Goal: Task Accomplishment & Management: Manage account settings

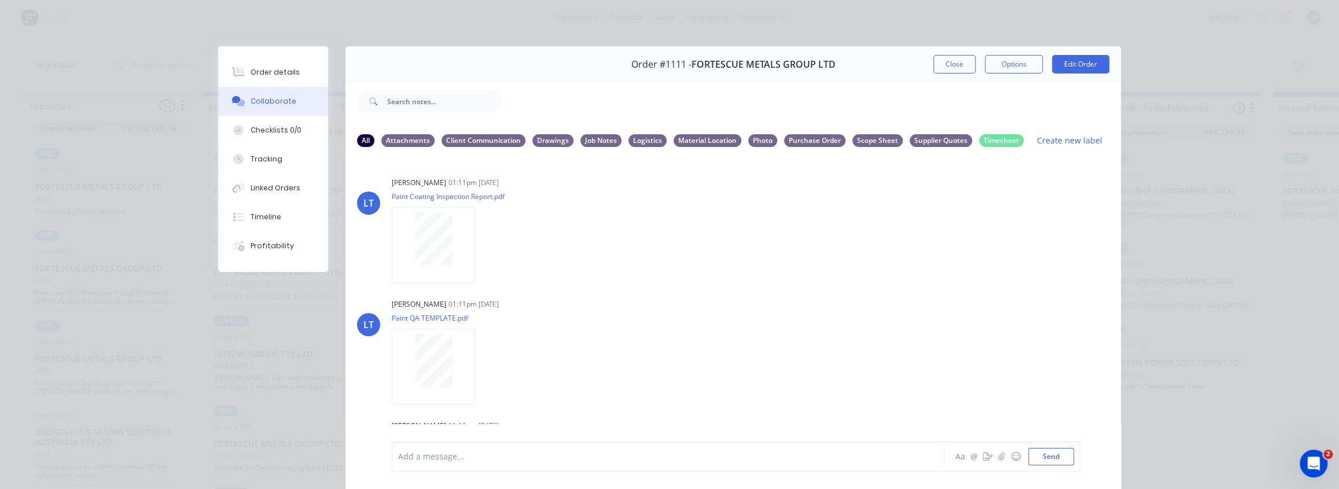
scroll to position [152, 0]
click at [46, 31] on div "Order details Collaborate Checklists 0/0 Tracking Linked Orders Timeline Profit…" at bounding box center [669, 244] width 1339 height 489
click at [955, 63] on button "Close" at bounding box center [954, 64] width 42 height 19
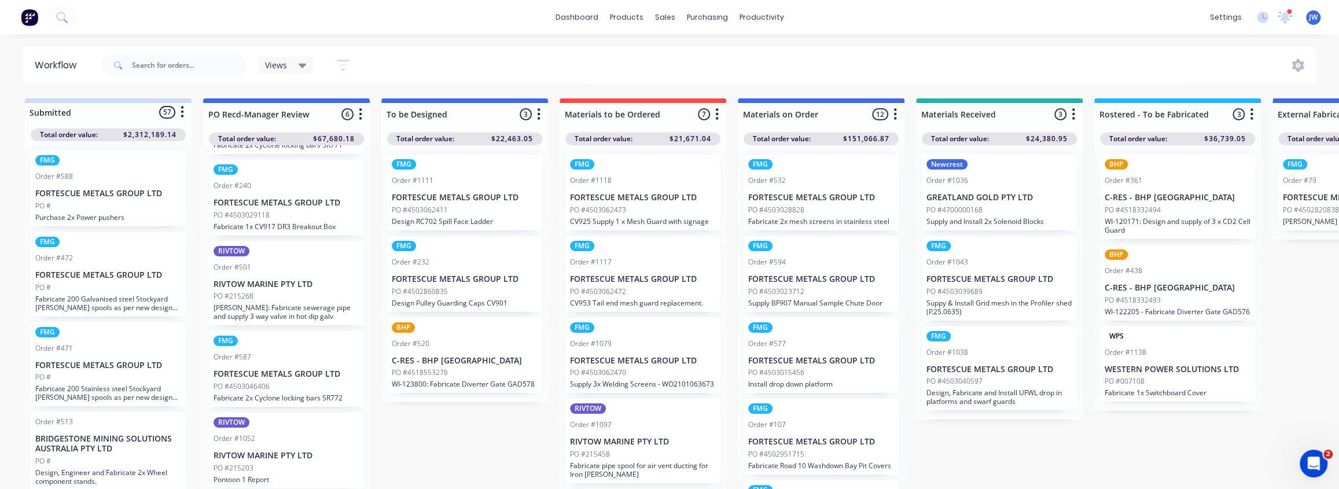
scroll to position [0, 0]
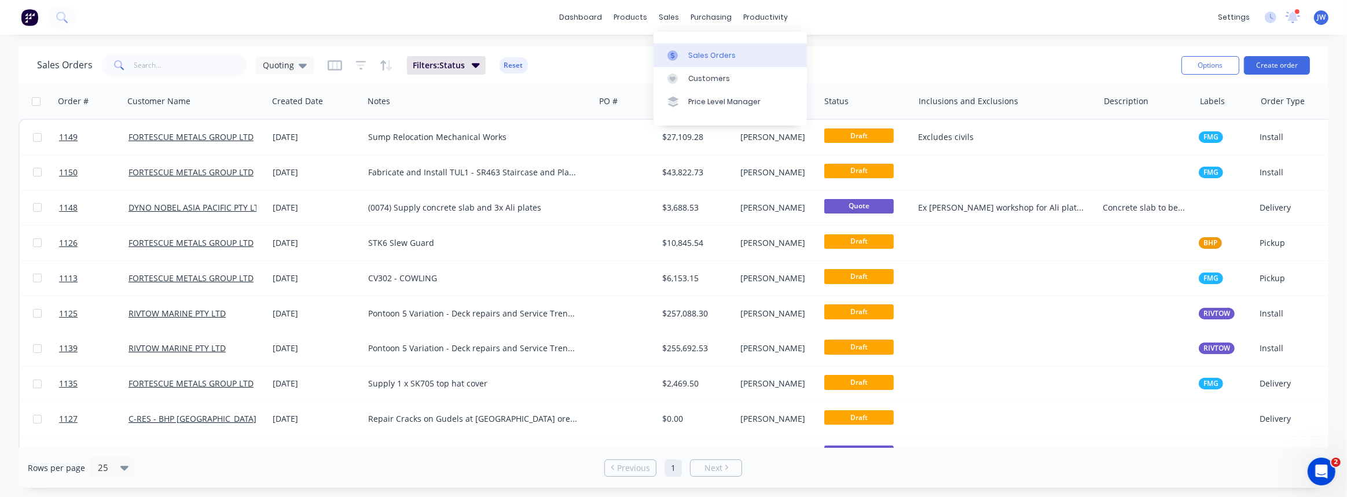
click at [696, 54] on div "Sales Orders" at bounding box center [711, 55] width 47 height 10
click at [714, 53] on div "Sales Orders" at bounding box center [711, 55] width 47 height 10
click at [299, 69] on icon at bounding box center [303, 65] width 8 height 13
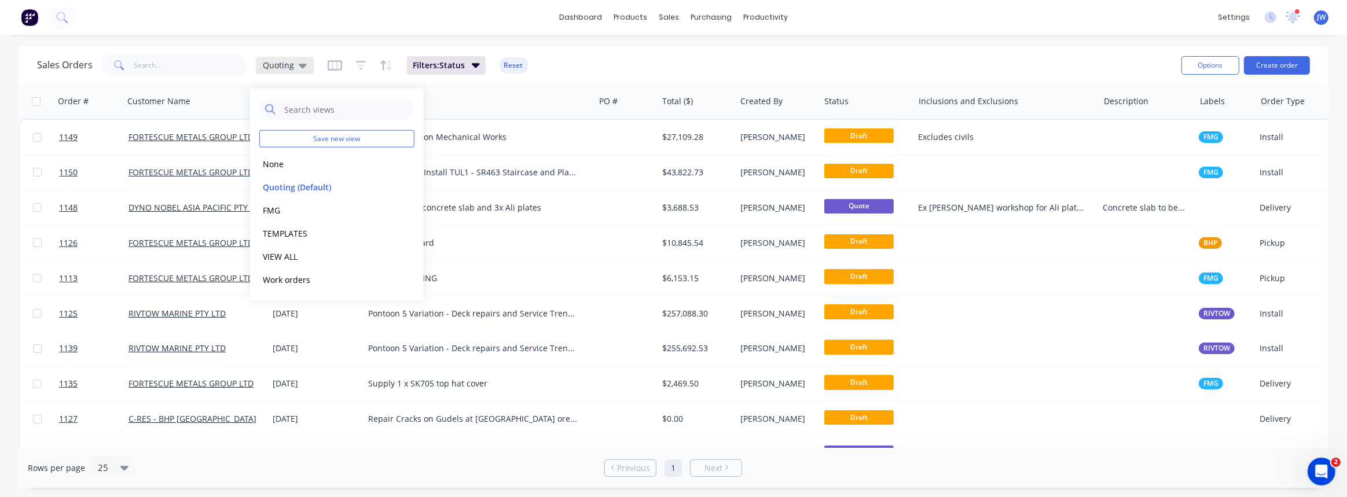
click at [299, 69] on icon at bounding box center [303, 65] width 8 height 13
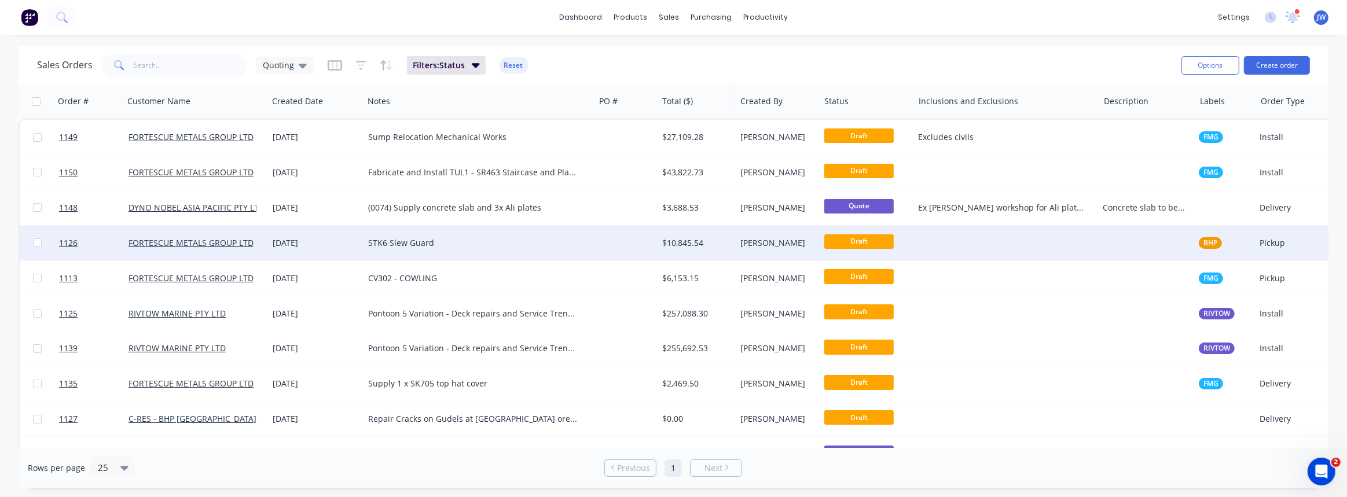
click at [394, 244] on div "STK6 Slew Guard" at bounding box center [473, 243] width 211 height 12
click at [628, 246] on div at bounding box center [625, 243] width 63 height 35
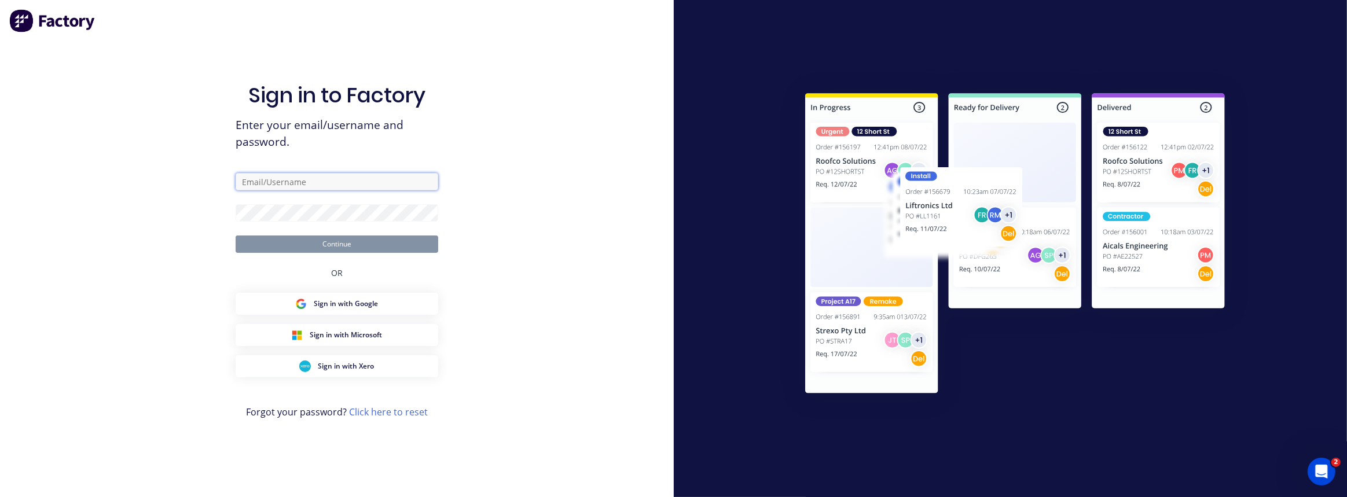
type input "[PERSON_NAME][EMAIL_ADDRESS][PERSON_NAME][DOMAIN_NAME]"
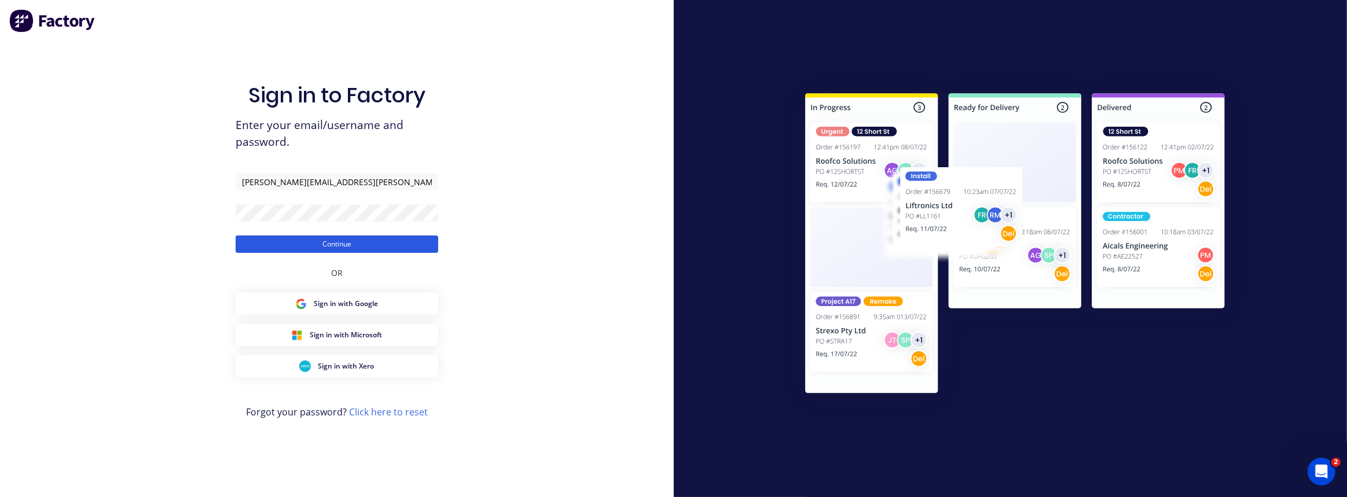
click at [327, 244] on button "Continue" at bounding box center [337, 244] width 203 height 17
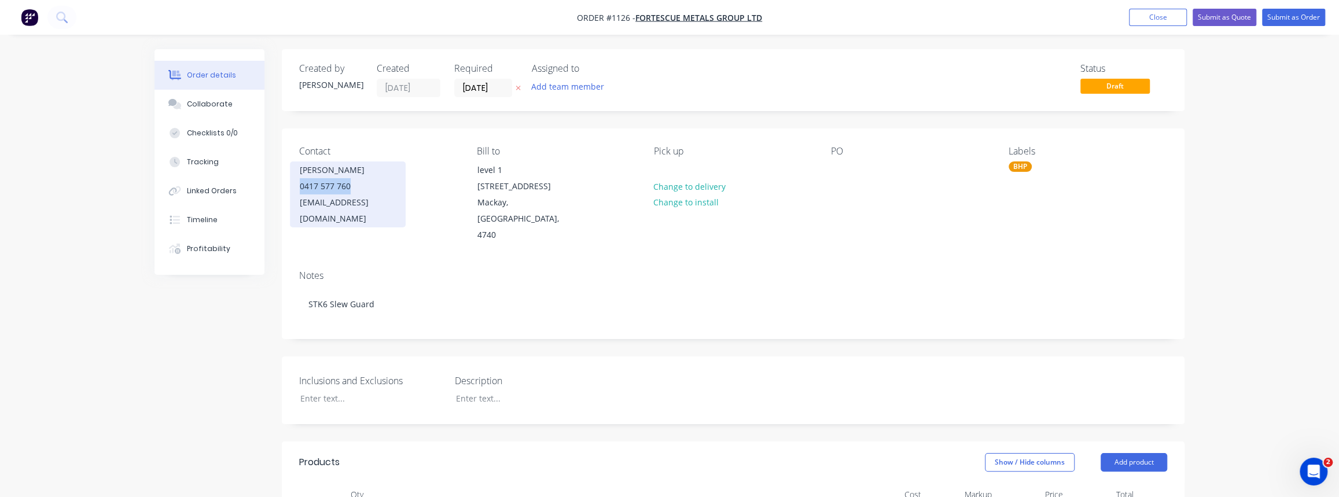
drag, startPoint x: 354, startPoint y: 184, endPoint x: 290, endPoint y: 185, distance: 64.2
click at [290, 185] on div "SUFFI ABU BAKAR 0417 577 760 suffi.abubakar@bhp.com" at bounding box center [348, 194] width 116 height 66
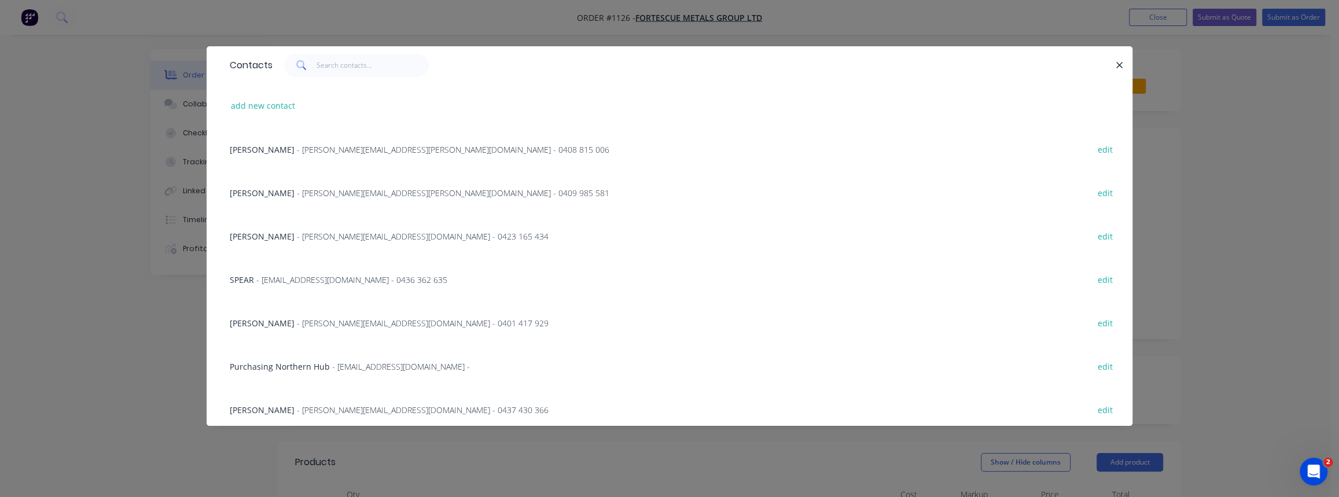
copy div "0417 577 760"
click at [165, 317] on div "Contacts add new contact Murray Cooper - murray.cooper@fortescue.com - 0408 815…" at bounding box center [669, 248] width 1339 height 497
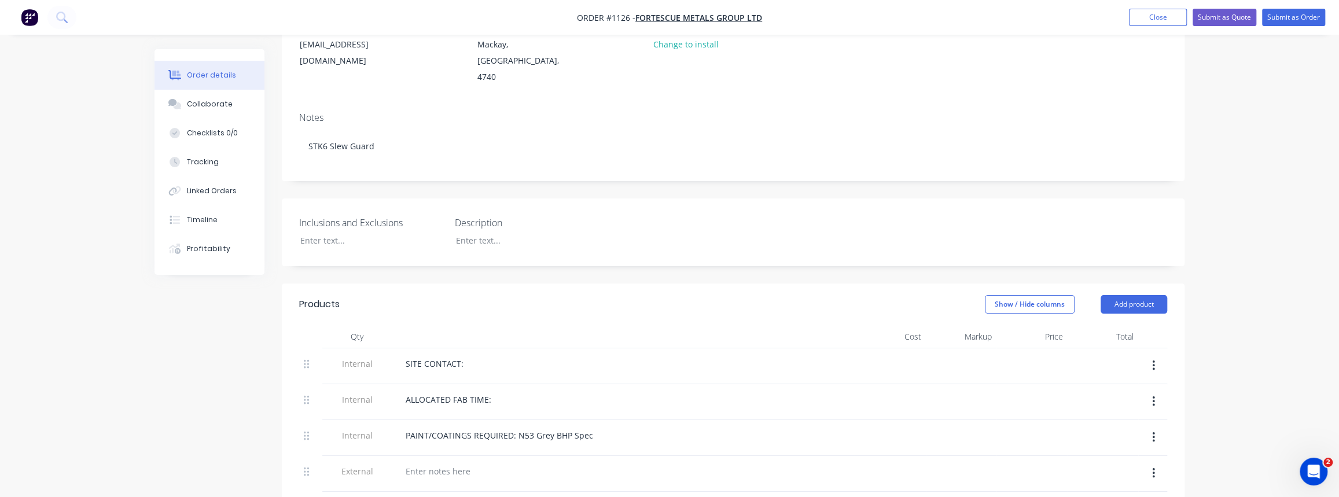
scroll to position [157, 0]
click at [487, 392] on div "ALLOCATED FAB TIME:" at bounding box center [448, 400] width 104 height 17
click at [492, 392] on div "ALLOCATED FAB TIME:" at bounding box center [448, 400] width 104 height 17
click at [469, 356] on div "SITE CONTACT:" at bounding box center [434, 364] width 76 height 17
click at [464, 356] on div "SITE CONTACT: 0417 577 760" at bounding box center [471, 364] width 150 height 17
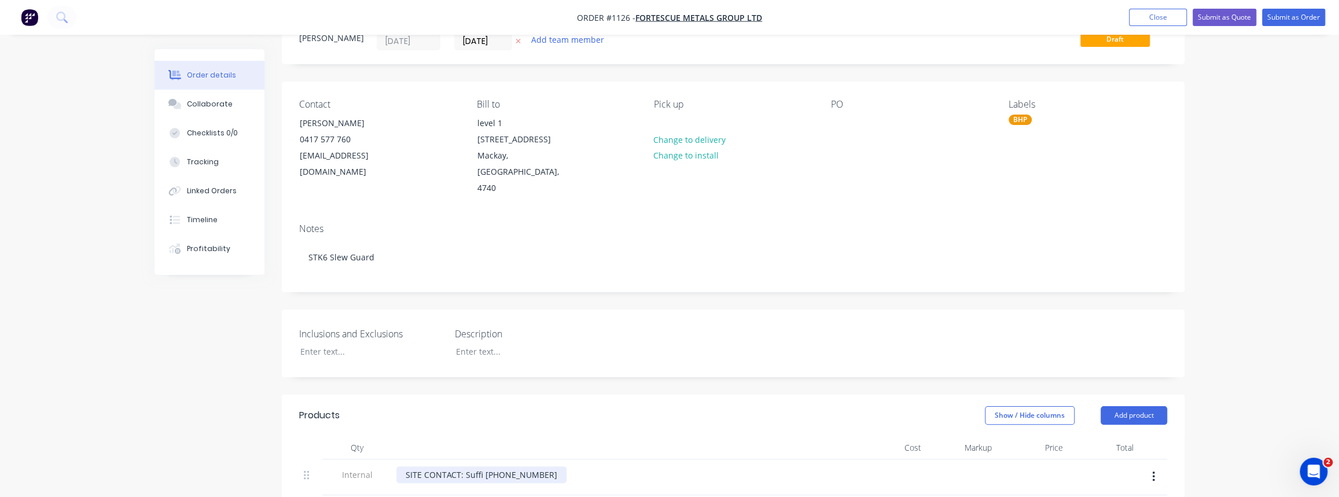
scroll to position [0, 0]
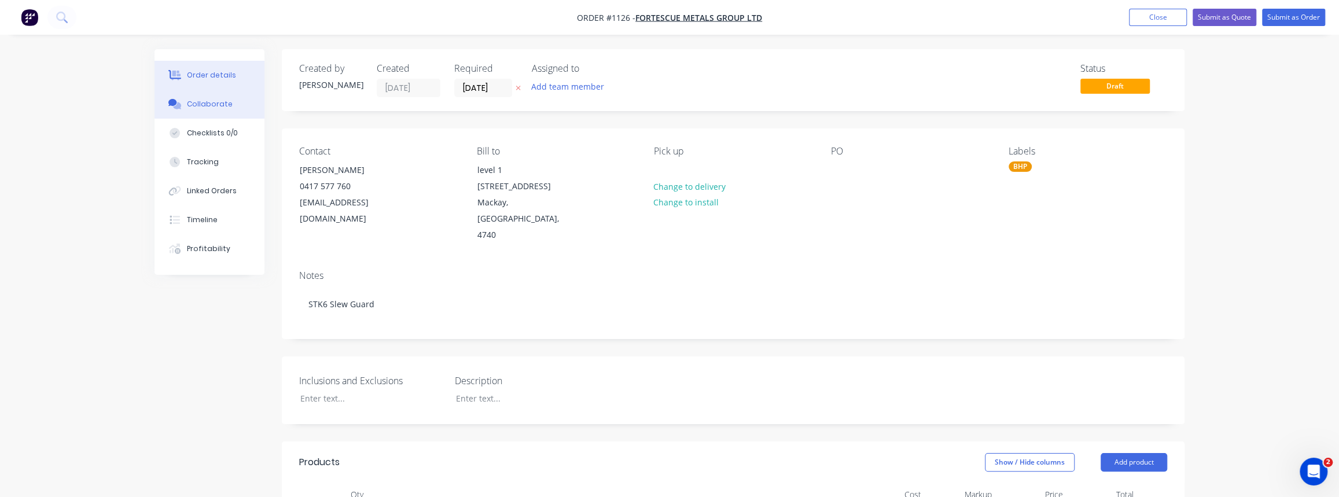
click at [208, 112] on button "Collaborate" at bounding box center [210, 104] width 110 height 29
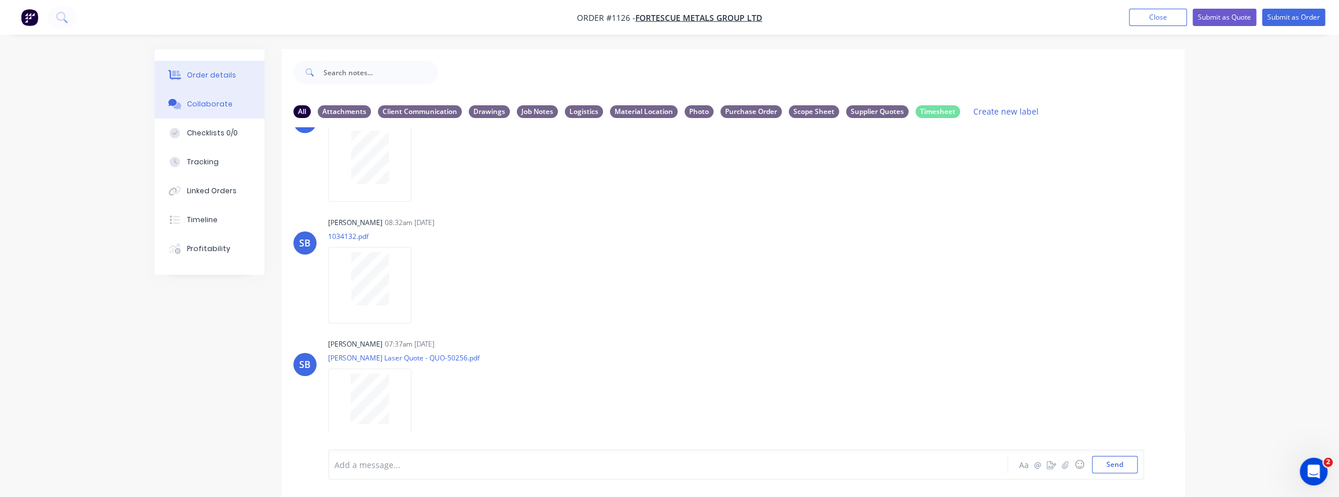
click at [203, 82] on button "Order details" at bounding box center [210, 75] width 110 height 29
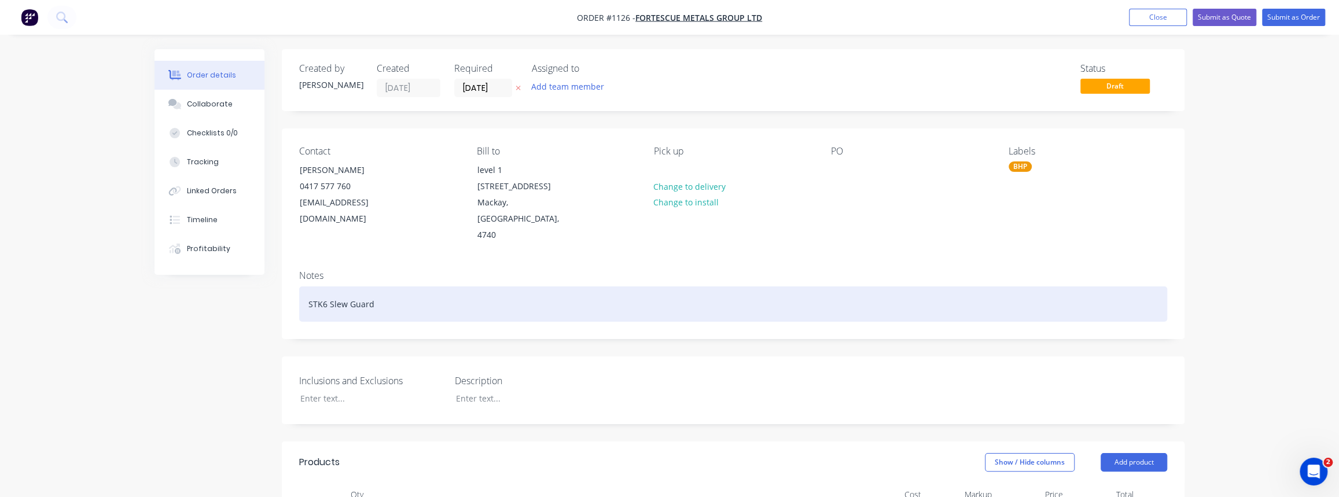
scroll to position [52, 0]
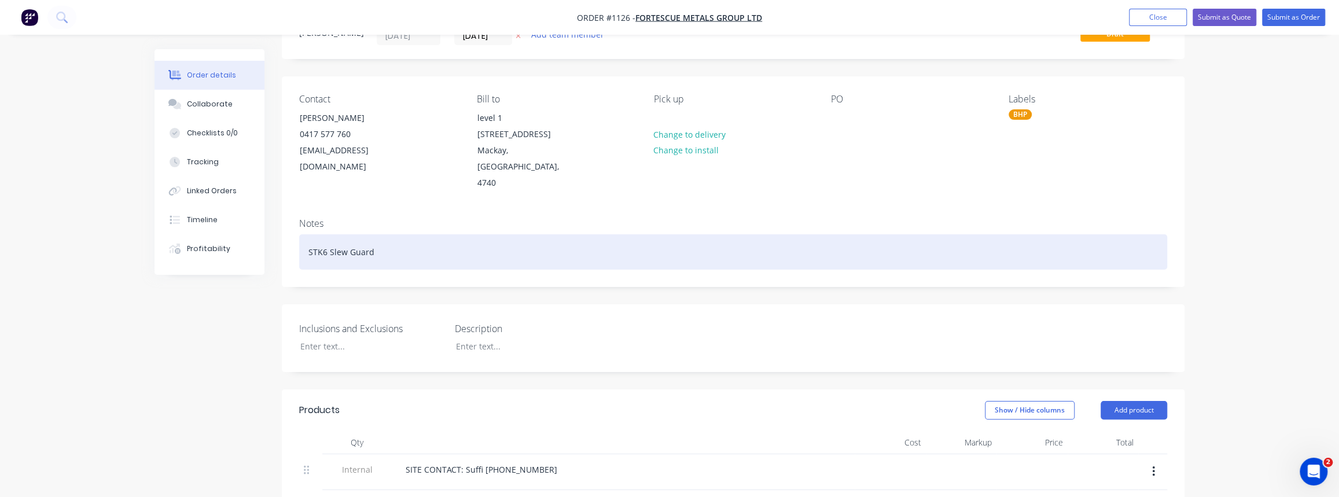
click at [302, 234] on div "STK6 Slew Guard" at bounding box center [733, 251] width 868 height 35
click at [428, 234] on div "Fabricate STK6 Slew Guard" at bounding box center [733, 251] width 868 height 35
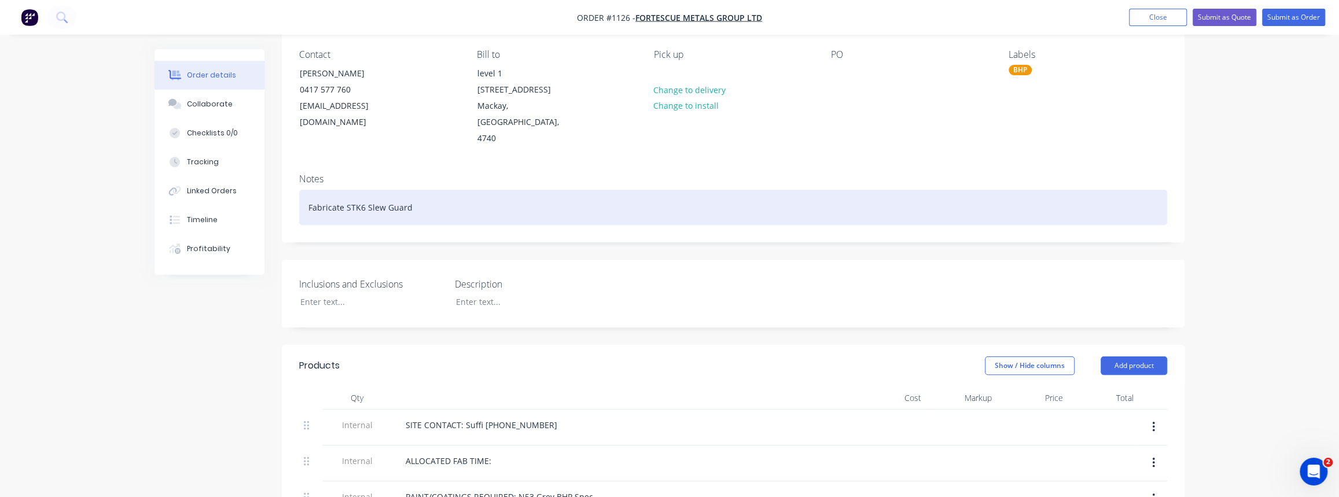
scroll to position [210, 0]
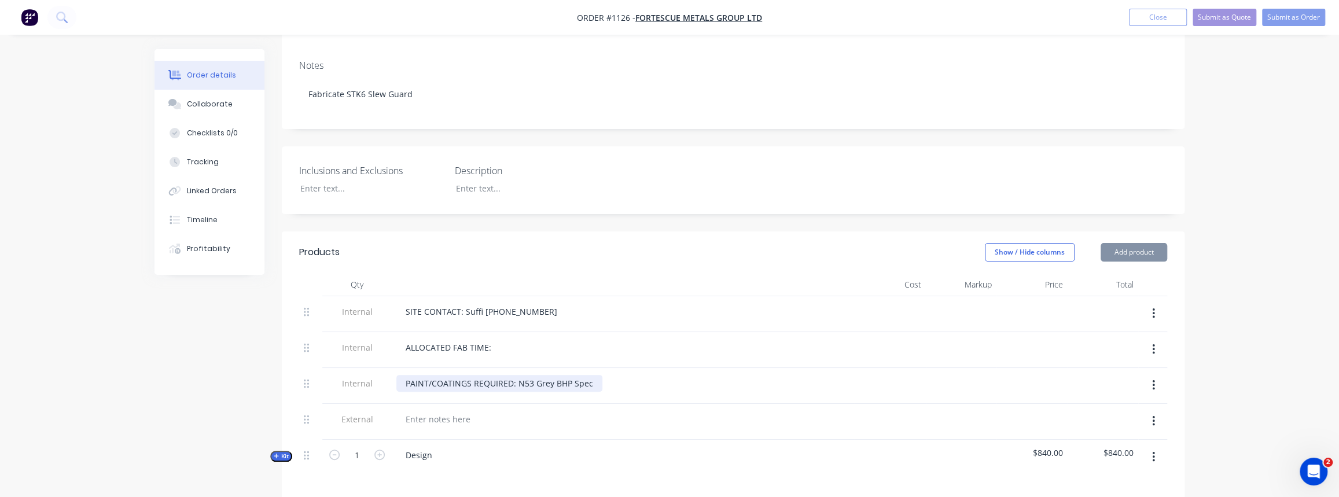
click at [542, 375] on div "PAINT/COATINGS REQUIRED: N53 Grey BHP Spec" at bounding box center [499, 383] width 206 height 17
click at [519, 375] on div "PAINT/COATINGS REQUIRED: N53 Grey BHP Spec" at bounding box center [499, 383] width 206 height 17
drag, startPoint x: 514, startPoint y: 348, endPoint x: 557, endPoint y: 347, distance: 42.8
click at [557, 375] on div "PAINT/COATINGS REQUIRED: N53 Grey BHP Spec" at bounding box center [499, 383] width 206 height 17
click at [586, 375] on div "PAINT/COATINGS REQUIRED: N53 Grey BHP Spec" at bounding box center [499, 383] width 206 height 17
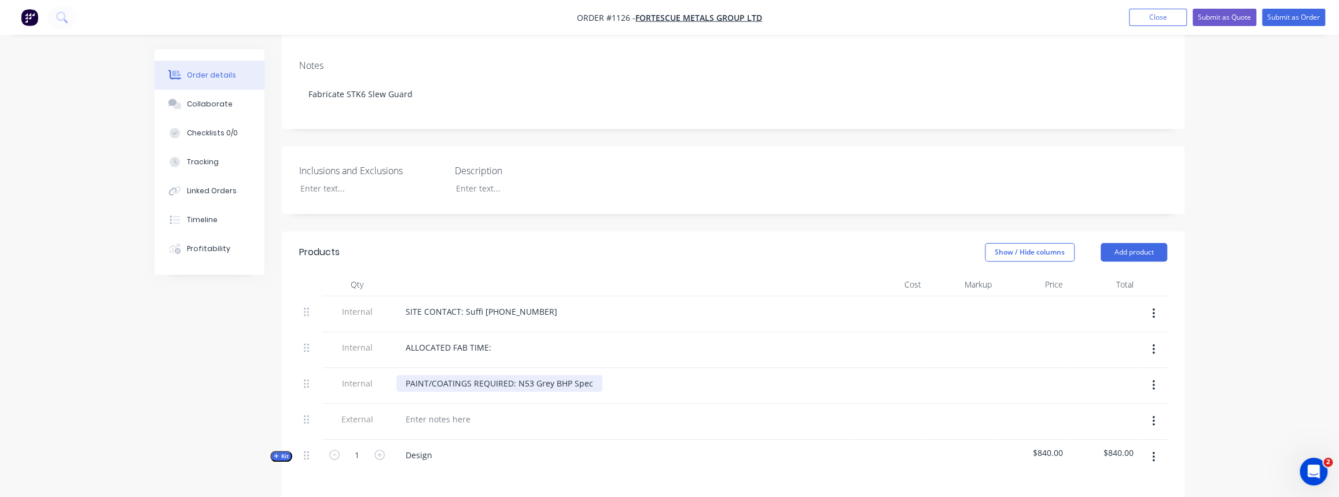
click at [589, 375] on div "PAINT/COATINGS REQUIRED: N53 Grey BHP Spec" at bounding box center [499, 383] width 206 height 17
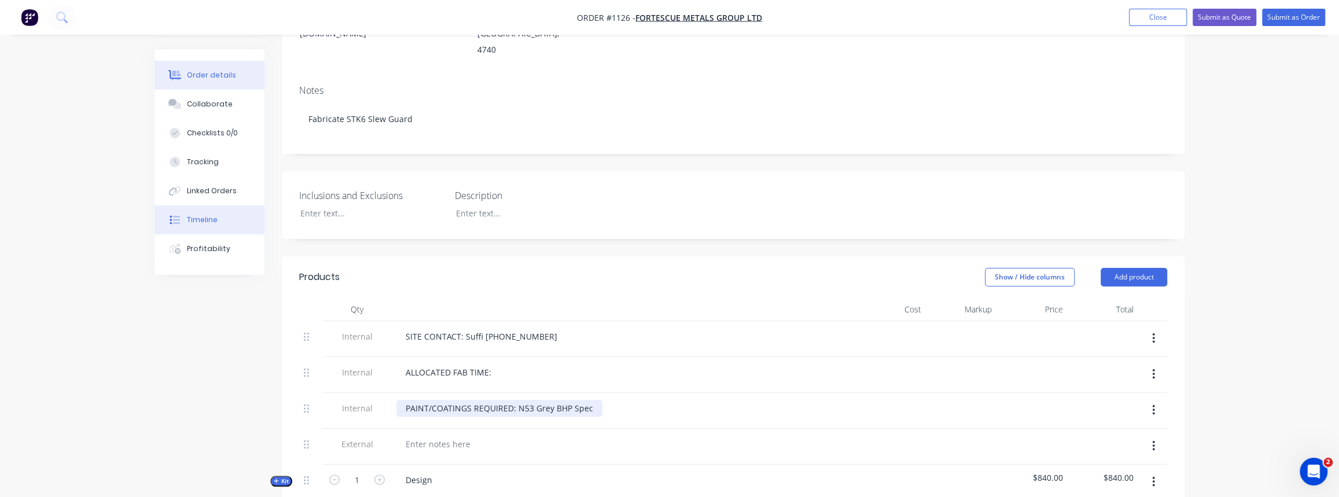
scroll to position [105, 0]
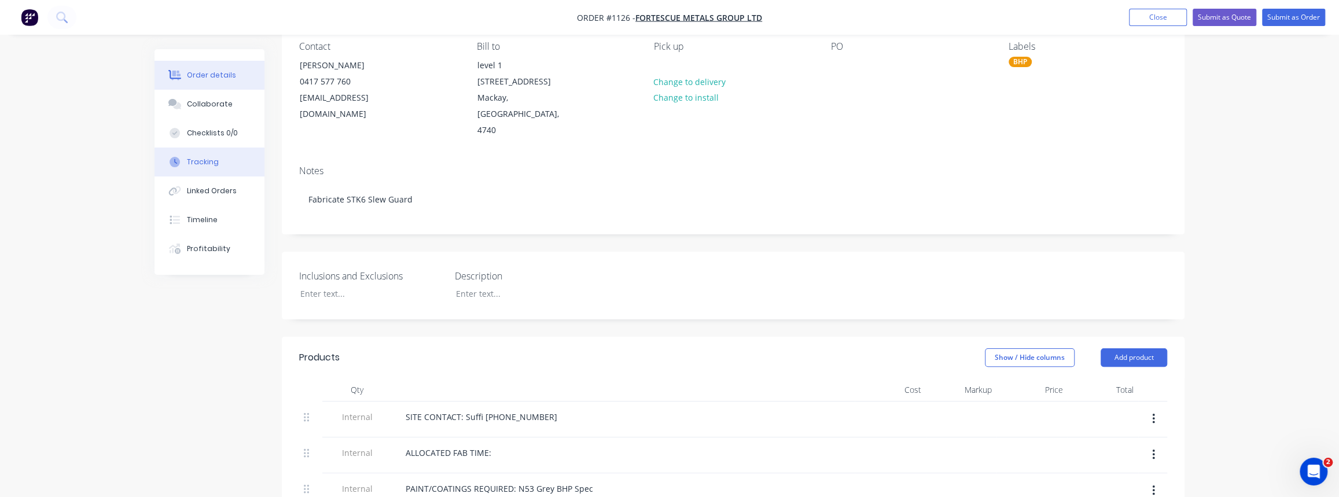
click at [208, 167] on div "Tracking" at bounding box center [203, 162] width 32 height 10
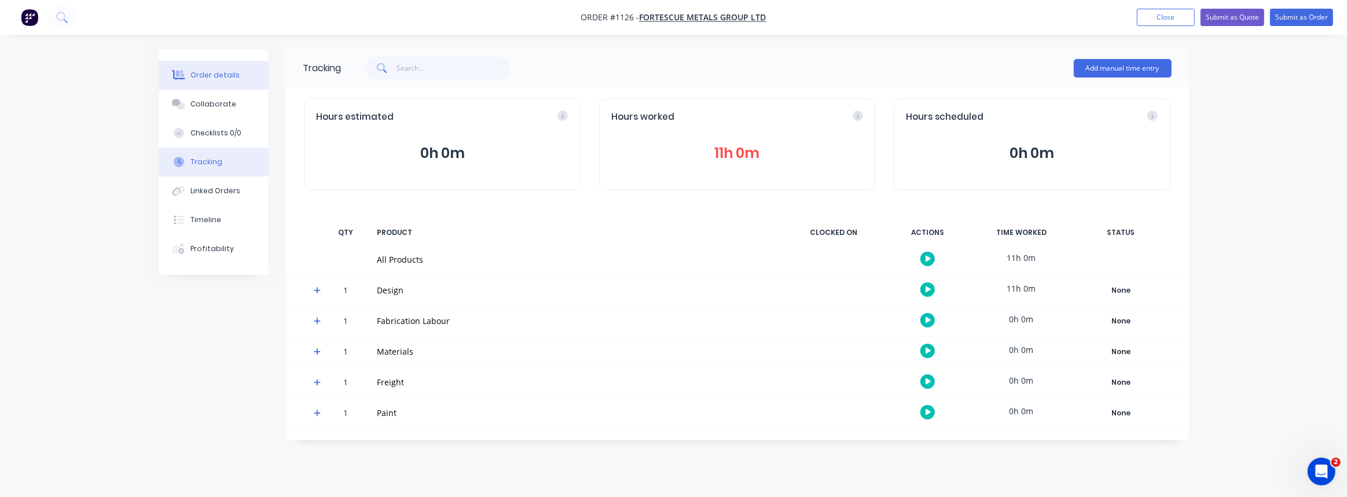
click at [202, 84] on button "Order details" at bounding box center [214, 75] width 110 height 29
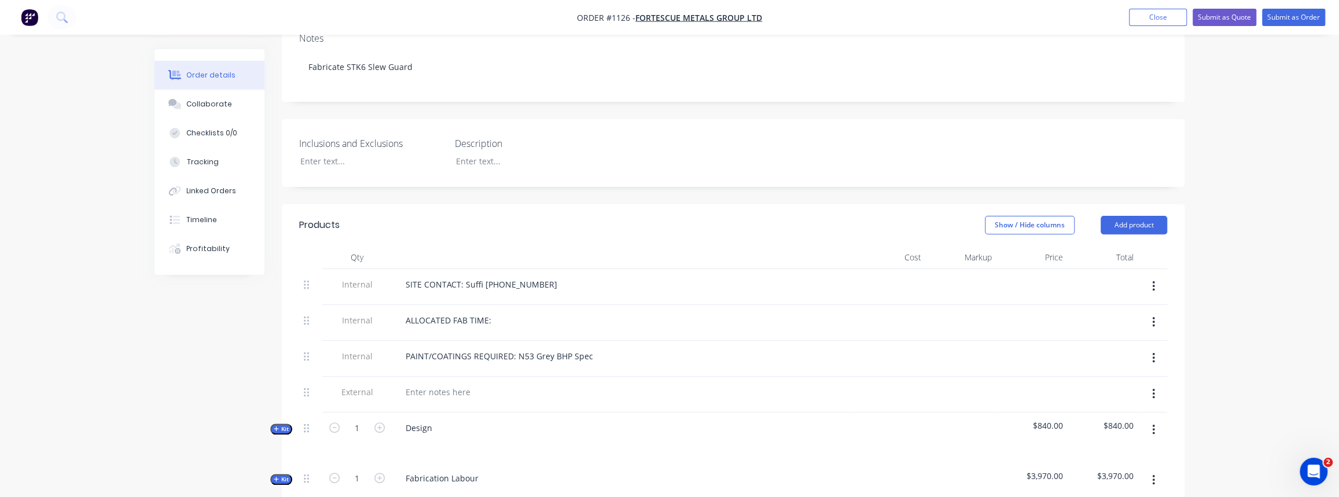
scroll to position [315, 0]
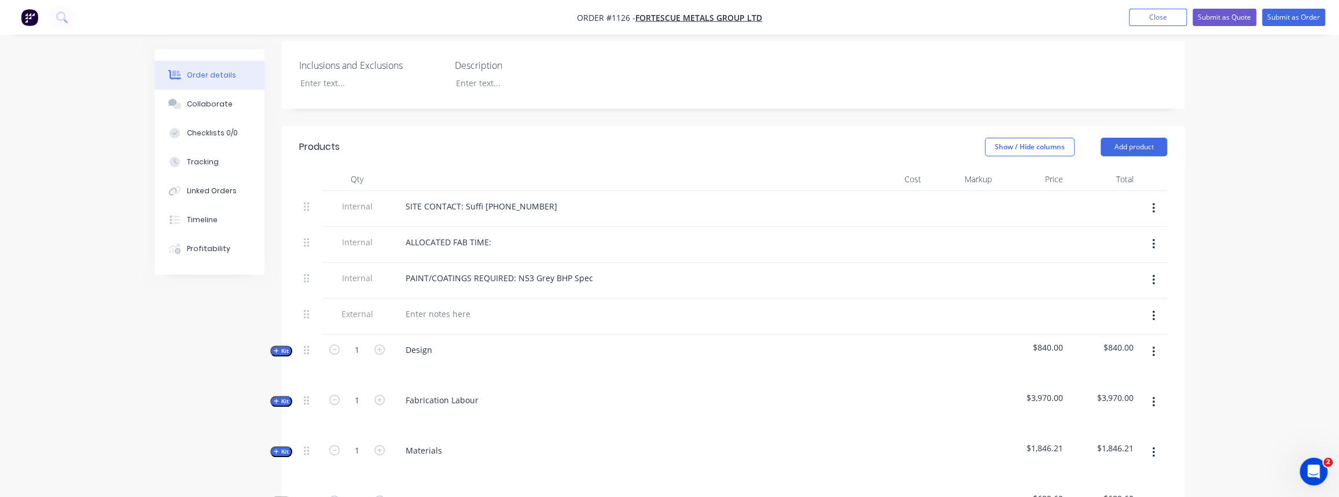
click at [293, 318] on div "Qty Cost Markup Price Total Internal SITE CONTACT: Suffi 0417 577 760 Internal …" at bounding box center [733, 396] width 903 height 456
click at [285, 347] on span "Kit" at bounding box center [281, 351] width 15 height 9
click at [363, 392] on input "6" at bounding box center [357, 400] width 30 height 17
type input "12"
type input "$1,680.00"
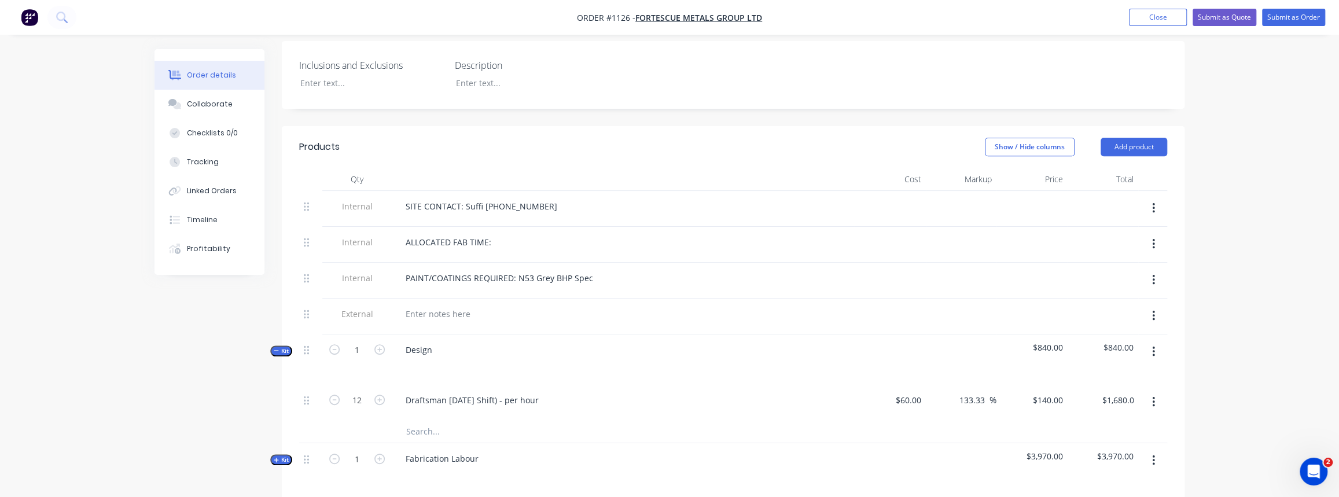
click at [367, 385] on div "12" at bounding box center [356, 402] width 69 height 35
click at [281, 347] on span "Kit" at bounding box center [281, 351] width 15 height 9
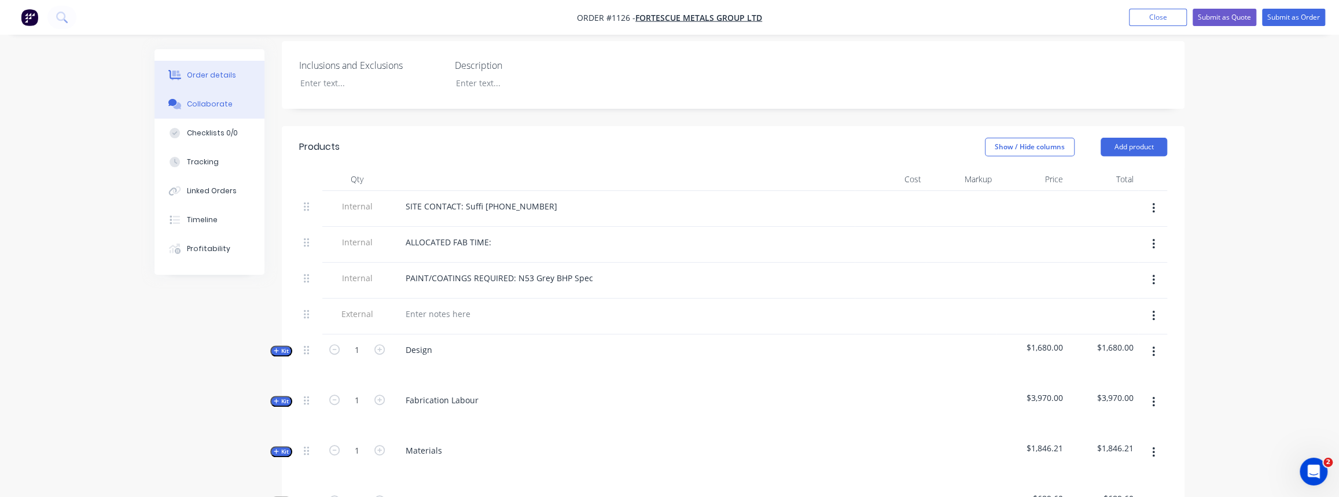
click at [226, 111] on button "Collaborate" at bounding box center [210, 104] width 110 height 29
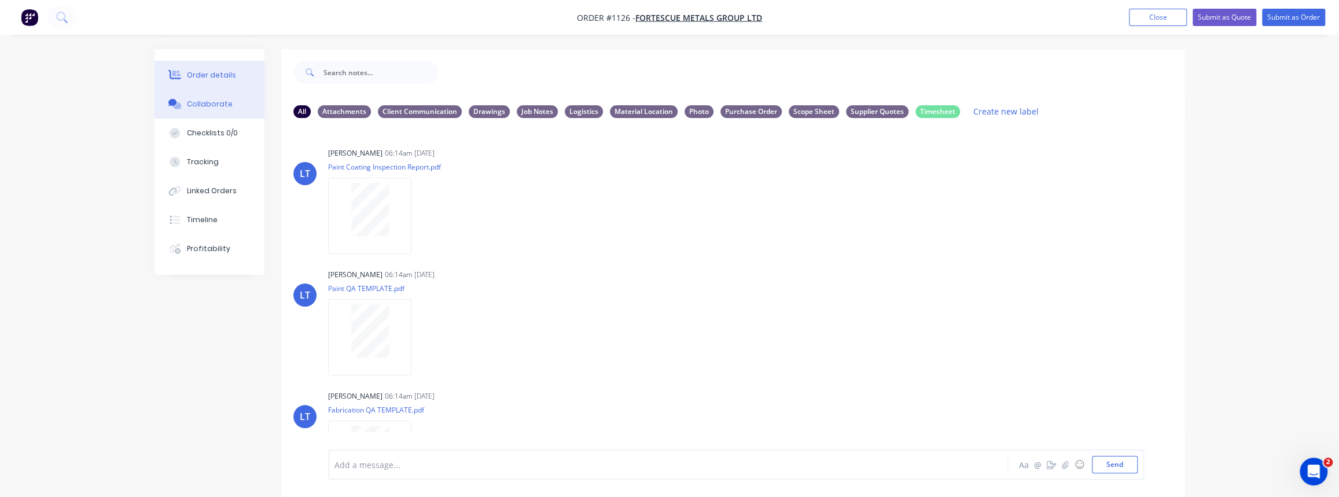
drag, startPoint x: 209, startPoint y: 84, endPoint x: 222, endPoint y: 86, distance: 12.4
click at [209, 84] on button "Order details" at bounding box center [210, 75] width 110 height 29
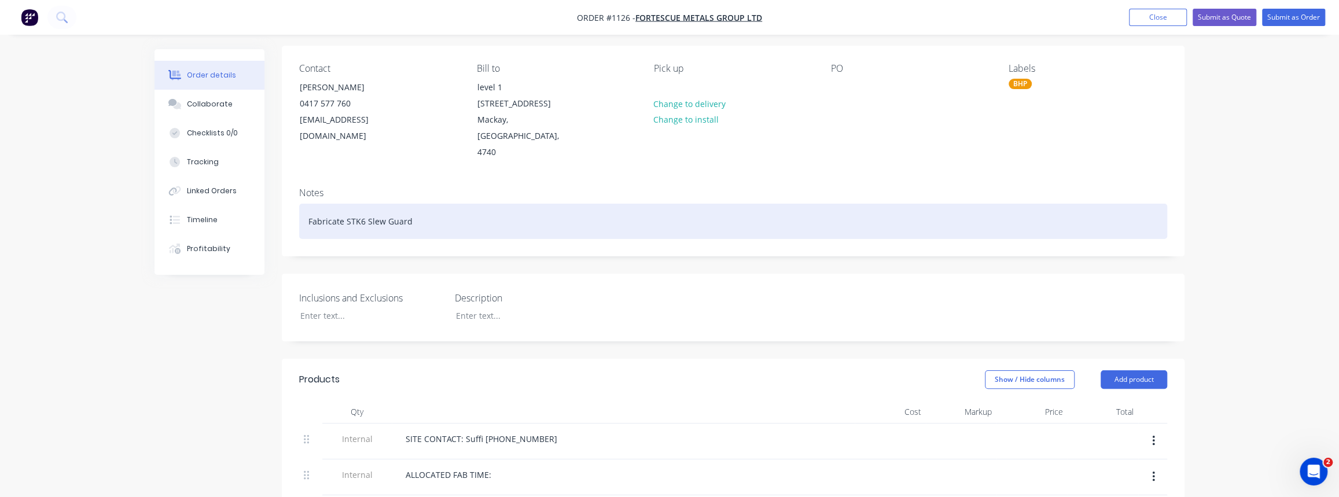
scroll to position [52, 0]
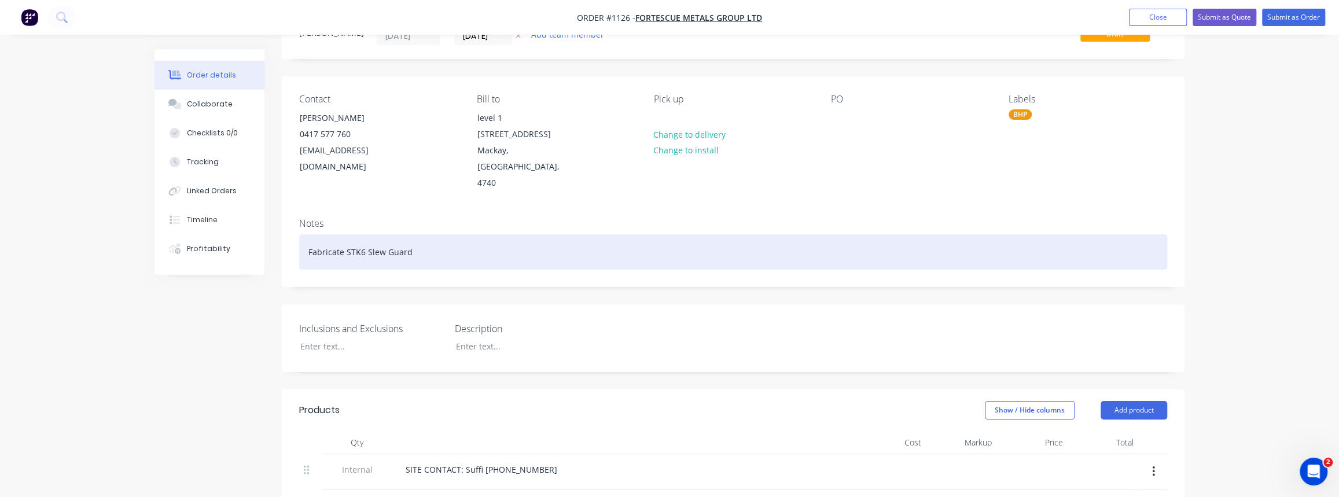
click at [410, 234] on div "Fabricate STK6 Slew Guard" at bounding box center [733, 251] width 868 height 35
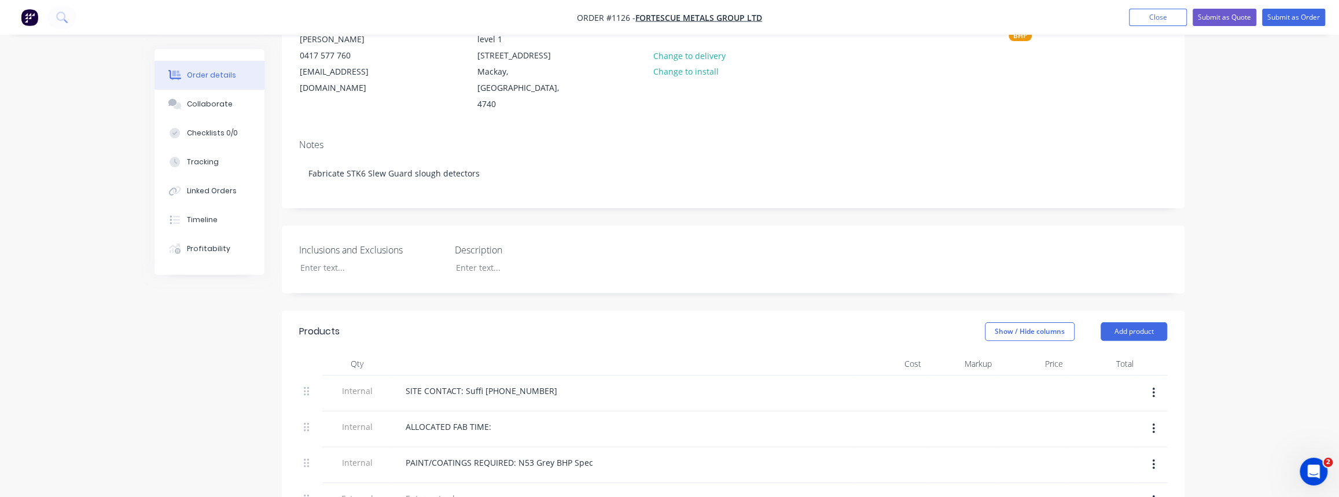
scroll to position [105, 0]
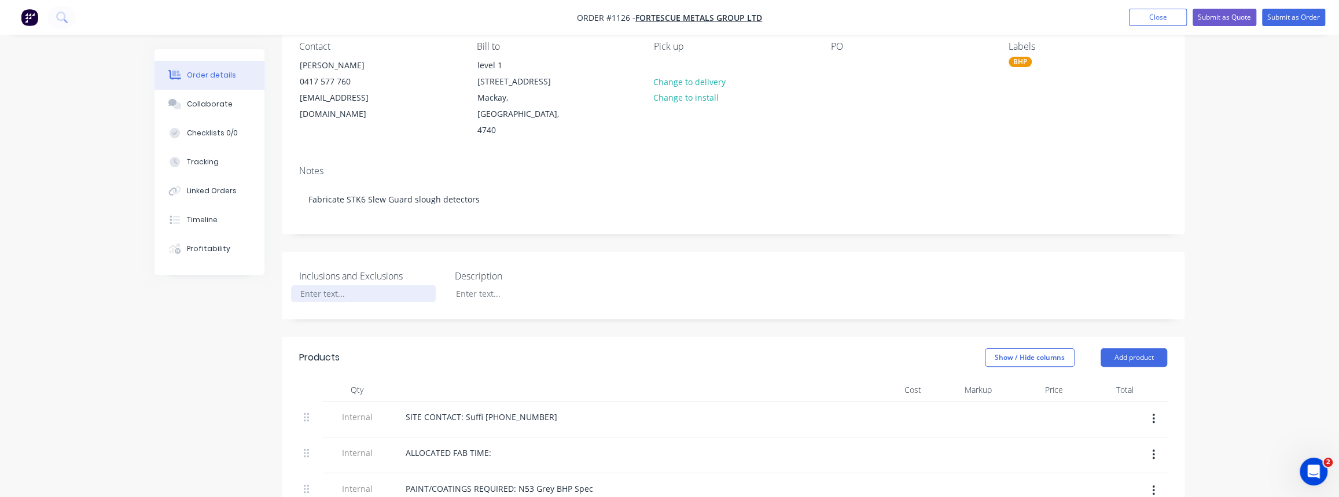
click at [317, 285] on div at bounding box center [363, 293] width 145 height 17
click at [198, 108] on div "Collaborate" at bounding box center [210, 104] width 46 height 10
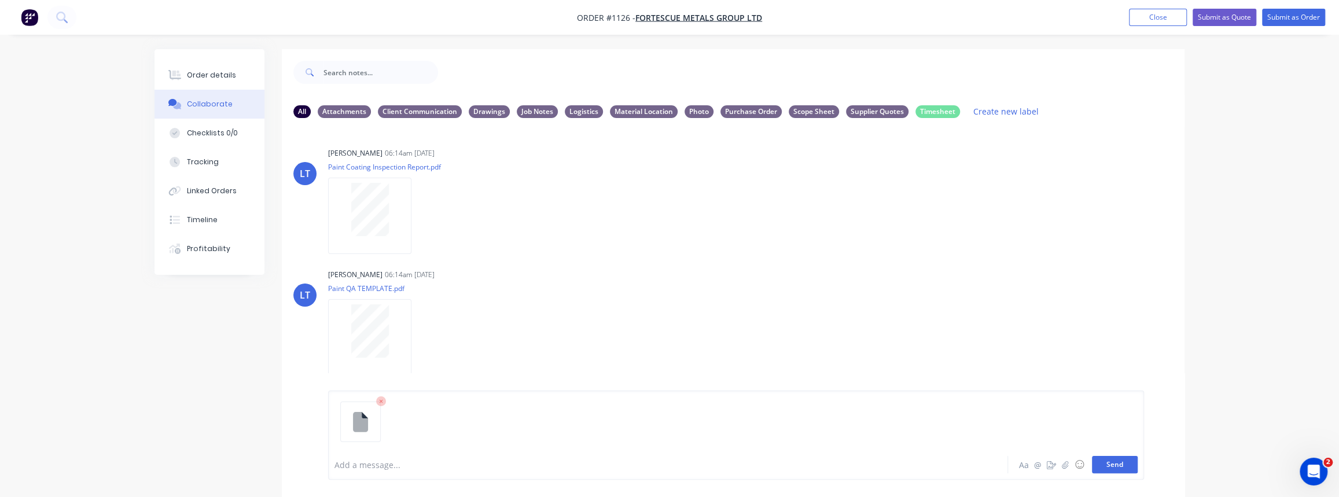
click at [1106, 464] on button "Send" at bounding box center [1115, 464] width 46 height 17
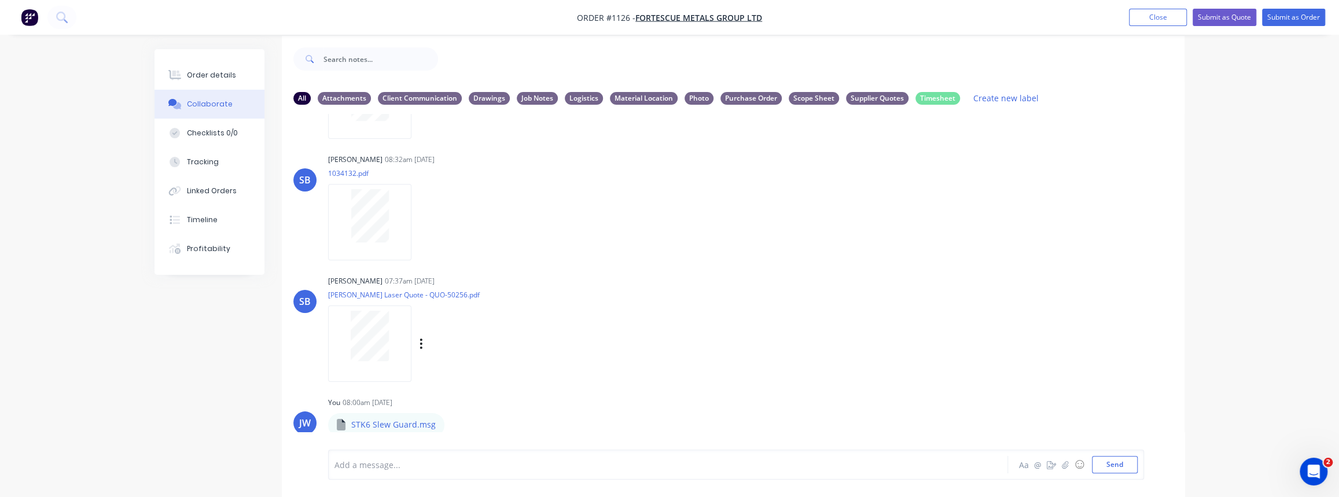
scroll to position [17, 0]
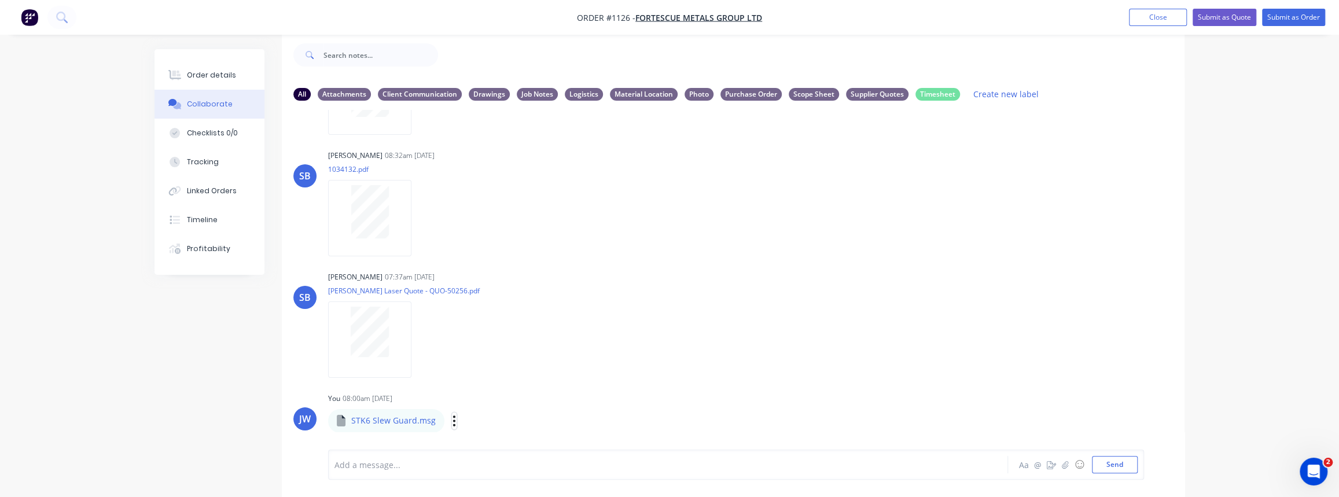
click at [453, 420] on icon "button" at bounding box center [454, 420] width 3 height 13
click at [492, 370] on button "Labels" at bounding box center [530, 365] width 130 height 26
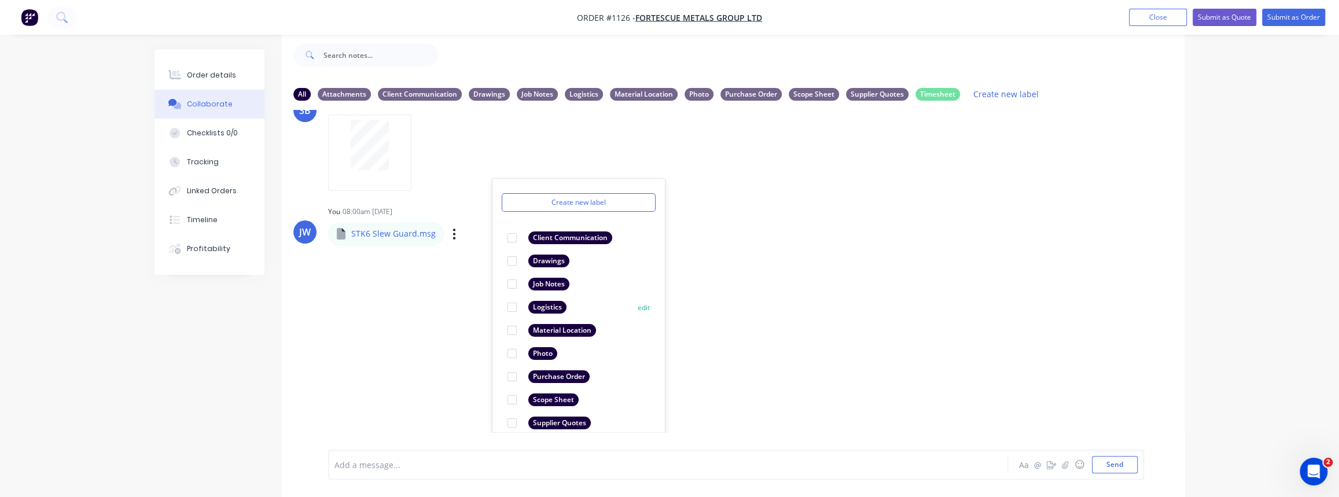
scroll to position [14, 0]
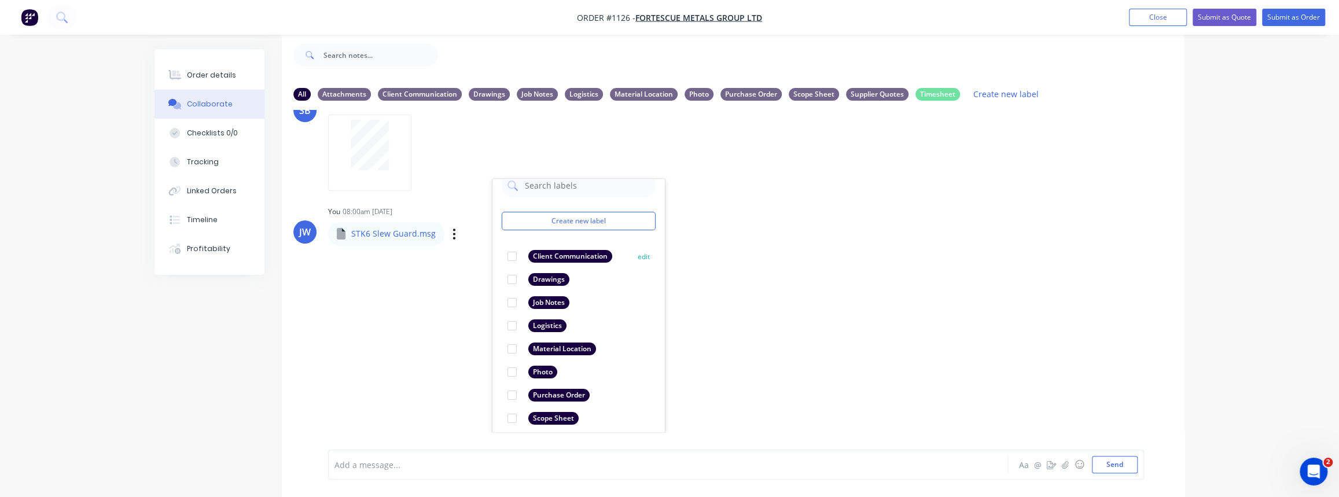
click at [513, 258] on div at bounding box center [512, 256] width 23 height 23
click at [826, 278] on div "LT Leya Thompson 06:14am 22/09/25 Paint Coating Inspection Report.pdf Labels Do…" at bounding box center [733, 271] width 903 height 322
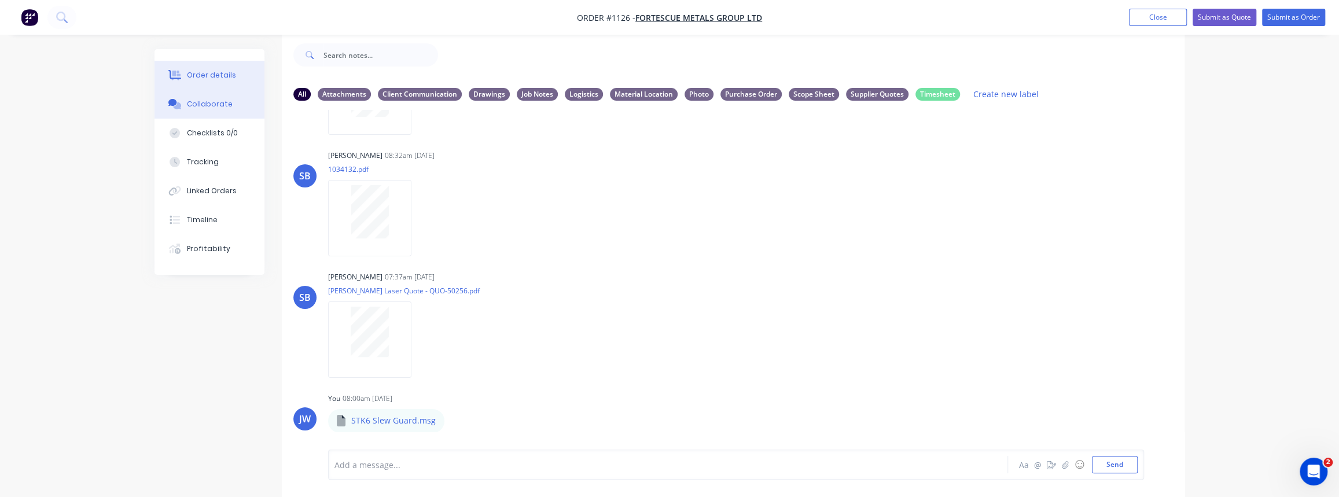
click at [223, 68] on button "Order details" at bounding box center [210, 75] width 110 height 29
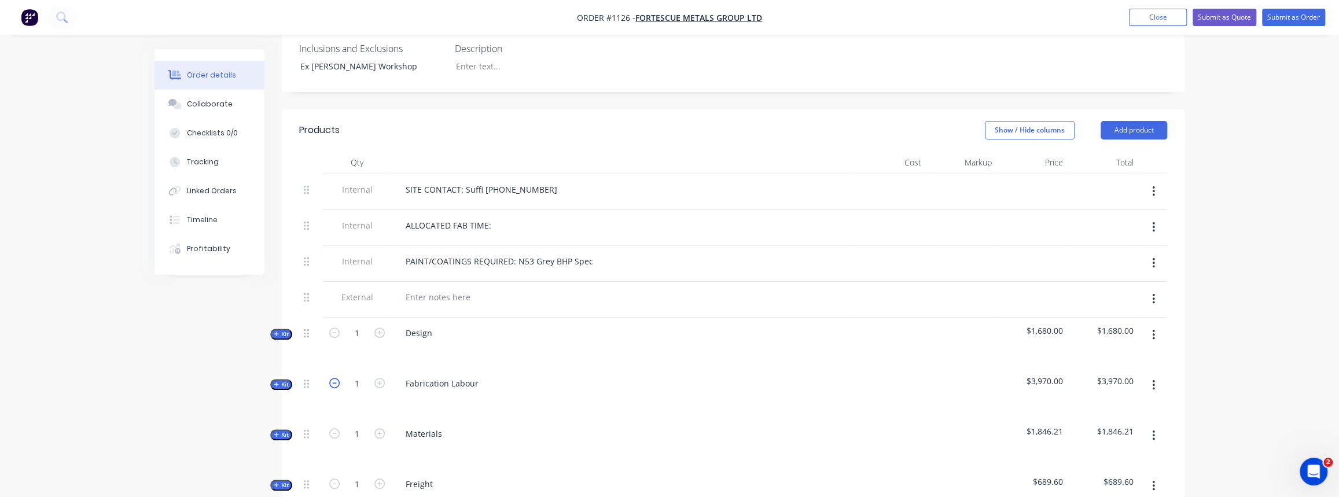
scroll to position [333, 0]
click at [286, 430] on span "Kit" at bounding box center [281, 434] width 15 height 9
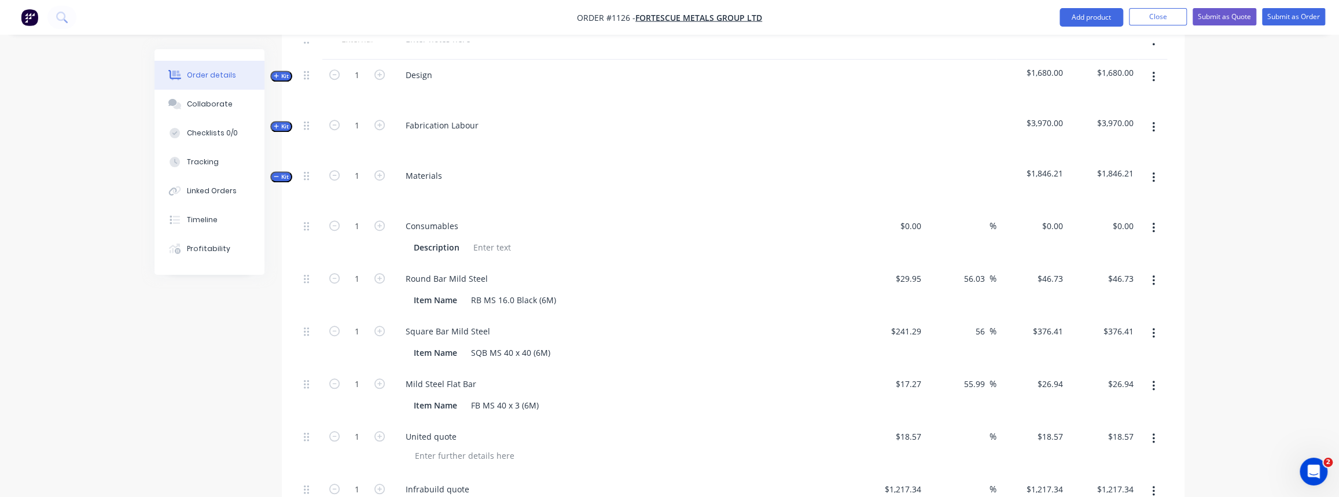
scroll to position [596, 0]
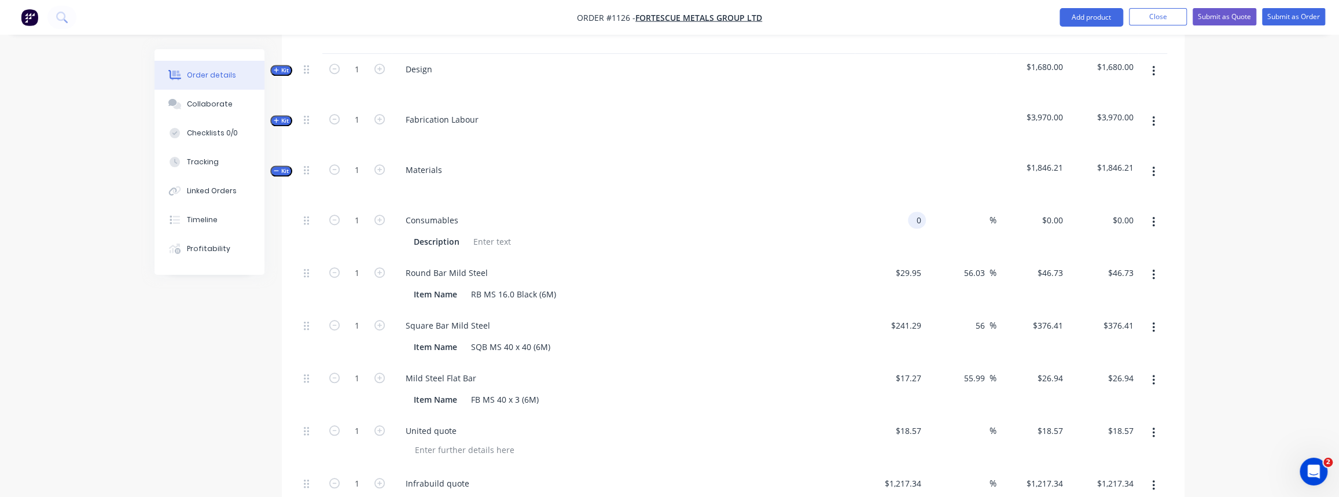
click at [908, 212] on div "0 0" at bounding box center [917, 220] width 18 height 17
type input "$350.00"
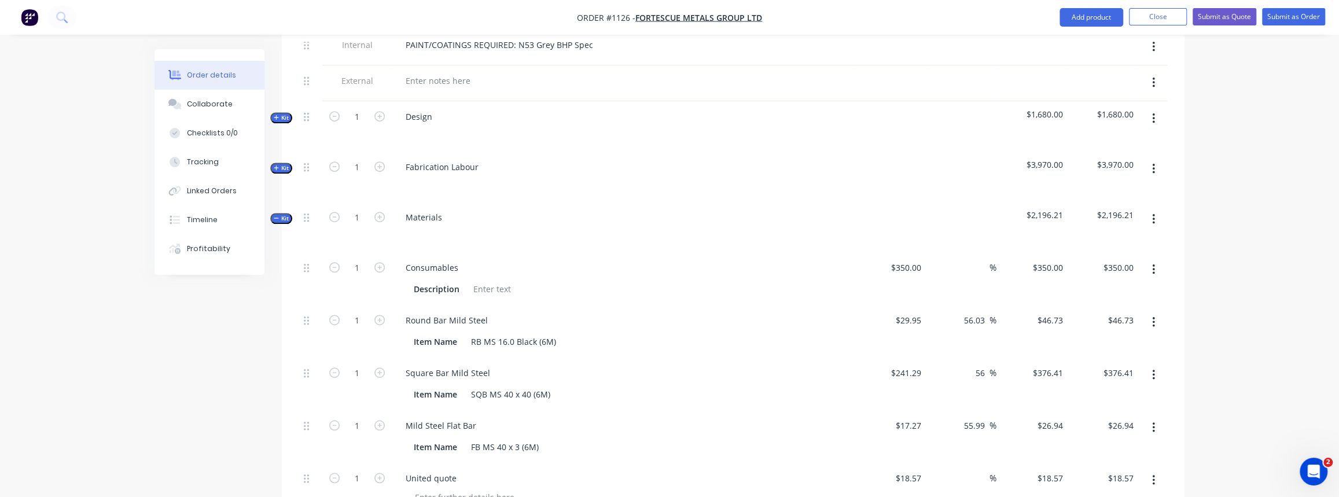
click at [800, 202] on div "Kit 1 Materials $2,196.21 $2,196.21 1 Consumables Description $350.00 $350.00 %…" at bounding box center [733, 449] width 868 height 495
drag, startPoint x: 279, startPoint y: 139, endPoint x: 289, endPoint y: 139, distance: 9.8
click at [279, 169] on span "Kit" at bounding box center [281, 173] width 15 height 9
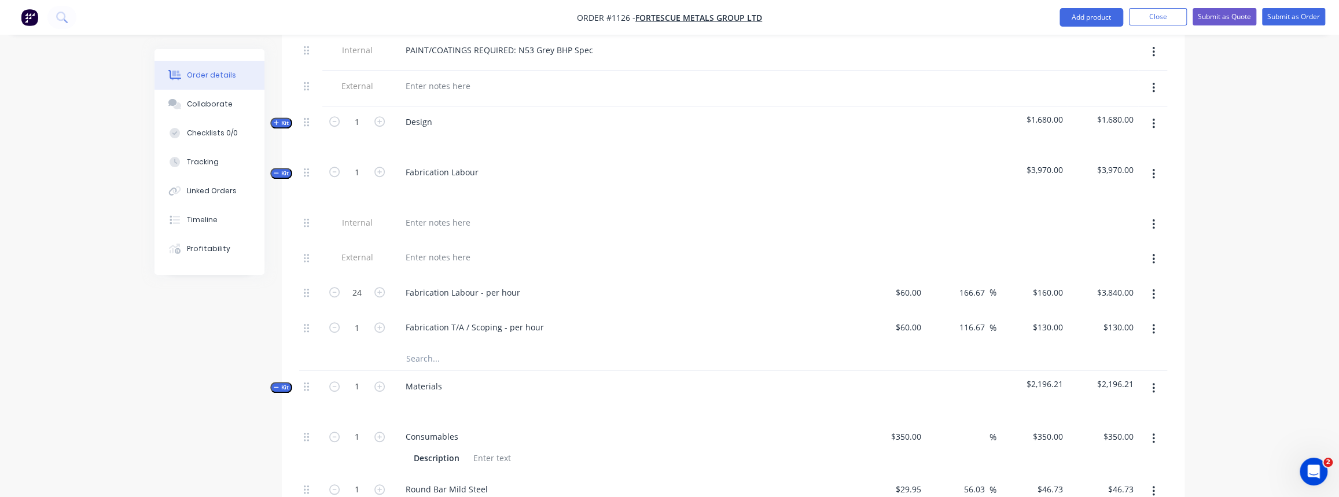
click at [281, 169] on span "Kit" at bounding box center [281, 173] width 15 height 9
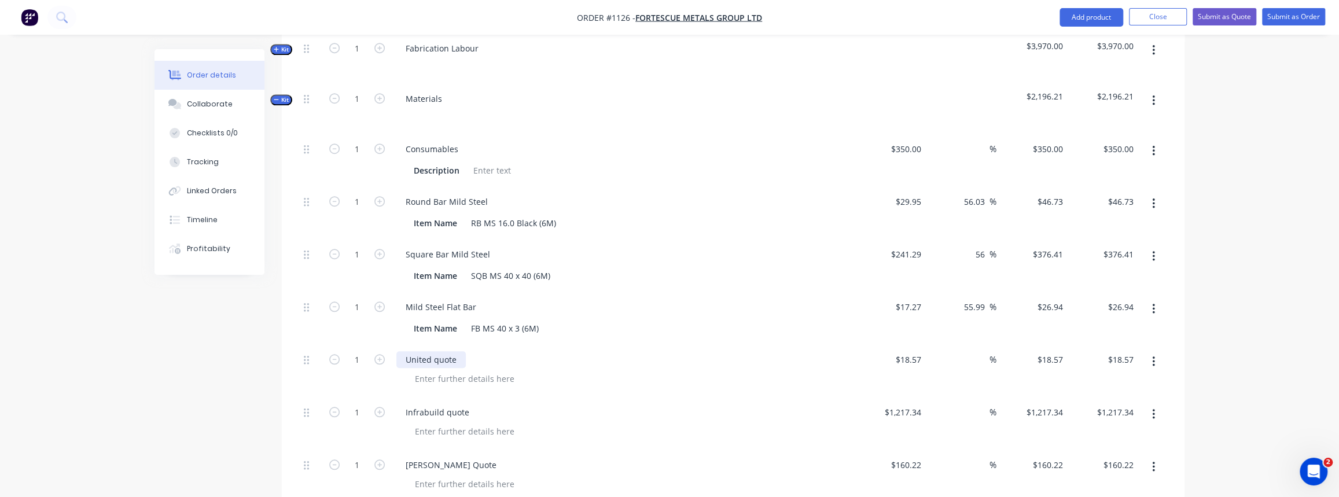
scroll to position [648, 0]
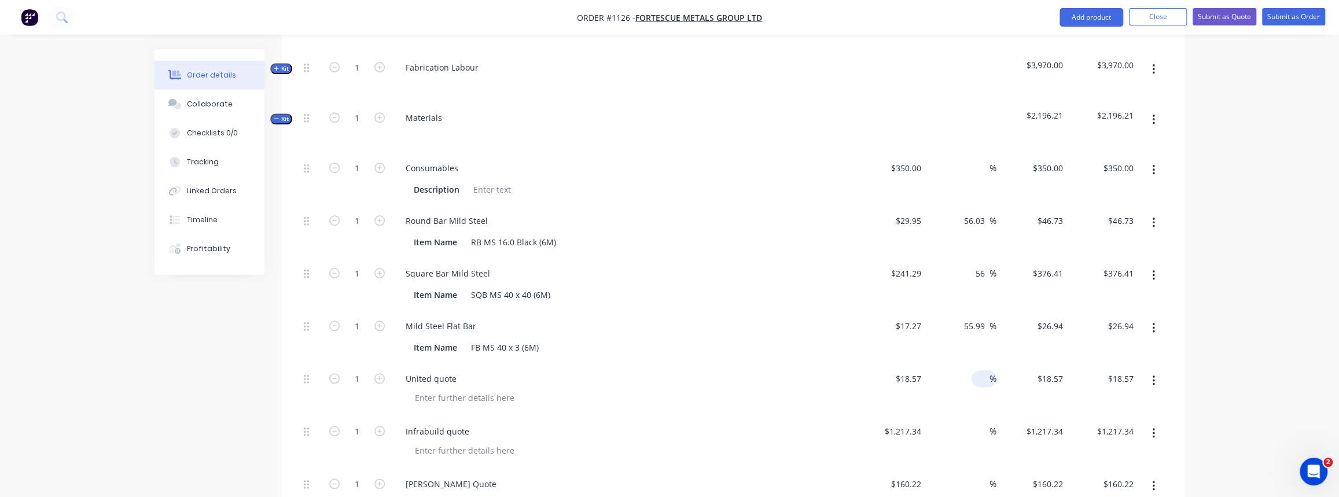
click at [979, 370] on input at bounding box center [982, 378] width 13 height 17
type input "50"
type input "$27.855"
type input "$27.86"
click at [959, 375] on div "50 50 %" at bounding box center [961, 389] width 71 height 53
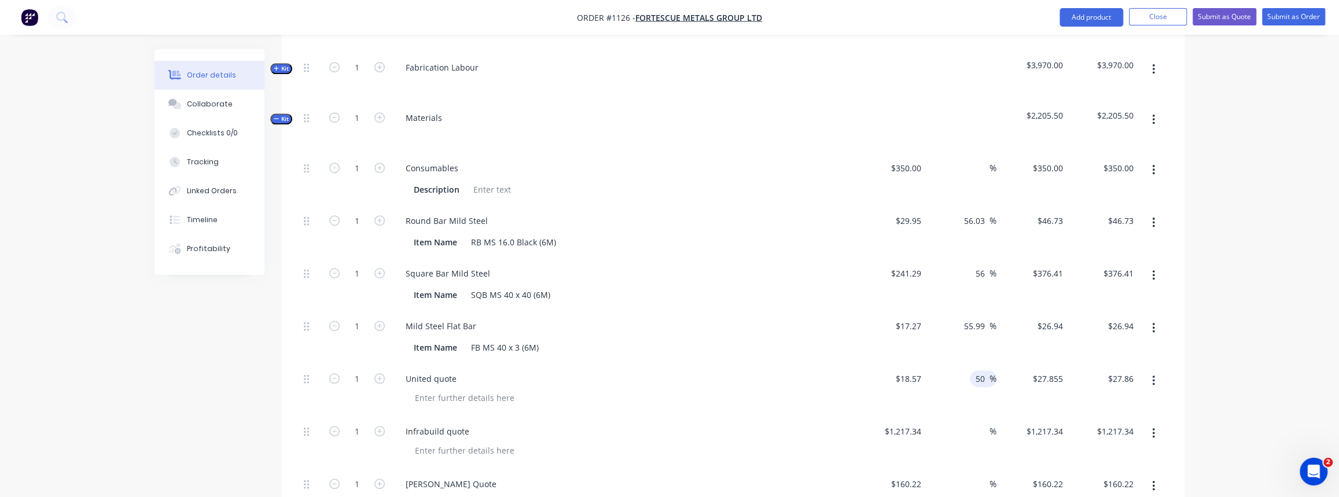
click at [979, 370] on input "50" at bounding box center [981, 378] width 15 height 17
type input "100"
type input "$37.14"
click at [961, 311] on div "55.99 55.99 %" at bounding box center [961, 337] width 71 height 53
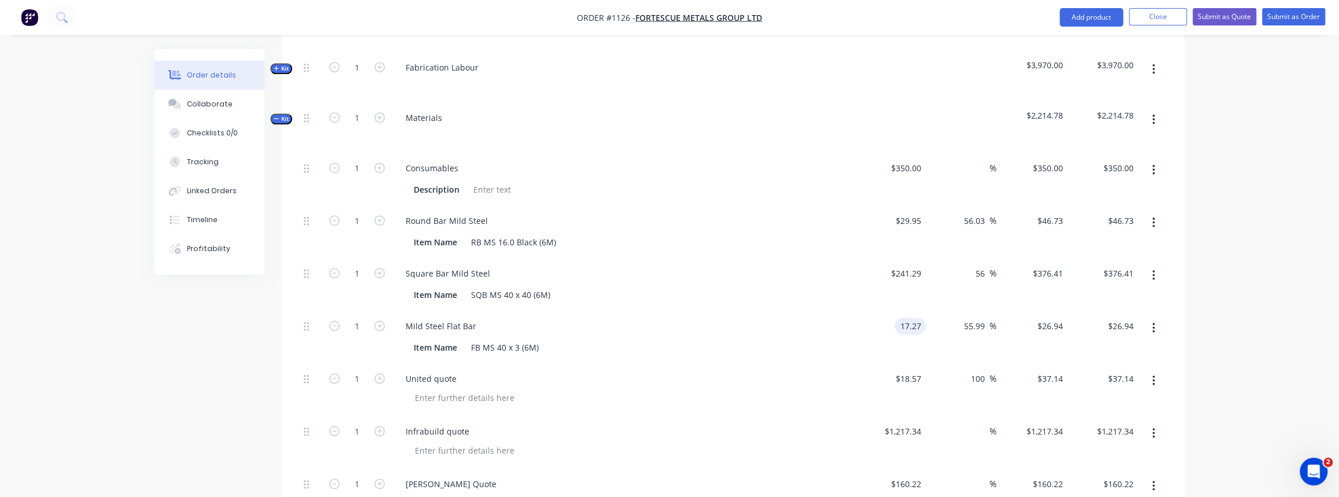
click at [910, 318] on input "17.27" at bounding box center [912, 326] width 27 height 17
type input "$17.27"
click at [487, 318] on div "Mild Steel Flat Bar" at bounding box center [623, 326] width 454 height 17
click at [480, 318] on div "Mild Steel Flat Bar" at bounding box center [440, 326] width 89 height 17
click at [491, 265] on div "Square Bar Mild Steel" at bounding box center [447, 273] width 103 height 17
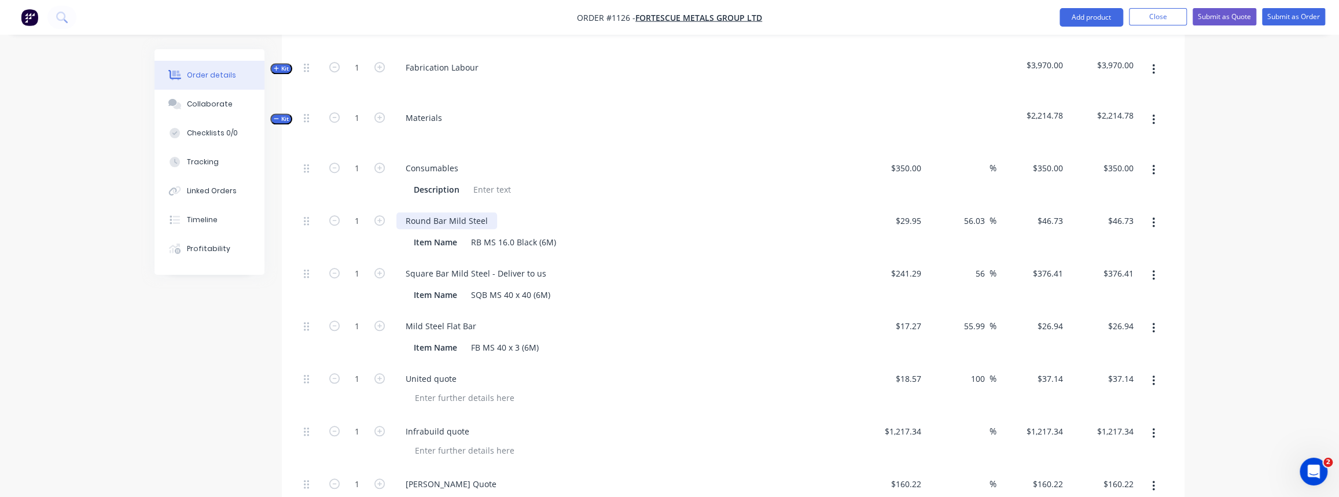
click at [489, 212] on div "Round Bar Mild Steel" at bounding box center [446, 220] width 101 height 17
drag, startPoint x: 542, startPoint y: 236, endPoint x: 488, endPoint y: 239, distance: 53.9
click at [488, 265] on div "Square Bar Mild Steel - Deliver to us" at bounding box center [475, 273] width 159 height 17
copy div "- Deliver to us"
click at [496, 212] on div "Round Bar Mild Steel" at bounding box center [623, 220] width 454 height 17
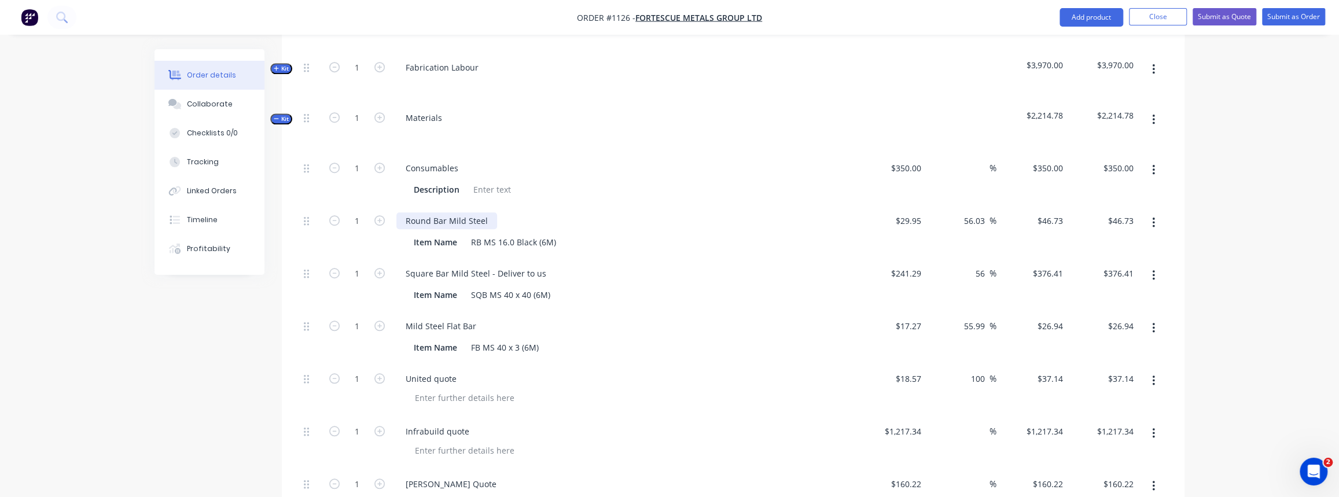
click at [488, 212] on div "Round Bar Mild Steel" at bounding box center [446, 220] width 101 height 17
click at [500, 234] on div "RB MS 16.0 Black (6M)" at bounding box center [513, 242] width 94 height 17
click at [480, 318] on div "Mild Steel Flat Bar" at bounding box center [440, 326] width 89 height 17
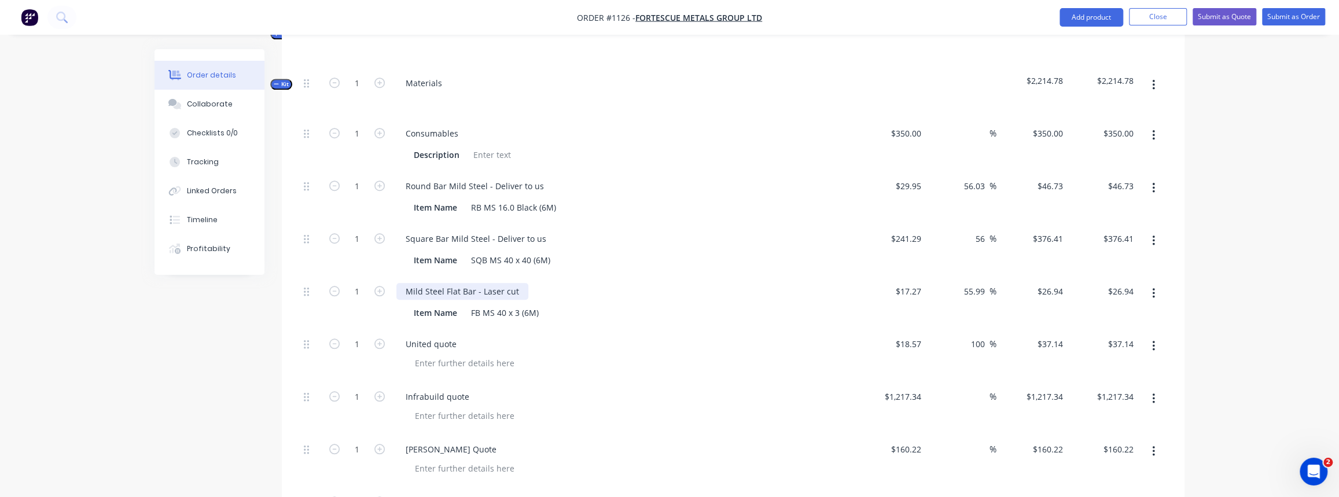
scroll to position [701, 0]
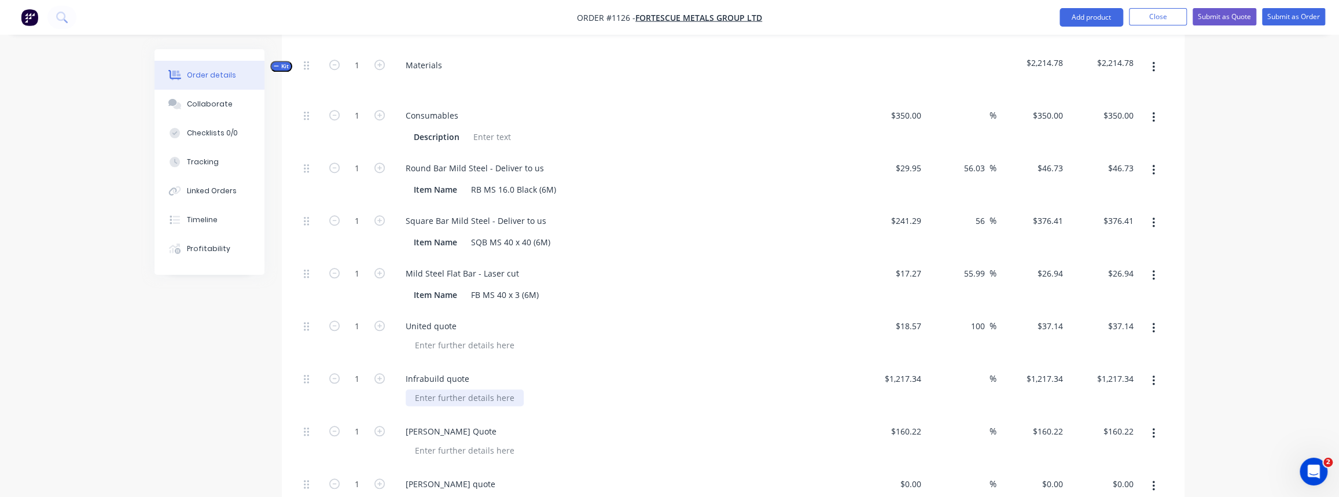
click at [484, 389] on div at bounding box center [465, 397] width 118 height 17
click at [207, 106] on div "Collaborate" at bounding box center [210, 104] width 46 height 10
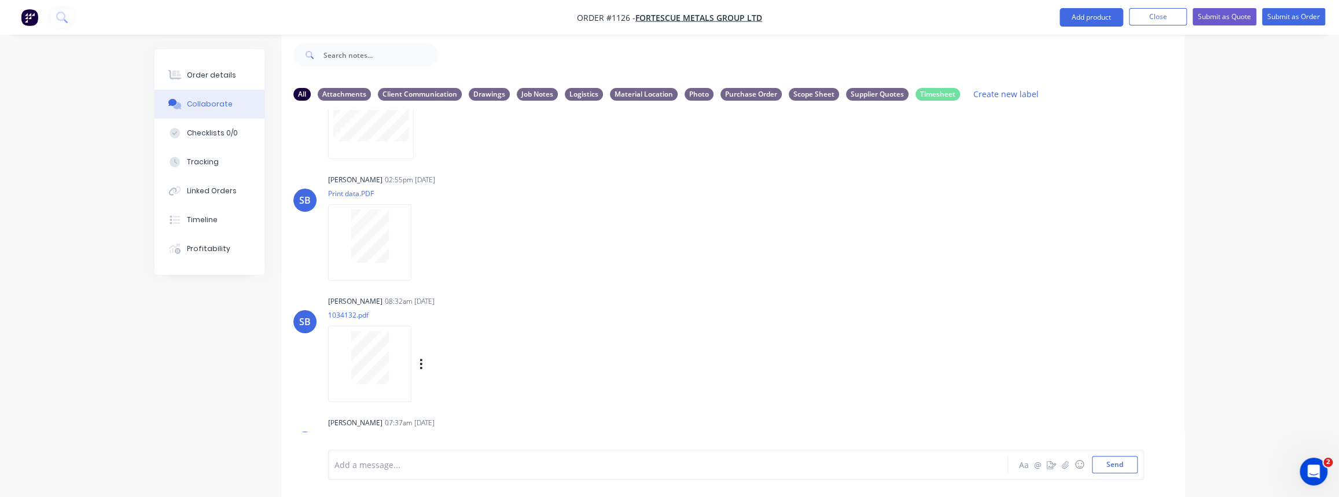
scroll to position [582, 0]
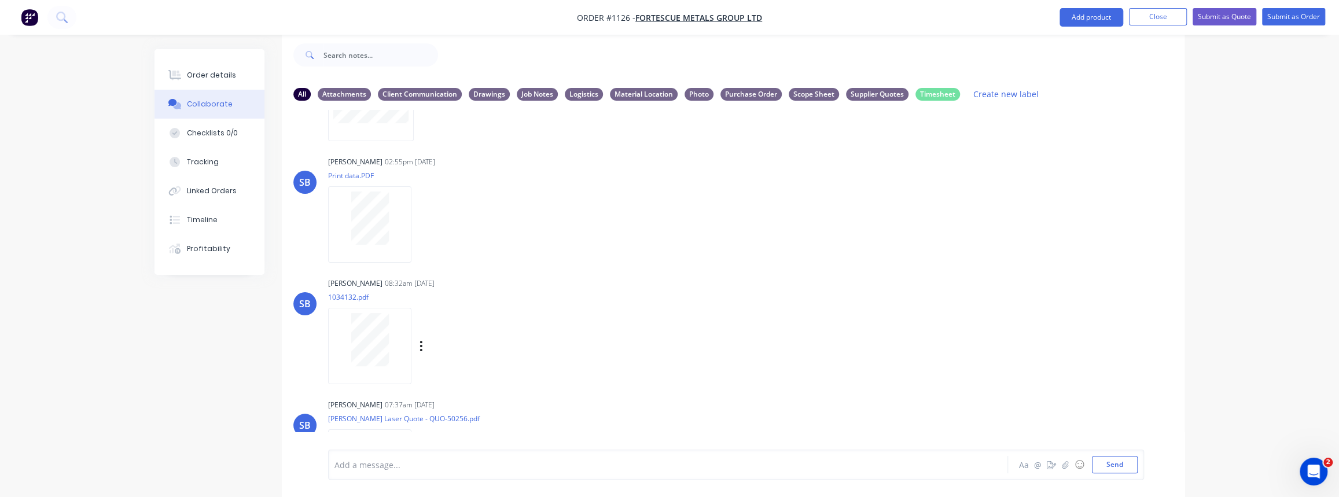
click at [377, 244] on div at bounding box center [369, 224] width 83 height 76
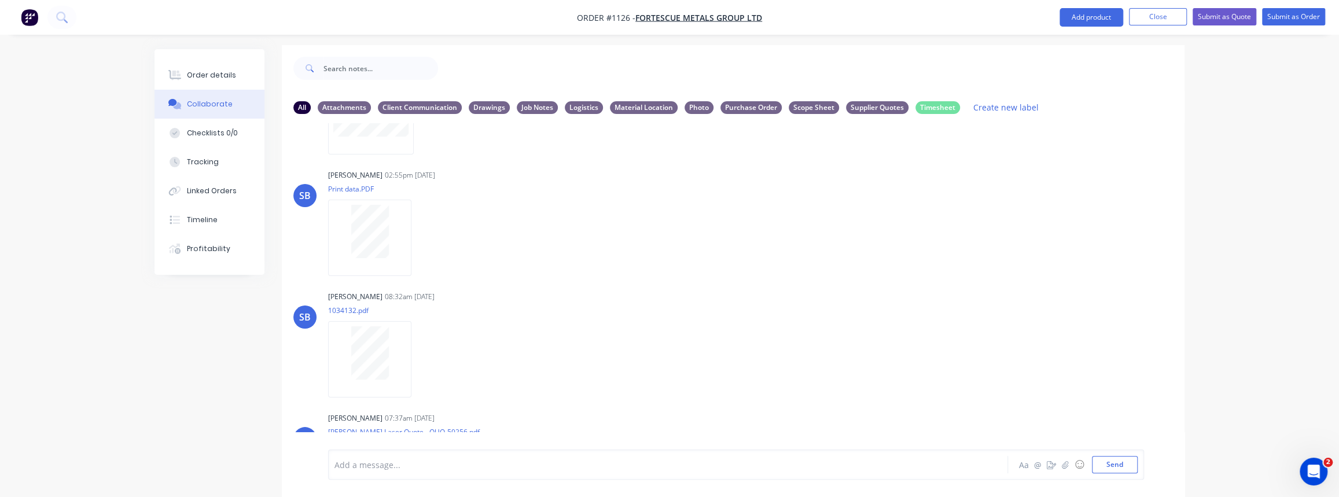
scroll to position [0, 0]
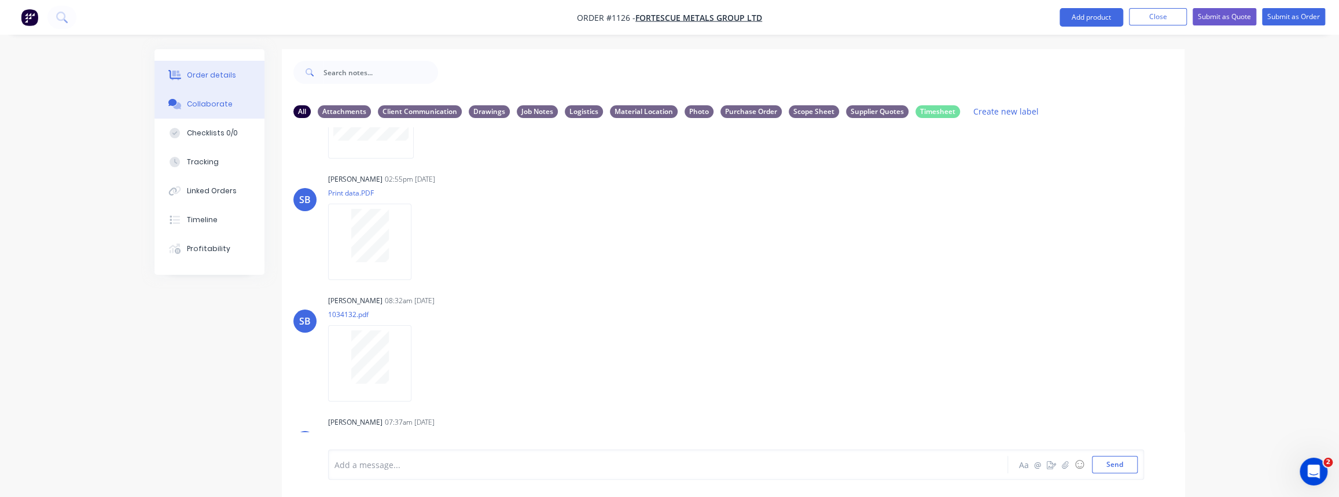
click at [203, 71] on div "Order details" at bounding box center [211, 75] width 49 height 10
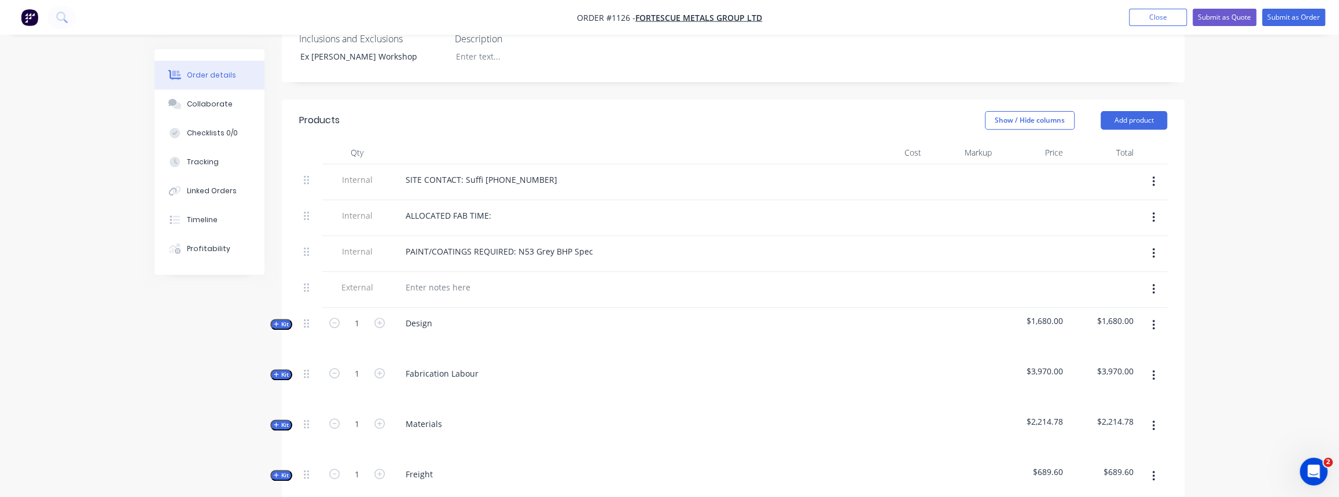
scroll to position [421, 0]
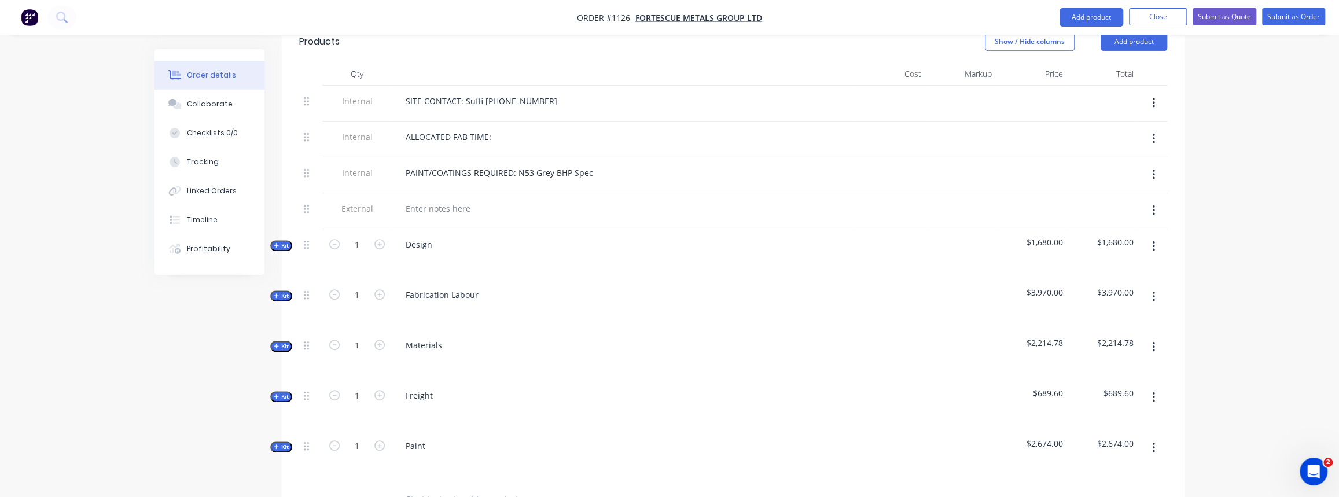
click at [289, 303] on div "Qty Cost Markup Price Total Internal SITE CONTACT: Suffi 0417 577 760 Internal …" at bounding box center [733, 290] width 903 height 456
click at [288, 342] on span "Kit" at bounding box center [281, 346] width 15 height 9
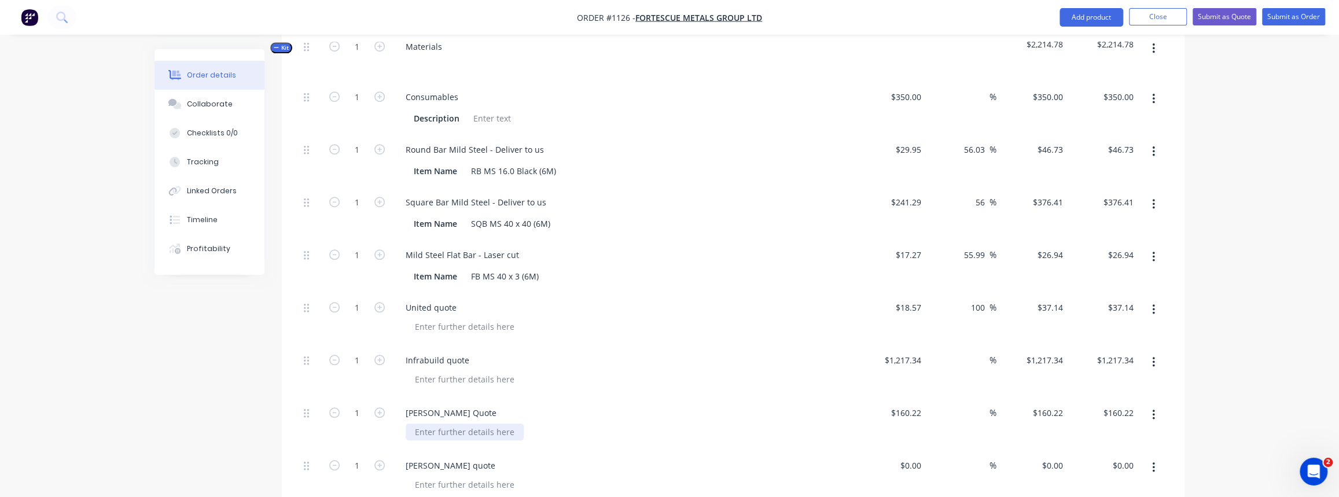
scroll to position [736, 0]
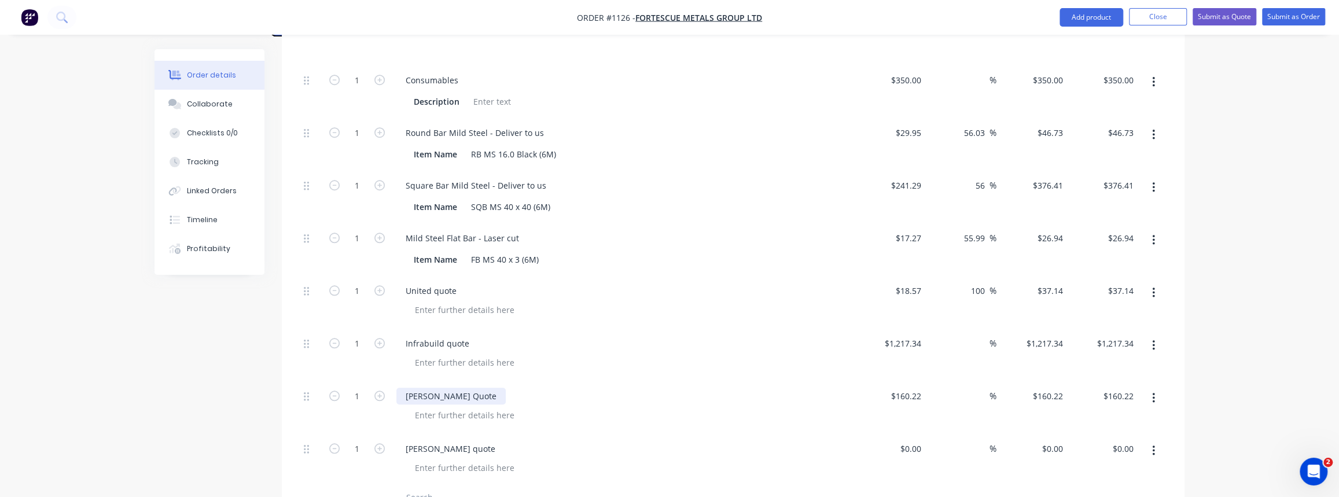
click at [437, 388] on div "Simmon Quote" at bounding box center [450, 396] width 109 height 17
click at [471, 407] on div at bounding box center [465, 415] width 118 height 17
click at [570, 394] on div "Simmonds Quote" at bounding box center [623, 407] width 463 height 53
click at [440, 440] on div "Charlie Lewis quote" at bounding box center [450, 448] width 108 height 17
drag, startPoint x: 484, startPoint y: 414, endPoint x: 411, endPoint y: 420, distance: 73.1
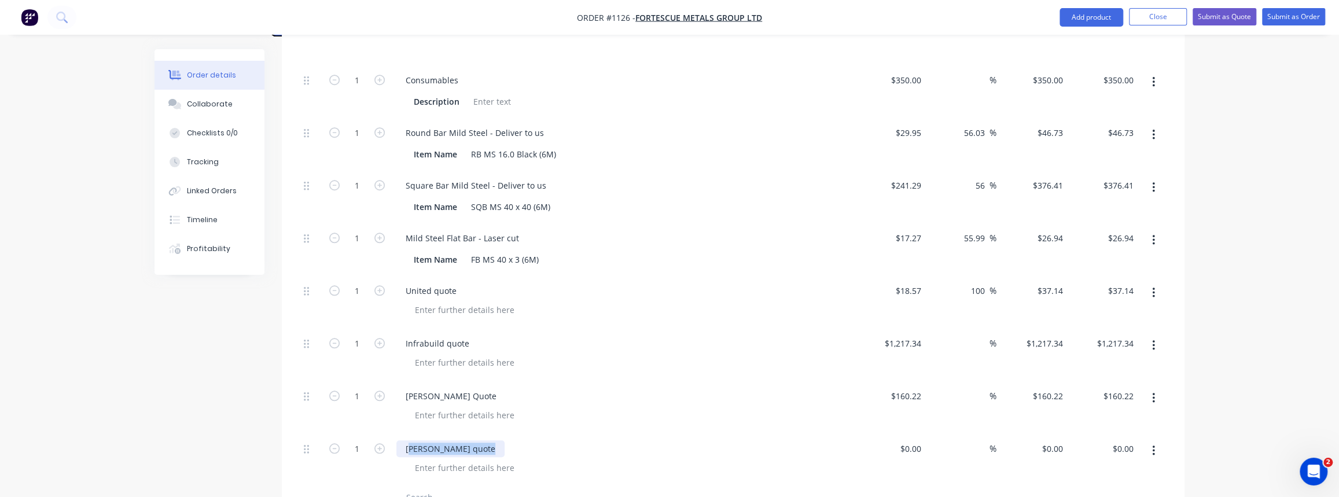
click at [411, 440] on div "Charlie Lewis quote" at bounding box center [450, 448] width 108 height 17
click at [538, 444] on div "CNC Solutions quote" at bounding box center [623, 459] width 463 height 53
click at [979, 388] on input at bounding box center [982, 396] width 13 height 17
type input "40"
type input "$224.308"
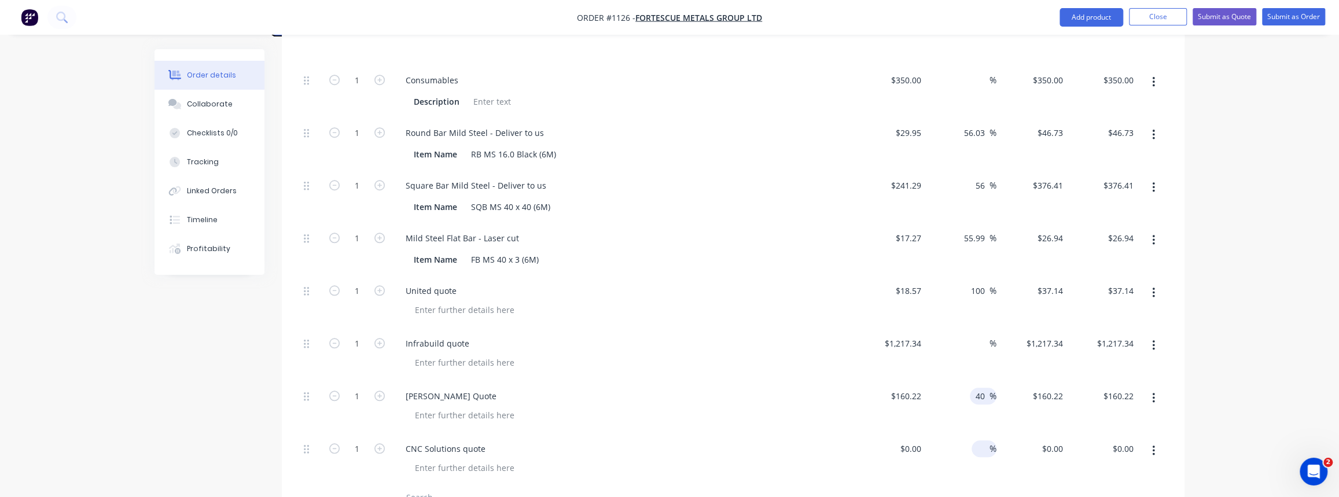
type input "$224.31"
click at [972, 440] on div "%" at bounding box center [984, 448] width 25 height 17
click at [481, 440] on div "CNC Solutions quote" at bounding box center [445, 448] width 98 height 17
click at [911, 440] on div "0 0" at bounding box center [917, 448] width 18 height 17
type input "$2,000.00"
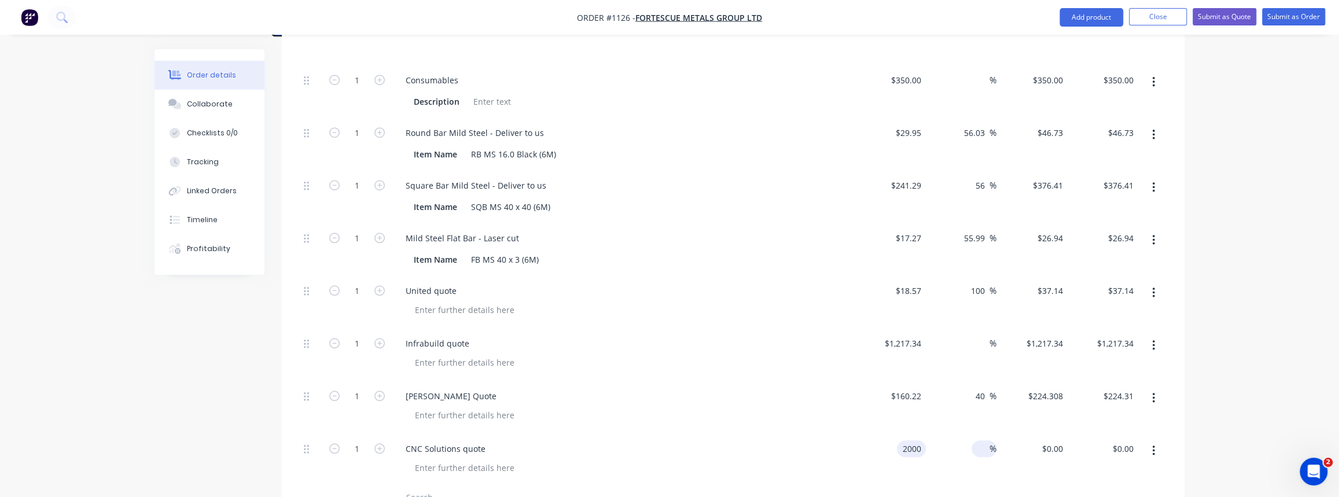
type input "$2,000.00"
click at [980, 440] on input at bounding box center [982, 448] width 13 height 17
type input "20"
type input "$2,400.00"
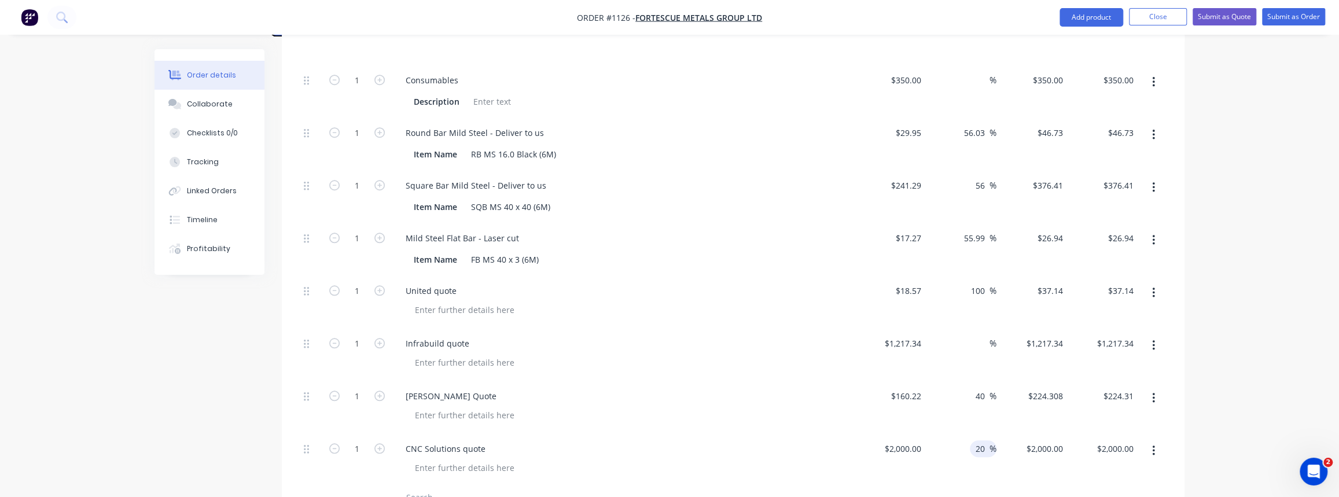
type input "$2,400.00"
click at [951, 433] on div "20 20 %" at bounding box center [961, 459] width 71 height 53
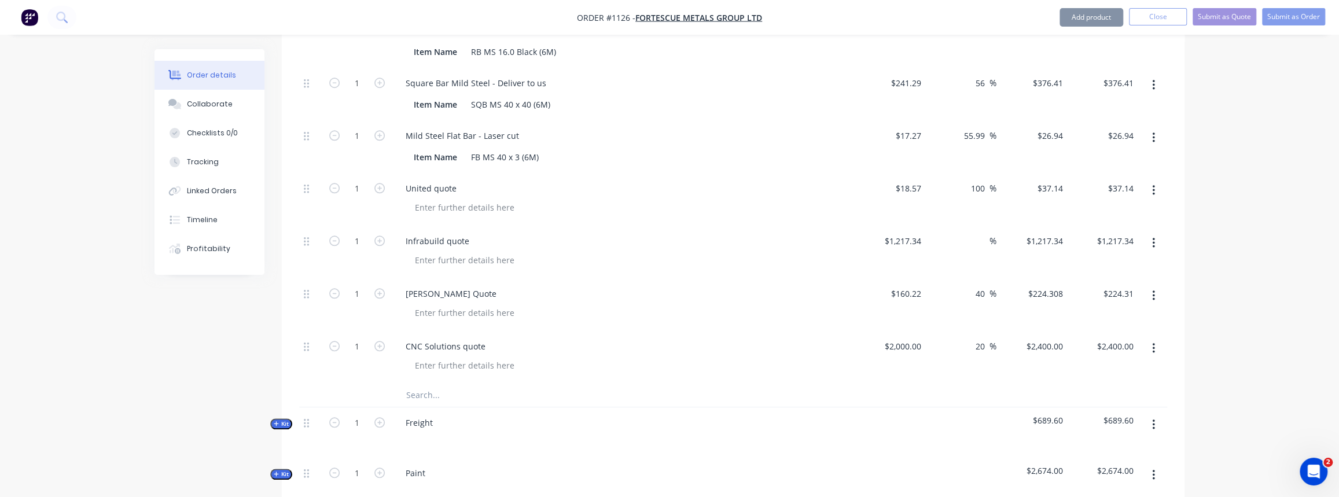
scroll to position [841, 0]
click at [277, 418] on icon "button" at bounding box center [276, 421] width 5 height 6
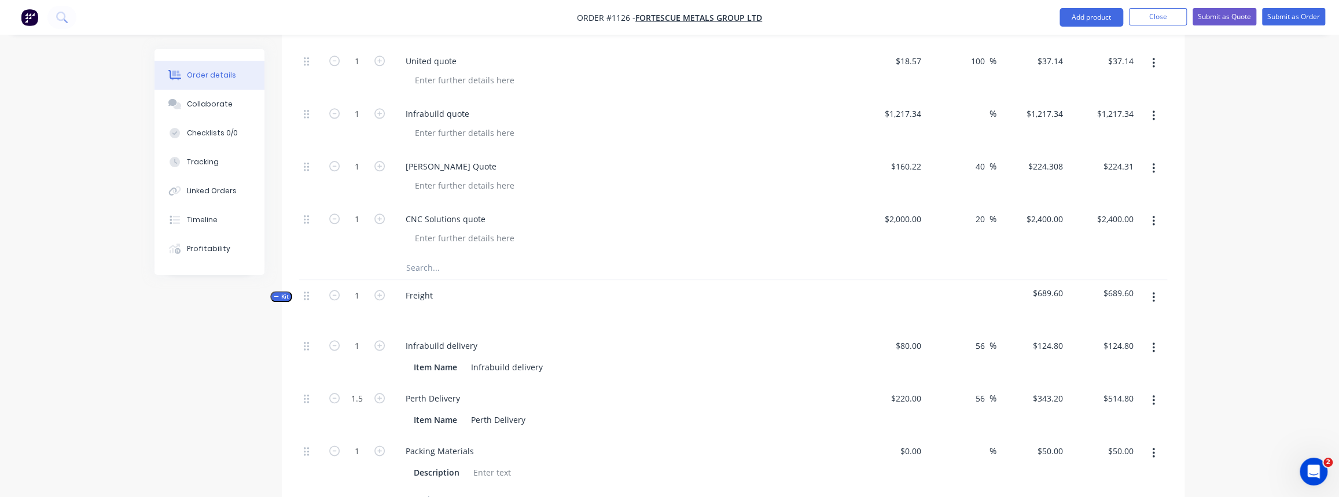
scroll to position [999, 0]
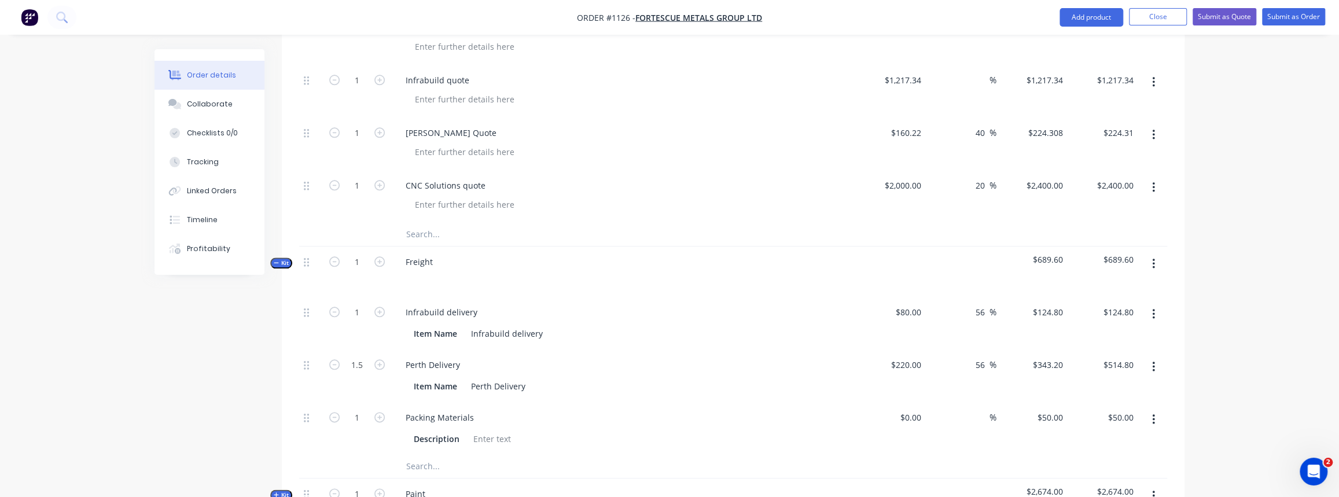
click at [275, 260] on icon "button" at bounding box center [276, 263] width 5 height 6
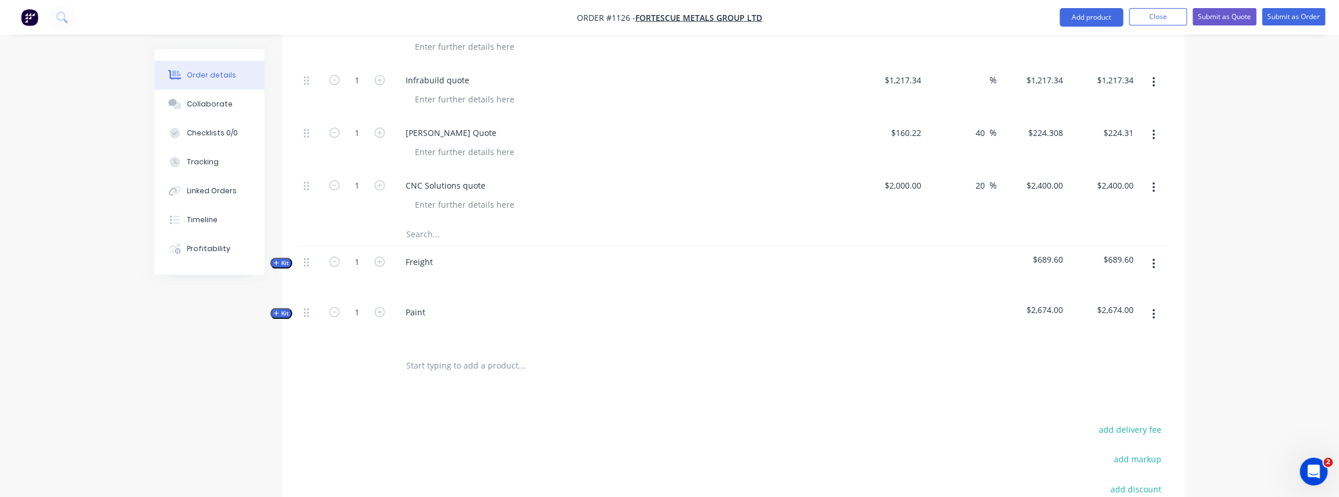
click at [275, 310] on icon "button" at bounding box center [276, 313] width 5 height 6
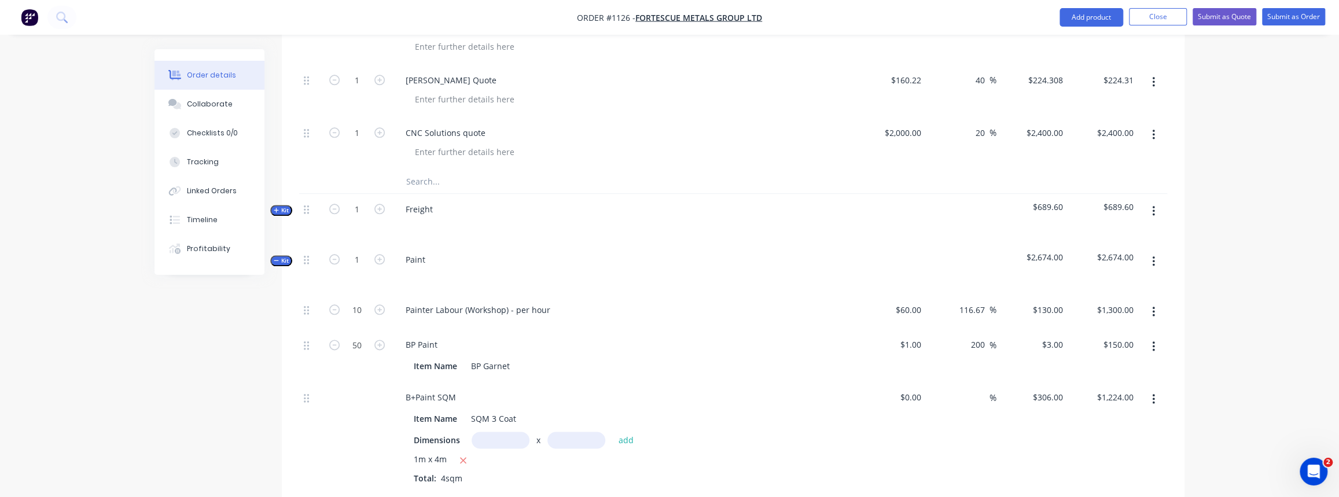
scroll to position [1105, 0]
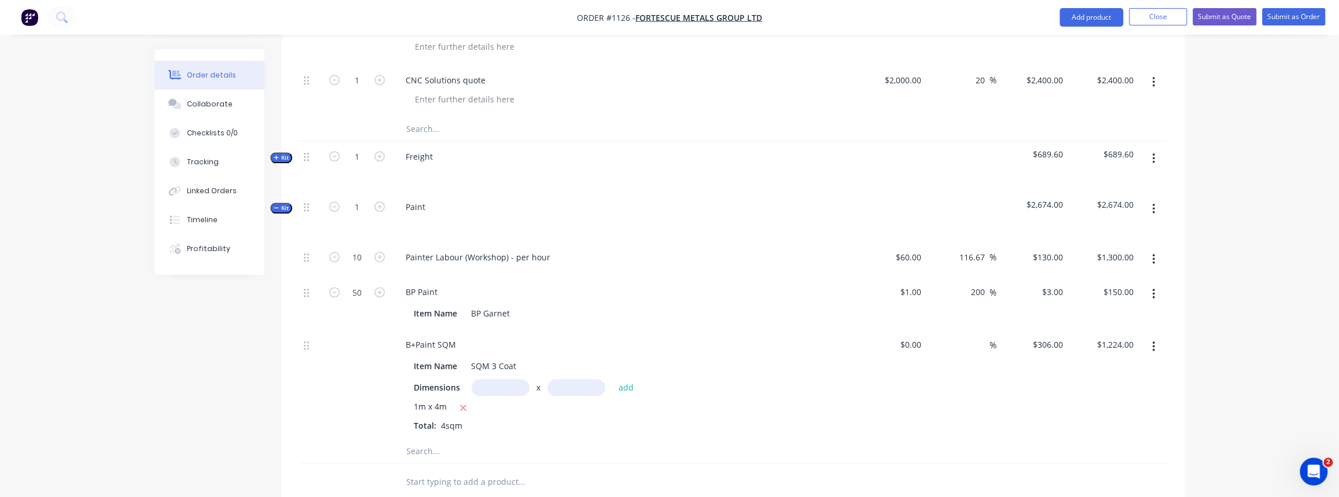
click at [282, 204] on span "Kit" at bounding box center [281, 208] width 15 height 9
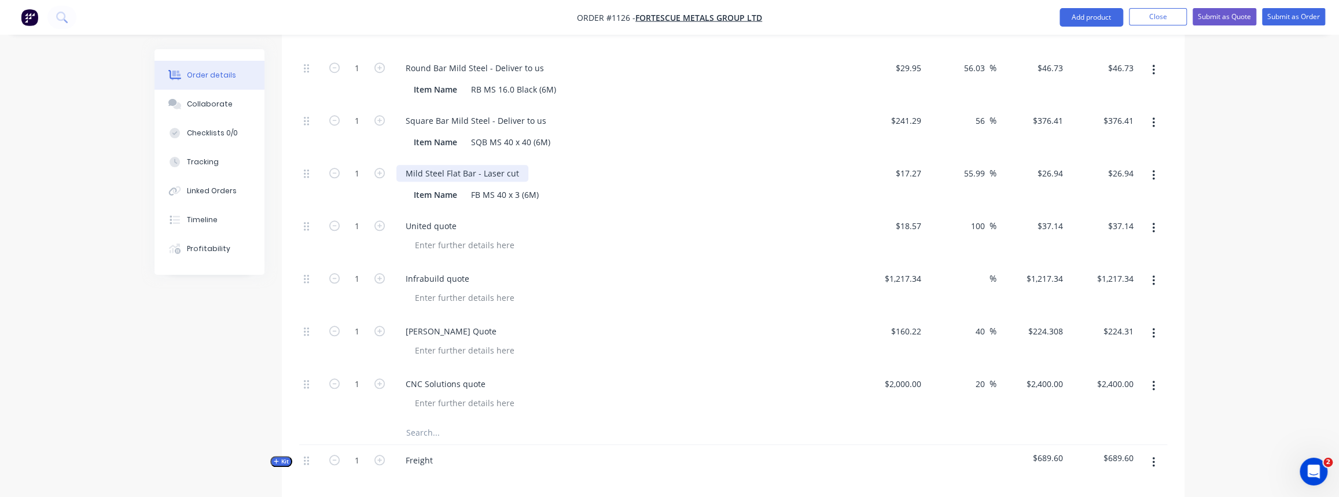
scroll to position [631, 0]
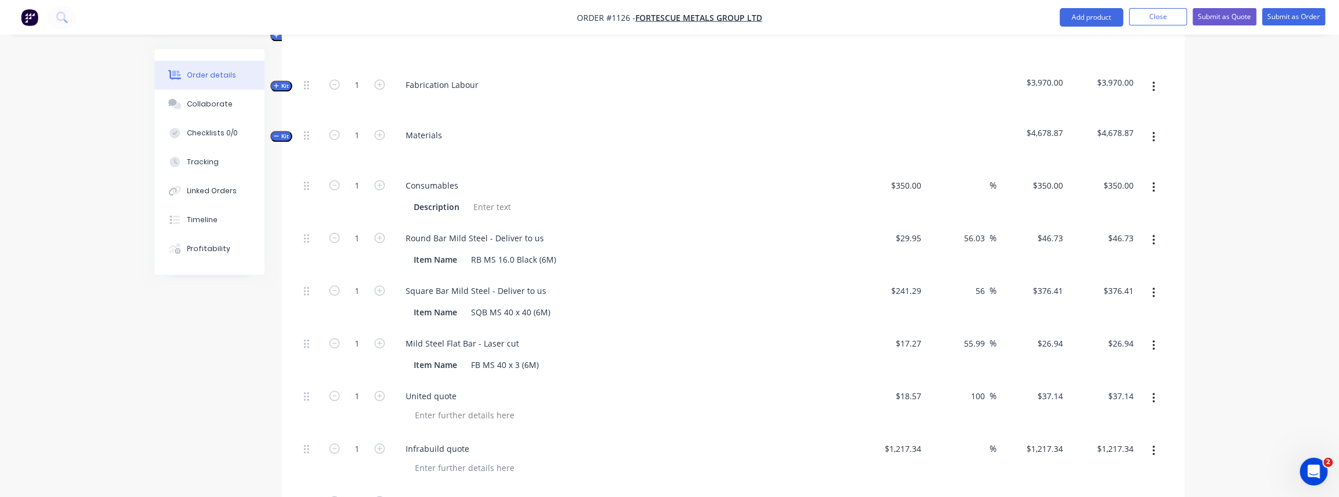
click at [279, 132] on span "Kit" at bounding box center [281, 136] width 15 height 9
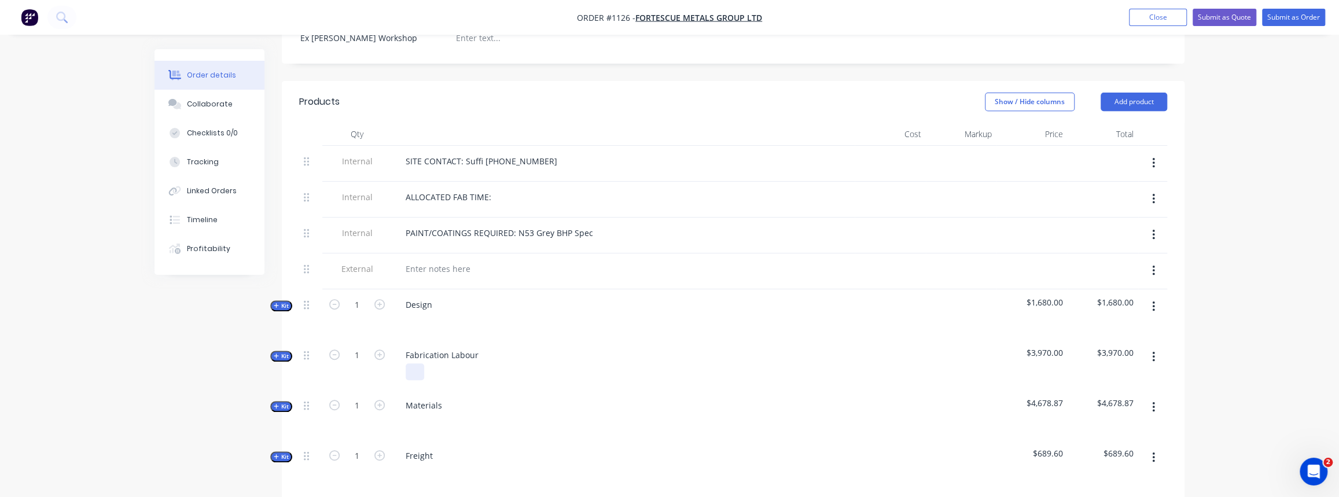
scroll to position [282, 0]
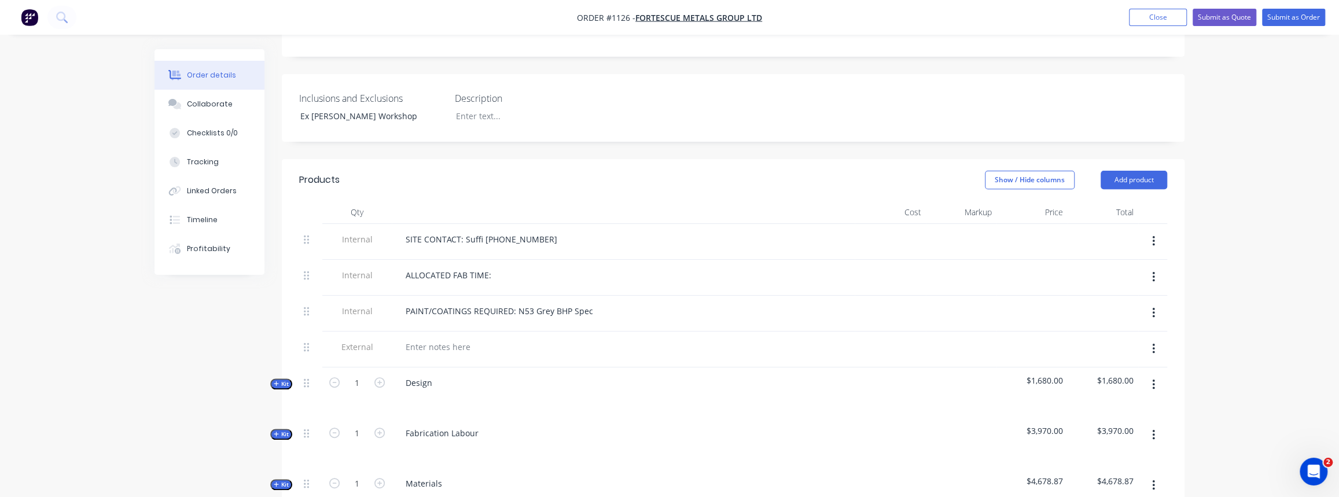
click at [285, 430] on span "Kit" at bounding box center [281, 434] width 15 height 9
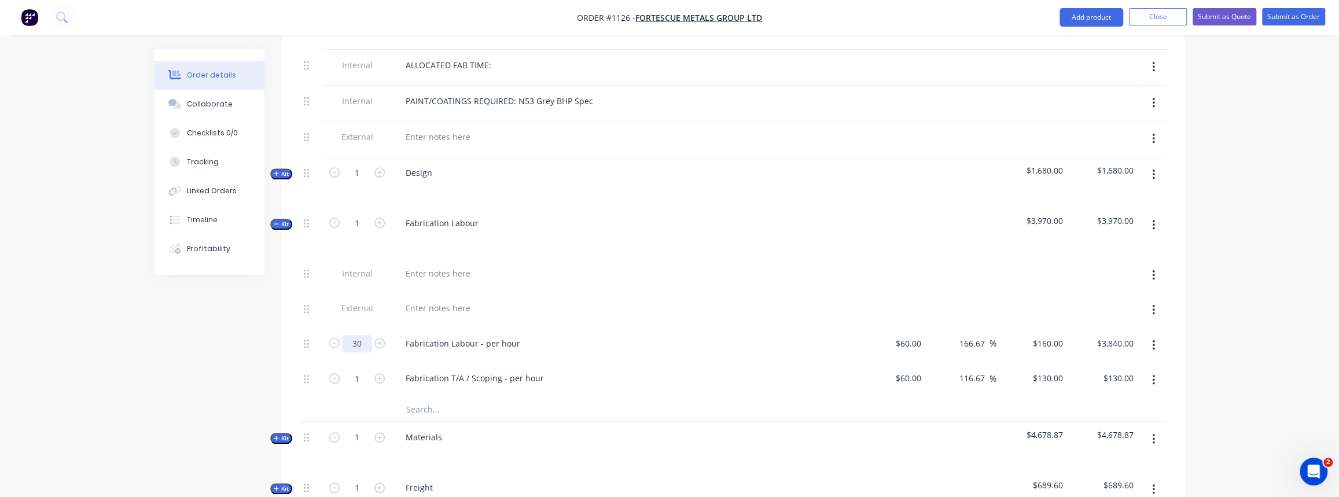
type input "30"
type input "$4,800.00"
click at [466, 328] on div "Fabrication Labour - per hour" at bounding box center [623, 345] width 463 height 35
click at [380, 373] on icon "button" at bounding box center [379, 378] width 10 height 10
type input "2"
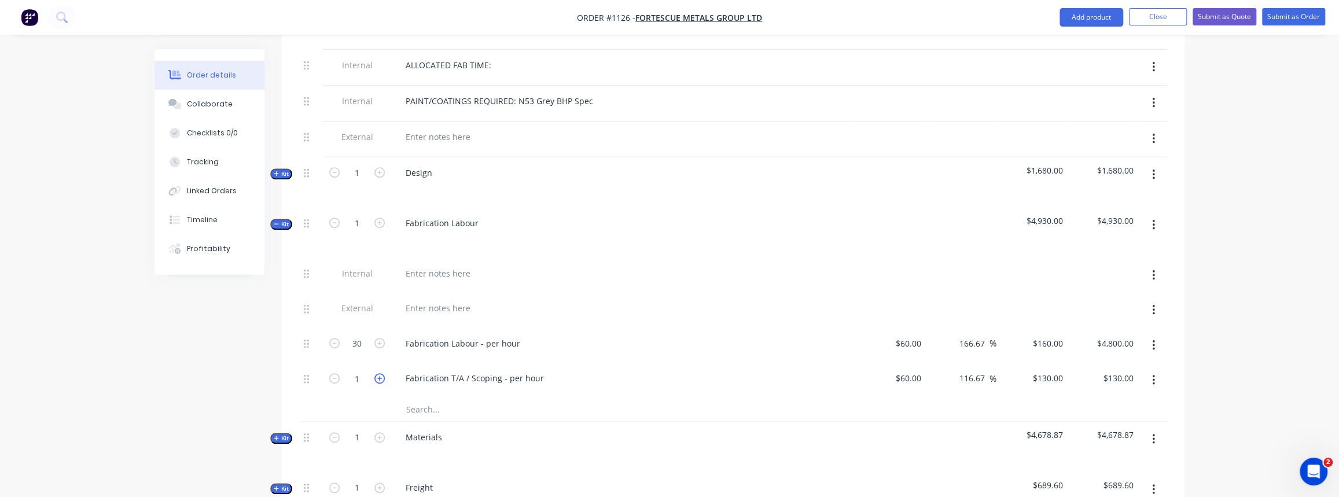
type input "$260.00"
click at [380, 373] on icon "button" at bounding box center [379, 378] width 10 height 10
type input "3"
type input "$390.00"
click at [377, 373] on icon "button" at bounding box center [379, 378] width 10 height 10
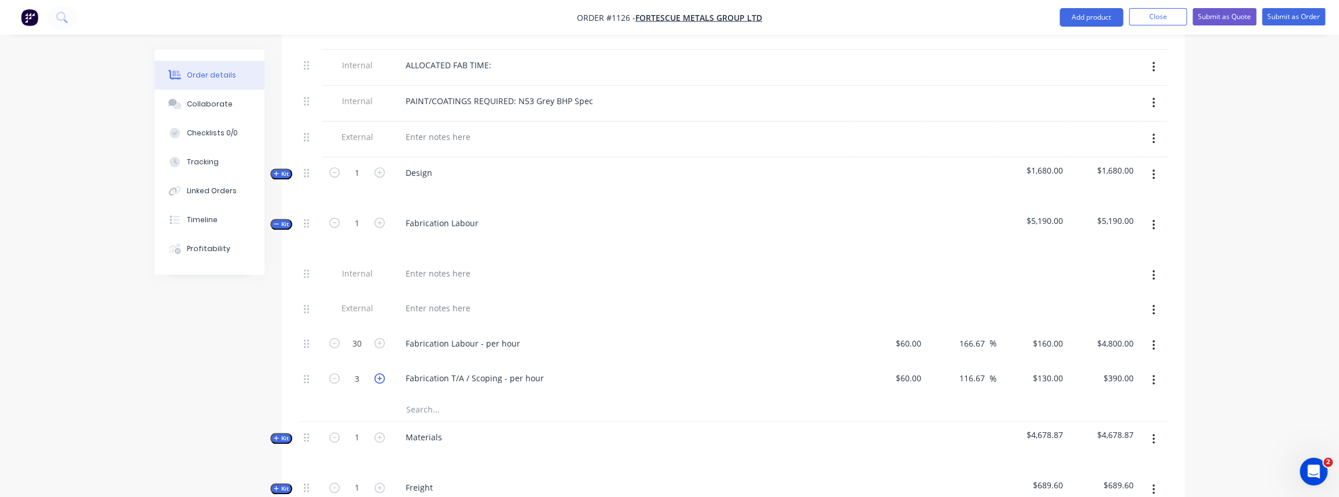
type input "4"
type input "$520.00"
click at [583, 398] on input "text" at bounding box center [521, 409] width 231 height 23
click at [284, 220] on span "Kit" at bounding box center [281, 224] width 15 height 9
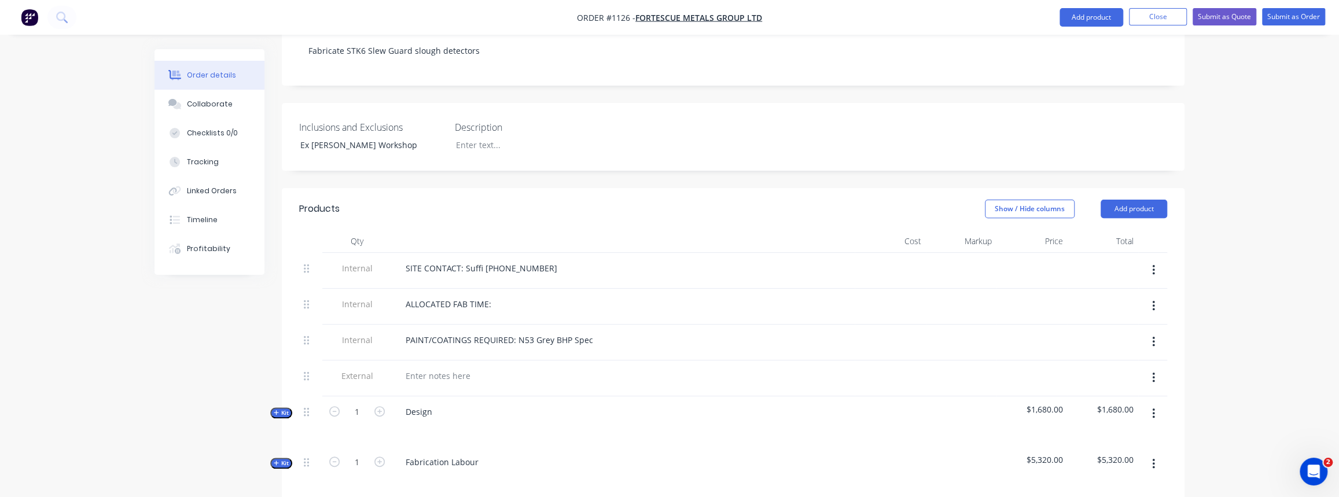
scroll to position [0, 0]
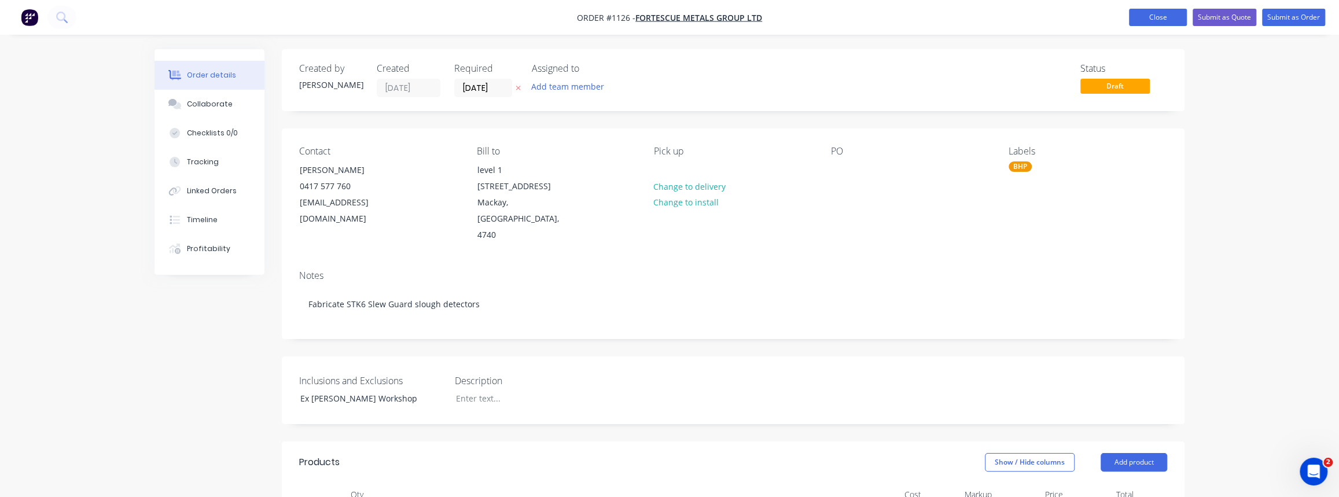
click at [1167, 17] on button "Close" at bounding box center [1158, 17] width 58 height 17
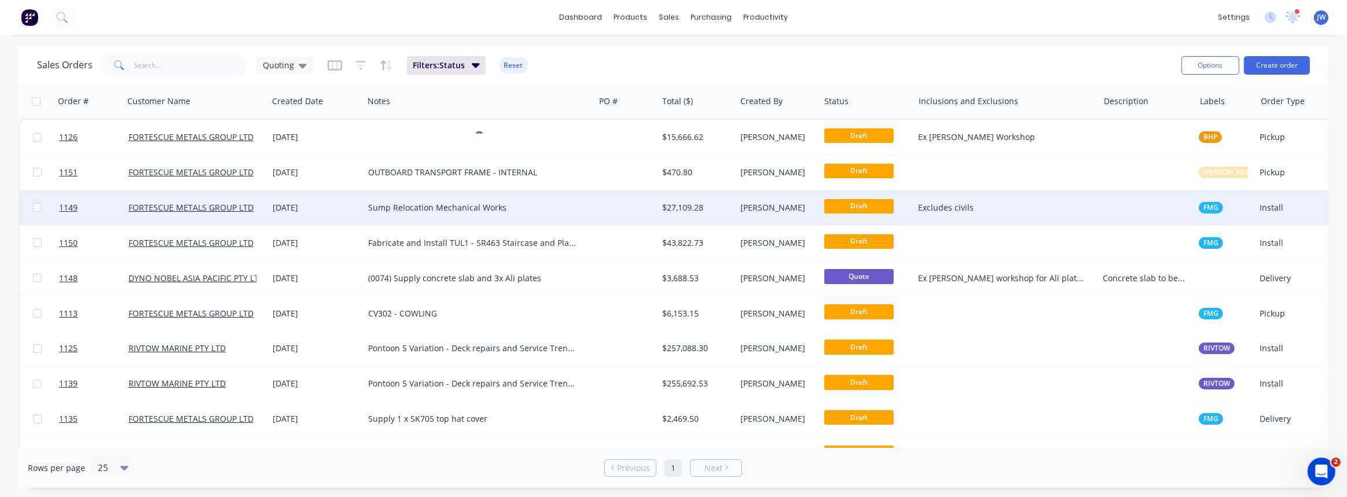
click at [445, 208] on div "Sump Relocation Mechanical Works" at bounding box center [473, 208] width 211 height 12
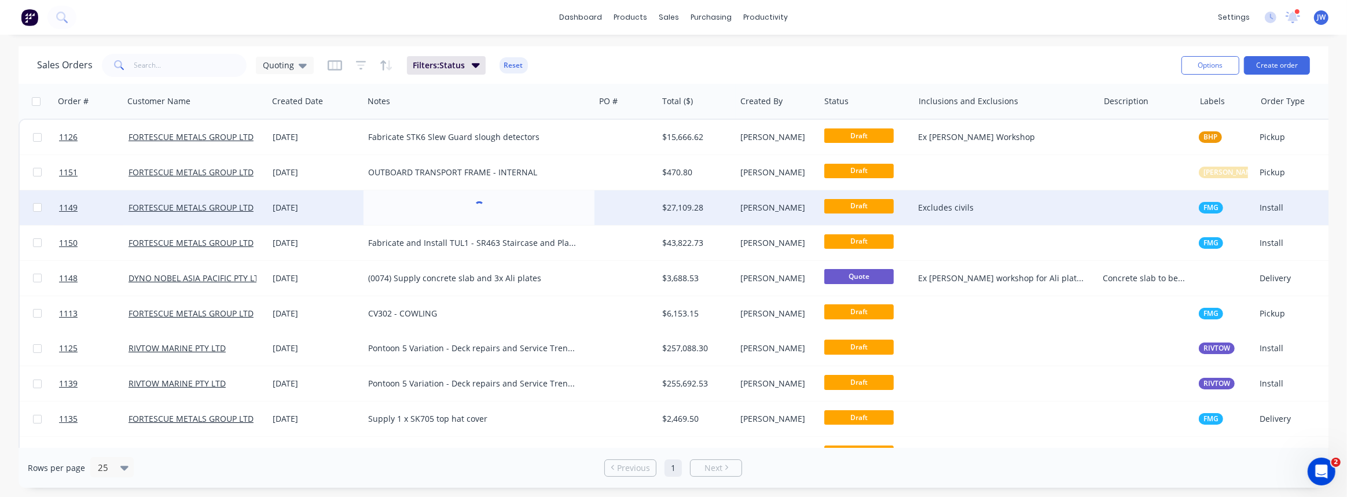
click at [689, 210] on div "$27,109.28" at bounding box center [694, 208] width 65 height 12
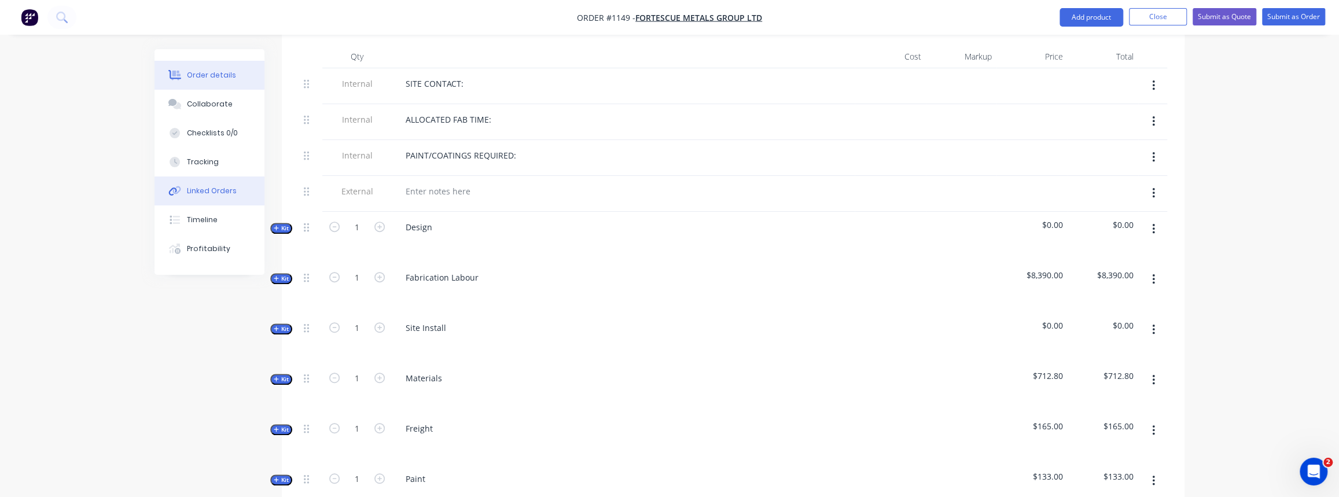
scroll to position [473, 0]
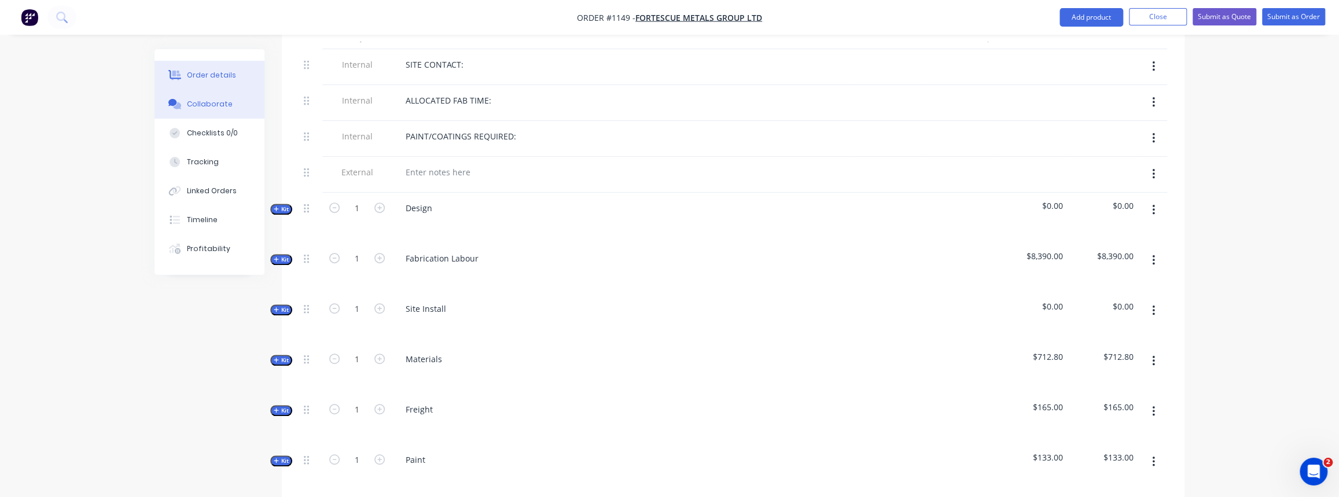
click at [202, 105] on div "Collaborate" at bounding box center [210, 104] width 46 height 10
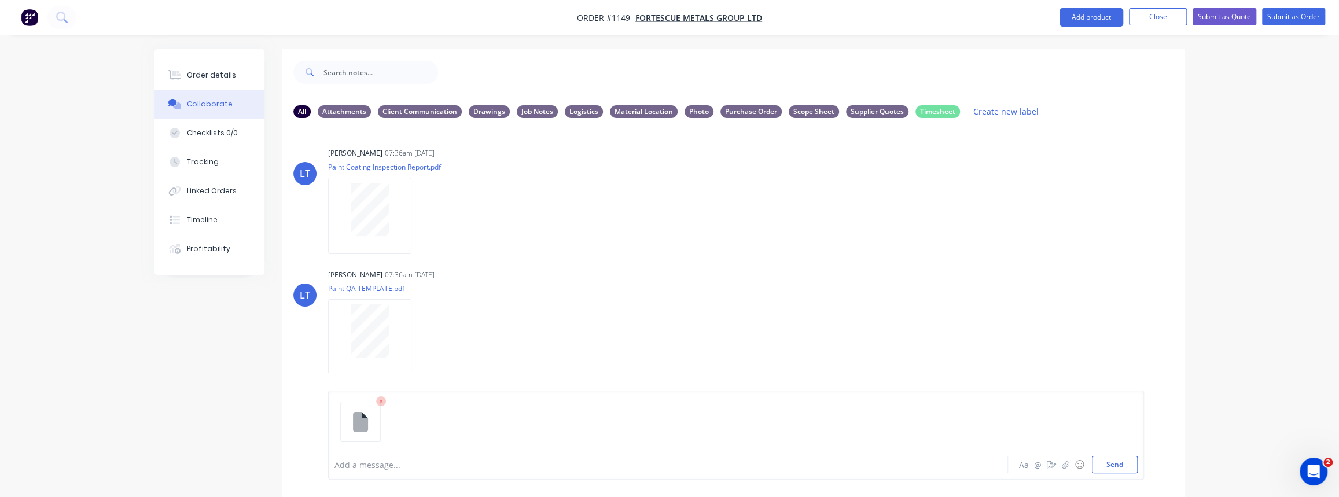
scroll to position [76, 0]
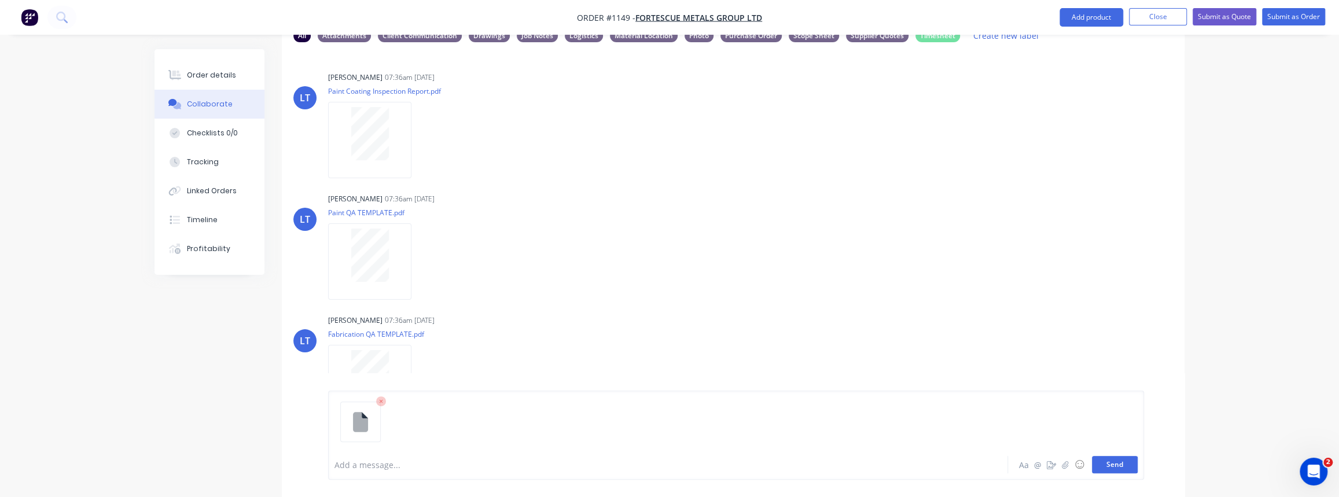
click at [1116, 465] on button "Send" at bounding box center [1115, 464] width 46 height 17
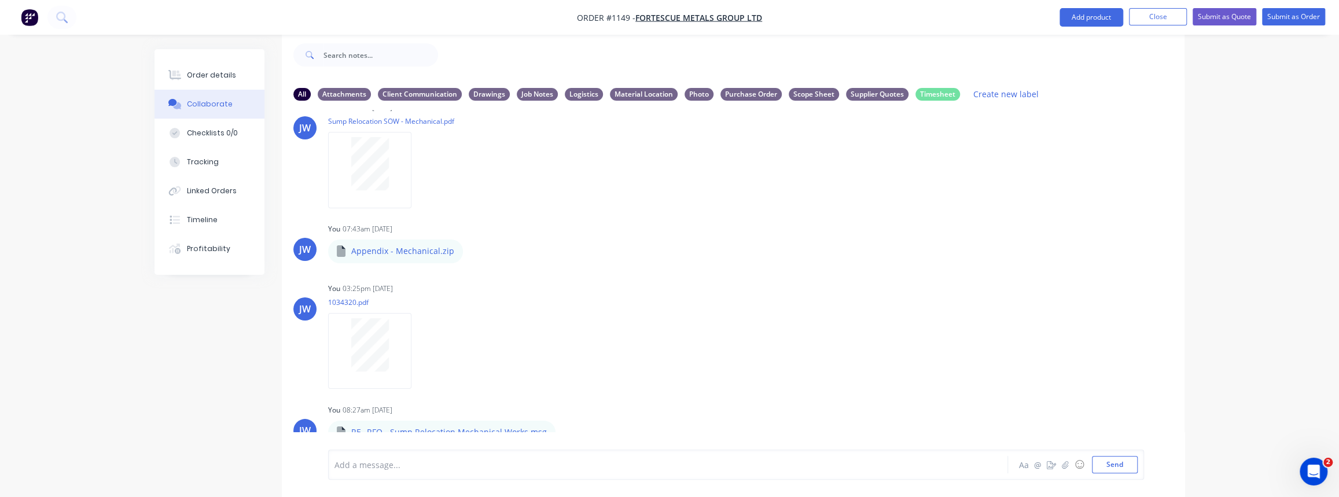
scroll to position [526, 0]
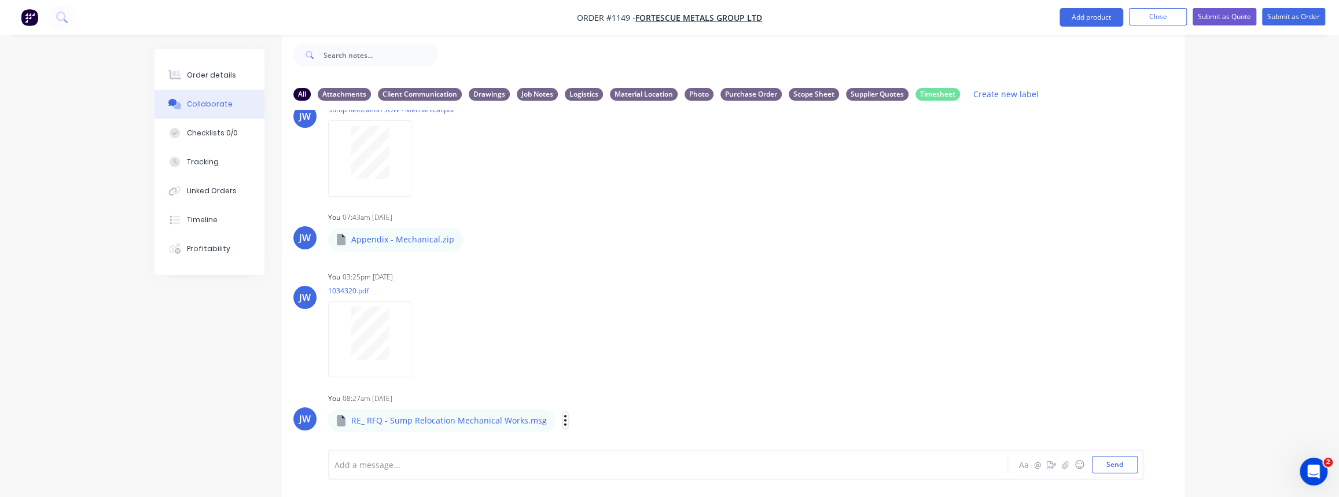
click at [563, 422] on button "button" at bounding box center [565, 420] width 5 height 17
click at [596, 374] on button "Labels" at bounding box center [641, 364] width 130 height 26
click at [615, 394] on div at bounding box center [616, 393] width 23 height 23
click at [904, 406] on div "JW You 08:27am 25/09/25 RE_ RFQ - Sump Relocation Mechanical Works.msg RE_ RFQ …" at bounding box center [733, 411] width 903 height 42
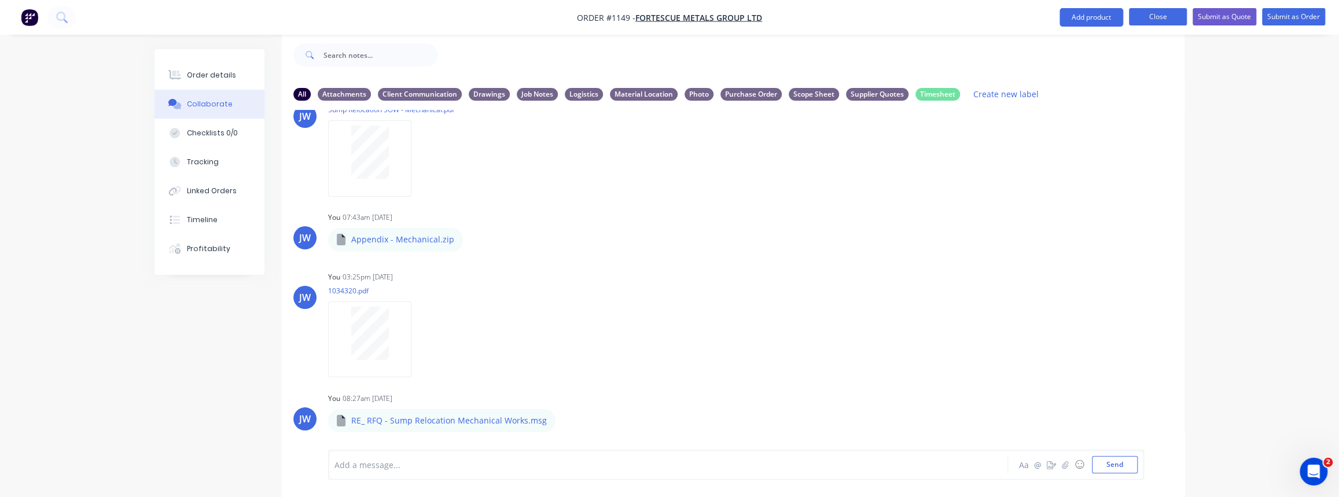
click at [1168, 15] on button "Close" at bounding box center [1158, 16] width 58 height 17
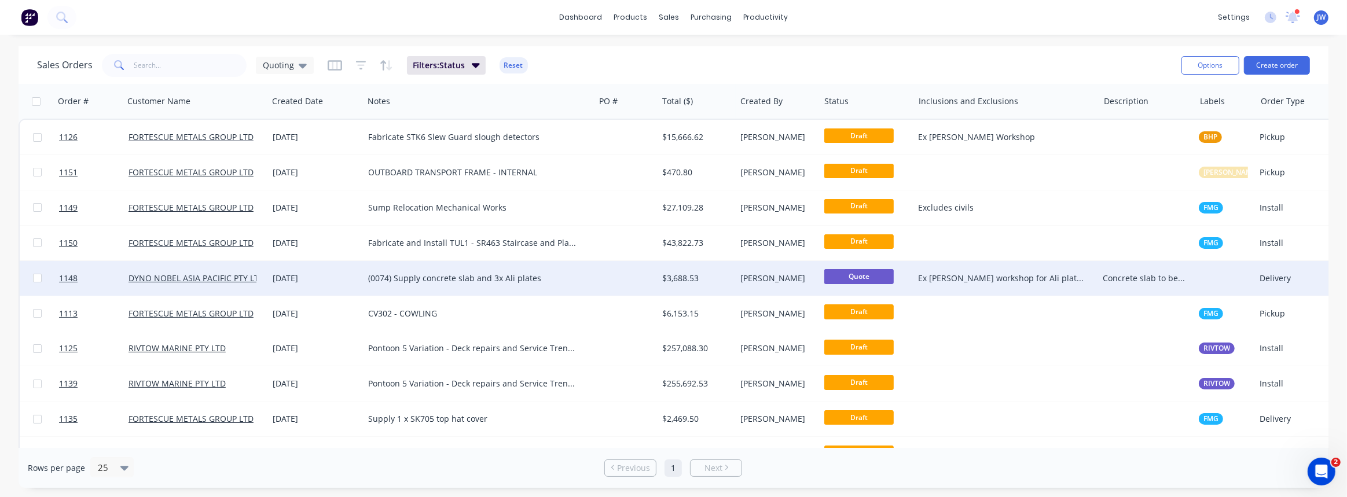
click at [567, 280] on div "(0074) Supply concrete slab and 3x Ali plates" at bounding box center [473, 279] width 211 height 12
click at [574, 275] on div "(0074) Supply concrete slab and 3x Ali plates" at bounding box center [473, 279] width 211 height 12
click at [649, 277] on div at bounding box center [625, 278] width 63 height 35
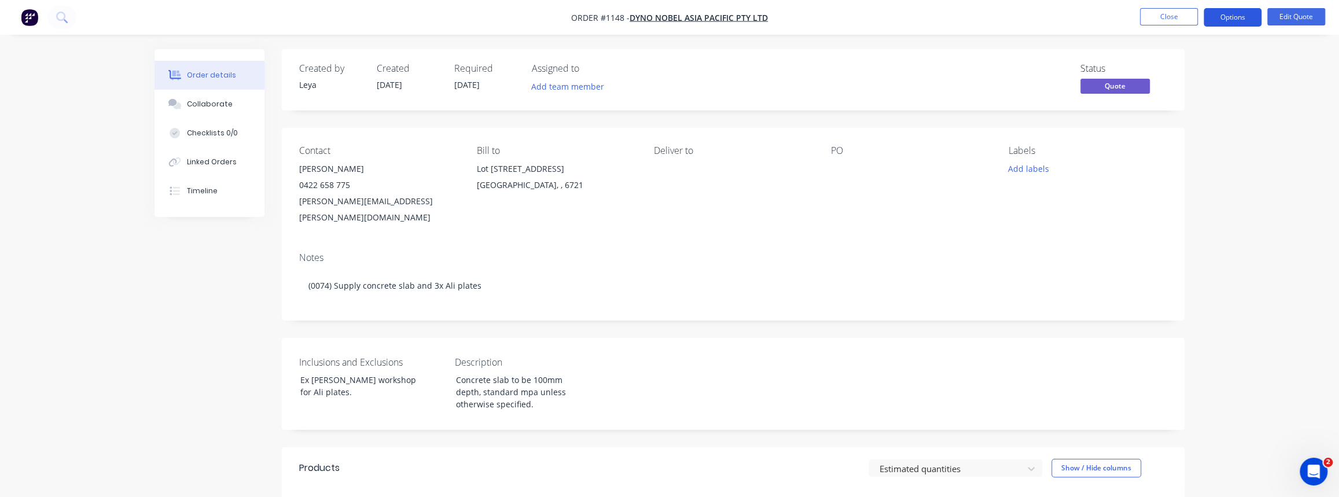
click at [1248, 18] on button "Options" at bounding box center [1233, 17] width 58 height 19
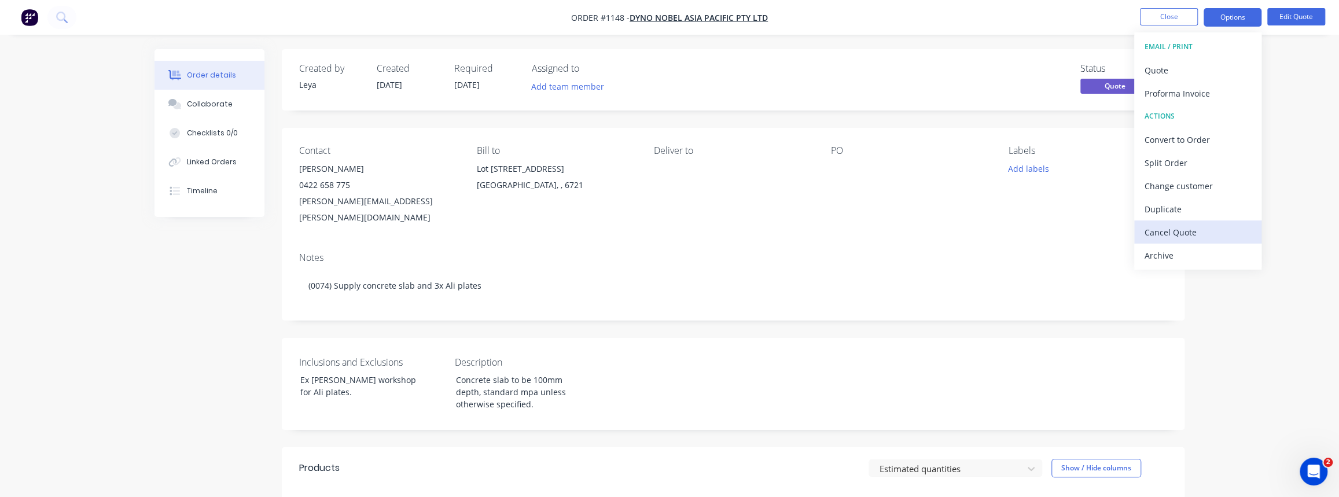
click at [1189, 229] on div "Cancel Quote" at bounding box center [1198, 232] width 106 height 17
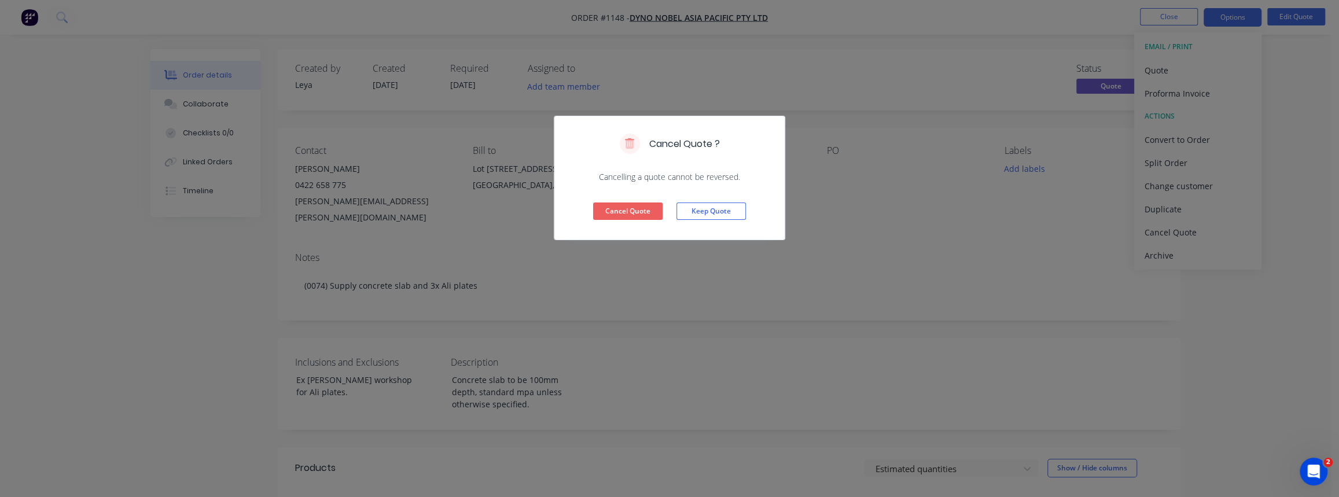
click at [649, 219] on button "Cancel Quote" at bounding box center [627, 211] width 69 height 17
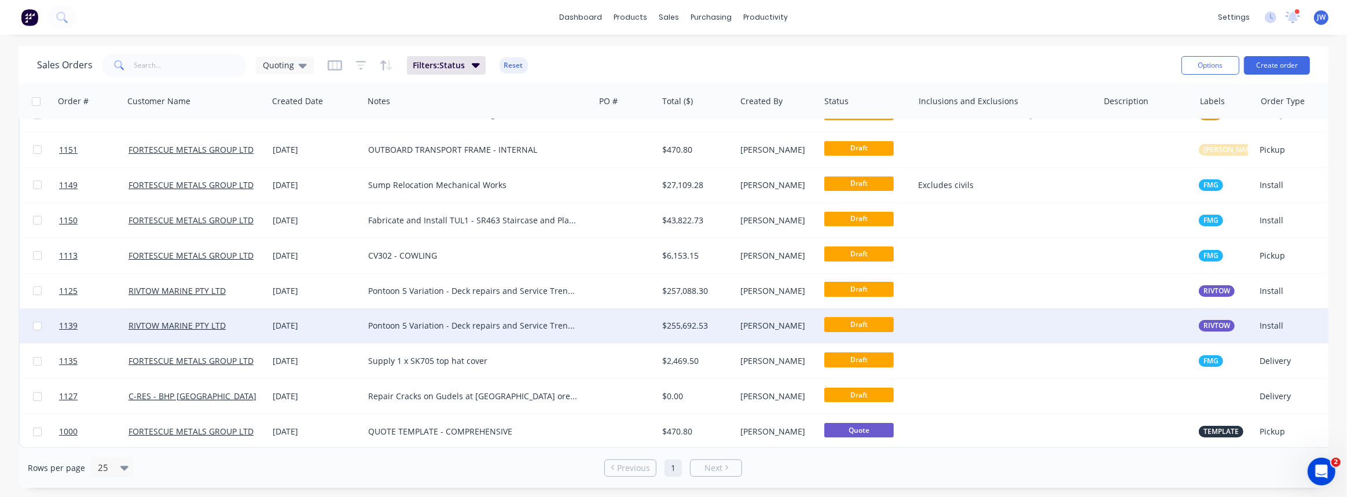
scroll to position [29, 0]
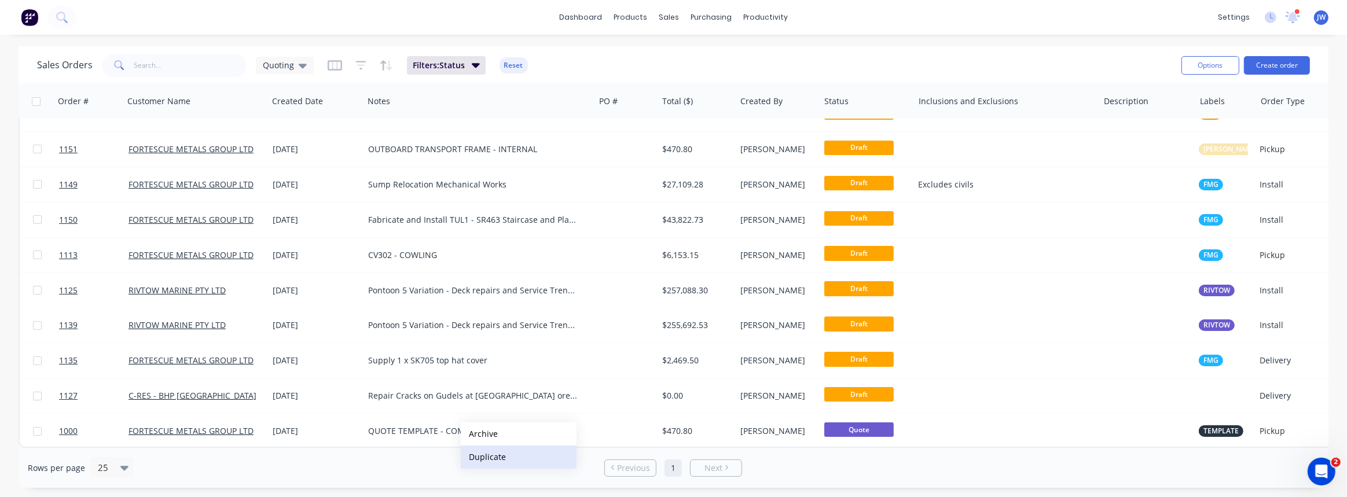
click at [482, 459] on button "Duplicate" at bounding box center [519, 457] width 116 height 23
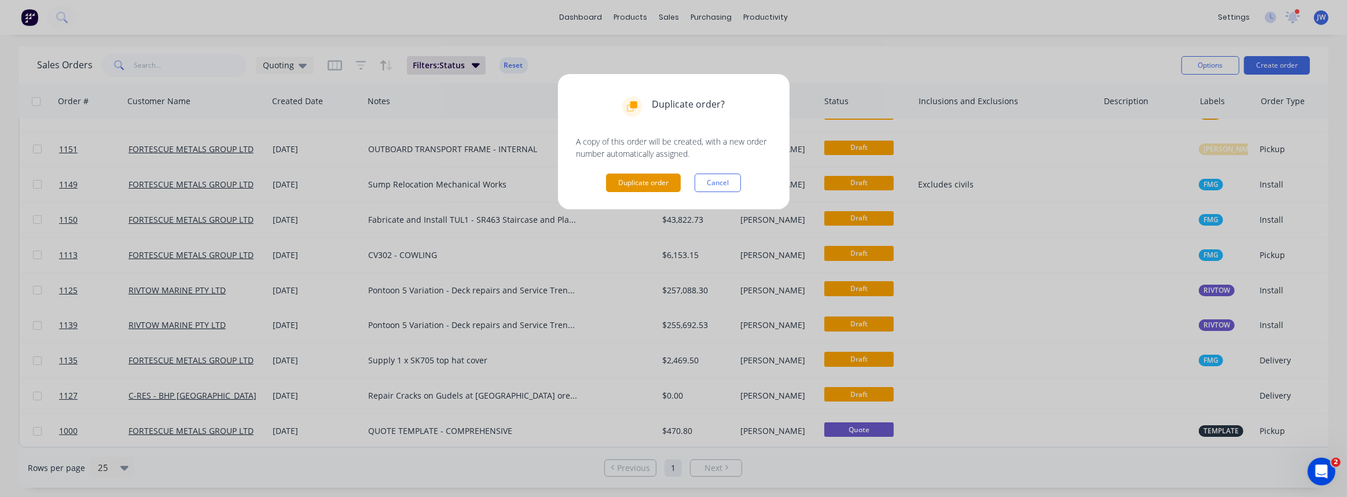
click at [645, 185] on button "Duplicate order" at bounding box center [643, 183] width 75 height 19
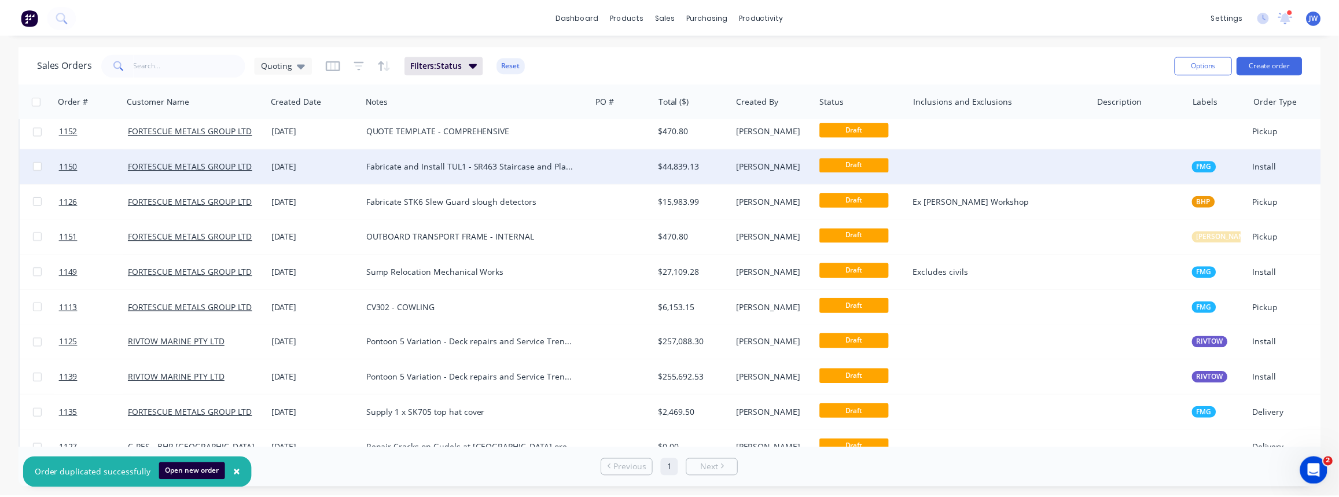
scroll to position [0, 0]
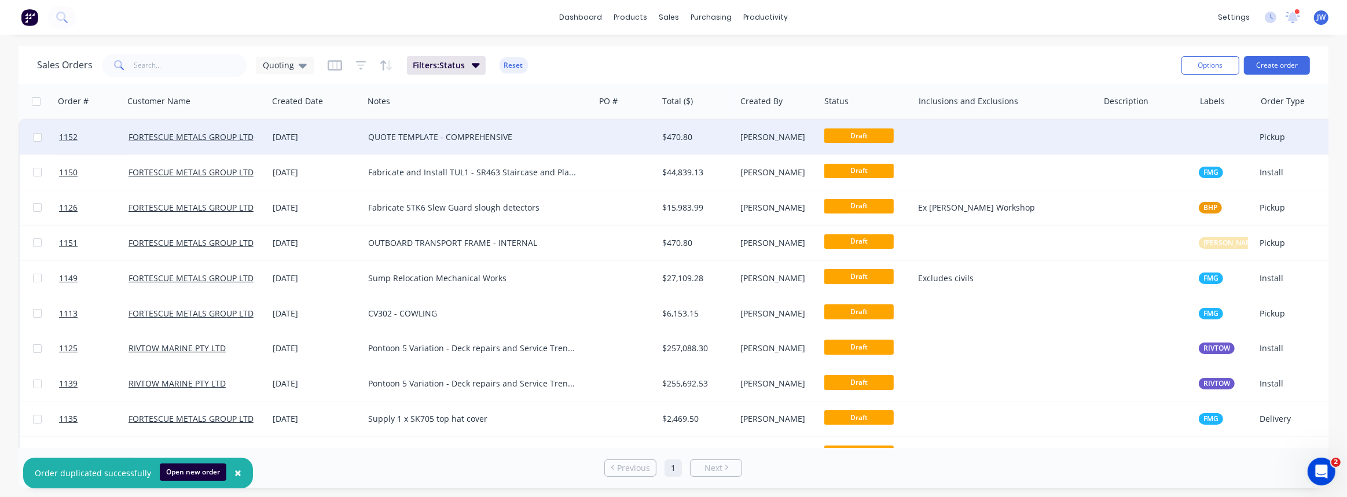
click at [675, 138] on div "$470.80" at bounding box center [694, 137] width 65 height 12
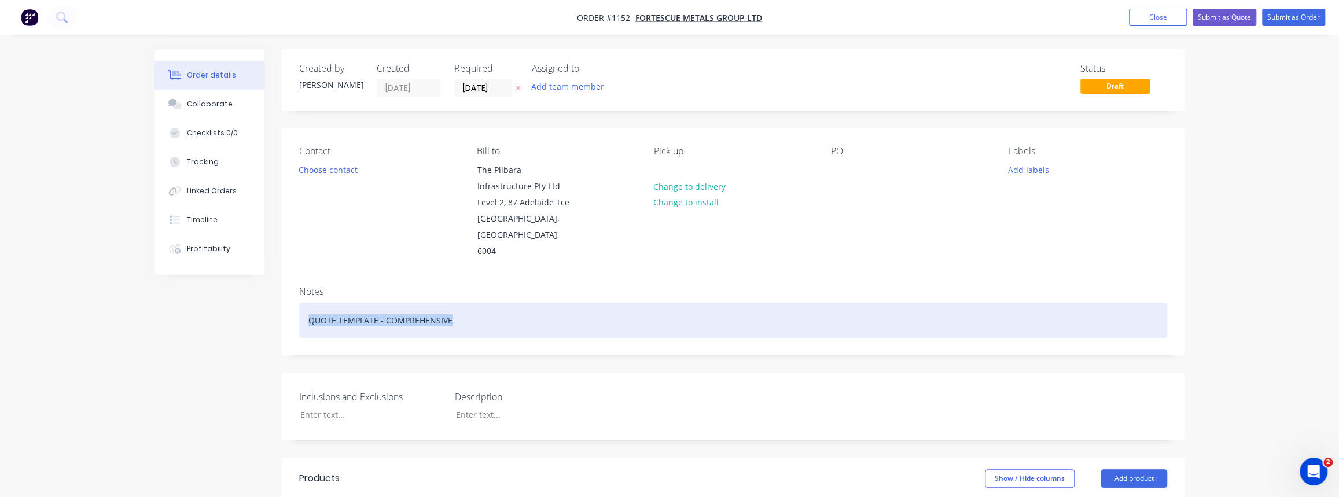
drag, startPoint x: 440, startPoint y: 311, endPoint x: 61, endPoint y: 285, distance: 380.5
click at [450, 303] on div "Supply Midrails, Kickplates and Gates." at bounding box center [733, 320] width 868 height 35
click at [465, 303] on div "Supply Midrails, Kickplates and Gates for Locos." at bounding box center [733, 320] width 868 height 35
click at [463, 303] on div "Supply Midrails, Kickplates and Gates for Locos." at bounding box center [733, 320] width 868 height 35
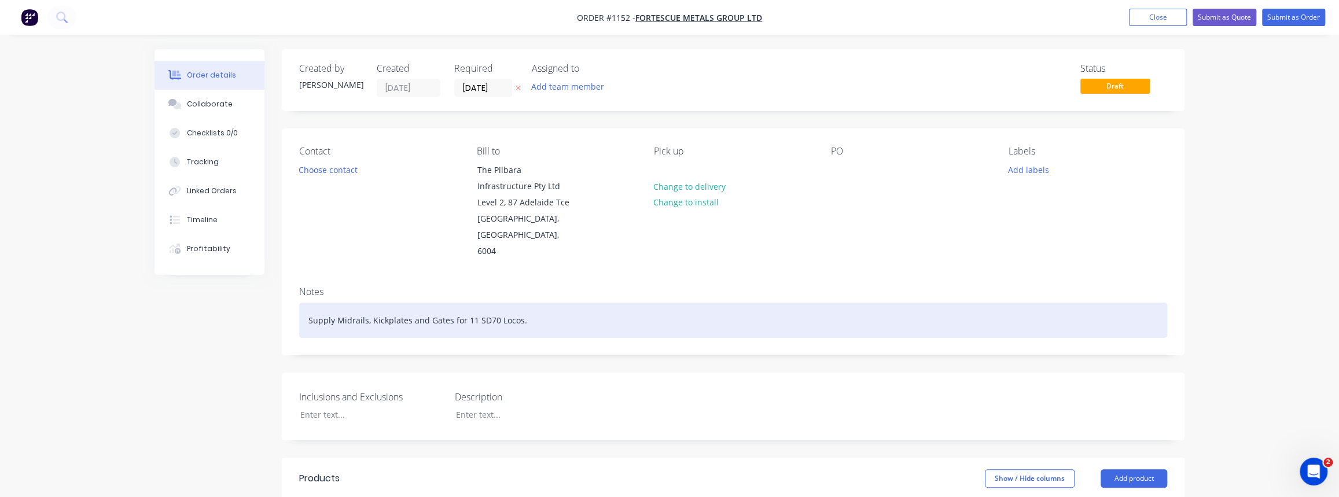
click at [470, 303] on div "Supply Midrails, Kickplates and Gates for 11 SD70 Locos." at bounding box center [733, 320] width 868 height 35
click at [488, 318] on div "Supply Midrails, Kickplates and Gates for 11x SD70 Locos." at bounding box center [733, 320] width 868 height 35
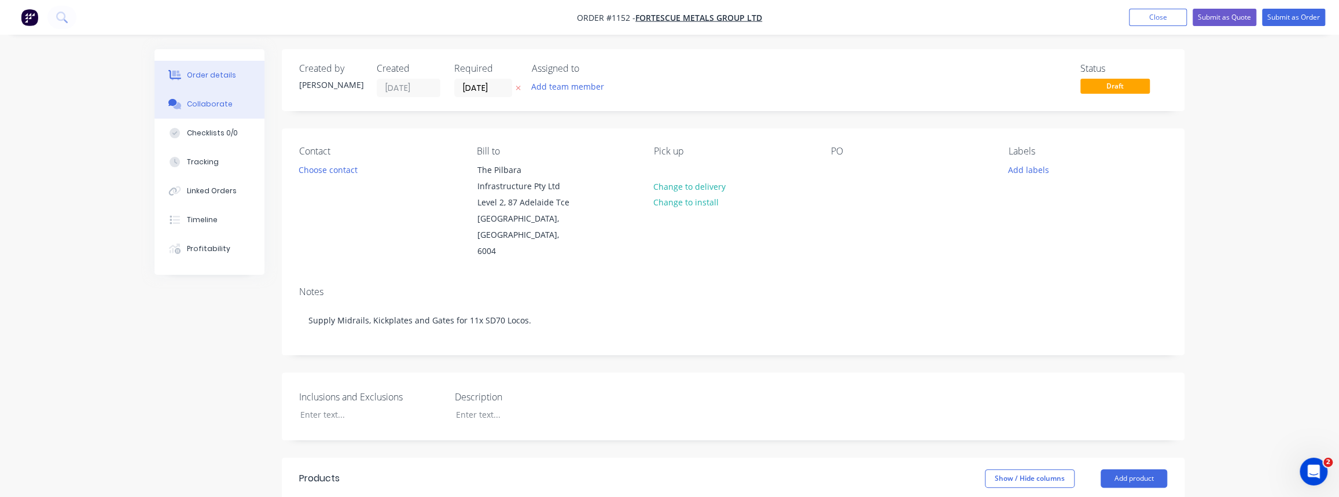
click at [211, 110] on button "Collaborate" at bounding box center [210, 104] width 110 height 29
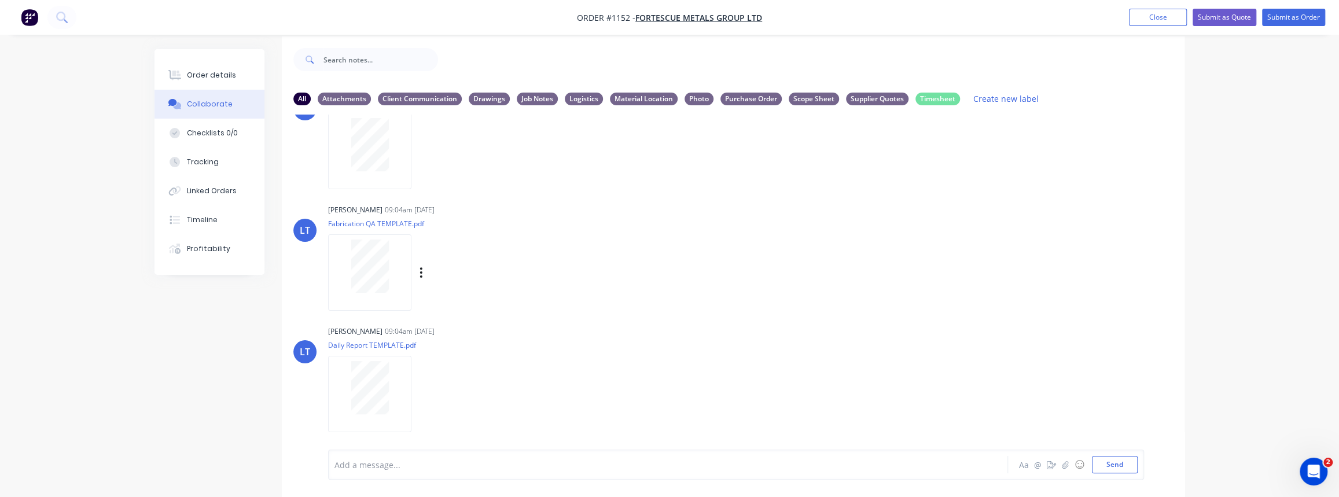
scroll to position [17, 0]
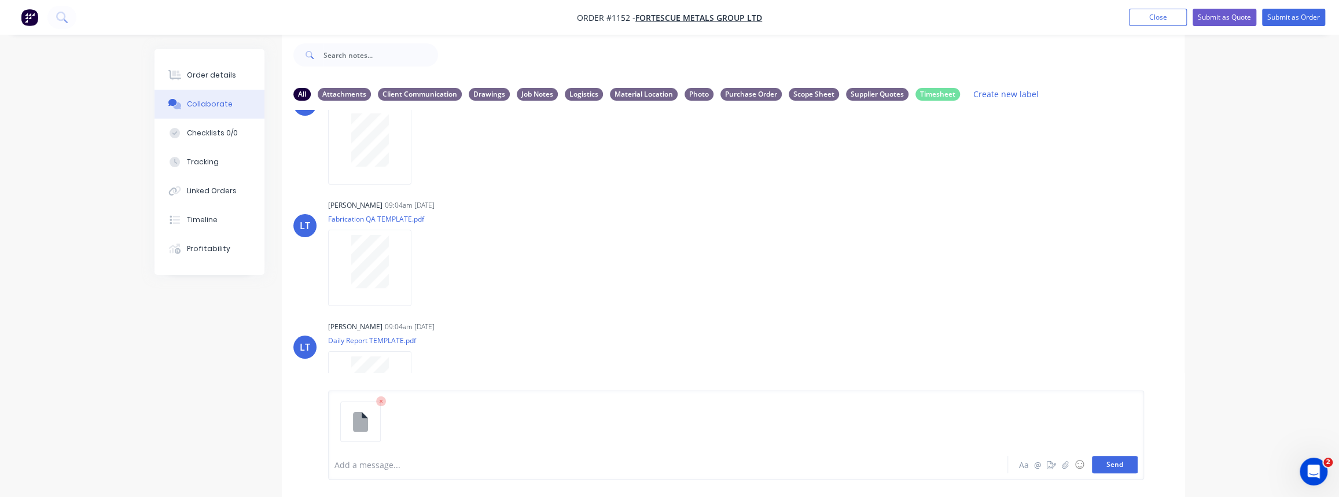
click at [1104, 468] on button "Send" at bounding box center [1115, 464] width 46 height 17
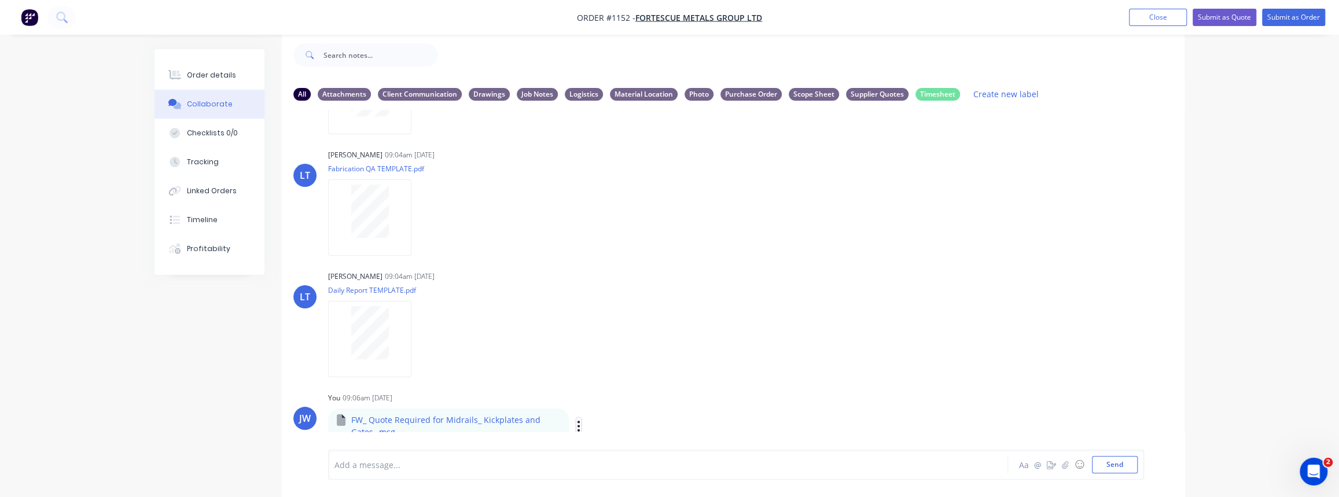
click at [577, 425] on icon "button" at bounding box center [578, 426] width 3 height 13
click at [602, 370] on button "Labels" at bounding box center [655, 365] width 130 height 26
click at [620, 389] on div at bounding box center [622, 389] width 23 height 23
click at [613, 333] on div "Leya Thompson 09:04am 25/09/25 Daily Report TEMPLATE.pdf Labels Download Delete" at bounding box center [509, 320] width 362 height 104
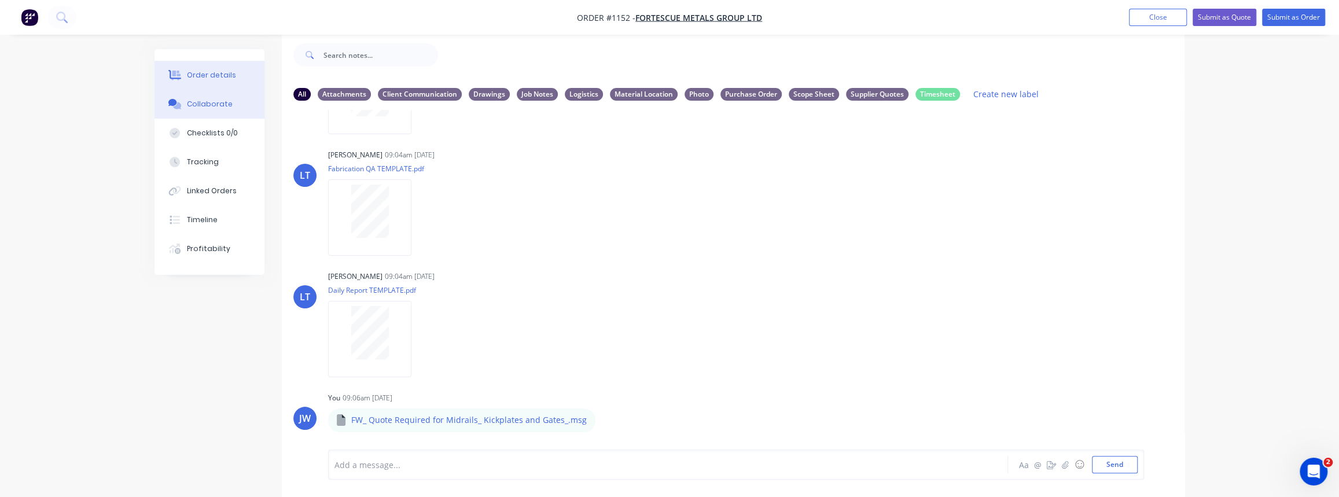
click at [228, 79] on div "Order details" at bounding box center [211, 75] width 49 height 10
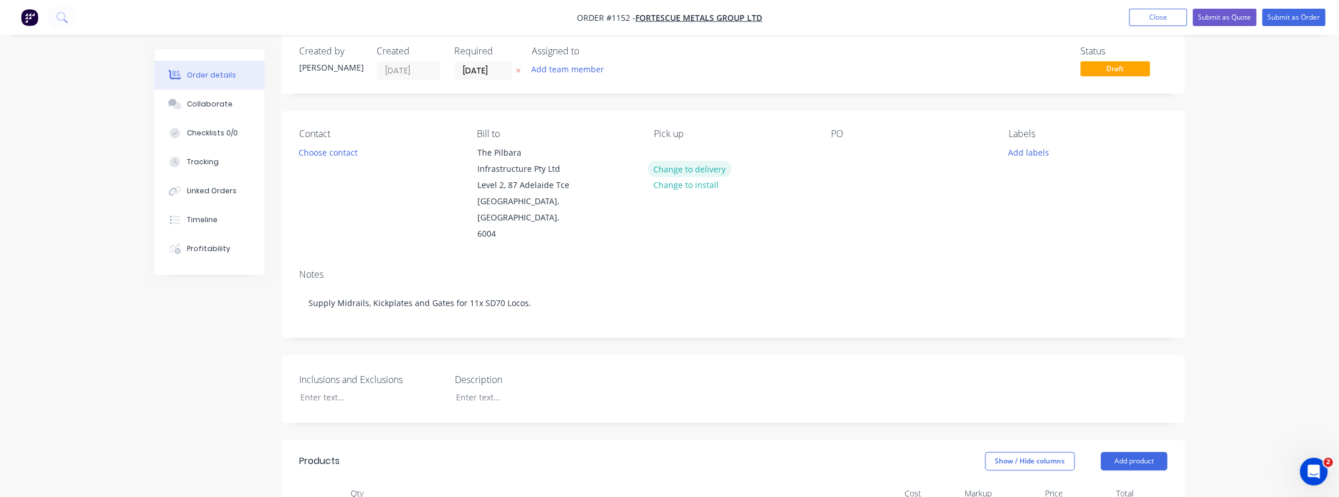
click at [700, 169] on button "Change to delivery" at bounding box center [690, 169] width 84 height 16
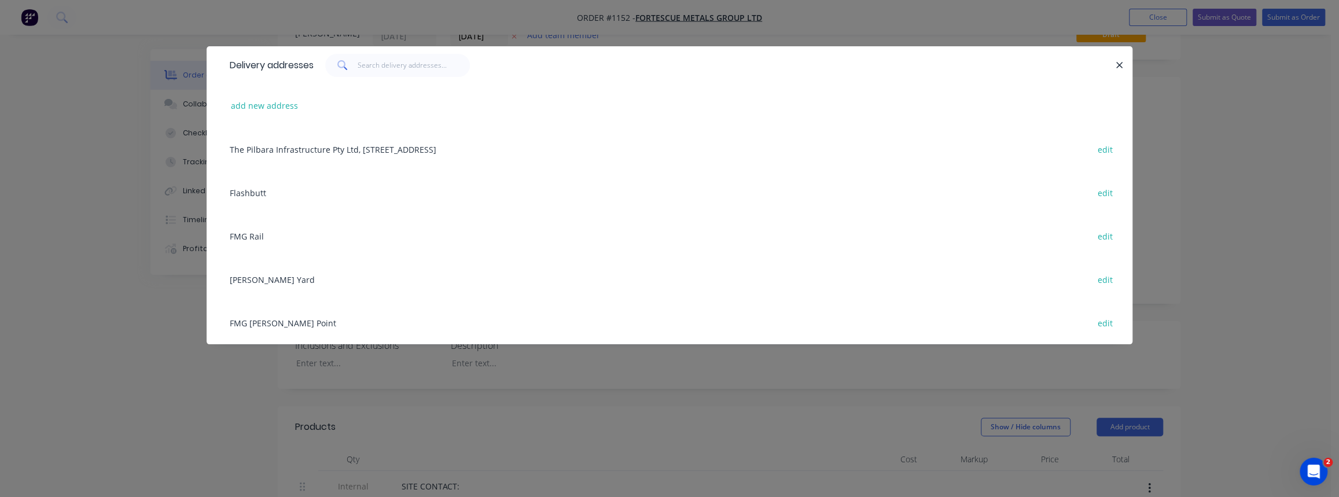
scroll to position [69, 0]
click at [259, 276] on div "Thomas Yard edit" at bounding box center [669, 279] width 891 height 43
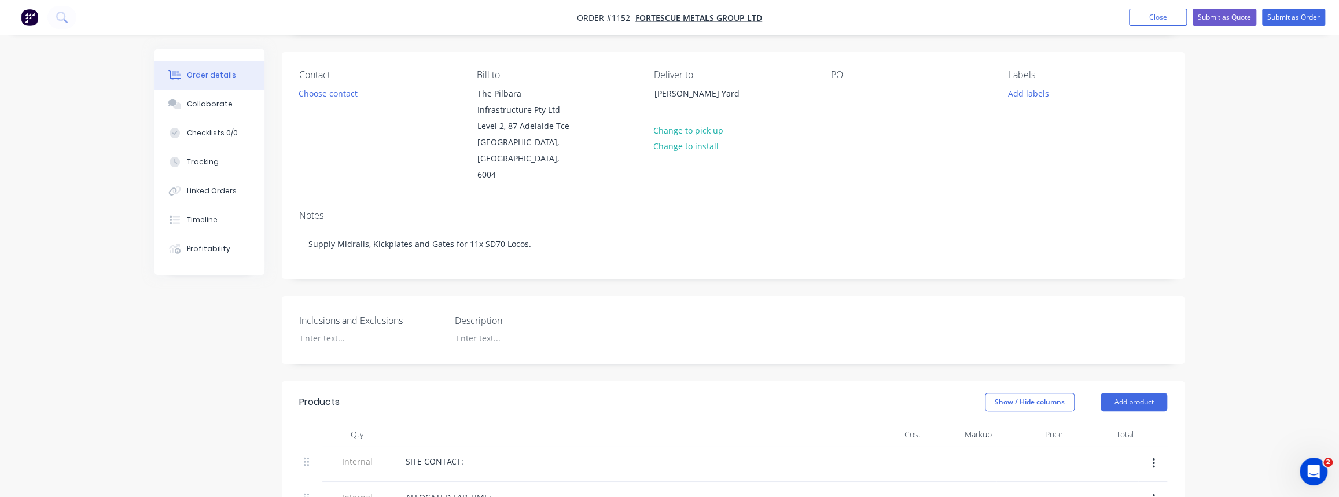
scroll to position [122, 0]
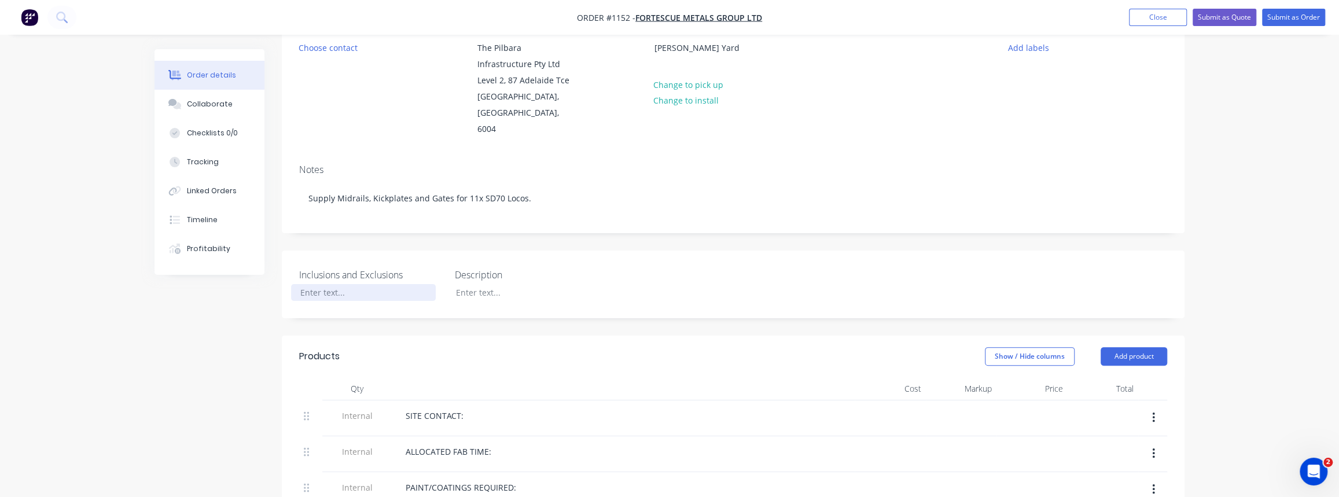
click at [317, 284] on div at bounding box center [363, 292] width 145 height 17
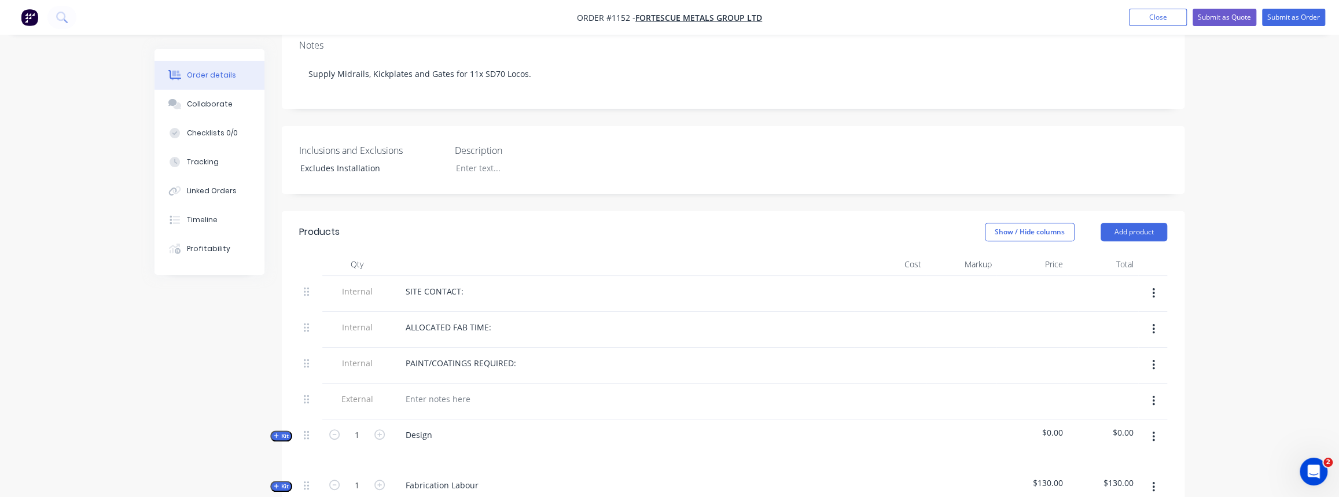
scroll to position [280, 0]
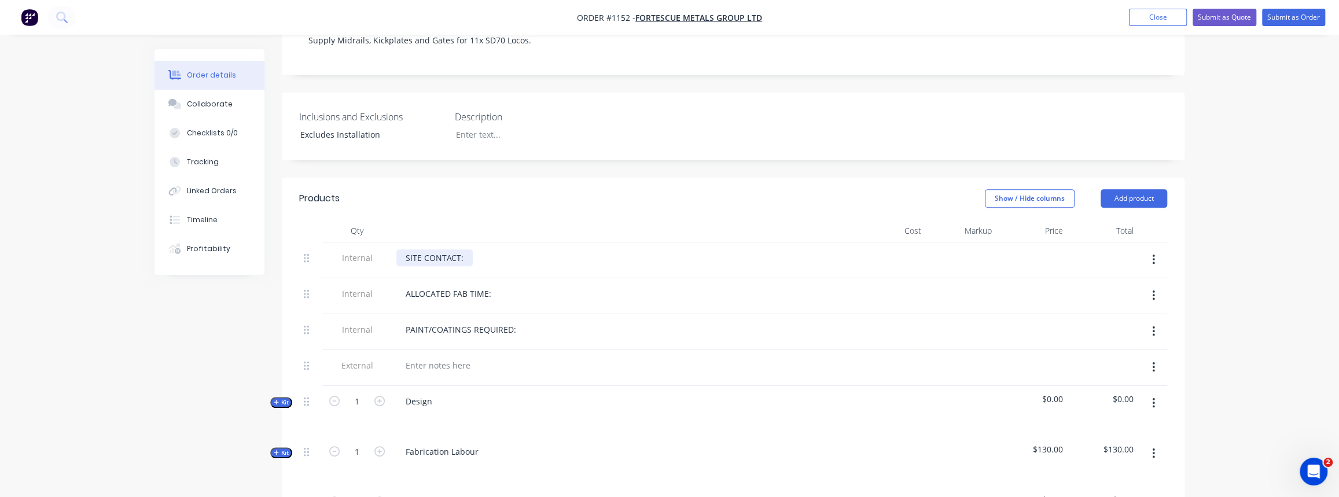
click at [466, 249] on div "SITE CONTACT:" at bounding box center [434, 257] width 76 height 17
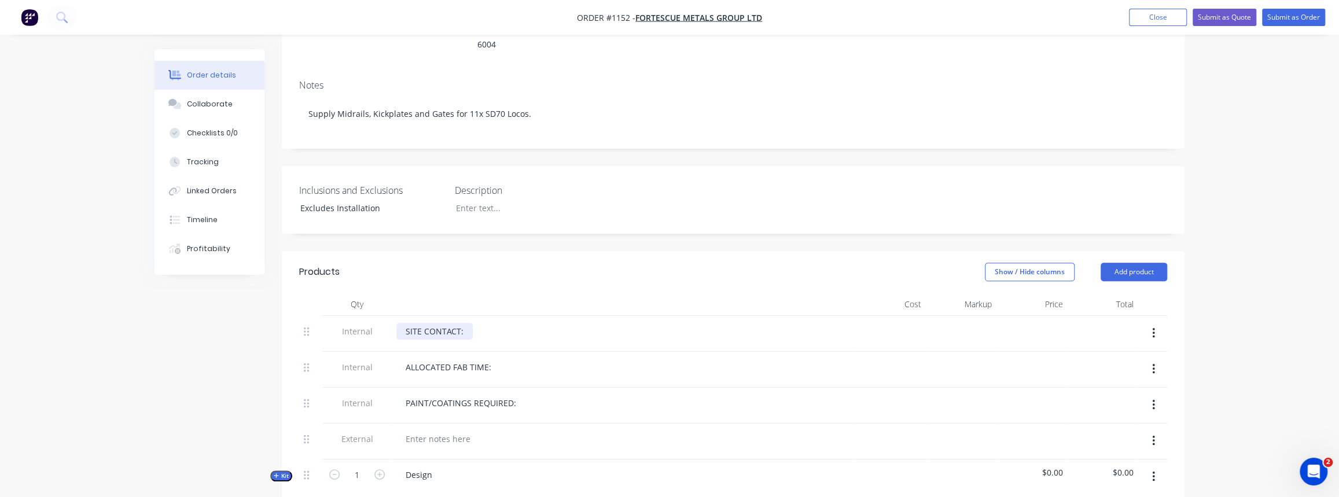
scroll to position [17, 0]
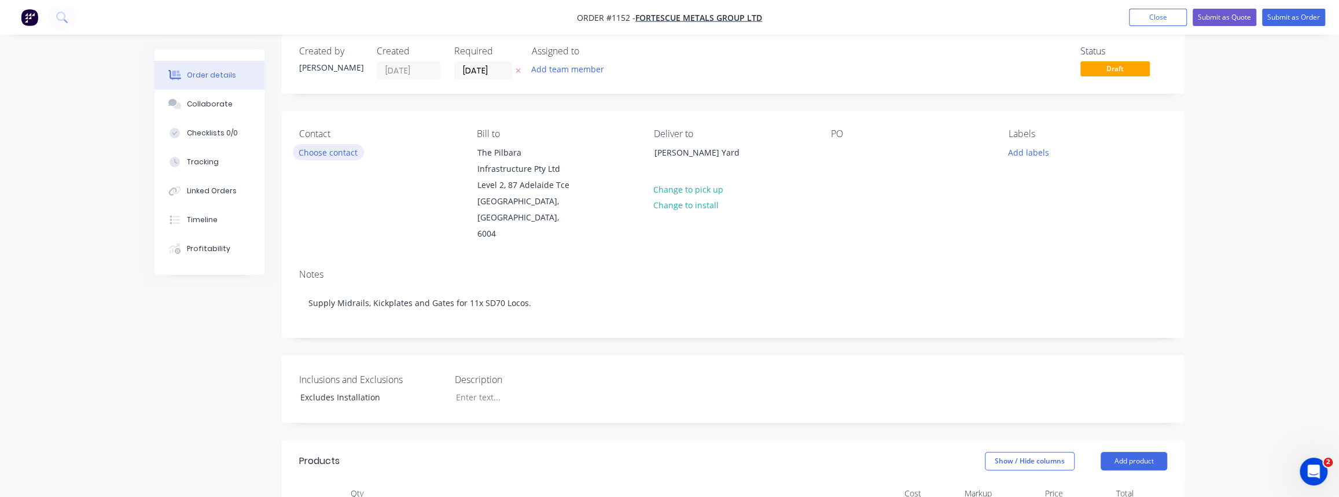
click at [325, 149] on button "Choose contact" at bounding box center [328, 152] width 71 height 16
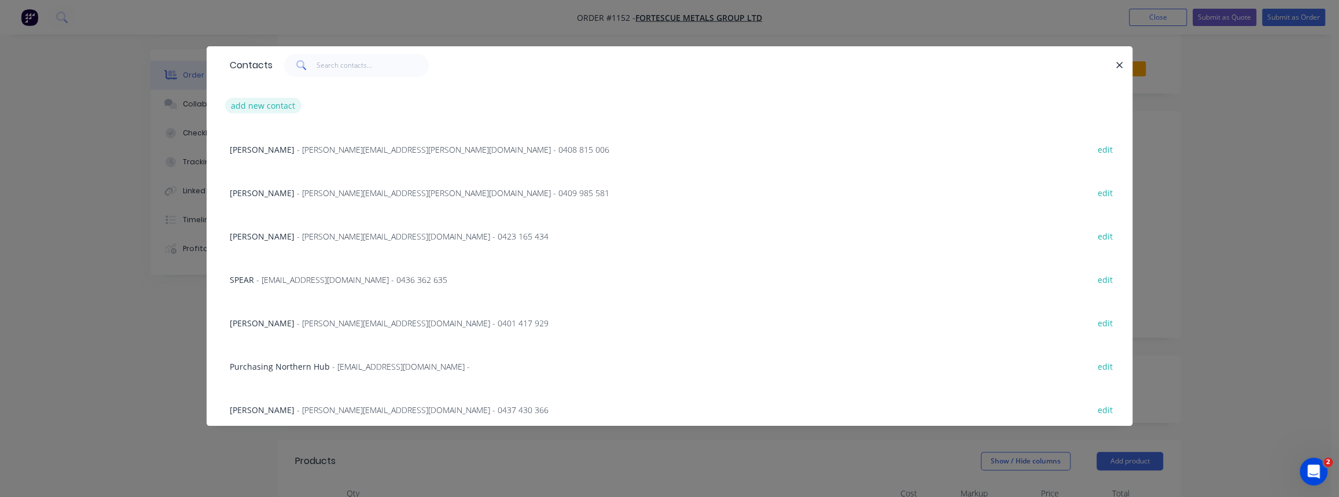
click at [280, 106] on button "add new contact" at bounding box center [263, 106] width 76 height 16
select select "AU"
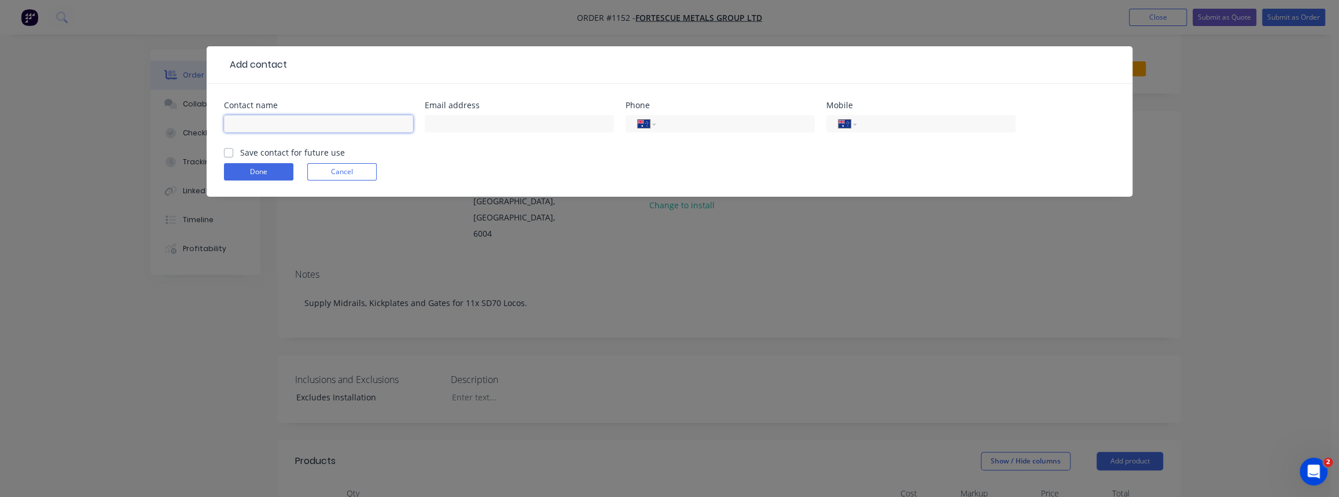
click at [312, 127] on input "text" at bounding box center [318, 123] width 189 height 17
drag, startPoint x: 528, startPoint y: 131, endPoint x: 516, endPoint y: 131, distance: 12.7
click at [528, 131] on input "text" at bounding box center [519, 123] width 189 height 17
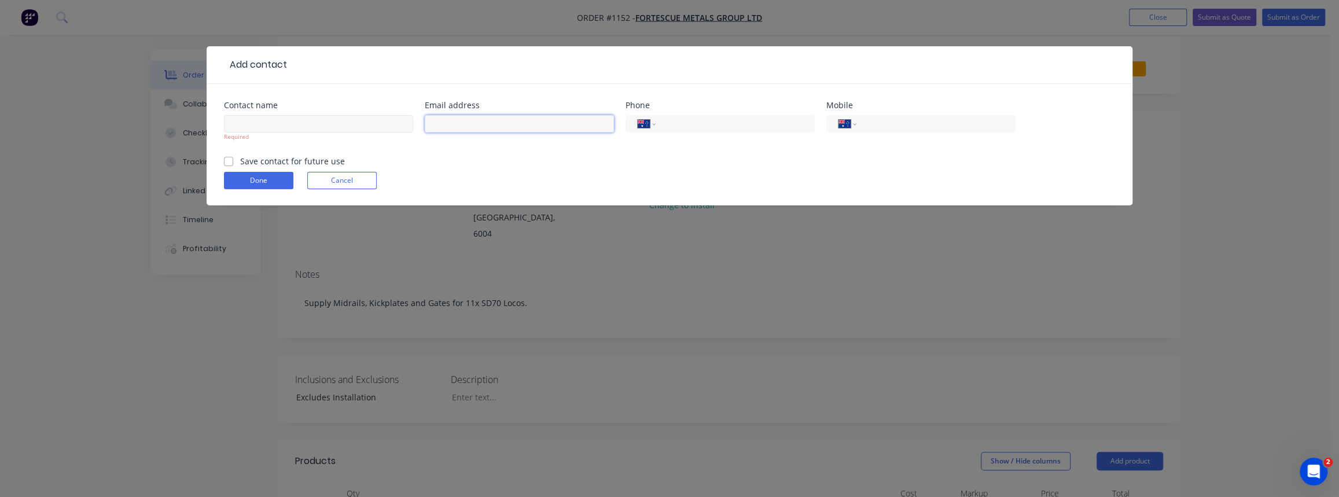
paste input "ian.parry@fortescue.com"
type input "ian.parry@fortescue.com"
click at [301, 127] on input "text" at bounding box center [318, 123] width 189 height 17
type input "Ian Parry"
drag, startPoint x: 686, startPoint y: 127, endPoint x: 1056, endPoint y: 201, distance: 377.1
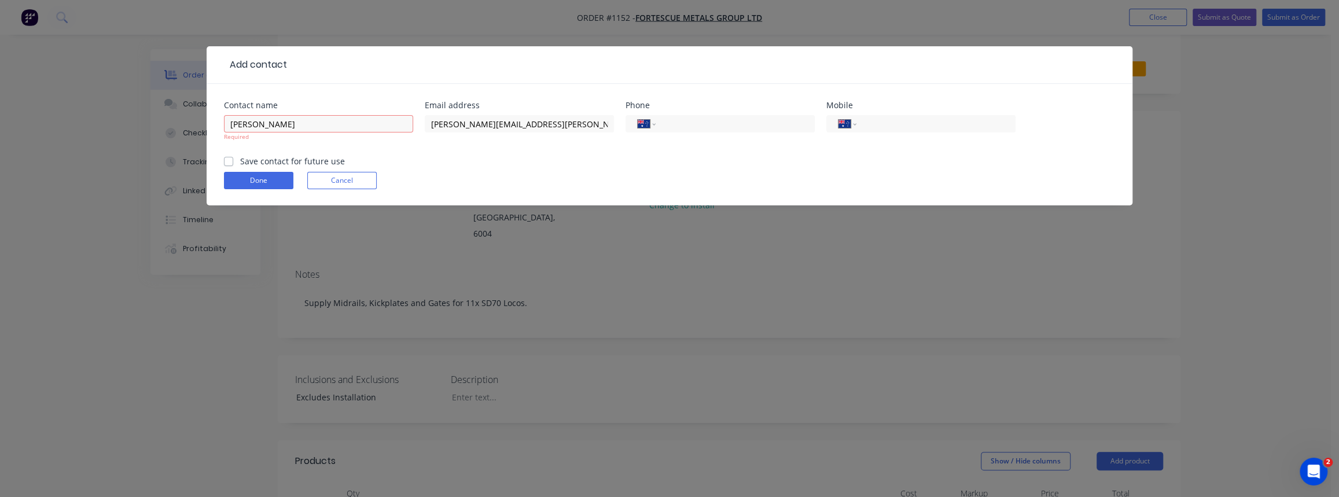
click at [686, 127] on input "tel" at bounding box center [733, 123] width 139 height 13
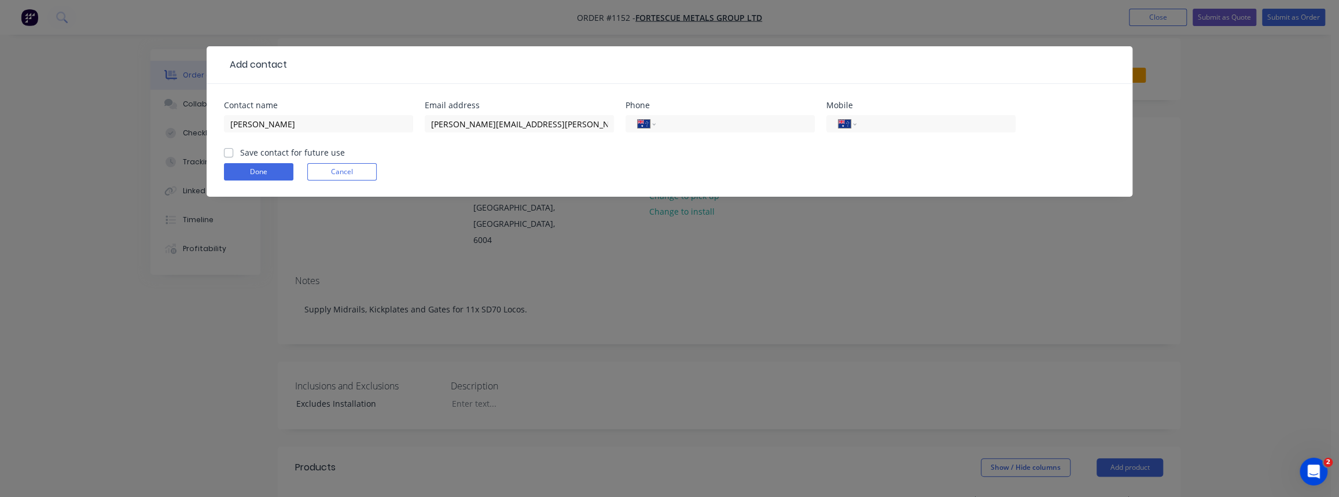
scroll to position [0, 0]
click at [240, 153] on label "Save contact for future use" at bounding box center [292, 152] width 105 height 12
click at [231, 153] on input "Save contact for future use" at bounding box center [228, 151] width 9 height 11
checkbox input "true"
click at [253, 169] on button "Done" at bounding box center [258, 171] width 69 height 17
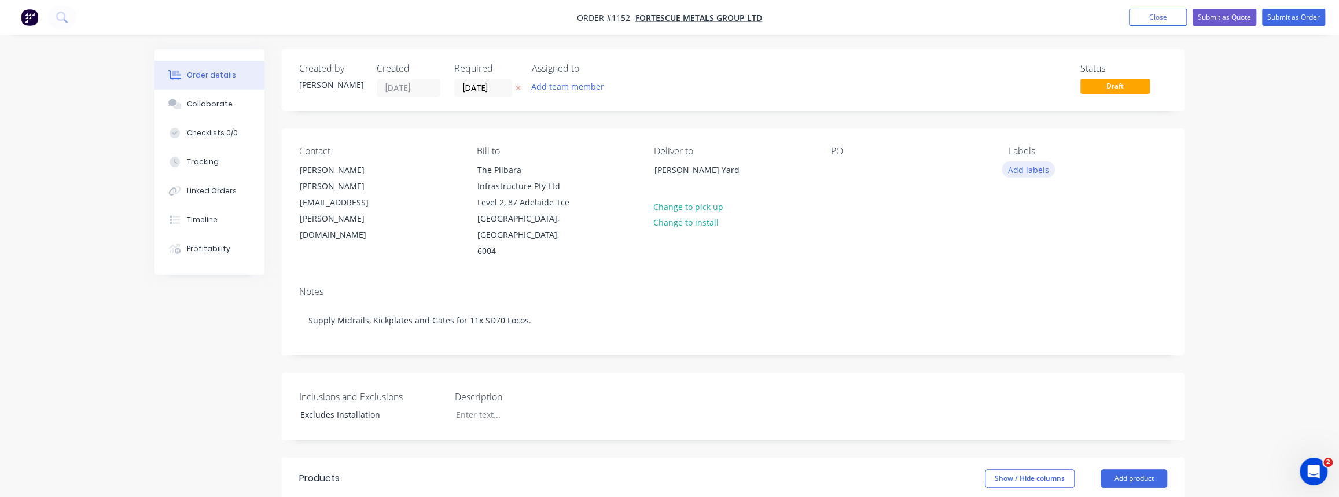
click at [1031, 172] on button "Add labels" at bounding box center [1028, 169] width 53 height 16
click at [1051, 293] on div "FMG" at bounding box center [1052, 296] width 24 height 13
click at [976, 286] on div "Notes" at bounding box center [733, 291] width 868 height 11
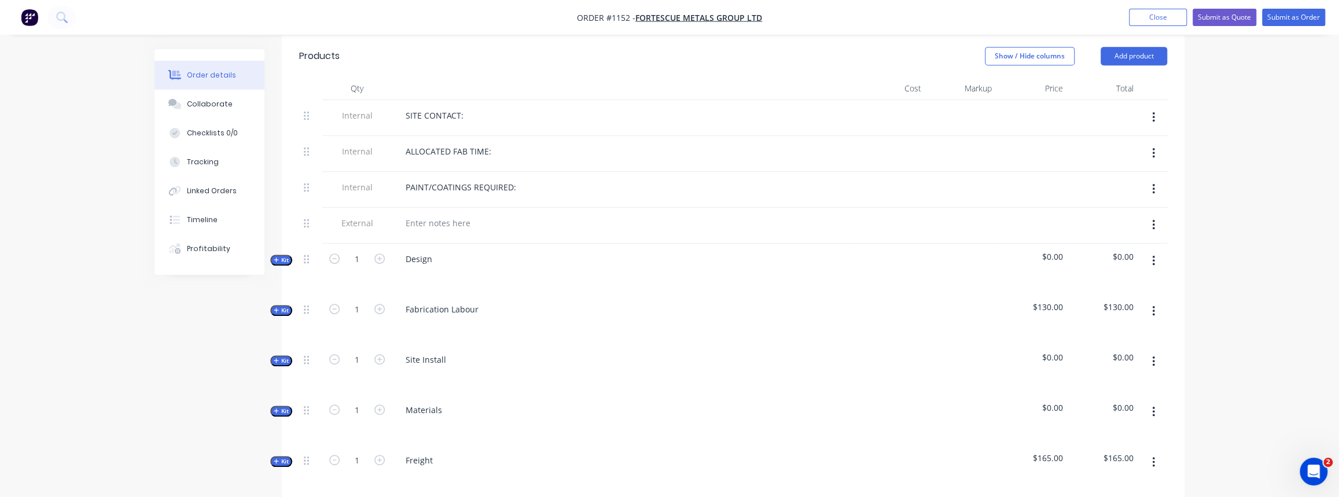
scroll to position [526, 0]
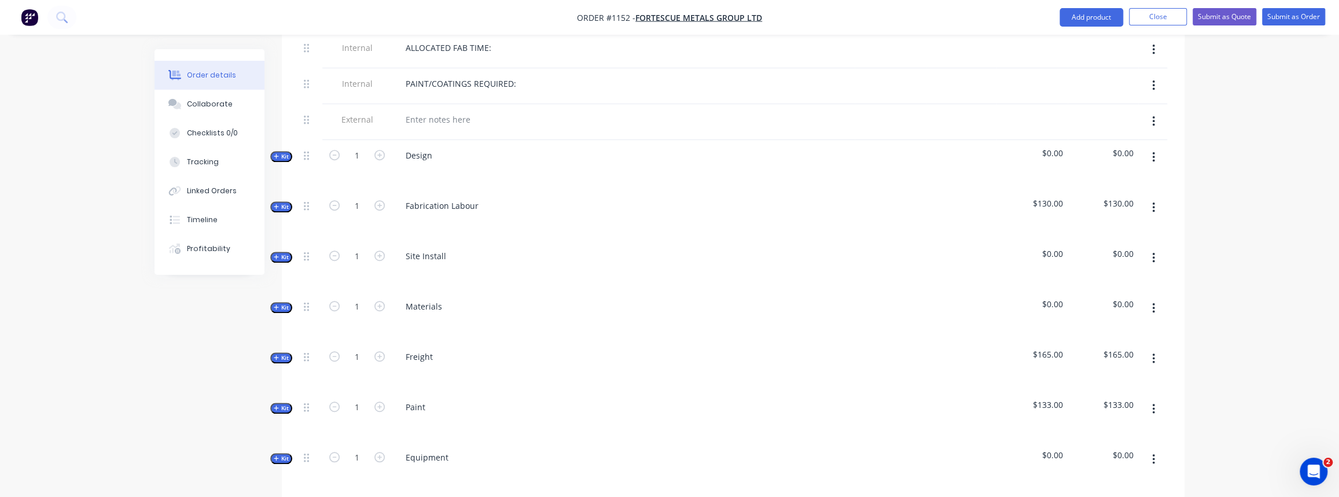
click at [274, 305] on icon "button" at bounding box center [276, 307] width 5 height 5
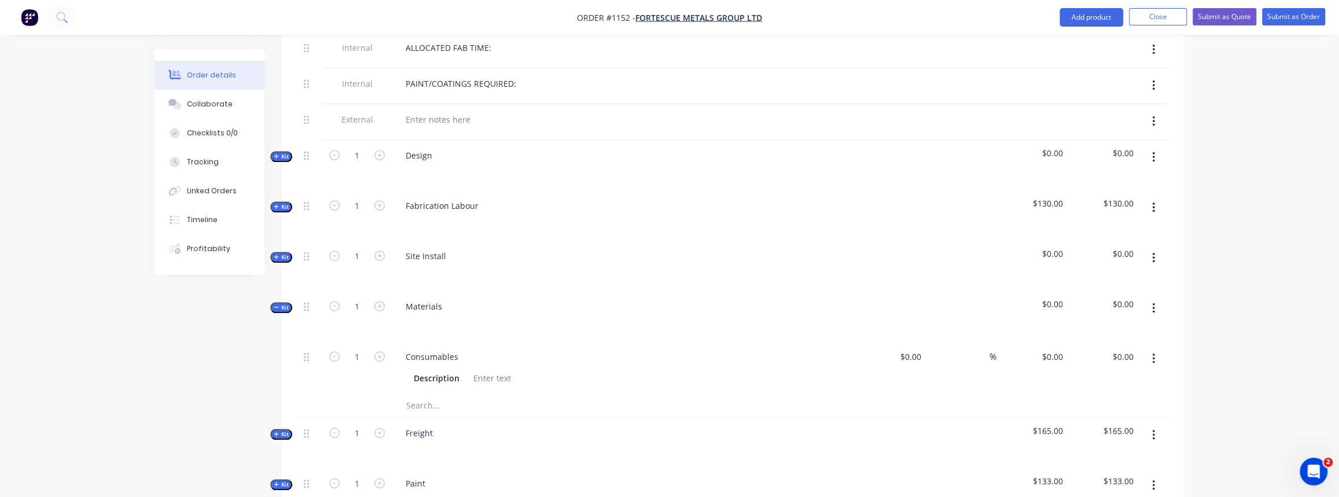
click at [429, 394] on input "text" at bounding box center [521, 405] width 231 height 23
type input "h"
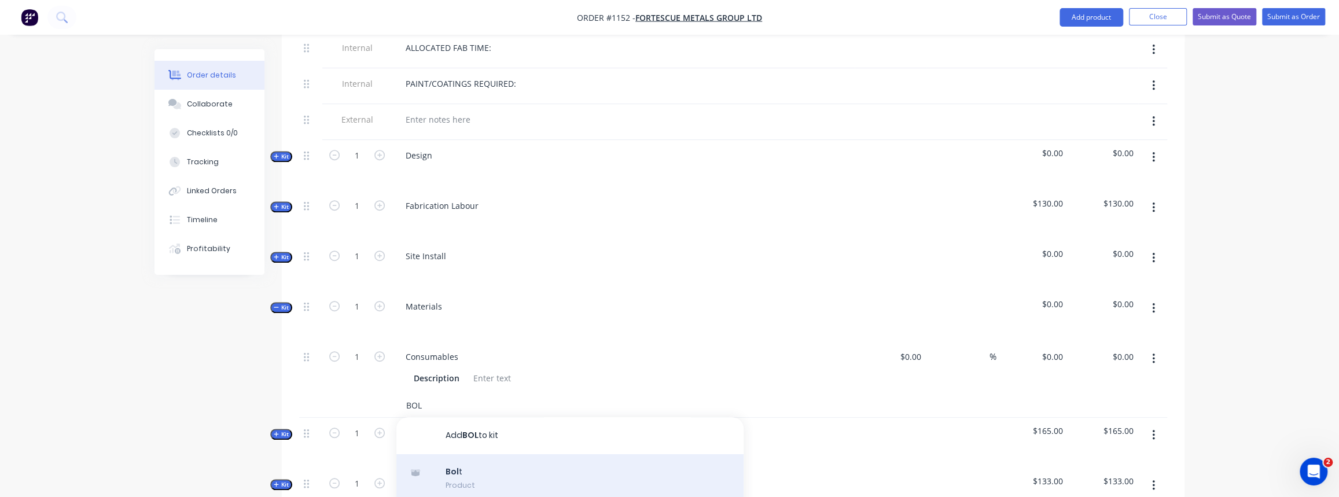
type input "BOL"
click at [481, 460] on div "Bol t Product" at bounding box center [569, 478] width 347 height 49
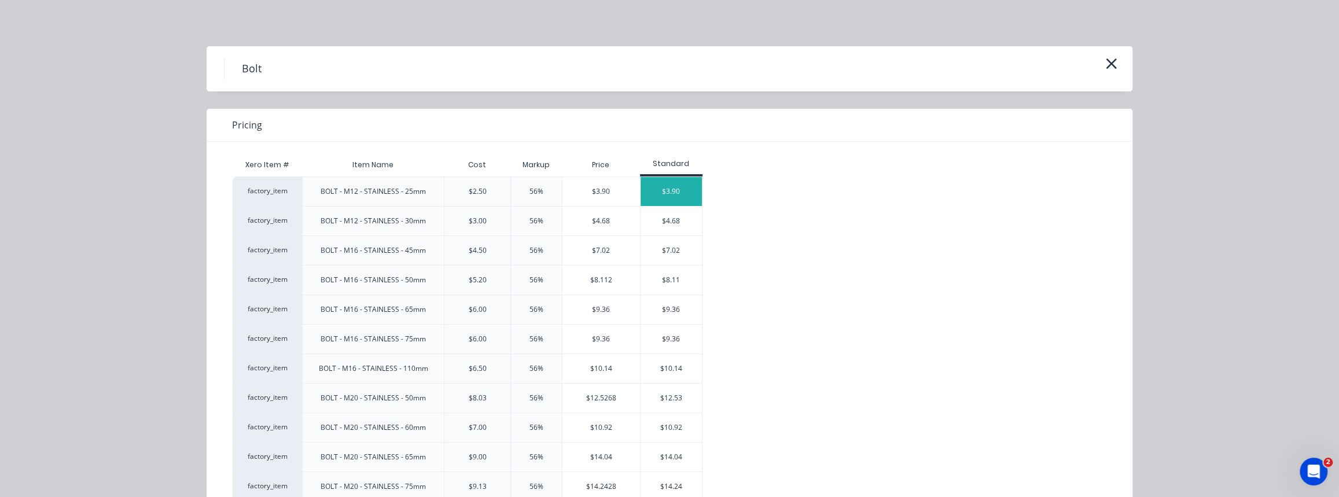
click at [644, 193] on div "$3.90" at bounding box center [672, 191] width 62 height 29
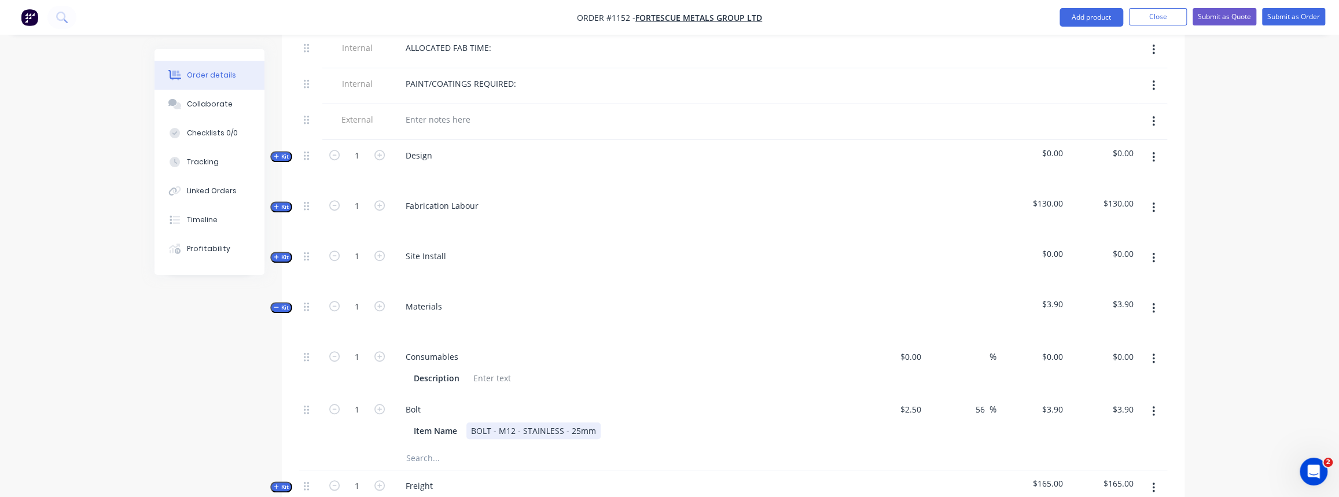
click at [571, 422] on div "BOLT - M12 - STAINLESS - 25mm" at bounding box center [533, 430] width 134 height 17
click at [511, 422] on div "BOLT - M12 - STAINLESS - 25mm" at bounding box center [533, 430] width 134 height 17
click at [572, 422] on div "BOLT - M8 - STAINLESS - 25mm" at bounding box center [531, 430] width 130 height 17
click at [590, 425] on div "Bolt Item Name BOLT - M8 - STAINLESS - 70mm" at bounding box center [623, 420] width 463 height 53
click at [638, 422] on div "Bolt Item Name BOLT - M8 - STAINLESS - 70mm" at bounding box center [623, 420] width 463 height 53
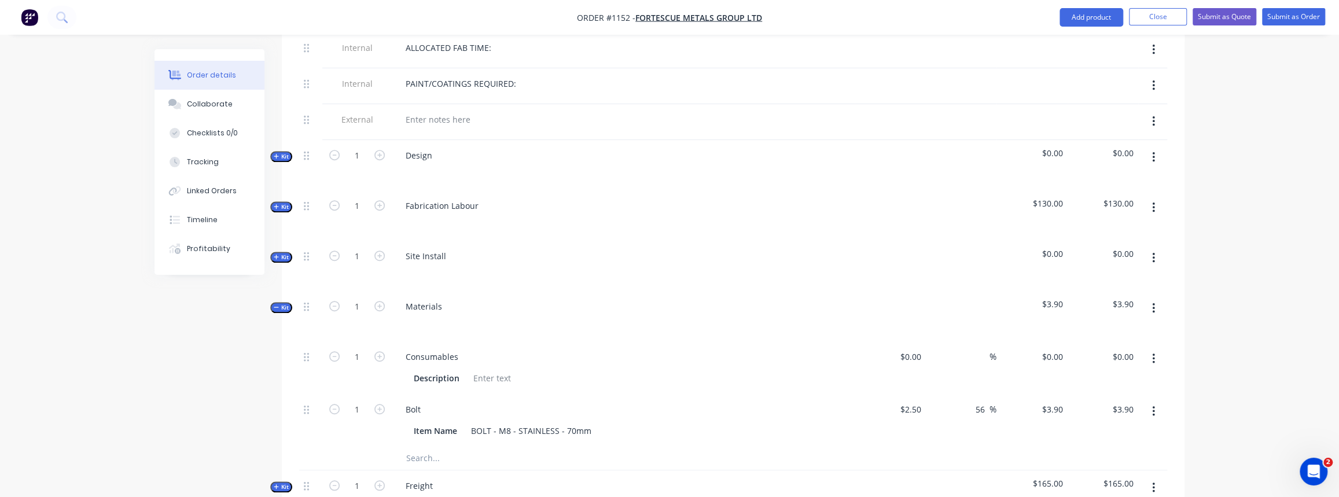
click at [425, 447] on input "text" at bounding box center [521, 458] width 231 height 23
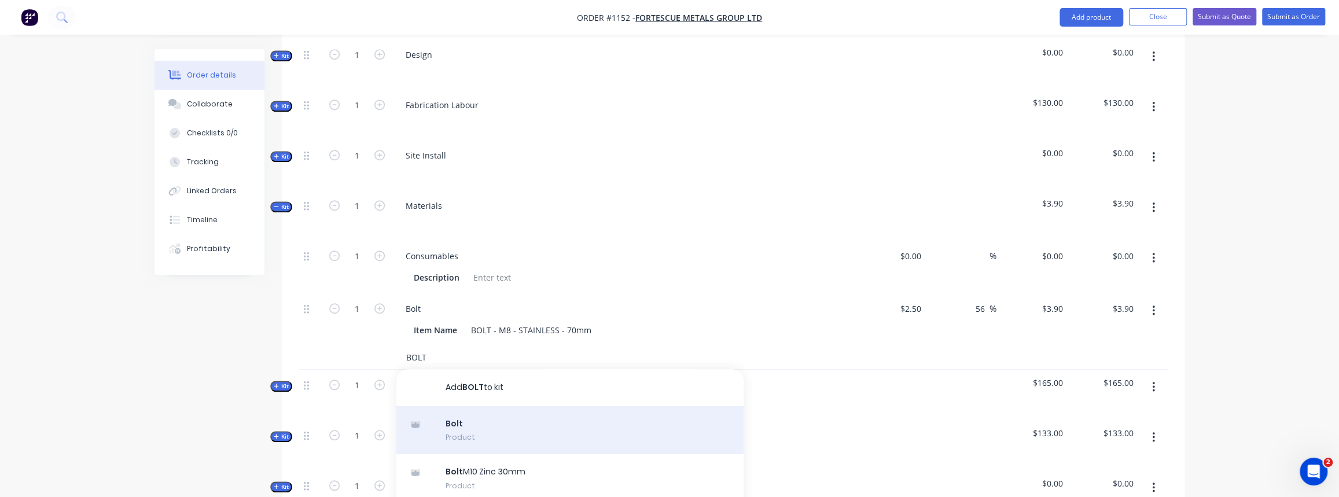
scroll to position [631, 0]
type input "BOLT"
click at [482, 411] on div "Bolt Product" at bounding box center [569, 426] width 347 height 49
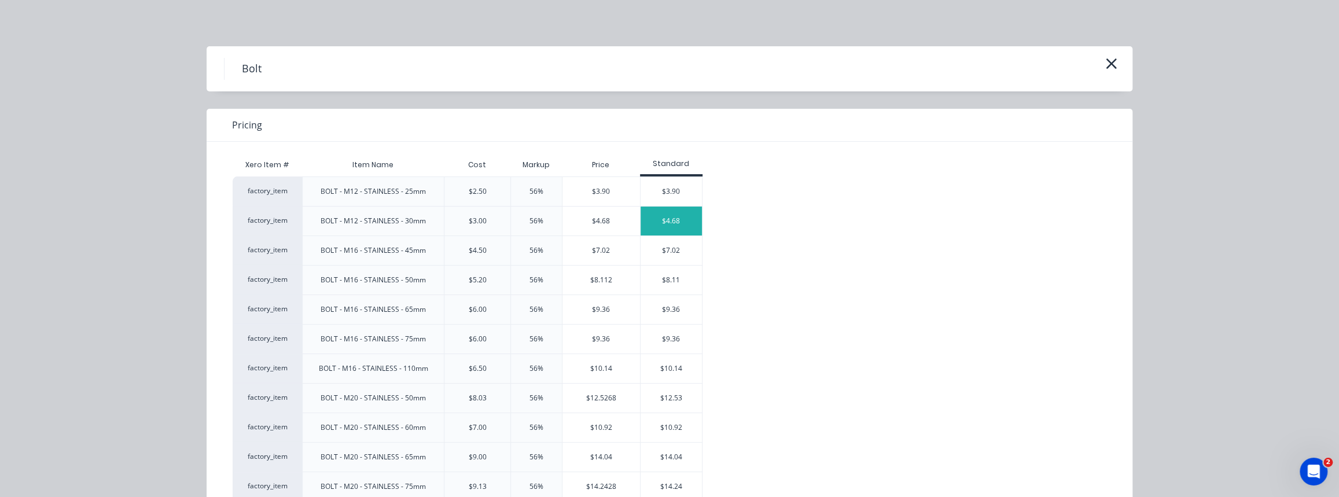
click at [661, 220] on div "$4.68" at bounding box center [672, 221] width 62 height 29
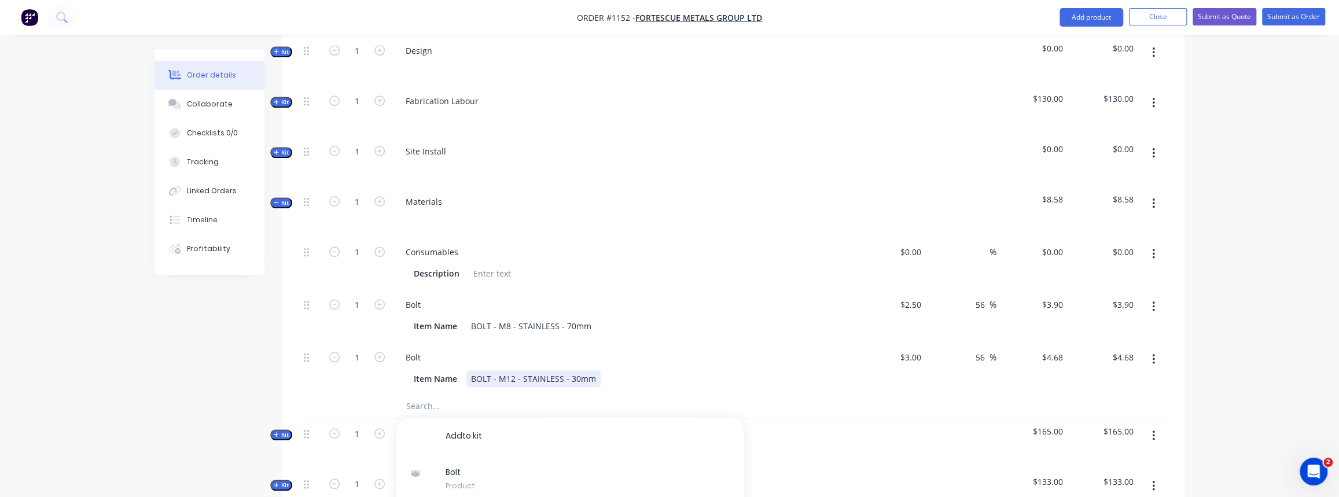
click at [573, 370] on div "BOLT - M12 - STAINLESS - 30mm" at bounding box center [533, 378] width 134 height 17
click at [358, 349] on input "1" at bounding box center [357, 357] width 30 height 17
type input "111"
type input "$519.48"
click at [392, 395] on div at bounding box center [600, 406] width 417 height 23
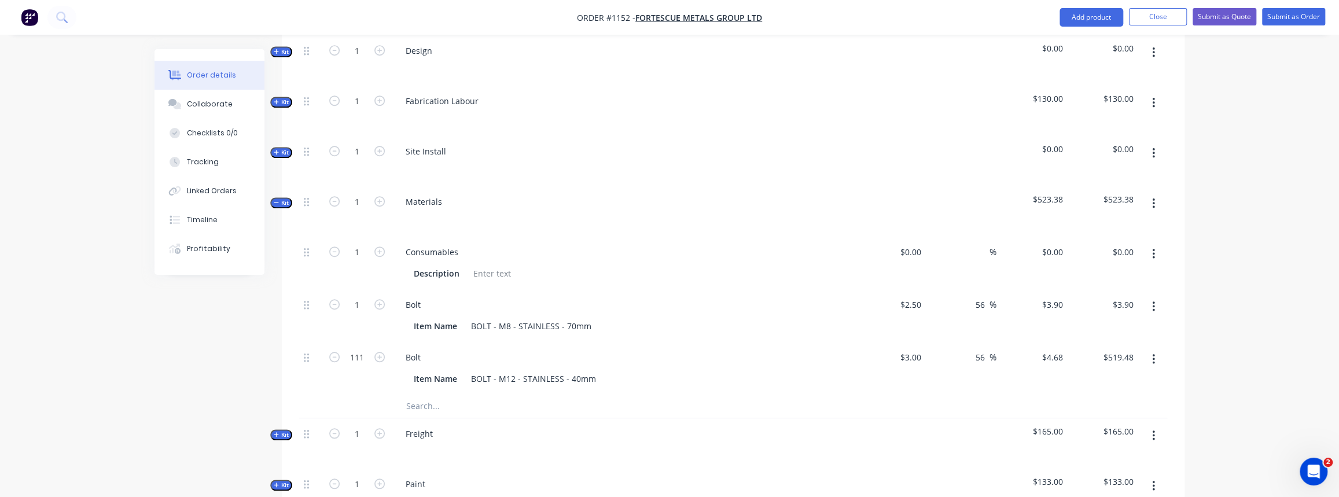
click at [444, 395] on input "text" at bounding box center [521, 406] width 231 height 23
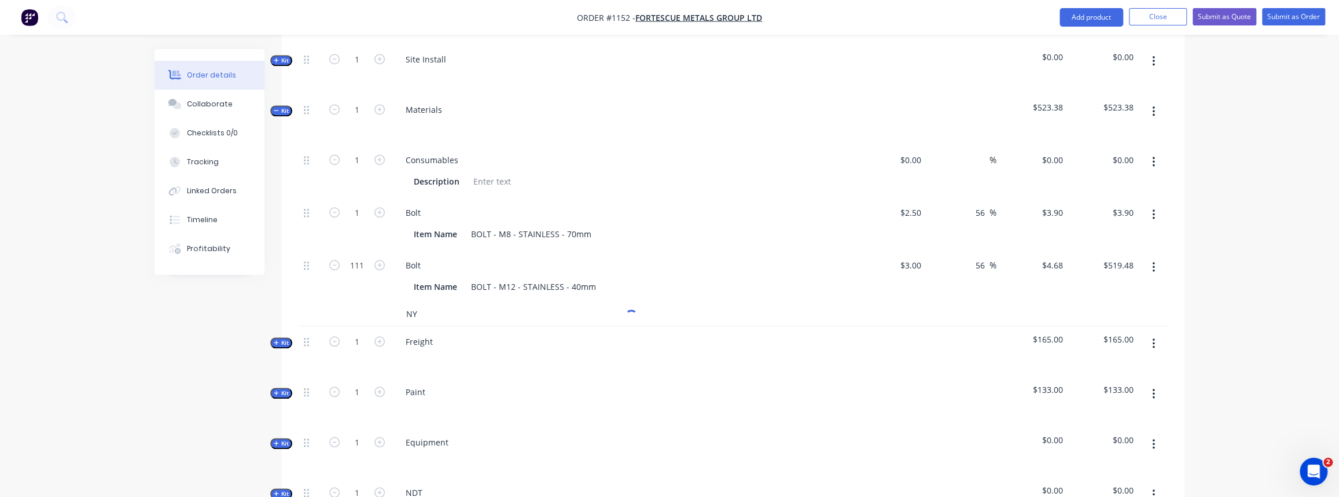
scroll to position [738, 0]
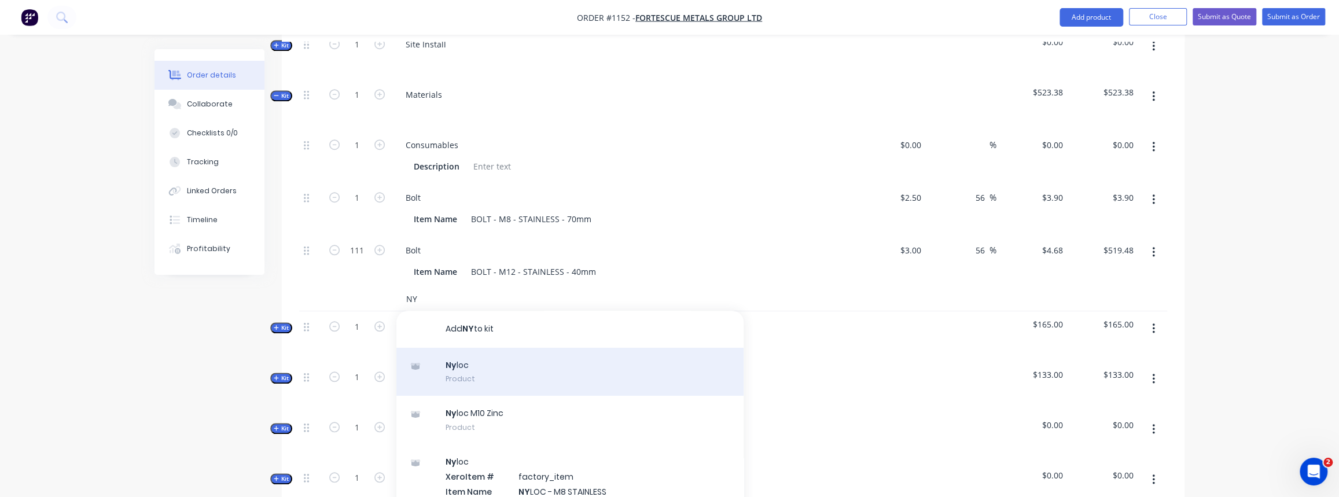
type input "NY"
click at [476, 359] on div "Ny loc Product" at bounding box center [569, 372] width 347 height 49
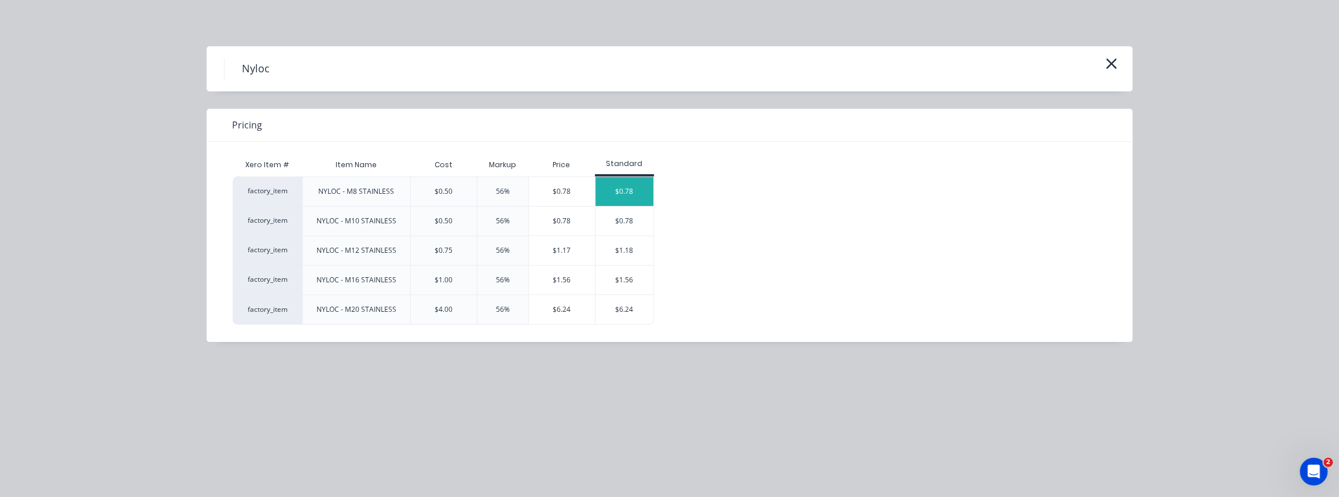
click at [613, 197] on div "$0.78" at bounding box center [624, 191] width 58 height 29
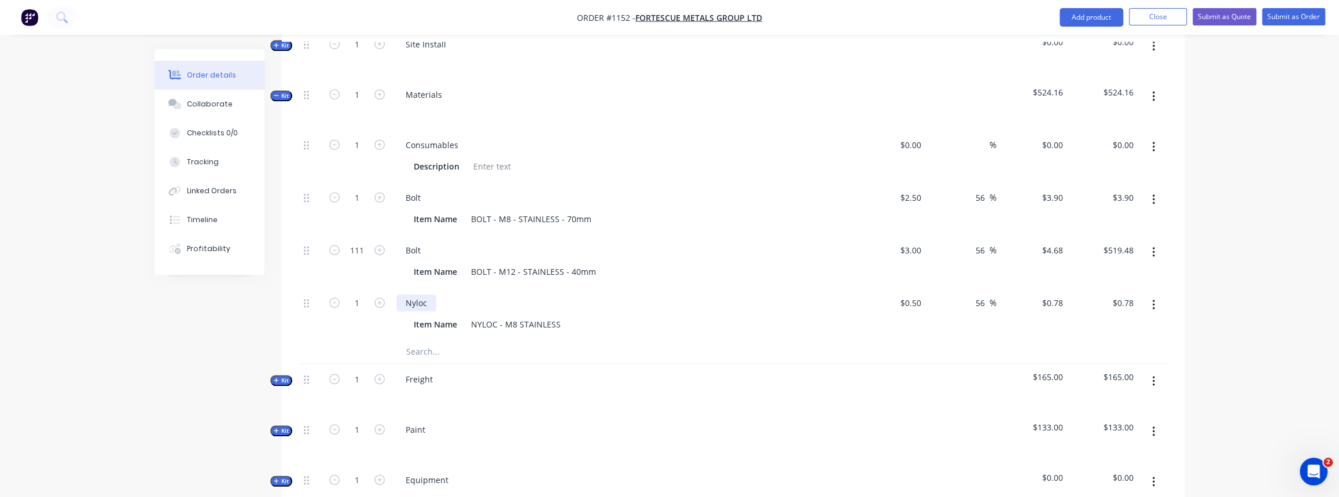
click at [415, 295] on div "Nyloc" at bounding box center [416, 303] width 40 height 17
drag, startPoint x: 426, startPoint y: 283, endPoint x: 416, endPoint y: 284, distance: 10.4
click at [415, 295] on div "Nyloc" at bounding box center [416, 303] width 40 height 17
drag, startPoint x: 497, startPoint y: 305, endPoint x: 479, endPoint y: 308, distance: 18.2
click at [479, 316] on div "NYLOC - M8 STAINLESS" at bounding box center [515, 324] width 99 height 17
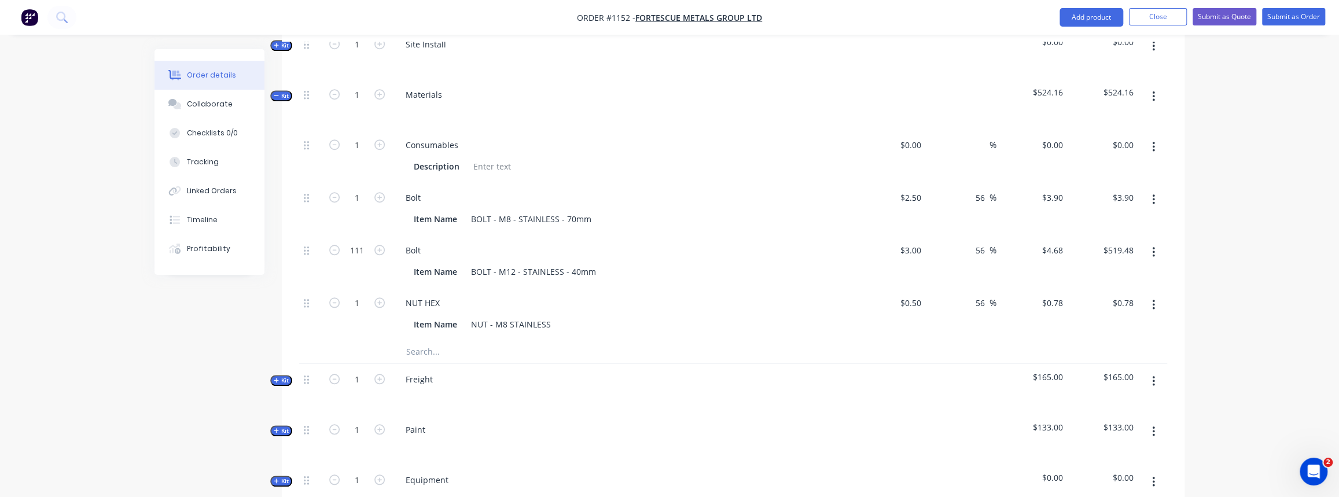
click at [469, 340] on input "text" at bounding box center [521, 351] width 231 height 23
click at [440, 340] on input "text" at bounding box center [521, 351] width 231 height 23
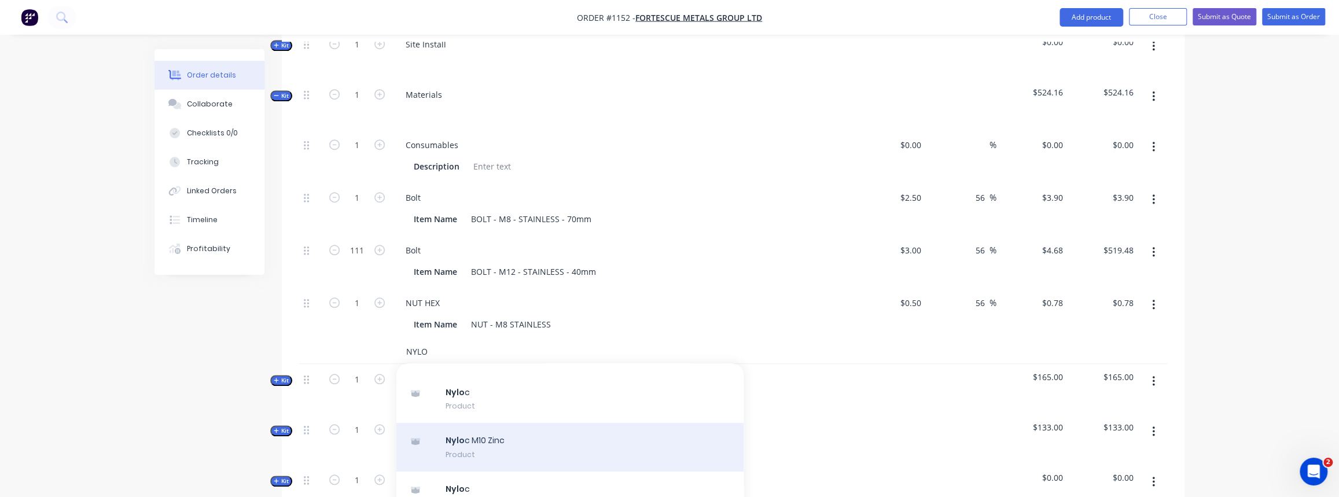
scroll to position [0, 0]
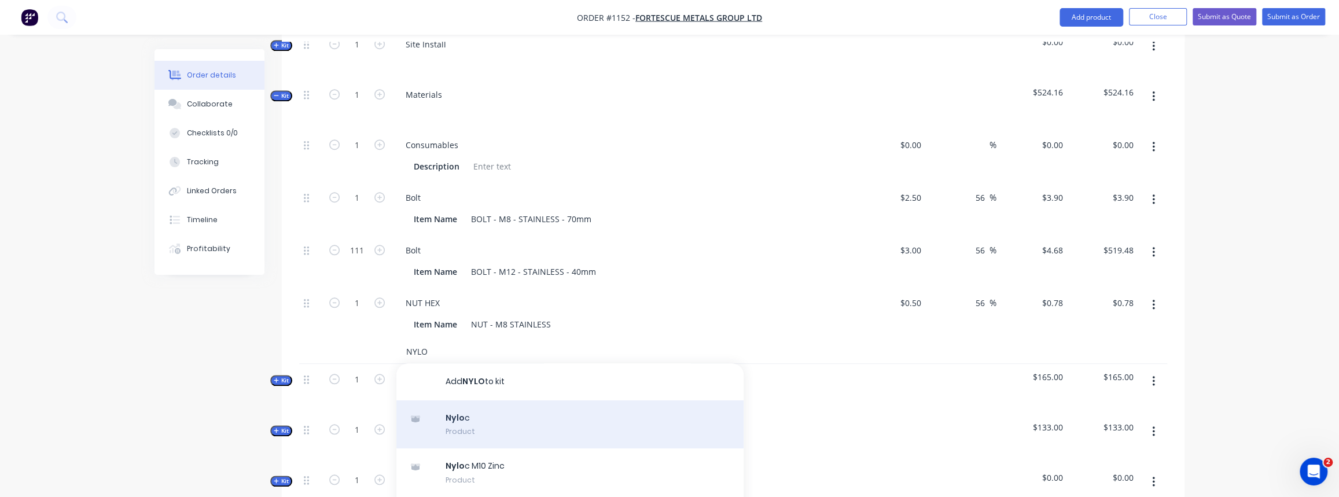
type input "NYLO"
click at [484, 409] on div "Nylo c Product" at bounding box center [569, 424] width 347 height 49
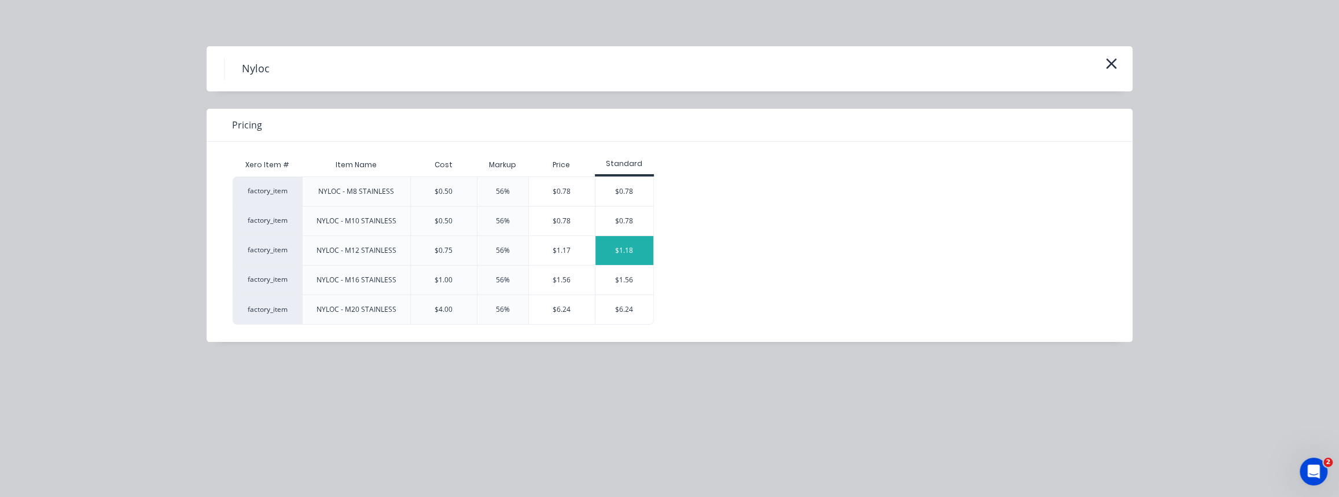
click at [628, 256] on div "$1.18" at bounding box center [624, 250] width 58 height 29
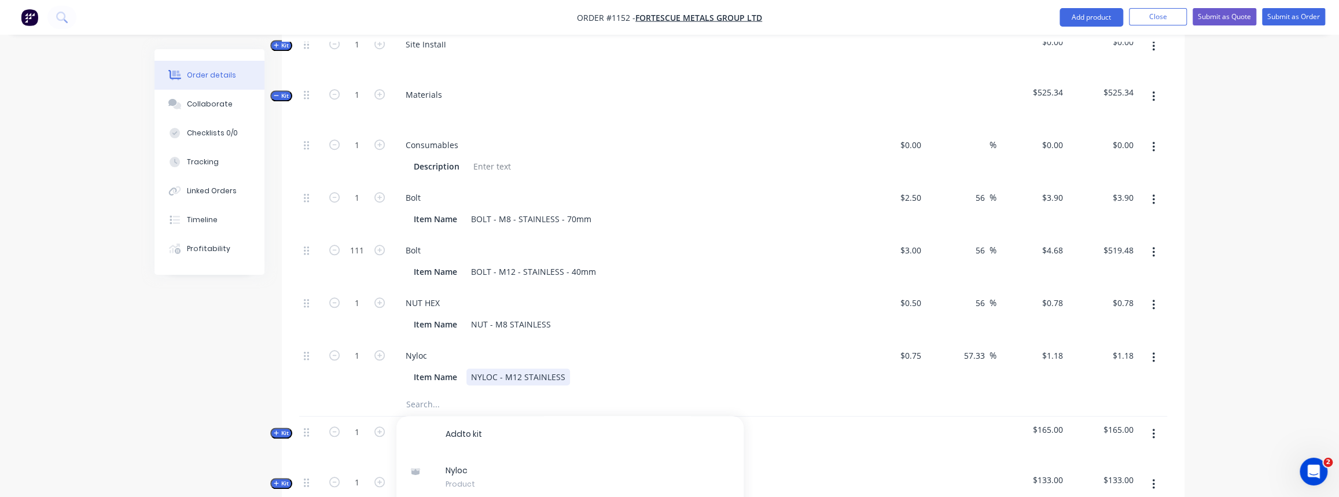
click at [495, 369] on div "NYLOC - M12 STAINLESS" at bounding box center [518, 377] width 104 height 17
click at [419, 347] on div "Nyloc" at bounding box center [416, 355] width 40 height 17
drag, startPoint x: 428, startPoint y: 337, endPoint x: 411, endPoint y: 340, distance: 17.6
click at [411, 347] on div "Nyloc" at bounding box center [416, 355] width 40 height 17
click at [351, 347] on input "1" at bounding box center [357, 355] width 30 height 17
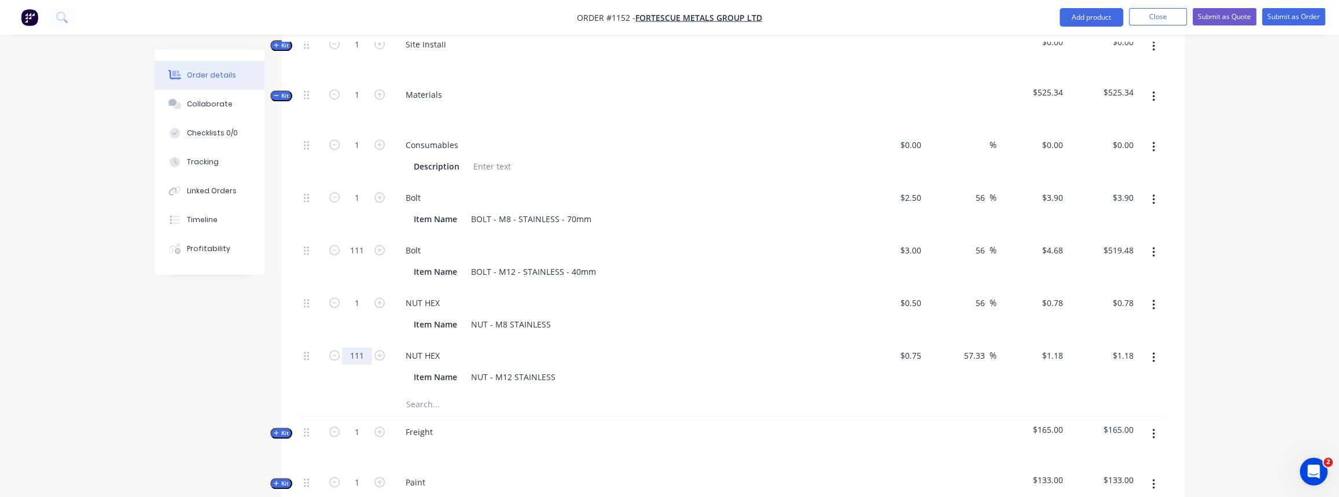
type input "111"
type input "$130.98"
click at [373, 363] on div "111" at bounding box center [356, 366] width 69 height 53
click at [851, 417] on div "Freight" at bounding box center [623, 442] width 463 height 50
click at [422, 393] on input "text" at bounding box center [521, 404] width 231 height 23
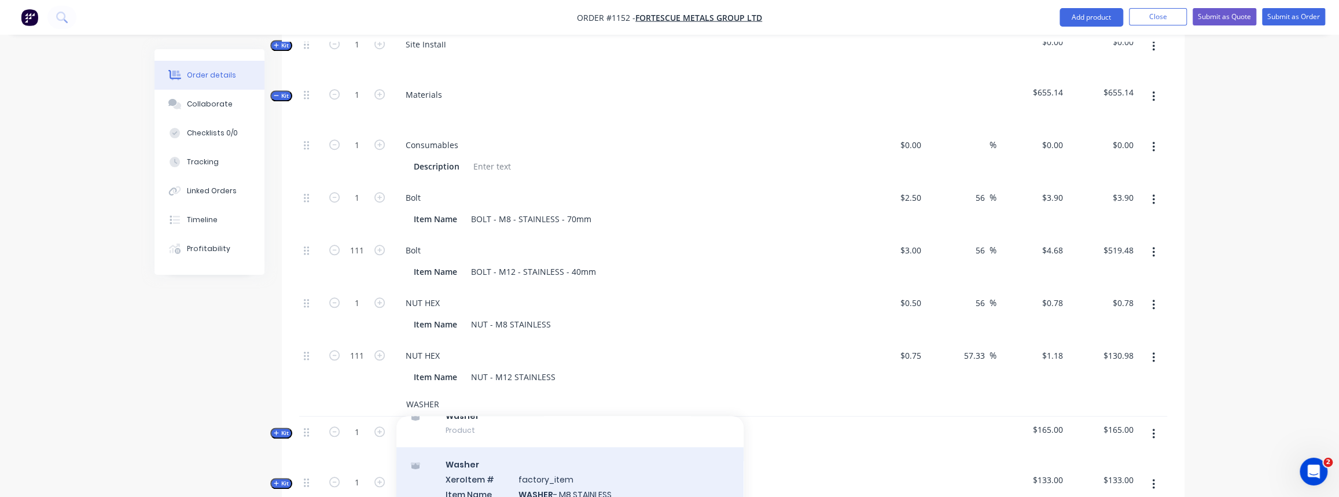
scroll to position [105, 0]
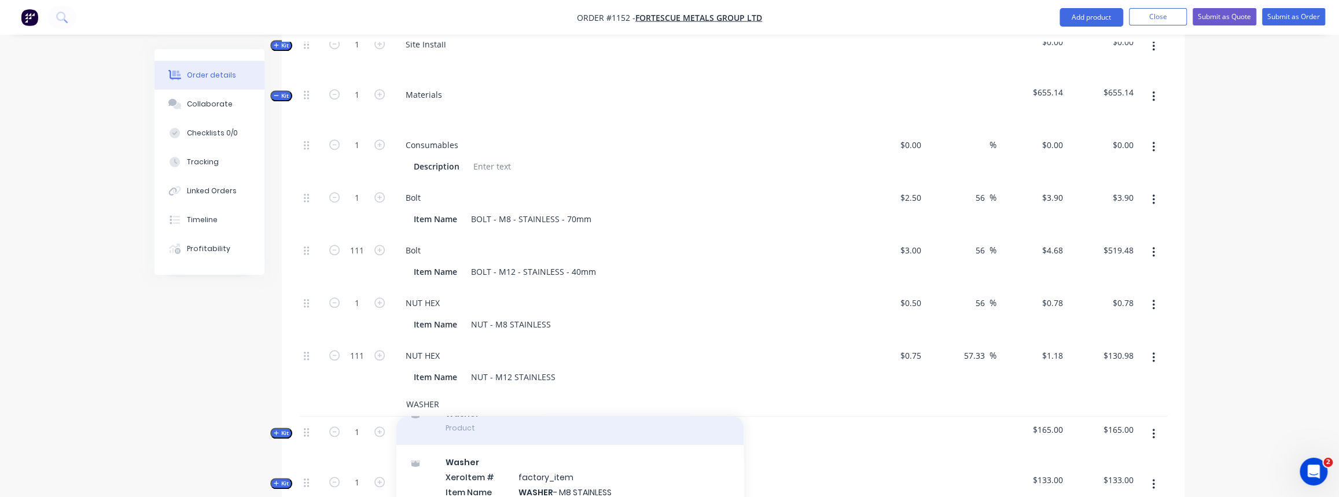
type input "WASHER"
click at [461, 414] on div "Washer Product" at bounding box center [569, 420] width 347 height 49
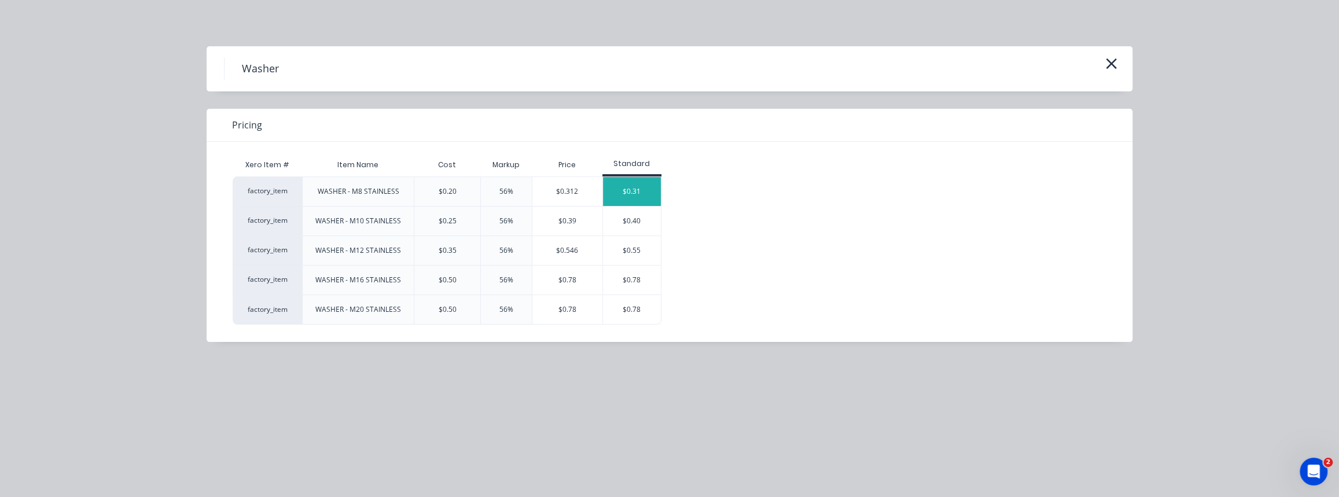
click at [644, 195] on div "$0.31" at bounding box center [632, 191] width 58 height 29
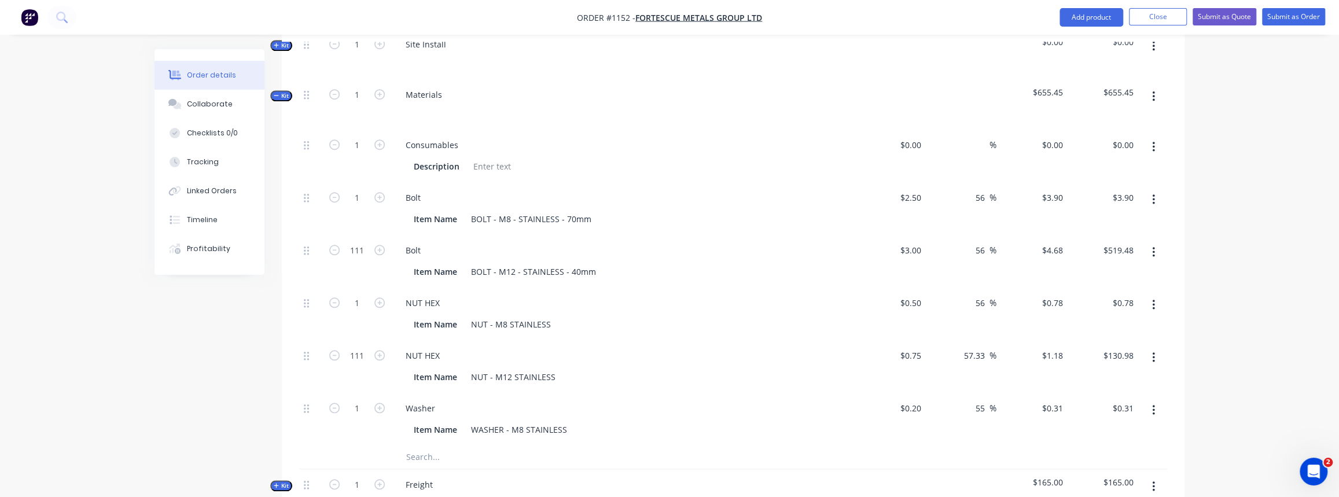
click at [424, 446] on input "text" at bounding box center [521, 457] width 231 height 23
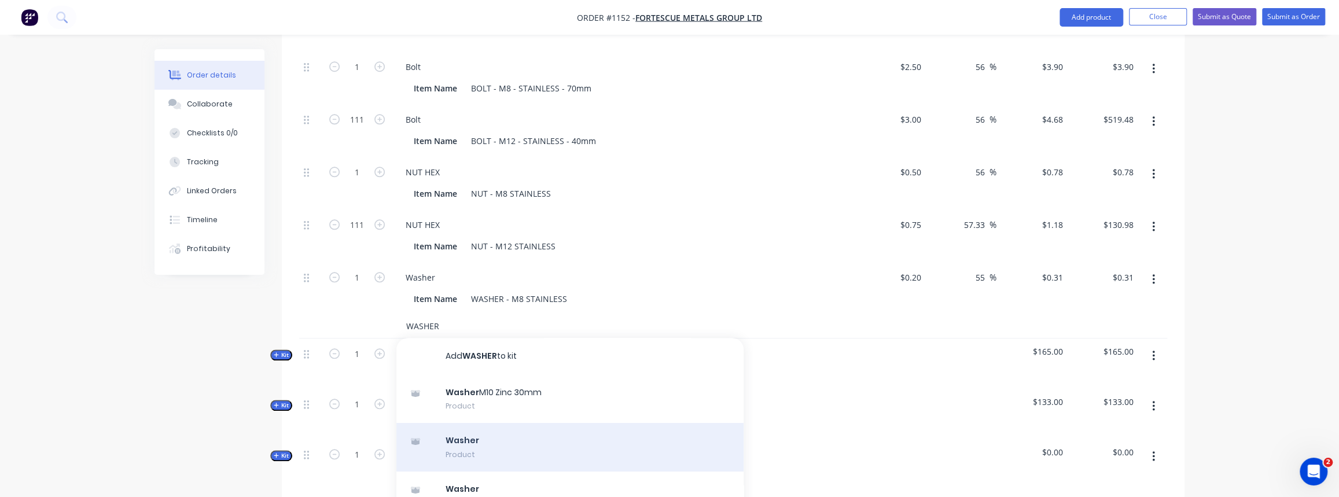
scroll to position [896, 0]
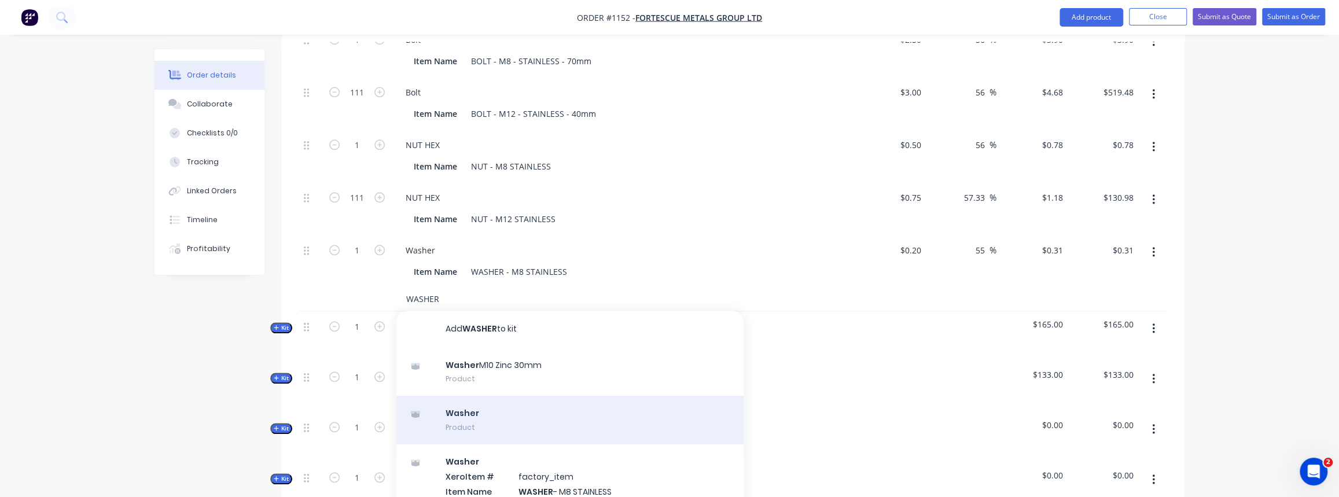
type input "WASHER"
click at [497, 396] on div "Washer Product" at bounding box center [569, 420] width 347 height 49
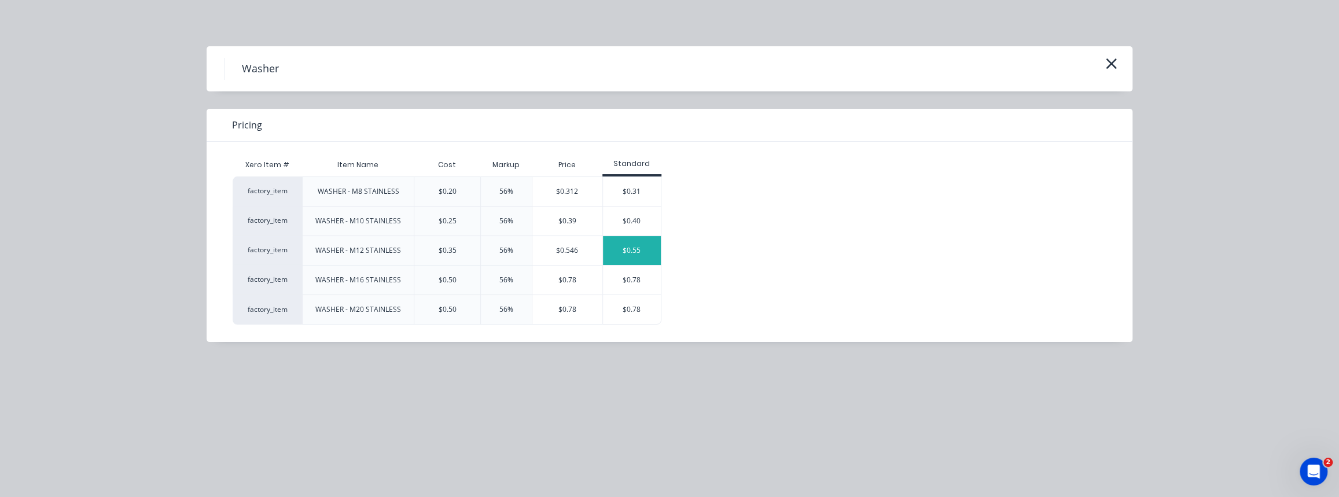
click at [619, 248] on div "$0.55" at bounding box center [632, 250] width 58 height 29
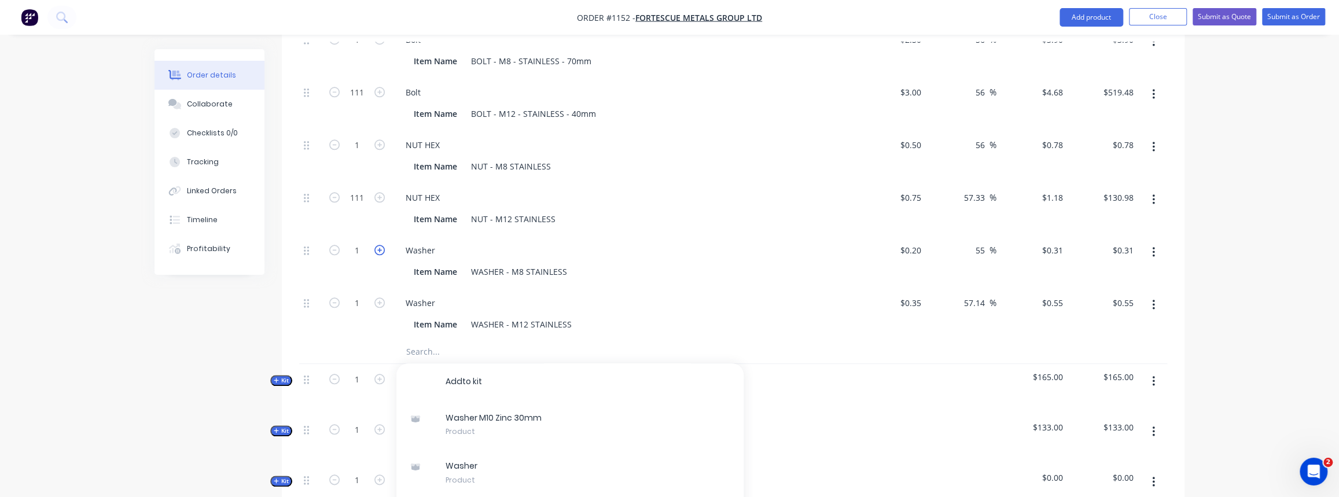
click at [377, 245] on icon "button" at bounding box center [379, 250] width 10 height 10
type input "2"
type input "$0.62"
click at [377, 245] on icon "button" at bounding box center [379, 250] width 10 height 10
type input "3"
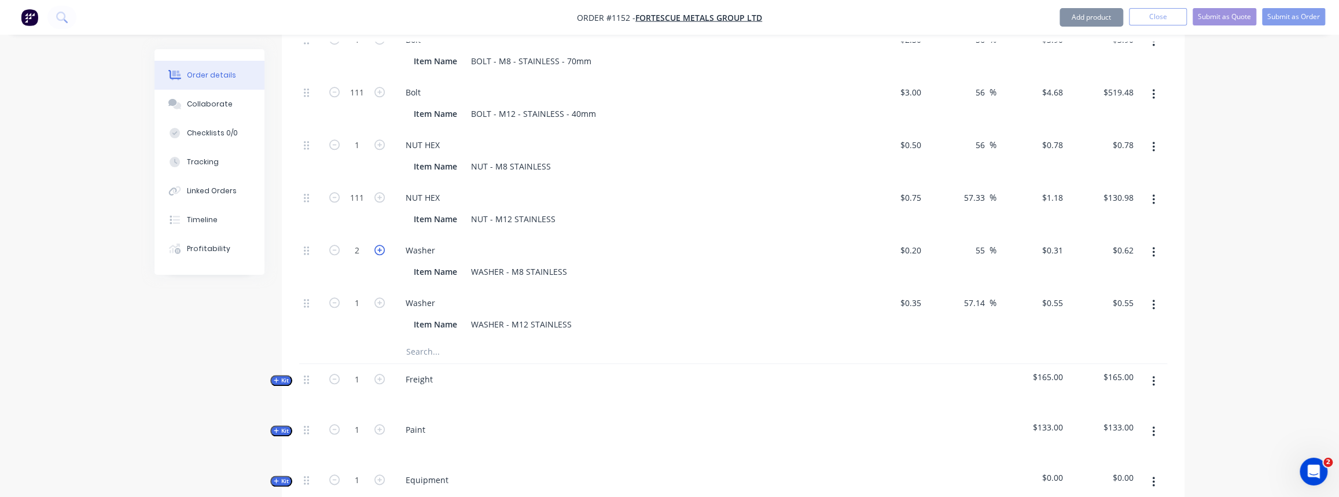
type input "$0.93"
click at [336, 245] on icon "button" at bounding box center [334, 250] width 10 height 10
type input "2"
type input "$0.62"
click at [365, 295] on input "1" at bounding box center [357, 303] width 30 height 17
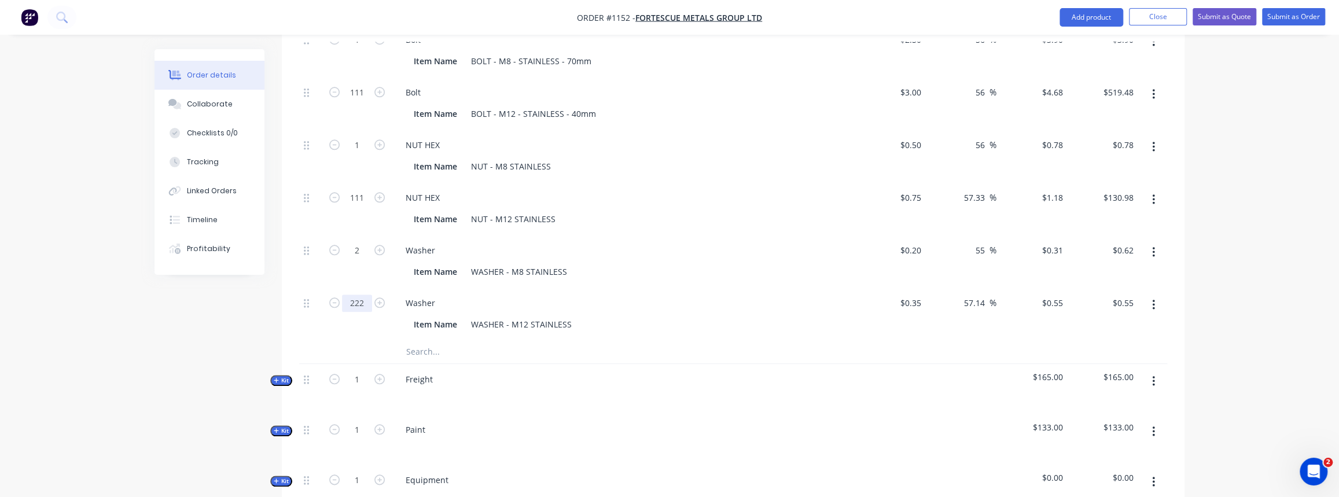
type input "222"
type input "$122.10"
click at [341, 315] on div "222" at bounding box center [356, 314] width 69 height 53
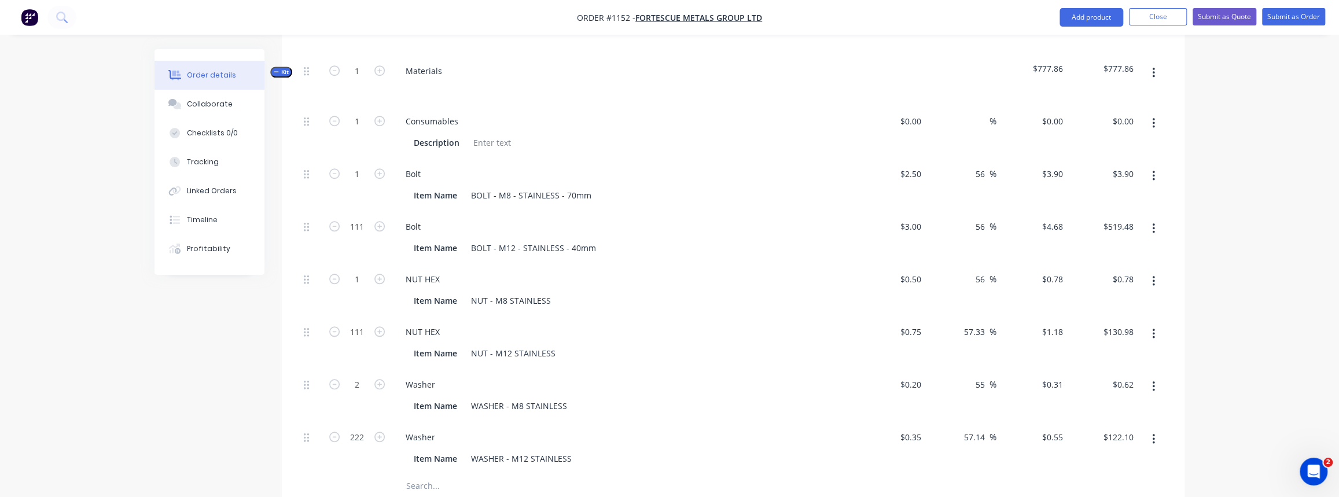
scroll to position [738, 0]
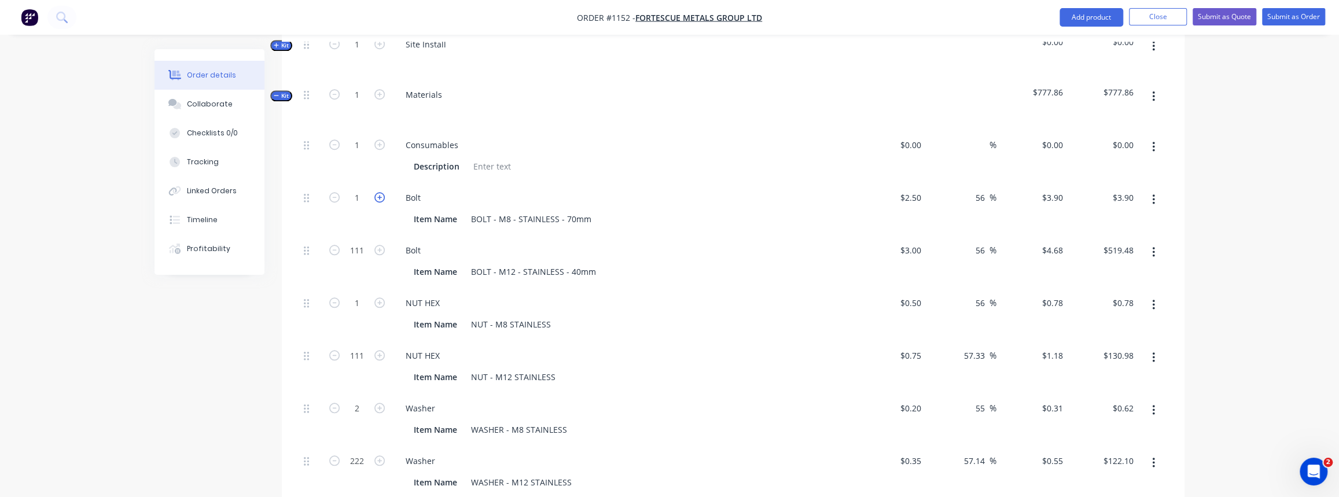
click at [377, 192] on icon "button" at bounding box center [379, 197] width 10 height 10
type input "2"
type input "$7.80"
click at [358, 242] on input "111" at bounding box center [357, 250] width 30 height 17
type input "222"
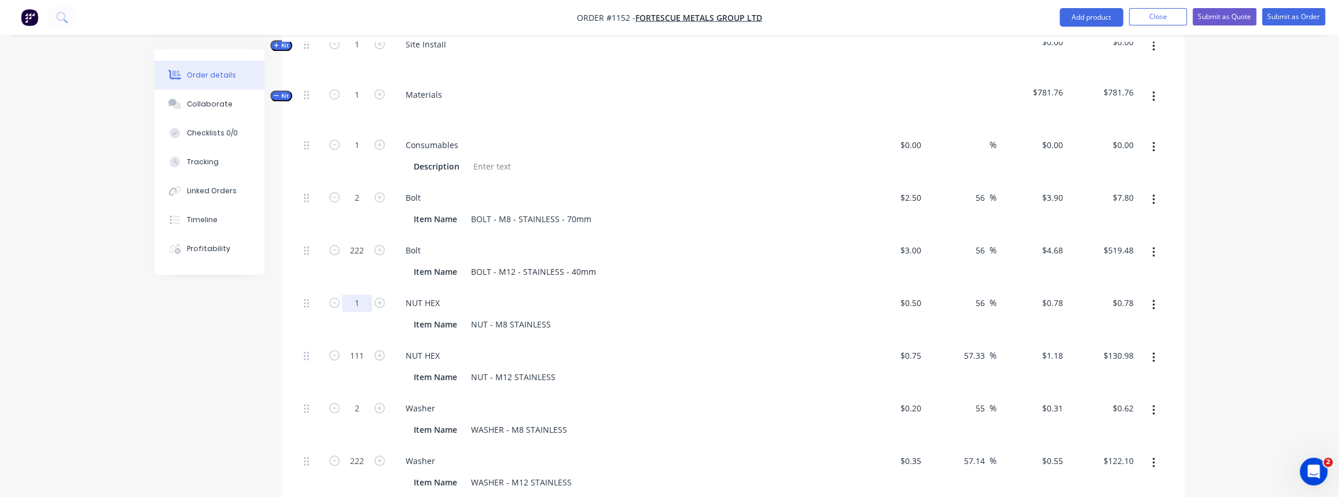
type input "$1,038.96"
click at [363, 295] on input "1" at bounding box center [357, 303] width 30 height 17
click at [381, 297] on icon "button" at bounding box center [379, 302] width 10 height 10
type input "2"
type input "$1.56"
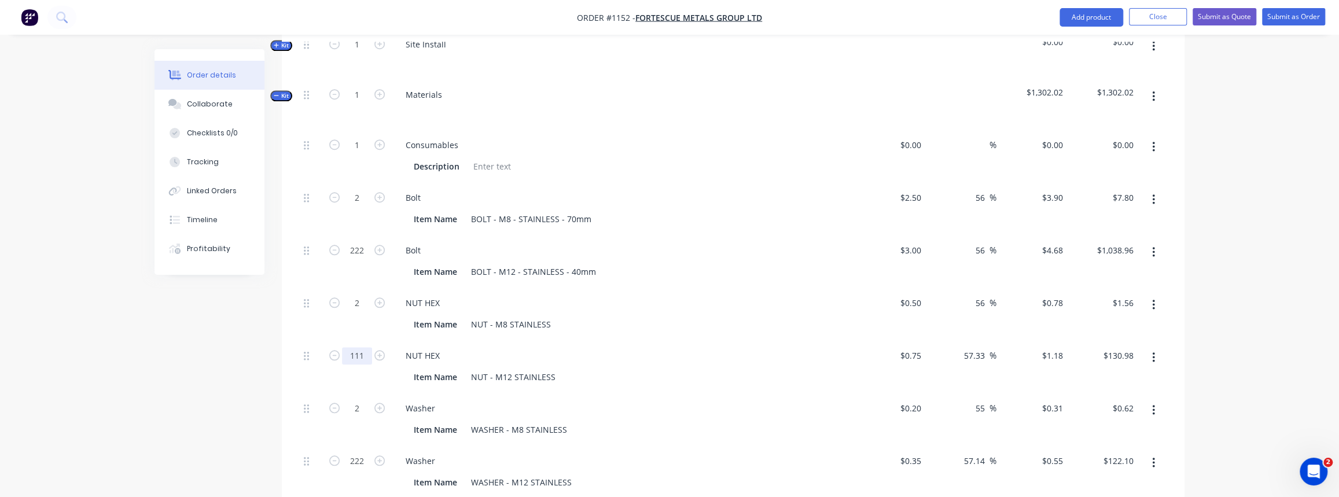
click at [361, 347] on input "111" at bounding box center [357, 355] width 30 height 17
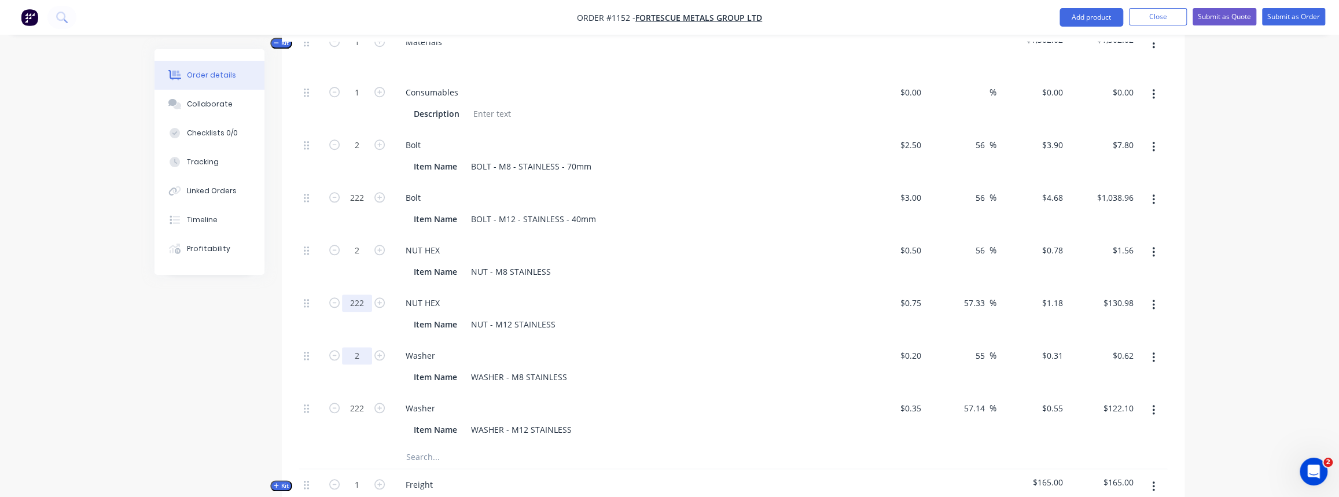
type input "222"
type input "$261.96"
click at [365, 347] on input "2" at bounding box center [357, 355] width 30 height 17
type input "4"
type input "$1.24"
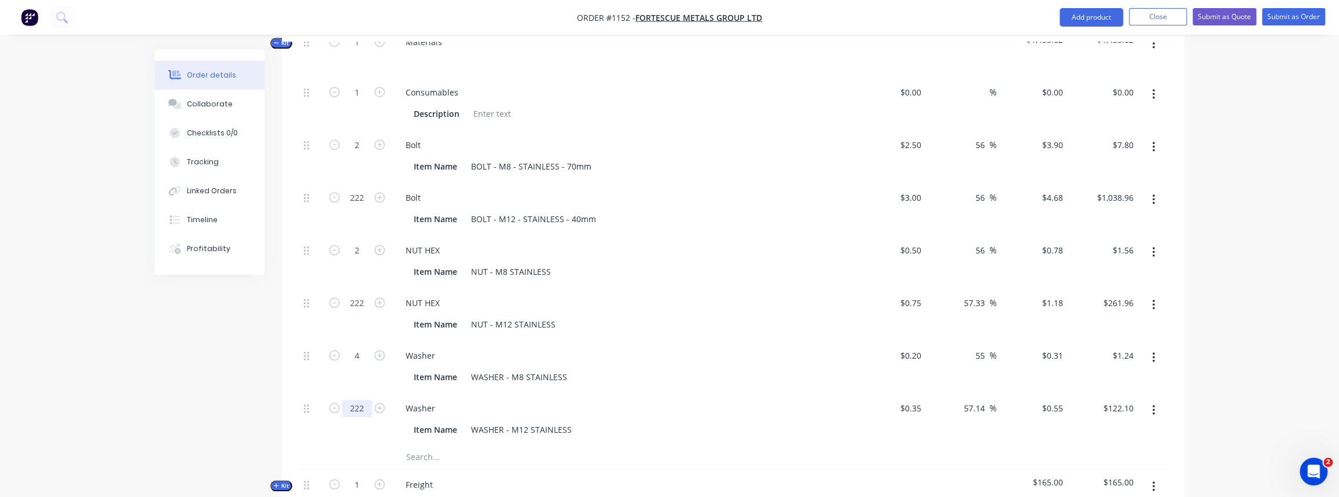
click at [359, 400] on input "222" at bounding box center [357, 408] width 30 height 17
type input "444"
type input "$244.20"
click at [365, 417] on div "444" at bounding box center [356, 419] width 69 height 53
click at [379, 192] on icon "button" at bounding box center [379, 197] width 10 height 10
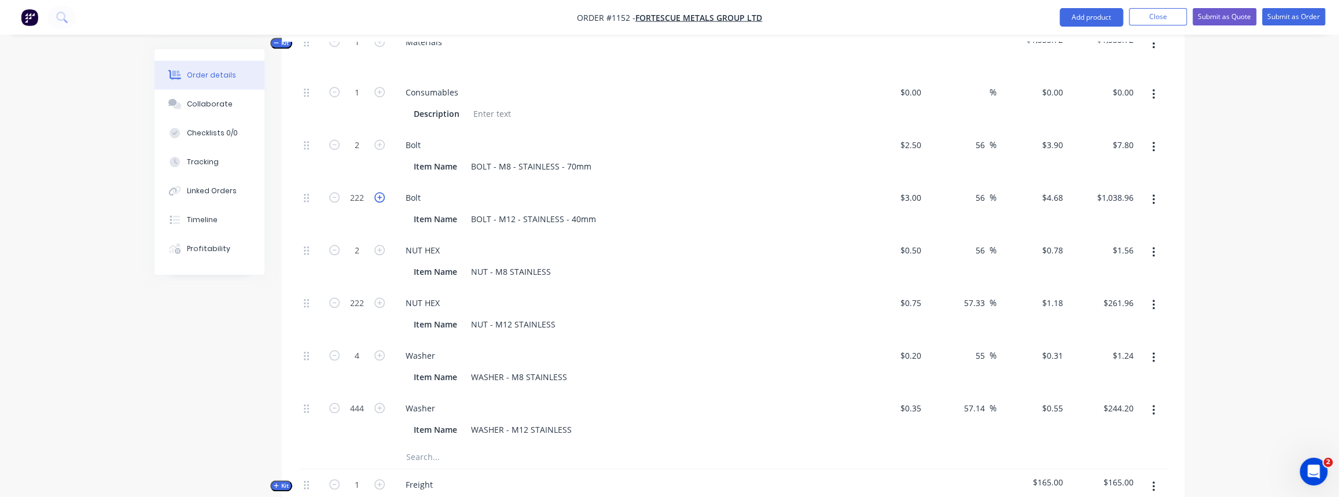
type input "223"
type input "$1,043.64"
click at [379, 192] on icon "button" at bounding box center [379, 197] width 10 height 10
type input "224"
type input "$1,048.32"
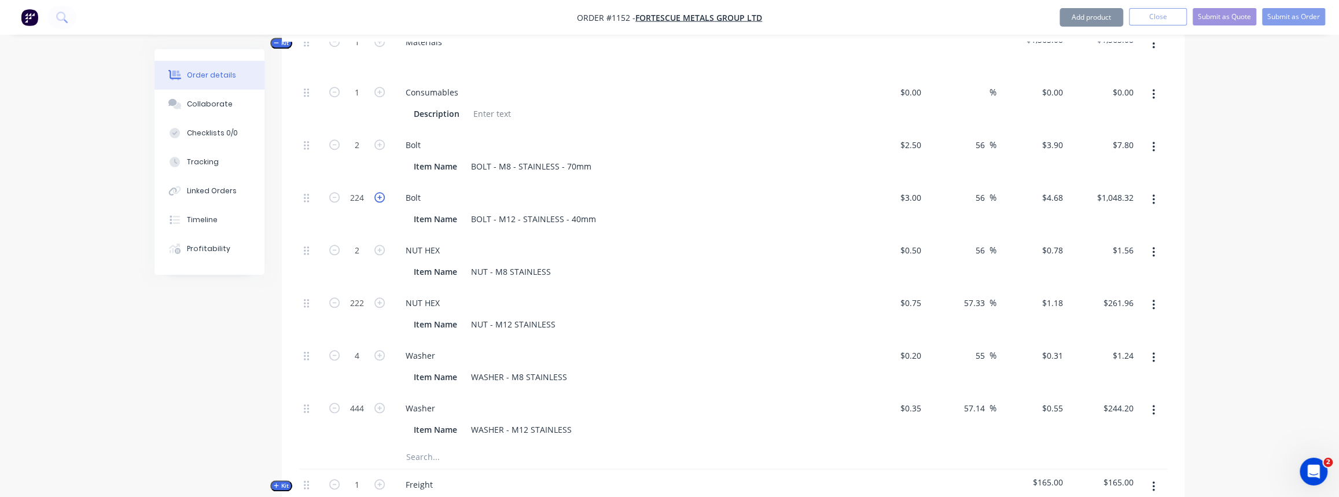
click at [379, 192] on icon "button" at bounding box center [379, 197] width 10 height 10
type input "225"
type input "$1,053.00"
click at [379, 192] on icon "button" at bounding box center [379, 197] width 10 height 10
type input "226"
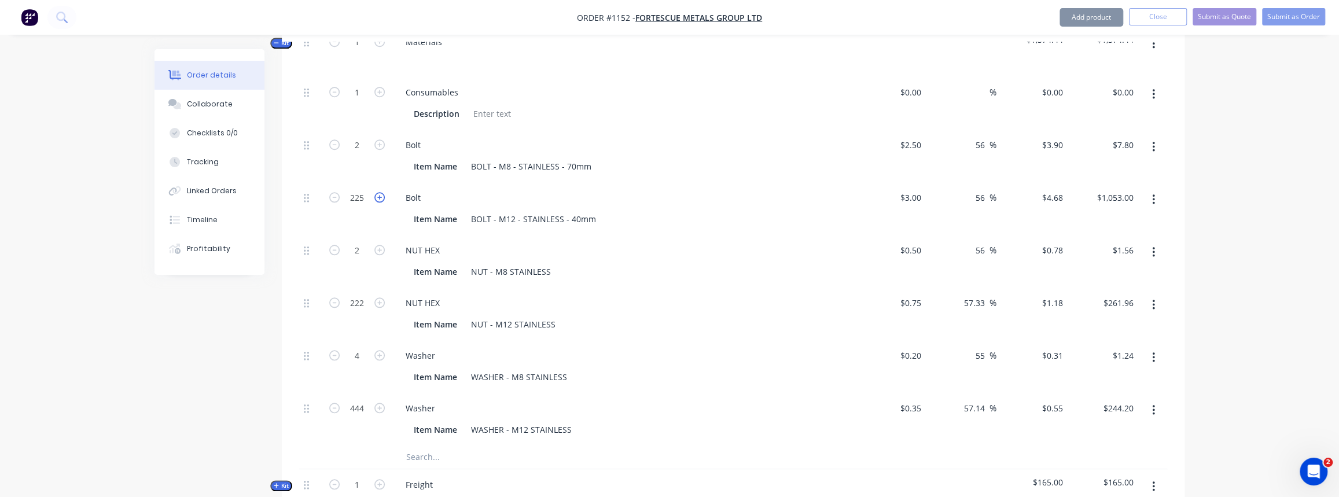
type input "$1,057.68"
click at [379, 192] on icon "button" at bounding box center [379, 197] width 10 height 10
type input "227"
type input "$1,062.36"
click at [379, 192] on icon "button" at bounding box center [379, 197] width 10 height 10
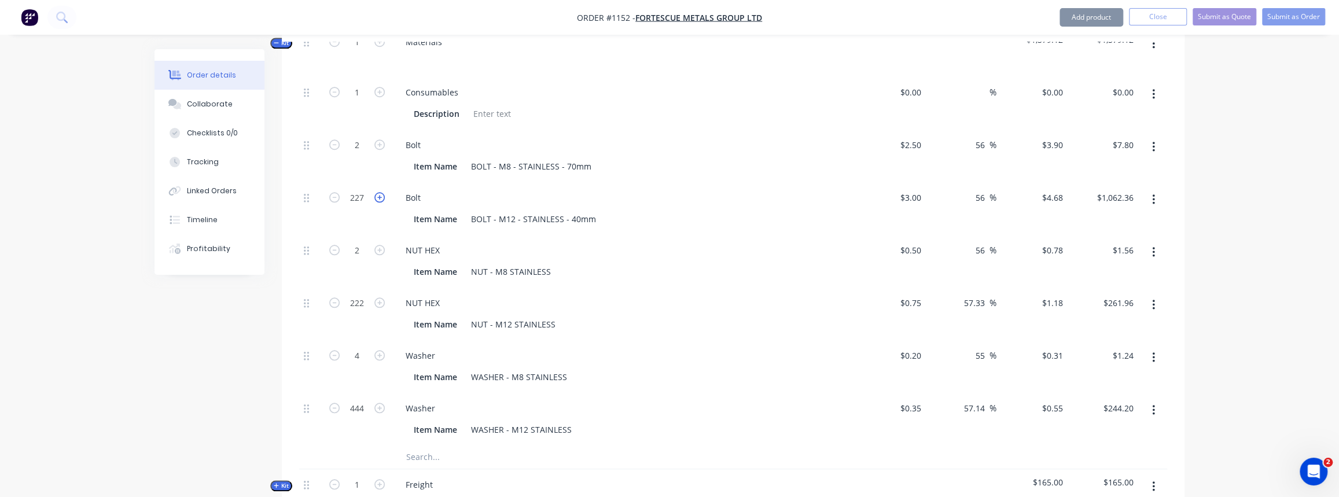
type input "228"
type input "$1,067.04"
click at [379, 297] on icon "button" at bounding box center [379, 302] width 10 height 10
type input "223"
type input "$263.14"
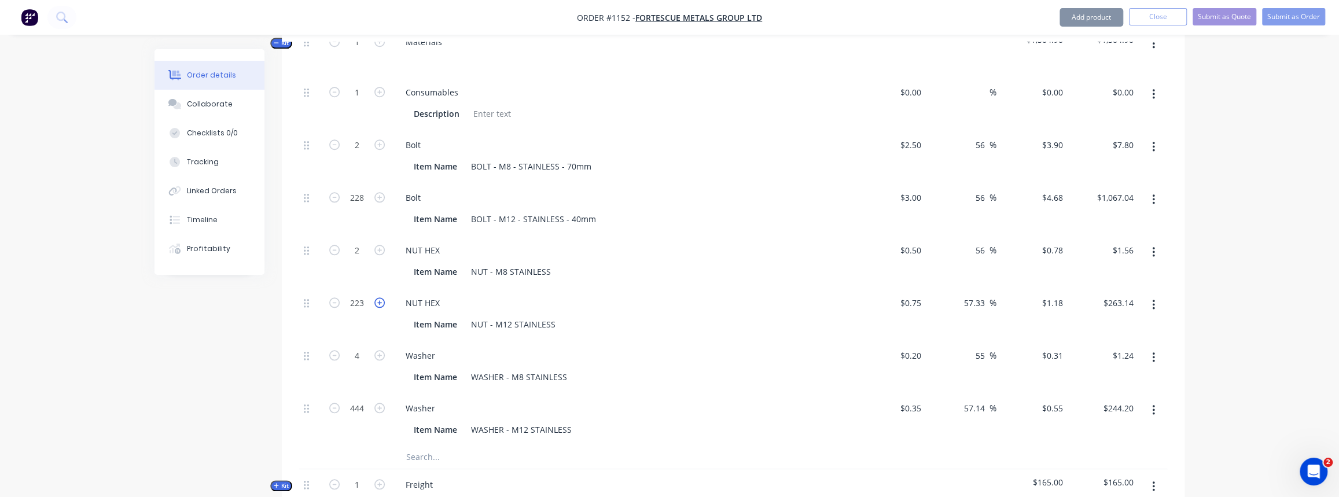
click at [379, 297] on icon "button" at bounding box center [379, 302] width 10 height 10
type input "224"
type input "$264.32"
click at [379, 297] on icon "button" at bounding box center [379, 302] width 10 height 10
type input "225"
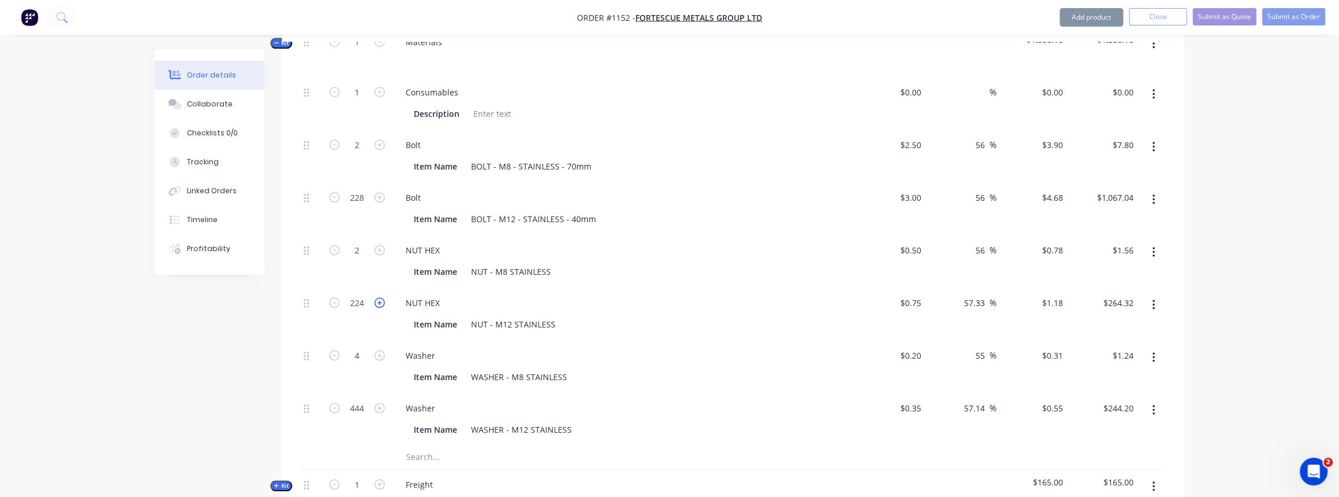
type input "$265.50"
click at [379, 297] on icon "button" at bounding box center [379, 302] width 10 height 10
type input "226"
type input "$266.68"
click at [379, 297] on icon "button" at bounding box center [379, 302] width 10 height 10
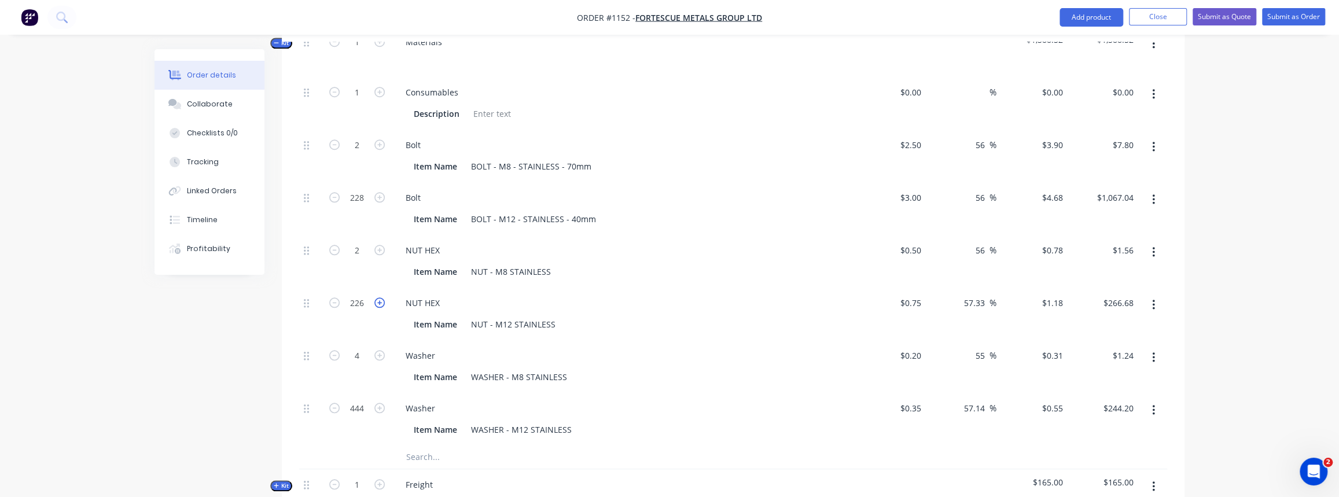
type input "227"
type input "$267.86"
click at [379, 297] on icon "button" at bounding box center [379, 302] width 10 height 10
type input "228"
type input "$269.04"
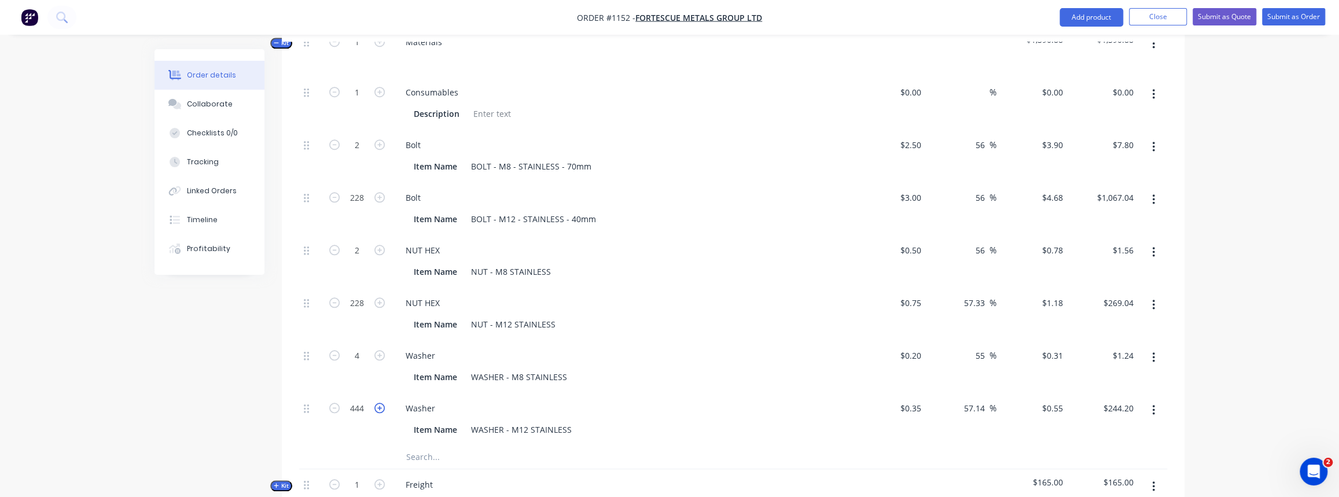
click at [377, 403] on icon "button" at bounding box center [379, 408] width 10 height 10
type input "445"
type input "$244.75"
click at [377, 403] on icon "button" at bounding box center [379, 408] width 10 height 10
type input "446"
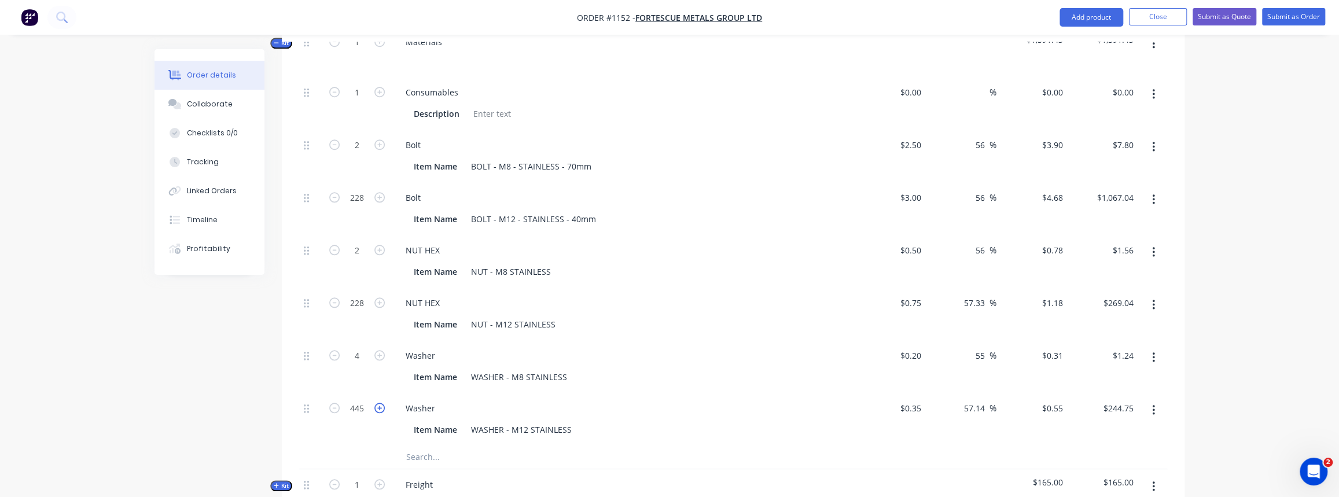
type input "$245.30"
click at [377, 403] on icon "button" at bounding box center [379, 408] width 10 height 10
type input "447"
type input "$245.85"
click at [377, 403] on icon "button" at bounding box center [379, 408] width 10 height 10
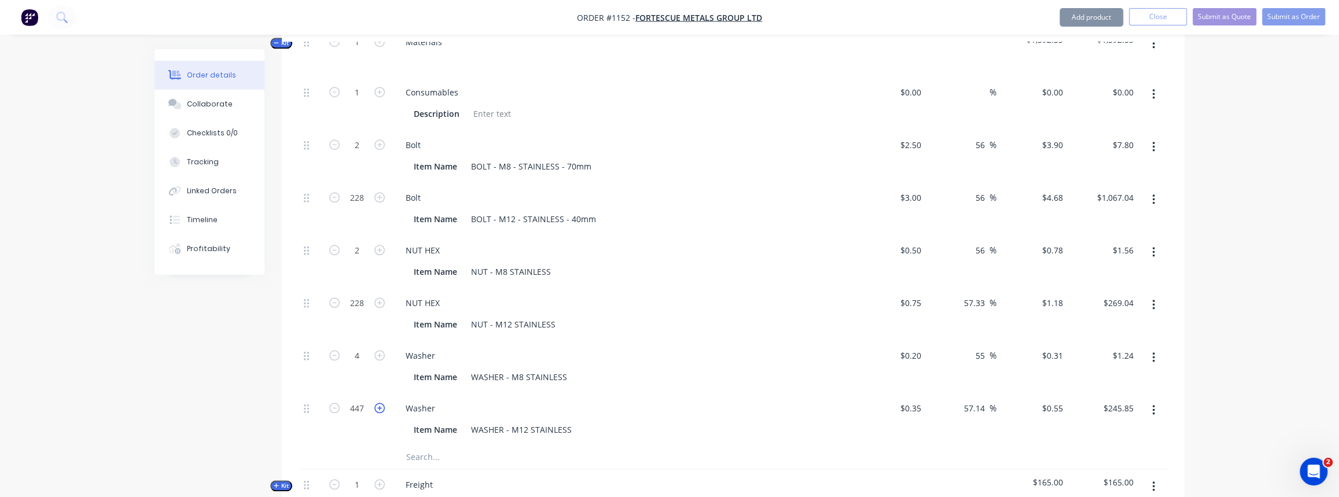
type input "448"
type input "$246.40"
click at [377, 403] on icon "button" at bounding box center [379, 408] width 10 height 10
type input "449"
type input "$246.95"
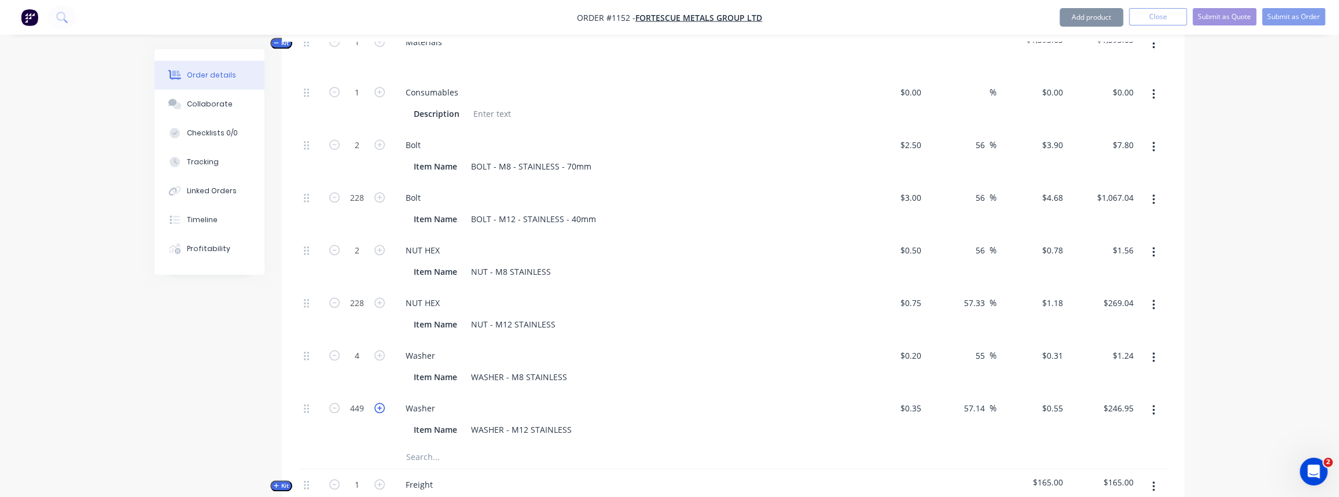
click at [377, 403] on icon "button" at bounding box center [379, 408] width 10 height 10
type input "450"
type input "$247.50"
click at [377, 403] on icon "button" at bounding box center [379, 408] width 10 height 10
type input "451"
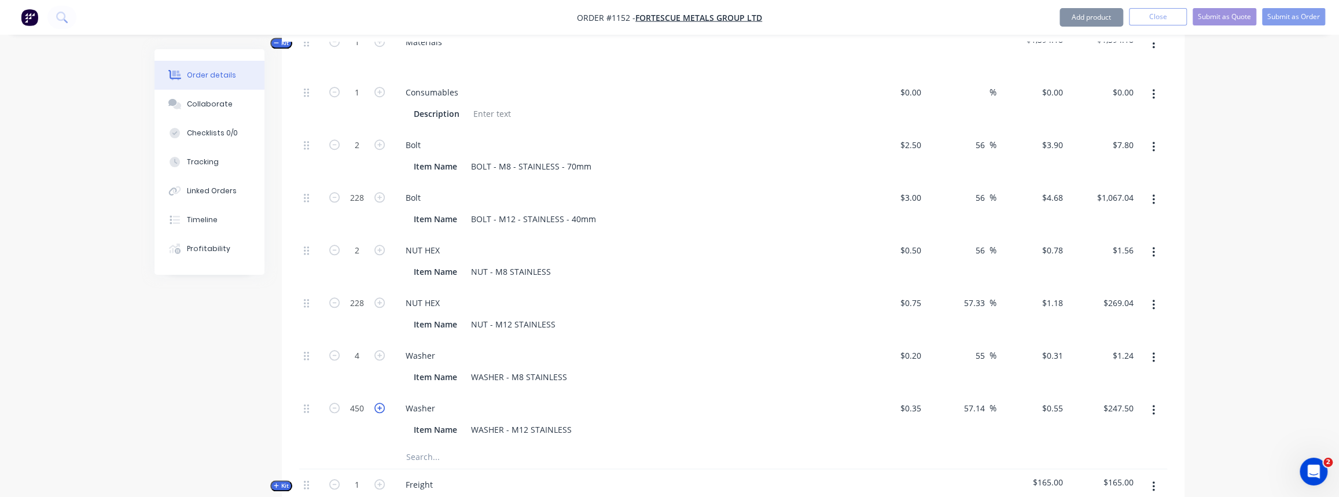
type input "$248.05"
click at [377, 403] on icon "button" at bounding box center [379, 408] width 10 height 10
type input "452"
type input "$248.60"
click at [377, 403] on icon "button" at bounding box center [379, 408] width 10 height 10
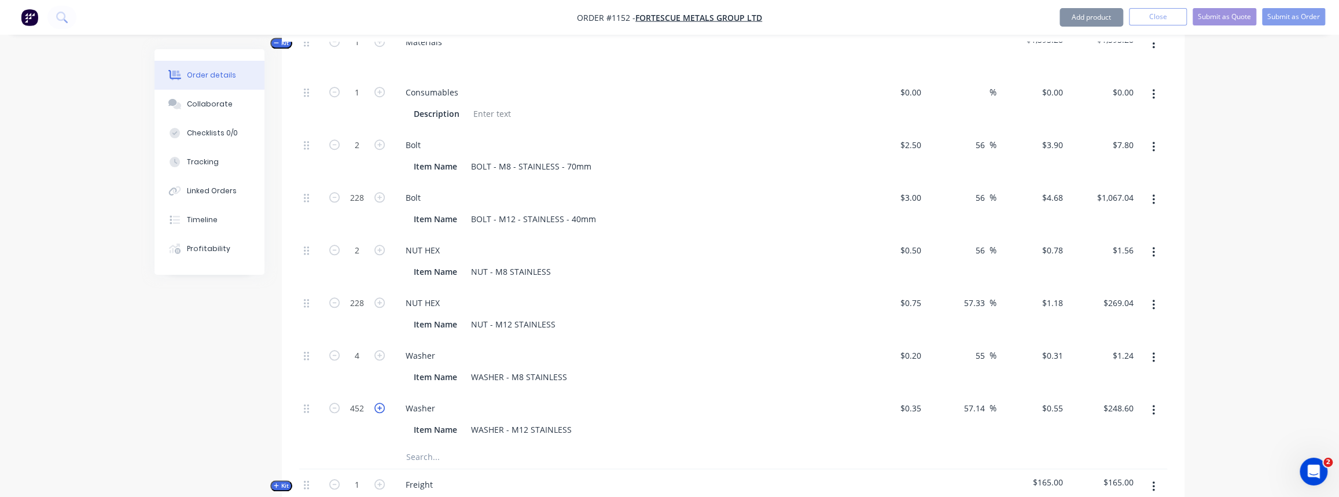
type input "453"
type input "$249.15"
click at [377, 403] on icon "button" at bounding box center [379, 408] width 10 height 10
type input "454"
type input "$249.70"
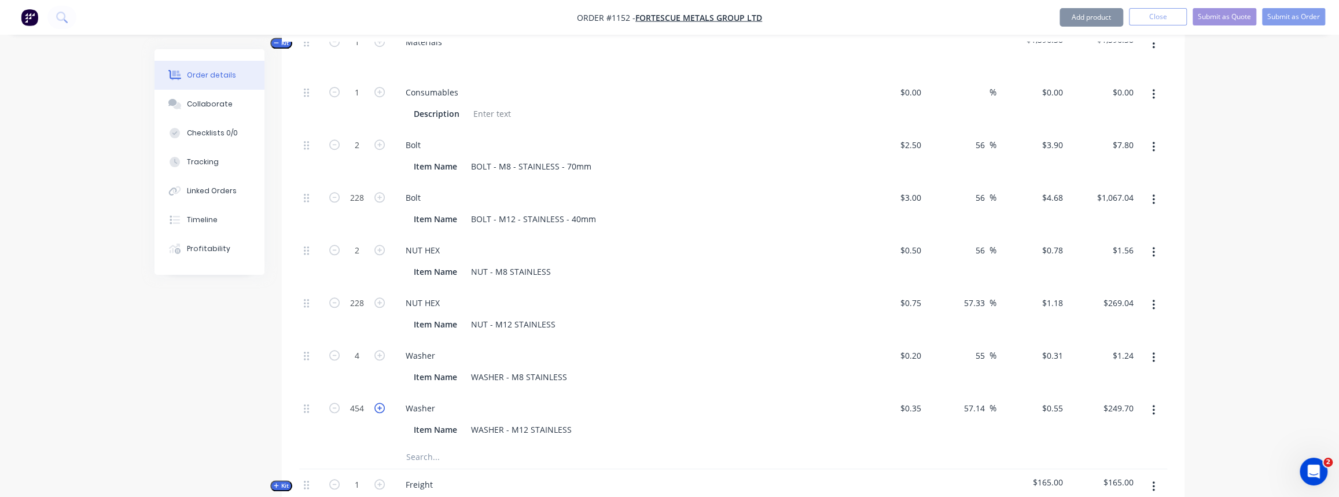
click at [377, 403] on icon "button" at bounding box center [379, 408] width 10 height 10
type input "455"
type input "$250.25"
click at [377, 403] on icon "button" at bounding box center [379, 408] width 10 height 10
type input "456"
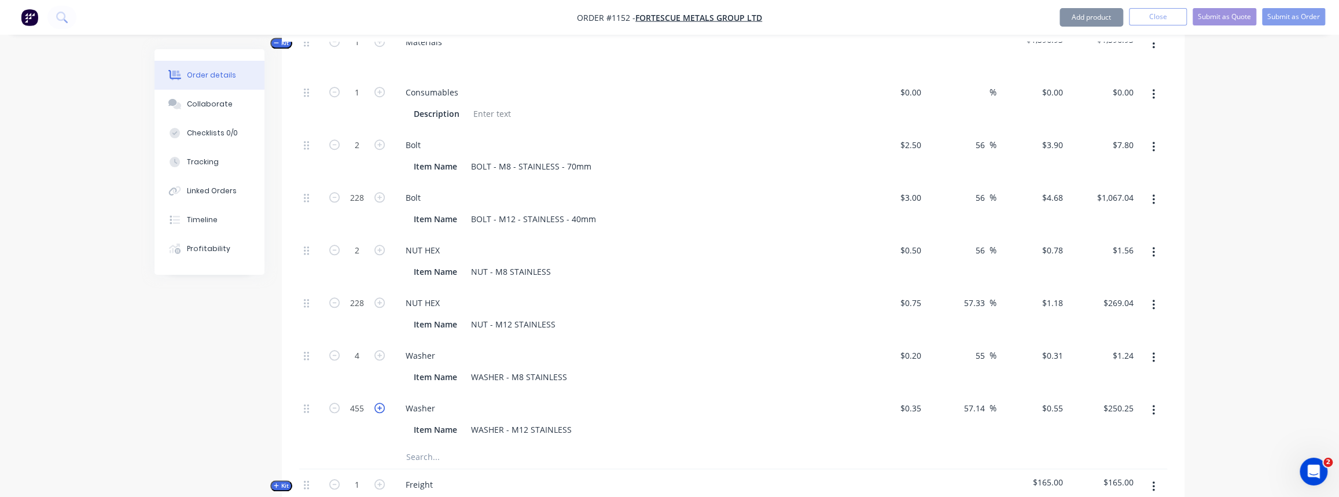
type input "$250.80"
click at [437, 446] on input "text" at bounding box center [521, 457] width 231 height 23
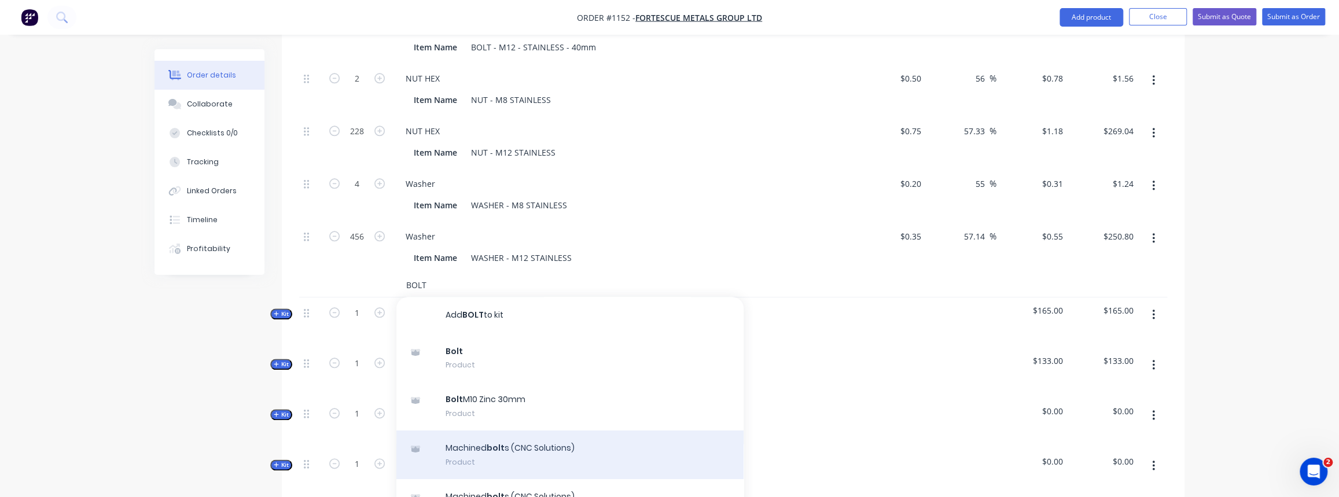
scroll to position [1001, 0]
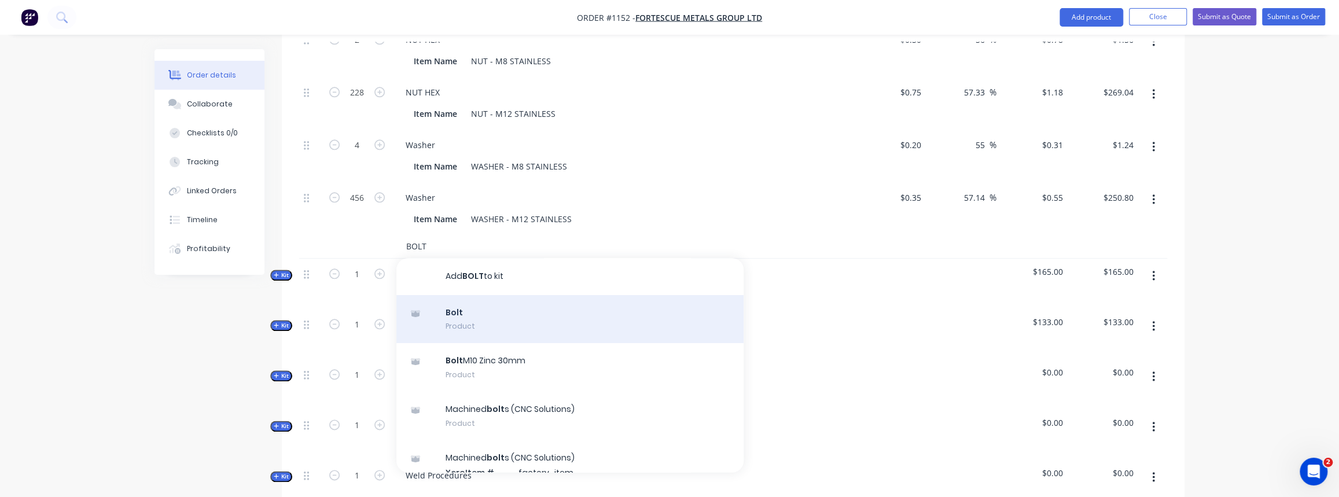
type input "BOLT"
click at [478, 299] on div "Bolt Product" at bounding box center [569, 319] width 347 height 49
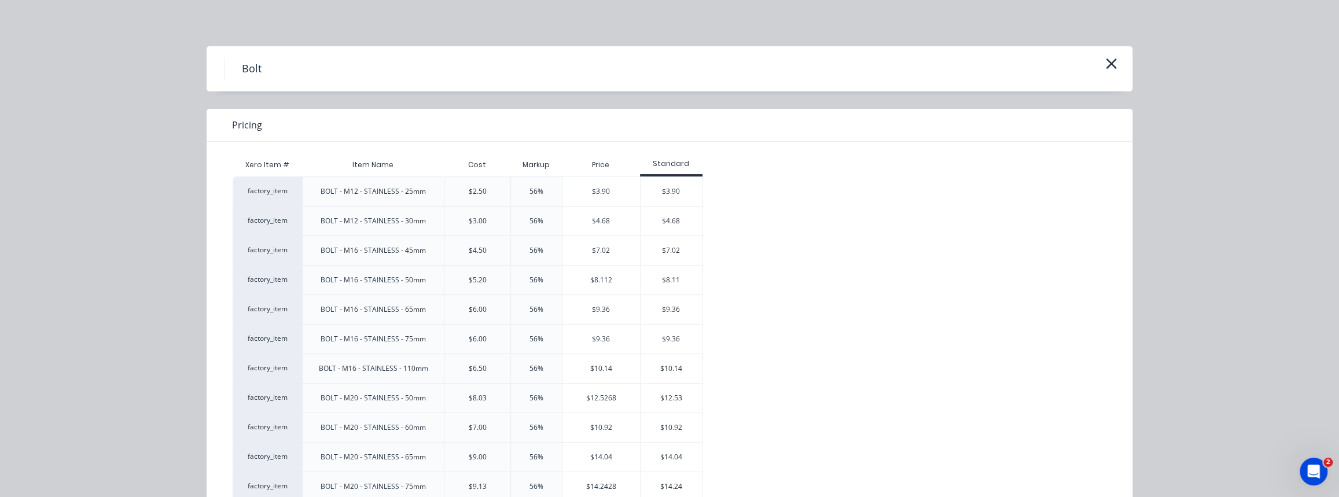
click at [658, 223] on div "$4.68" at bounding box center [672, 221] width 62 height 29
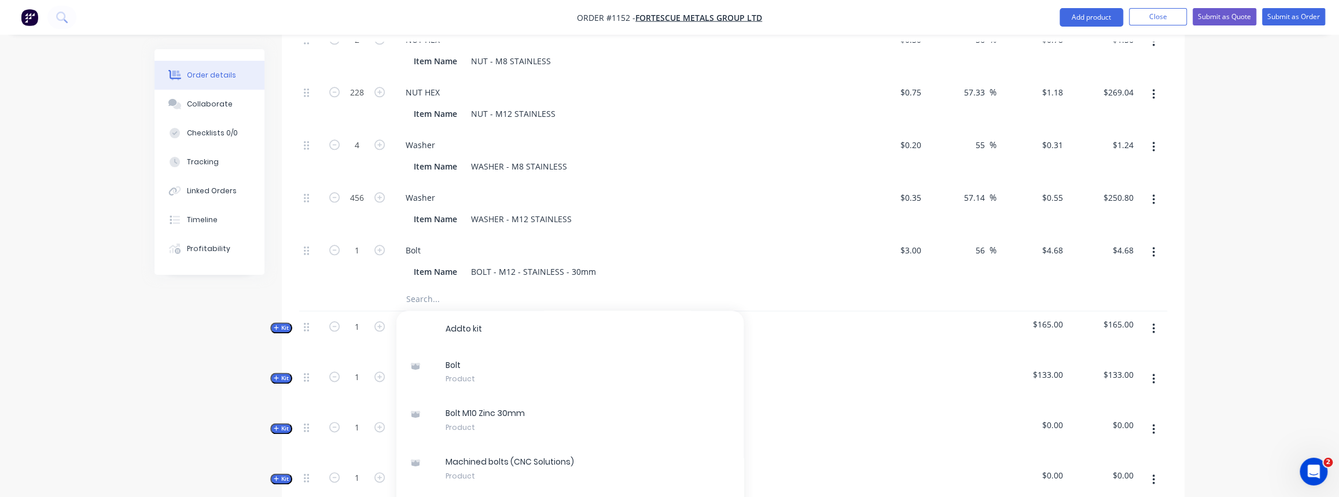
click at [453, 288] on input "text" at bounding box center [521, 299] width 231 height 23
click at [540, 263] on div "BOLT - M12 - STAINLESS - 30mm" at bounding box center [533, 271] width 134 height 17
click at [512, 263] on div "BOLT - M12 - STAINLESS - 30mm" at bounding box center [533, 271] width 134 height 17
click at [572, 263] on div "BOLT - M10 - STAINLESS - 30mm" at bounding box center [533, 271] width 134 height 17
click at [380, 245] on icon "button" at bounding box center [379, 250] width 10 height 10
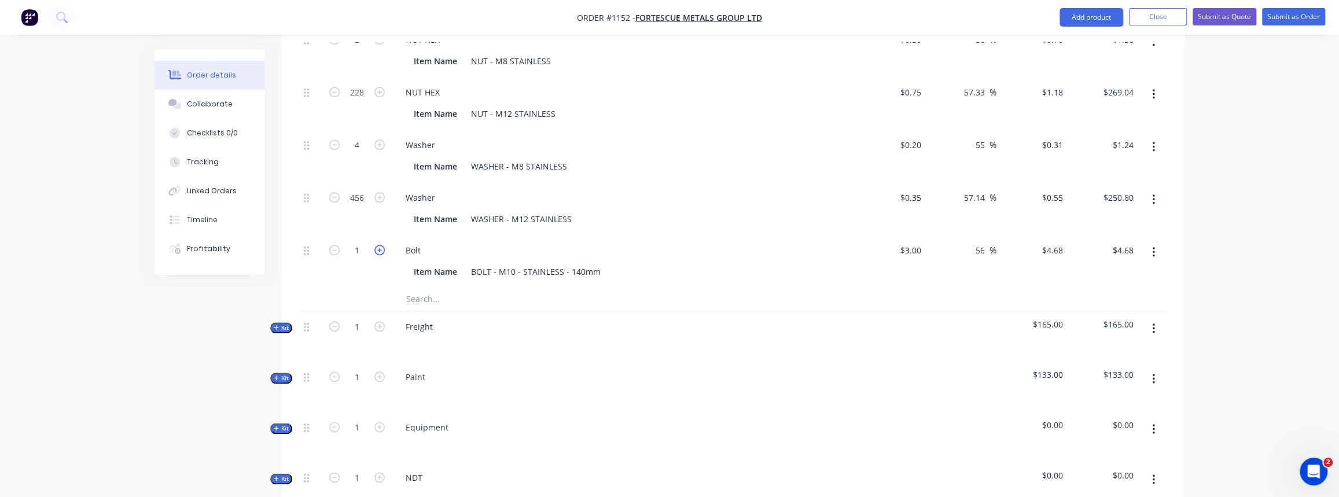
type input "2"
type input "$9.36"
click at [378, 245] on icon "button" at bounding box center [379, 250] width 10 height 10
type input "3"
type input "$14.04"
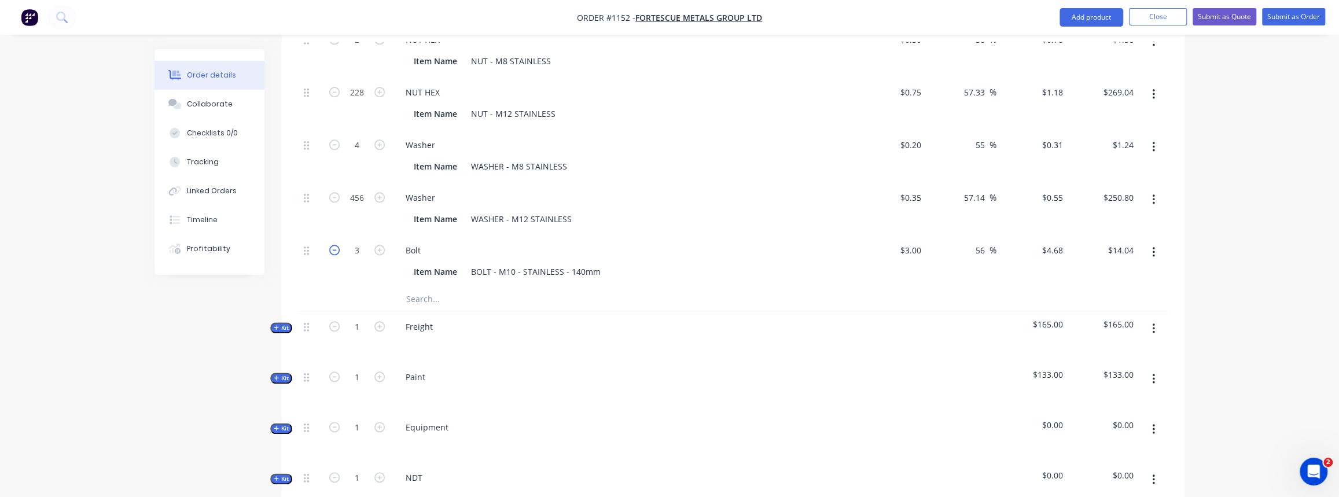
click at [335, 245] on icon "button" at bounding box center [334, 250] width 10 height 10
type input "2"
type input "$9.36"
click at [451, 290] on input "text" at bounding box center [521, 299] width 231 height 23
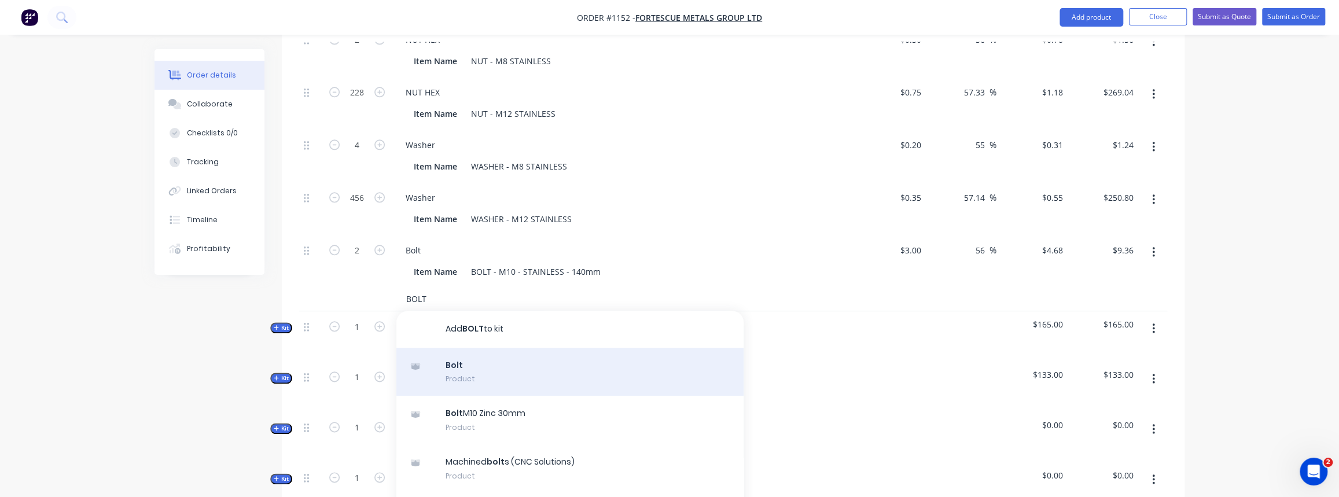
type input "BOLT"
click at [480, 359] on div "Bolt Product" at bounding box center [569, 372] width 347 height 49
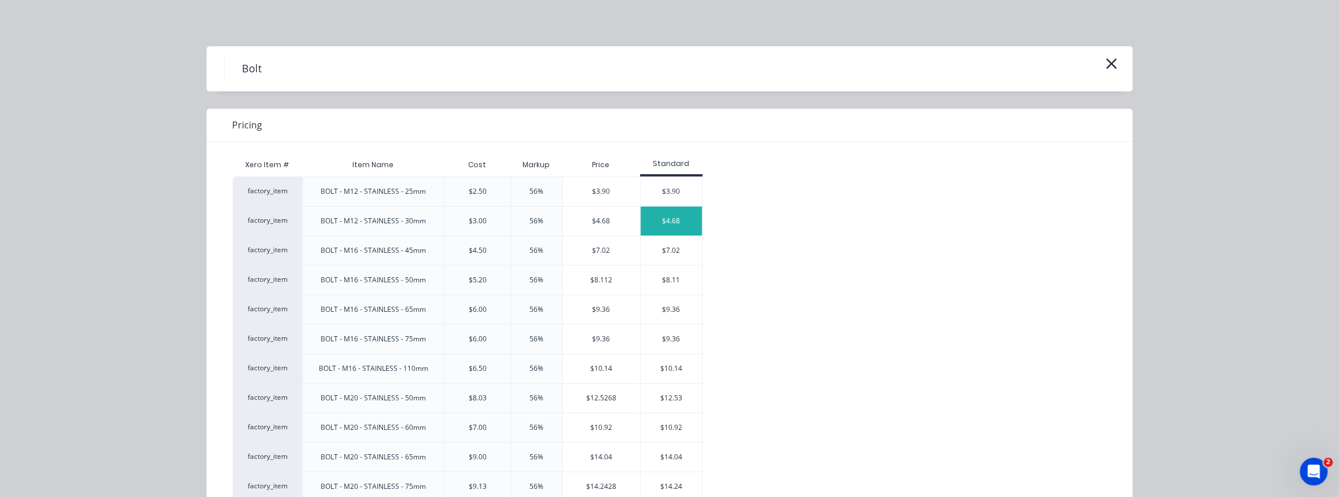
click at [660, 211] on div "$4.68" at bounding box center [672, 221] width 62 height 29
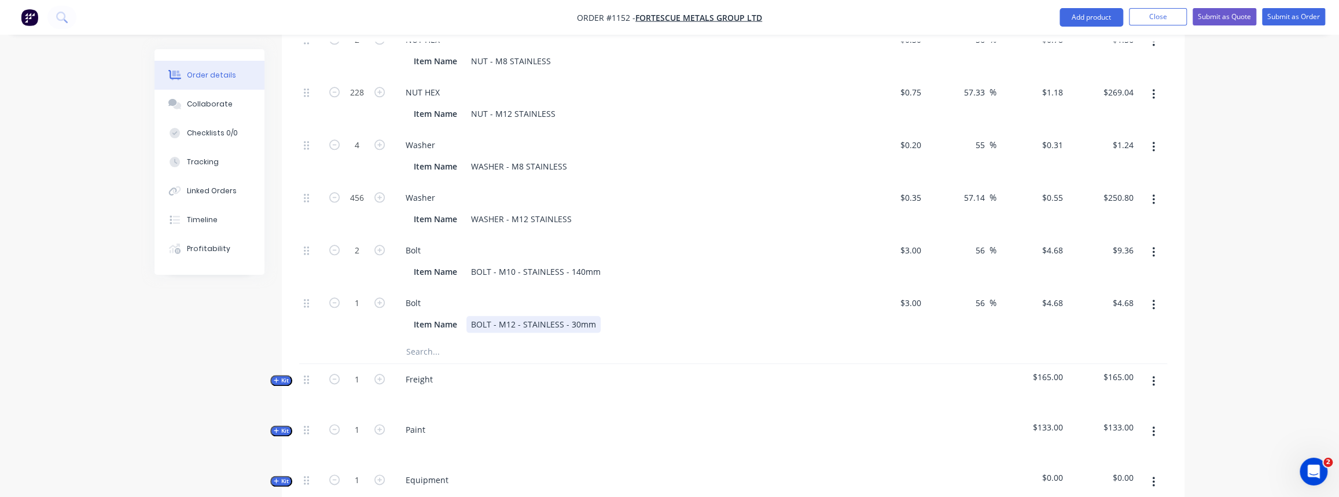
click at [571, 316] on div "BOLT - M12 - STAINLESS - 30mm" at bounding box center [533, 324] width 134 height 17
click at [565, 340] on input "text" at bounding box center [521, 351] width 231 height 23
click at [367, 295] on input "1" at bounding box center [357, 303] width 30 height 17
type input "4"
type input "$18.72"
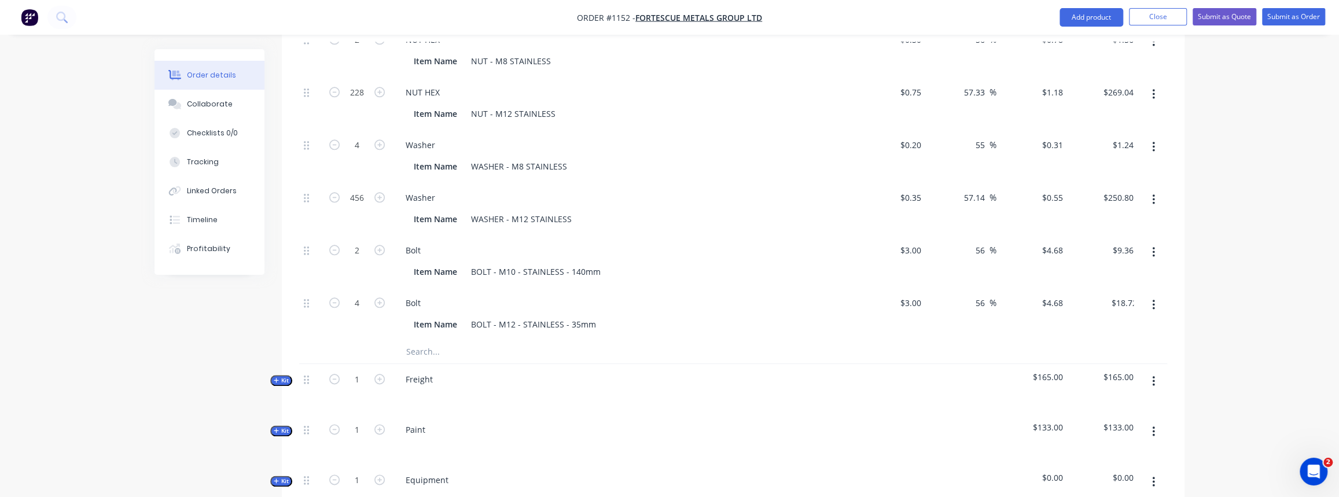
click at [508, 340] on input "text" at bounding box center [521, 351] width 231 height 23
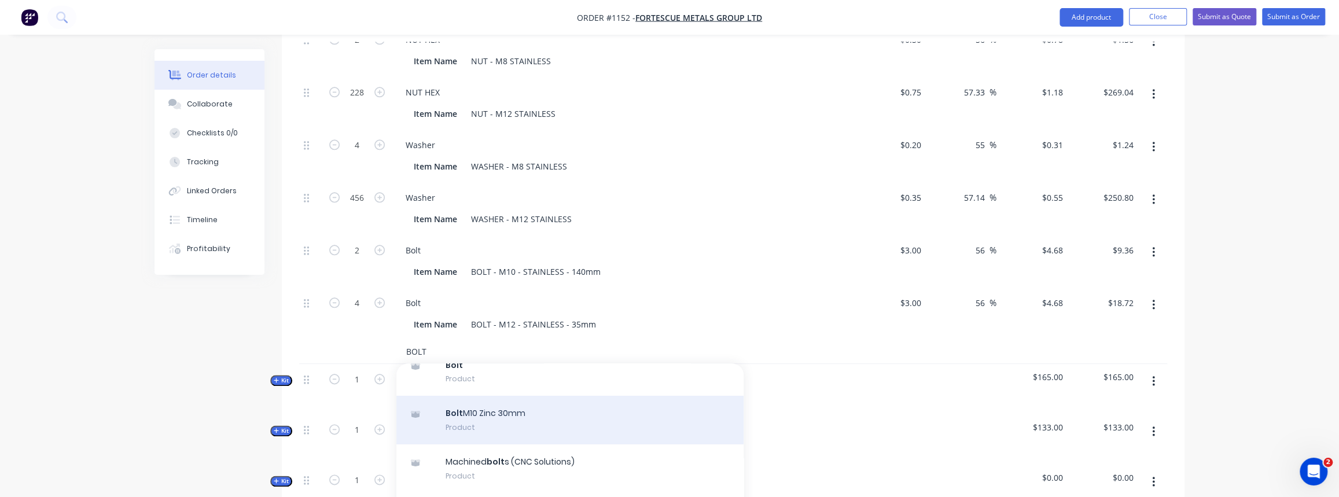
scroll to position [52, 0]
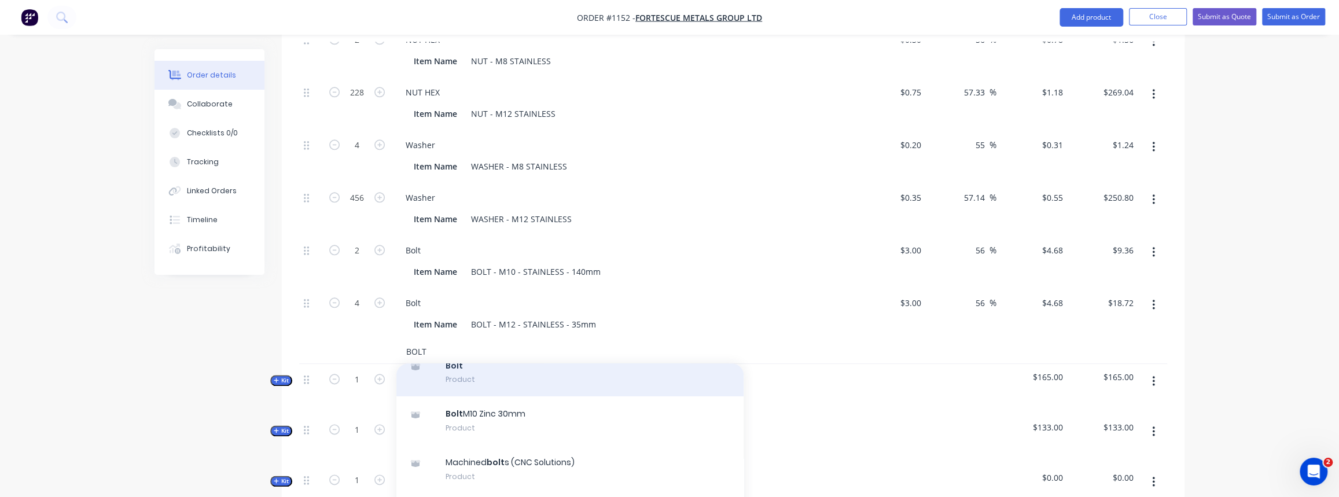
type input "BOLT"
click at [479, 359] on div "Bolt Product" at bounding box center [569, 372] width 347 height 49
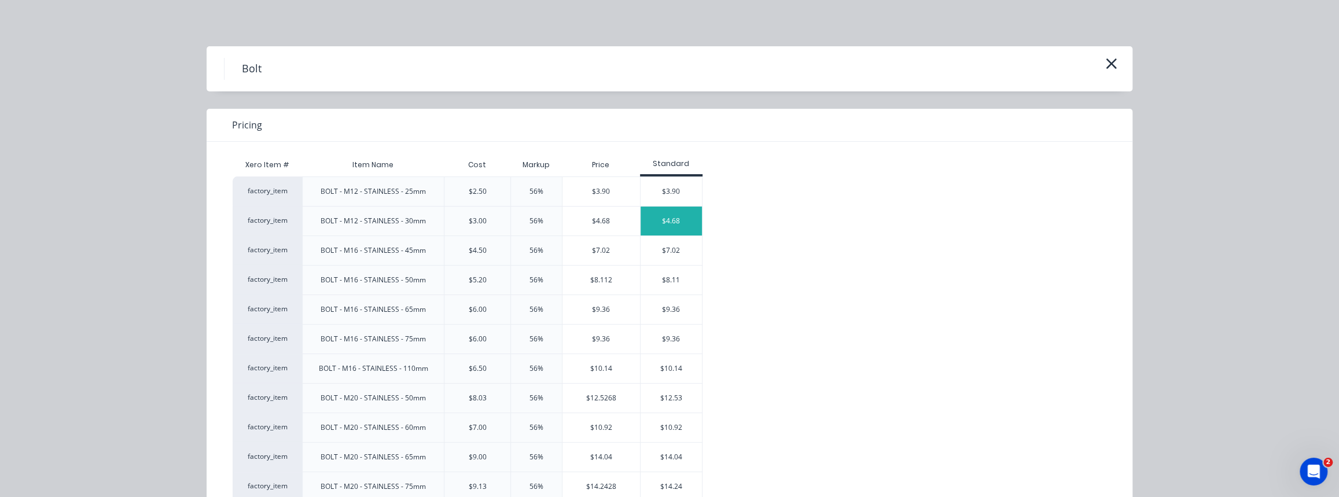
click at [674, 223] on div "$4.68" at bounding box center [672, 221] width 62 height 29
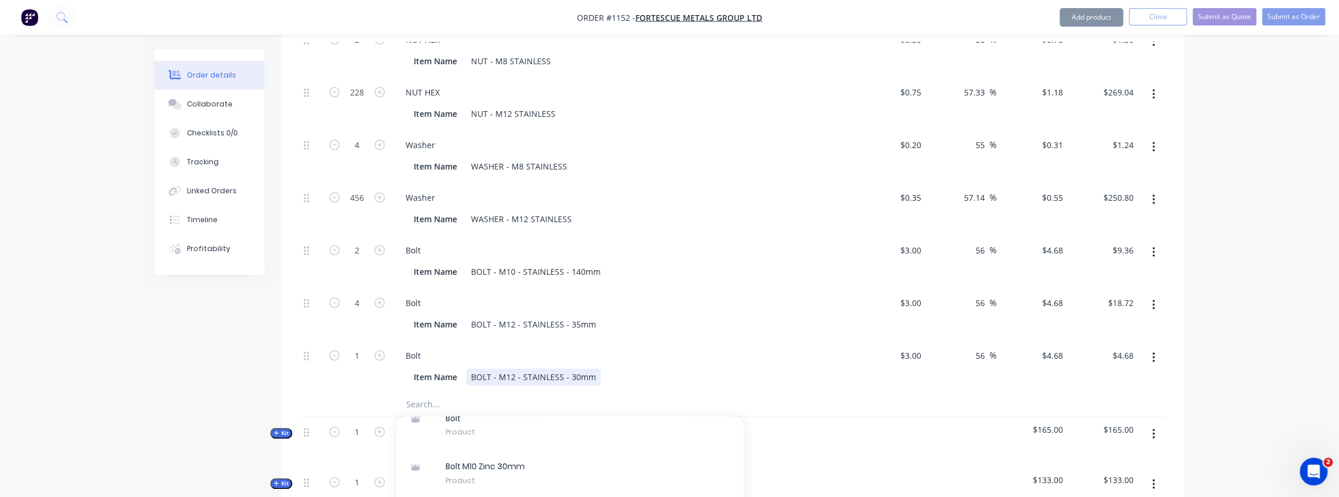
click at [572, 369] on div "BOLT - M12 - STAINLESS - 30mm" at bounding box center [533, 377] width 134 height 17
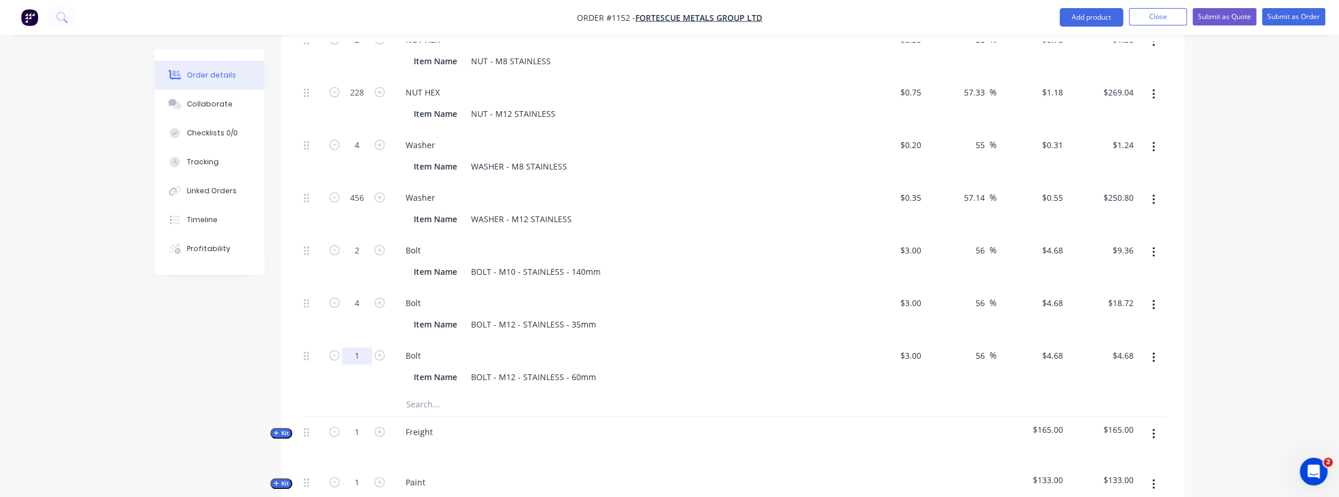
click at [361, 347] on input "1" at bounding box center [357, 355] width 30 height 17
drag, startPoint x: 362, startPoint y: 341, endPoint x: 340, endPoint y: 341, distance: 22.0
click at [340, 346] on form "6" at bounding box center [357, 354] width 60 height 17
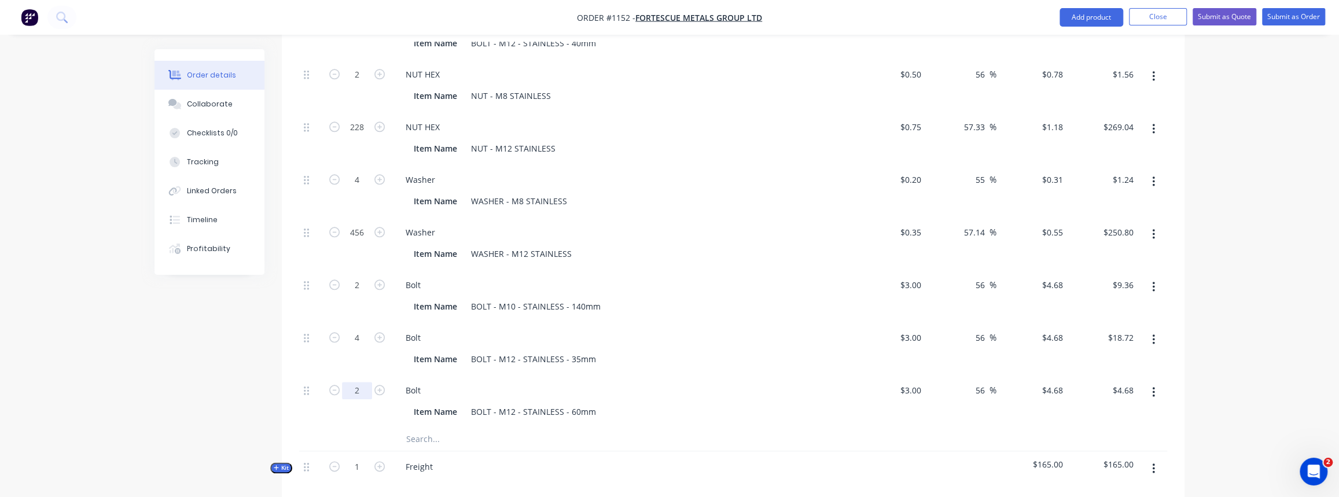
type input "2"
type input "$9.36"
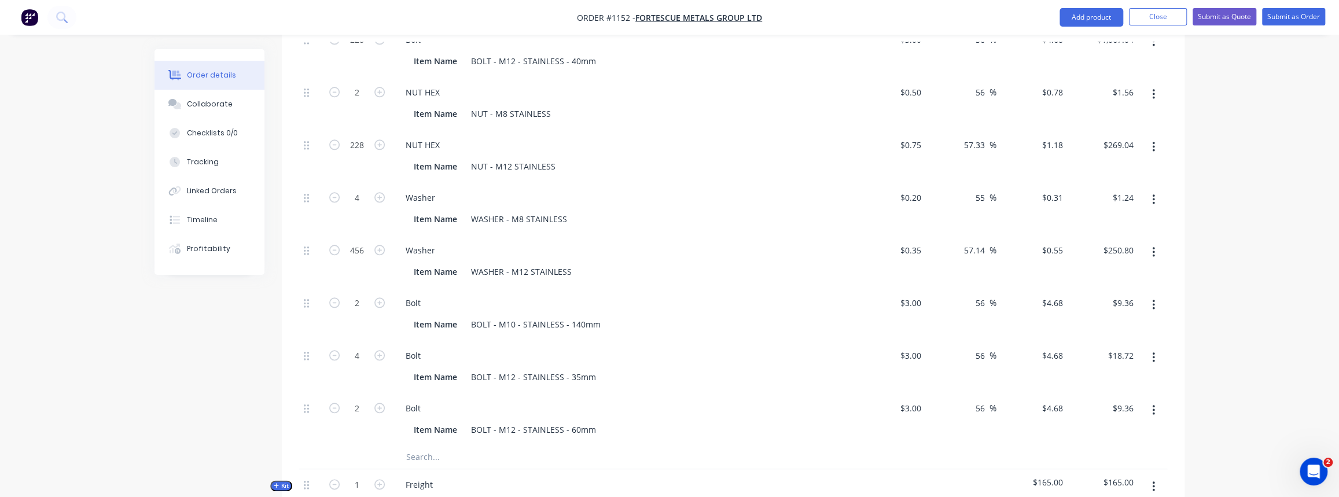
click at [528, 393] on div "Bolt Item Name BOLT - M12 - STAINLESS - 60mm" at bounding box center [623, 419] width 463 height 53
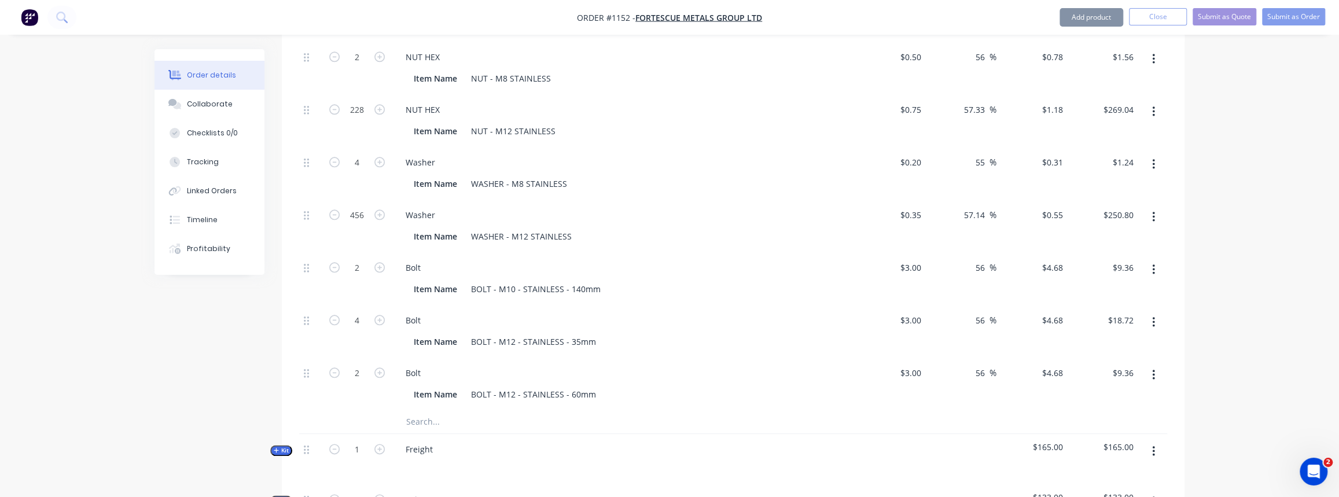
scroll to position [1053, 0]
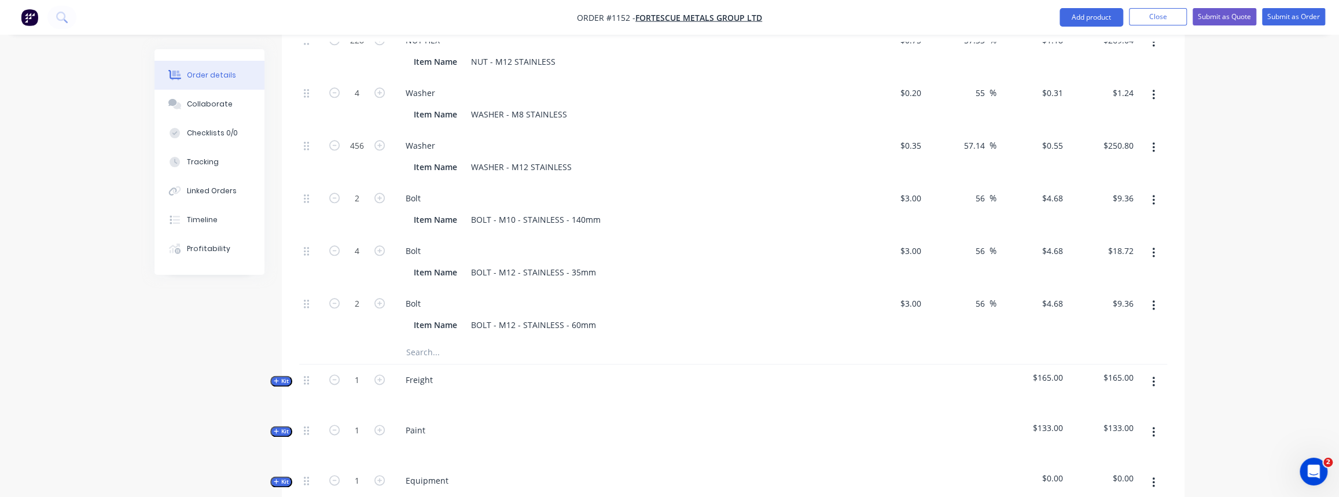
click at [432, 341] on input "text" at bounding box center [521, 352] width 231 height 23
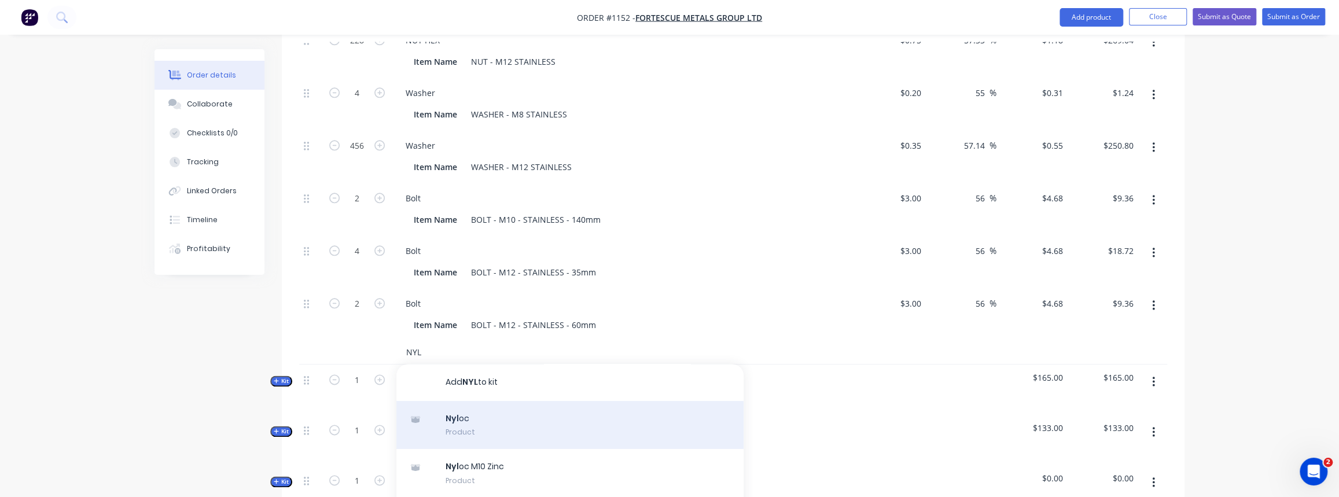
type input "NYL"
click at [469, 403] on div "Nyl oc Product" at bounding box center [569, 425] width 347 height 49
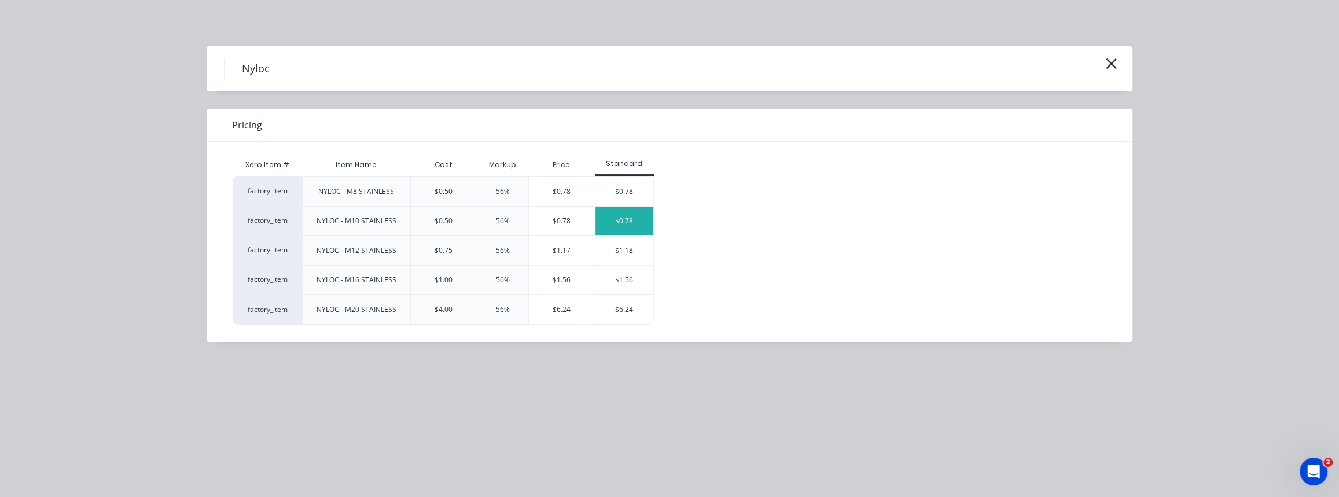
click at [610, 225] on div "$0.78" at bounding box center [624, 221] width 58 height 29
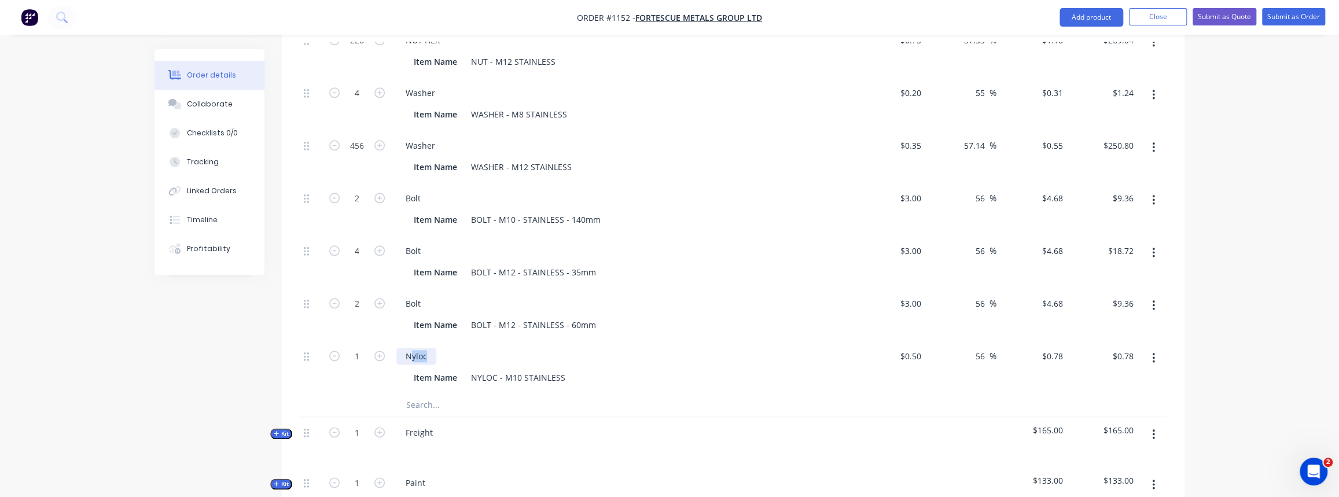
drag, startPoint x: 436, startPoint y: 336, endPoint x: 410, endPoint y: 336, distance: 26.0
click at [410, 348] on div "Nyloc" at bounding box center [623, 356] width 454 height 17
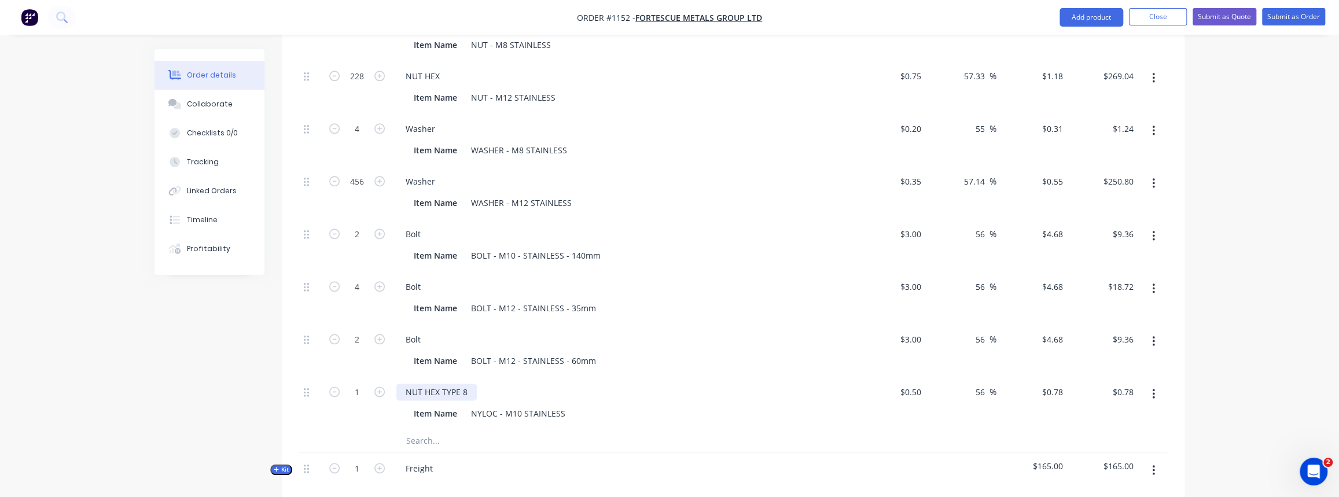
scroll to position [1001, 0]
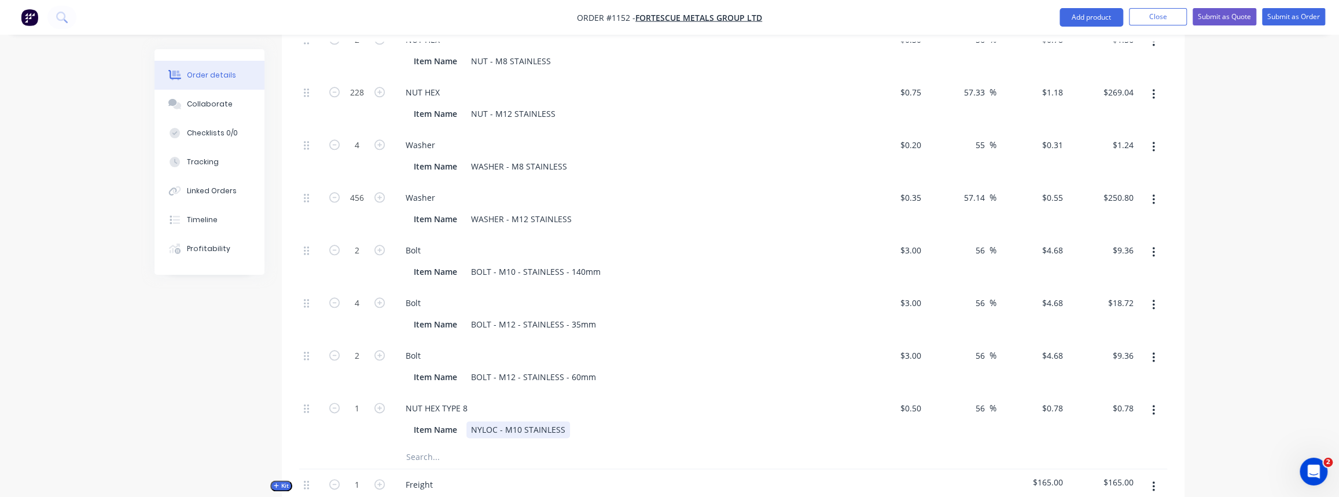
drag, startPoint x: 483, startPoint y: 411, endPoint x: 492, endPoint y: 411, distance: 8.7
click at [484, 421] on div "NYLOC - M10 STAINLESS" at bounding box center [518, 429] width 104 height 17
click at [495, 421] on div "NYLOC - M10 STAINLESS" at bounding box center [518, 429] width 104 height 17
click at [380, 403] on icon "button" at bounding box center [379, 408] width 10 height 10
type input "2"
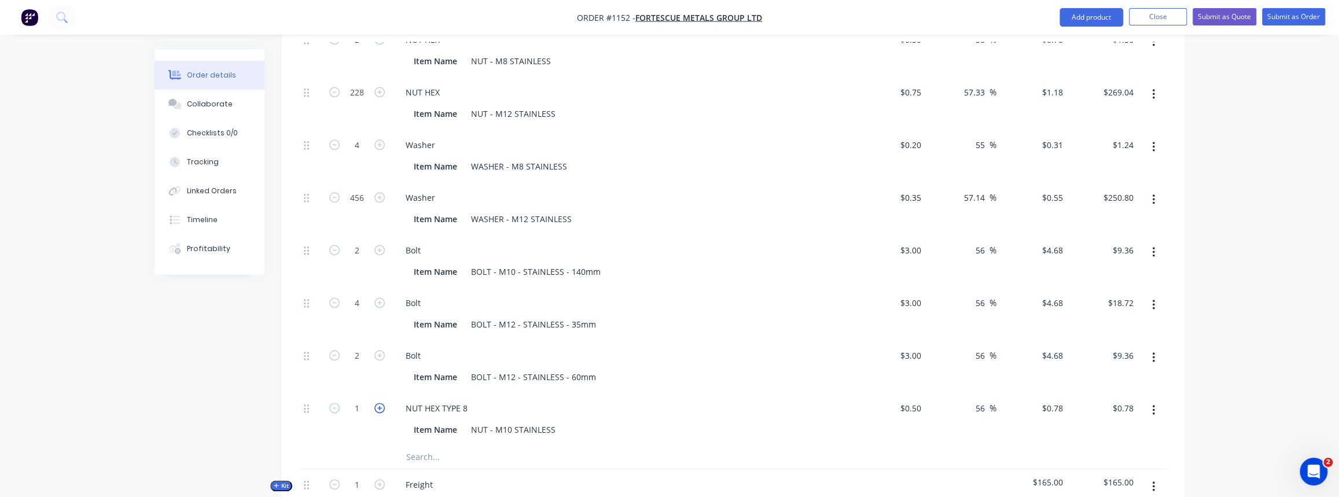
type input "$1.56"
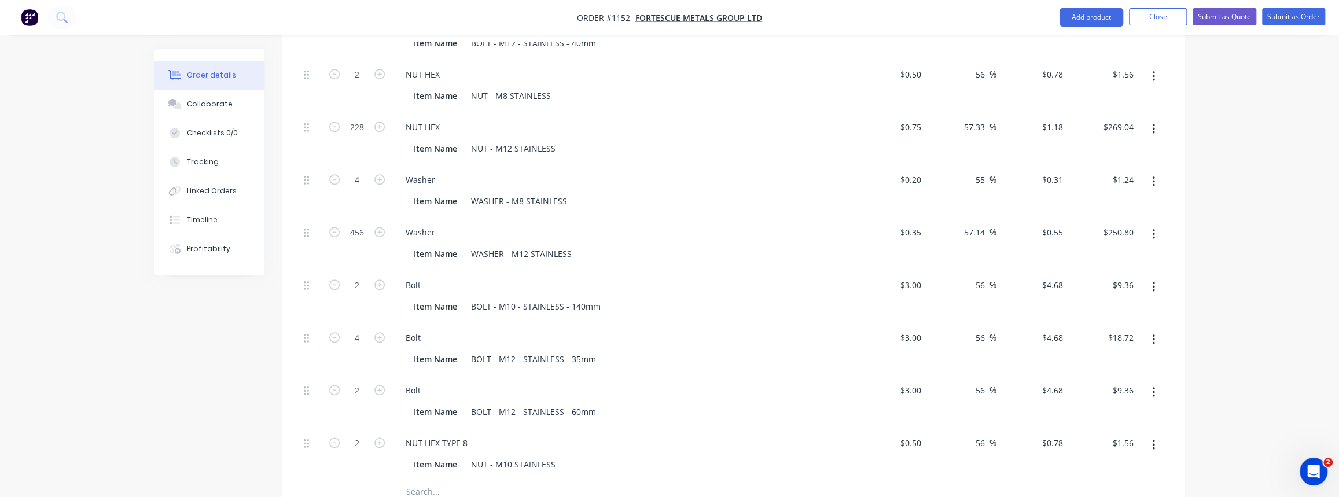
scroll to position [948, 0]
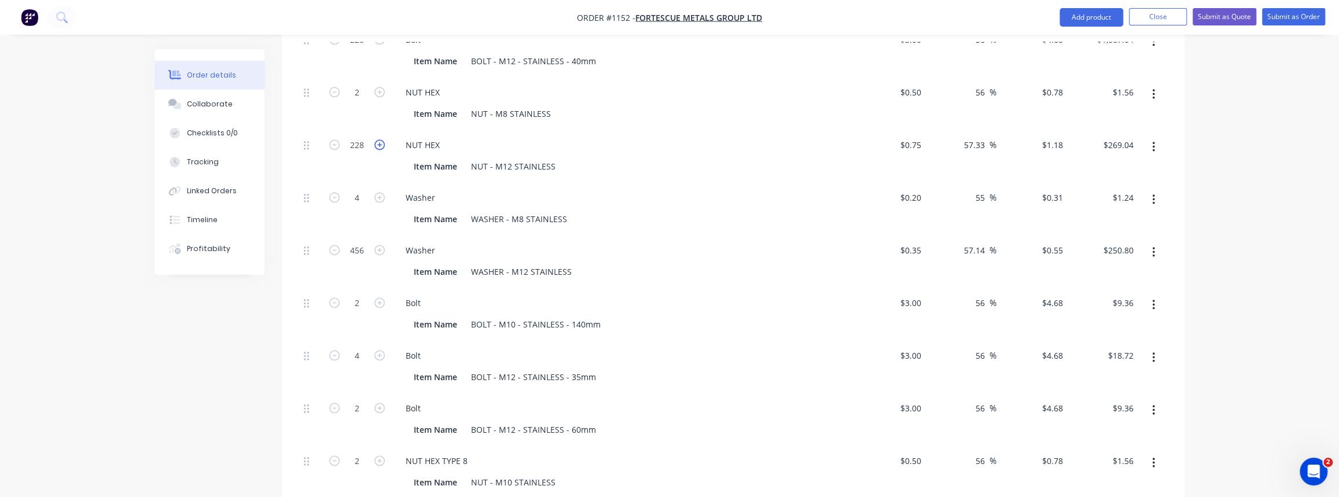
click at [383, 139] on icon "button" at bounding box center [379, 144] width 10 height 10
type input "229"
type input "$270.22"
click at [383, 139] on icon "button" at bounding box center [379, 144] width 10 height 10
type input "230"
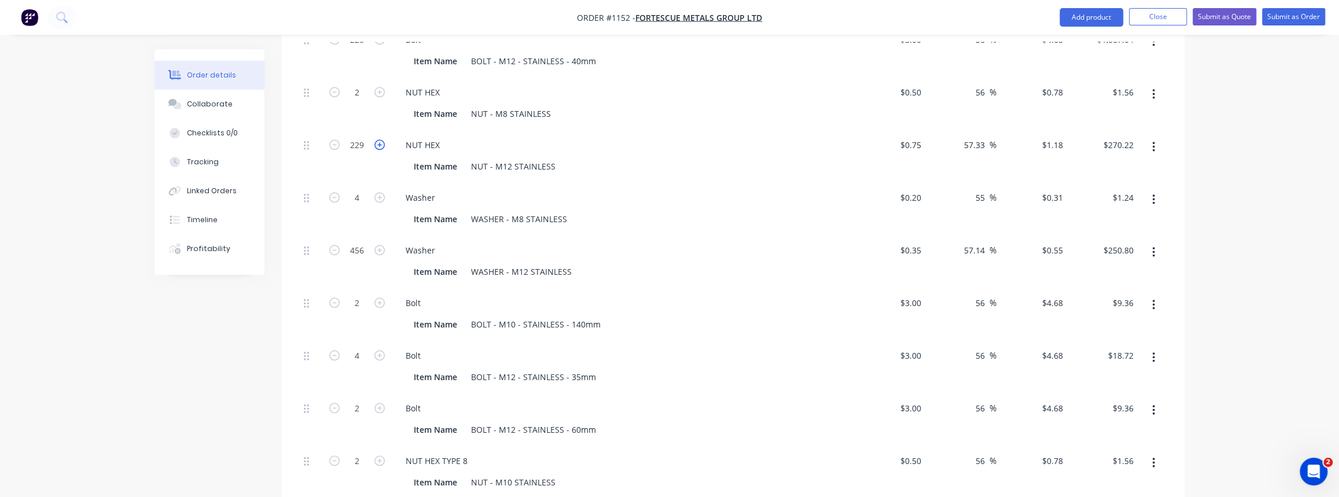
type input "$271.40"
click at [383, 139] on icon "button" at bounding box center [379, 144] width 10 height 10
type input "231"
type input "$272.58"
click at [383, 139] on icon "button" at bounding box center [379, 144] width 10 height 10
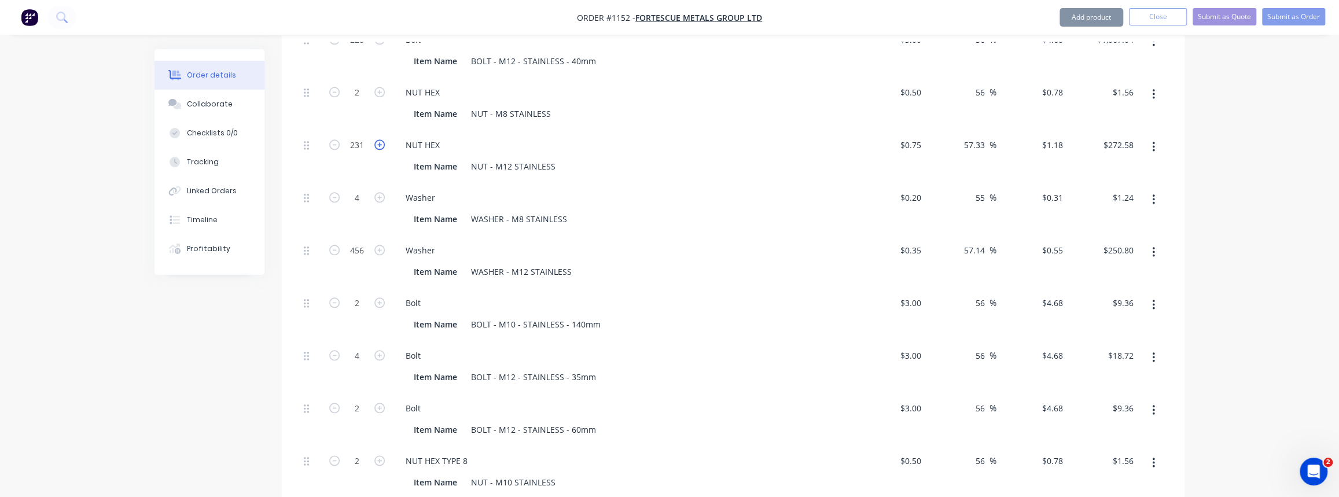
type input "232"
type input "$273.76"
click at [383, 139] on icon "button" at bounding box center [379, 144] width 10 height 10
type input "233"
type input "$274.94"
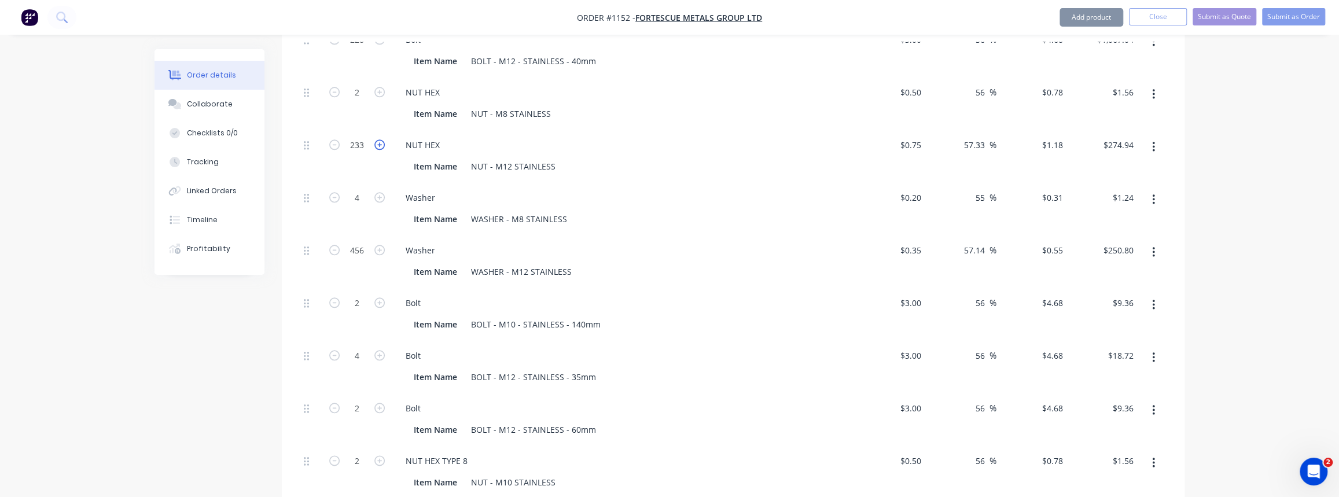
click at [383, 139] on icon "button" at bounding box center [379, 144] width 10 height 10
type input "234"
type input "$276.12"
click at [379, 245] on icon "button" at bounding box center [379, 250] width 10 height 10
type input "457"
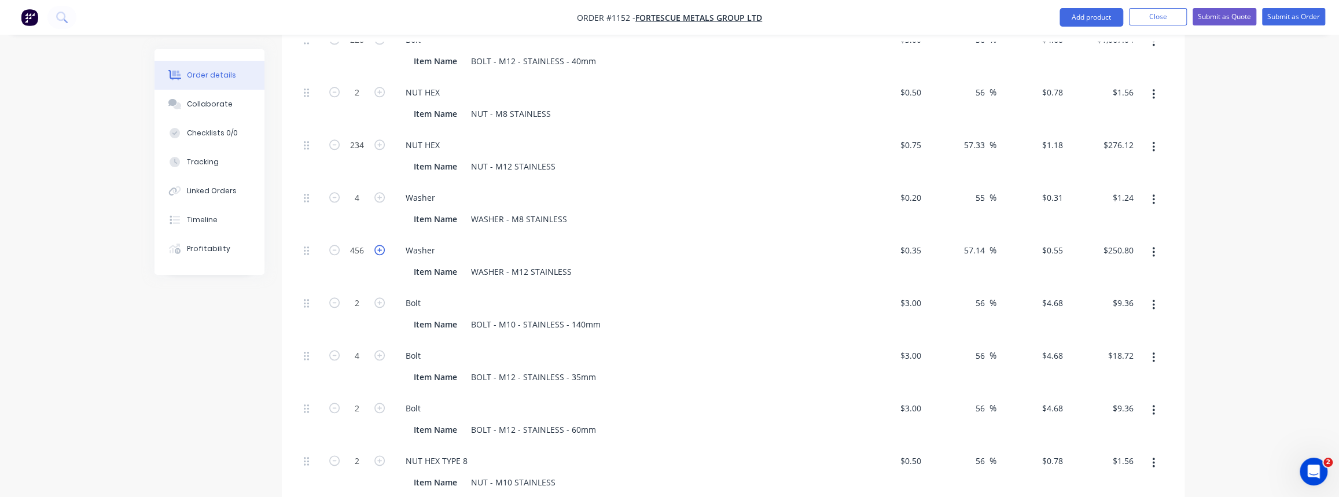
type input "$251.35"
click at [379, 245] on icon "button" at bounding box center [379, 250] width 10 height 10
type input "458"
type input "$251.90"
click at [379, 245] on icon "button" at bounding box center [379, 250] width 10 height 10
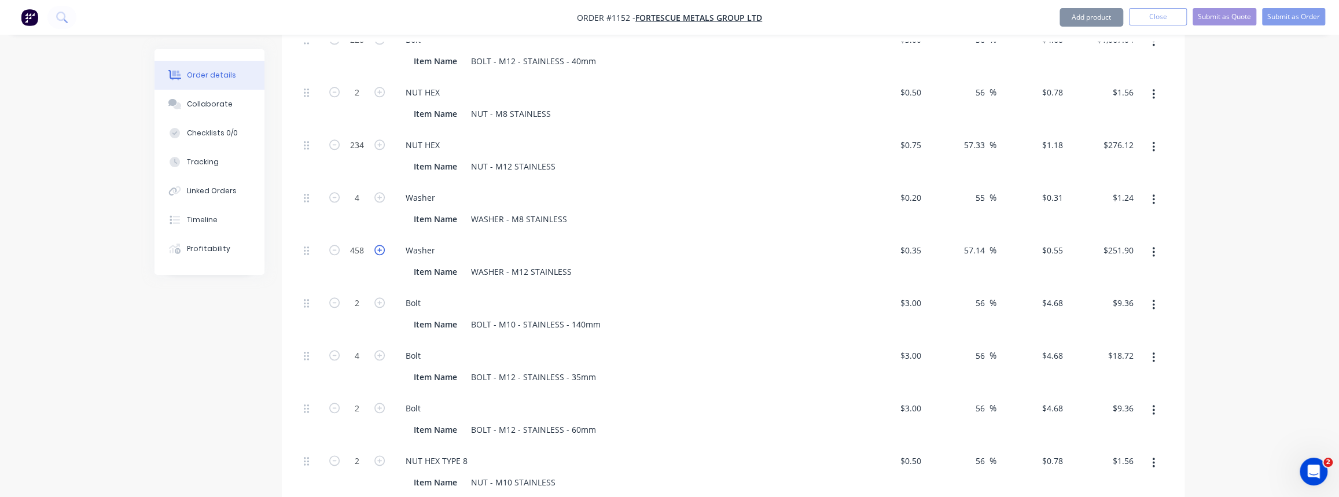
type input "459"
type input "$252.45"
click at [379, 245] on icon "button" at bounding box center [379, 250] width 10 height 10
type input "460"
type input "$253.00"
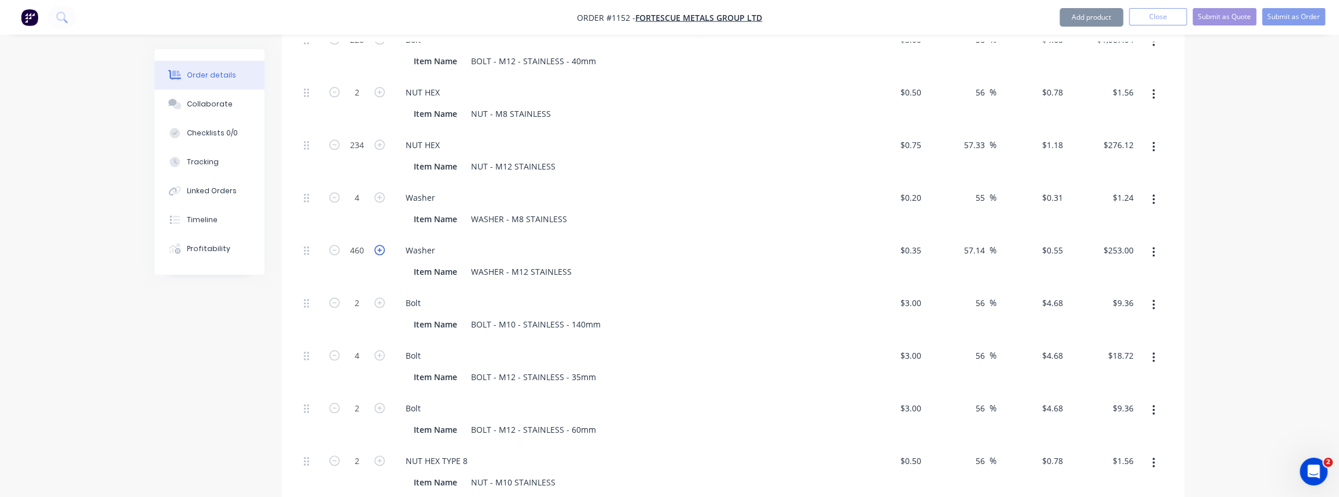
click at [379, 245] on icon "button" at bounding box center [379, 250] width 10 height 10
type input "461"
type input "$253.55"
click at [379, 245] on icon "button" at bounding box center [379, 250] width 10 height 10
type input "462"
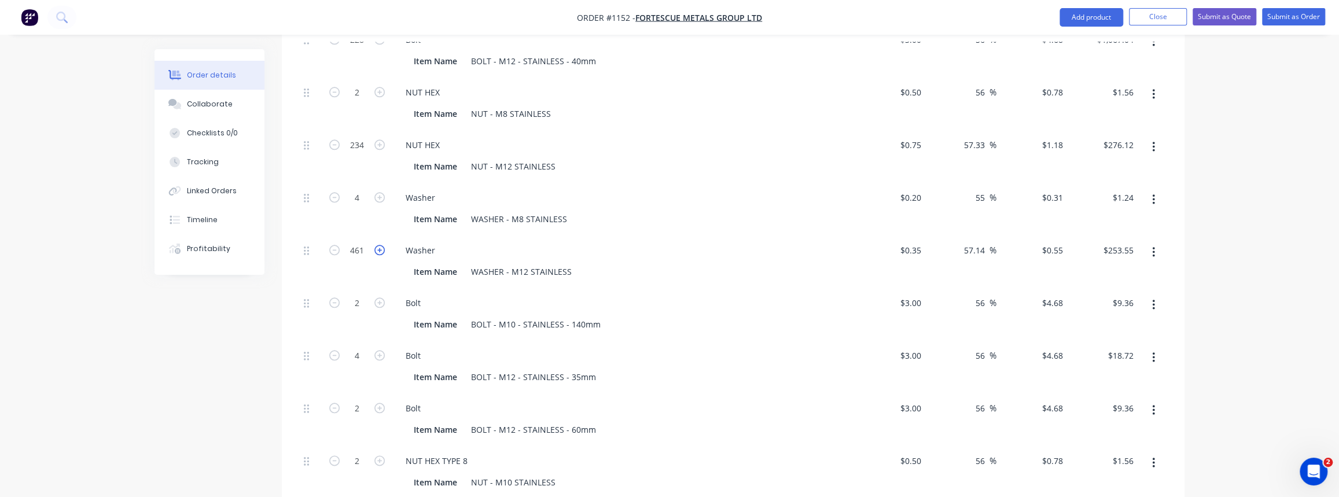
type input "$254.10"
click at [379, 245] on icon "button" at bounding box center [379, 250] width 10 height 10
type input "463"
type input "$254.65"
click at [379, 245] on icon "button" at bounding box center [379, 250] width 10 height 10
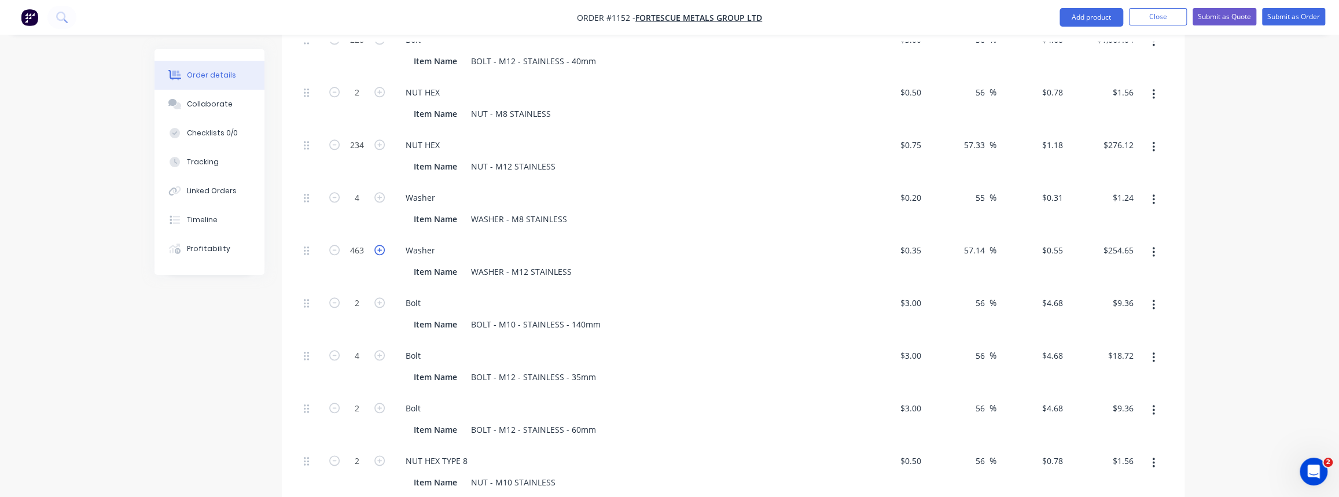
type input "464"
type input "$255.20"
click at [379, 245] on icon "button" at bounding box center [379, 250] width 10 height 10
type input "465"
type input "$255.75"
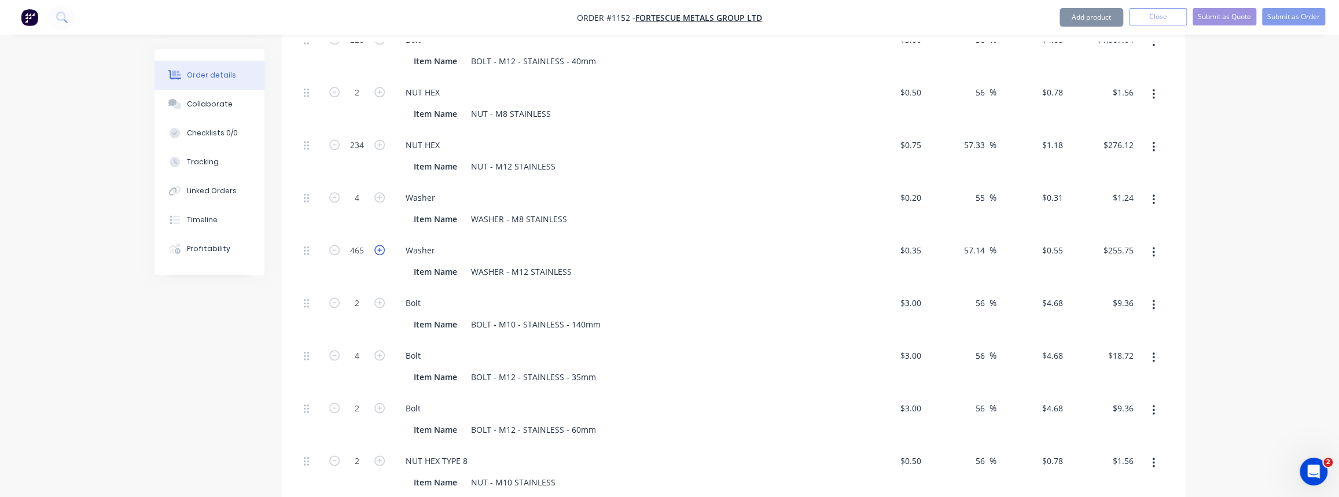
click at [379, 245] on icon "button" at bounding box center [379, 250] width 10 height 10
type input "466"
type input "$256.30"
click at [379, 245] on icon "button" at bounding box center [379, 250] width 10 height 10
type input "467"
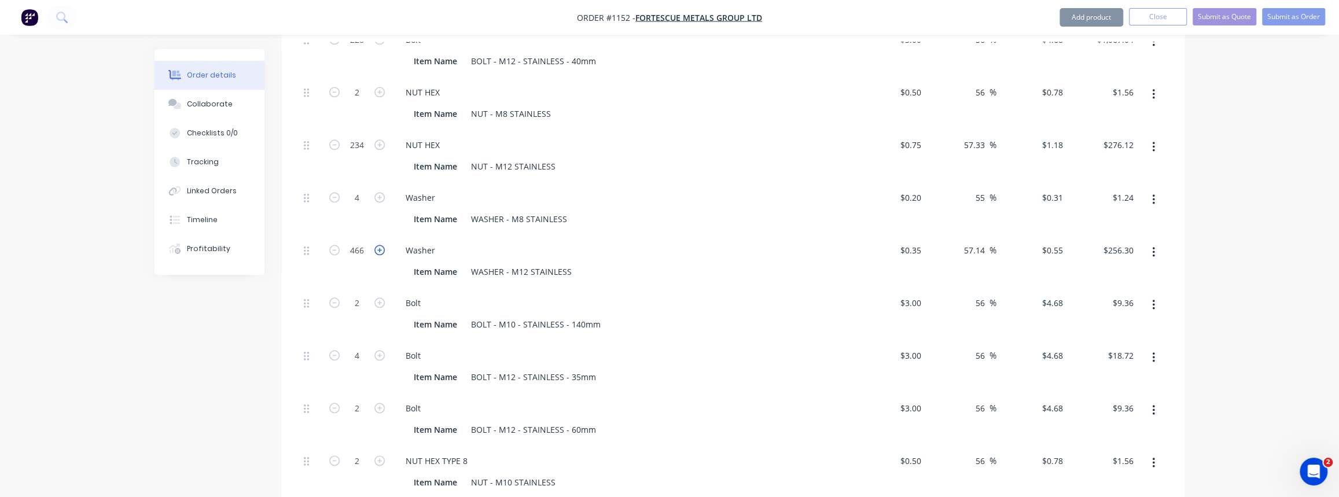
type input "$256.85"
click at [379, 245] on icon "button" at bounding box center [379, 250] width 10 height 10
type input "468"
type input "$257.40"
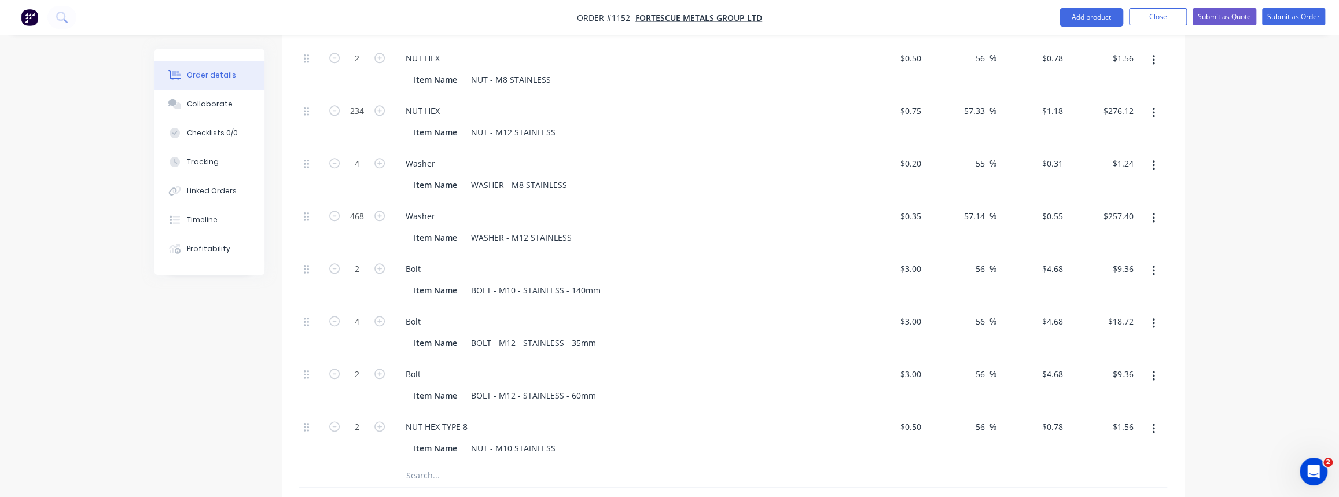
scroll to position [1001, 0]
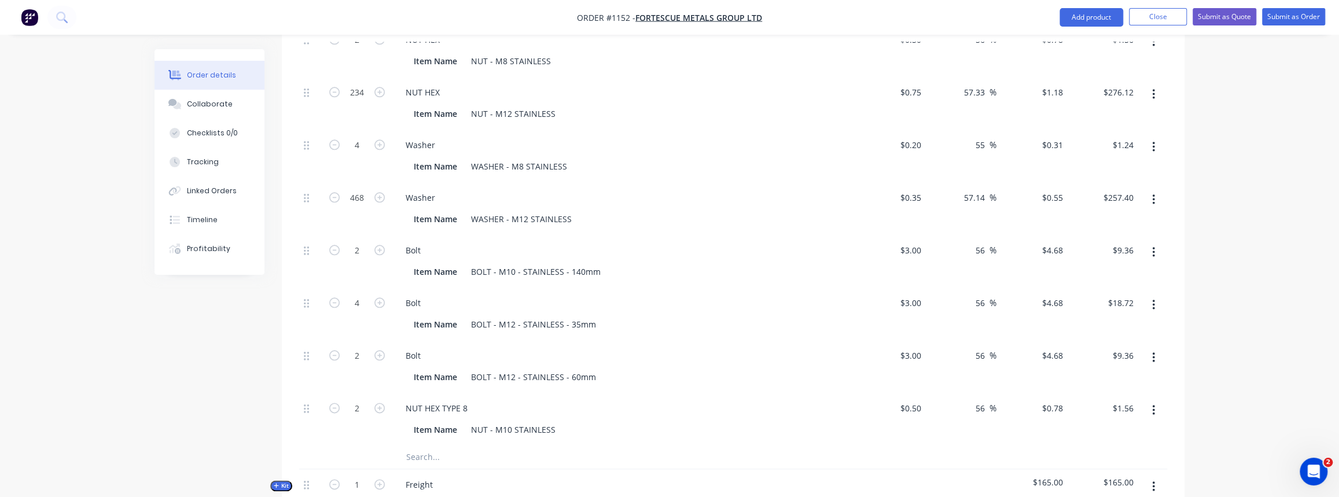
click at [455, 446] on input "text" at bounding box center [521, 457] width 231 height 23
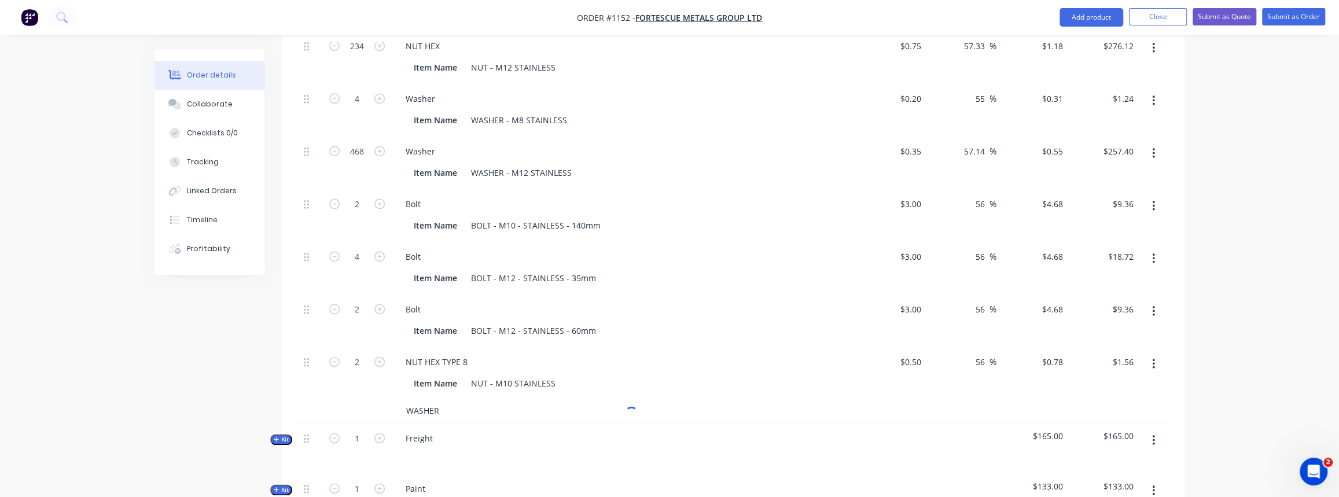
scroll to position [1106, 0]
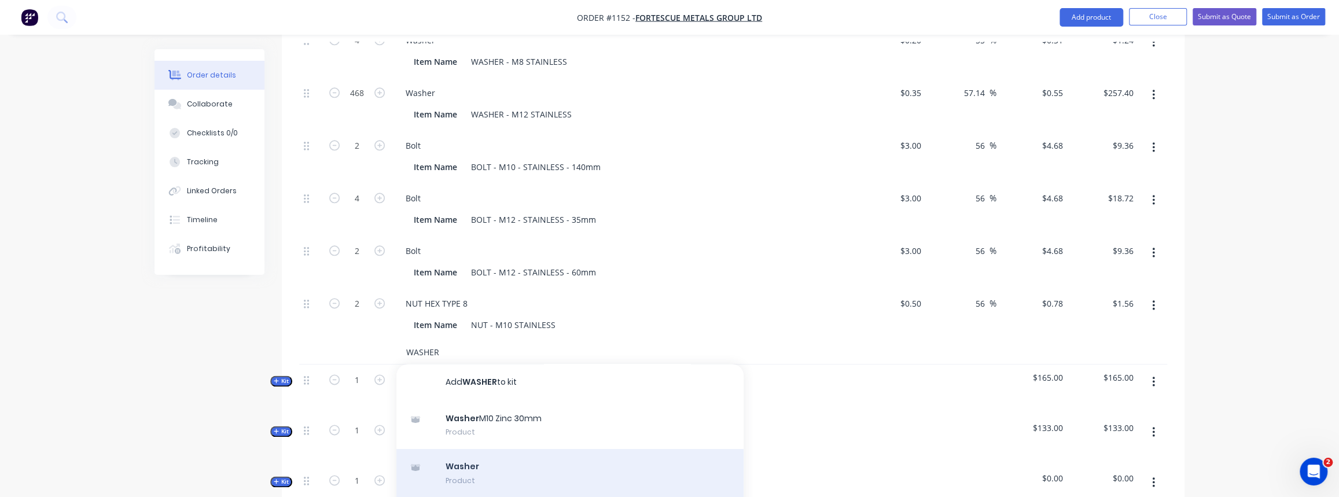
type input "WASHER"
click at [499, 449] on div "Washer Product" at bounding box center [569, 473] width 347 height 49
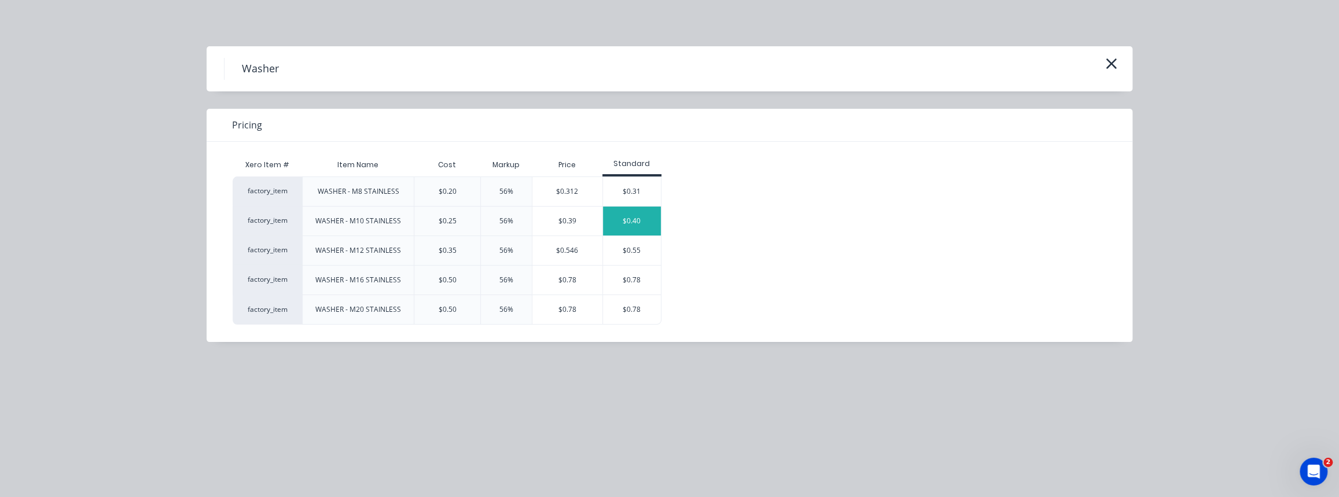
click at [627, 220] on div "$0.40" at bounding box center [632, 221] width 58 height 29
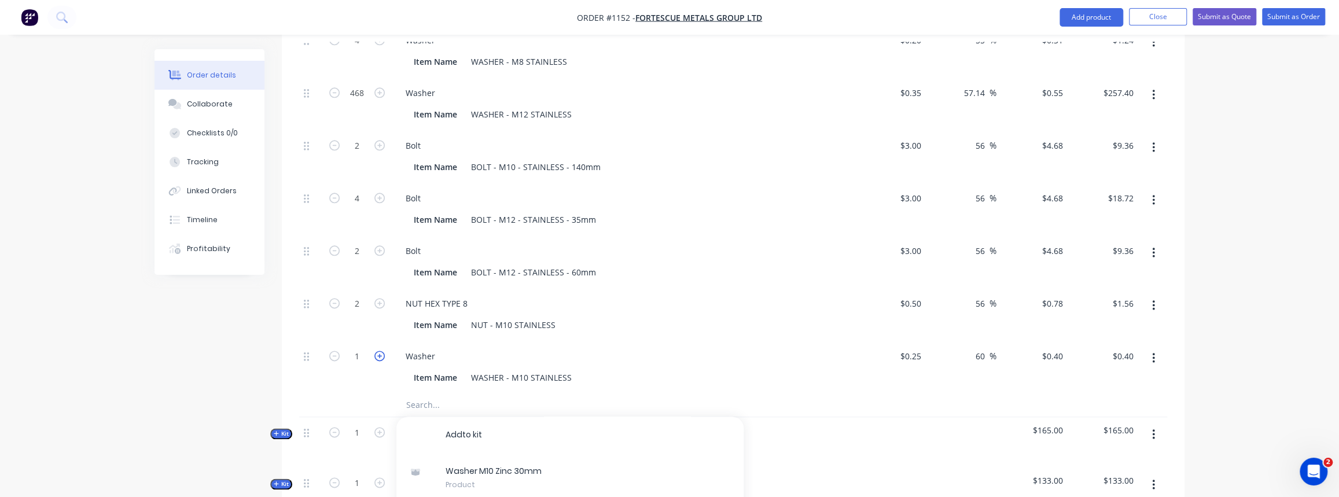
click at [383, 351] on icon "button" at bounding box center [379, 356] width 10 height 10
type input "2"
click at [383, 351] on icon "button" at bounding box center [379, 356] width 10 height 10
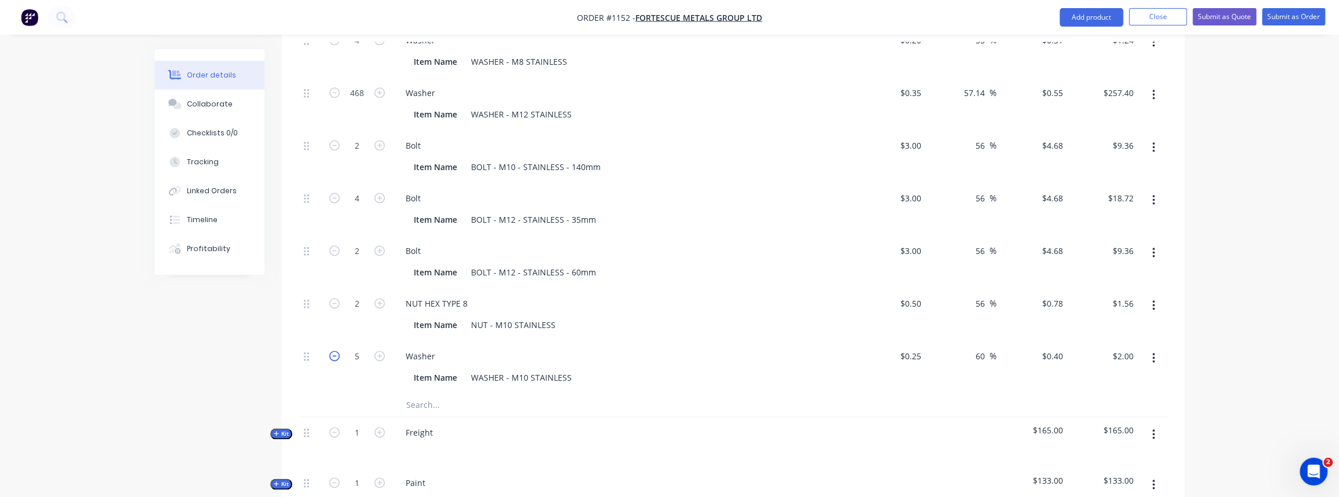
click at [330, 351] on icon "button" at bounding box center [334, 356] width 10 height 10
click at [496, 394] on input "text" at bounding box center [521, 405] width 231 height 23
click at [417, 394] on input "text" at bounding box center [521, 405] width 231 height 23
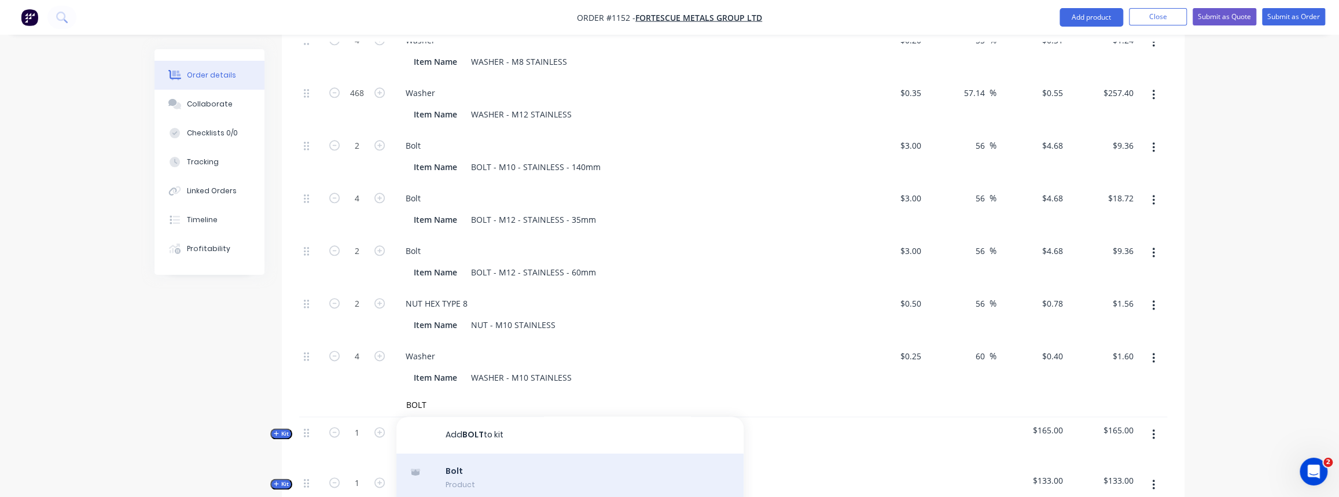
click at [471, 458] on div "Bolt Product" at bounding box center [569, 478] width 347 height 49
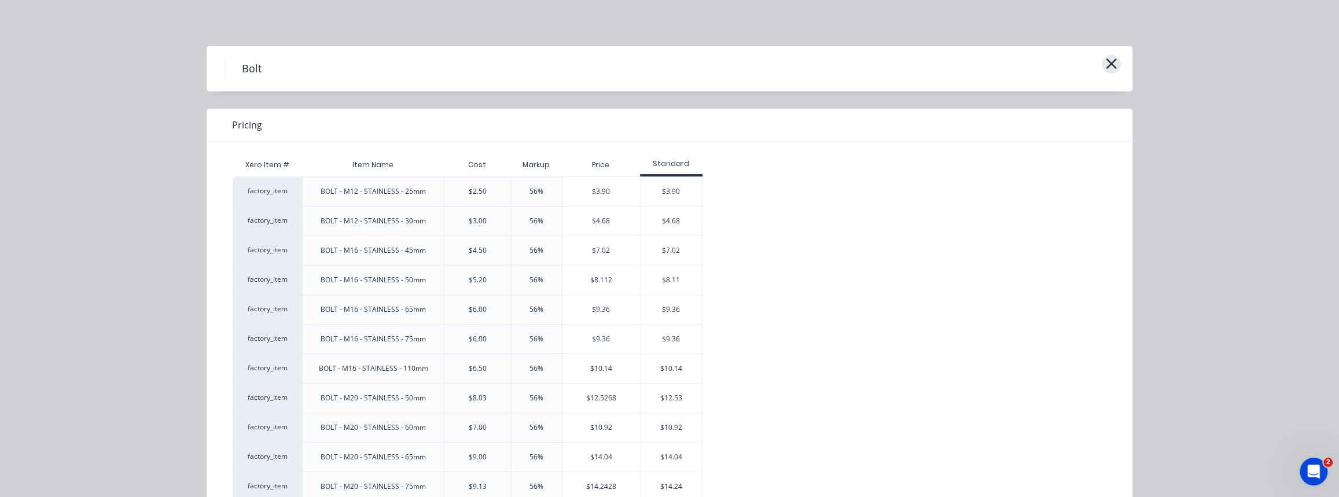
click at [1108, 66] on icon "button" at bounding box center [1111, 64] width 12 height 16
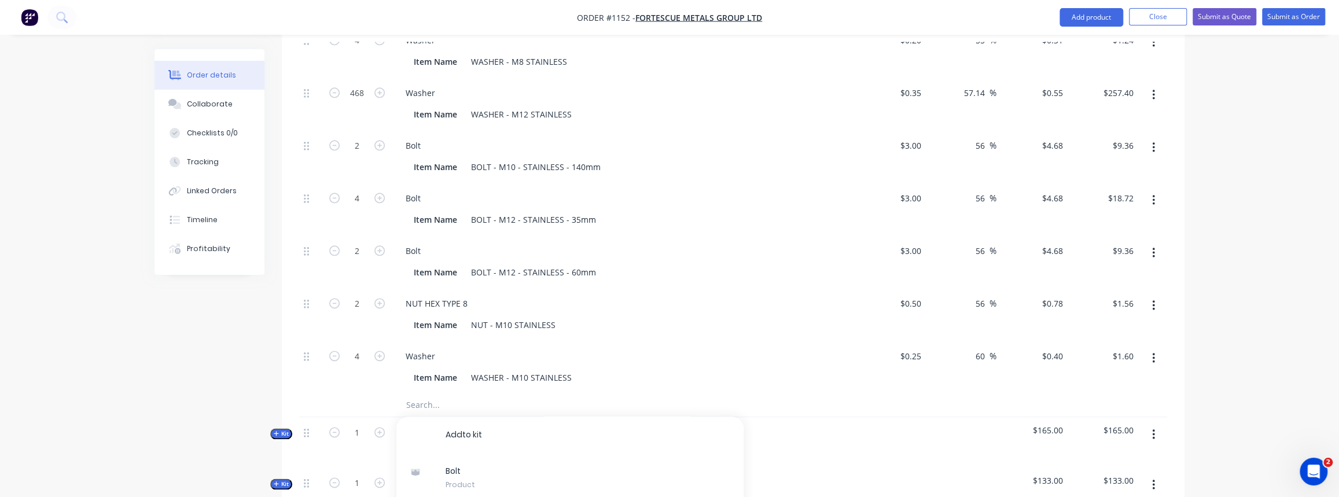
click at [427, 394] on input "text" at bounding box center [521, 405] width 231 height 23
paste input "3/4" UNC x 1" LG BOLT"
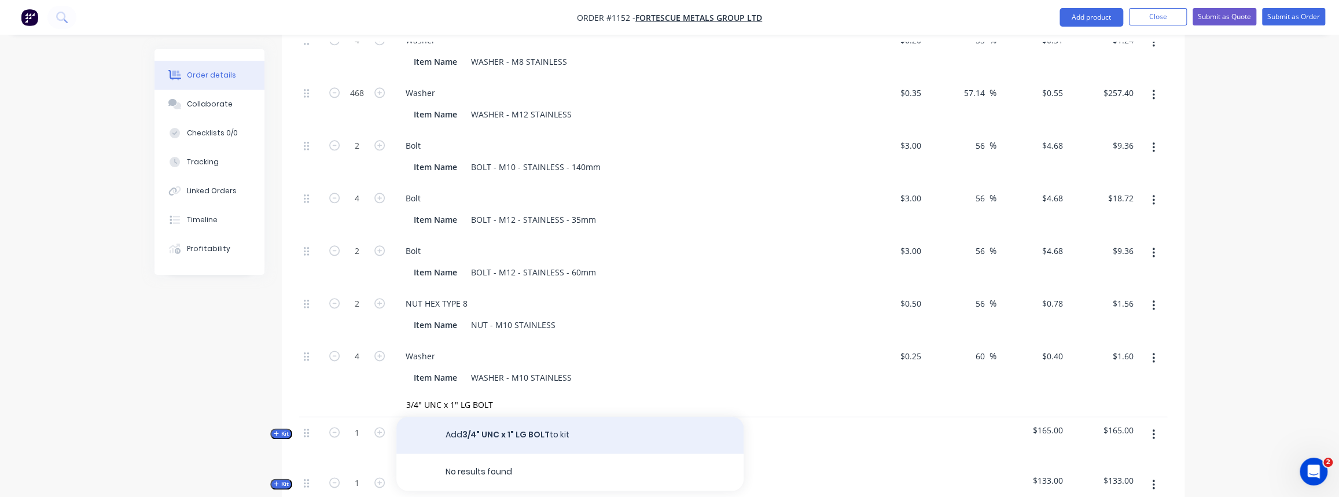
click at [538, 417] on button "Add 3/4" UNC x 1" LG BOLT to kit" at bounding box center [569, 435] width 347 height 37
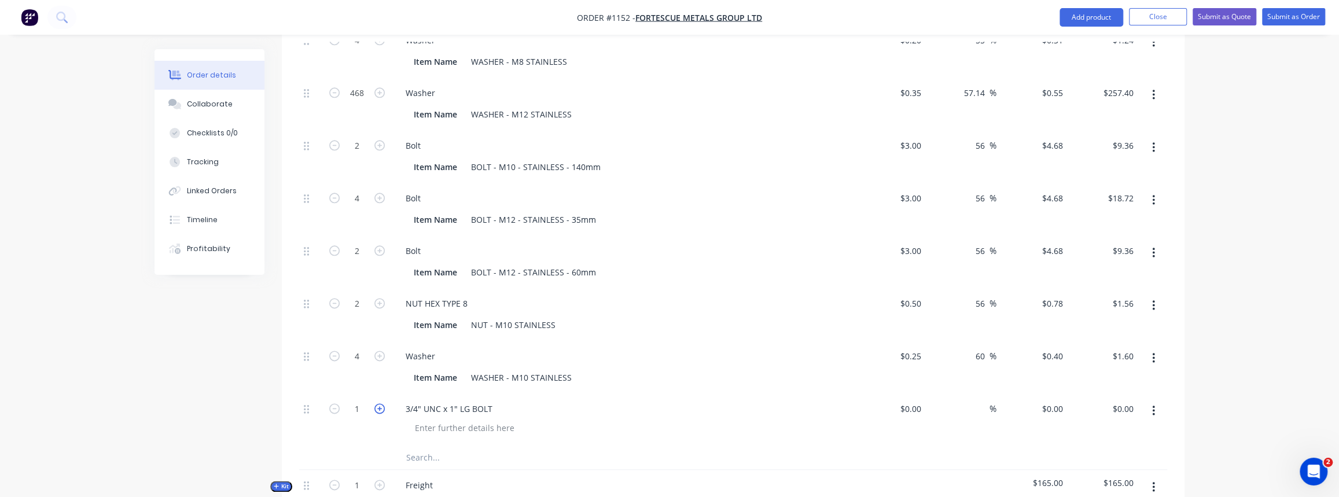
click at [378, 403] on icon "button" at bounding box center [379, 408] width 10 height 10
click at [430, 446] on input "text" at bounding box center [521, 457] width 231 height 23
paste input "3/4" SPRING WASHER"
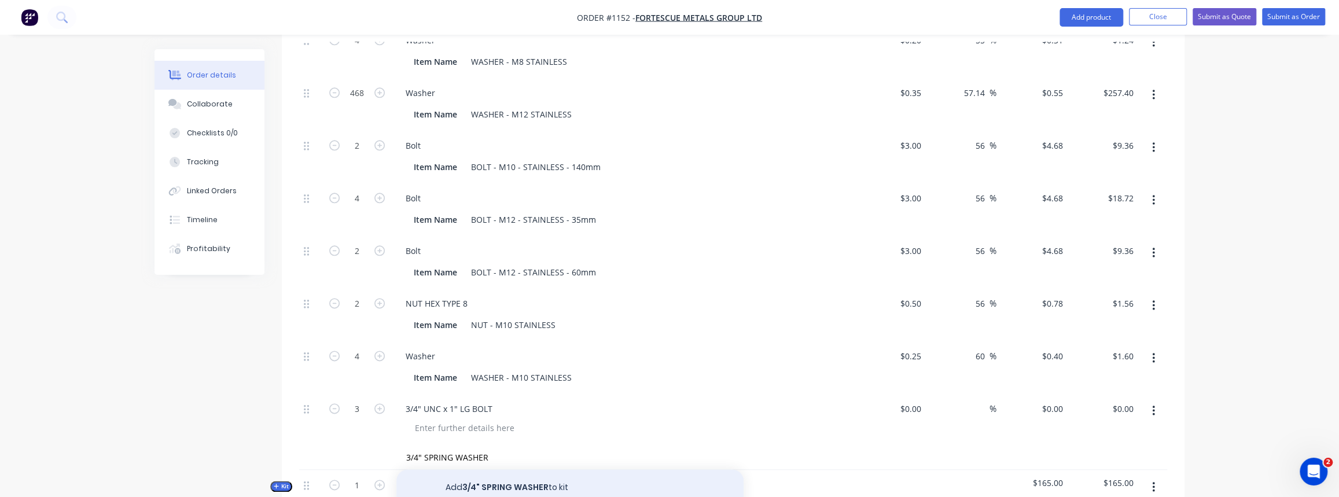
click at [528, 476] on button "Add 3/4" SPRING WASHER to kit" at bounding box center [569, 487] width 347 height 37
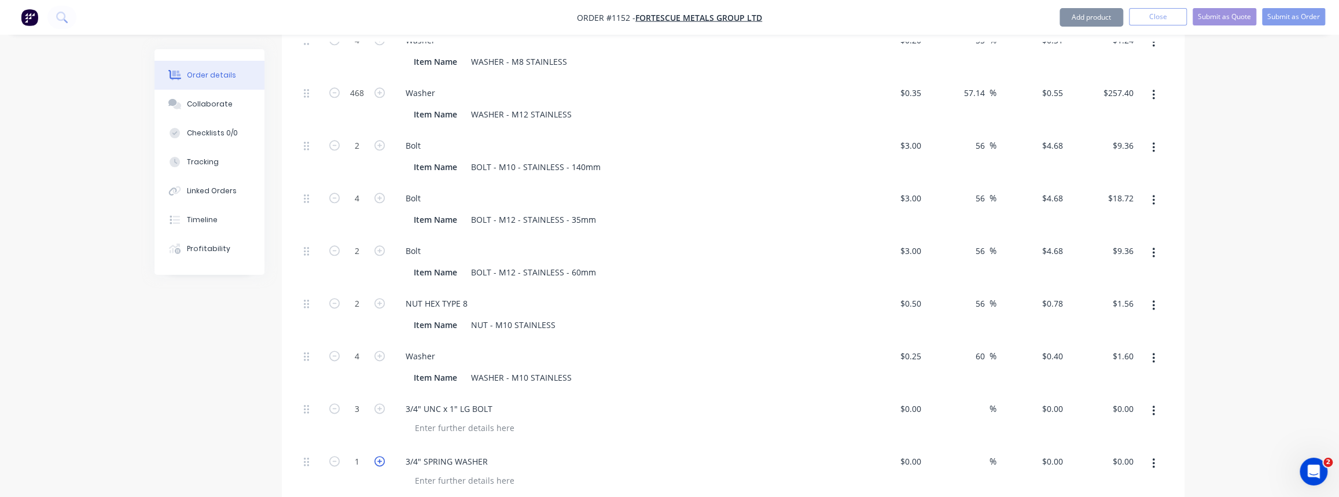
click at [384, 456] on icon "button" at bounding box center [379, 461] width 10 height 10
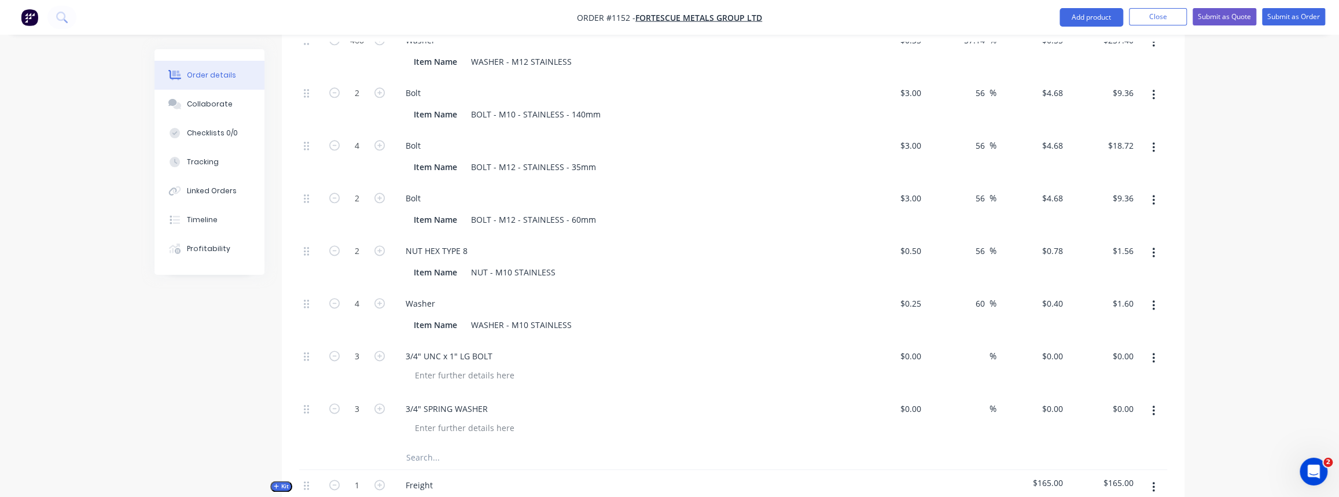
click at [438, 446] on input "text" at bounding box center [521, 457] width 231 height 23
paste input "3/4" FLAT WASHER"
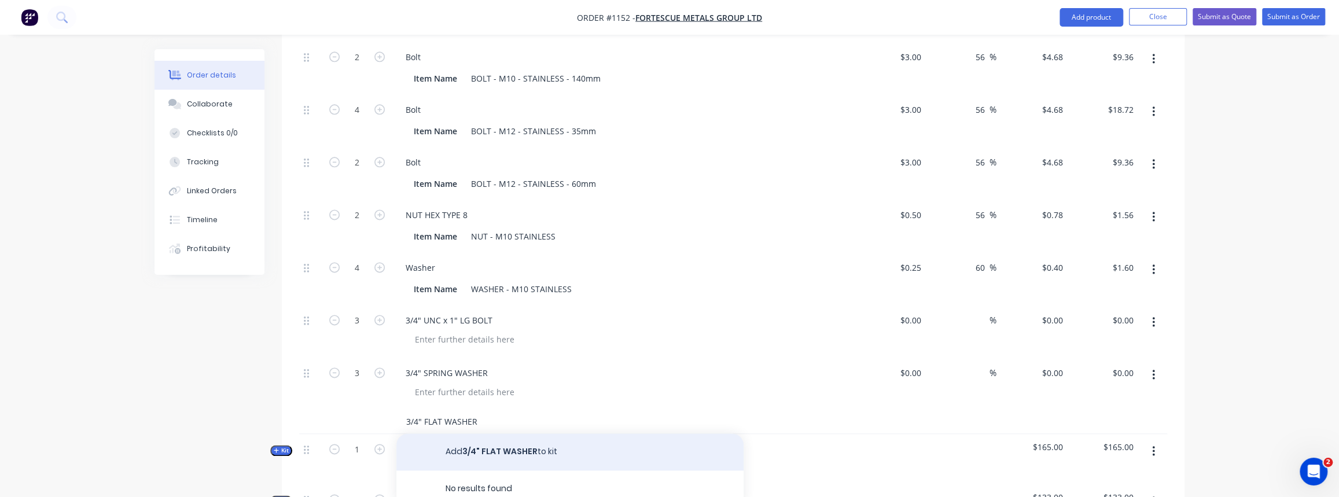
scroll to position [1211, 0]
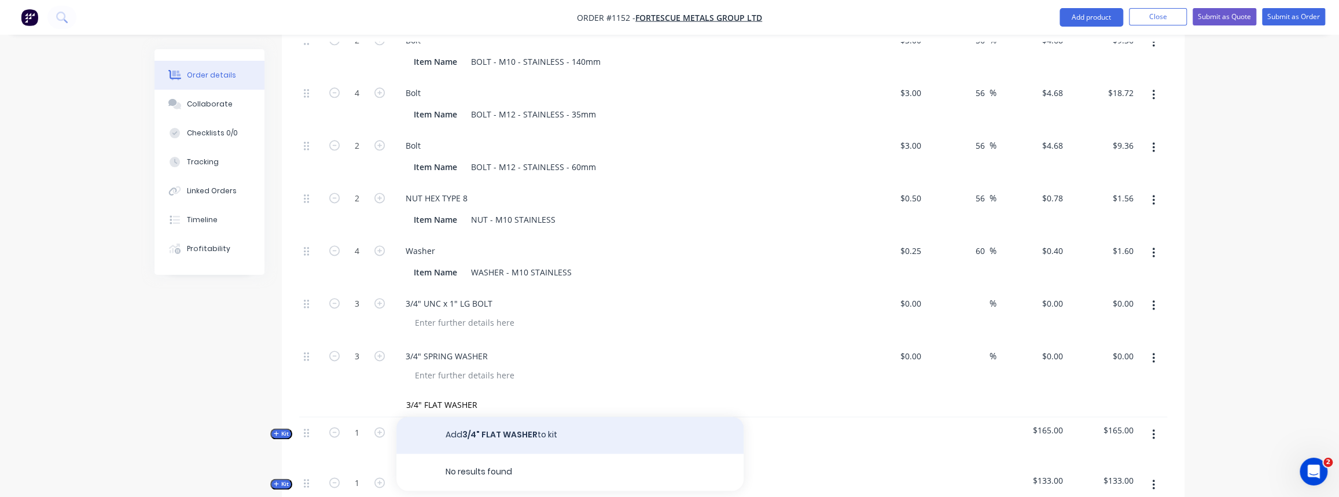
click at [480, 422] on button "Add 3/4" FLAT WASHER to kit" at bounding box center [569, 435] width 347 height 37
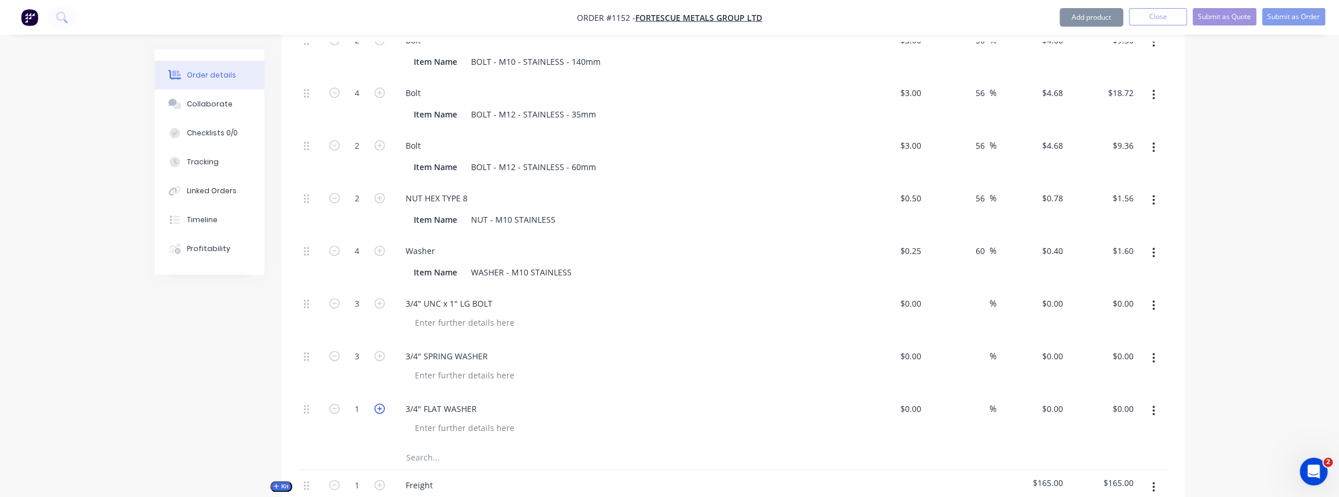
click at [377, 403] on icon "button" at bounding box center [379, 408] width 10 height 10
click at [382, 298] on icon "button" at bounding box center [379, 303] width 10 height 10
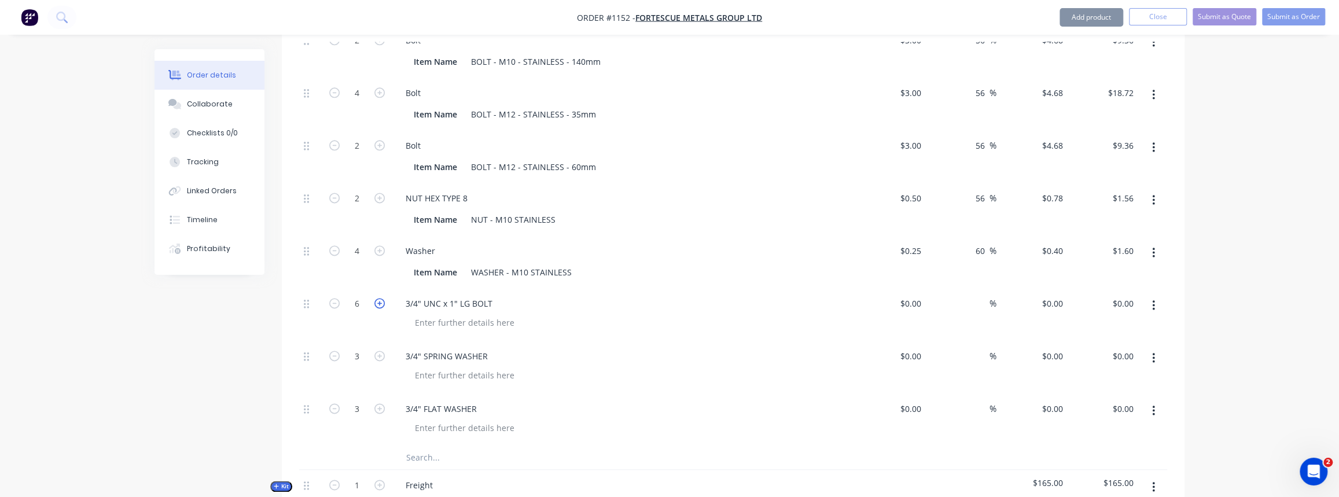
click at [382, 298] on icon "button" at bounding box center [379, 303] width 10 height 10
click at [382, 351] on icon "button" at bounding box center [379, 356] width 10 height 10
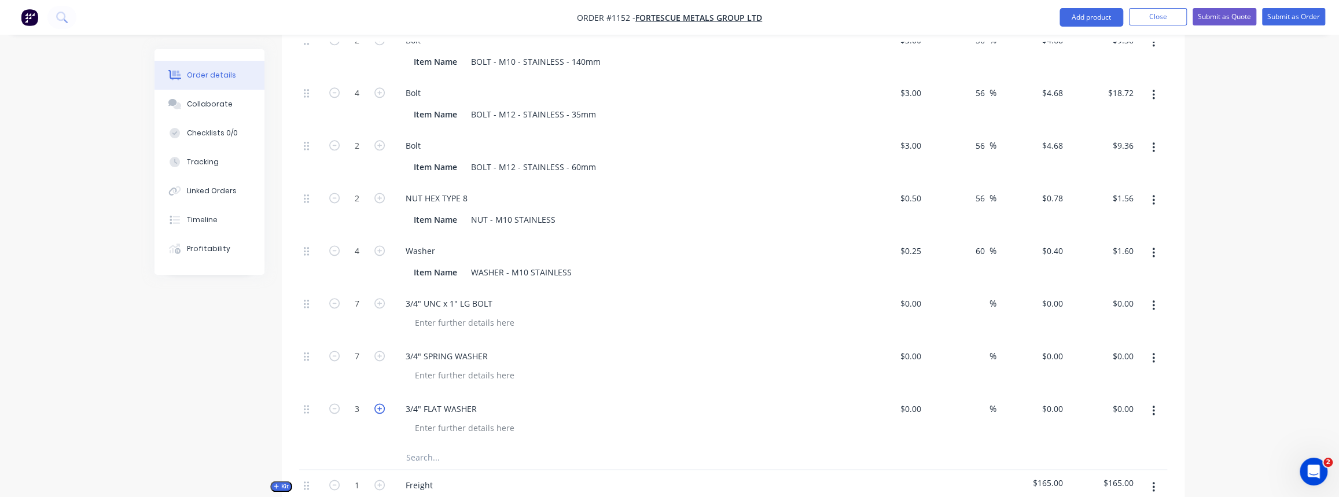
click at [377, 403] on icon "button" at bounding box center [379, 408] width 10 height 10
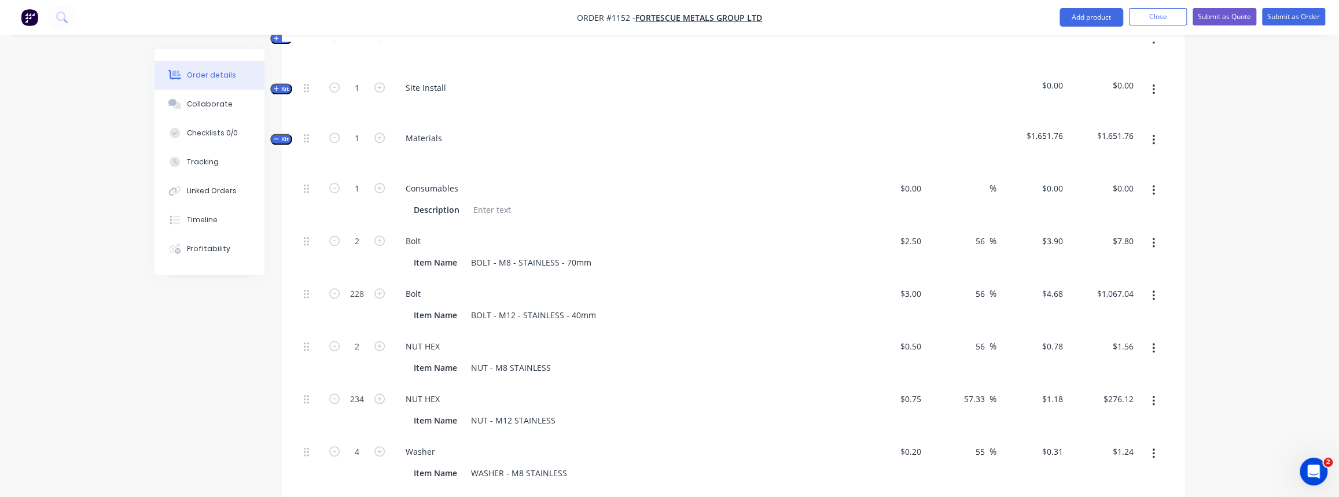
scroll to position [685, 0]
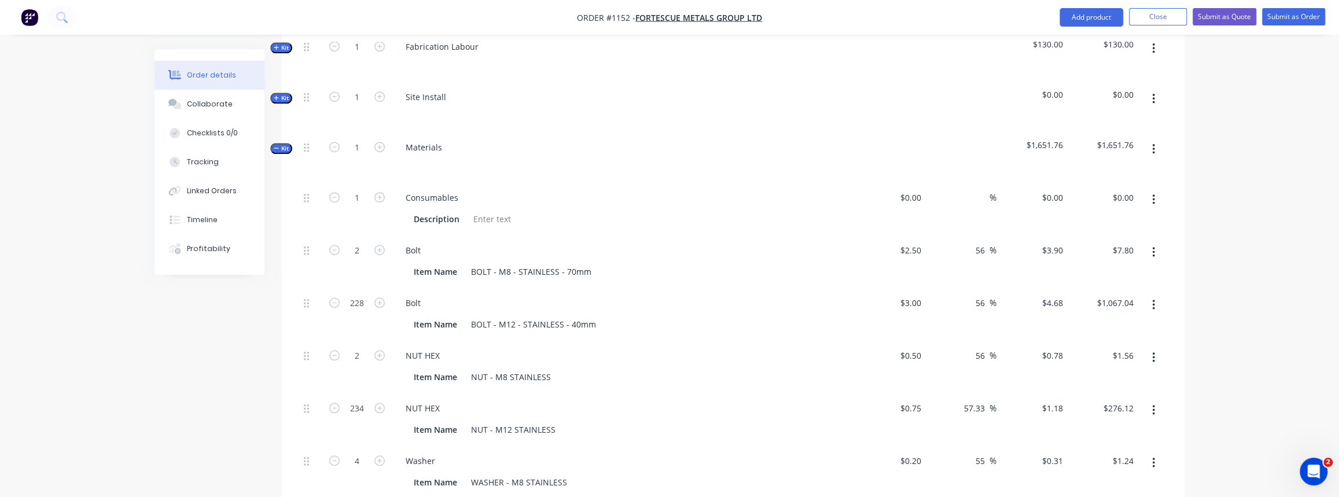
click at [1154, 247] on icon "button" at bounding box center [1153, 252] width 2 height 10
click at [1119, 321] on div "Delete" at bounding box center [1112, 329] width 89 height 17
click at [1156, 242] on button "button" at bounding box center [1153, 252] width 27 height 21
click at [1116, 321] on div "Delete" at bounding box center [1112, 329] width 89 height 17
click at [1154, 247] on icon "button" at bounding box center [1153, 252] width 2 height 10
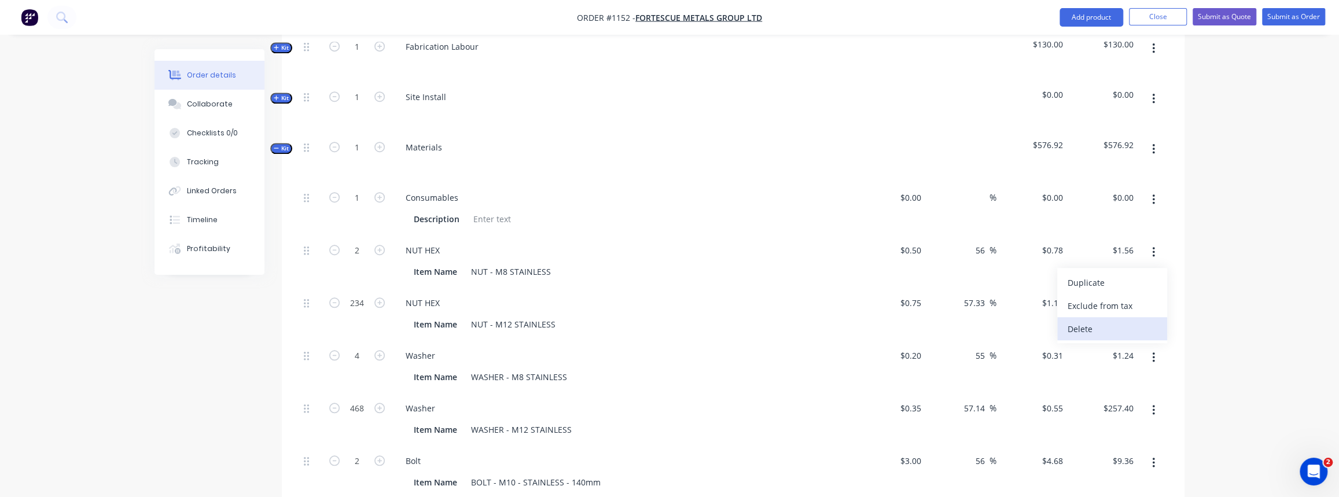
click at [1119, 321] on div "Delete" at bounding box center [1112, 329] width 89 height 17
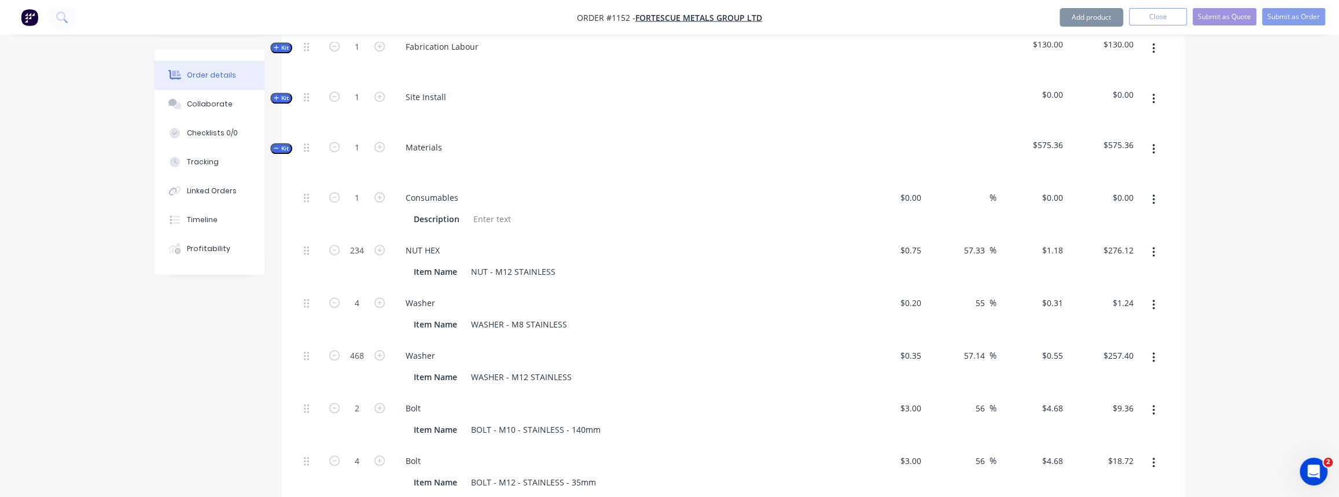
click at [1154, 246] on icon "button" at bounding box center [1153, 252] width 3 height 13
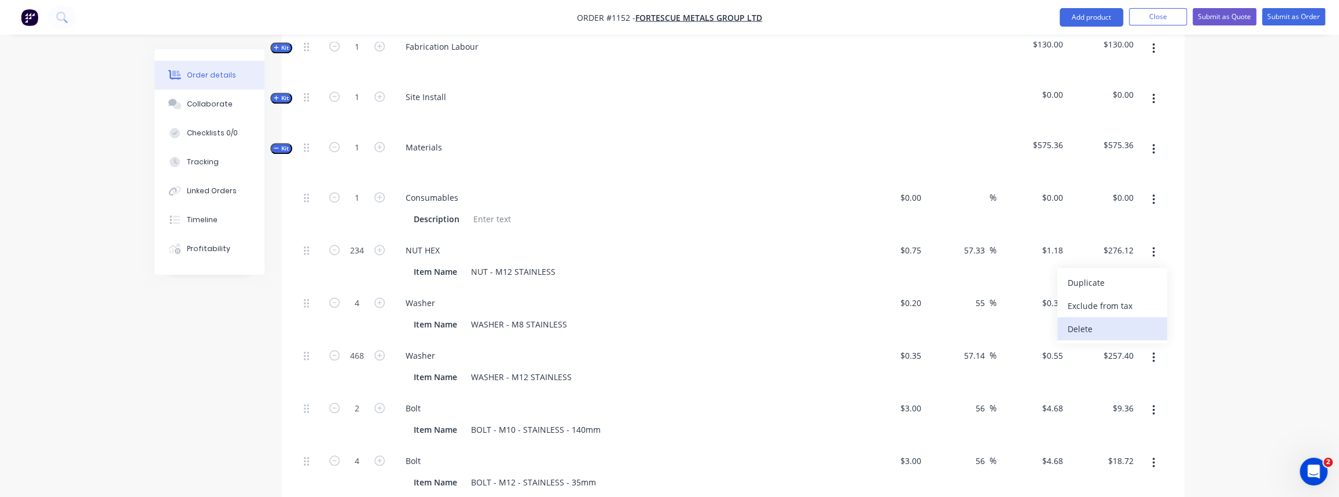
click at [1123, 321] on div "Delete" at bounding box center [1112, 329] width 89 height 17
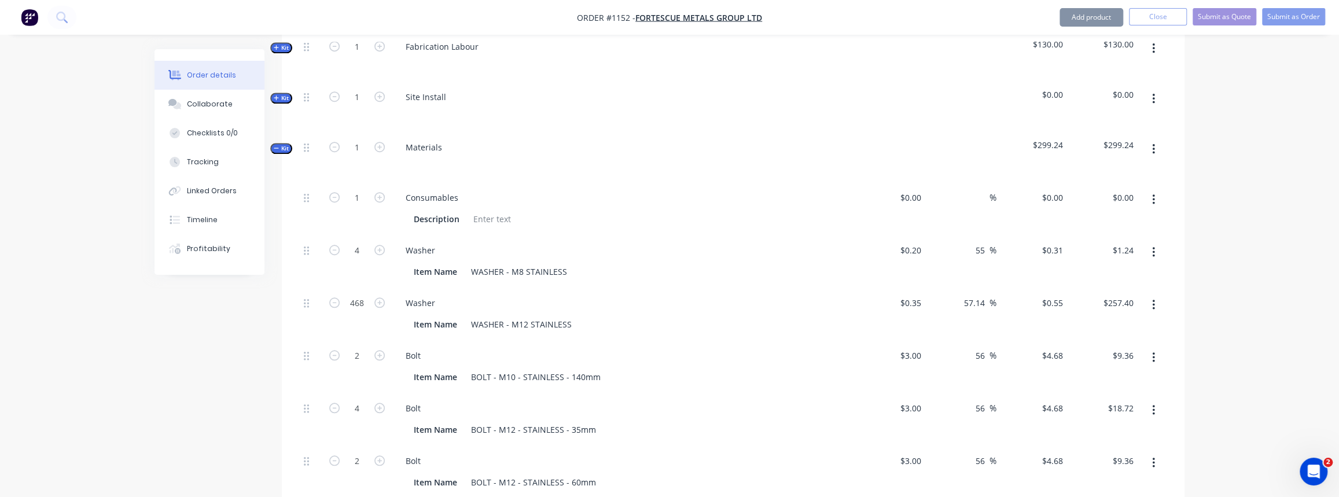
click at [1152, 246] on icon "button" at bounding box center [1153, 252] width 3 height 13
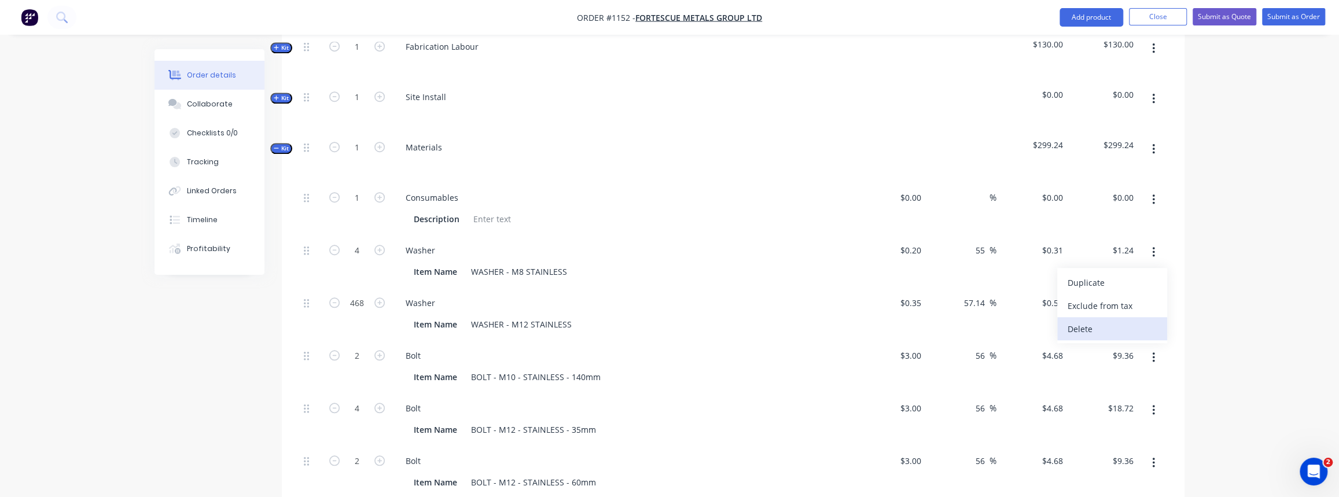
click at [1112, 321] on div "Delete" at bounding box center [1112, 329] width 89 height 17
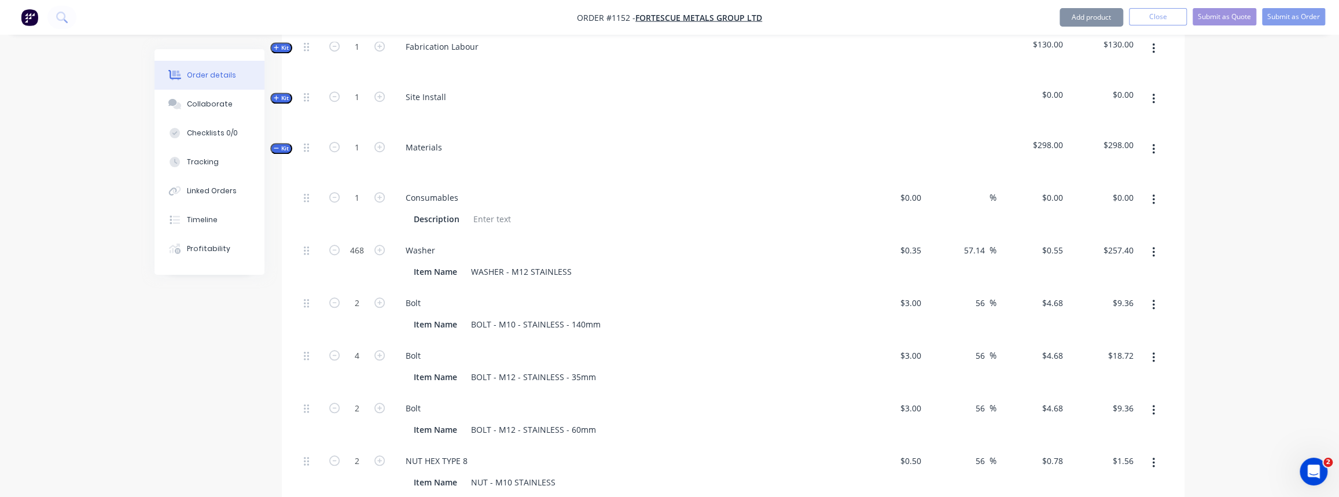
click at [1155, 242] on button "button" at bounding box center [1153, 252] width 27 height 21
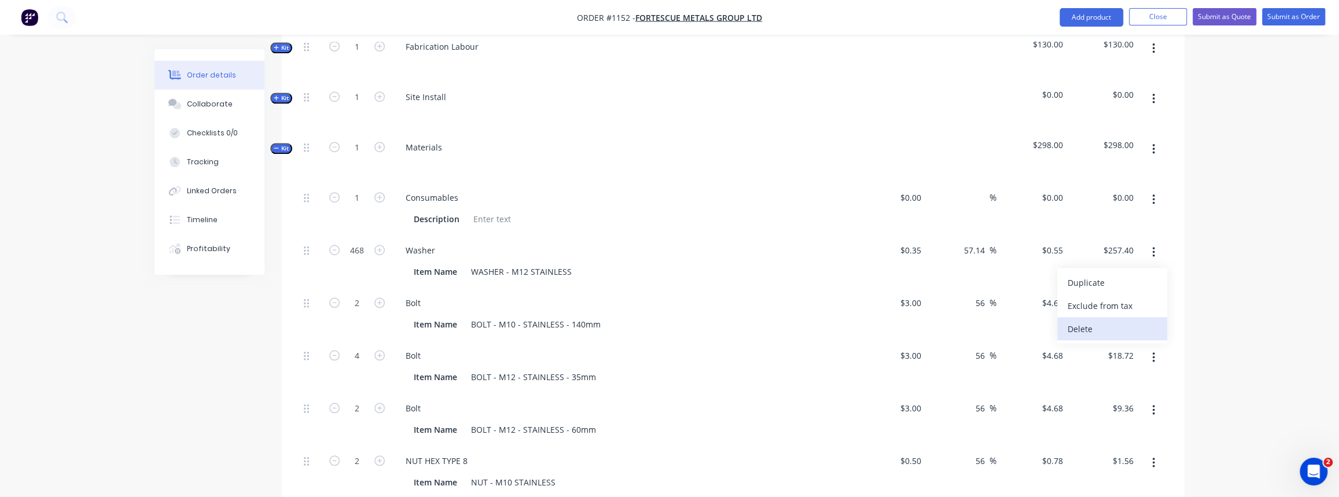
click at [1126, 321] on div "Delete" at bounding box center [1112, 329] width 89 height 17
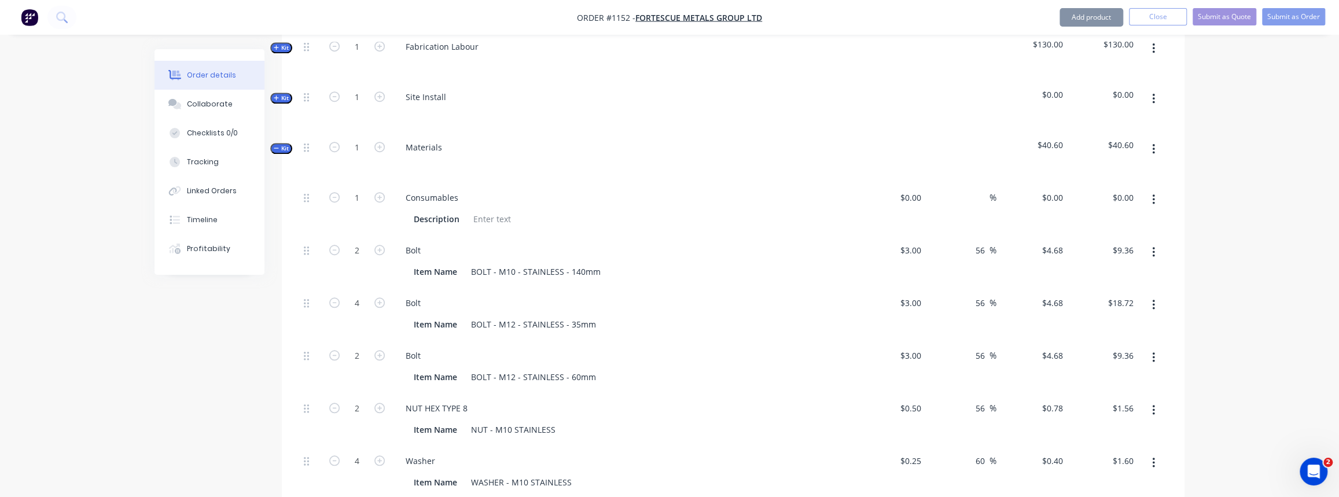
click at [1156, 242] on button "button" at bounding box center [1153, 252] width 27 height 21
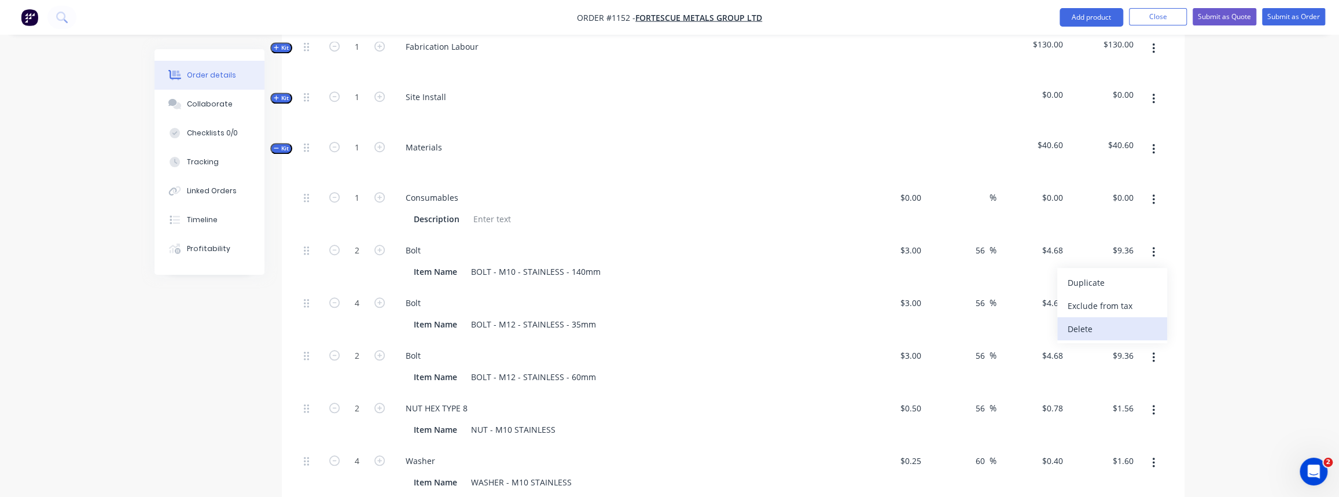
click at [1128, 321] on div "Delete" at bounding box center [1112, 329] width 89 height 17
click at [1156, 242] on button "button" at bounding box center [1153, 252] width 27 height 21
click at [1125, 321] on div "Delete" at bounding box center [1112, 329] width 89 height 17
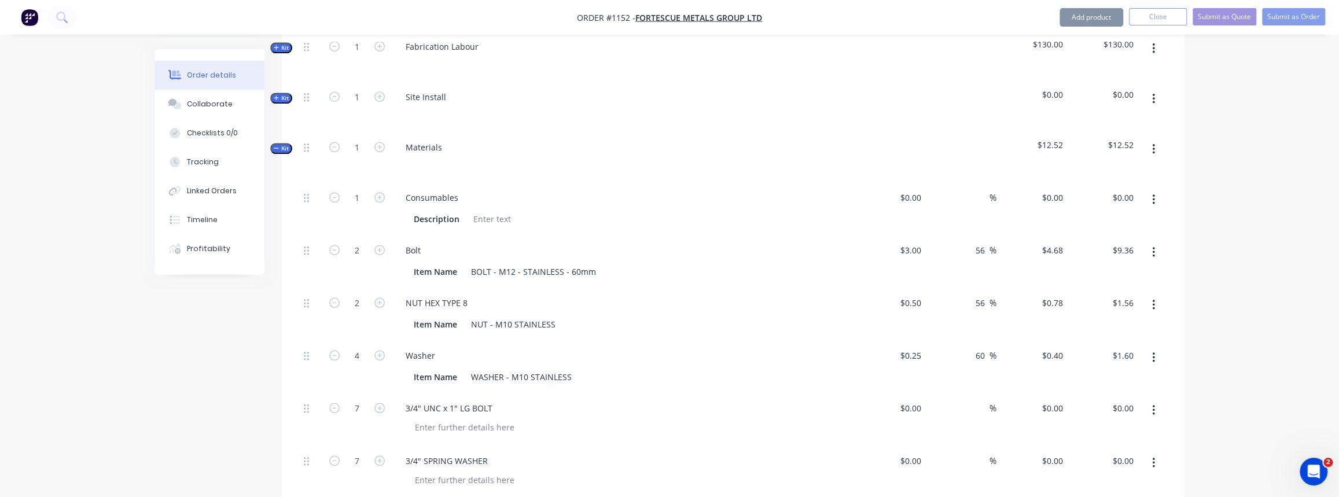
click at [1157, 242] on button "button" at bounding box center [1153, 252] width 27 height 21
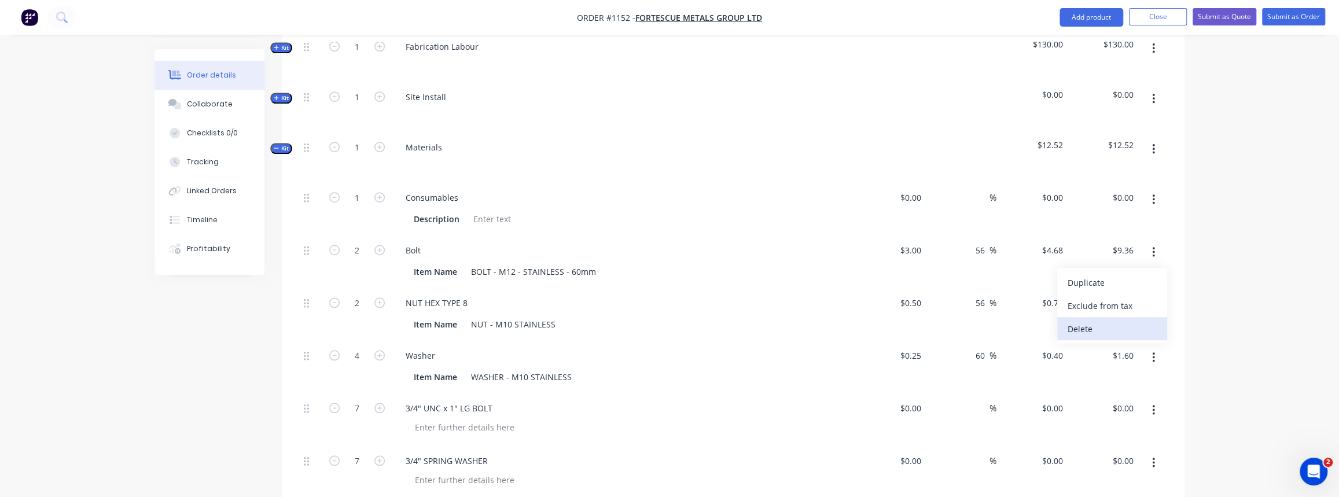
click at [1132, 321] on div "Delete" at bounding box center [1112, 329] width 89 height 17
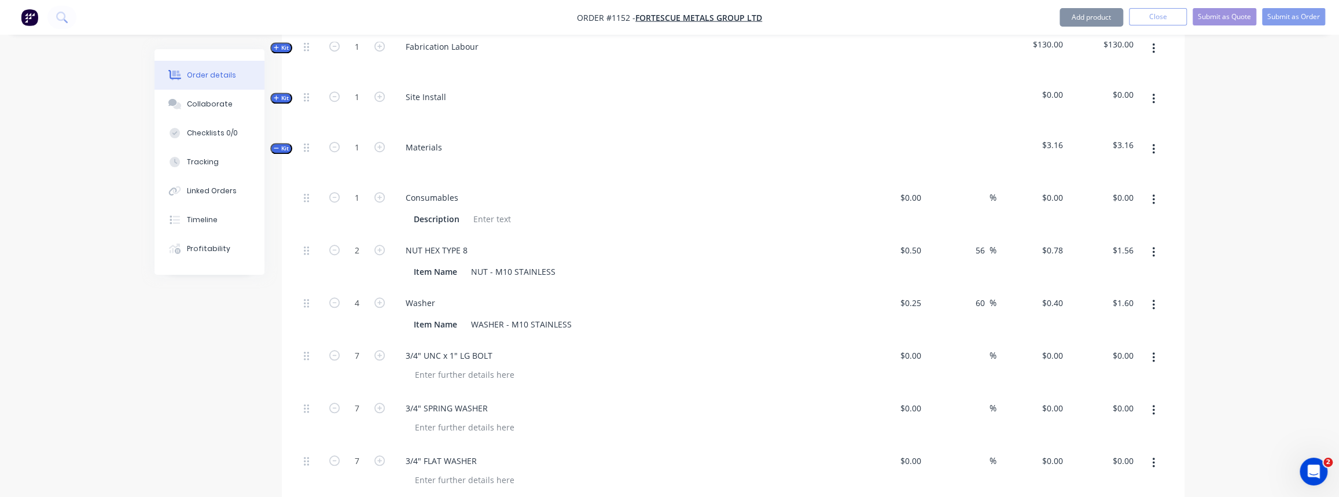
click at [1152, 247] on icon "button" at bounding box center [1153, 252] width 2 height 10
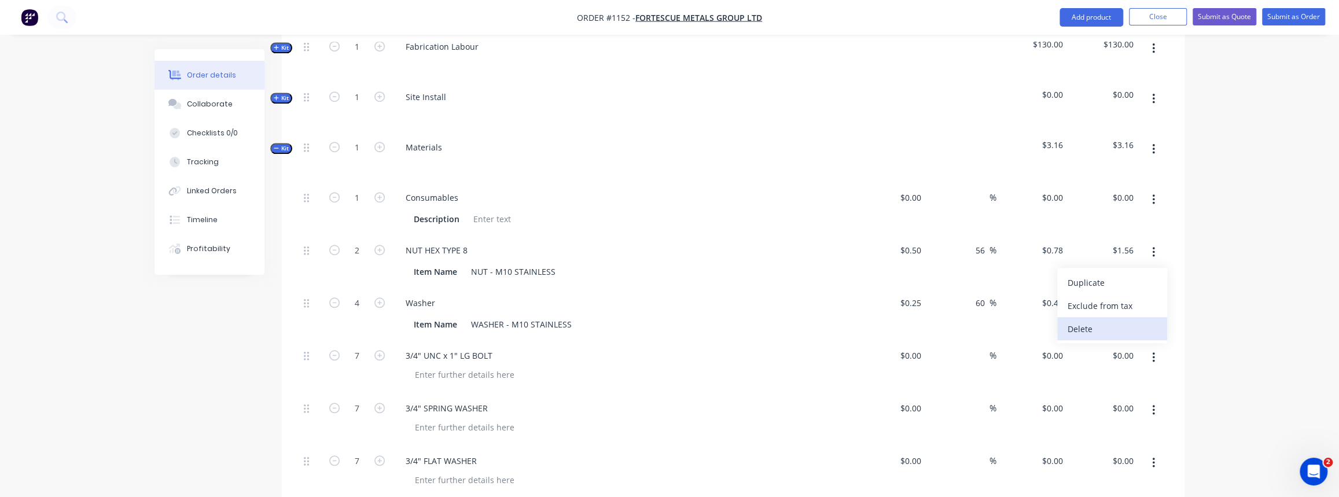
click at [1115, 321] on div "Delete" at bounding box center [1112, 329] width 89 height 17
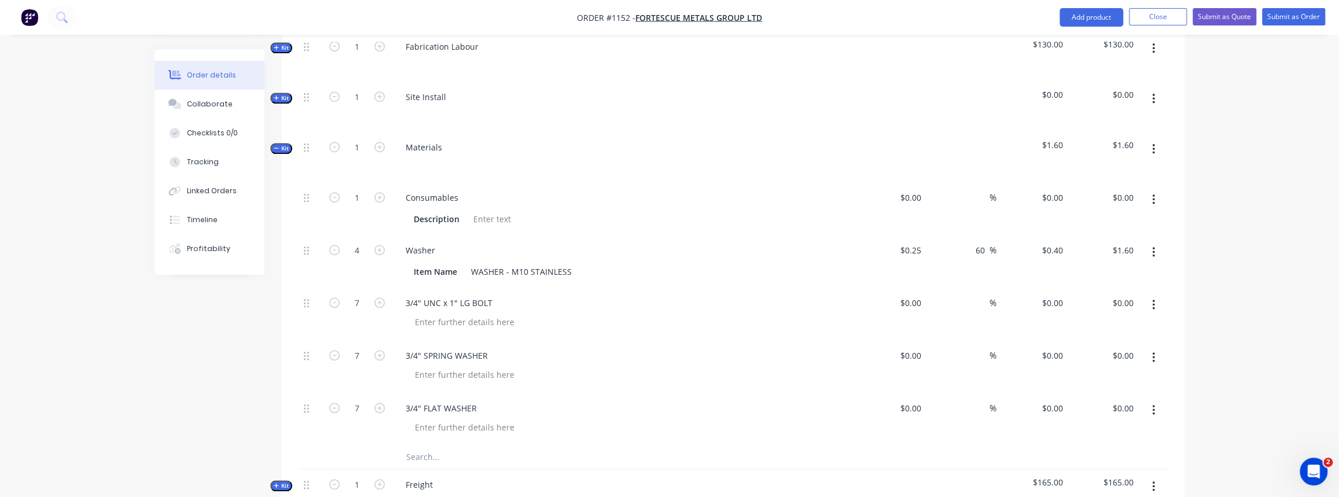
click at [1154, 246] on icon "button" at bounding box center [1153, 252] width 3 height 13
click at [1123, 321] on div "Delete" at bounding box center [1112, 329] width 89 height 17
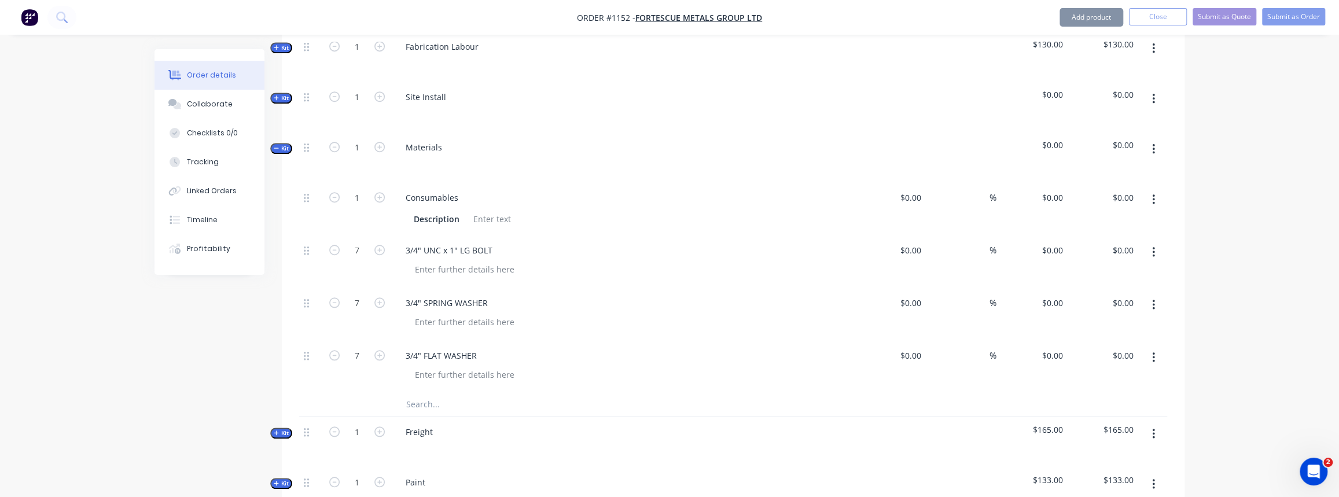
click at [1155, 242] on button "button" at bounding box center [1153, 252] width 27 height 21
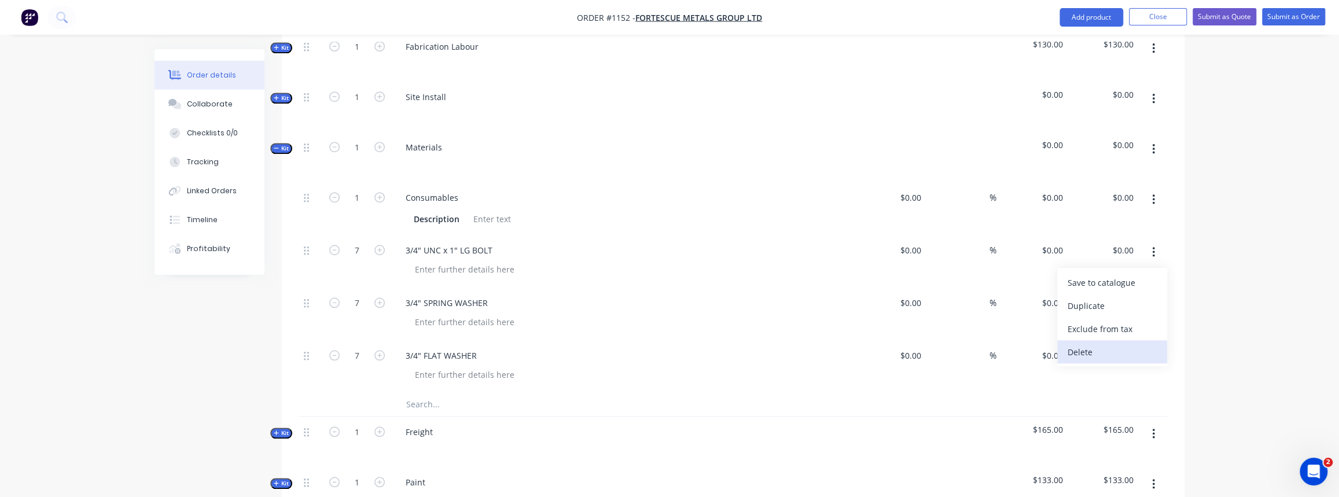
click at [1109, 344] on div "Delete" at bounding box center [1112, 352] width 89 height 17
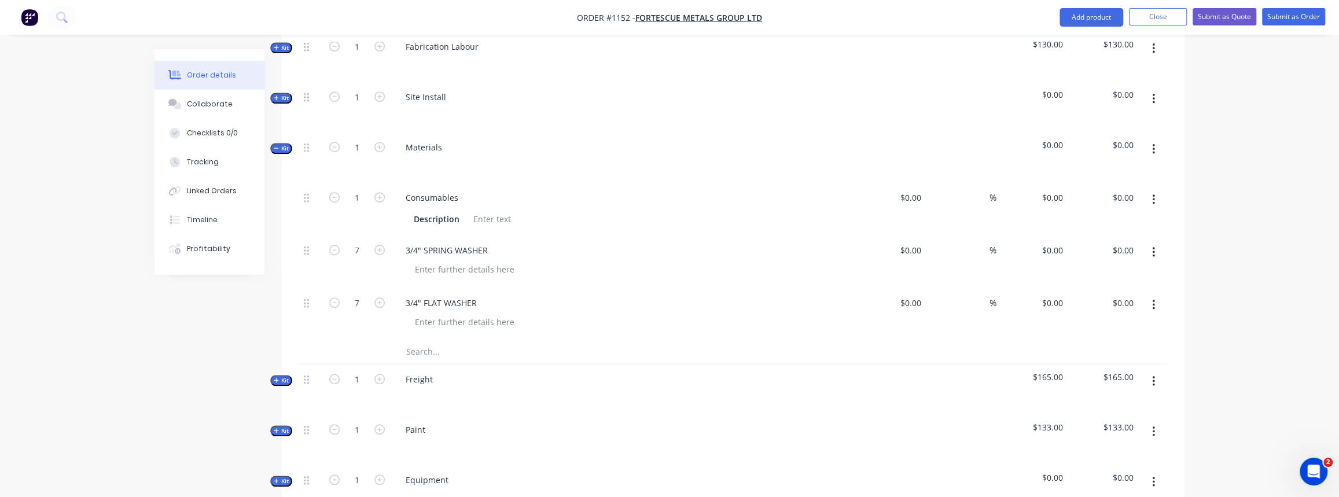
click at [1154, 246] on icon "button" at bounding box center [1153, 252] width 3 height 13
click at [1101, 344] on div "Delete" at bounding box center [1112, 352] width 89 height 17
click at [1154, 246] on icon "button" at bounding box center [1153, 252] width 3 height 13
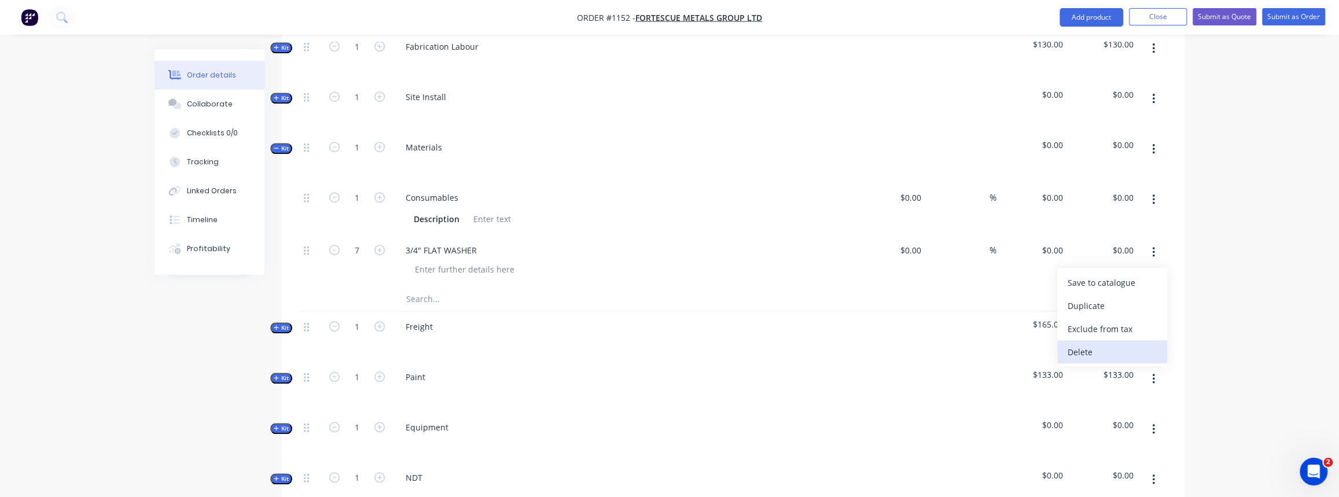
click at [1097, 344] on div "Delete" at bounding box center [1112, 352] width 89 height 17
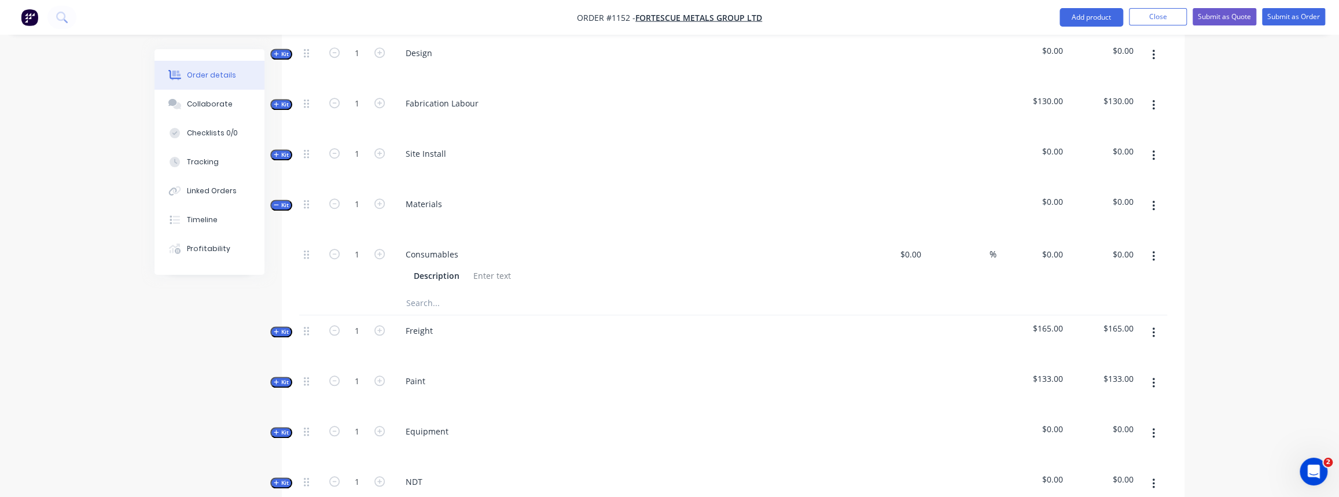
scroll to position [632, 0]
click at [435, 288] on input "text" at bounding box center [521, 299] width 231 height 23
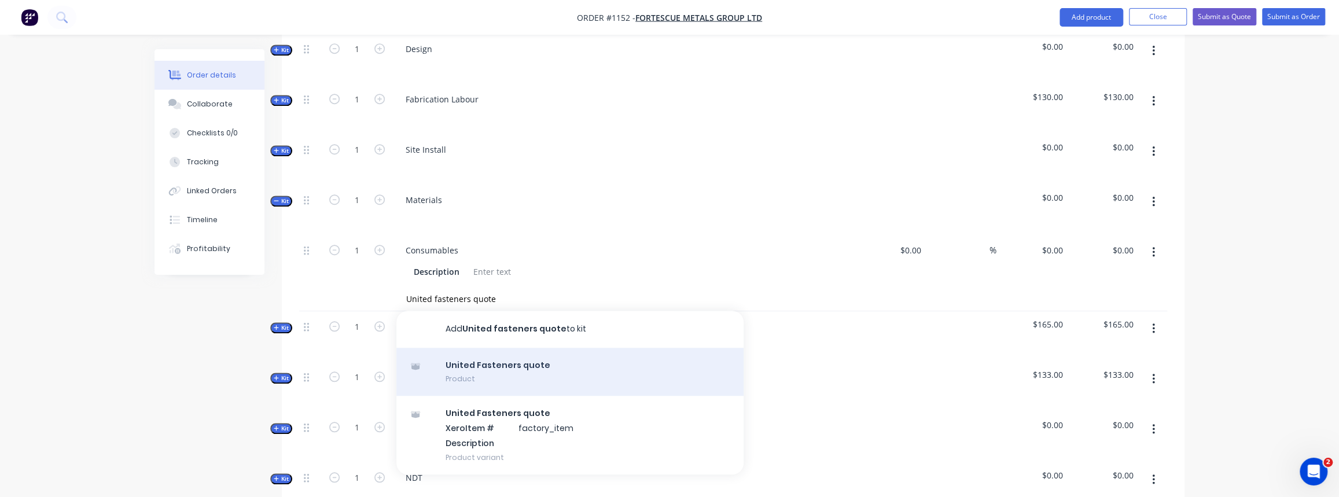
click at [494, 348] on div "United Fasteners quote Product" at bounding box center [569, 372] width 347 height 49
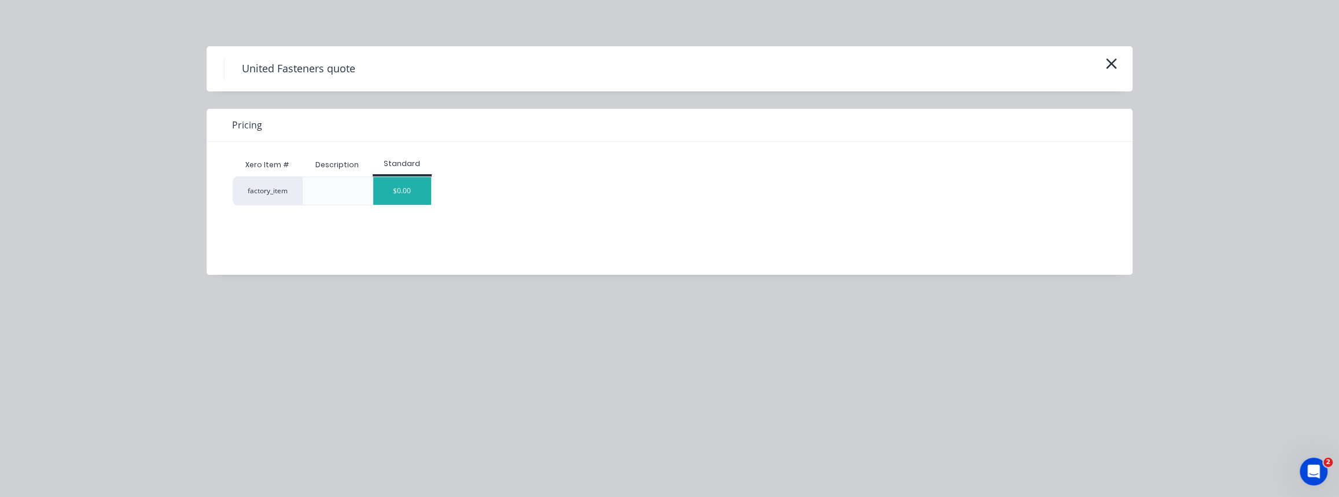
click at [413, 196] on div "$0.00" at bounding box center [402, 191] width 58 height 28
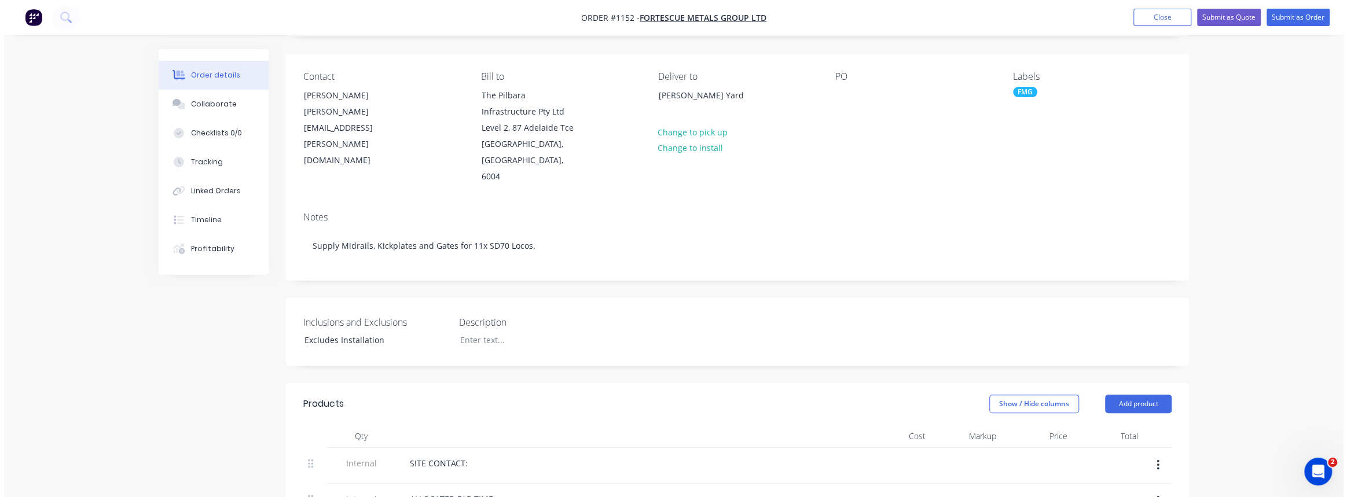
scroll to position [0, 0]
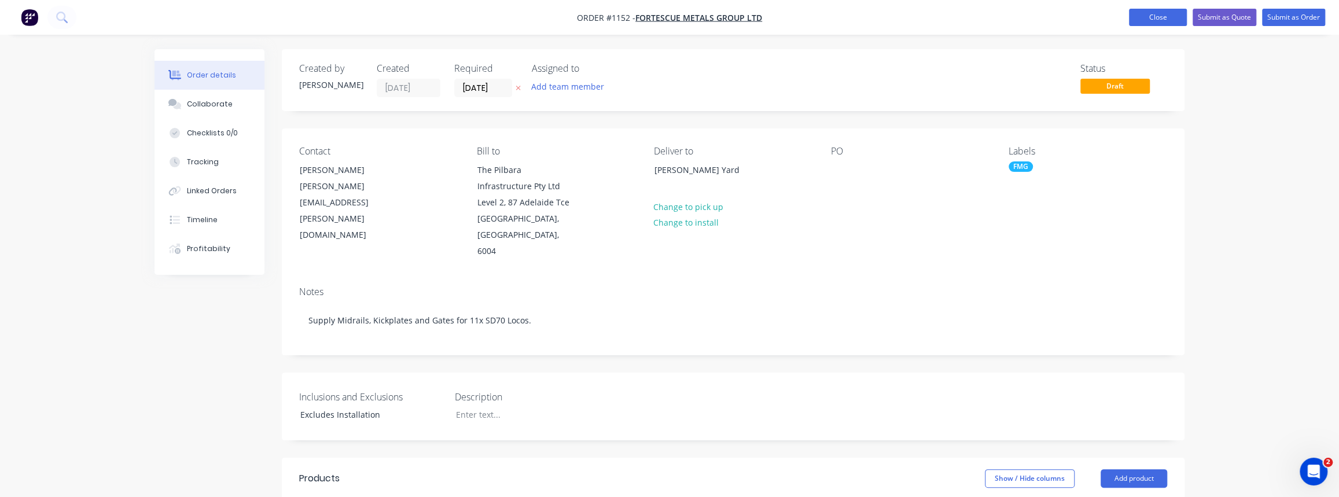
click at [1148, 21] on button "Close" at bounding box center [1158, 17] width 58 height 17
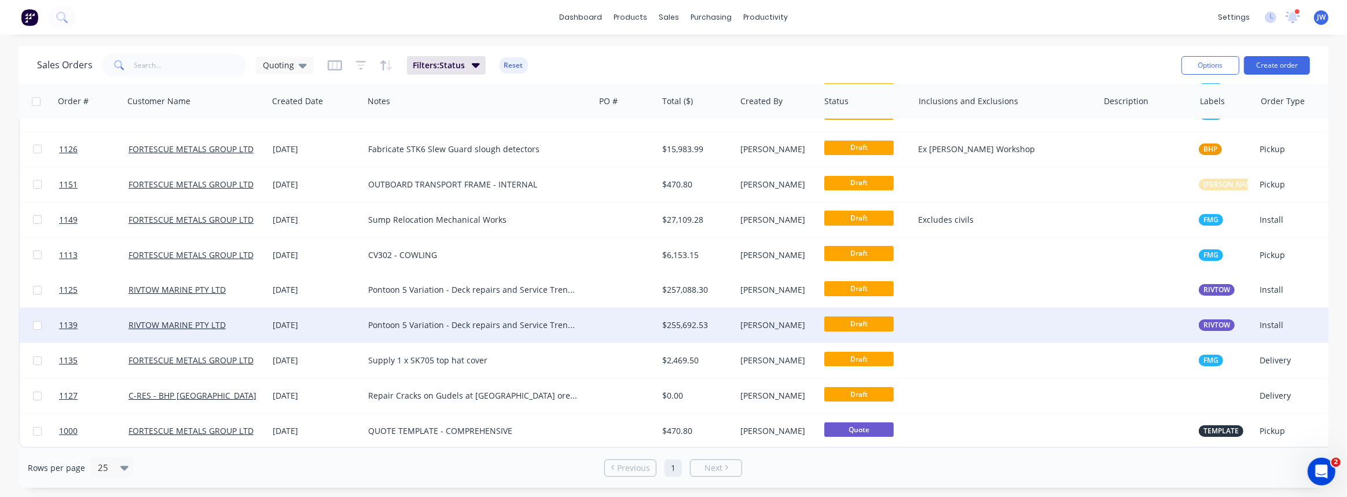
scroll to position [64, 0]
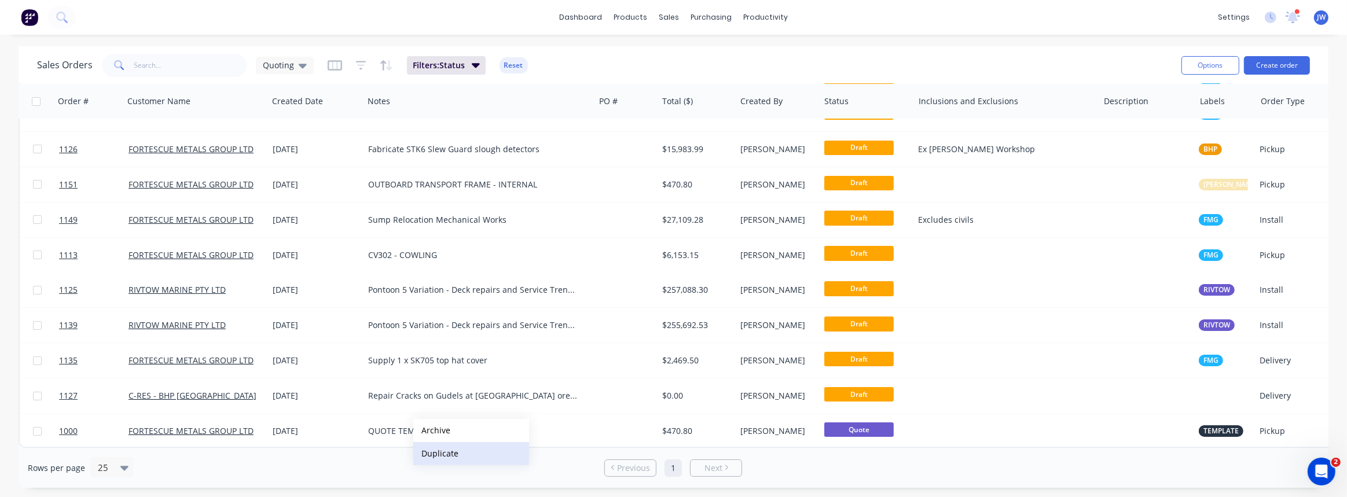
click at [447, 451] on button "Duplicate" at bounding box center [471, 453] width 116 height 23
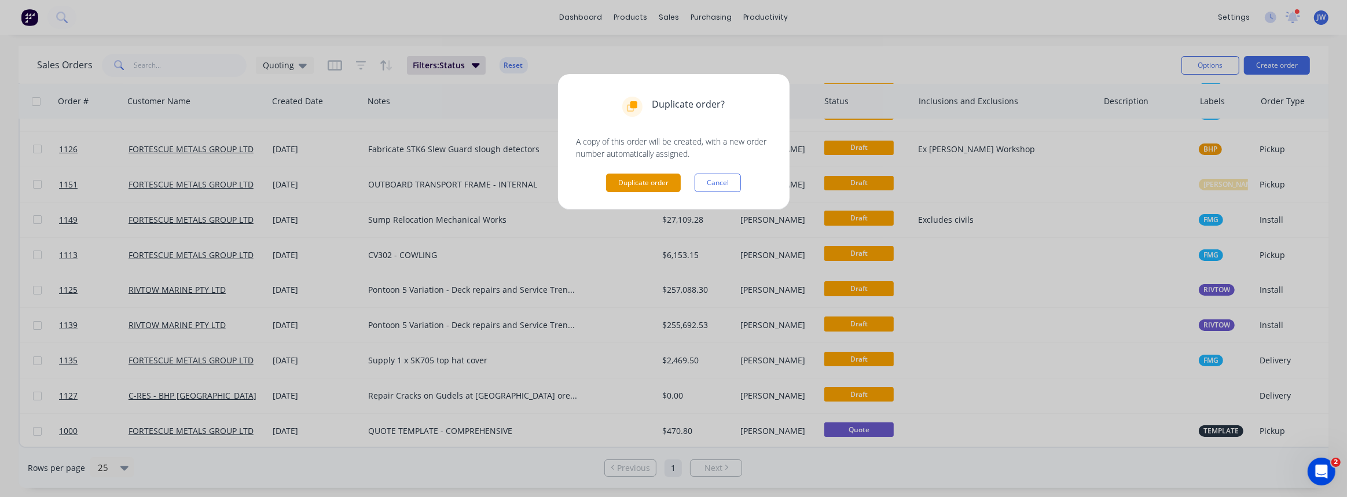
click at [623, 187] on button "Duplicate order" at bounding box center [643, 183] width 75 height 19
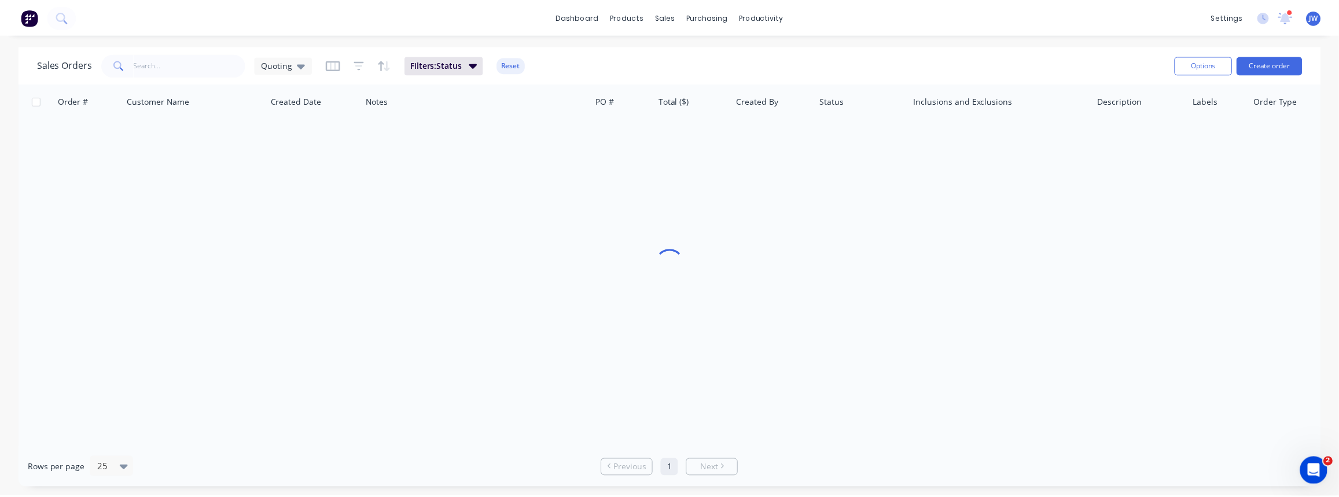
scroll to position [0, 0]
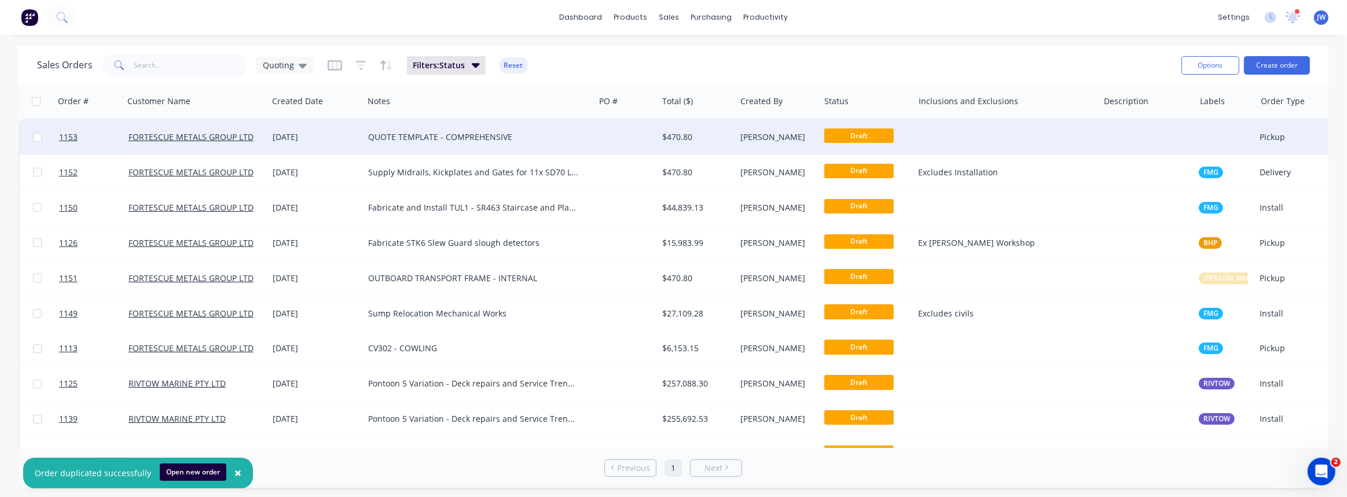
click at [677, 135] on div "$470.80" at bounding box center [694, 137] width 65 height 12
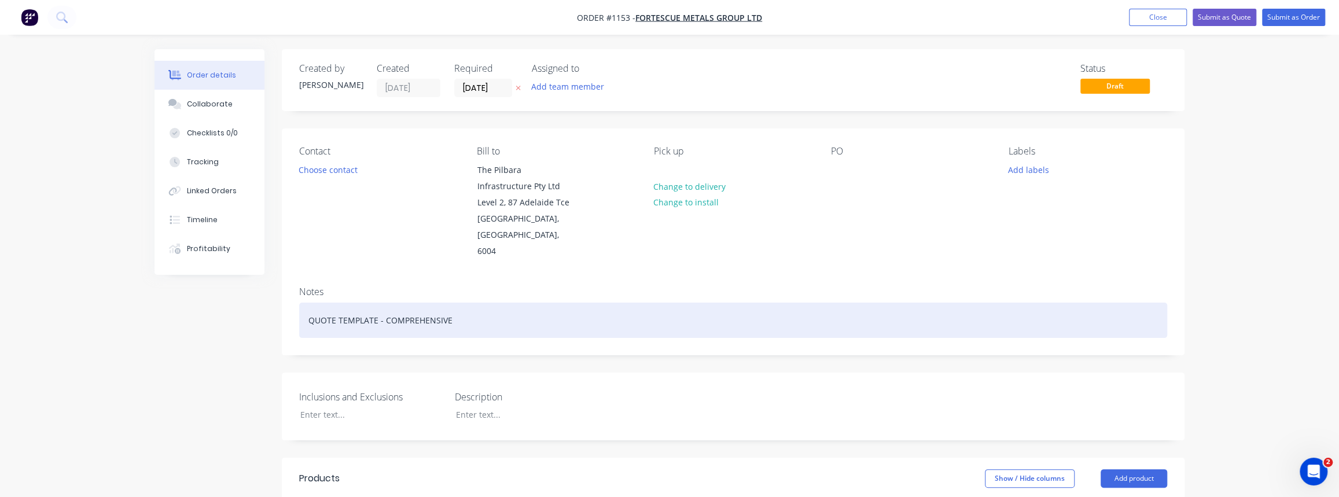
click at [402, 303] on div "QUOTE TEMPLATE - COMPREHENSIVE" at bounding box center [733, 320] width 868 height 35
drag, startPoint x: 228, startPoint y: 311, endPoint x: 150, endPoint y: 310, distance: 77.6
paste div
click at [512, 313] on div "Noti 1100403308 - Design Guarding At Transitions CV603" at bounding box center [733, 320] width 868 height 35
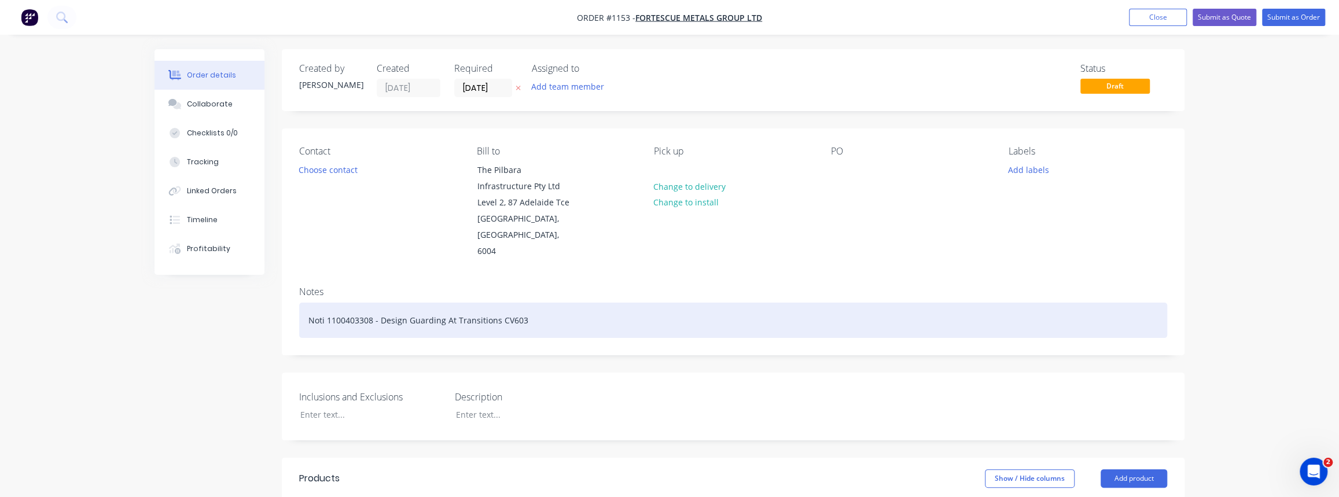
click at [492, 315] on div "Noti 1100403308 - Design Guarding At Transitions CV603" at bounding box center [733, 320] width 868 height 35
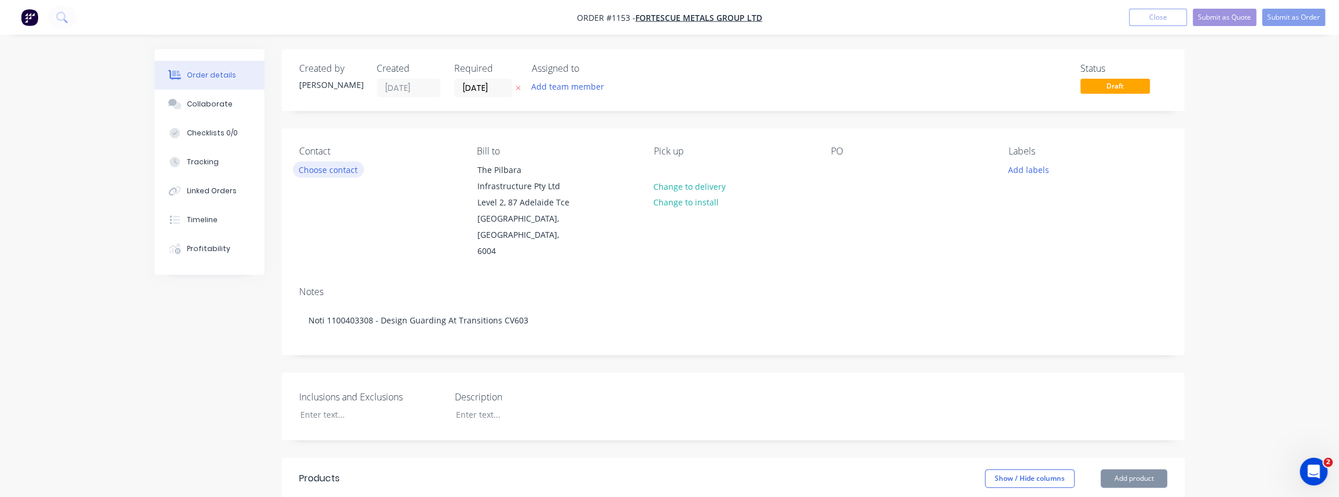
click at [340, 169] on button "Choose contact" at bounding box center [328, 169] width 71 height 16
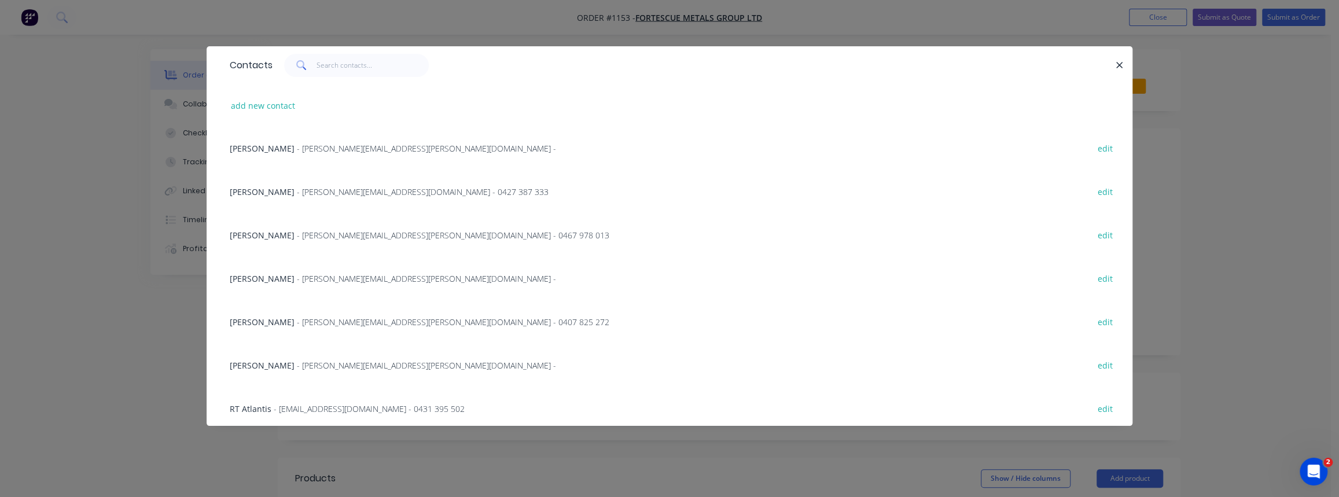
scroll to position [608, 0]
click at [263, 108] on button "add new contact" at bounding box center [263, 106] width 76 height 16
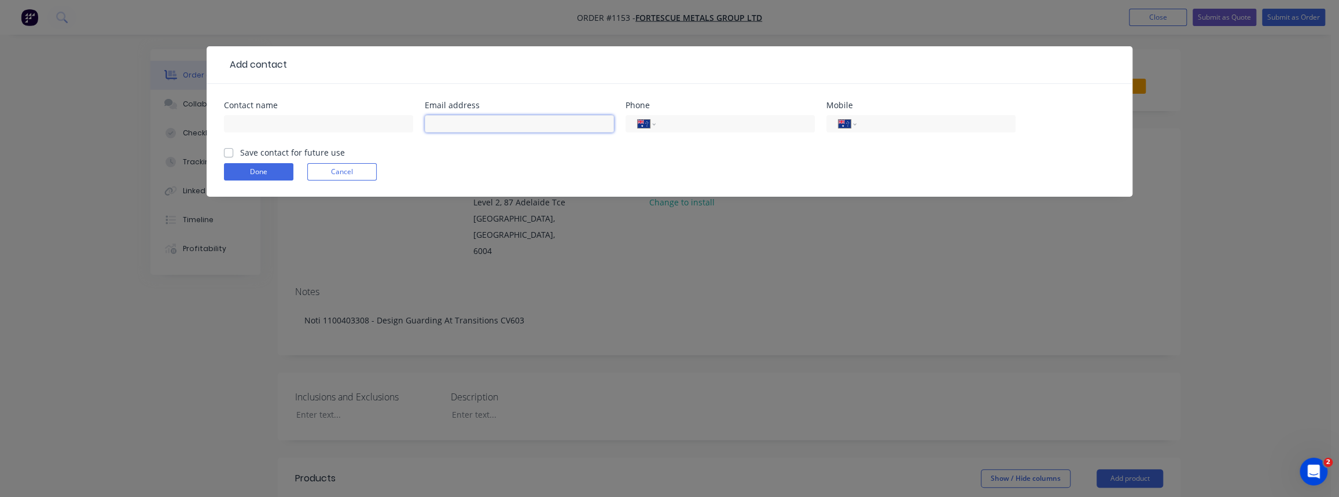
drag, startPoint x: 485, startPoint y: 119, endPoint x: 497, endPoint y: 127, distance: 13.8
click at [485, 119] on input "text" at bounding box center [519, 123] width 189 height 17
paste input "APShutLine3Planning@fortescue.com"
click at [244, 129] on input "text" at bounding box center [318, 123] width 189 height 17
paste input "Michael Jennings"
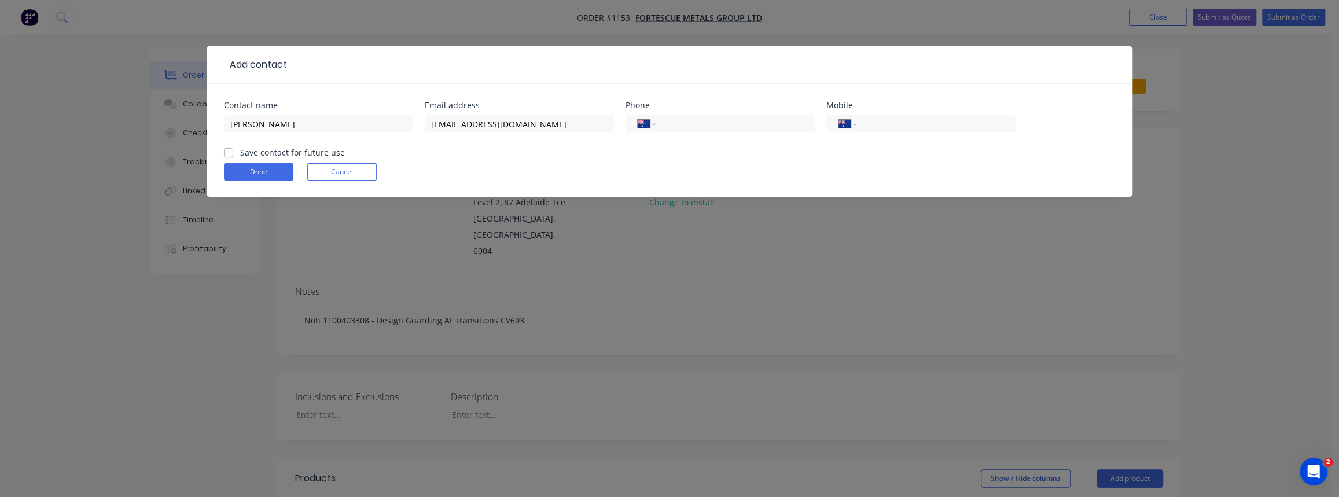
click at [240, 152] on label "Save contact for future use" at bounding box center [292, 152] width 105 height 12
click at [230, 152] on input "Save contact for future use" at bounding box center [228, 151] width 9 height 11
click at [671, 124] on input "tel" at bounding box center [733, 123] width 139 height 13
paste input "(08) 6235 9396"
click at [260, 172] on button "Done" at bounding box center [258, 171] width 69 height 17
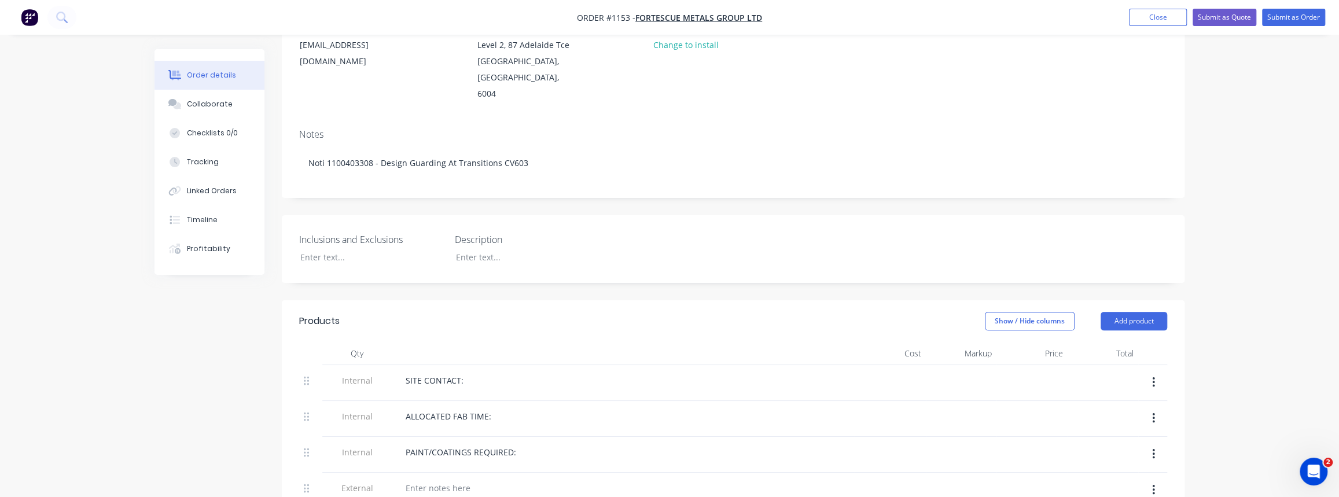
scroll to position [0, 0]
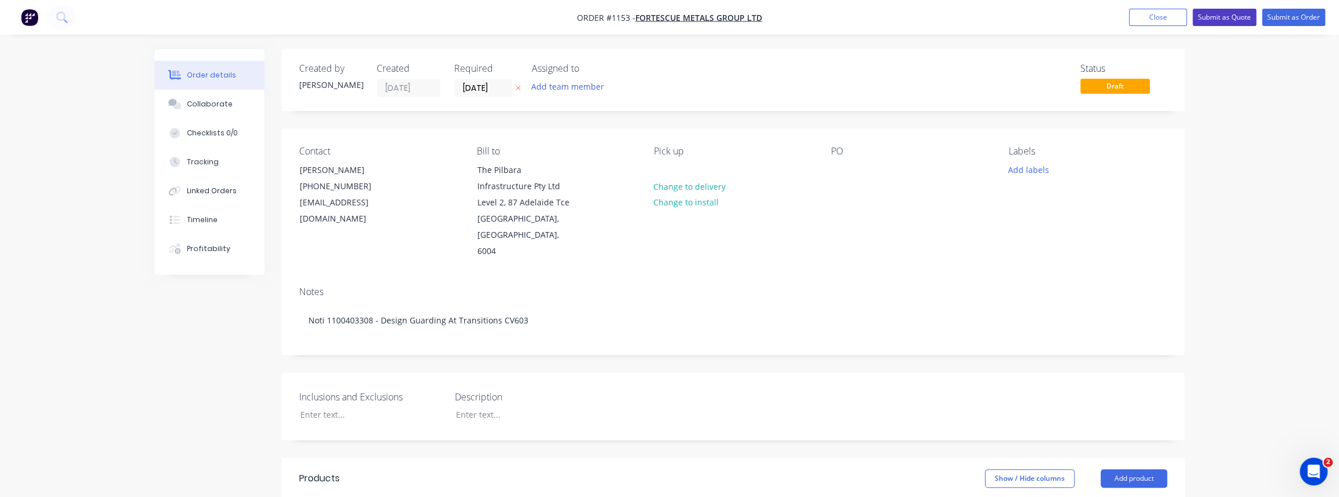
click at [1235, 17] on button "Submit as Quote" at bounding box center [1225, 17] width 64 height 17
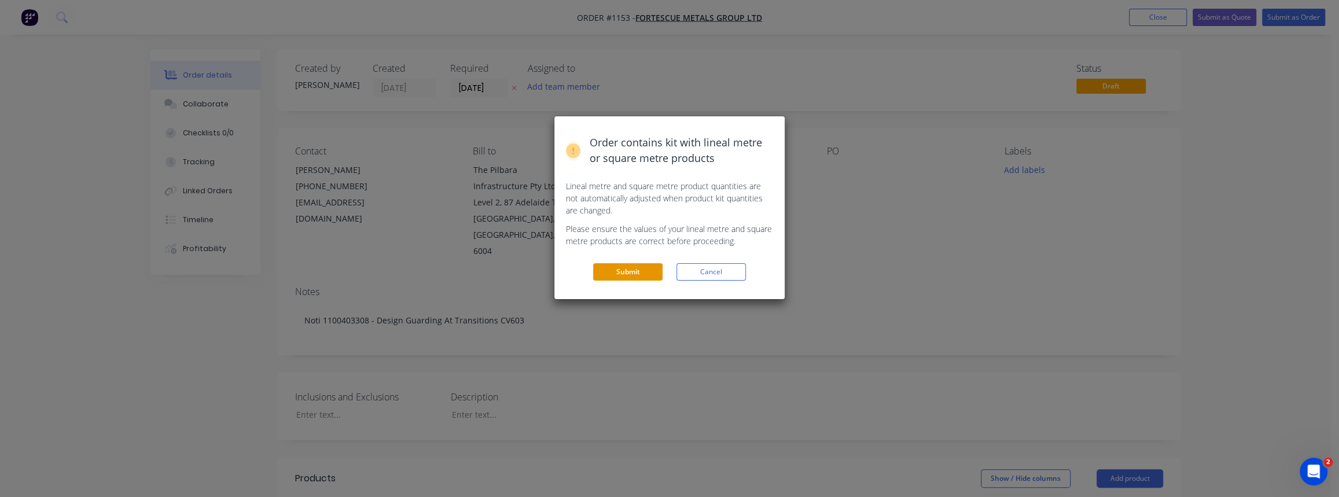
click at [632, 274] on button "Submit" at bounding box center [627, 271] width 69 height 17
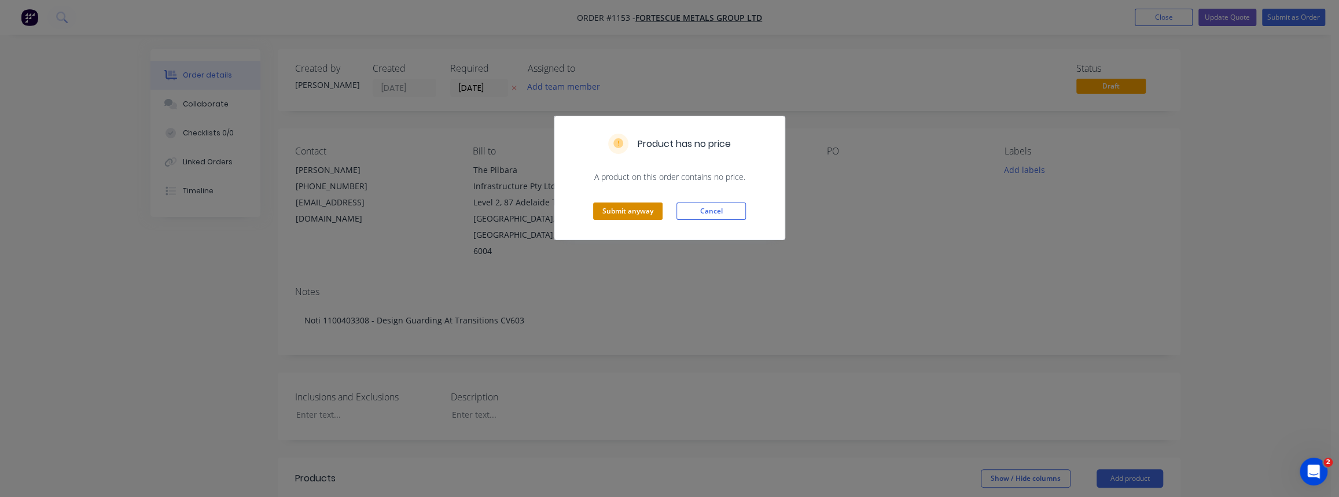
click at [638, 214] on button "Submit anyway" at bounding box center [627, 211] width 69 height 17
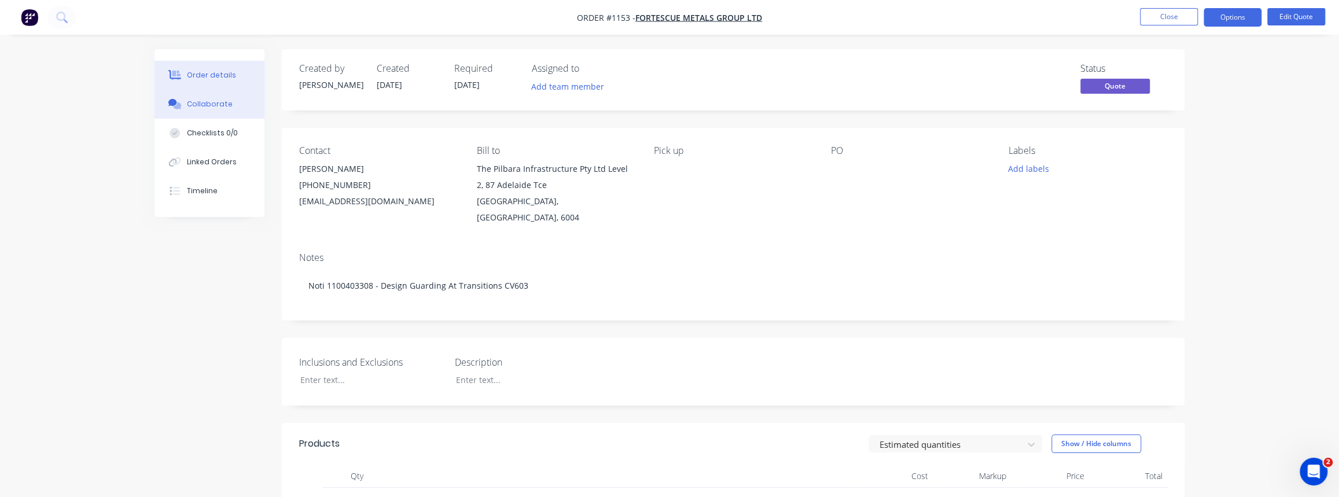
click at [214, 113] on button "Collaborate" at bounding box center [210, 104] width 110 height 29
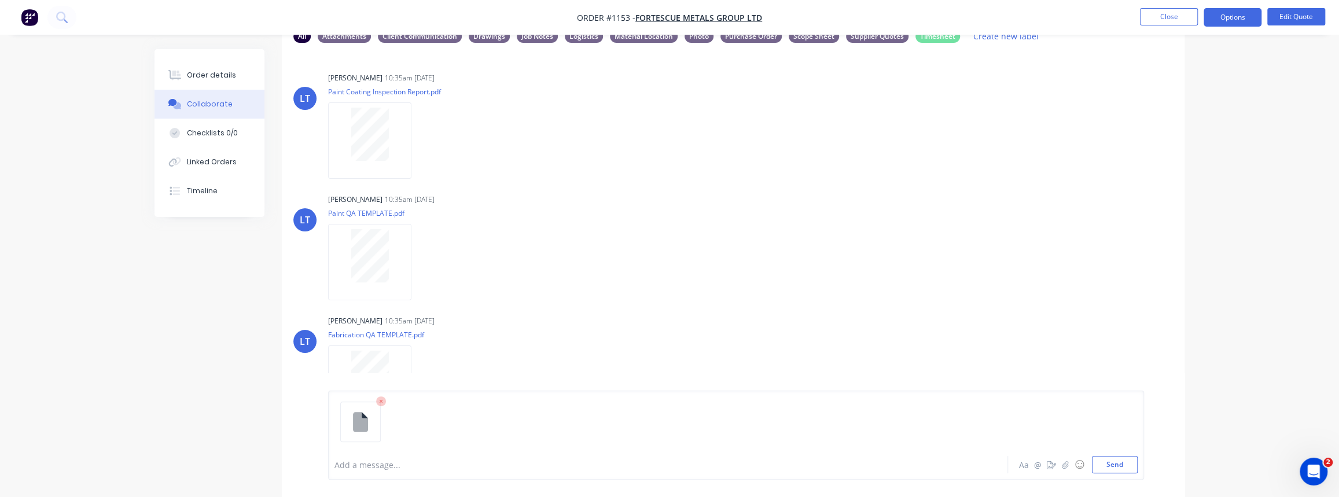
scroll to position [76, 0]
click at [1098, 468] on button "Send" at bounding box center [1115, 464] width 46 height 17
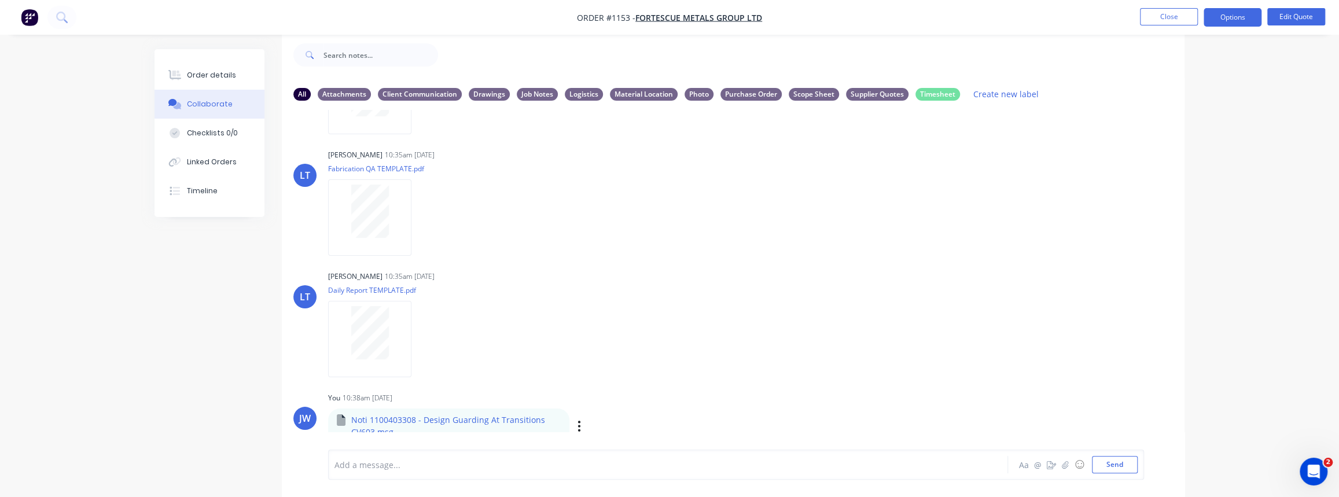
scroll to position [236, 0]
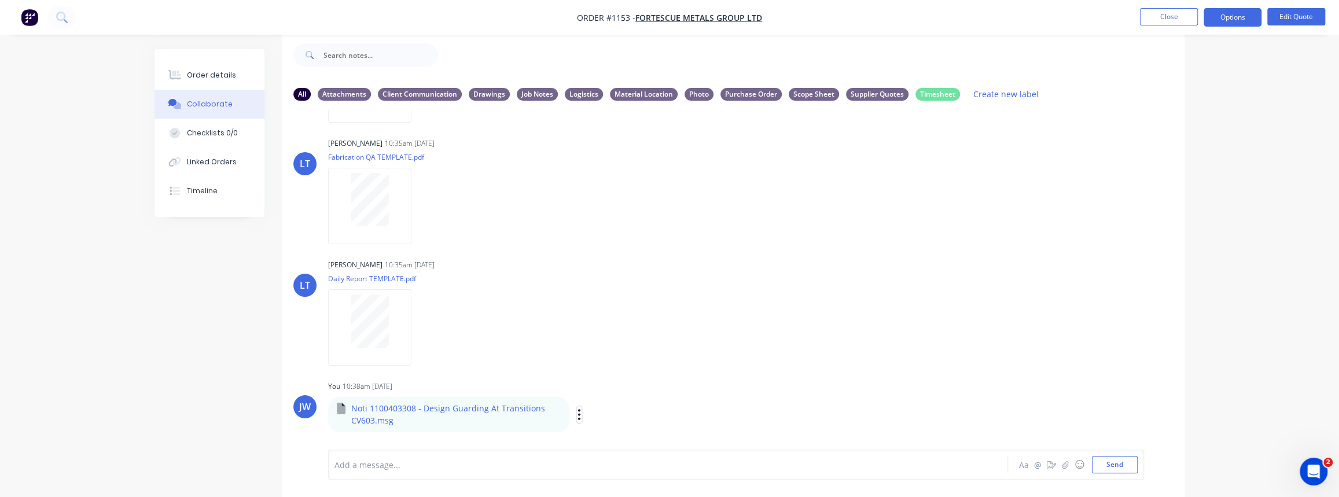
click at [578, 413] on icon "button" at bounding box center [579, 414] width 3 height 13
click at [622, 371] on button "Labels" at bounding box center [655, 365] width 130 height 26
click at [671, 396] on div "Client Communication" at bounding box center [700, 390] width 84 height 13
click at [680, 348] on div "Leya Thompson 10:35am 25/09/25 Daily Report TEMPLATE.pdf Labels Download Delete" at bounding box center [509, 308] width 362 height 104
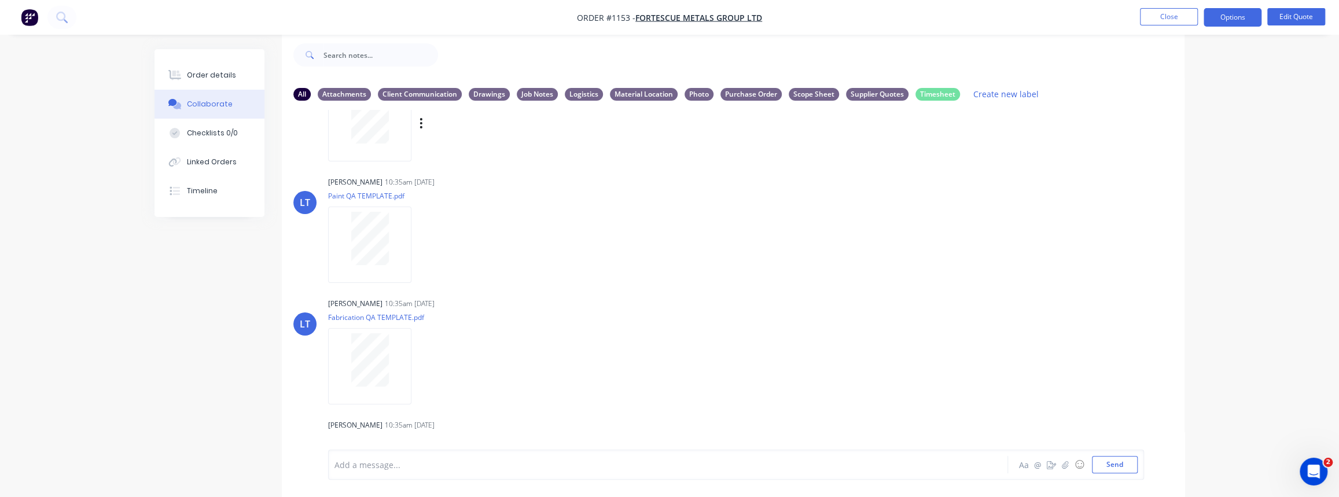
scroll to position [0, 0]
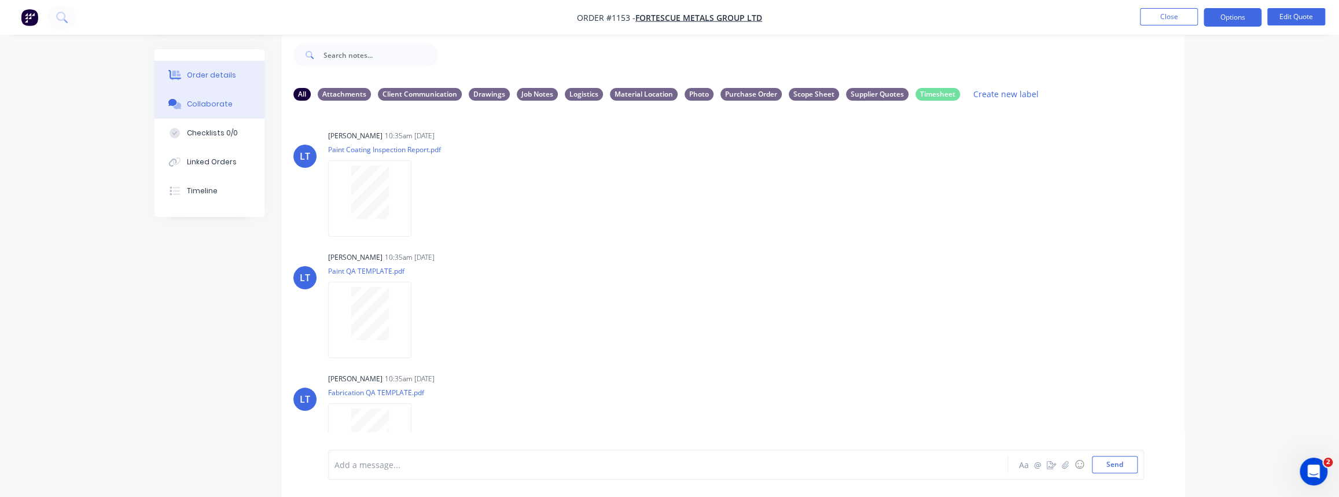
click at [209, 79] on div "Order details" at bounding box center [211, 75] width 49 height 10
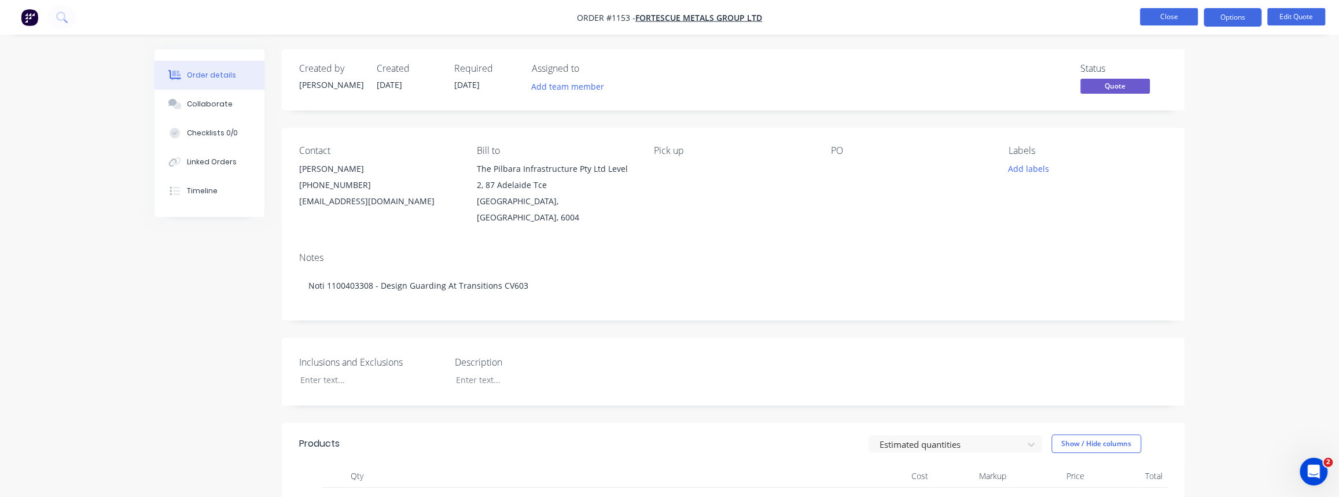
click at [1175, 20] on button "Close" at bounding box center [1169, 16] width 58 height 17
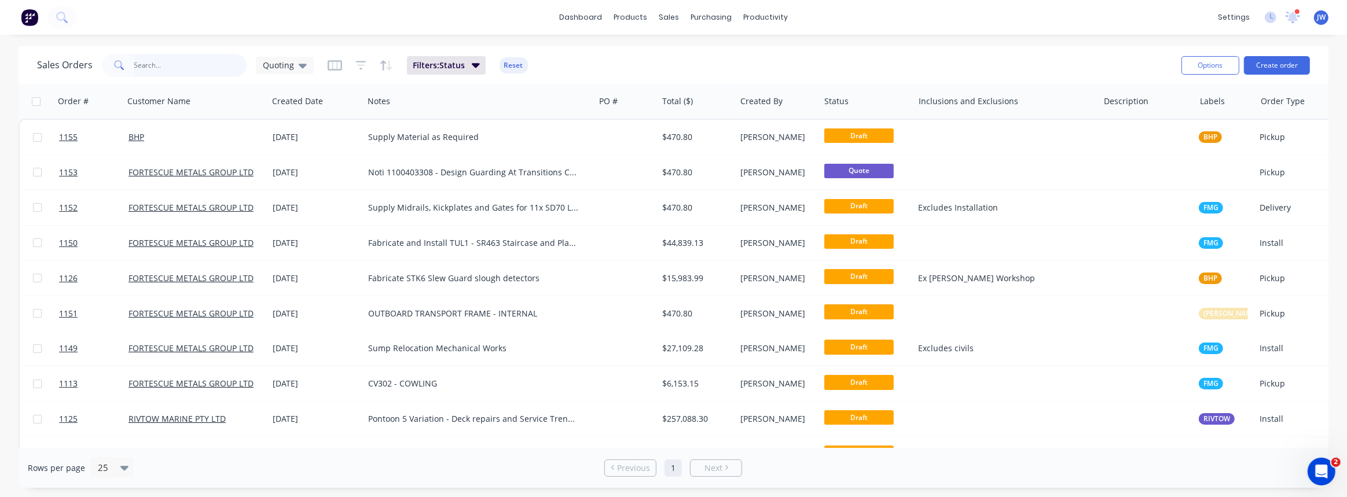
click at [219, 72] on input "text" at bounding box center [190, 65] width 113 height 23
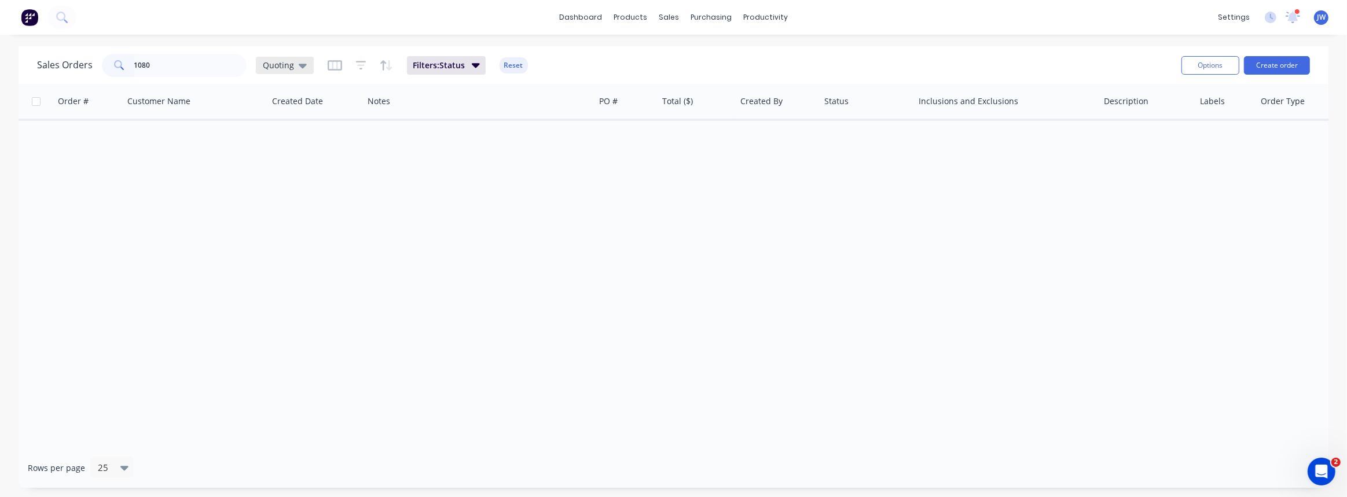
click at [269, 67] on span "Quoting" at bounding box center [278, 65] width 31 height 12
click at [278, 257] on button "VIEW ALL" at bounding box center [325, 255] width 132 height 13
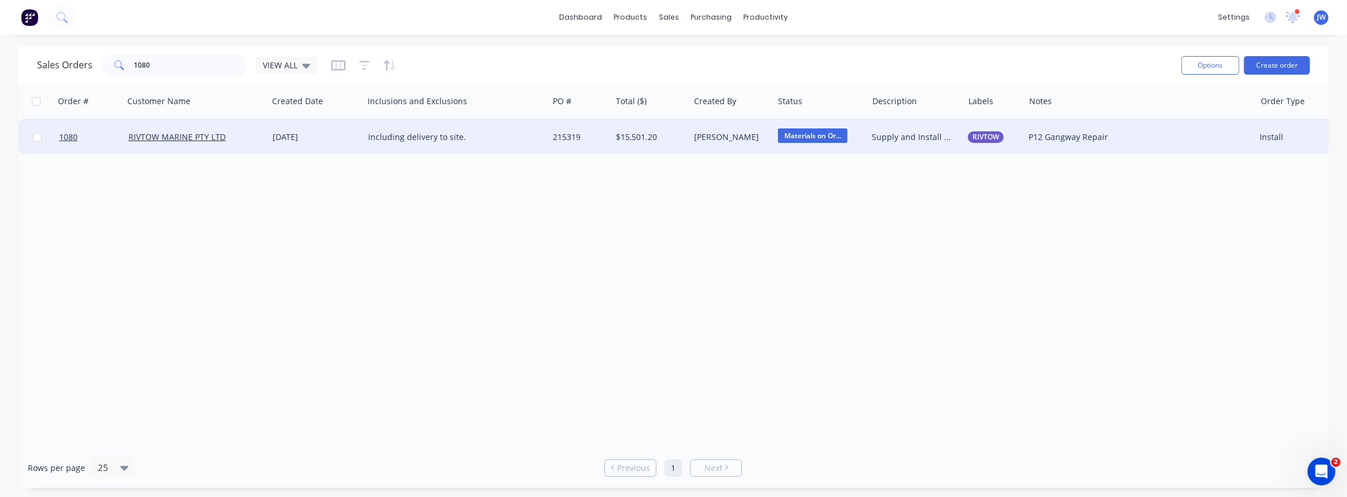
click at [675, 139] on div "$15,501.20" at bounding box center [648, 137] width 65 height 12
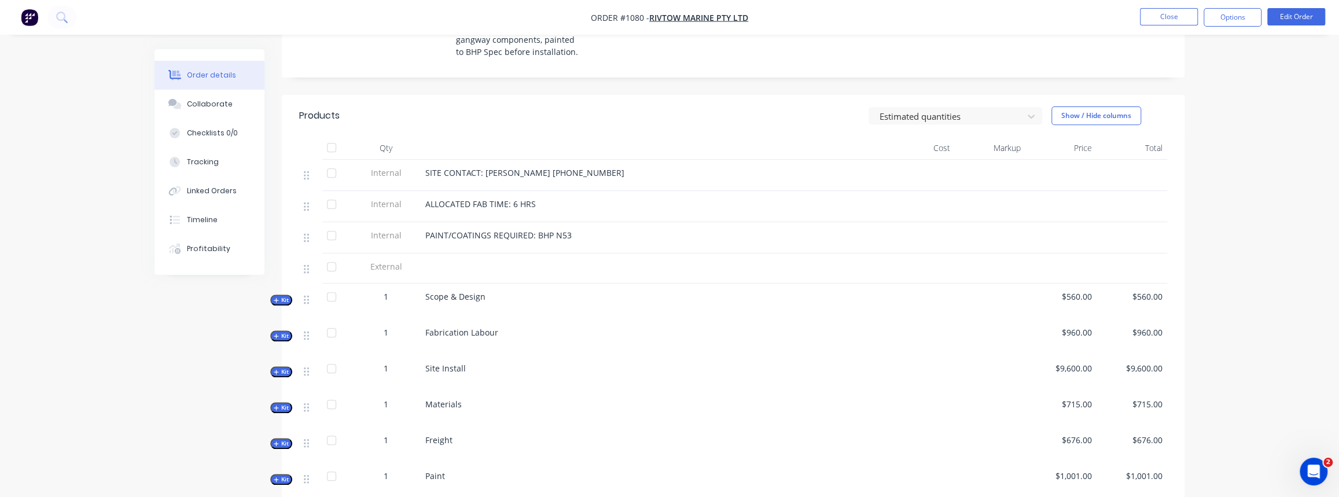
scroll to position [368, 0]
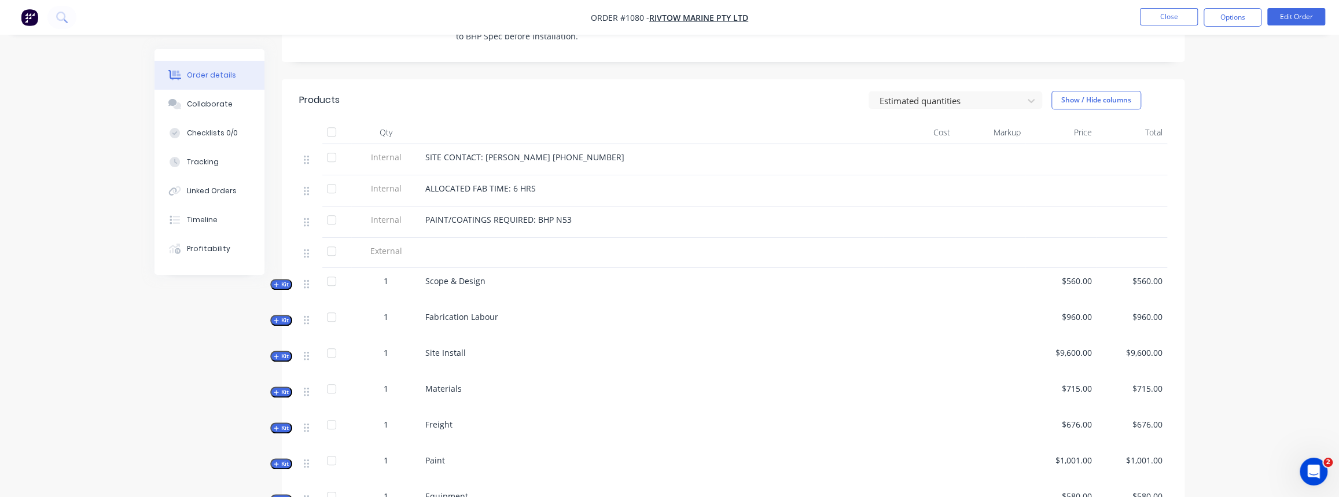
click at [281, 352] on span "Kit" at bounding box center [281, 356] width 15 height 9
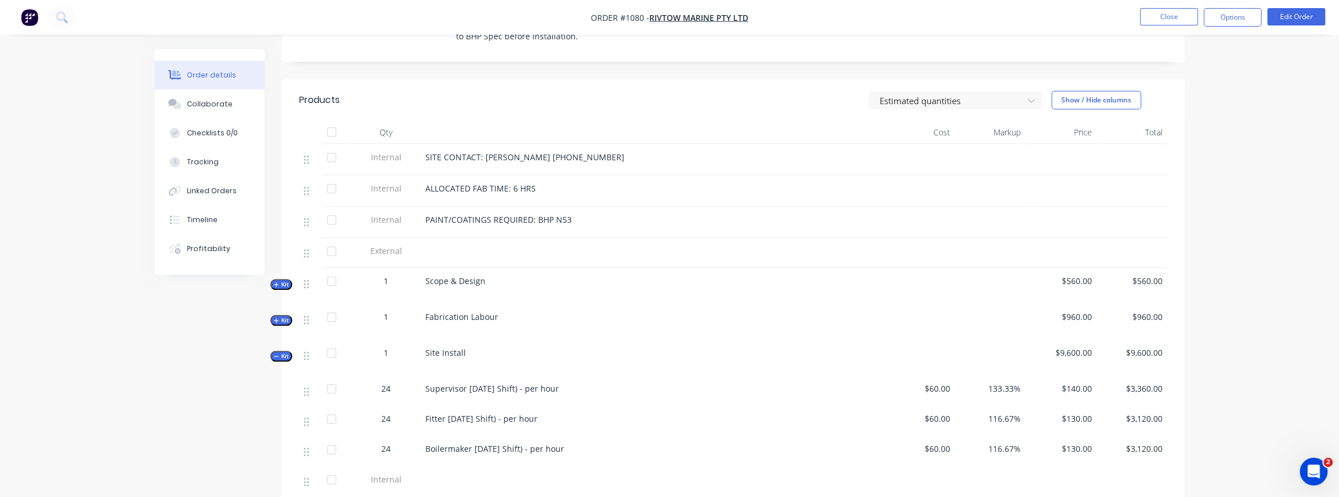
click at [281, 352] on span "Kit" at bounding box center [281, 356] width 15 height 9
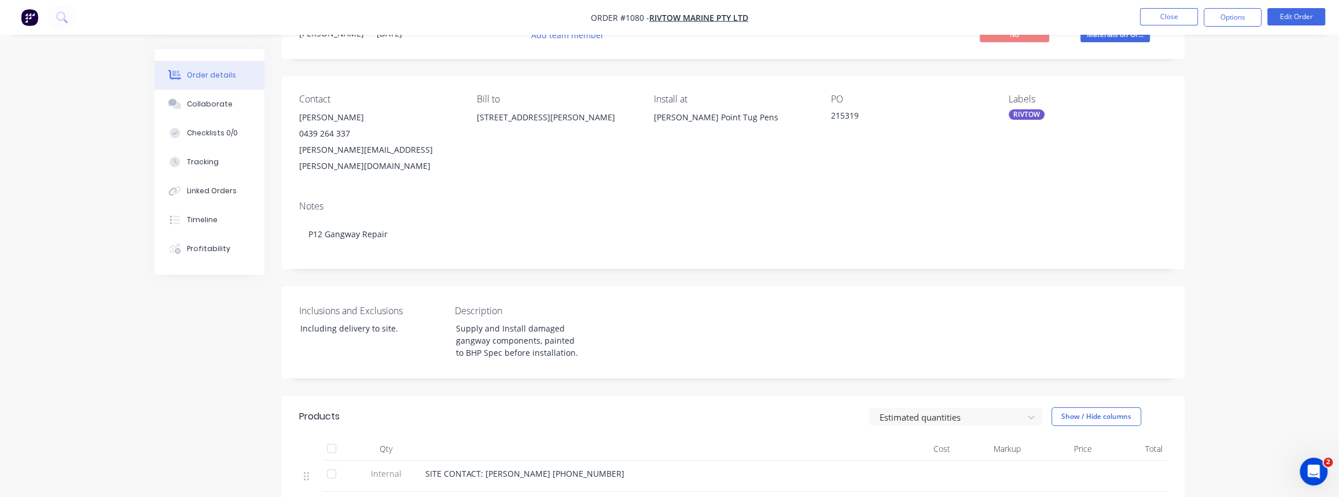
scroll to position [0, 0]
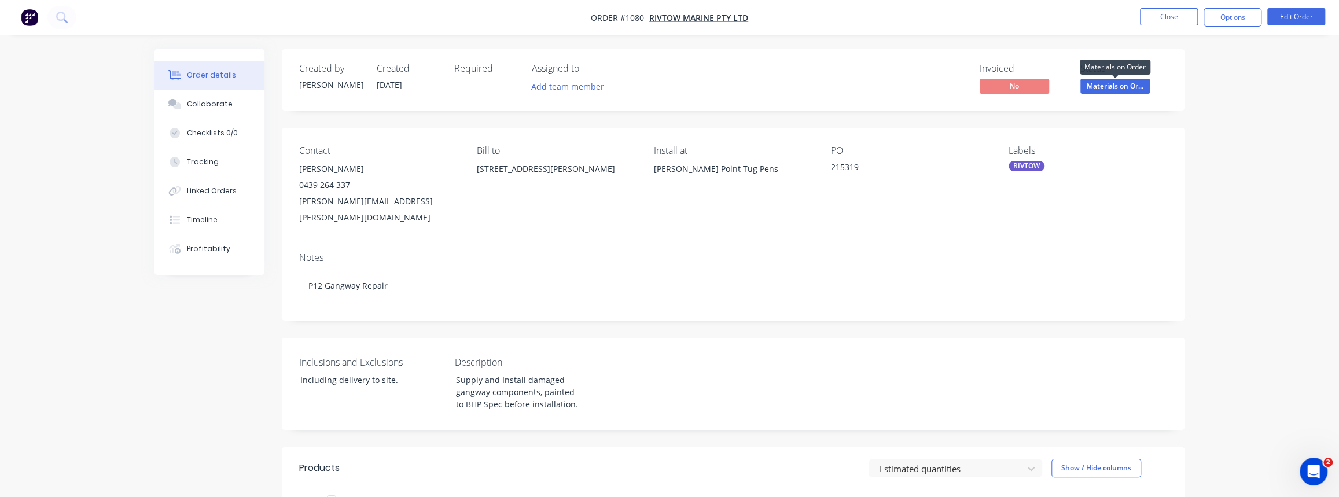
click at [1108, 89] on span "Materials on Or..." at bounding box center [1114, 86] width 69 height 14
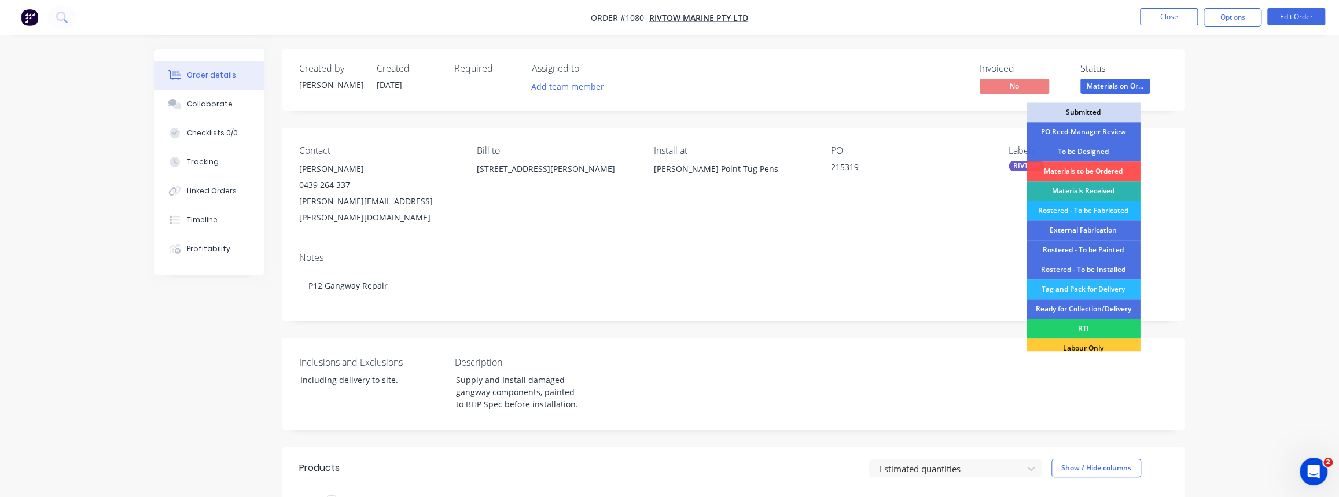
click at [1082, 213] on div "Rostered - To be Fabricated" at bounding box center [1084, 211] width 114 height 20
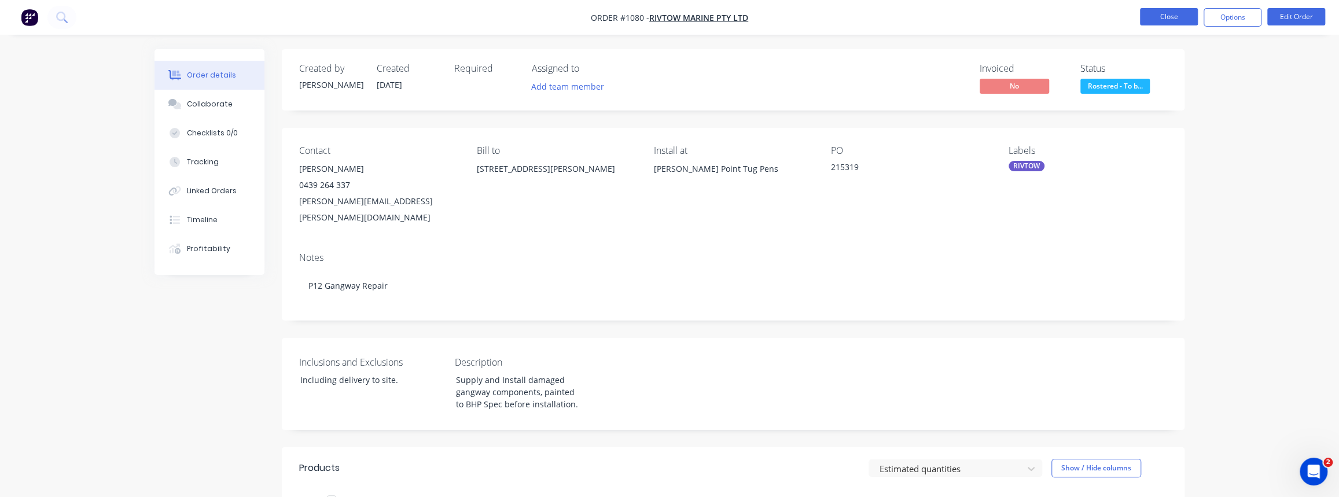
click at [1172, 17] on button "Close" at bounding box center [1169, 16] width 58 height 17
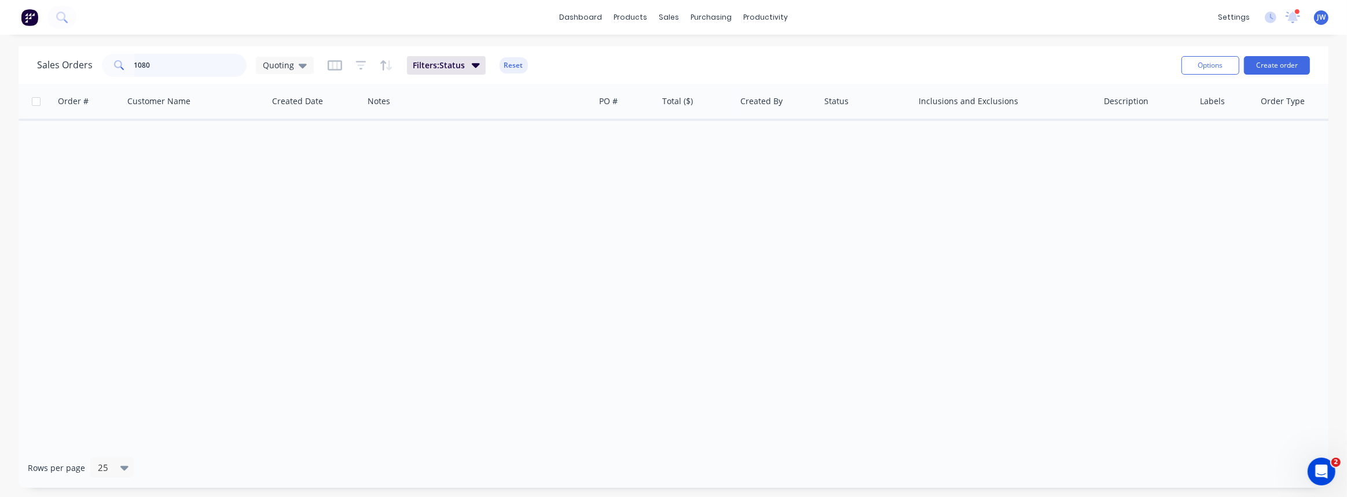
drag, startPoint x: 43, startPoint y: 58, endPoint x: -26, endPoint y: 46, distance: 70.5
click at [0, 46] on html "dashboard products sales purchasing productivity dashboard products Product Cat…" at bounding box center [673, 248] width 1347 height 497
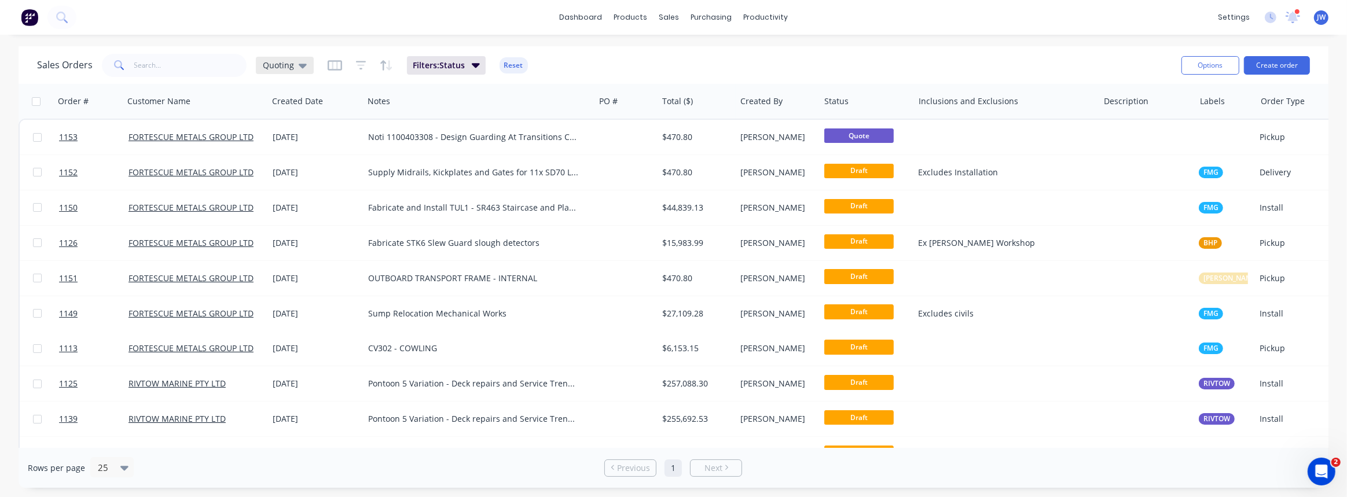
click at [287, 62] on span "Quoting" at bounding box center [278, 65] width 31 height 12
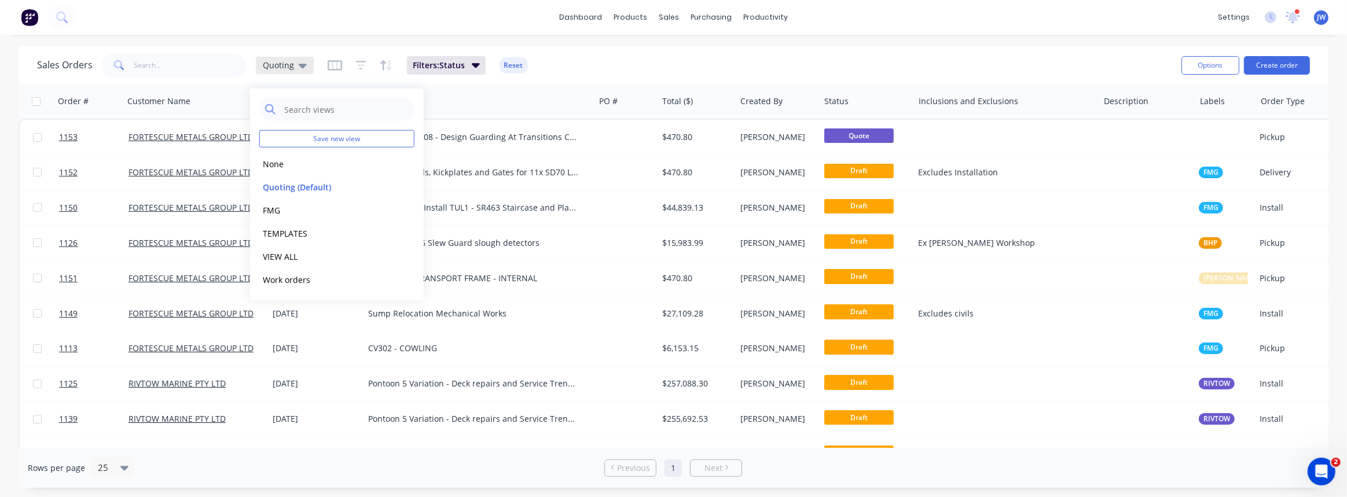
click at [287, 69] on span "Quoting" at bounding box center [278, 65] width 31 height 12
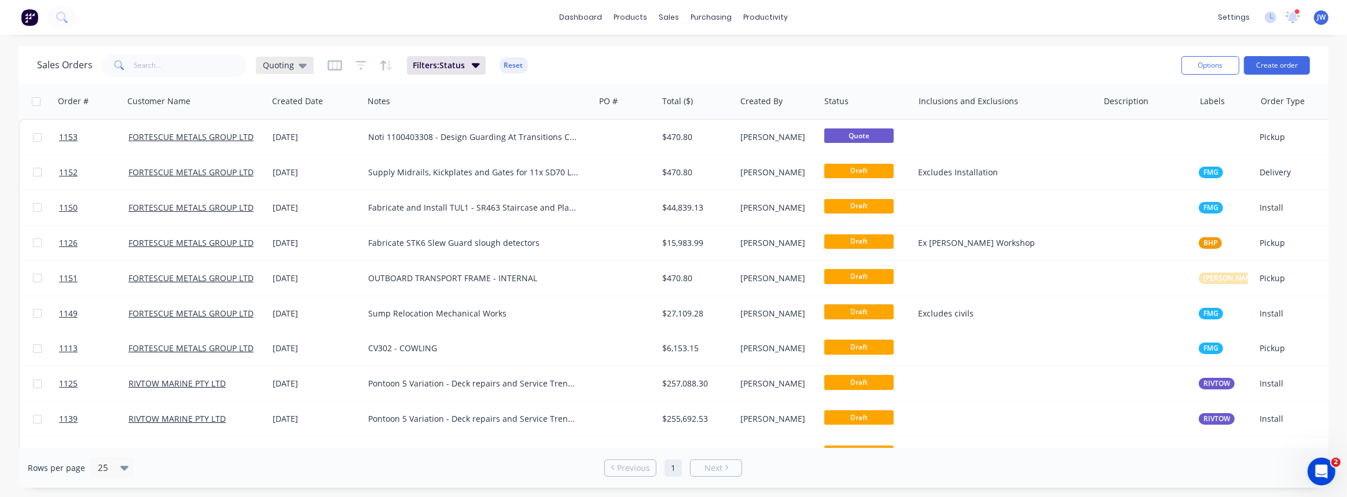
click at [286, 69] on span "Quoting" at bounding box center [278, 65] width 31 height 12
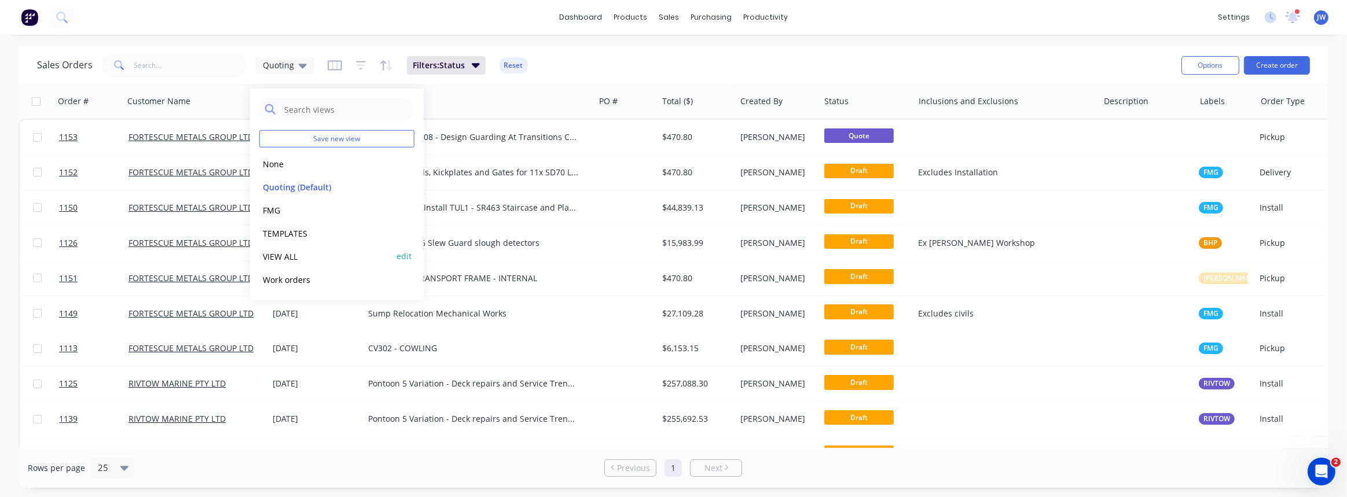
click at [284, 254] on button "VIEW ALL" at bounding box center [325, 255] width 132 height 13
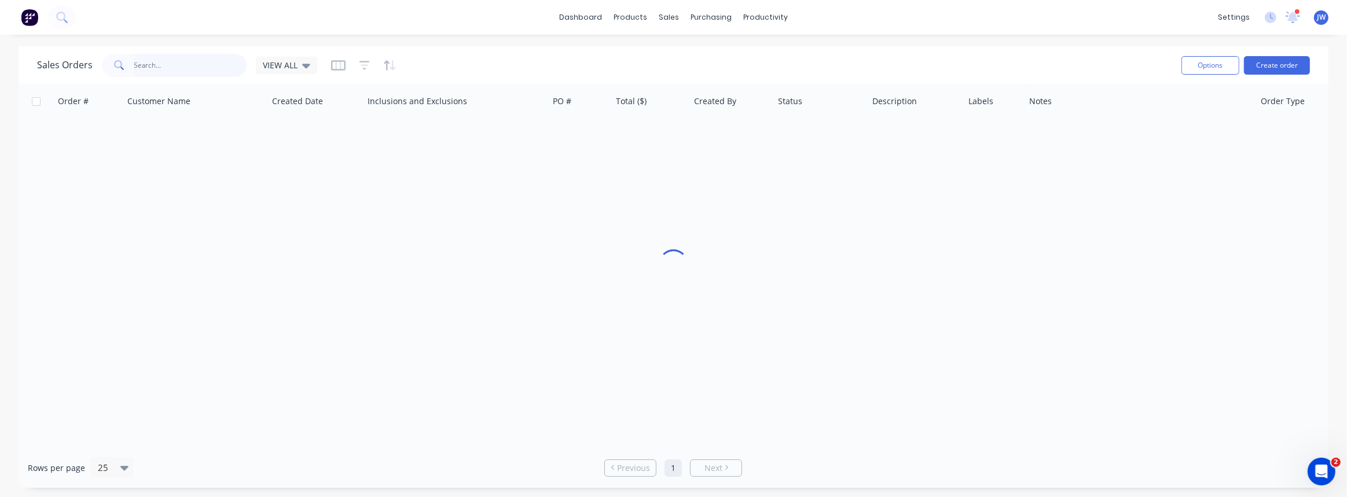
click at [190, 62] on input "text" at bounding box center [190, 65] width 113 height 23
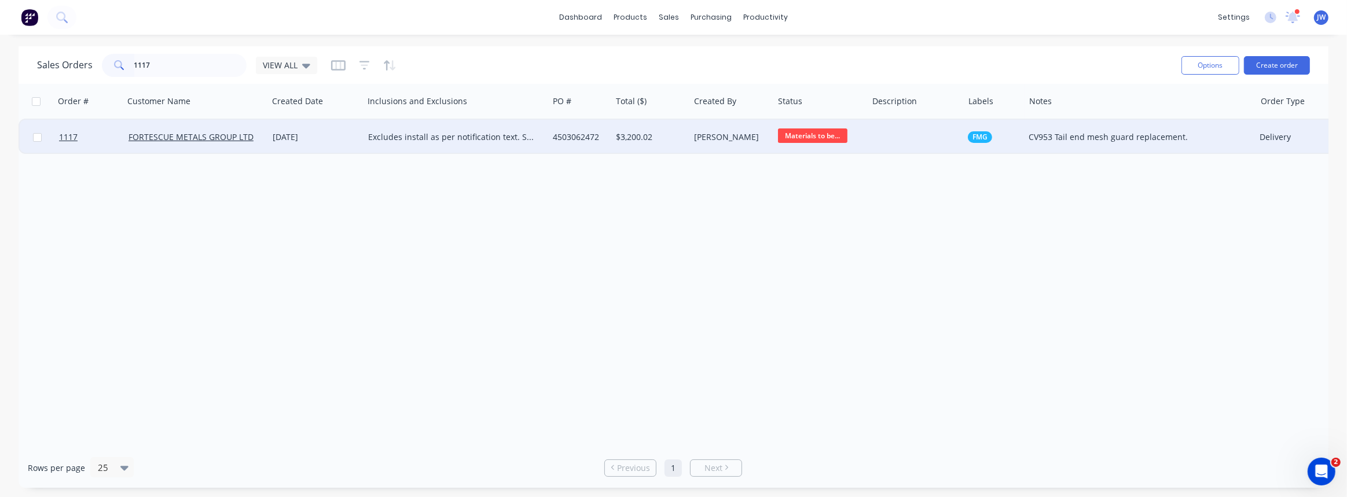
click at [389, 138] on div "Excludes install as per notification text. Supply only." at bounding box center [451, 137] width 167 height 12
click at [584, 147] on div "4503062472" at bounding box center [579, 137] width 63 height 35
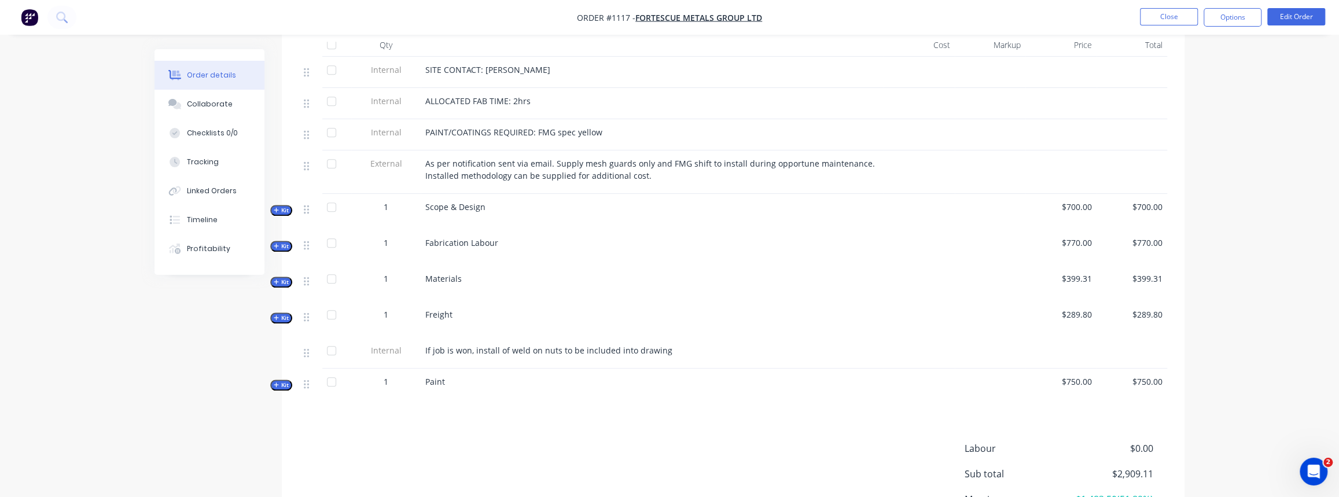
scroll to position [421, 0]
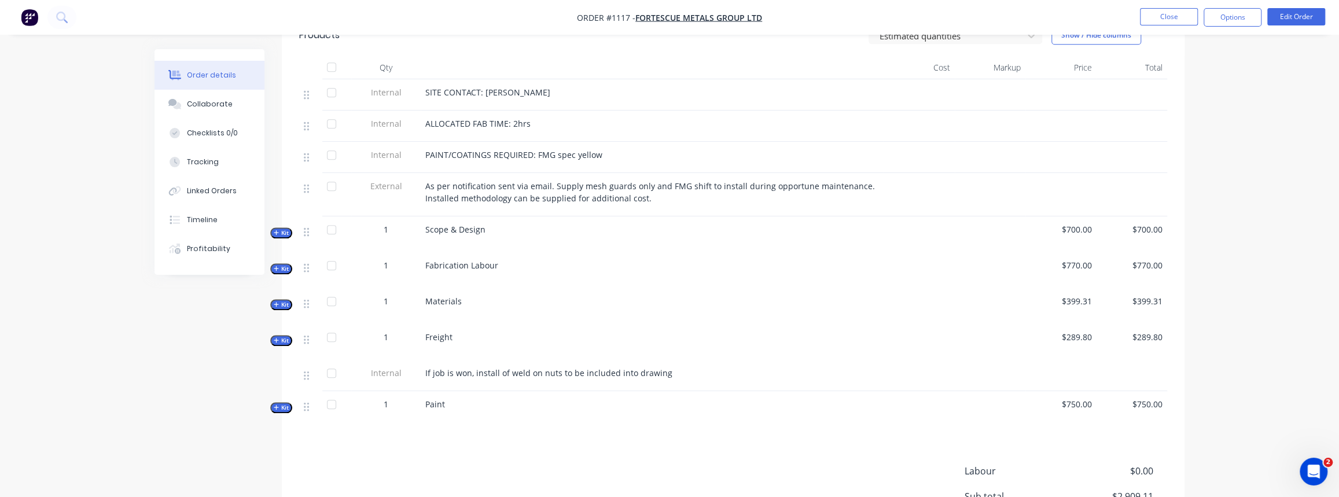
click at [284, 300] on span "Kit" at bounding box center [281, 304] width 15 height 9
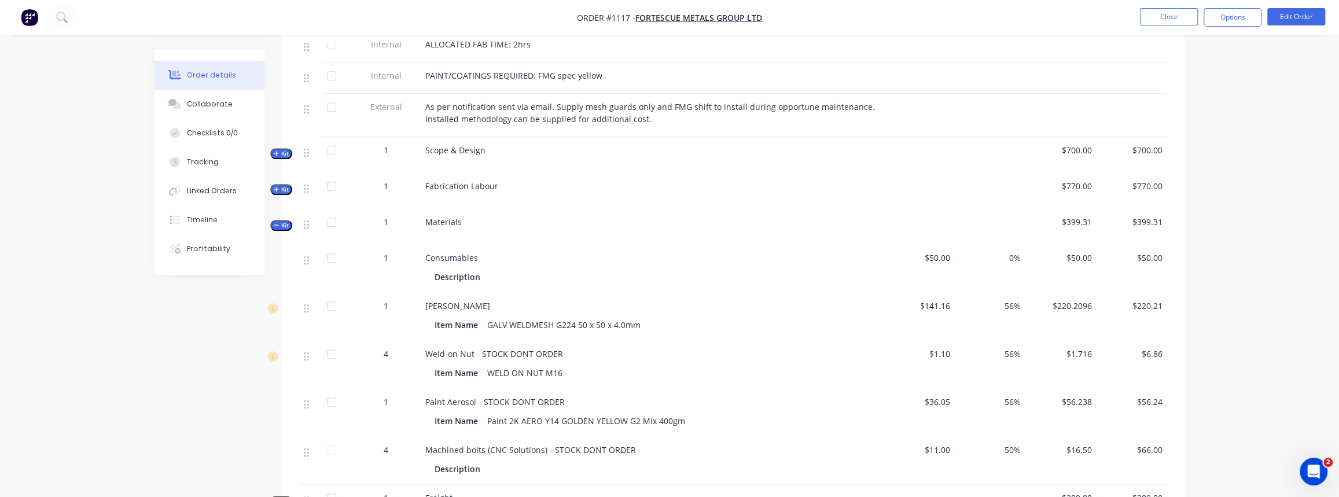
scroll to position [526, 0]
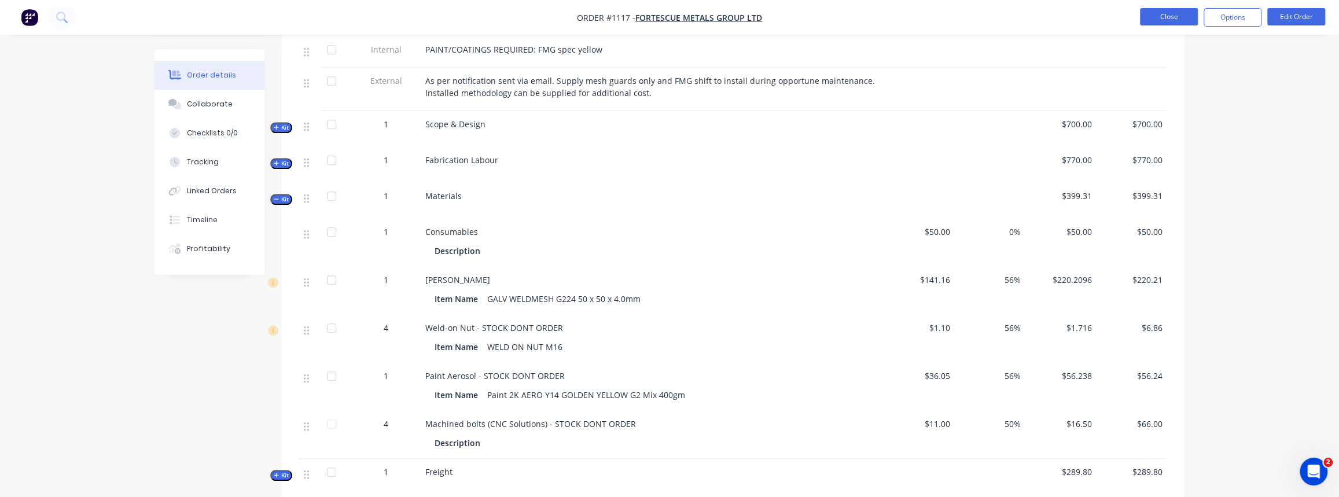
click at [1152, 21] on button "Close" at bounding box center [1169, 16] width 58 height 17
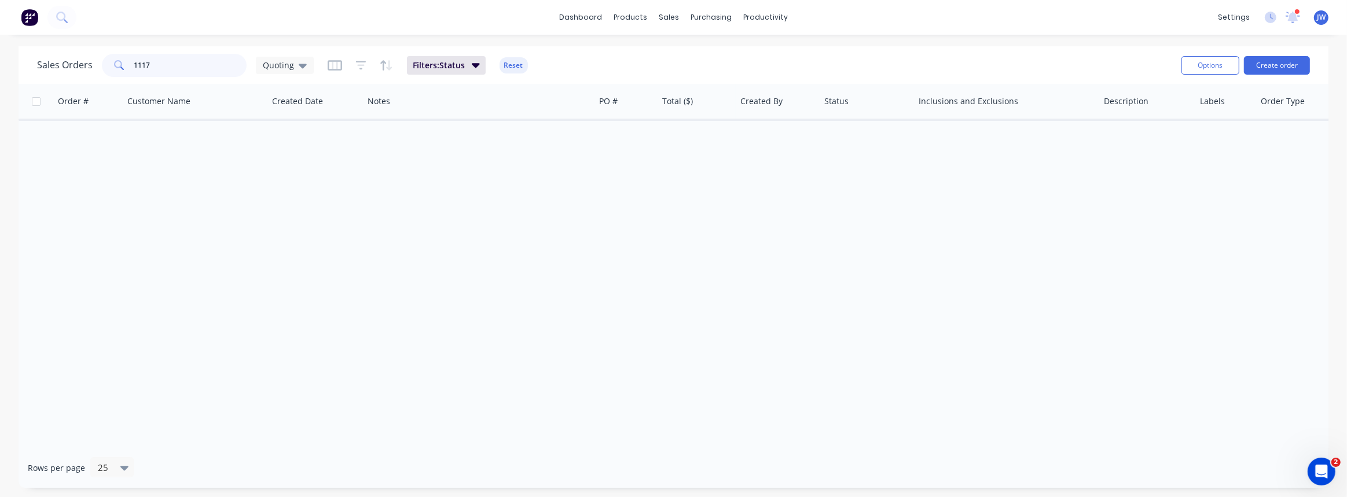
drag, startPoint x: 179, startPoint y: 74, endPoint x: 32, endPoint y: 65, distance: 146.7
click at [32, 65] on div "Sales Orders 1117 Quoting Filters: Status Reset Options Create order" at bounding box center [674, 65] width 1310 height 38
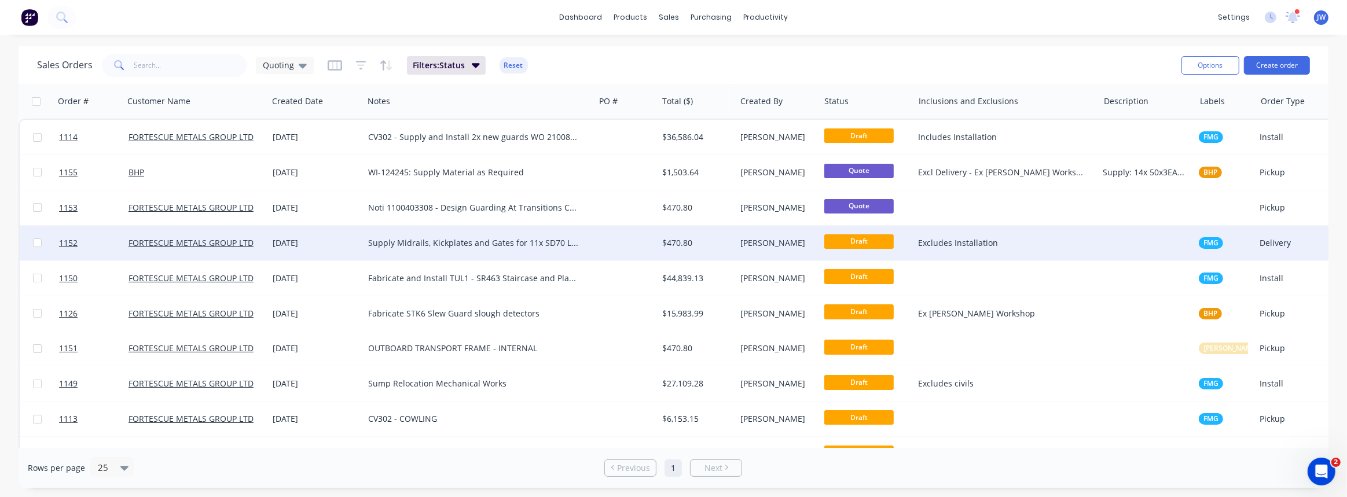
click at [432, 251] on div "Supply Midrails, Kickplates and Gates for 11x SD70 Locos." at bounding box center [478, 243] width 231 height 35
click at [696, 245] on div "$470.80" at bounding box center [694, 243] width 65 height 12
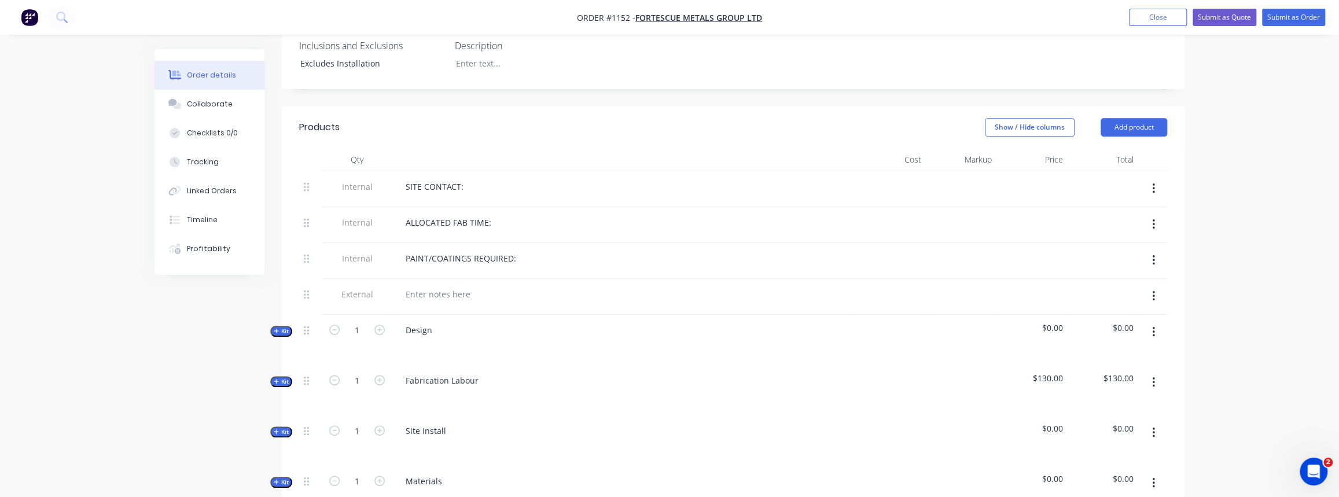
scroll to position [368, 0]
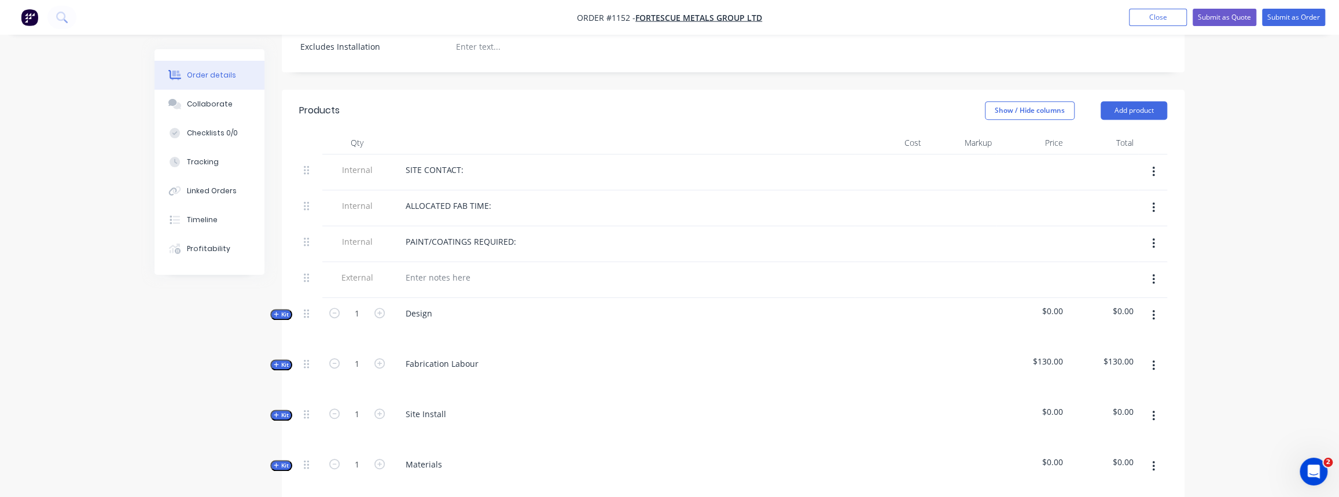
click at [276, 463] on icon "button" at bounding box center [276, 465] width 5 height 5
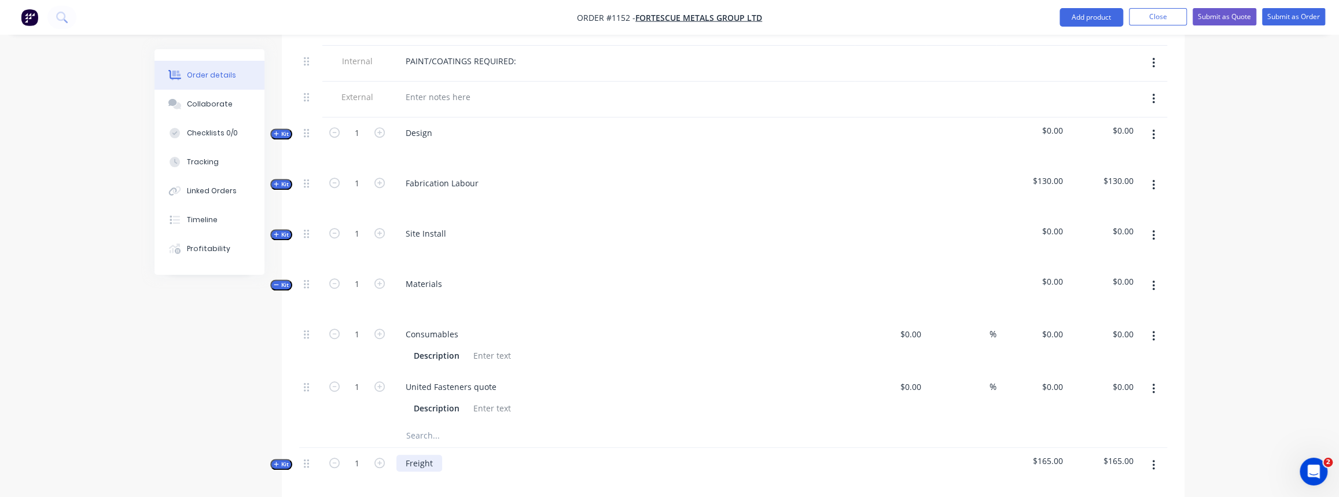
scroll to position [579, 0]
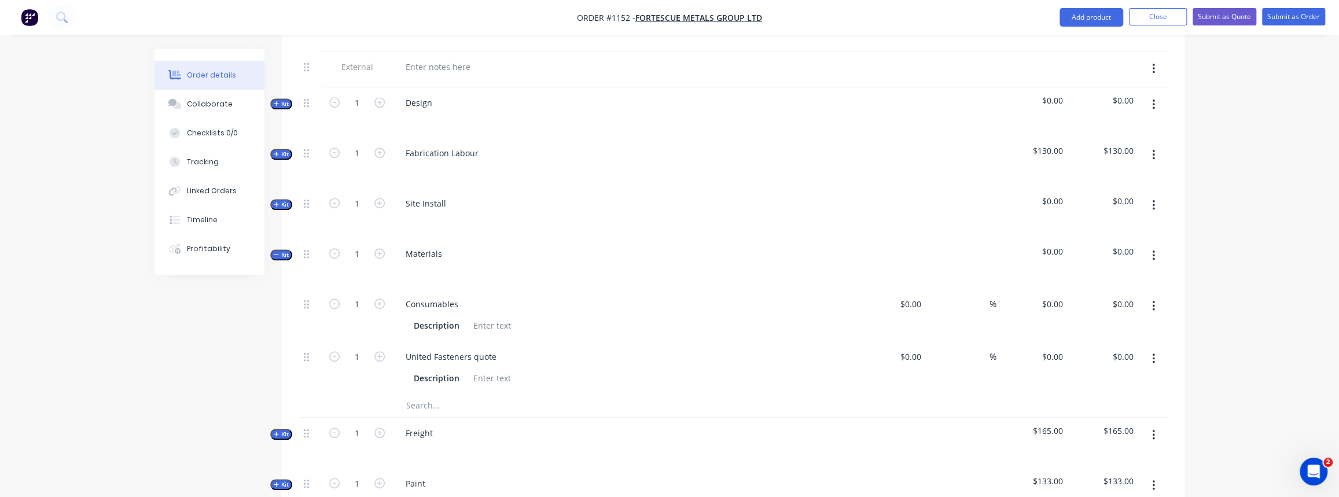
click at [434, 394] on input "text" at bounding box center [521, 405] width 231 height 23
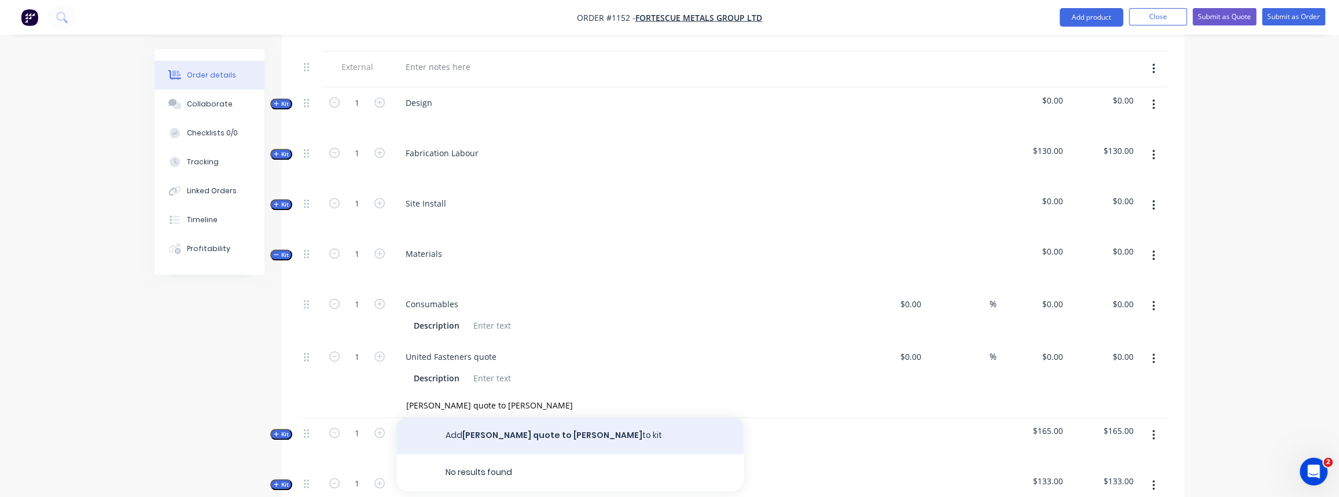
click at [545, 427] on button "Add Simmonds quote to Madson to kit" at bounding box center [569, 435] width 347 height 37
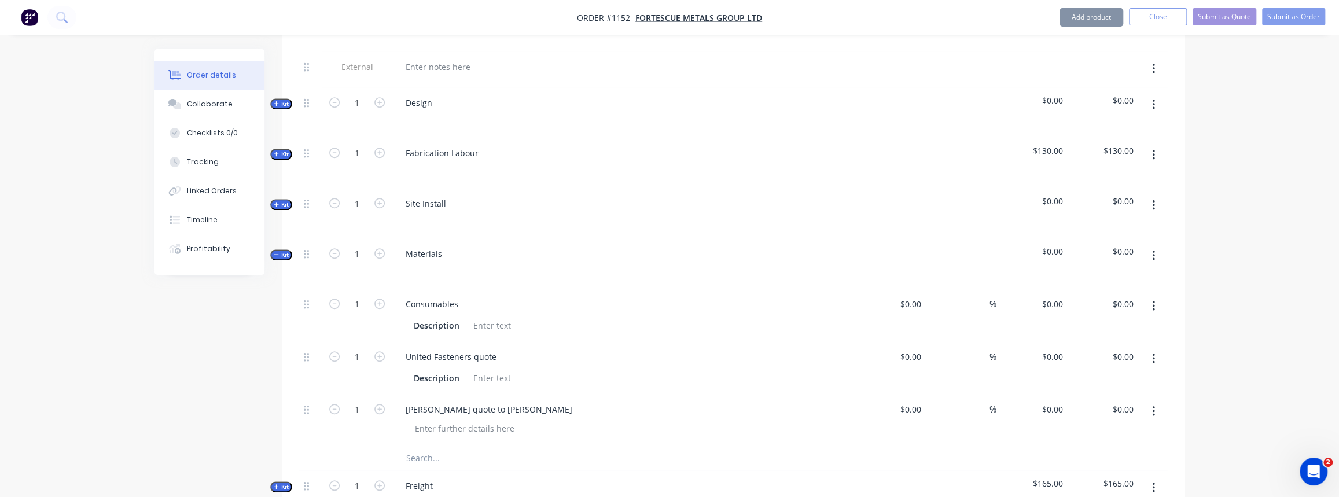
click at [444, 447] on input "text" at bounding box center [521, 458] width 231 height 23
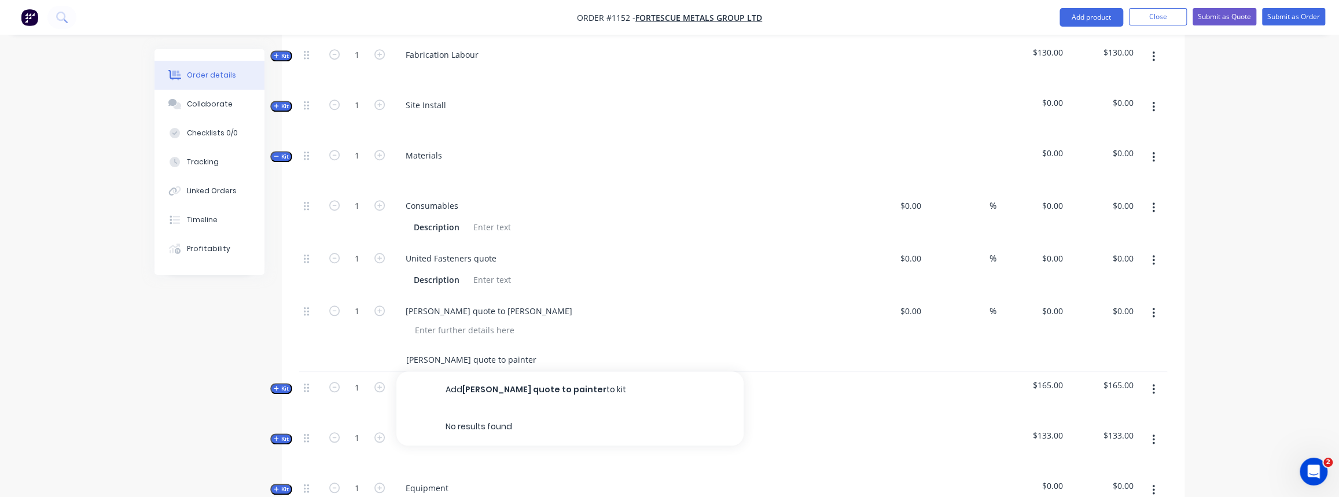
scroll to position [683, 0]
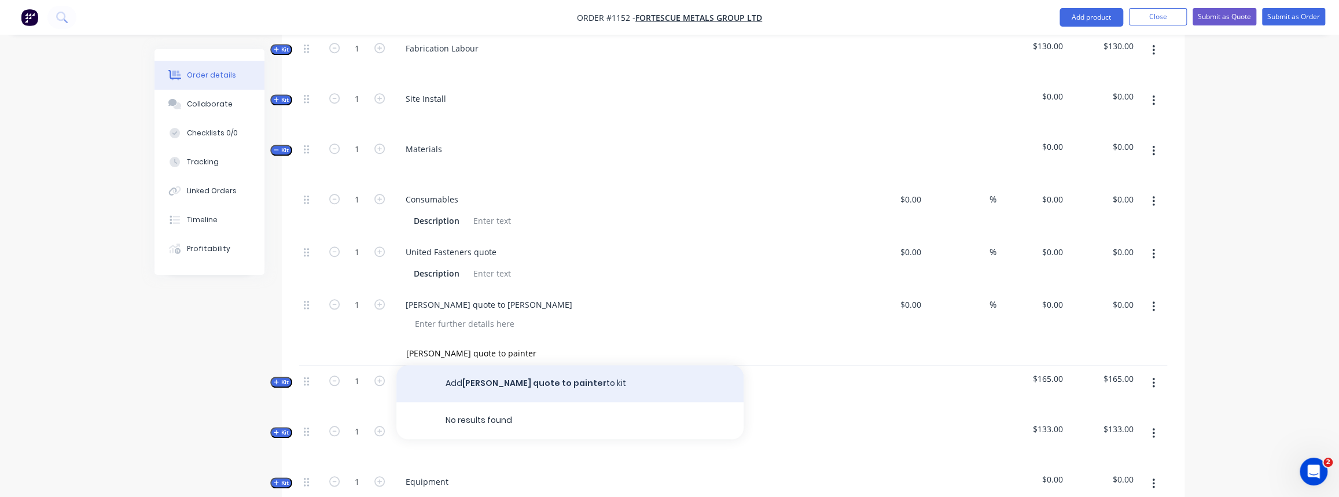
click at [518, 367] on button "Add Simmonds quote to painter to kit" at bounding box center [569, 383] width 347 height 37
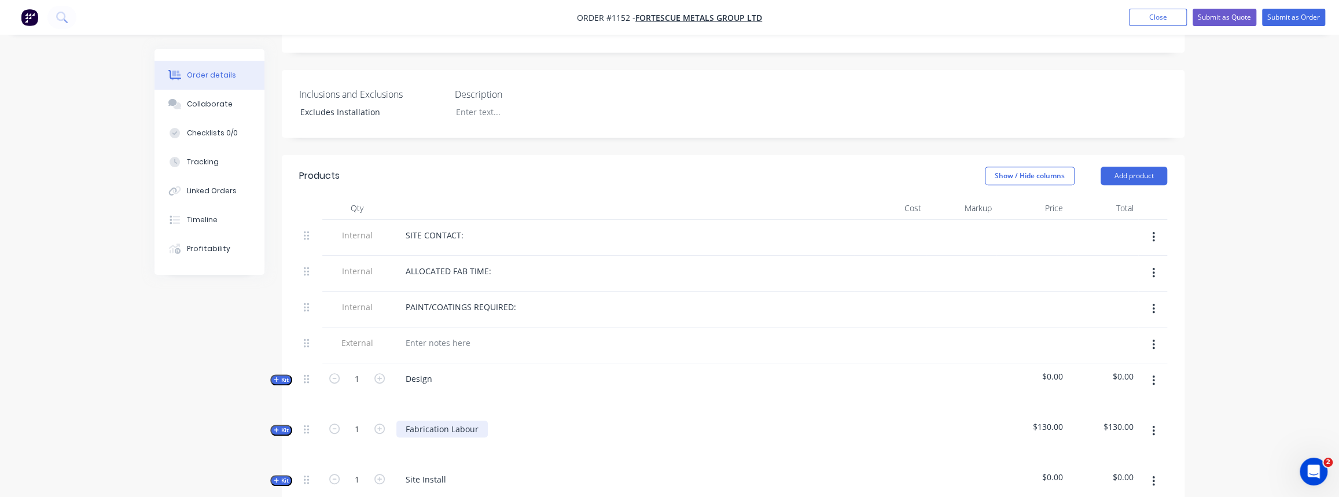
scroll to position [315, 0]
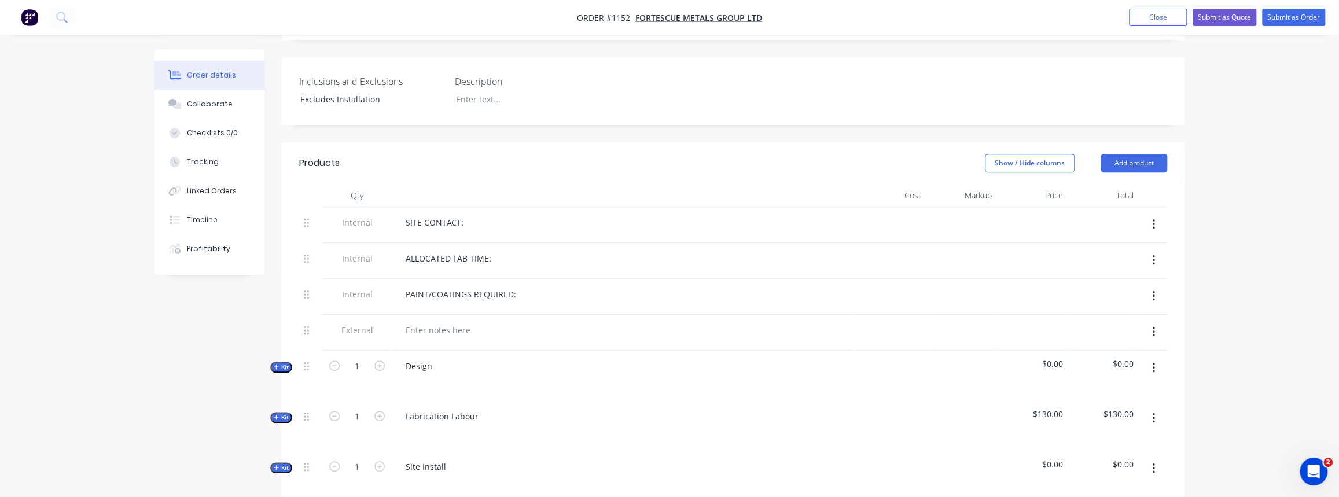
click at [289, 362] on button "Kit" at bounding box center [281, 367] width 22 height 11
click at [361, 408] on input "0" at bounding box center [357, 416] width 30 height 17
click at [443, 382] on div "Design" at bounding box center [623, 376] width 463 height 50
click at [284, 363] on span "Kit" at bounding box center [281, 367] width 15 height 9
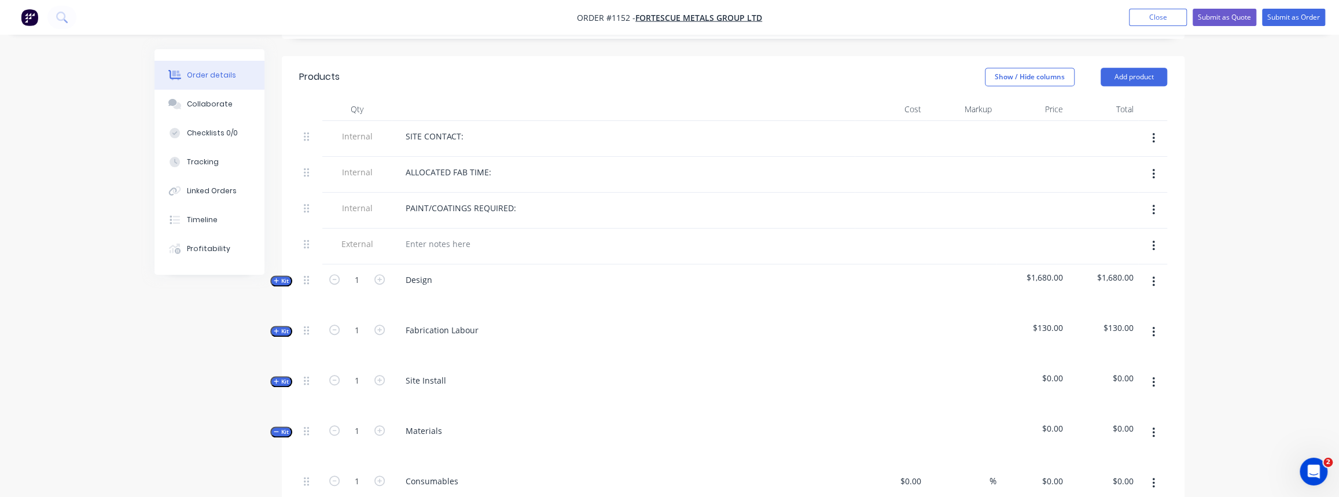
scroll to position [421, 0]
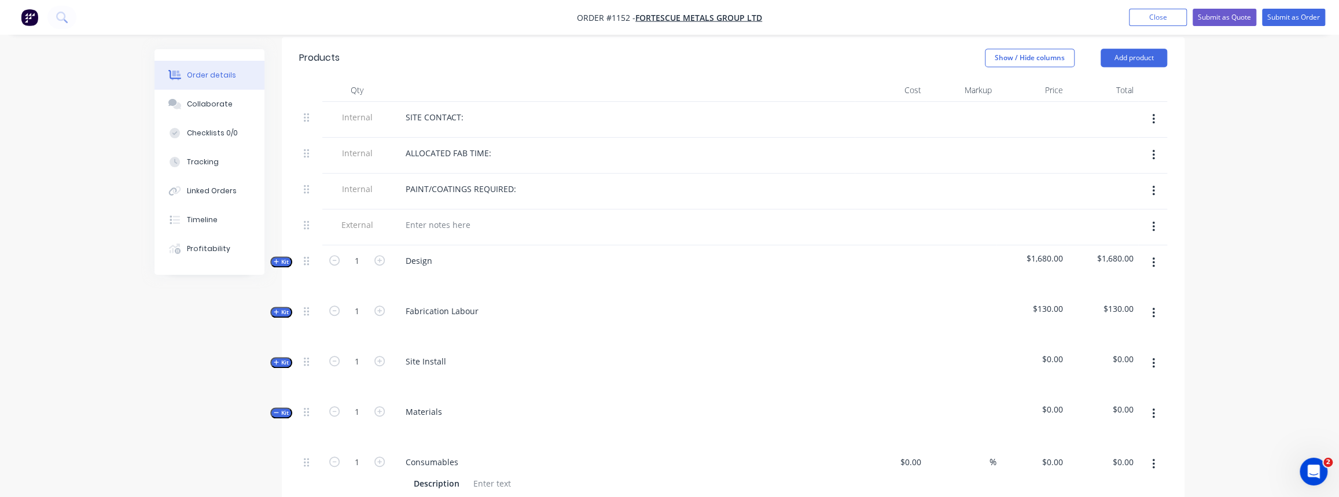
click at [1152, 358] on icon "button" at bounding box center [1153, 363] width 2 height 10
click at [1089, 455] on div "Delete" at bounding box center [1112, 463] width 89 height 17
click at [280, 351] on div "Created by Justin Created 25/09/25 Required 25/09/25 Assigned to Add team membe…" at bounding box center [670, 421] width 1030 height 1587
click at [282, 358] on span "Kit" at bounding box center [281, 362] width 15 height 9
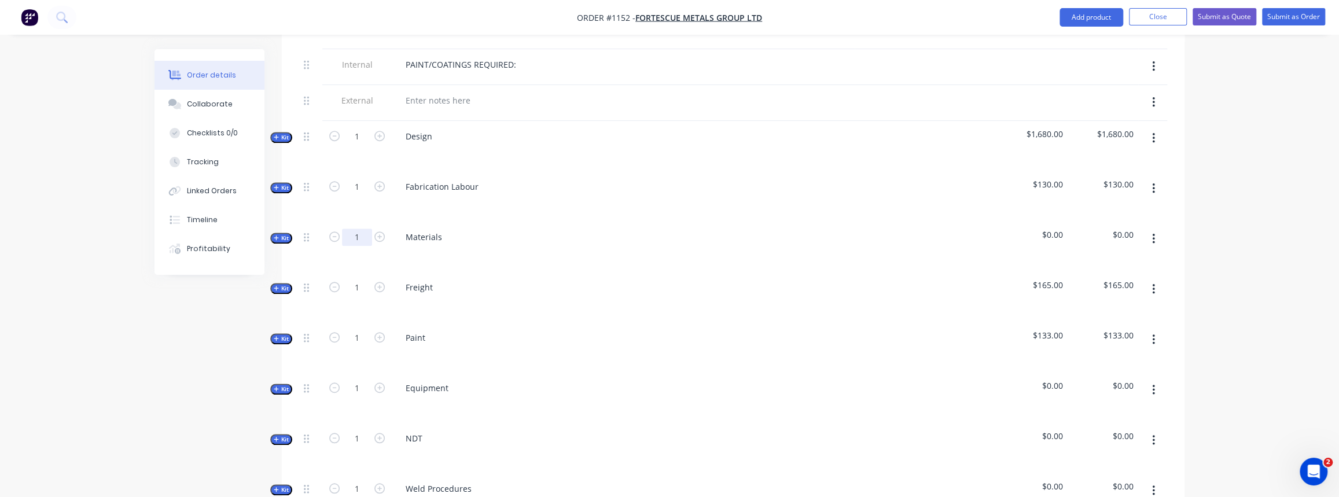
scroll to position [526, 0]
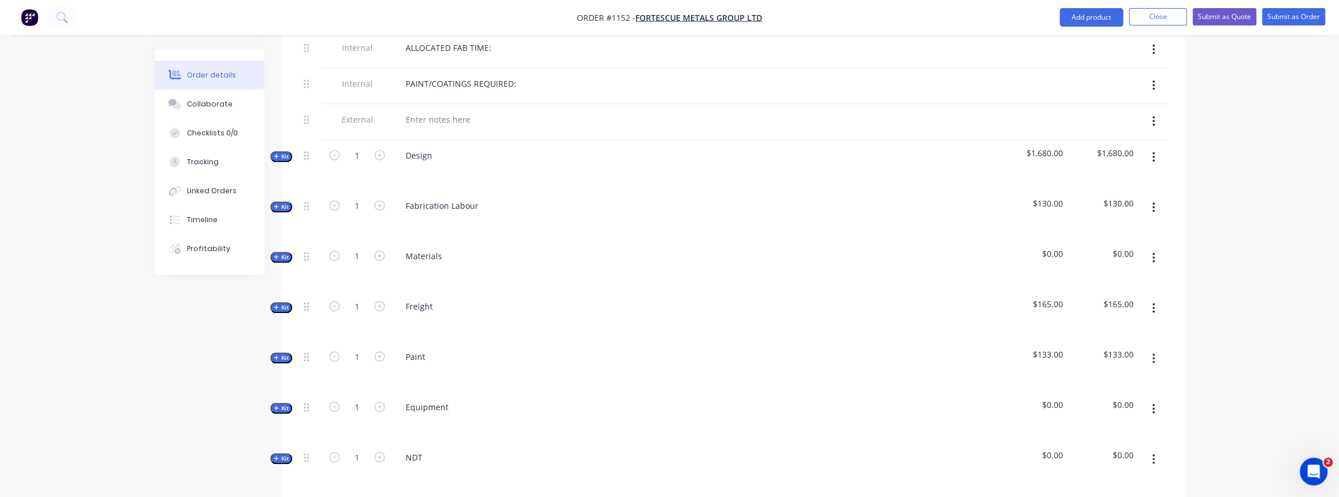
click at [277, 254] on icon "button" at bounding box center [276, 257] width 5 height 6
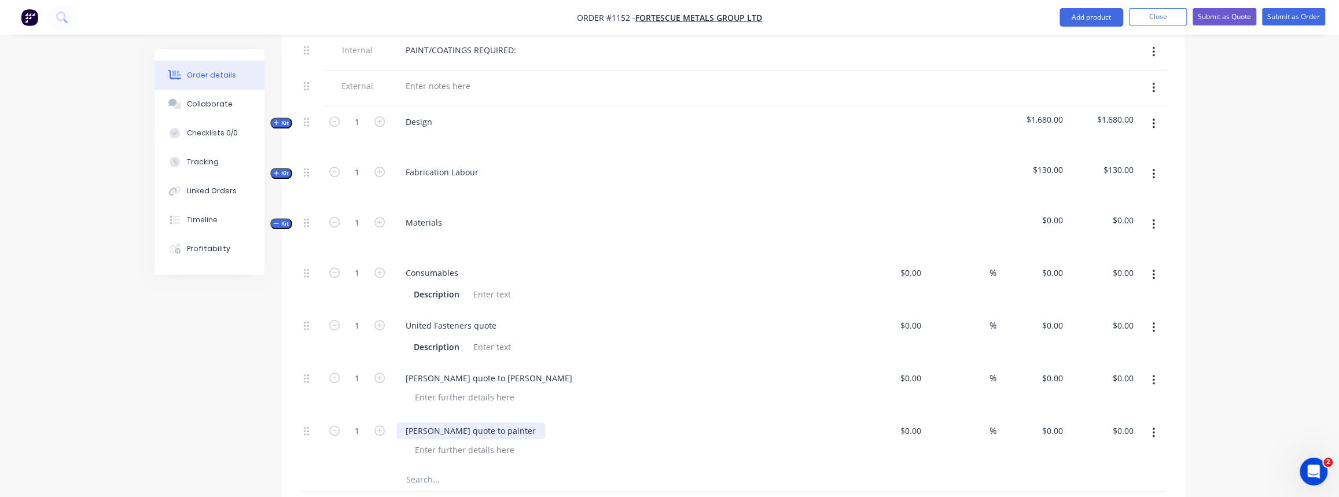
scroll to position [579, 0]
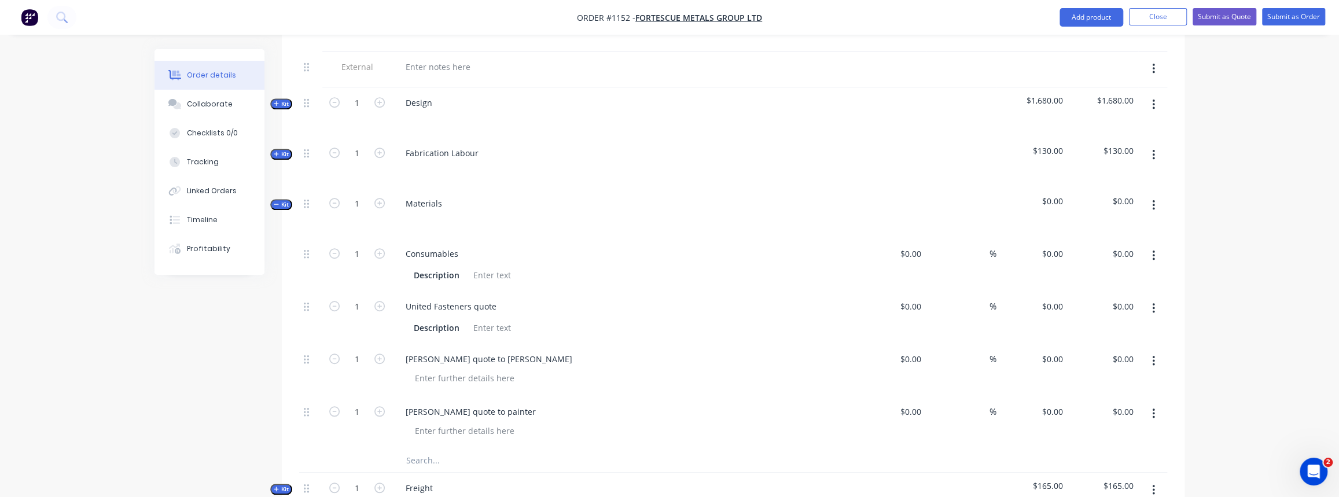
click at [442, 450] on input "text" at bounding box center [521, 460] width 231 height 23
click at [425, 449] on input "Wedlok quote" at bounding box center [521, 460] width 231 height 23
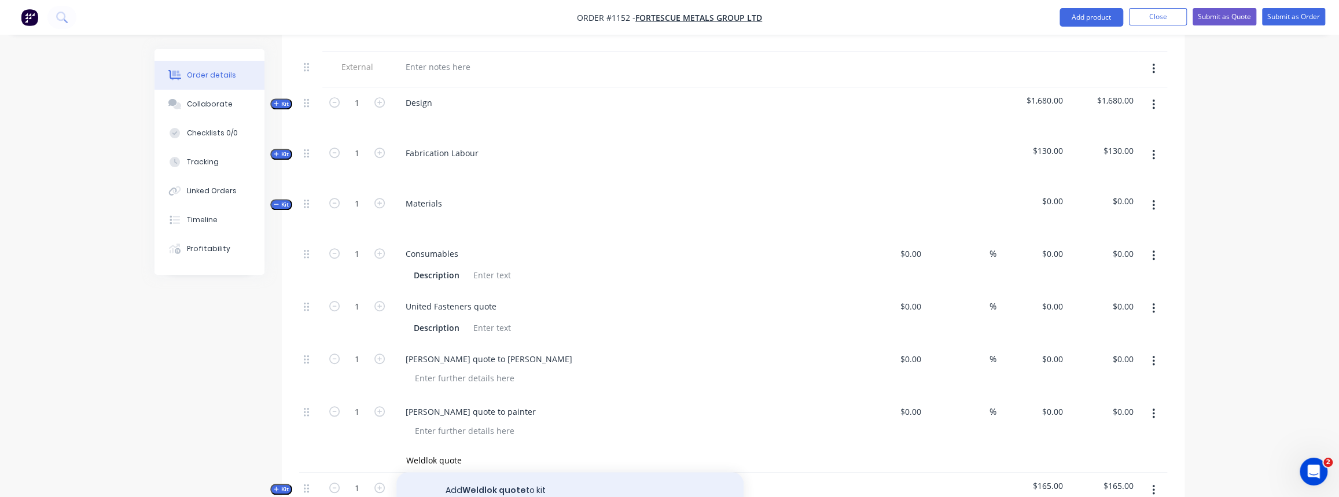
click at [483, 474] on button "Add Weldlok quote to kit" at bounding box center [569, 490] width 347 height 37
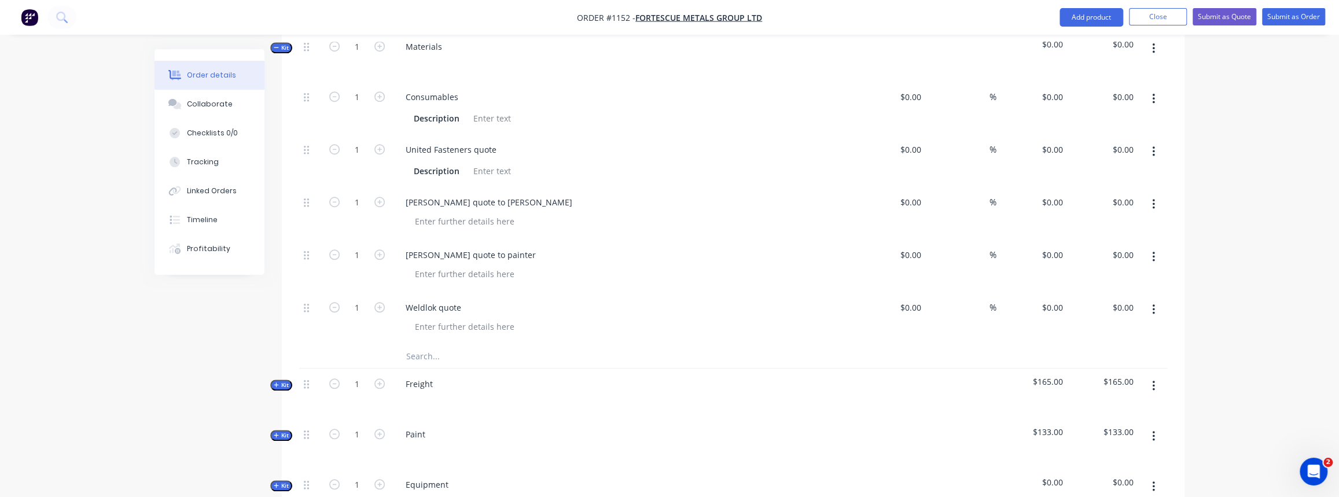
scroll to position [736, 0]
click at [288, 380] on span "Kit" at bounding box center [281, 384] width 15 height 9
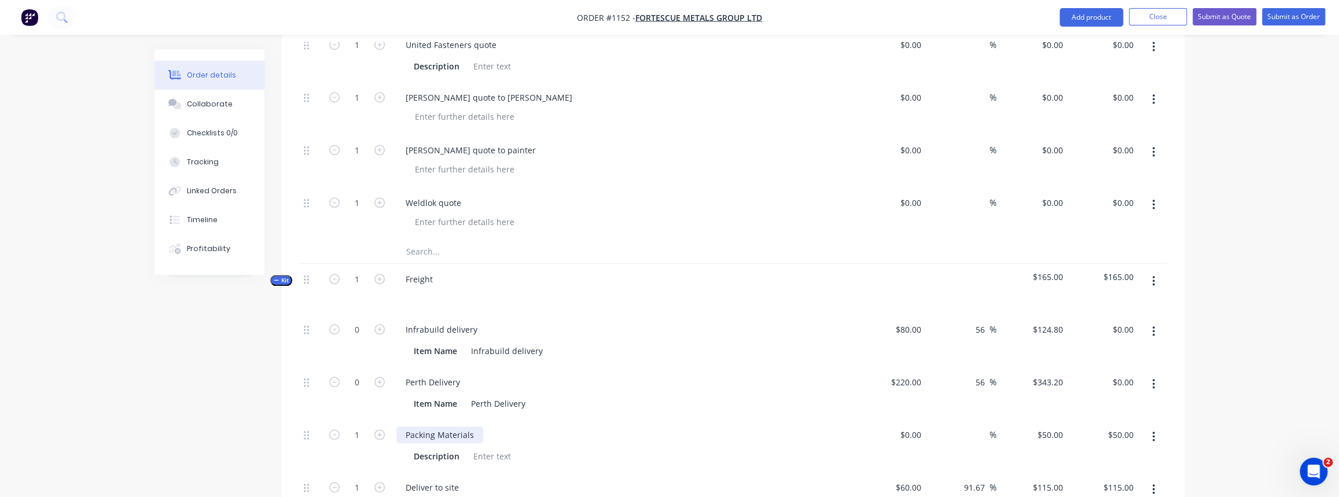
scroll to position [841, 0]
click at [377, 428] on icon "button" at bounding box center [379, 433] width 10 height 10
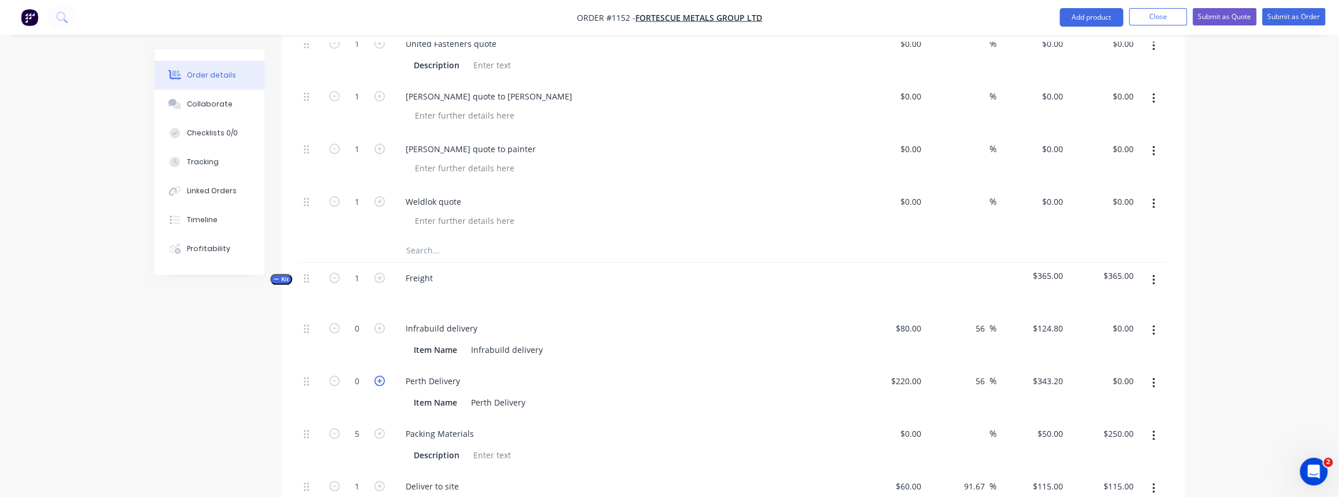
click at [378, 376] on icon "button" at bounding box center [379, 381] width 10 height 10
click at [379, 376] on icon "button" at bounding box center [379, 381] width 10 height 10
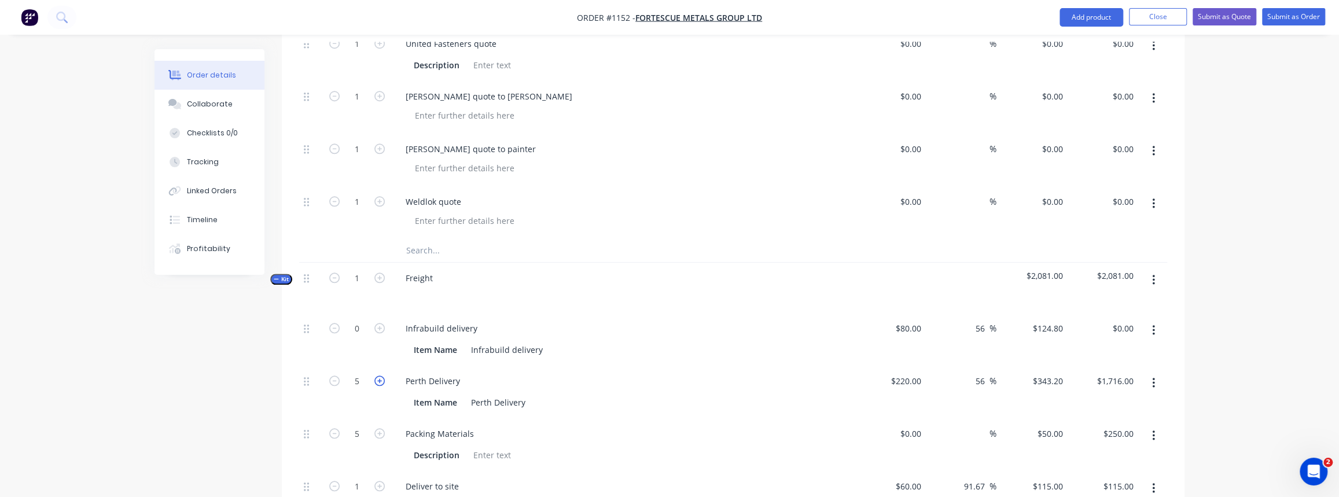
click at [379, 376] on icon "button" at bounding box center [379, 381] width 10 height 10
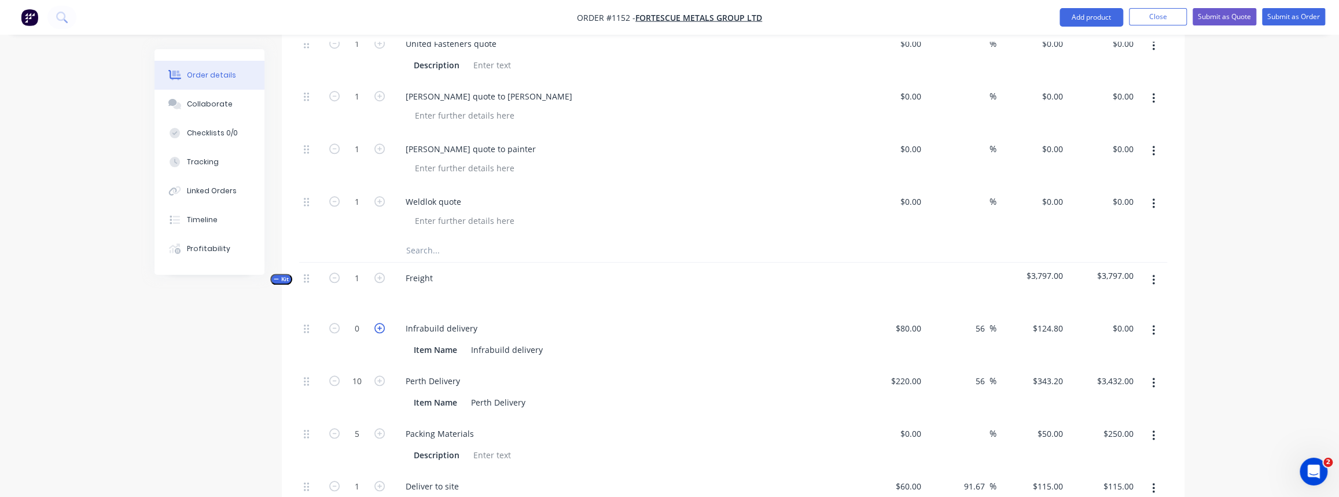
click at [380, 323] on icon "button" at bounding box center [379, 328] width 10 height 10
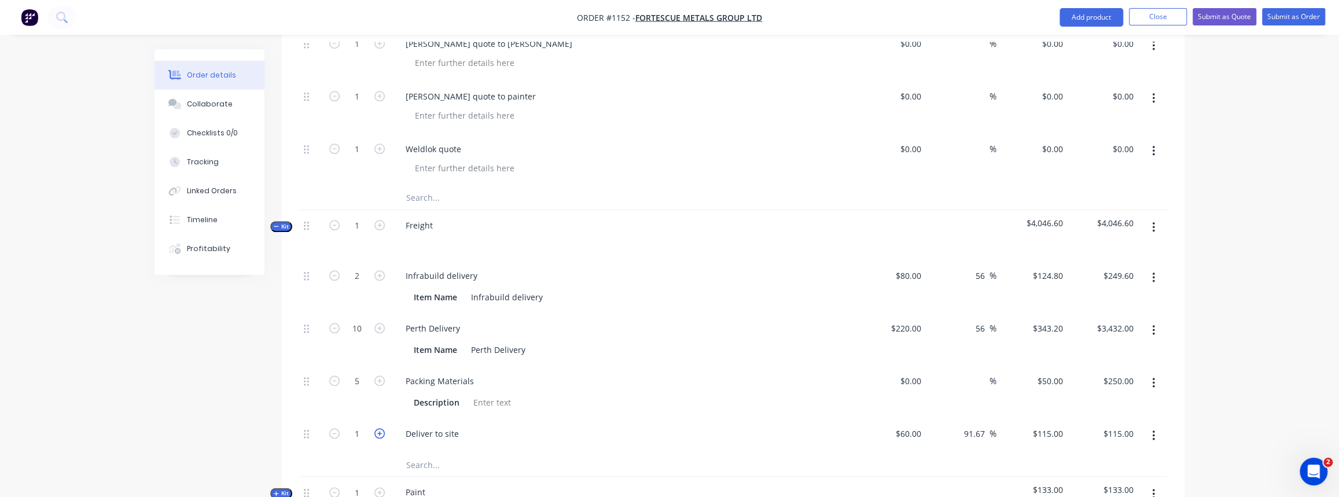
click at [375, 428] on icon "button" at bounding box center [379, 433] width 10 height 10
click at [376, 428] on icon "button" at bounding box center [379, 433] width 10 height 10
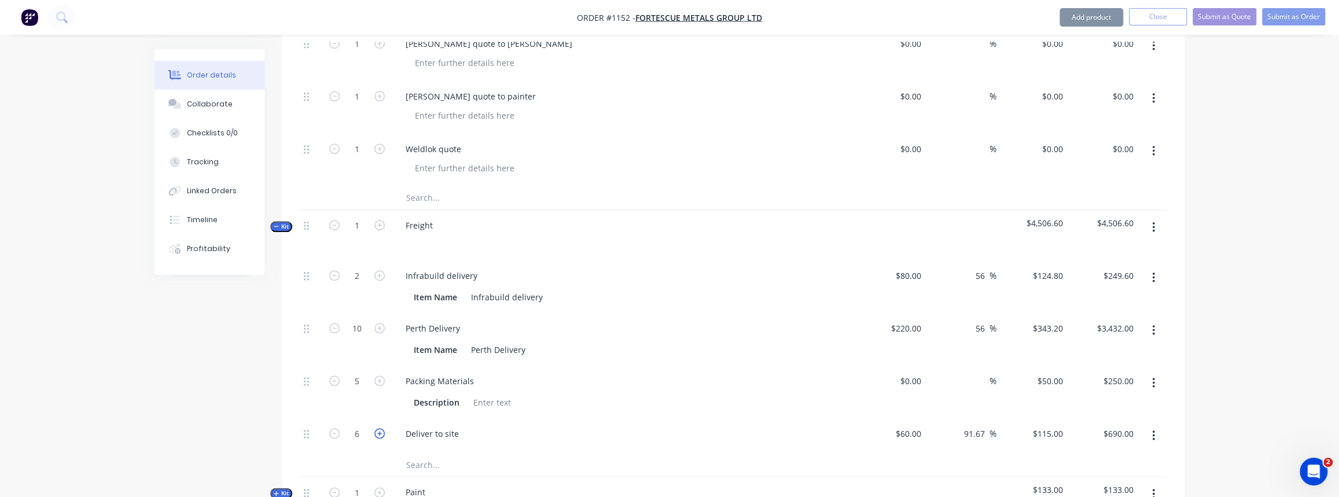
click at [376, 428] on icon "button" at bounding box center [379, 433] width 10 height 10
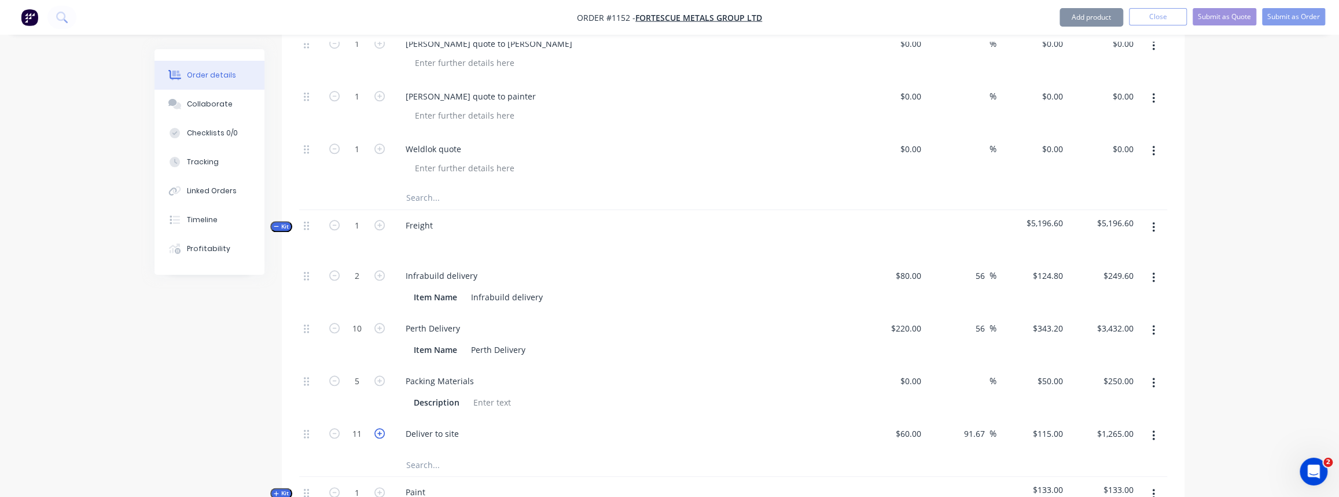
click at [376, 428] on icon "button" at bounding box center [379, 433] width 10 height 10
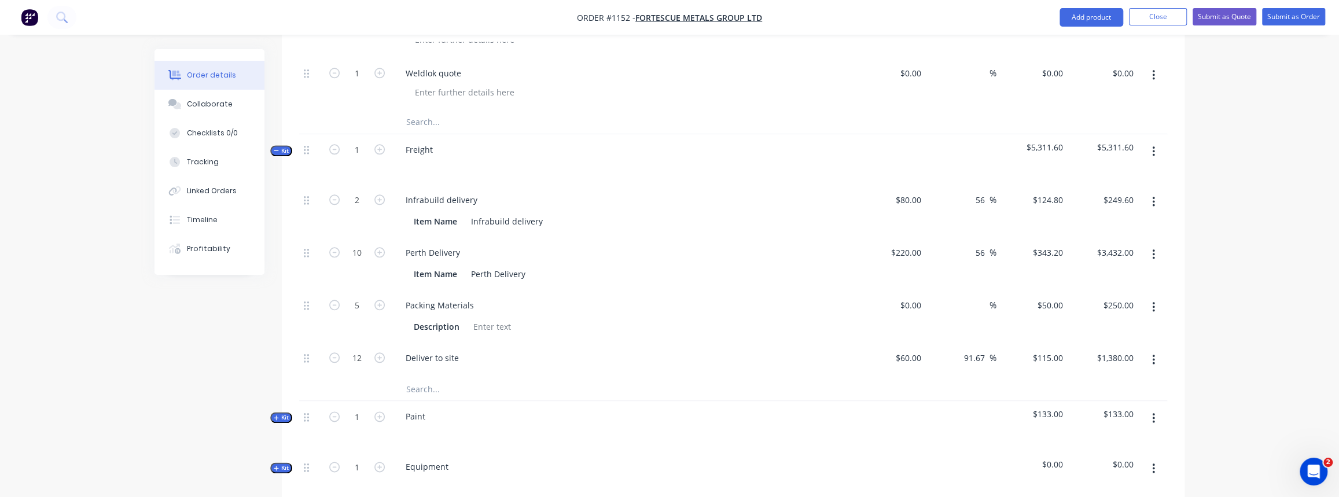
scroll to position [999, 0]
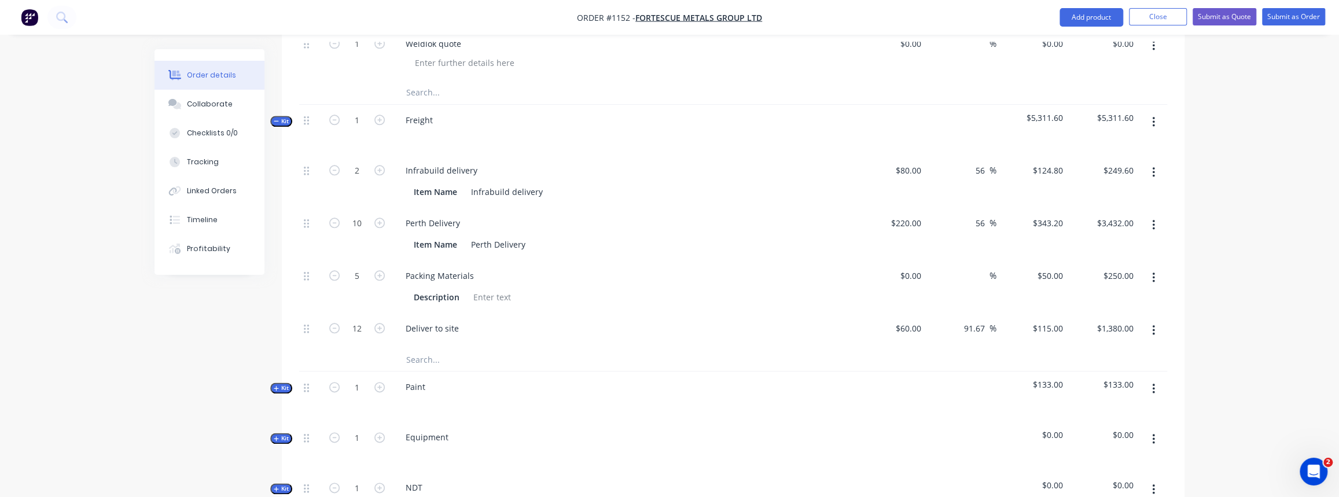
click at [282, 434] on span "Kit" at bounding box center [281, 438] width 15 height 9
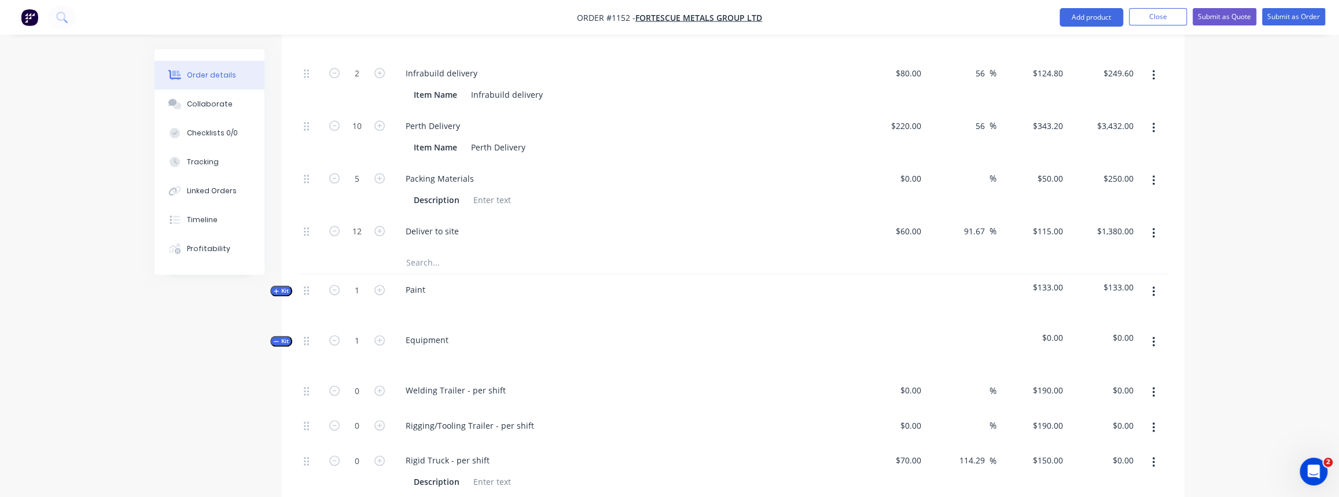
scroll to position [1105, 0]
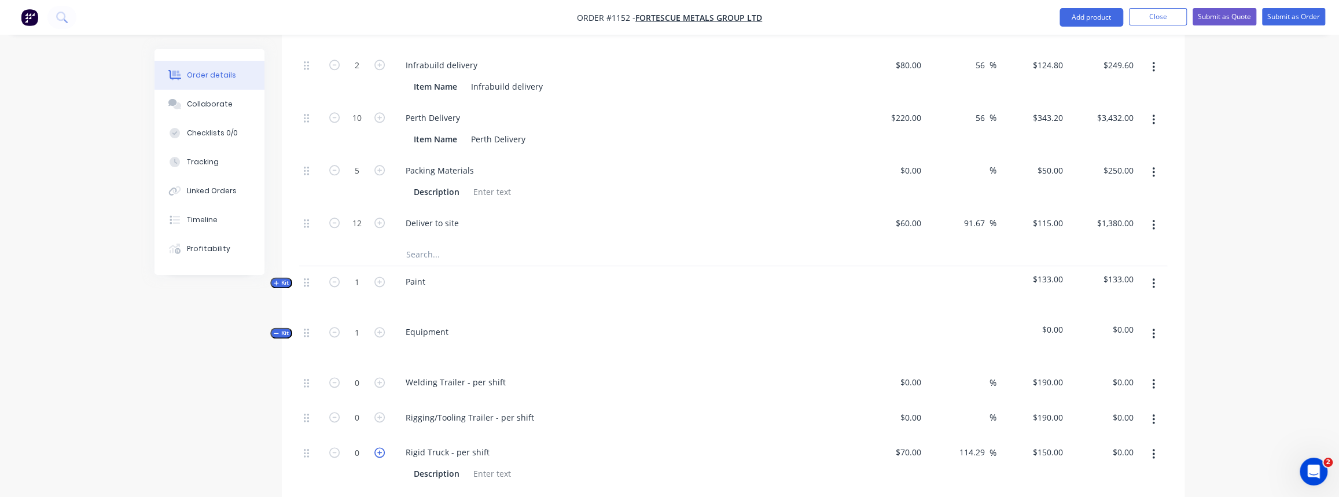
click at [380, 447] on icon "button" at bounding box center [379, 452] width 10 height 10
click at [1153, 414] on icon "button" at bounding box center [1153, 419] width 2 height 10
click at [1091, 488] on div "Delete" at bounding box center [1112, 496] width 89 height 17
click at [1152, 378] on icon "button" at bounding box center [1153, 384] width 3 height 13
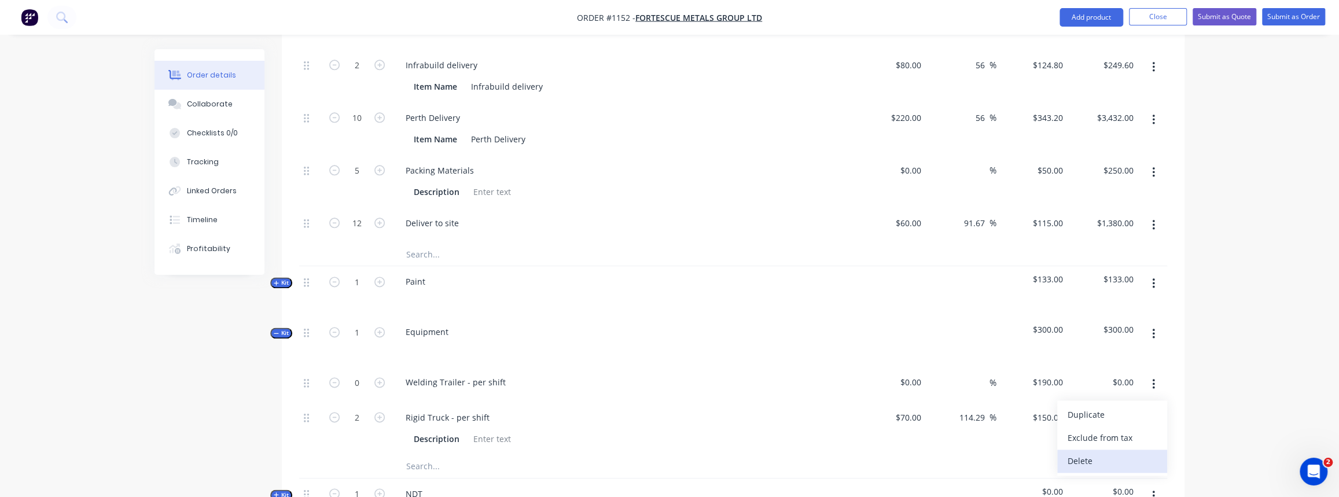
click at [1076, 453] on div "Delete" at bounding box center [1112, 461] width 89 height 17
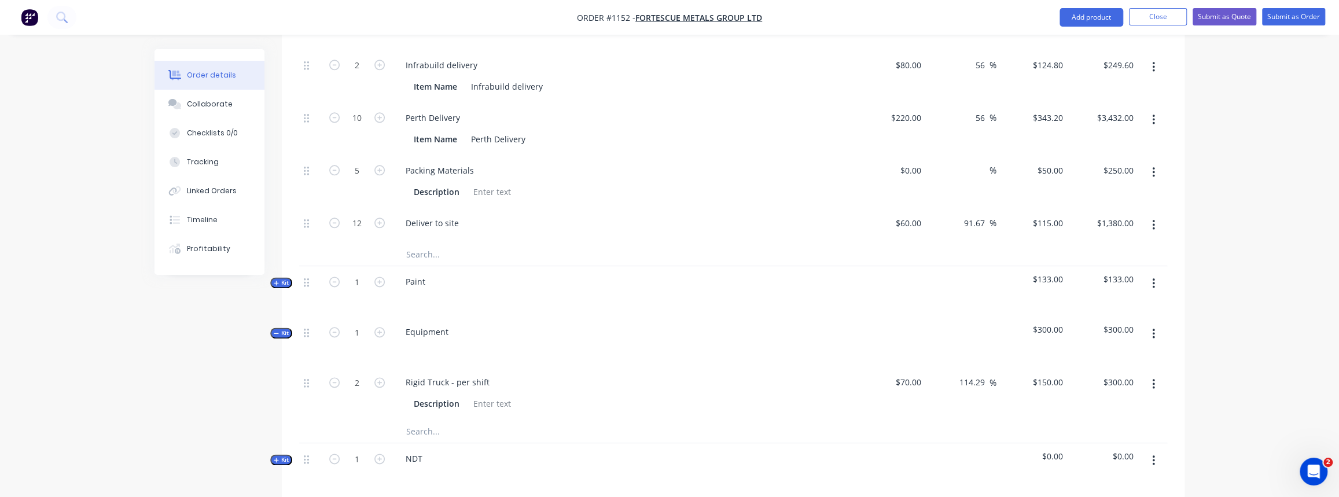
click at [280, 329] on span "Kit" at bounding box center [281, 333] width 15 height 9
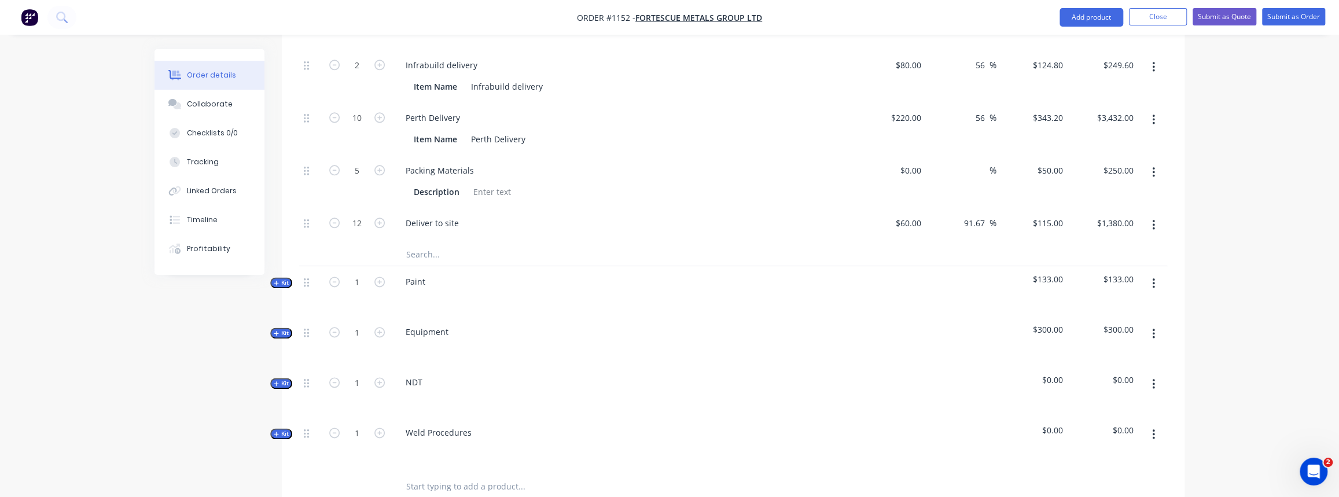
click at [1153, 379] on icon "button" at bounding box center [1153, 384] width 2 height 10
click at [1085, 476] on div "Delete" at bounding box center [1112, 484] width 89 height 17
click at [1154, 378] on icon "button" at bounding box center [1153, 384] width 3 height 13
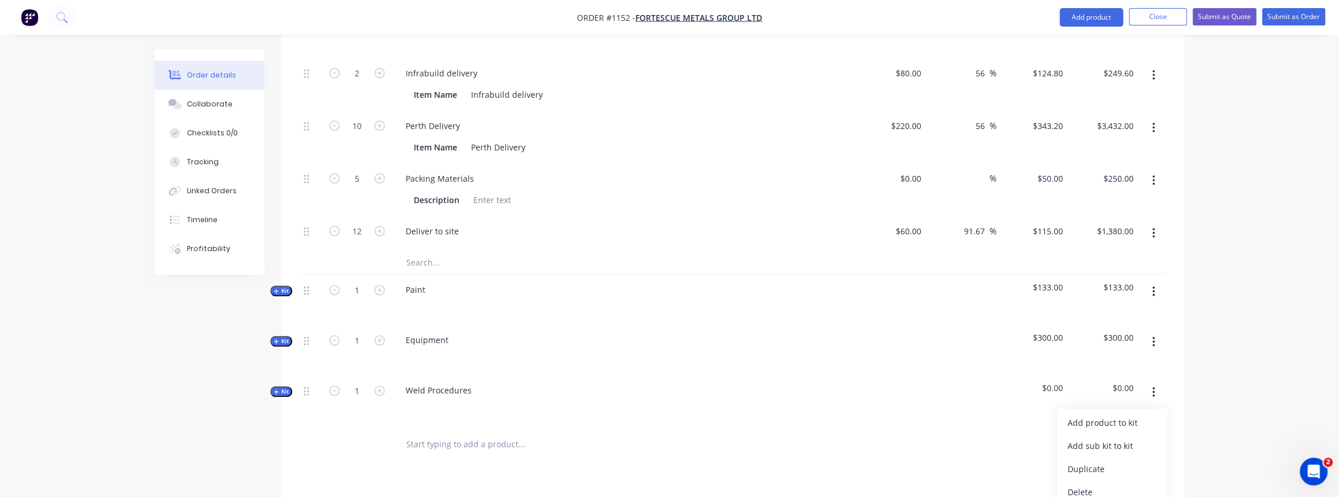
scroll to position [1157, 0]
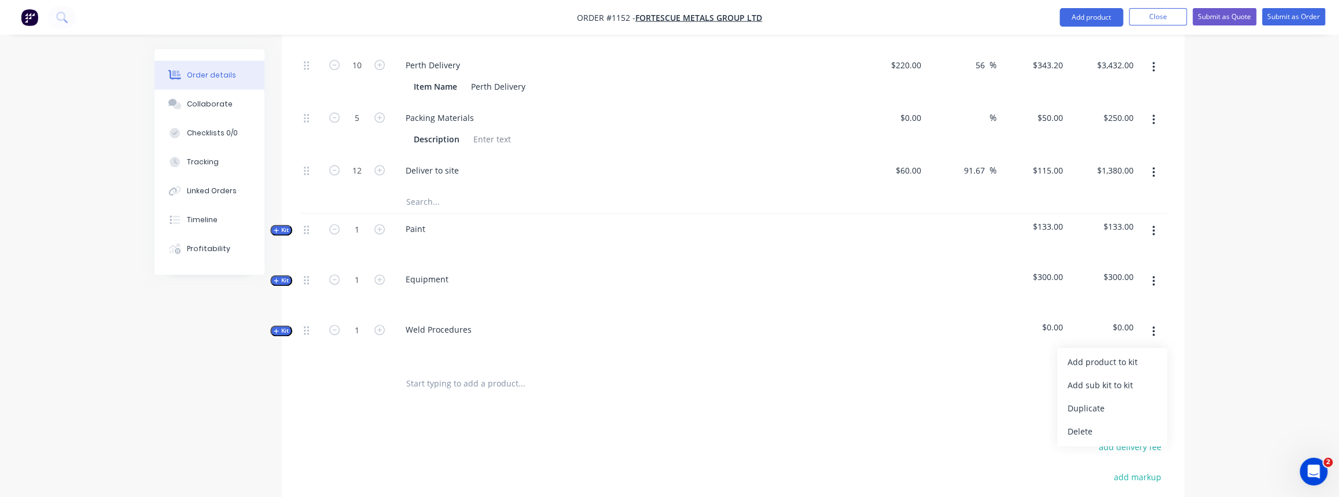
click at [1080, 423] on div "Delete" at bounding box center [1112, 431] width 89 height 17
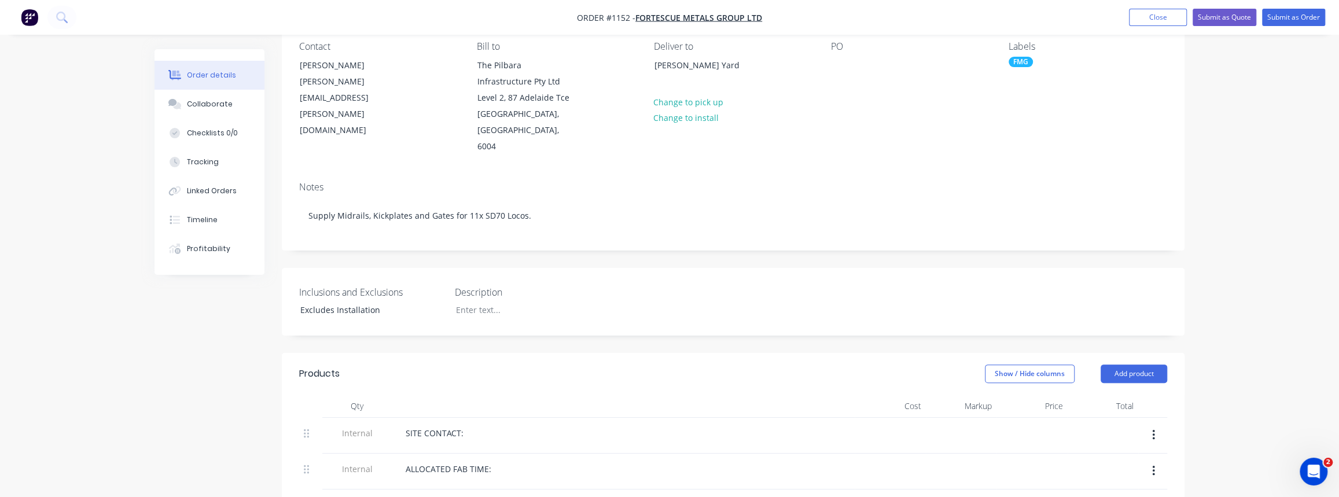
scroll to position [0, 0]
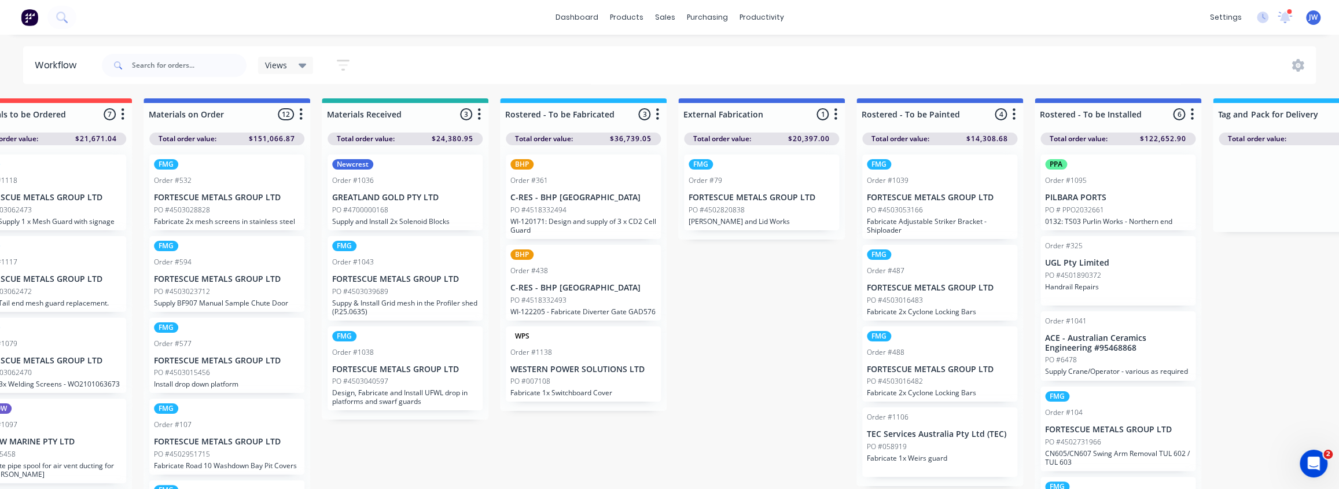
scroll to position [0, 616]
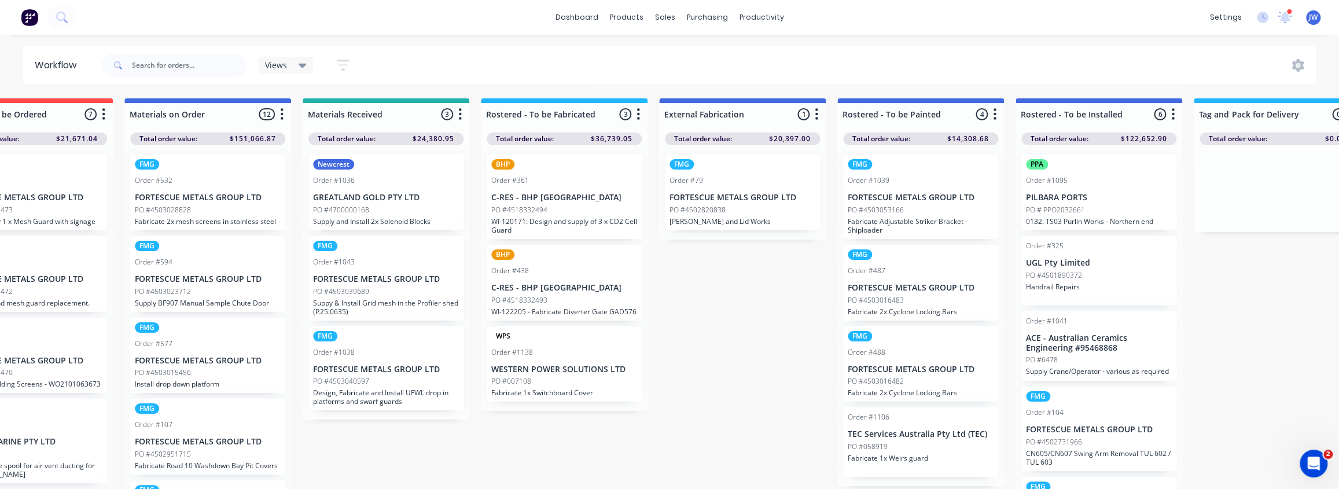
drag, startPoint x: 1007, startPoint y: 211, endPoint x: 1036, endPoint y: 213, distance: 29.6
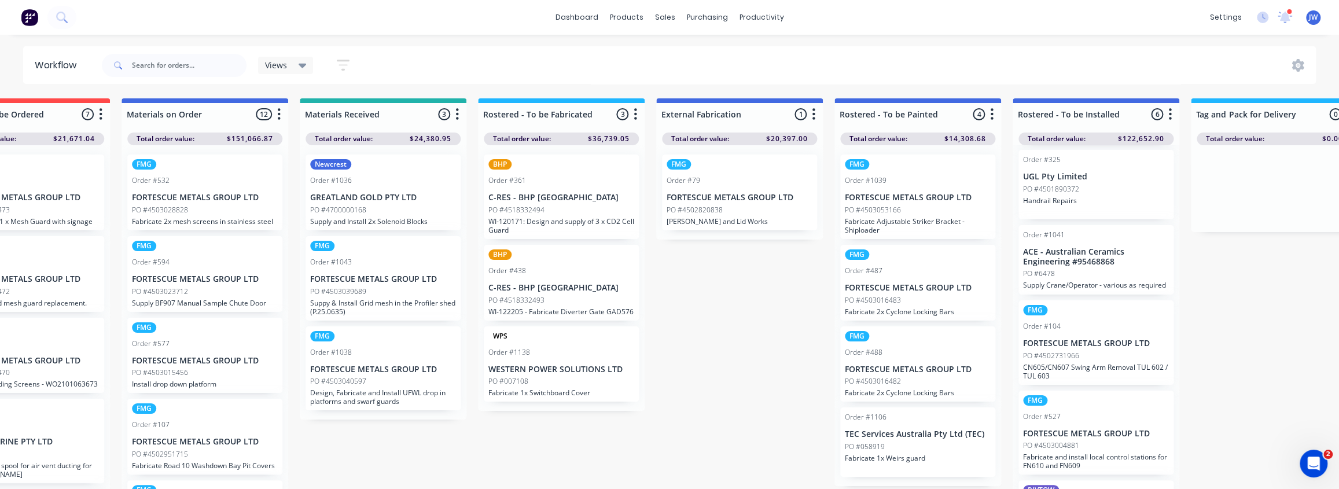
scroll to position [105, 0]
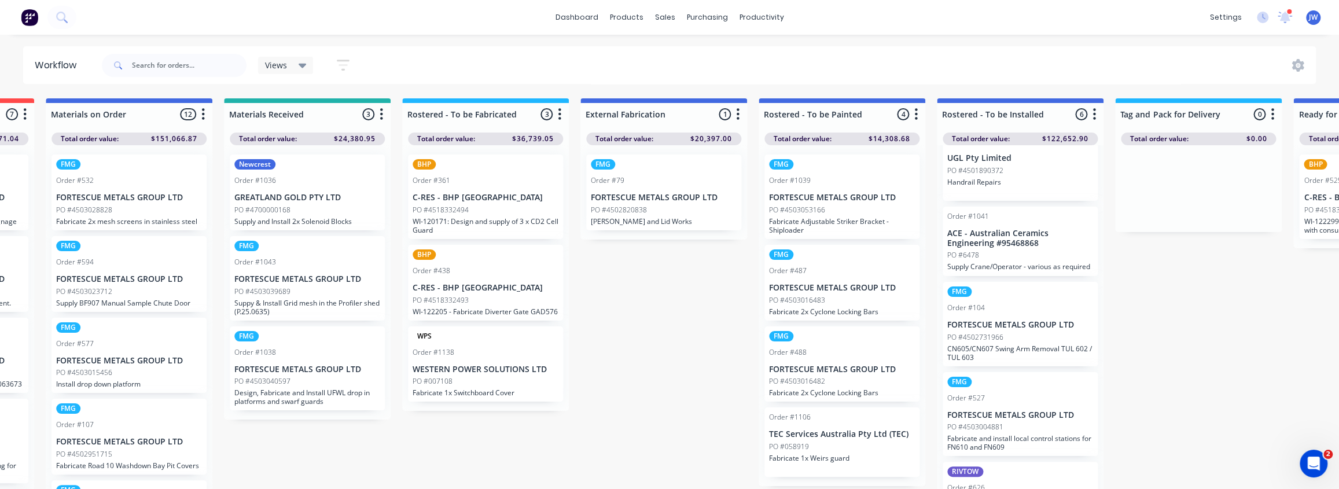
drag, startPoint x: 940, startPoint y: 383, endPoint x: 967, endPoint y: 383, distance: 27.2
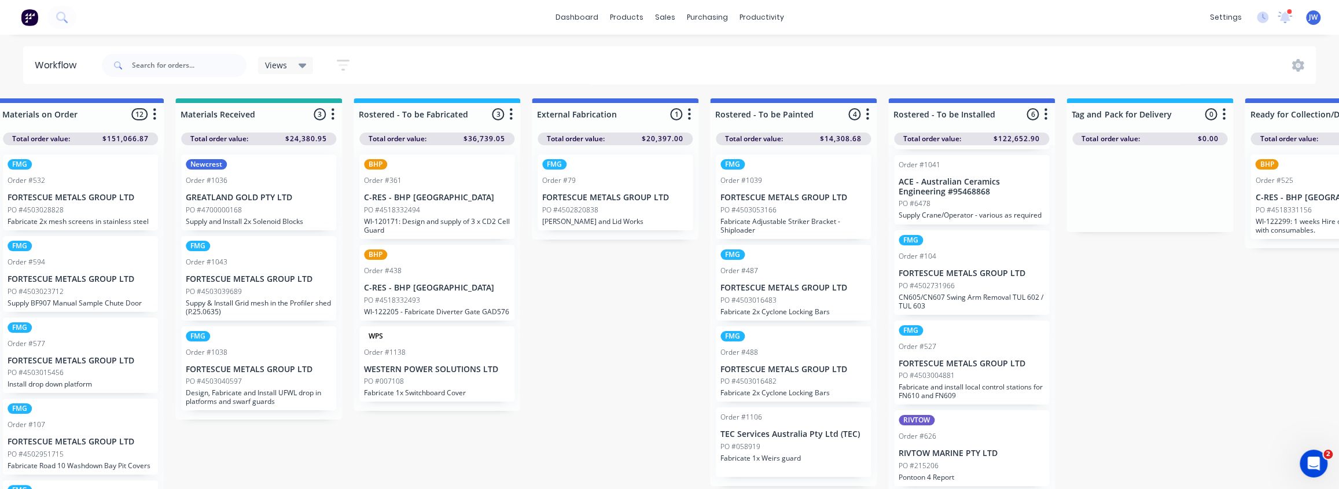
scroll to position [156, 0]
click at [946, 381] on p "PO #4503004881" at bounding box center [927, 375] width 56 height 10
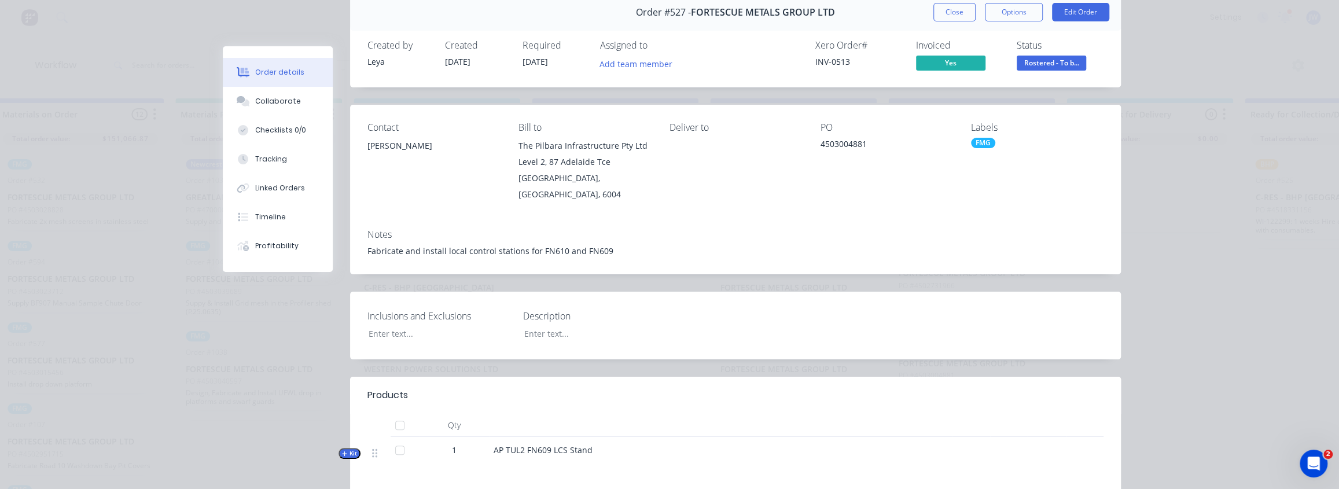
scroll to position [157, 0]
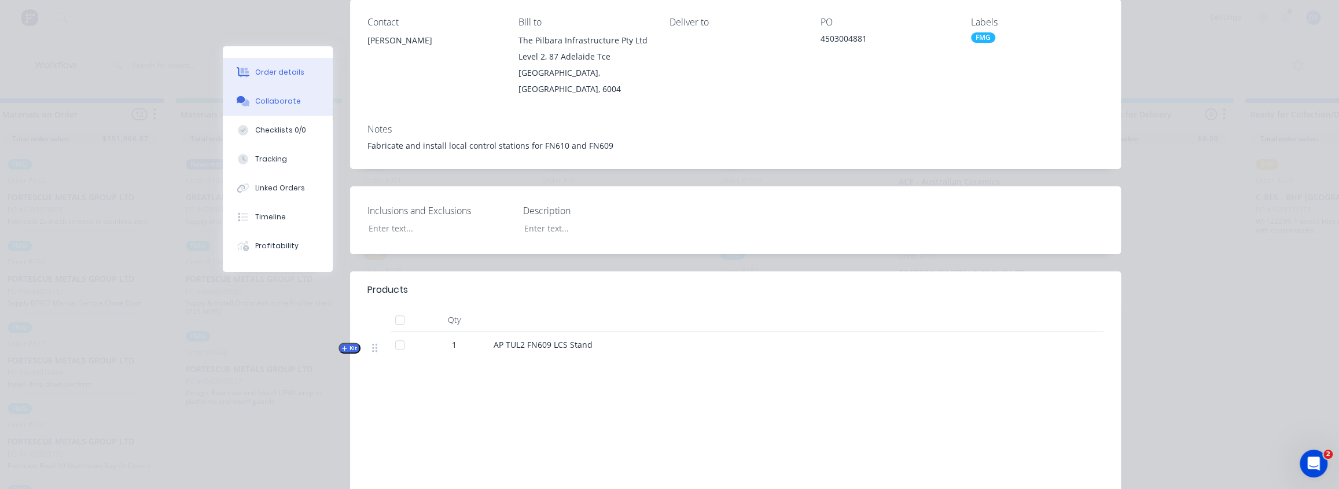
click at [282, 95] on button "Collaborate" at bounding box center [278, 101] width 110 height 29
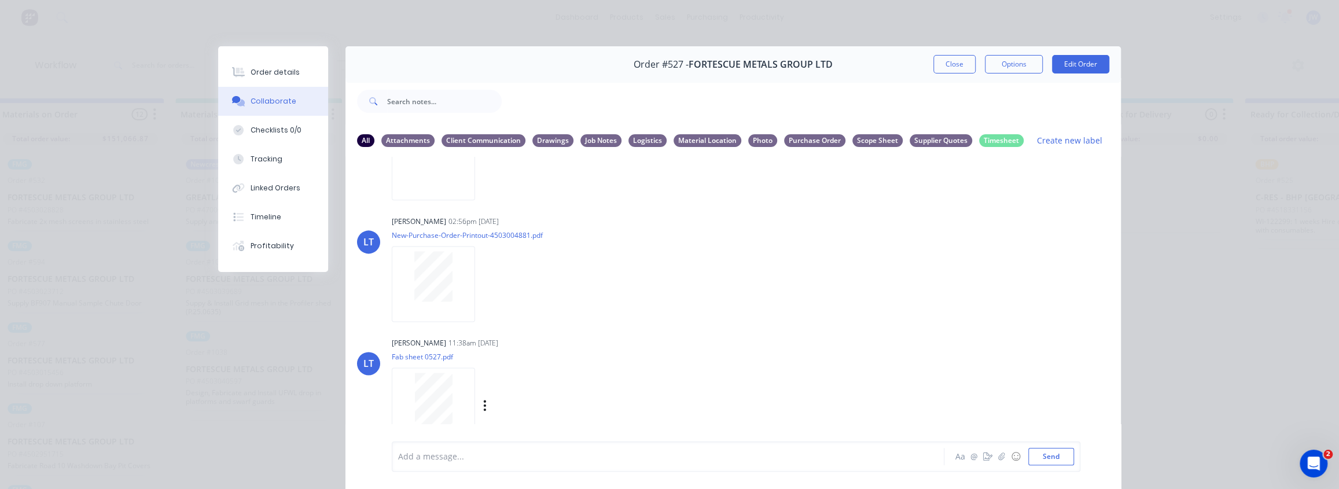
scroll to position [1315, 0]
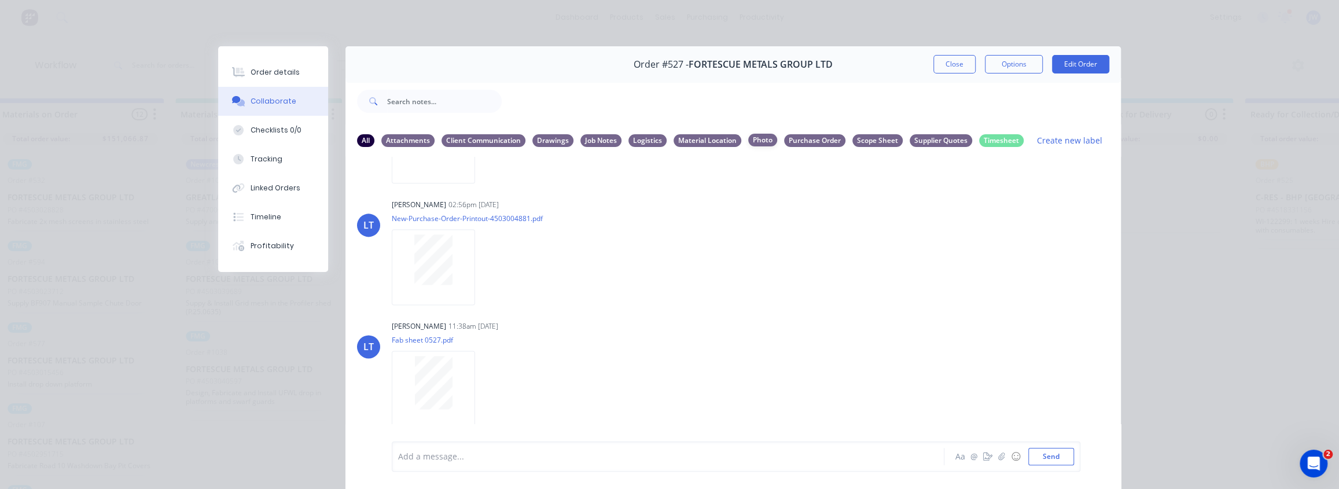
click at [762, 138] on div "Photo" at bounding box center [762, 140] width 29 height 13
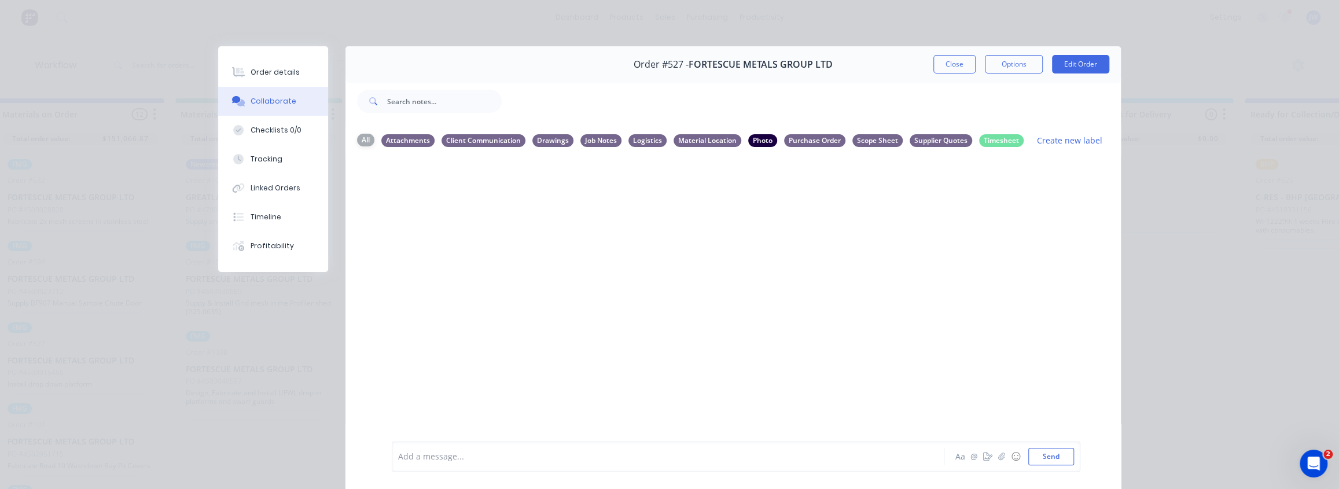
click at [359, 135] on div "All" at bounding box center [365, 140] width 17 height 13
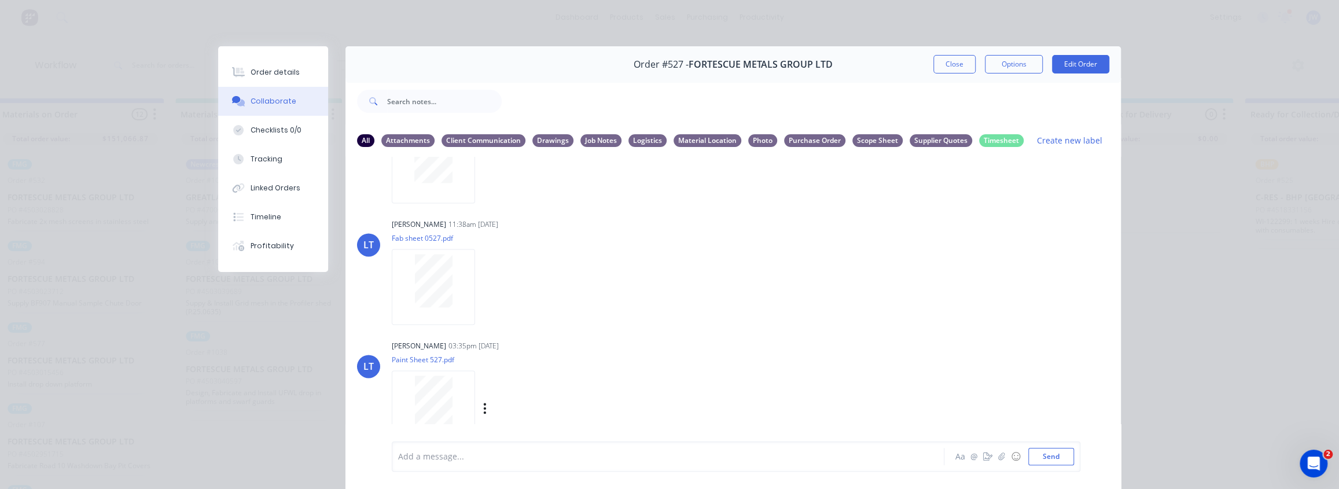
scroll to position [1532, 0]
click at [484, 402] on icon "button" at bounding box center [485, 405] width 2 height 10
click at [524, 406] on button "Download" at bounding box center [561, 407] width 130 height 26
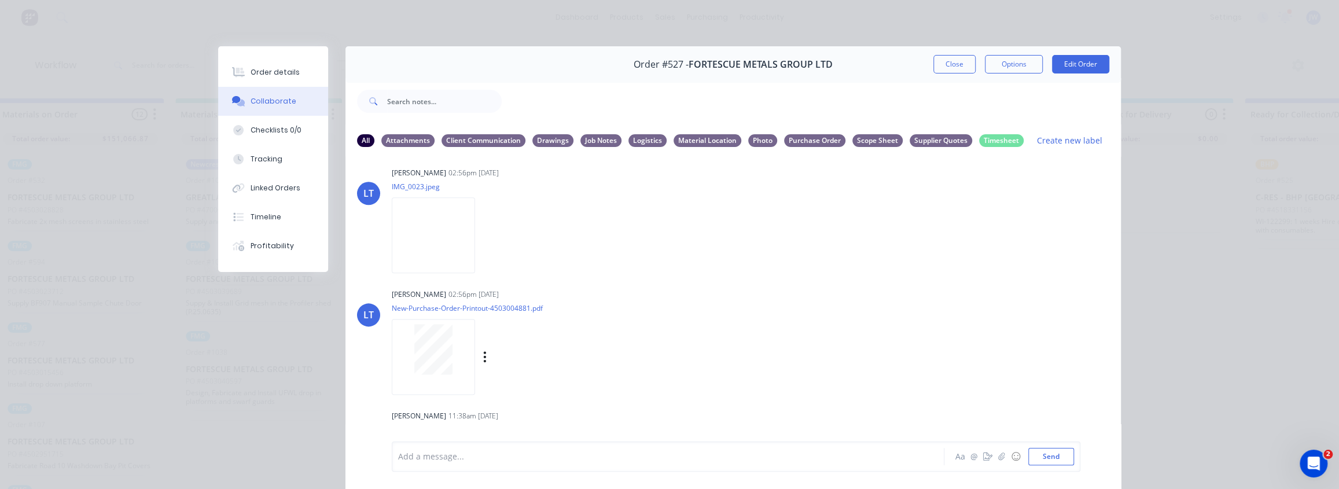
scroll to position [1172, 0]
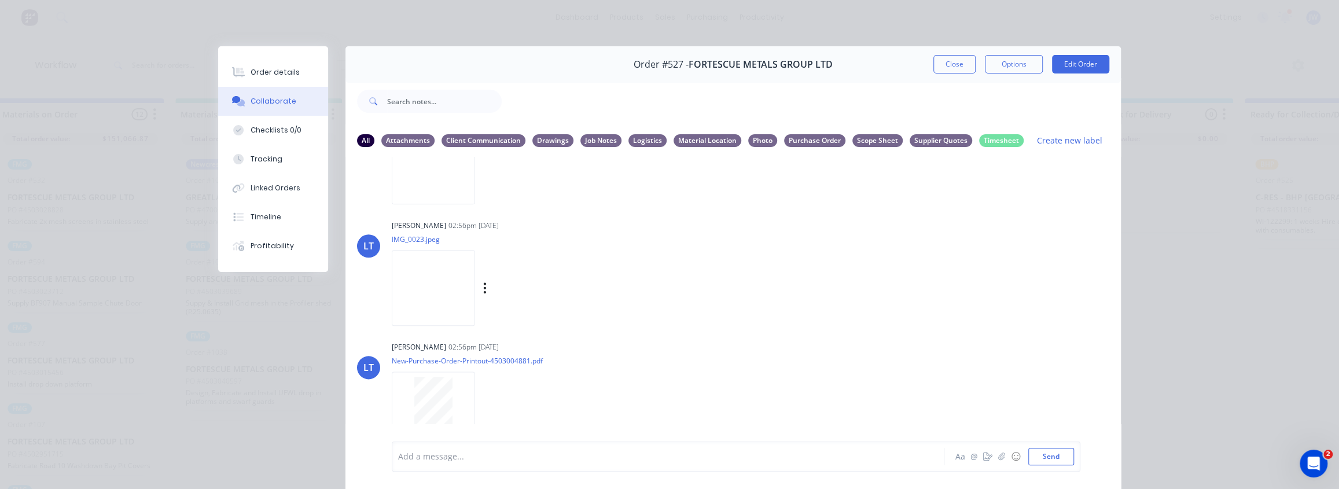
click at [483, 284] on icon "button" at bounding box center [484, 287] width 3 height 13
drag, startPoint x: 514, startPoint y: 317, endPoint x: 510, endPoint y: 312, distance: 6.5
click at [514, 317] on button "Download" at bounding box center [561, 319] width 130 height 26
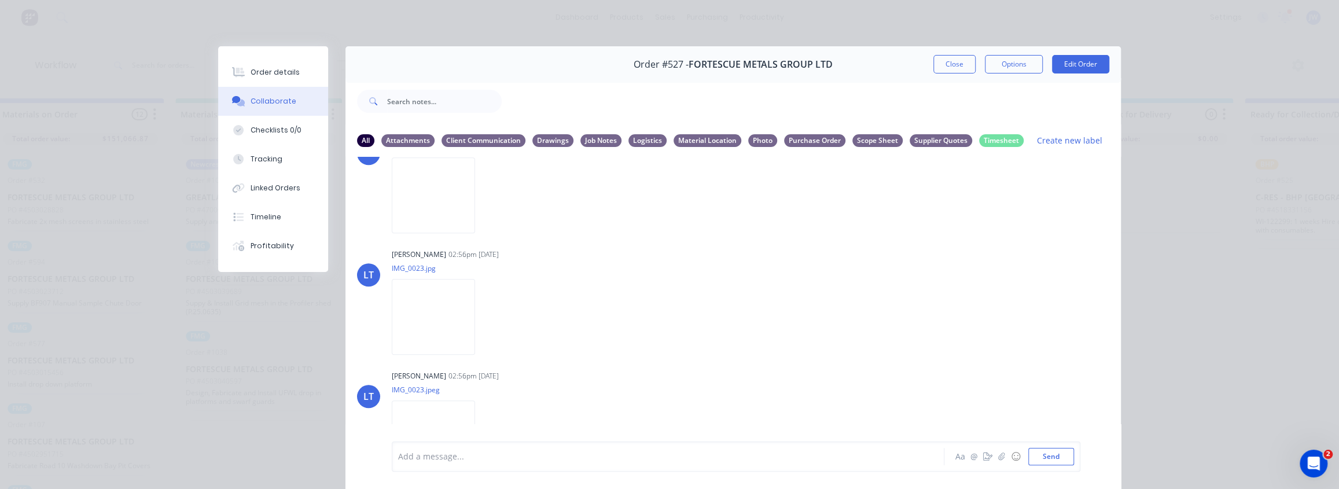
scroll to position [1014, 0]
click at [484, 323] on icon "button" at bounding box center [485, 324] width 2 height 10
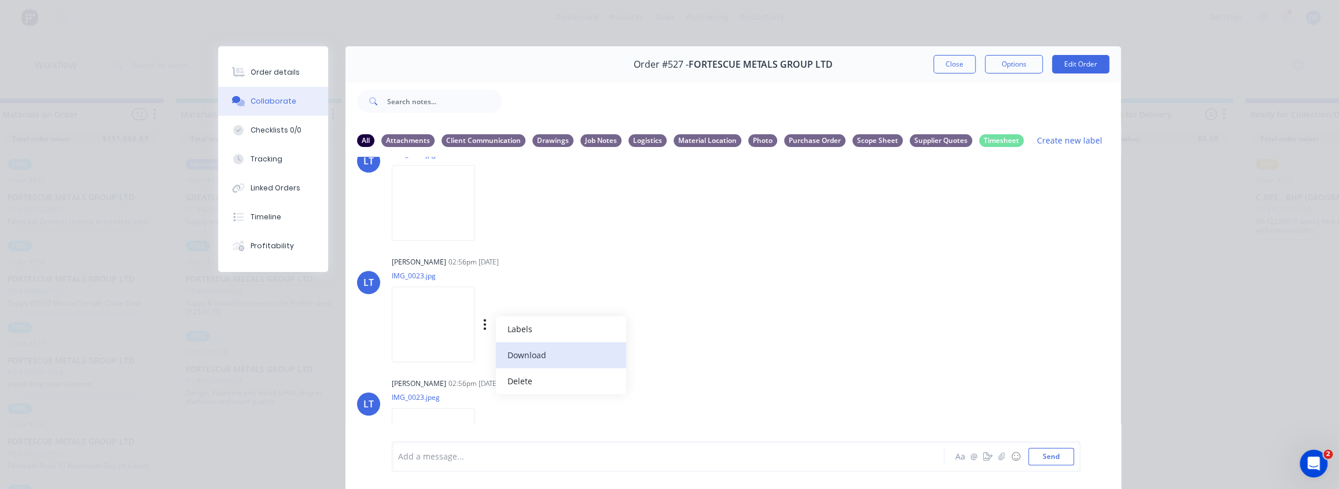
click at [514, 355] on button "Download" at bounding box center [561, 355] width 130 height 26
click at [484, 203] on icon "button" at bounding box center [485, 202] width 2 height 10
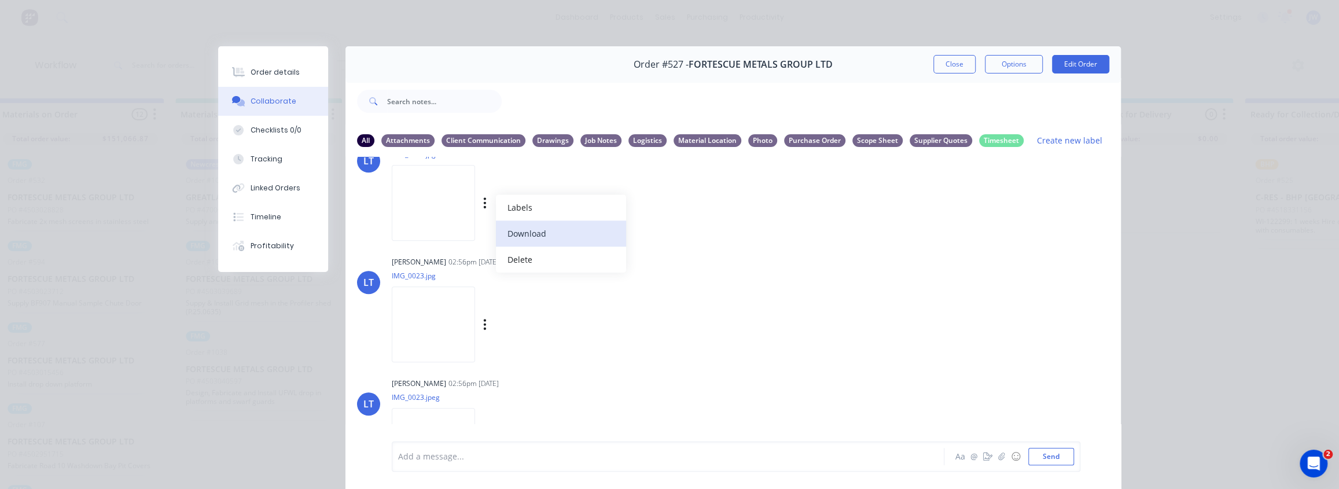
click at [509, 229] on button "Download" at bounding box center [561, 233] width 130 height 26
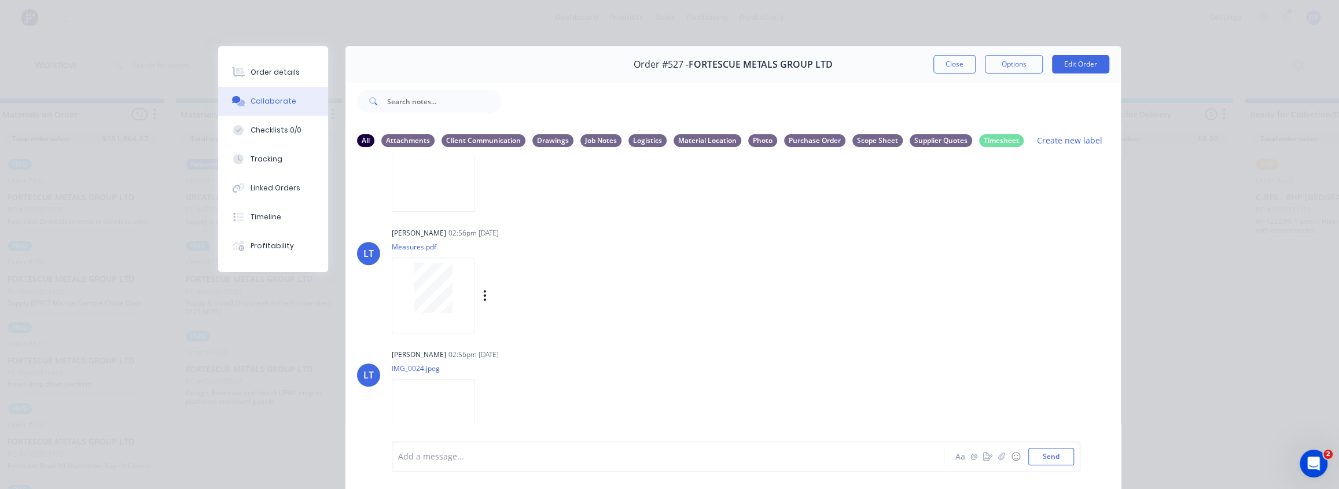
scroll to position [699, 0]
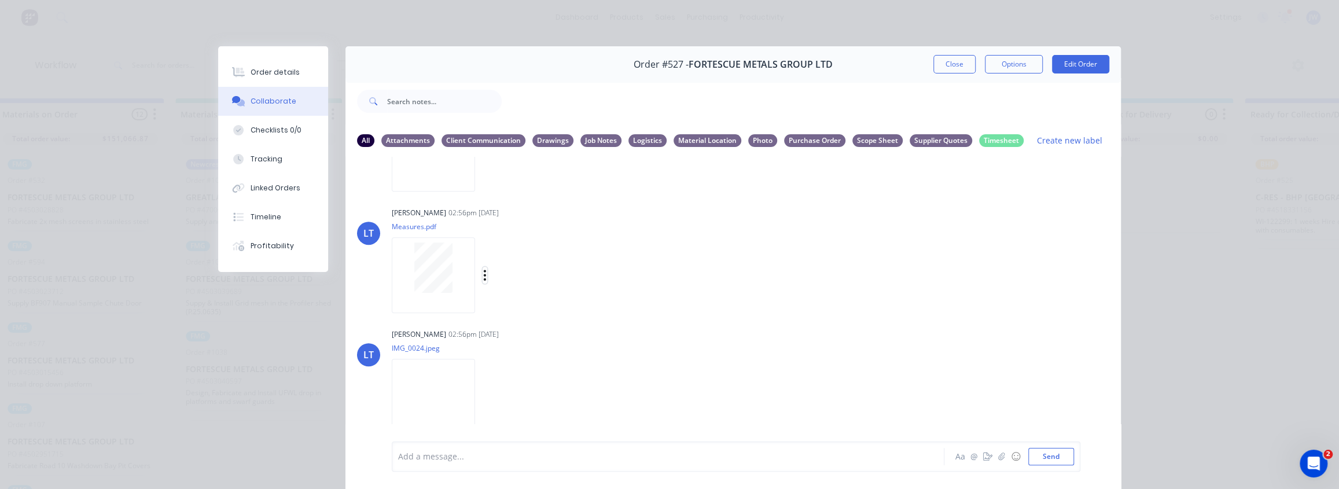
click at [484, 278] on icon "button" at bounding box center [485, 275] width 2 height 10
click at [512, 307] on button "Download" at bounding box center [561, 306] width 130 height 26
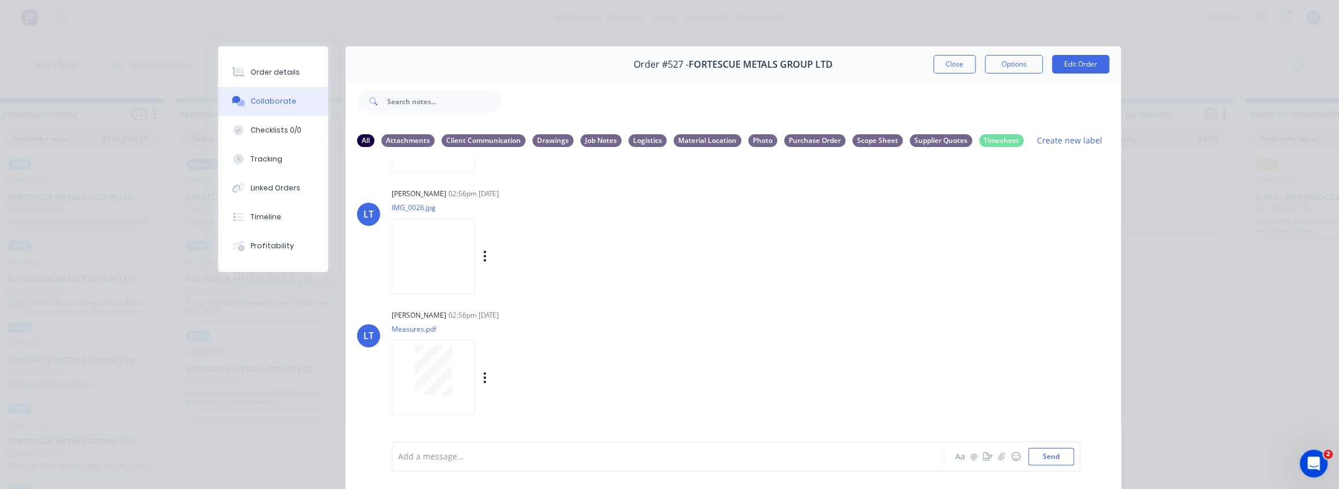
scroll to position [594, 0]
click at [480, 260] on div "Labels Download Delete" at bounding box center [545, 259] width 130 height 17
click at [483, 260] on icon "button" at bounding box center [484, 258] width 3 height 13
click at [510, 286] on button "Download" at bounding box center [561, 290] width 130 height 26
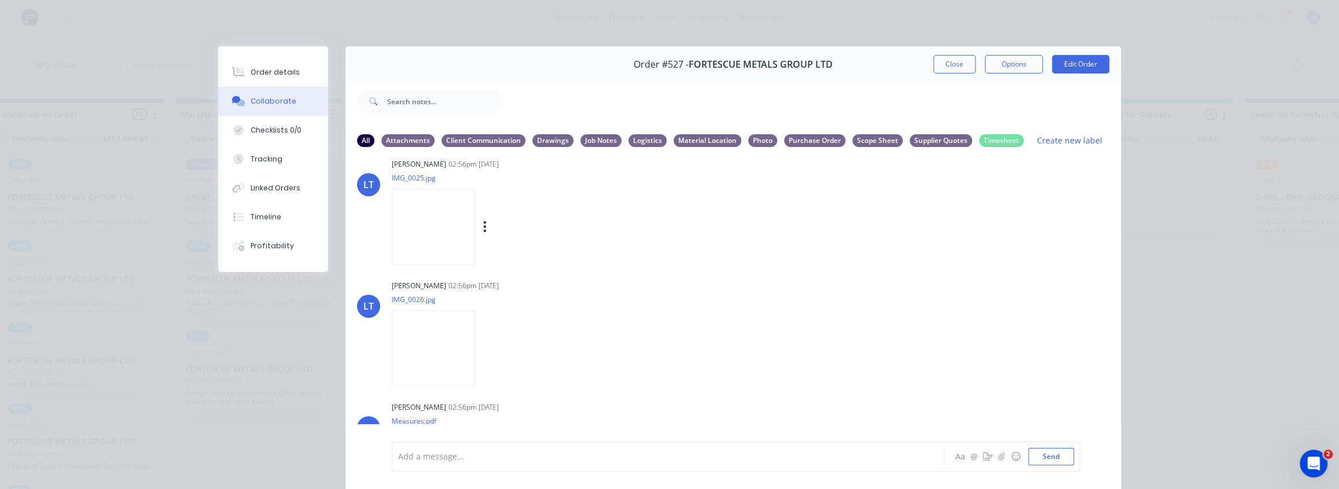
scroll to position [436, 0]
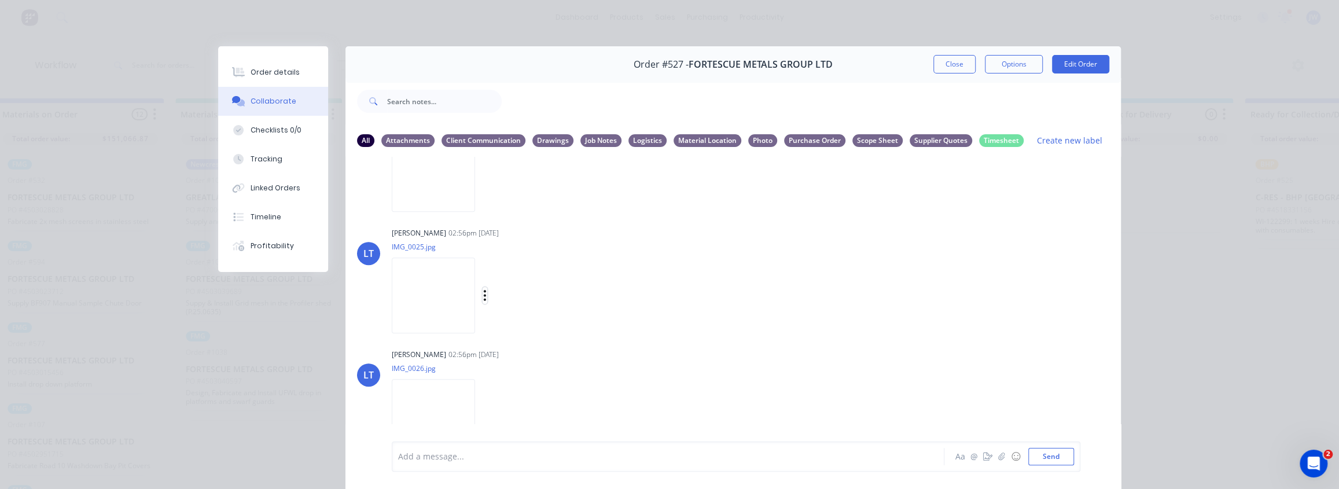
click at [484, 294] on icon "button" at bounding box center [485, 295] width 2 height 10
click at [510, 318] on button "Download" at bounding box center [561, 326] width 130 height 26
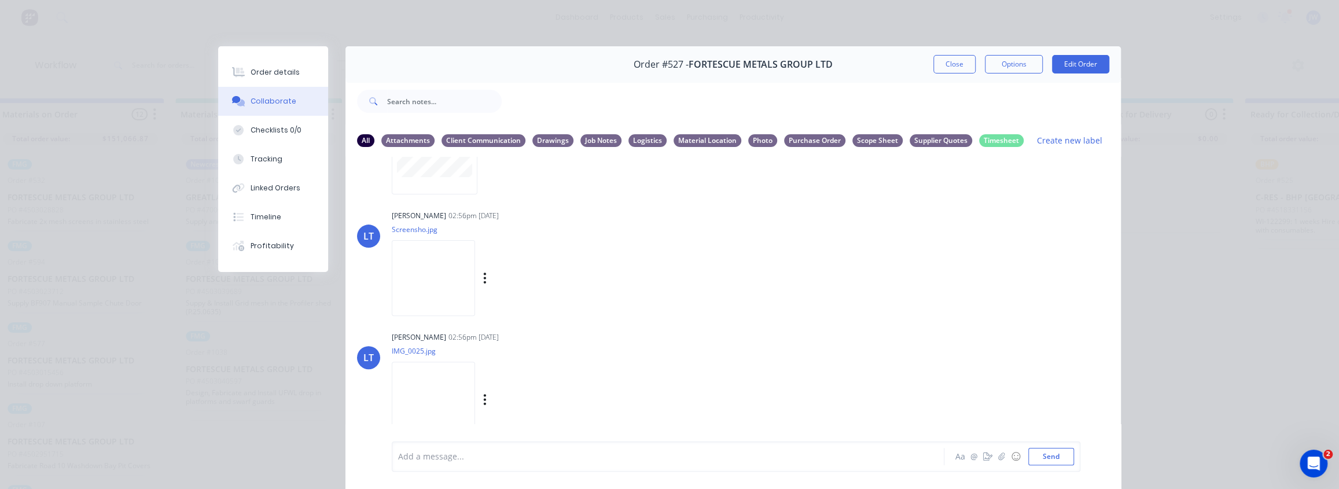
scroll to position [330, 0]
click at [483, 281] on icon "button" at bounding box center [484, 279] width 3 height 13
click at [509, 306] on button "Download" at bounding box center [561, 310] width 130 height 26
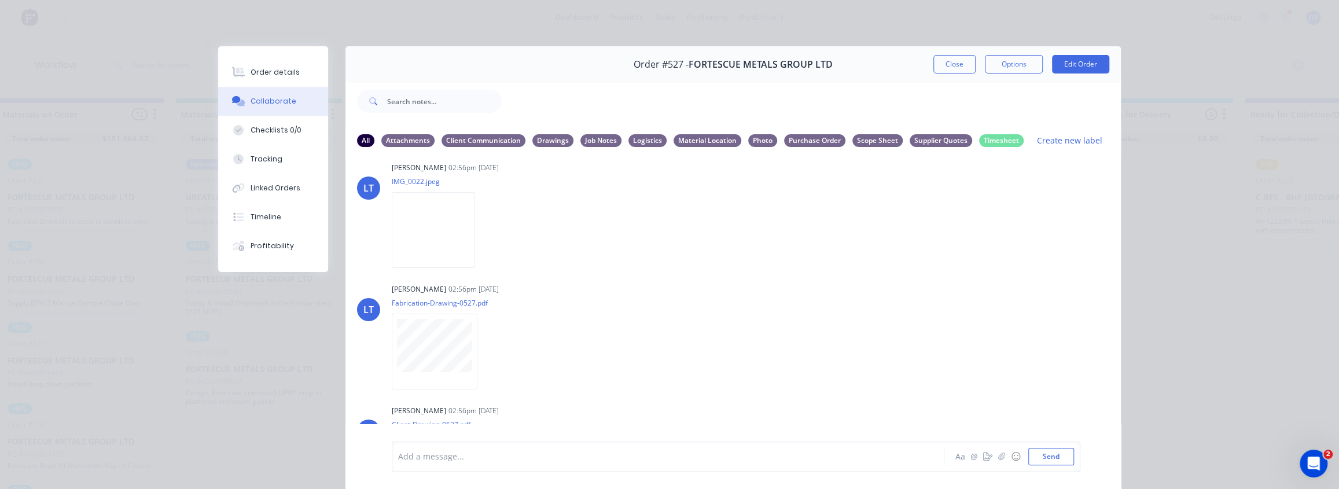
scroll to position [0, 0]
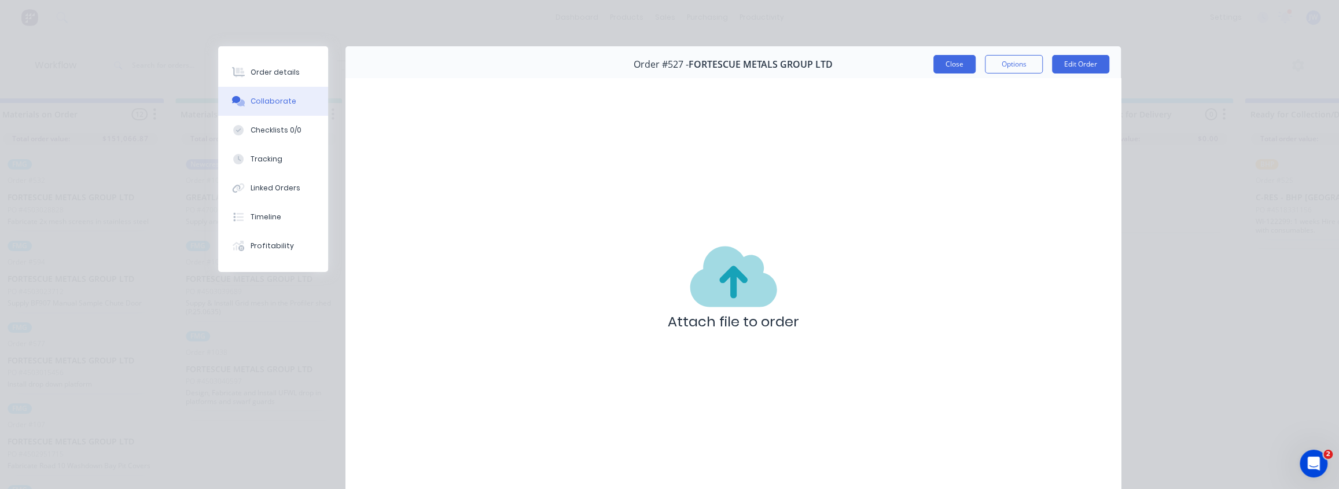
click at [959, 63] on button "Close" at bounding box center [954, 64] width 42 height 19
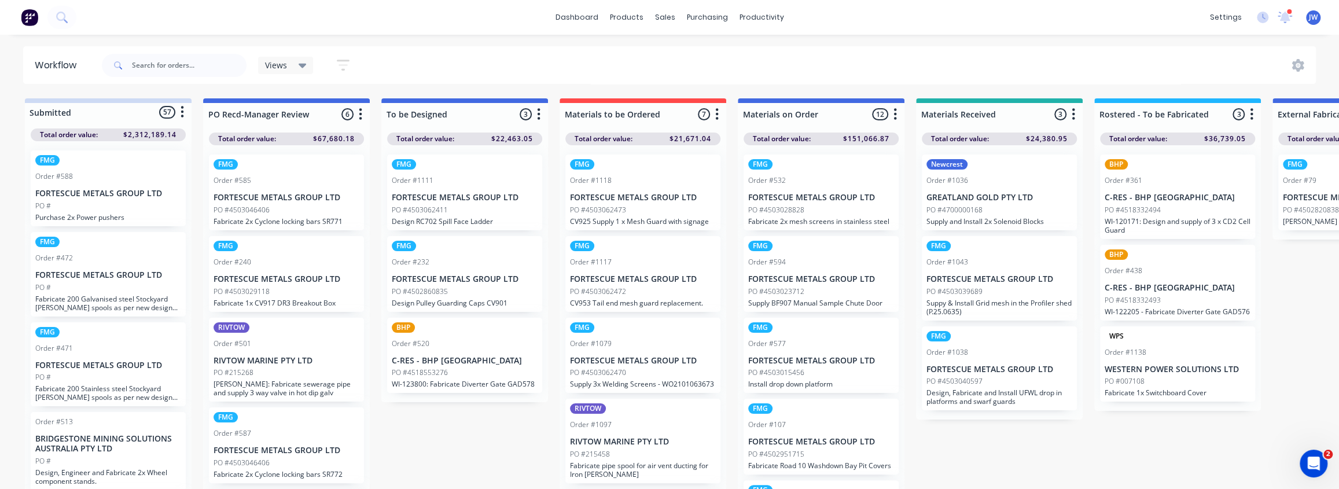
drag, startPoint x: 529, startPoint y: 289, endPoint x: 418, endPoint y: 292, distance: 111.7
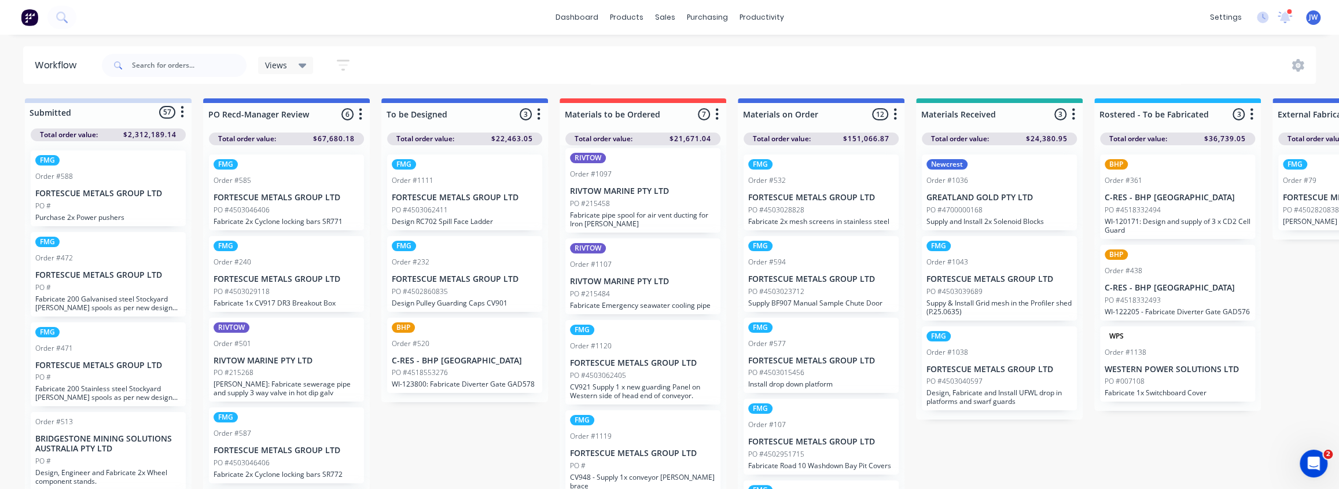
click at [285, 380] on p "[PERSON_NAME]: Fabricate sewerage pipe and supply 3 way valve in hot dip galv" at bounding box center [287, 388] width 146 height 17
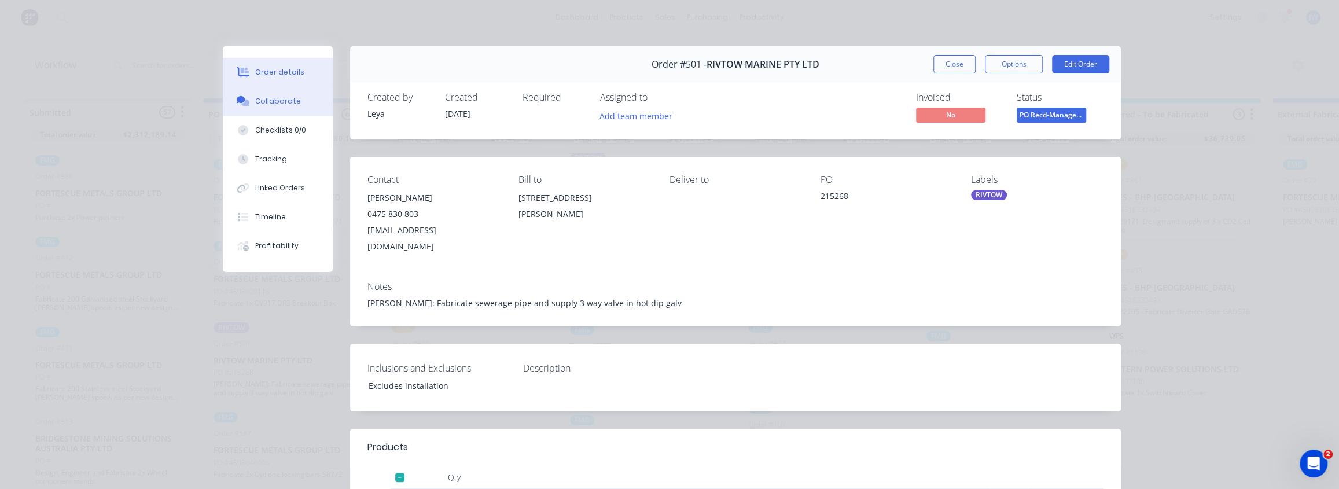
click at [266, 105] on div "Collaborate" at bounding box center [278, 101] width 46 height 10
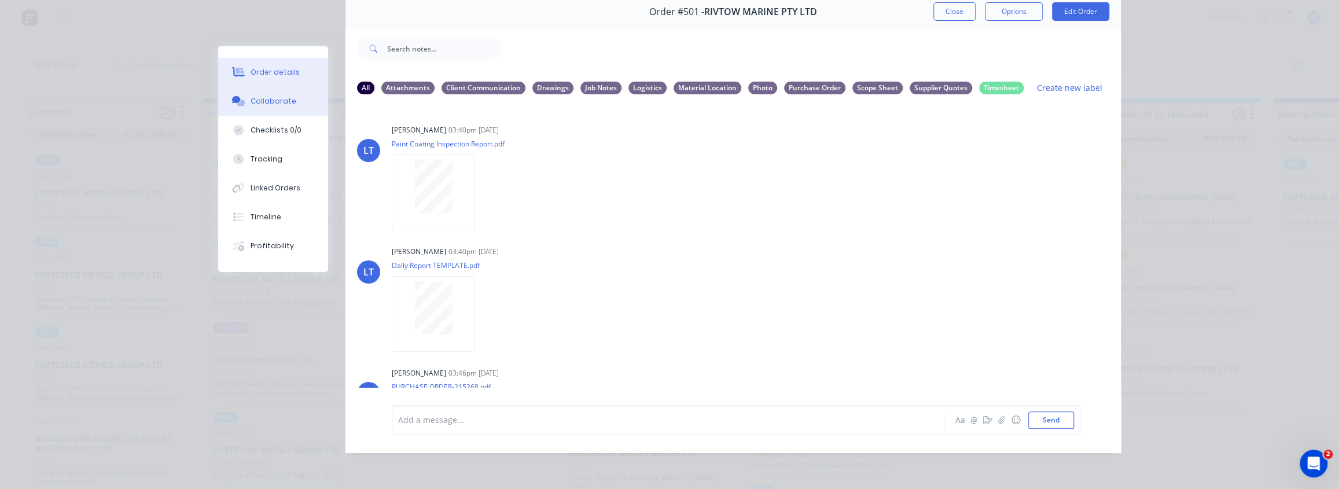
click at [273, 75] on div "Order details" at bounding box center [275, 72] width 49 height 10
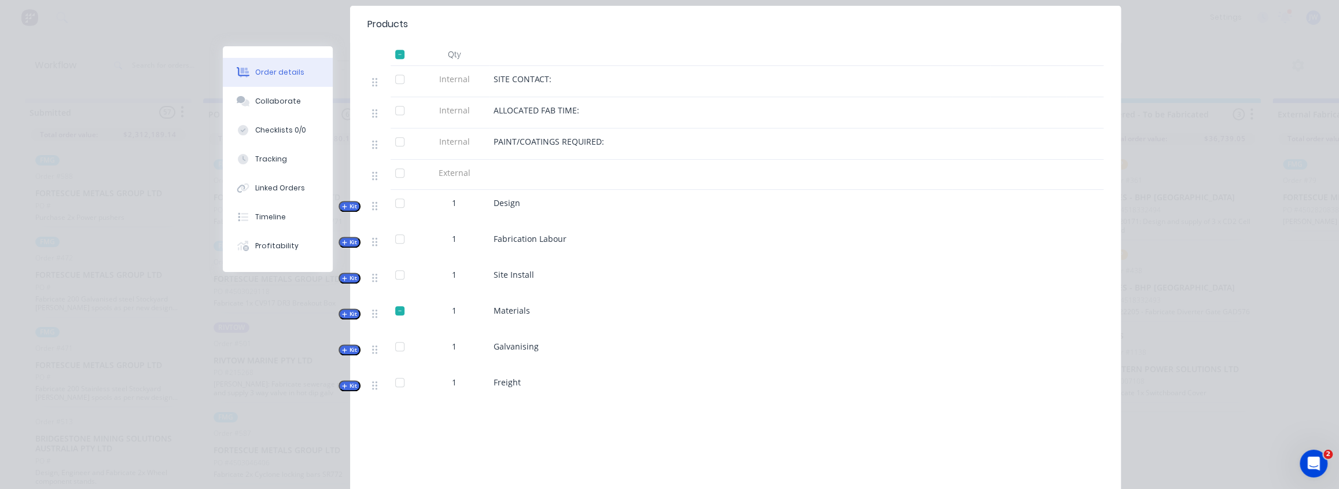
scroll to position [428, 0]
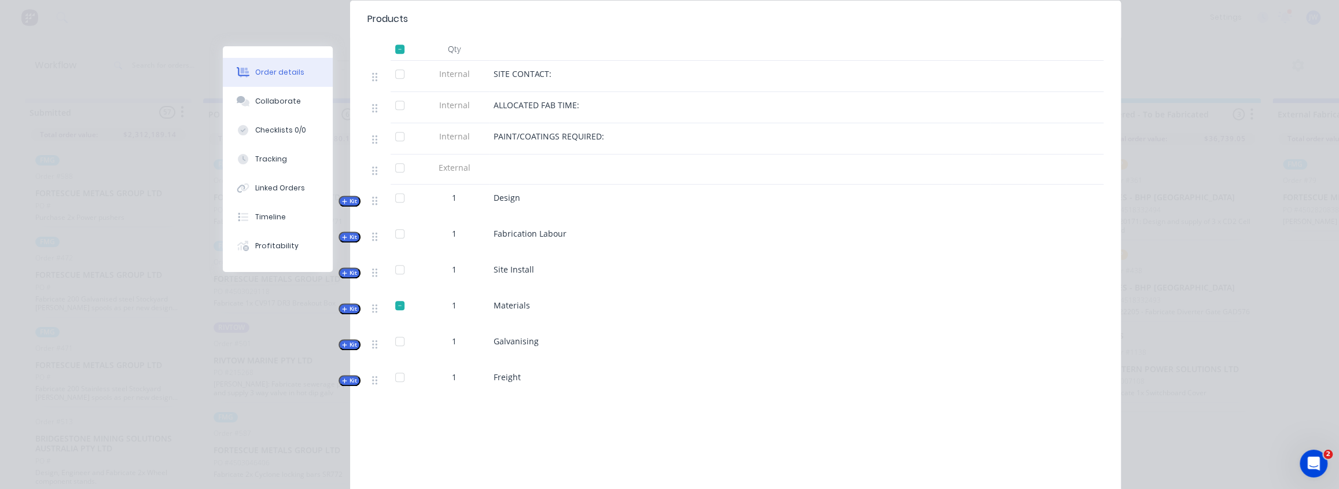
click at [350, 269] on span "Kit" at bounding box center [349, 273] width 15 height 9
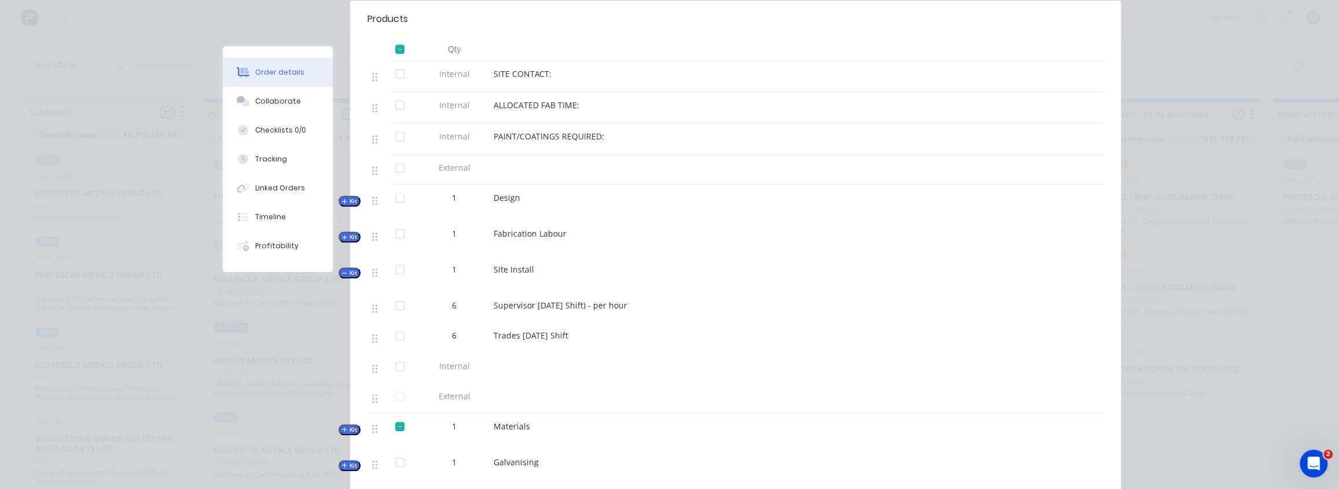
click at [346, 269] on span "Kit" at bounding box center [349, 273] width 15 height 9
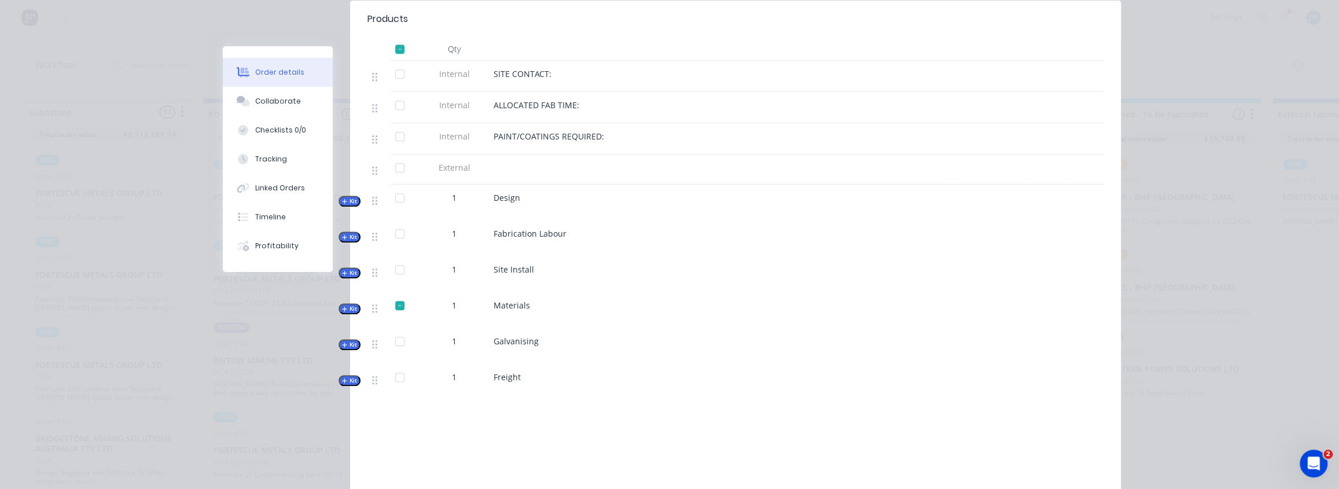
click at [344, 304] on span "Kit" at bounding box center [349, 308] width 15 height 9
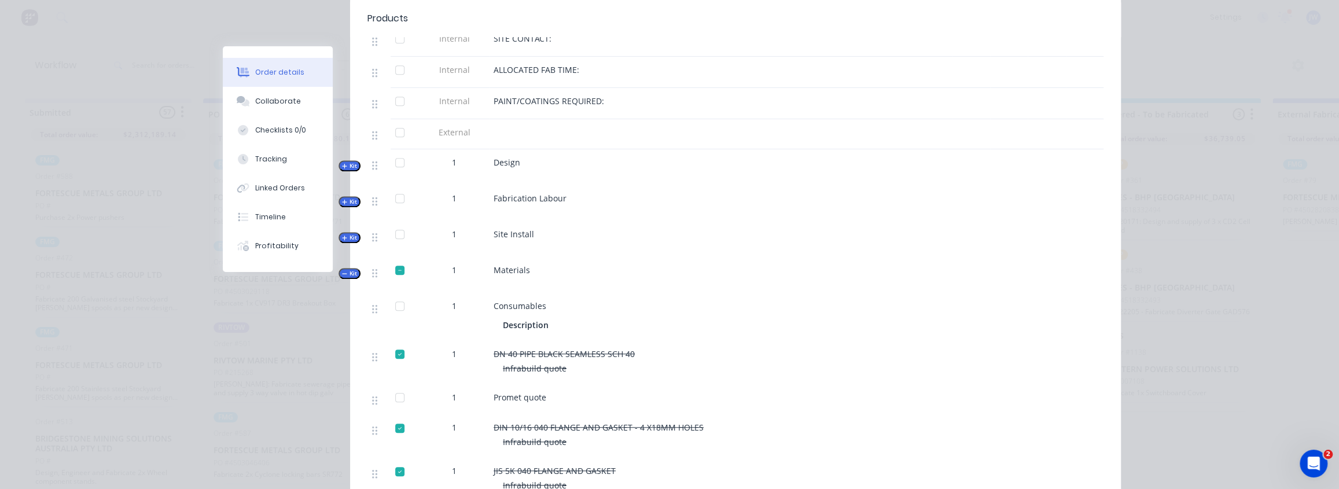
scroll to position [533, 0]
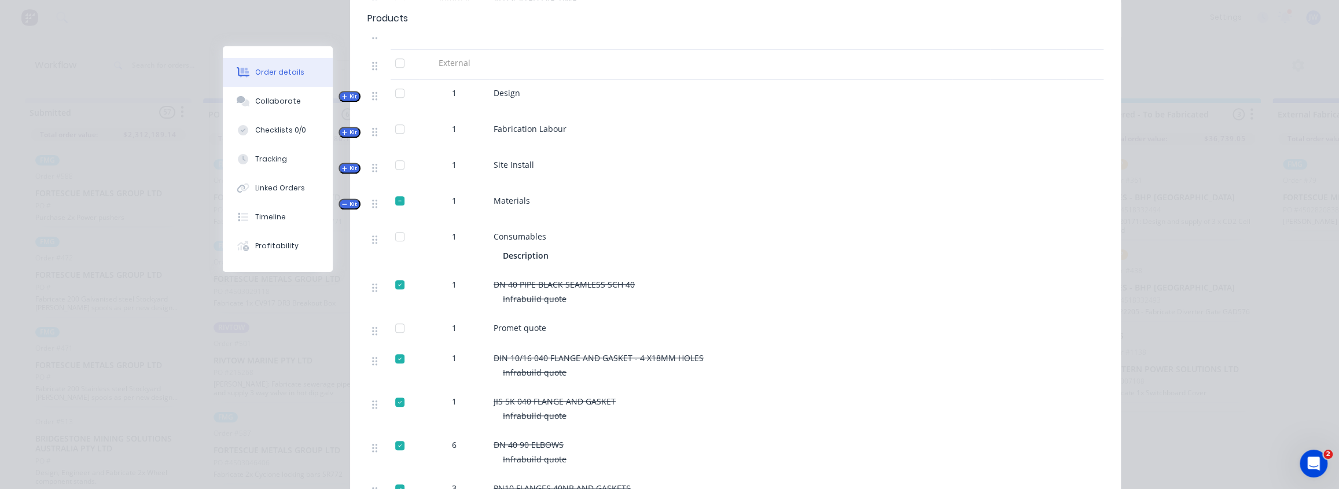
click at [392, 189] on div at bounding box center [399, 200] width 23 height 23
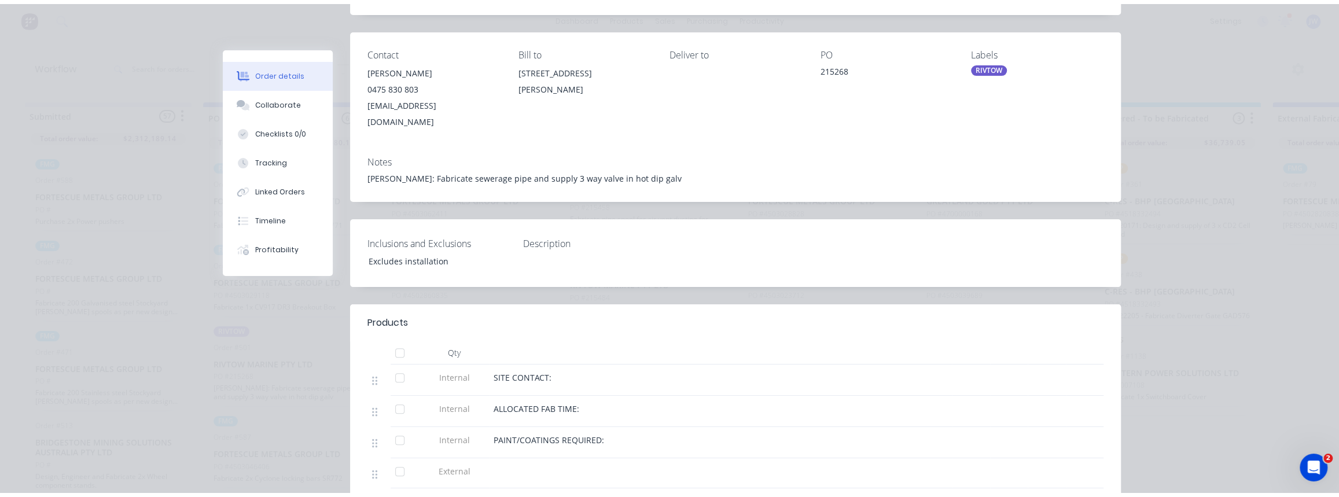
scroll to position [0, 0]
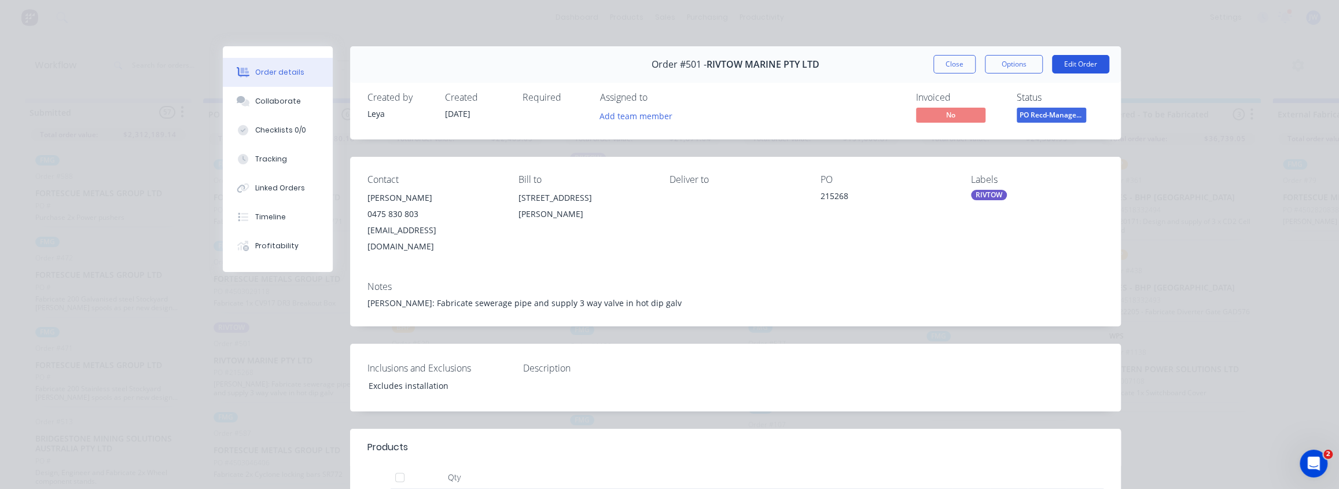
click at [1075, 62] on button "Edit Order" at bounding box center [1080, 64] width 57 height 19
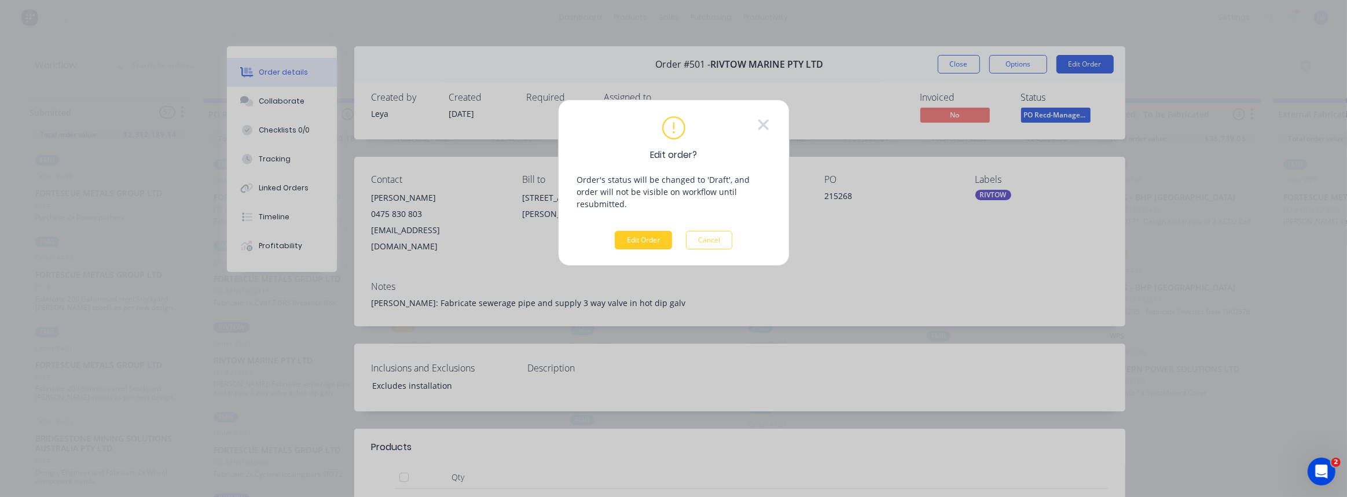
click at [625, 231] on button "Edit Order" at bounding box center [643, 240] width 57 height 19
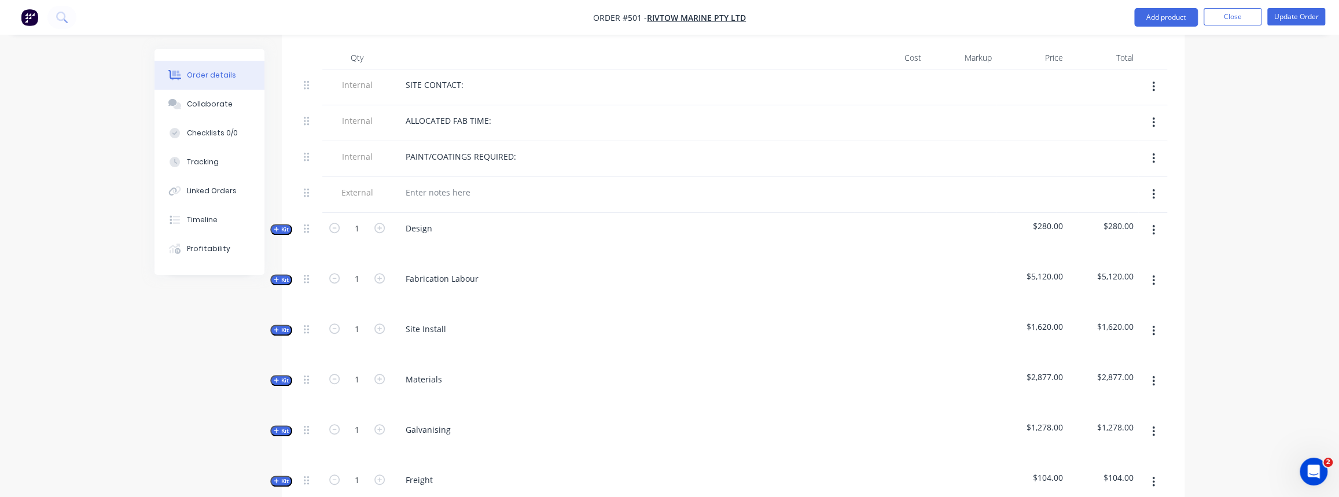
click at [282, 376] on span "Kit" at bounding box center [281, 380] width 15 height 9
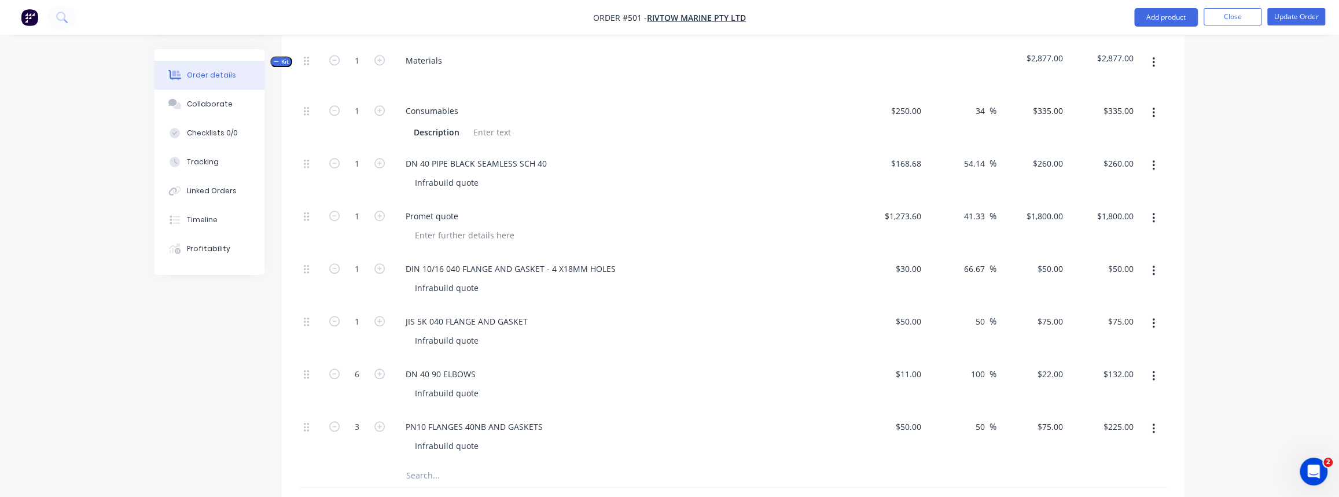
scroll to position [789, 0]
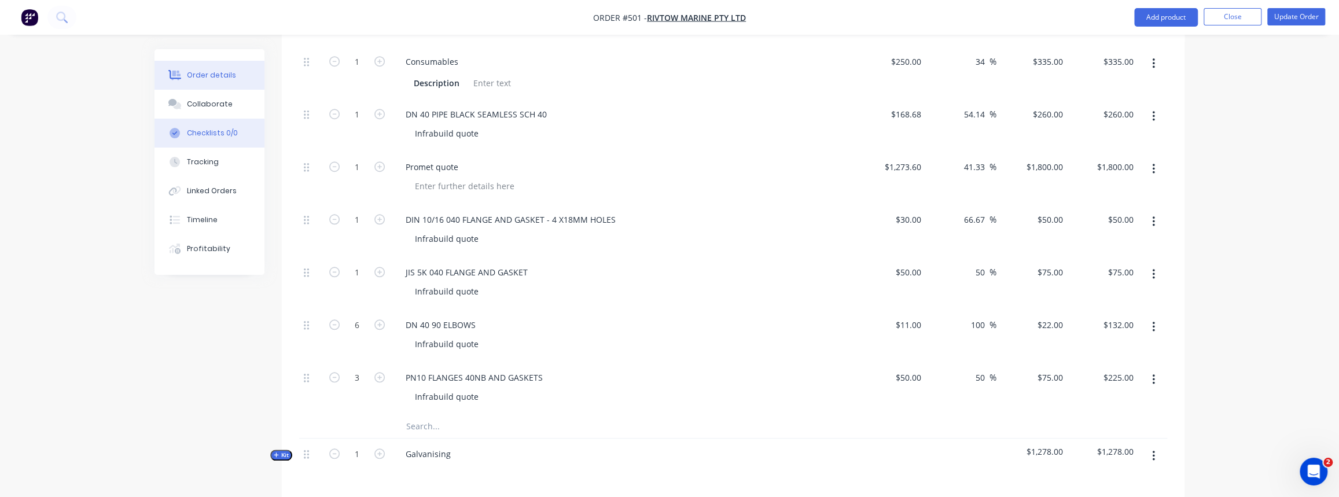
click at [213, 134] on div "Checklists 0/0" at bounding box center [212, 133] width 51 height 10
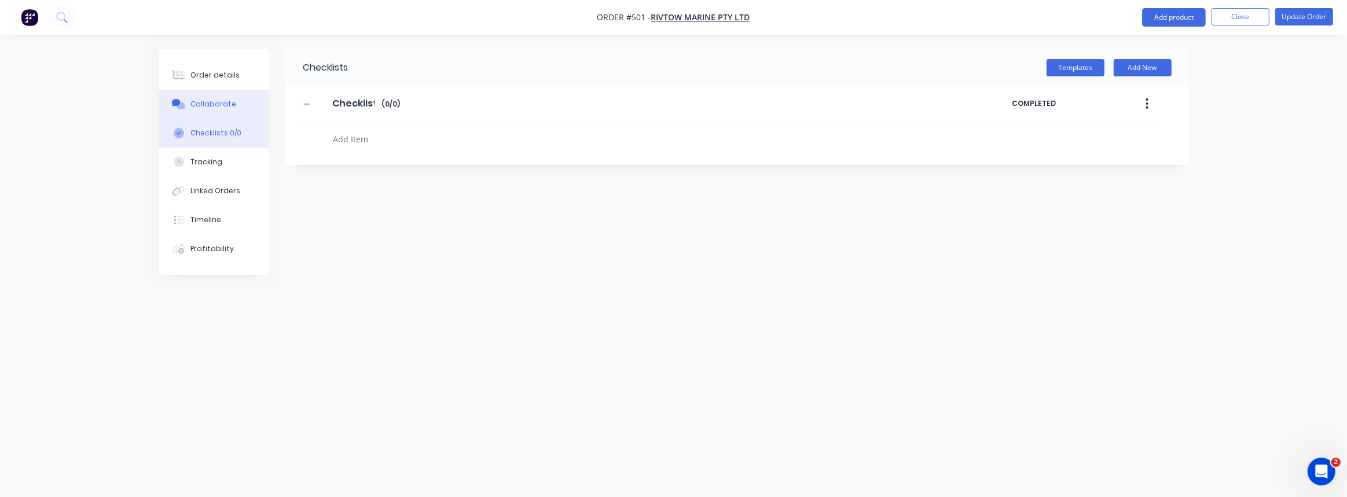
click at [215, 102] on div "Collaborate" at bounding box center [213, 104] width 46 height 10
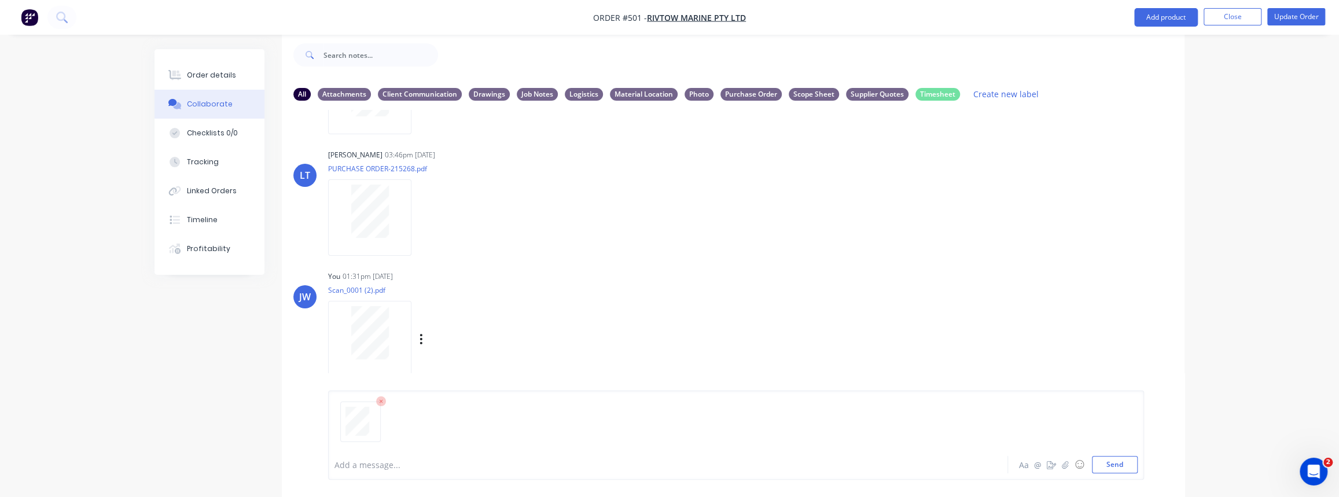
scroll to position [76, 0]
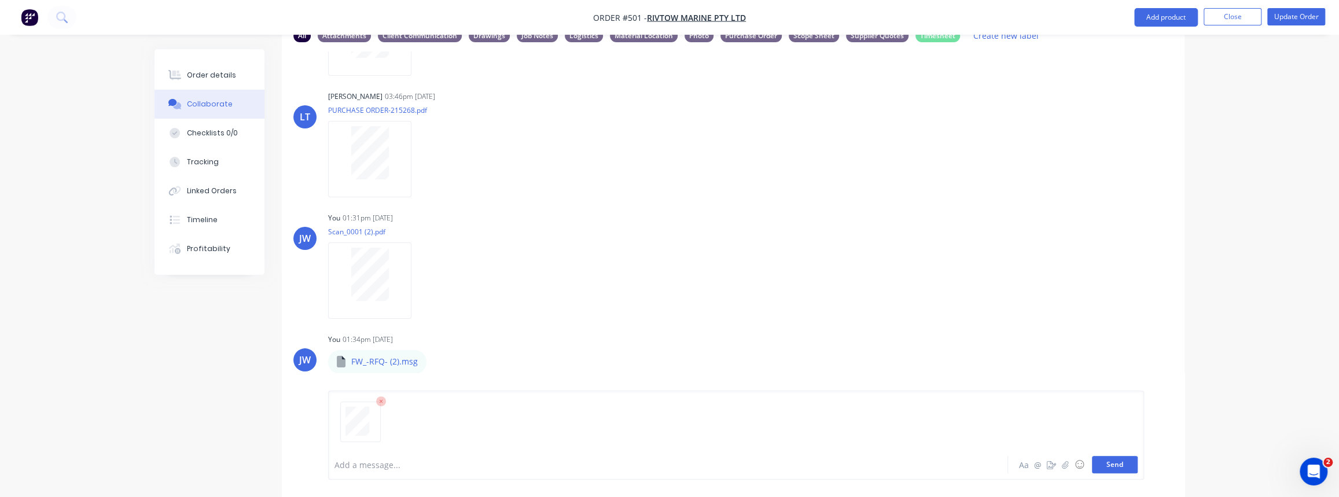
click at [1123, 463] on button "Send" at bounding box center [1115, 464] width 46 height 17
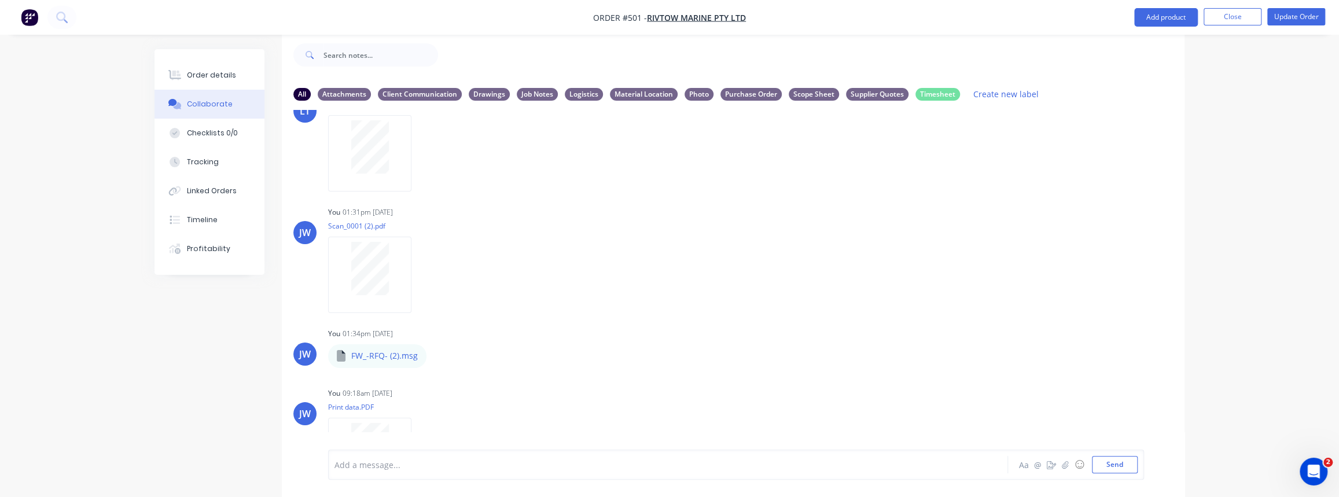
scroll to position [354, 0]
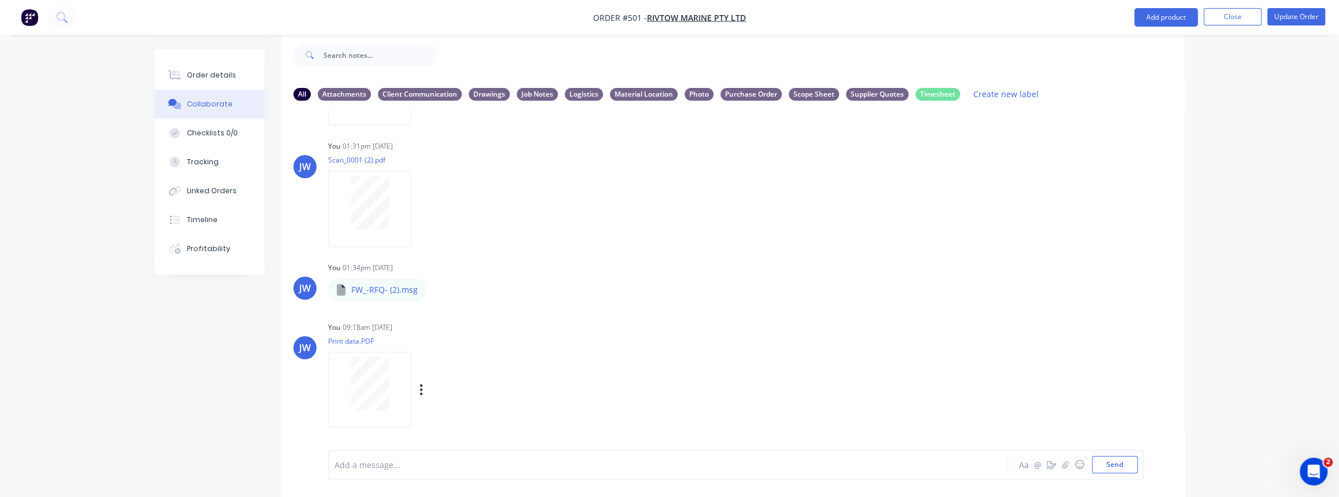
click at [423, 389] on div "Labels Download Delete" at bounding box center [481, 389] width 130 height 17
click at [421, 388] on icon "button" at bounding box center [421, 389] width 3 height 13
click at [461, 370] on button "Labels" at bounding box center [497, 365] width 130 height 26
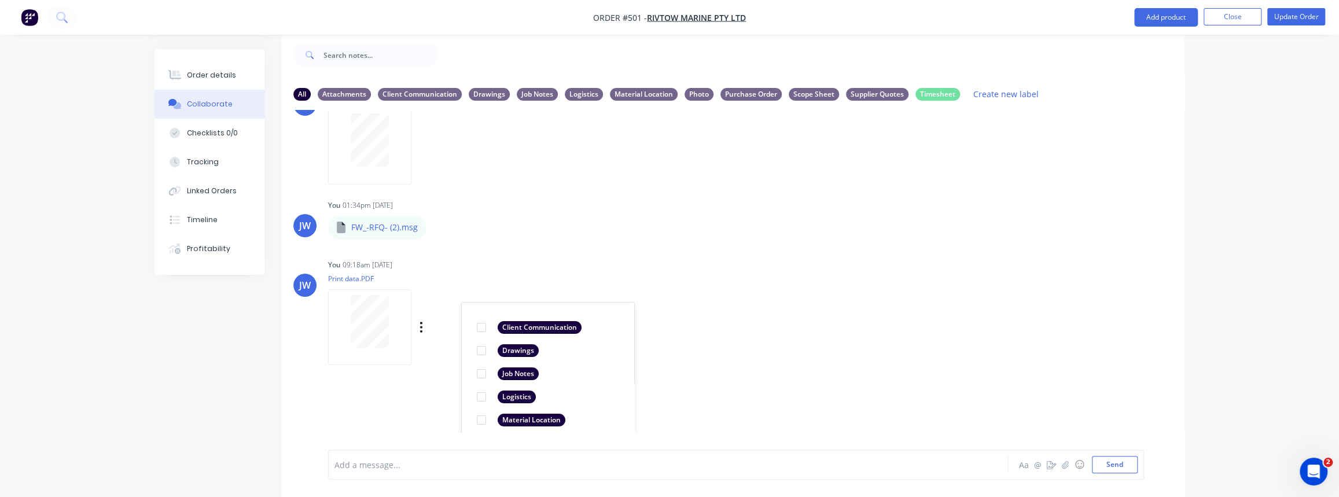
scroll to position [512, 0]
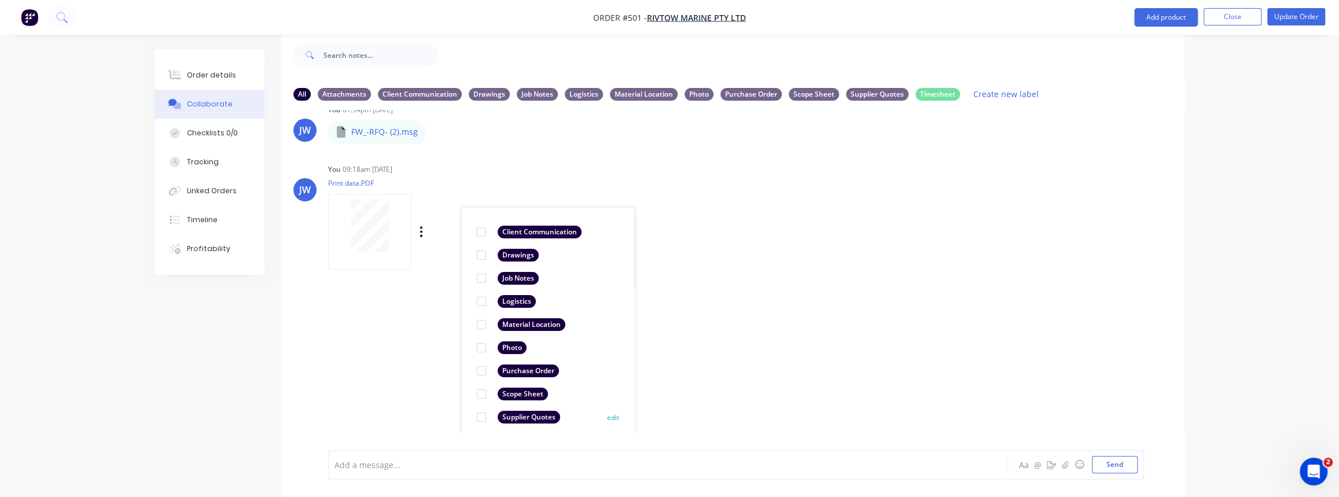
click at [518, 416] on div "Supplier Quotes" at bounding box center [529, 417] width 62 height 13
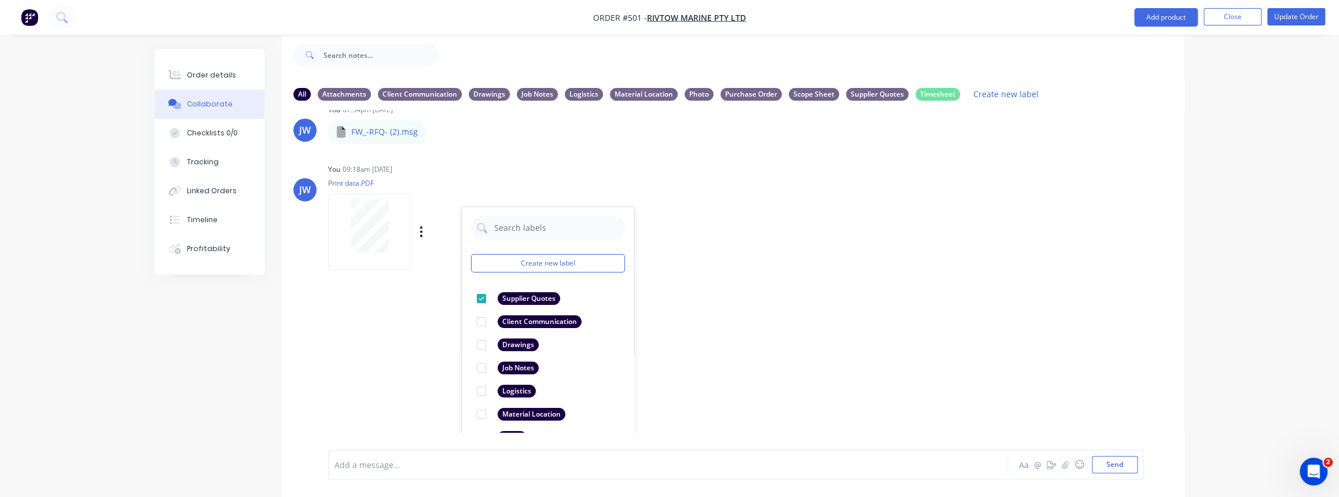
click at [689, 359] on div "LT Leya Thompson 03:40pm 15/09/25 Paint Coating Inspection Report.pdf Labels Do…" at bounding box center [733, 271] width 903 height 322
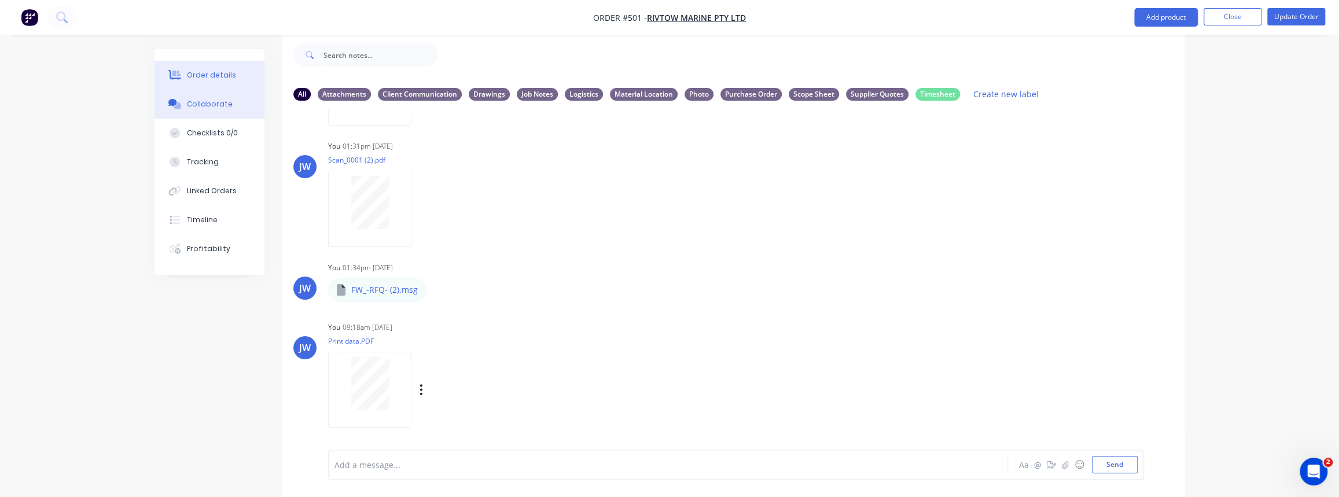
click at [203, 80] on button "Order details" at bounding box center [210, 75] width 110 height 29
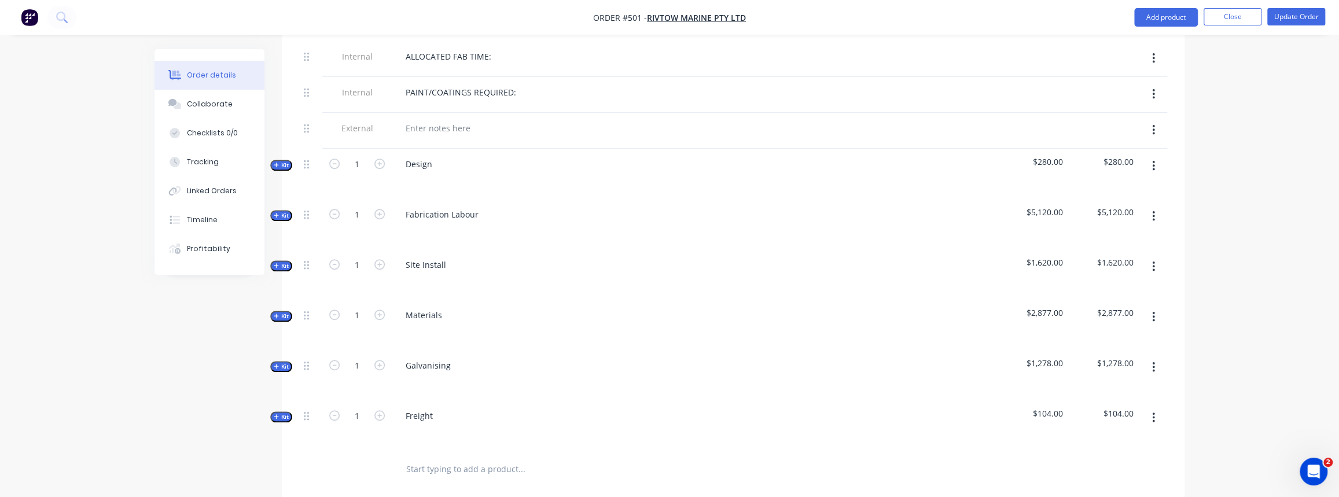
scroll to position [491, 0]
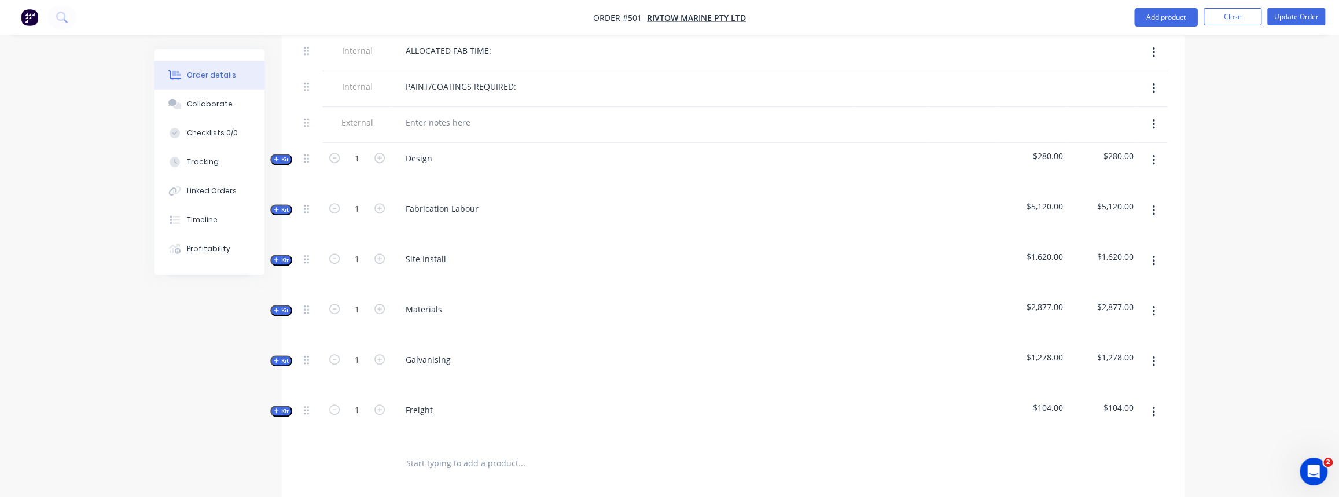
click at [284, 306] on span "Kit" at bounding box center [281, 310] width 15 height 9
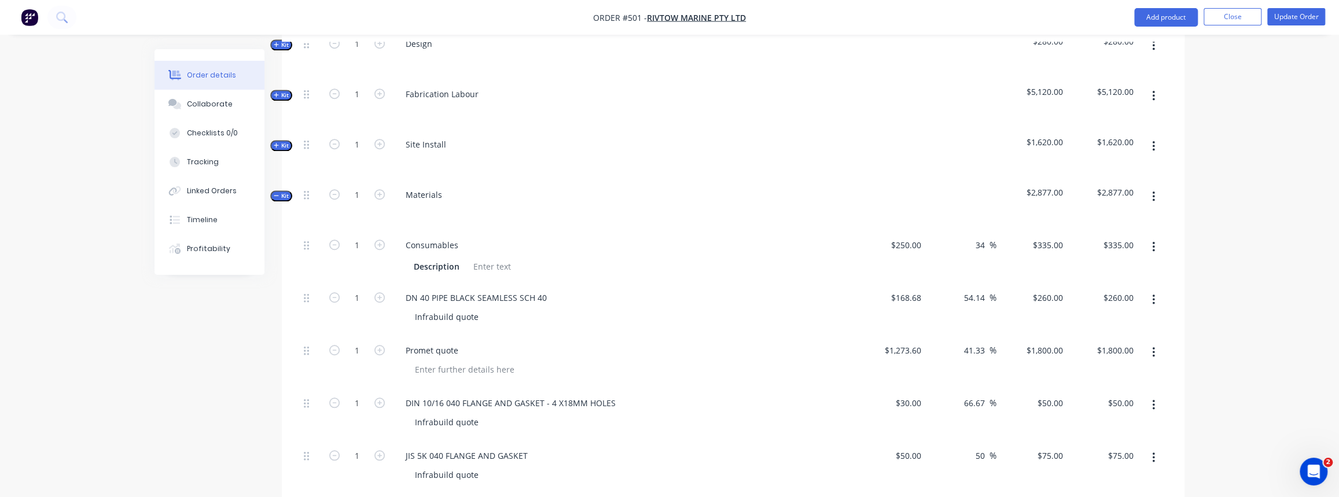
scroll to position [648, 0]
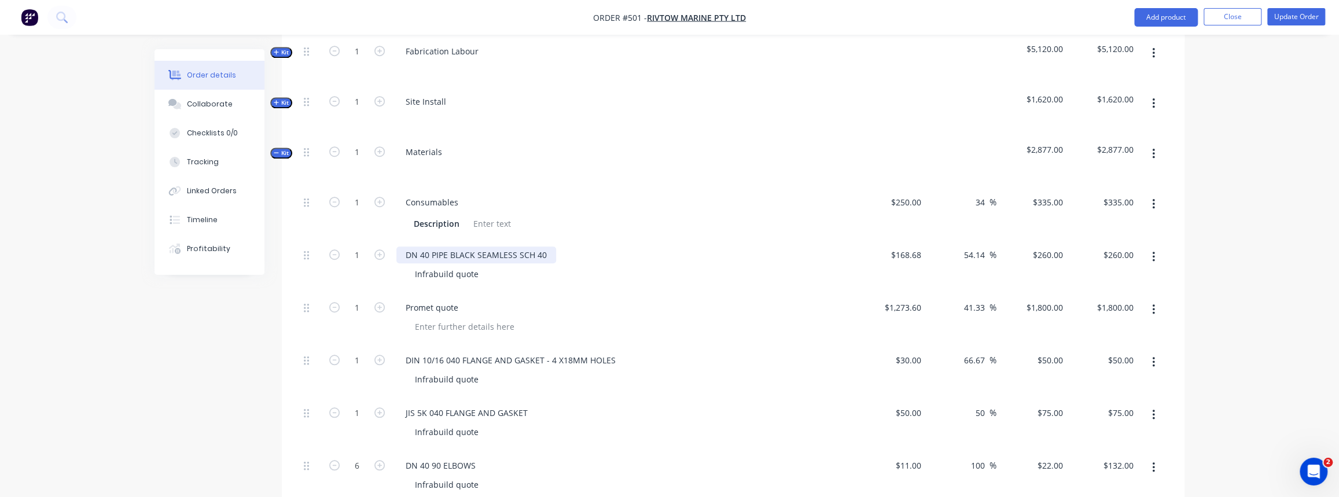
click at [480, 247] on div "DN 40 PIPE BLACK SEAMLESS SCH 40" at bounding box center [476, 255] width 160 height 17
click at [551, 247] on div "DN 40 PIPE BLACK SEAMLESS SCH 40" at bounding box center [476, 255] width 160 height 17
drag, startPoint x: 628, startPoint y: 237, endPoint x: 547, endPoint y: 238, distance: 81.0
click at [547, 247] on div "DN 40 PIPE BLACK SEAMLESS SCH 40 - INFRABUILD QUOTE" at bounding box center [518, 255] width 244 height 17
copy div "- INFRABUILD QUOTE"
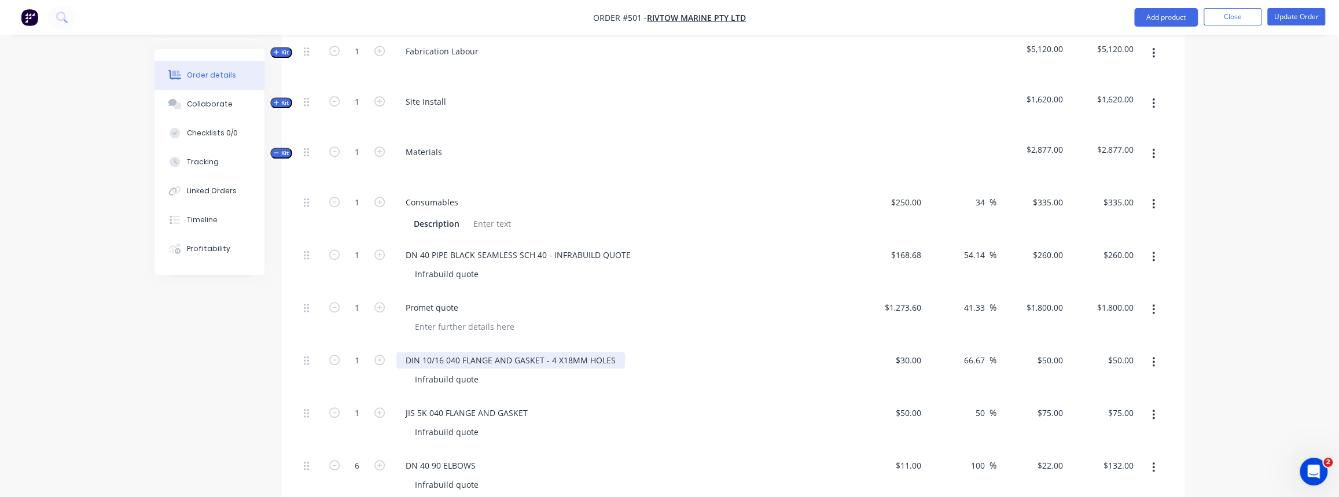
click at [588, 352] on div "DIN 10/16 040 FLANGE AND GASKET - 4 X18MM HOLES" at bounding box center [510, 360] width 229 height 17
click at [611, 352] on div "DIN 10/16 040 FLANGE AND GASKET - 4 X18MM HOLES" at bounding box center [510, 360] width 229 height 17
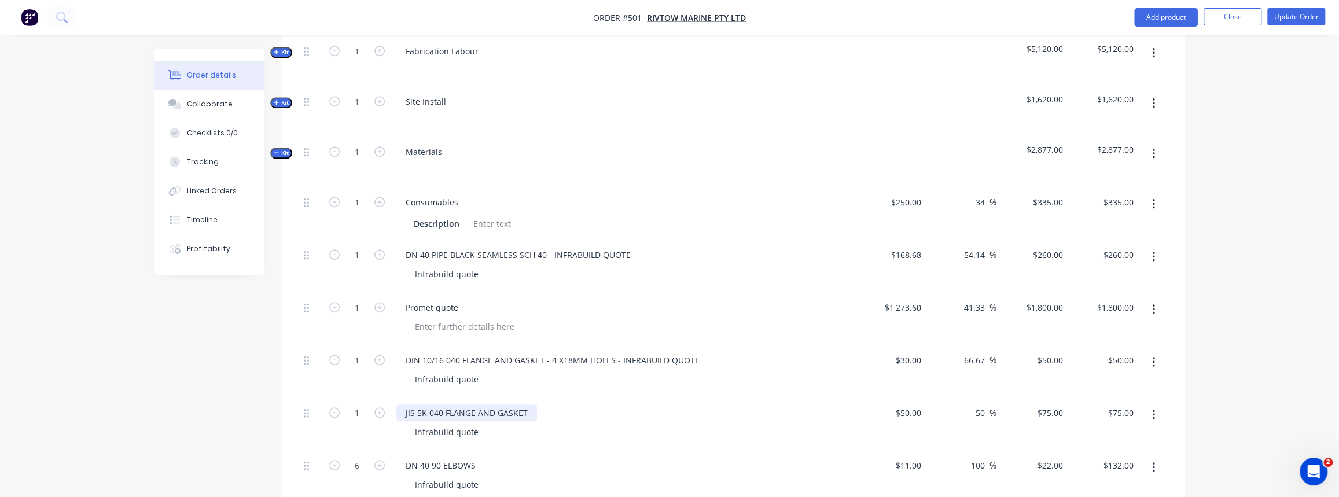
click at [530, 404] on div "JIS 5K 040 FLANGE AND GASKET" at bounding box center [466, 412] width 141 height 17
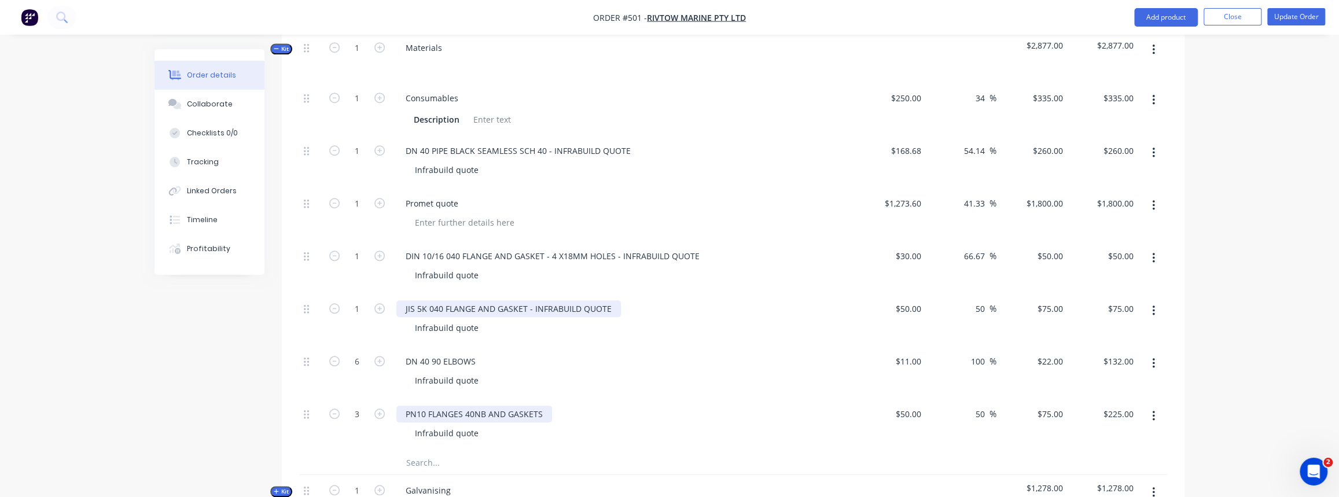
scroll to position [753, 0]
click at [480, 352] on div "DN 40 90 ELBOWS" at bounding box center [440, 360] width 89 height 17
click at [544, 404] on div "PN10 FLANGES 40NB AND GASKETS" at bounding box center [474, 412] width 156 height 17
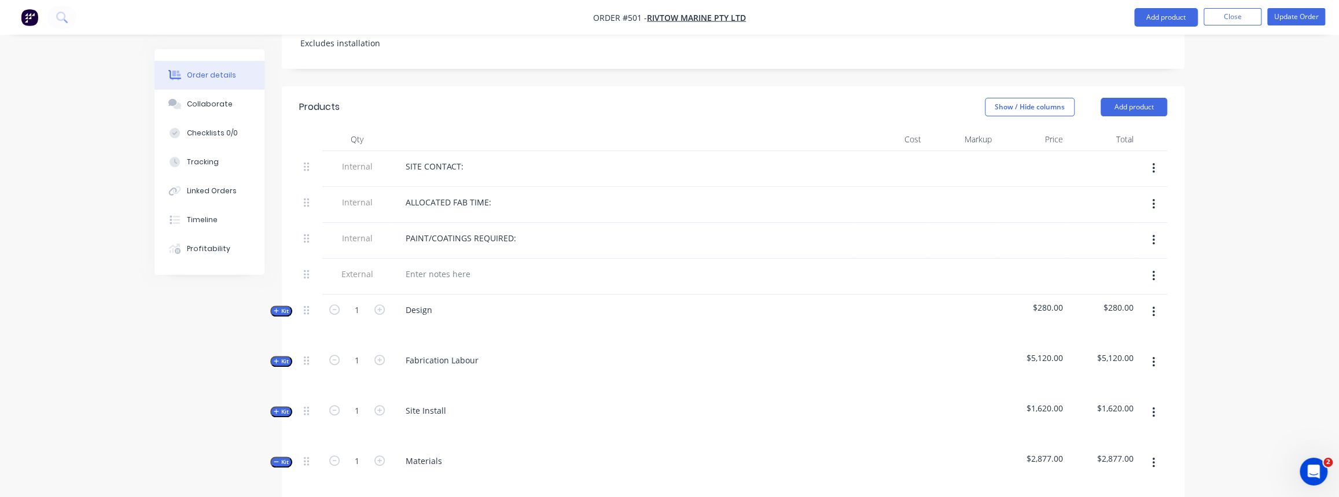
scroll to position [333, 0]
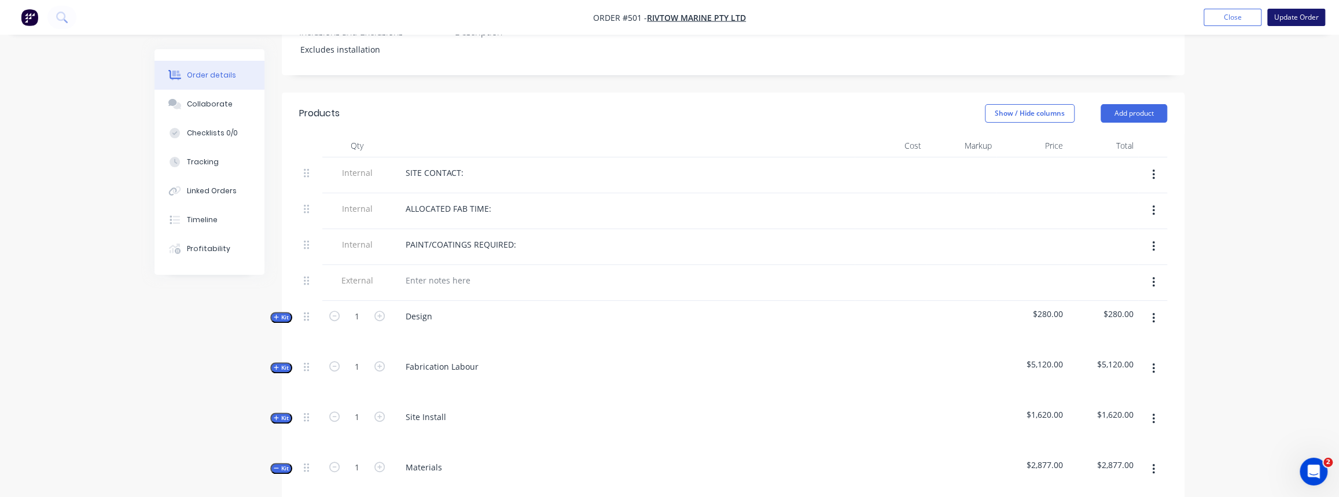
click at [1294, 15] on button "Update Order" at bounding box center [1296, 17] width 58 height 17
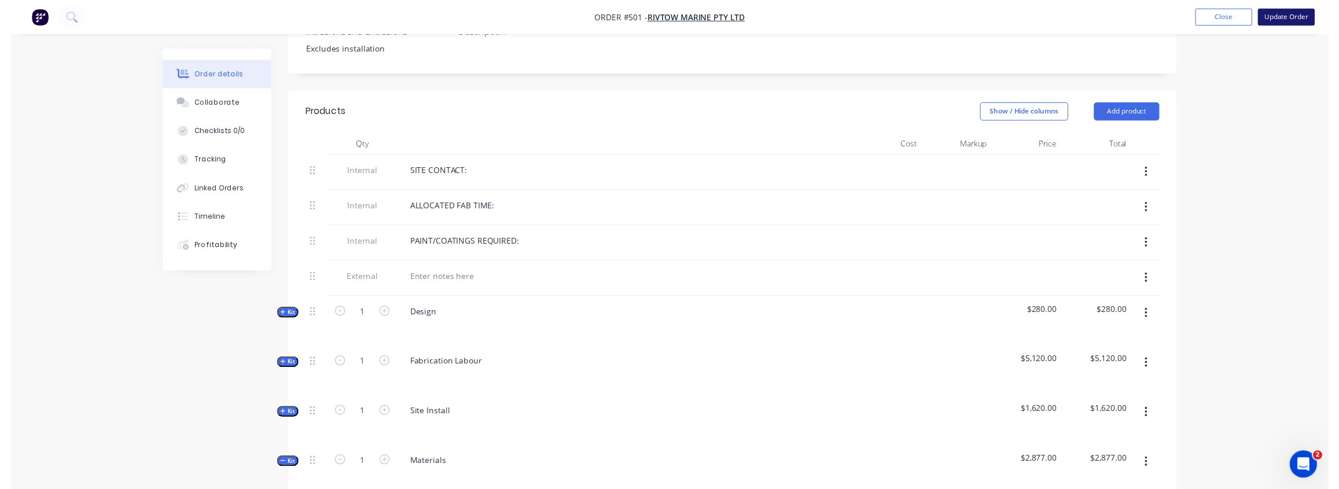
scroll to position [0, 0]
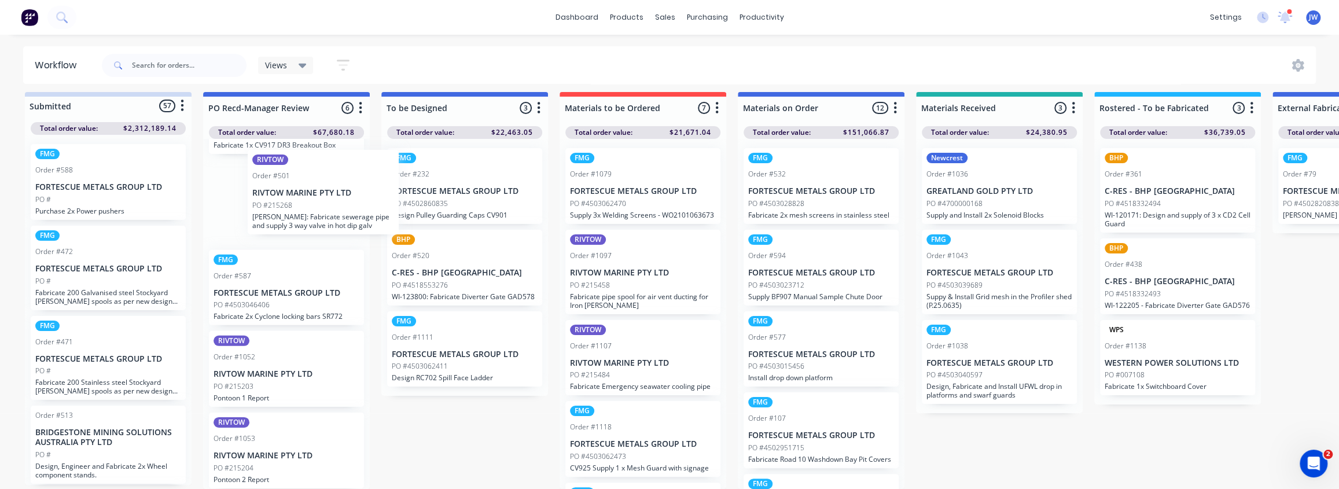
scroll to position [149, 0]
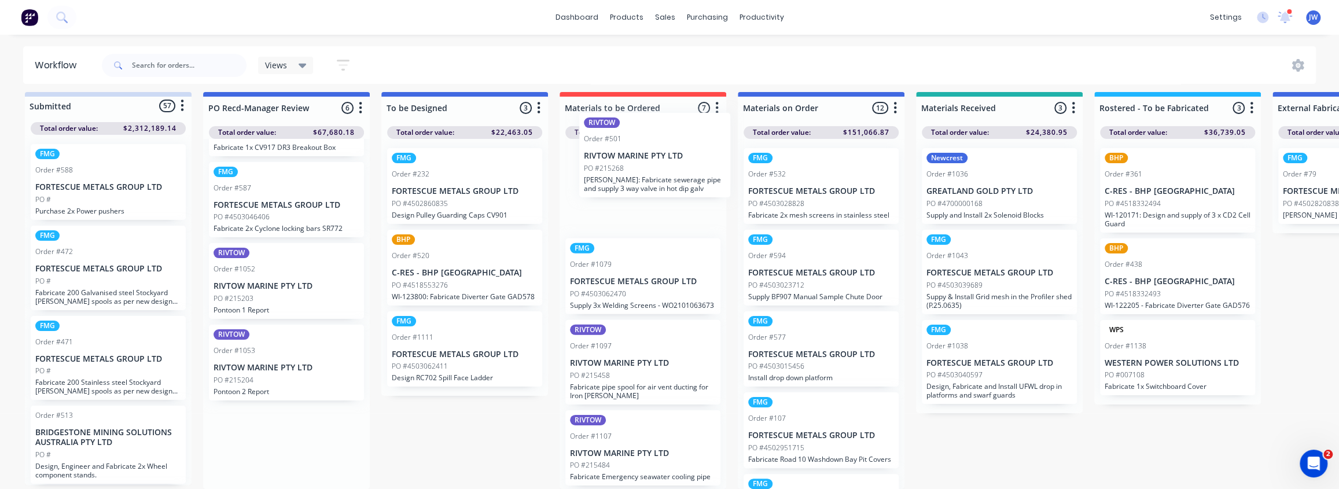
drag, startPoint x: 292, startPoint y: 207, endPoint x: 670, endPoint y: 168, distance: 379.9
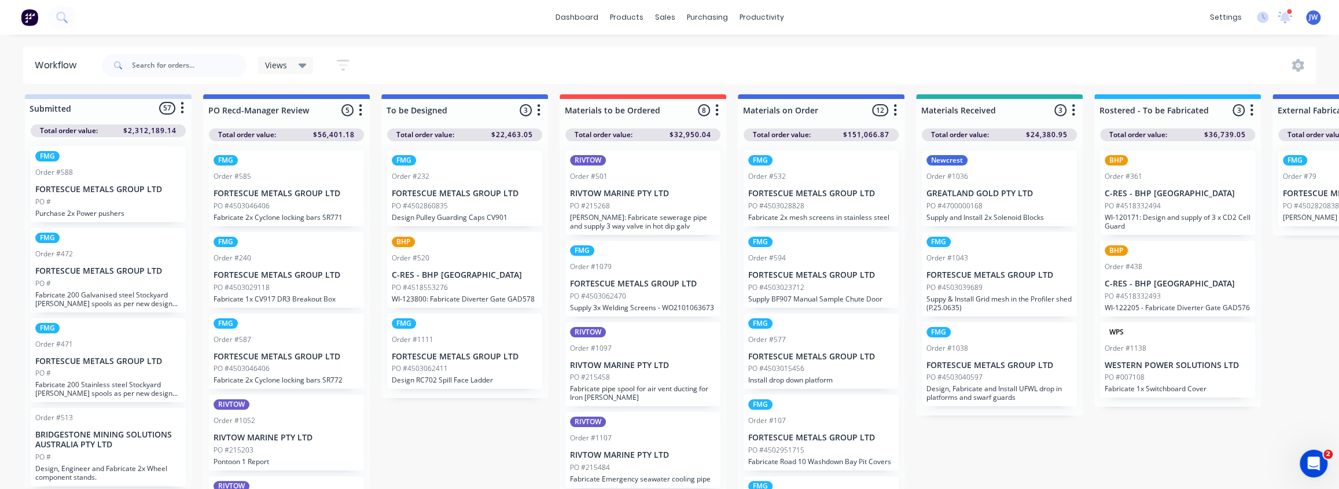
scroll to position [0, 0]
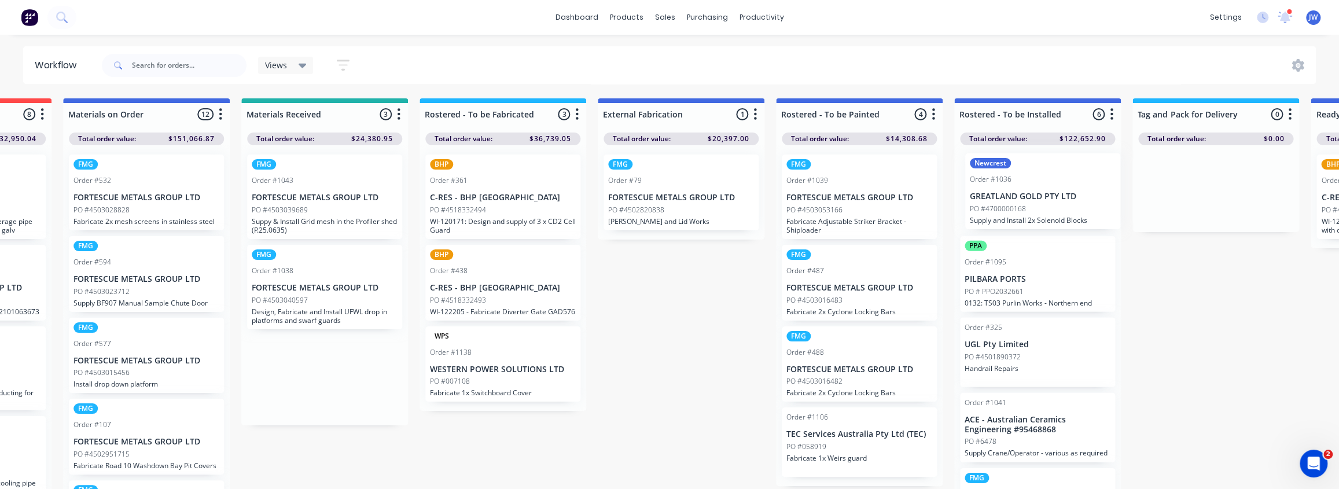
scroll to position [0, 679]
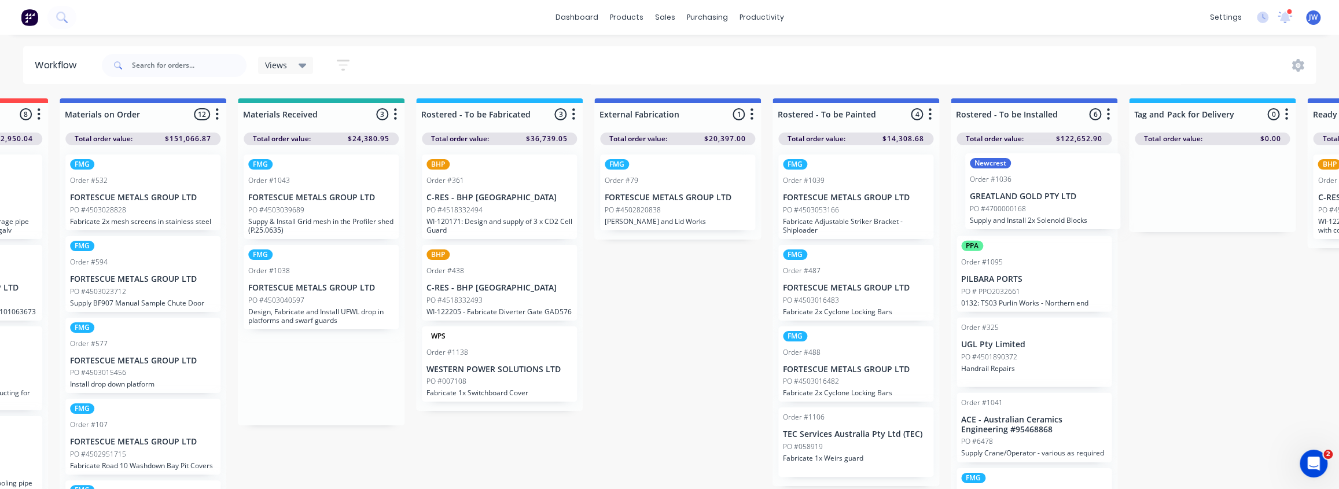
drag, startPoint x: 988, startPoint y: 202, endPoint x: 1023, endPoint y: 203, distance: 35.3
click at [1027, 202] on div "Submitted 57 Status colour #CDDAF4 hex #CDDAF4 Save Cancel Summaries Total orde…" at bounding box center [865, 296] width 3105 height 397
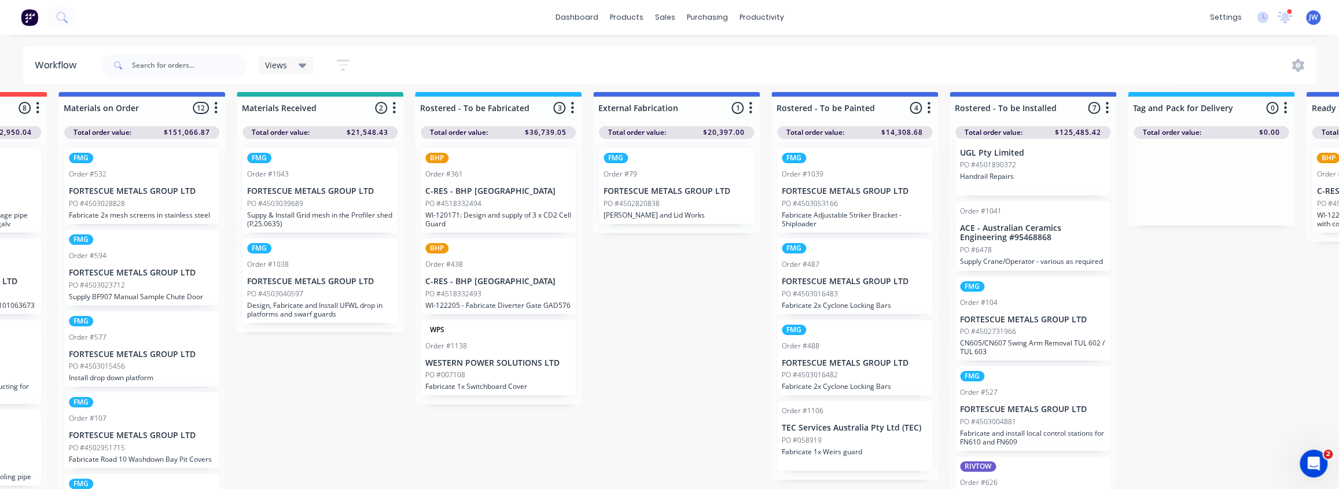
scroll to position [182, 0]
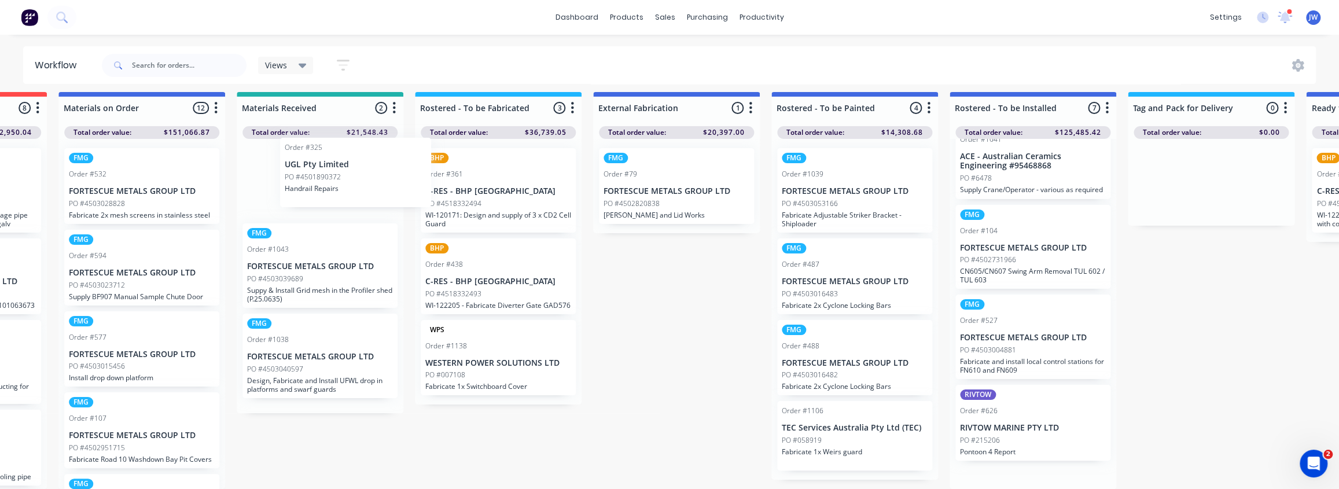
drag, startPoint x: 1002, startPoint y: 174, endPoint x: 317, endPoint y: 193, distance: 685.4
click at [317, 193] on div "Submitted 57 Status colour #CDDAF4 hex #CDDAF4 Save Cancel Summaries Total orde…" at bounding box center [864, 290] width 3105 height 397
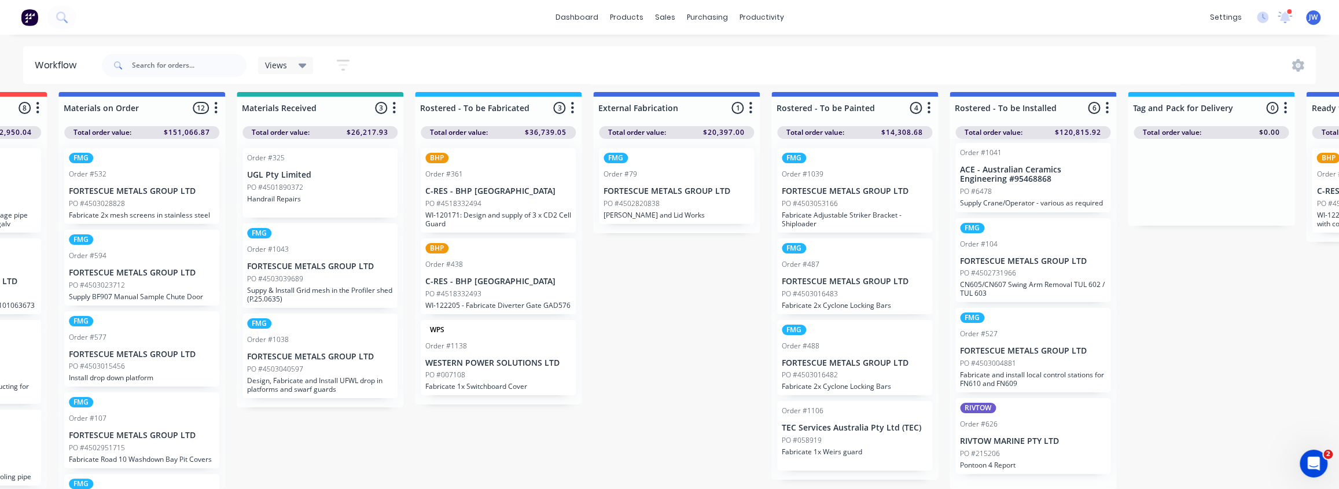
scroll to position [162, 0]
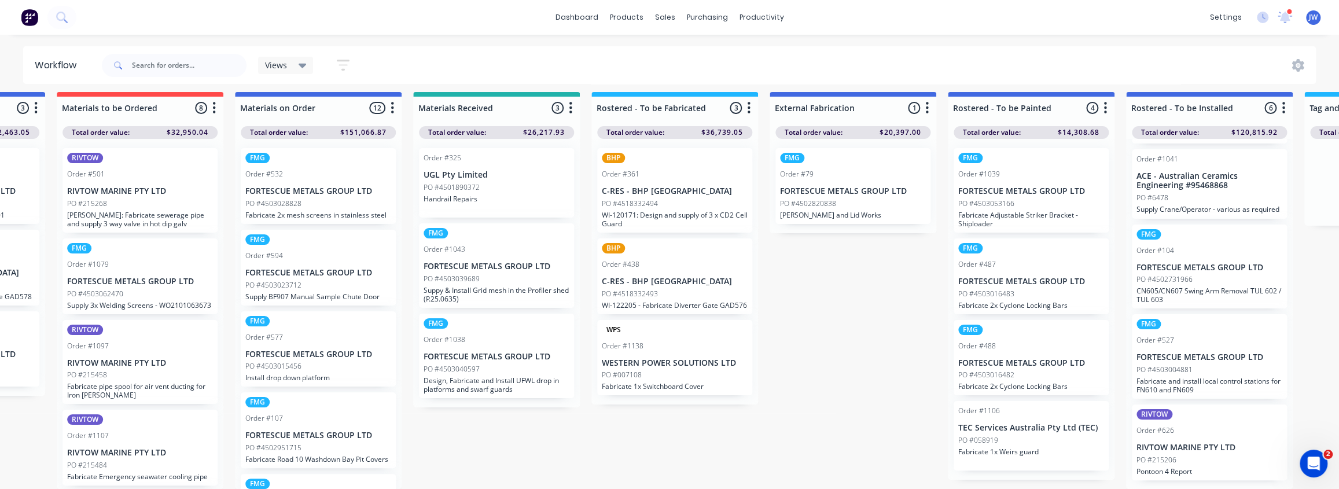
drag, startPoint x: 462, startPoint y: 333, endPoint x: 373, endPoint y: 333, distance: 89.1
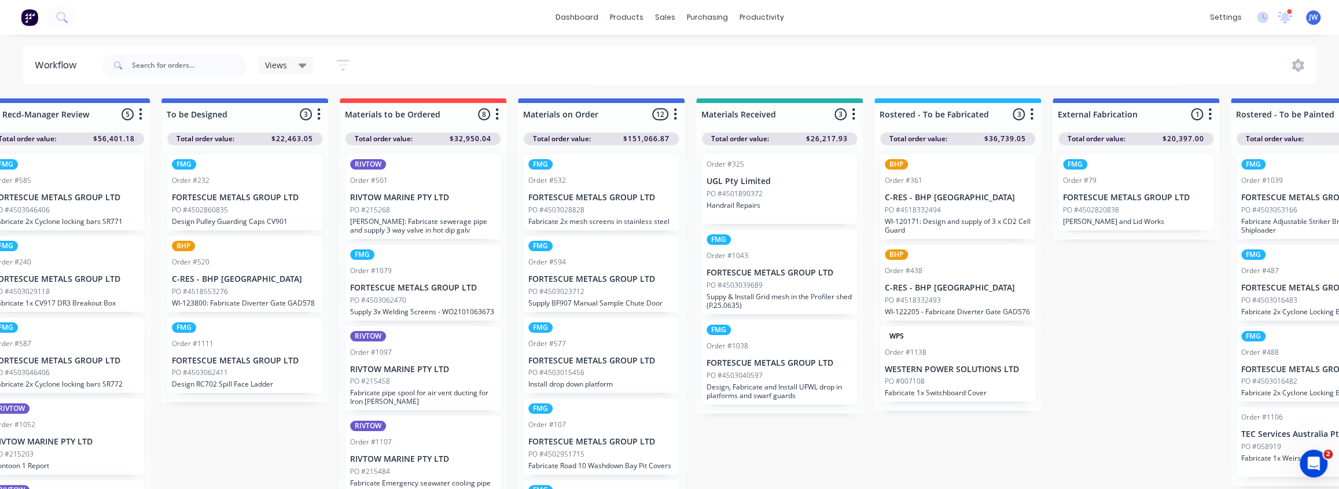
scroll to position [0, 242]
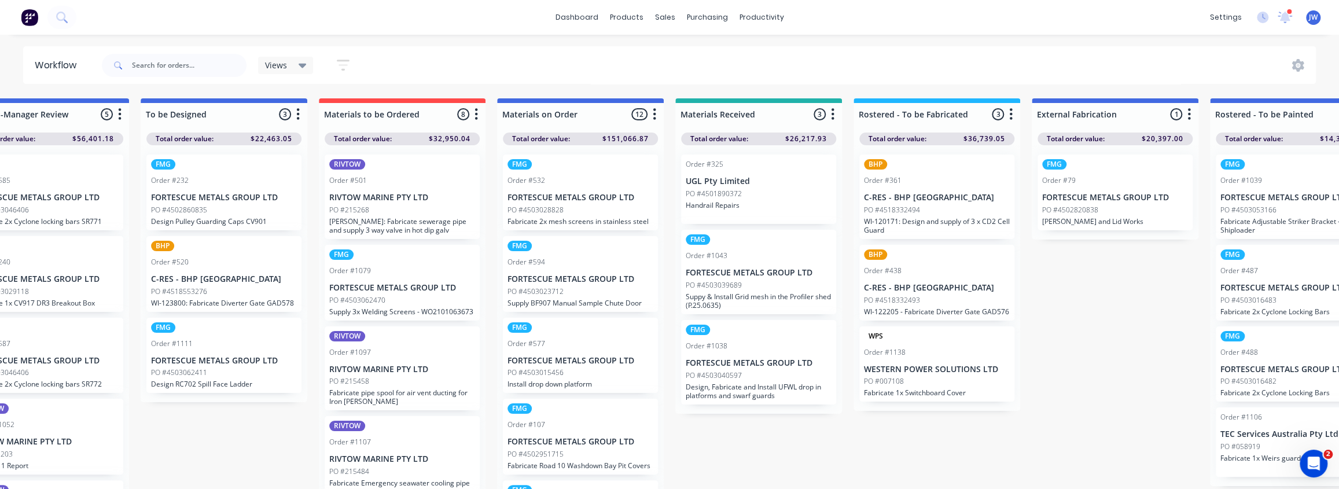
drag, startPoint x: 694, startPoint y: 346, endPoint x: 716, endPoint y: 348, distance: 22.1
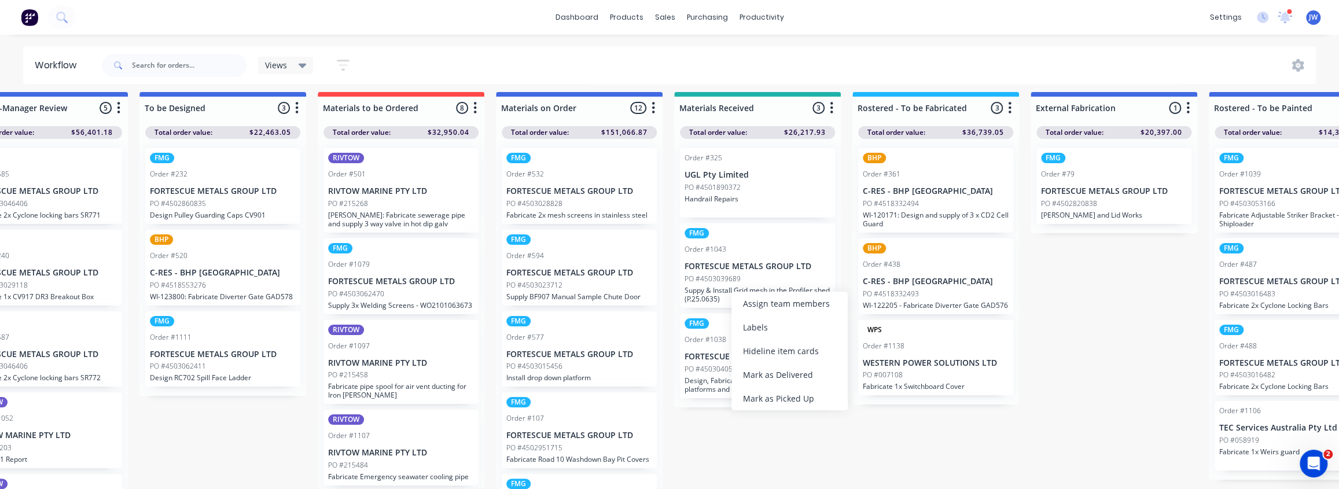
click at [714, 286] on p "Suppy & Install Grid mesh in the Profiler shed (P.25.0635)" at bounding box center [758, 294] width 146 height 17
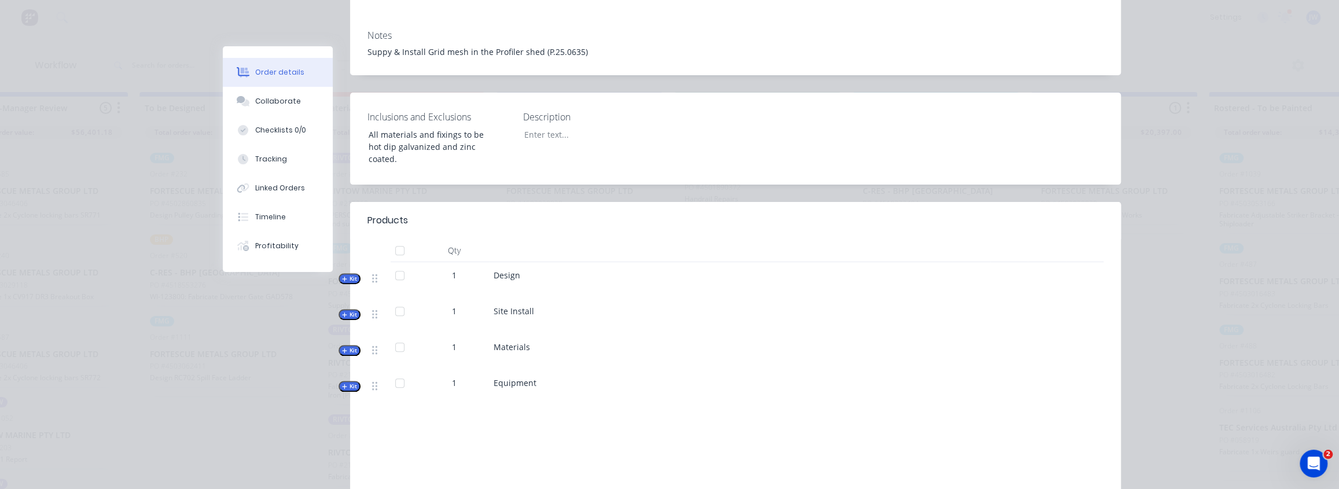
scroll to position [263, 0]
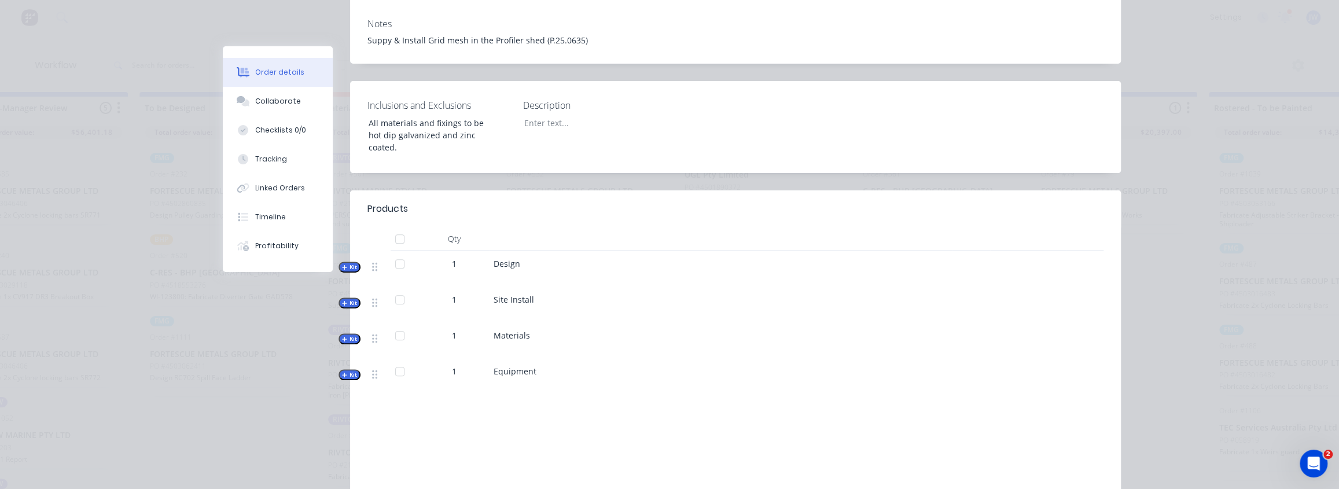
click at [339, 297] on button "Kit" at bounding box center [350, 302] width 22 height 11
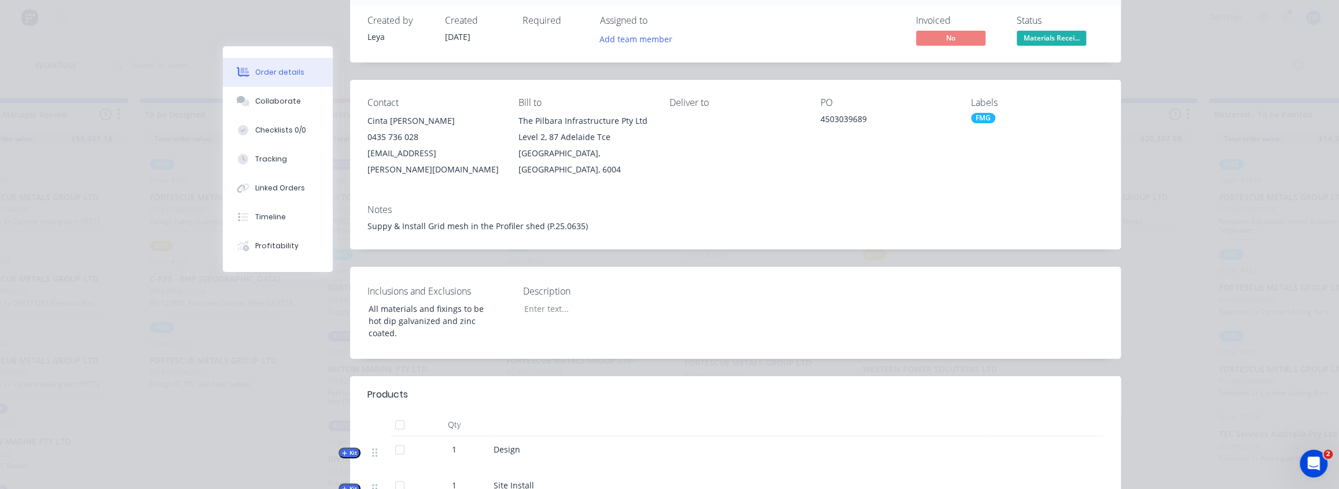
scroll to position [0, 0]
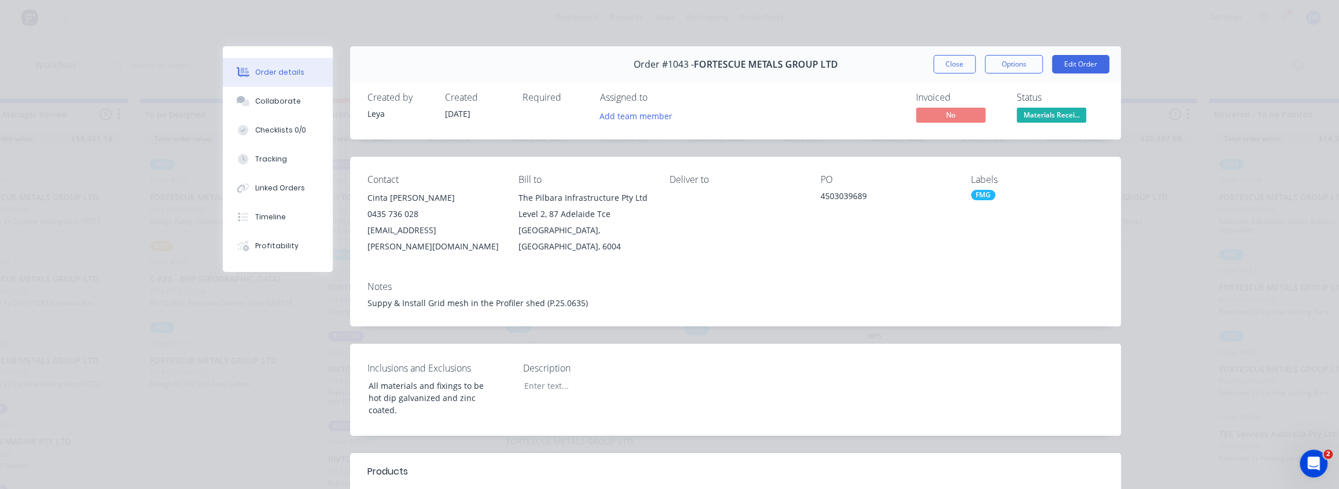
click at [1018, 117] on span "Materials Recei..." at bounding box center [1051, 115] width 69 height 14
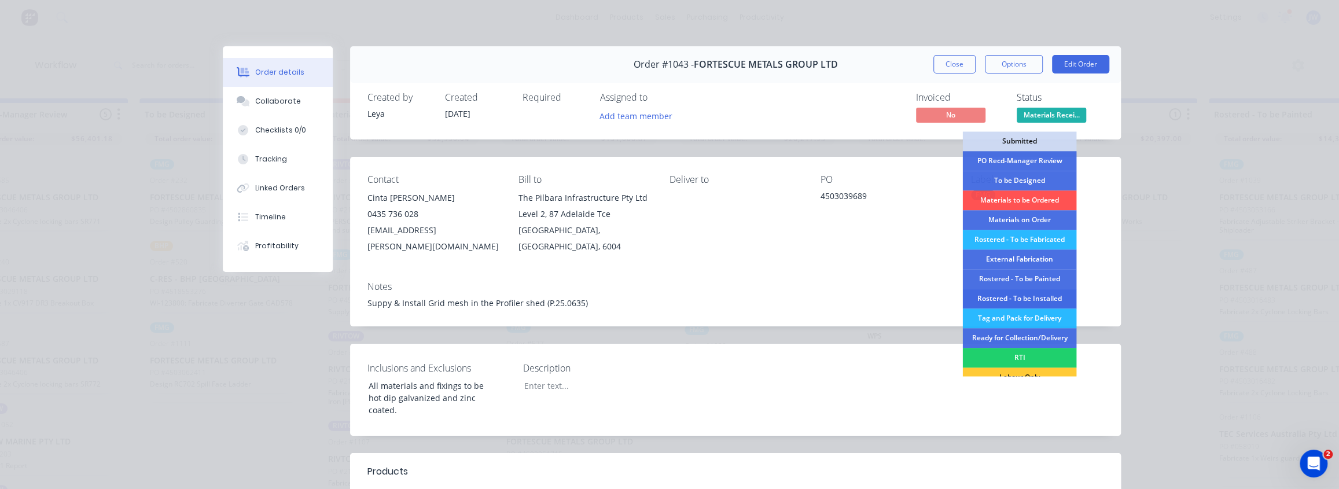
click at [1020, 296] on div "Rostered - To be Installed" at bounding box center [1019, 299] width 114 height 20
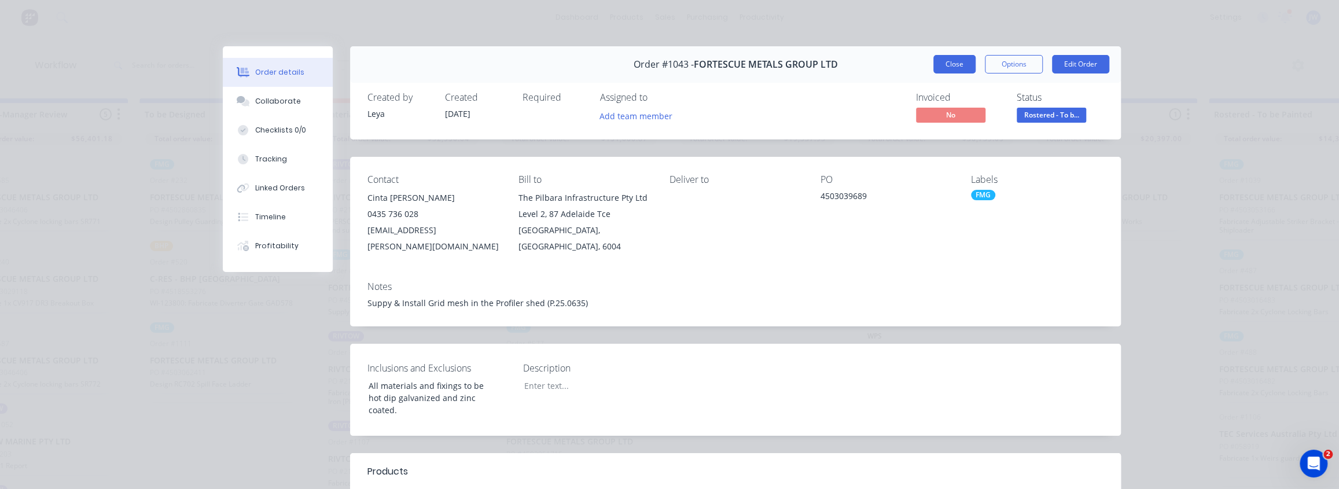
click at [964, 67] on button "Close" at bounding box center [954, 64] width 42 height 19
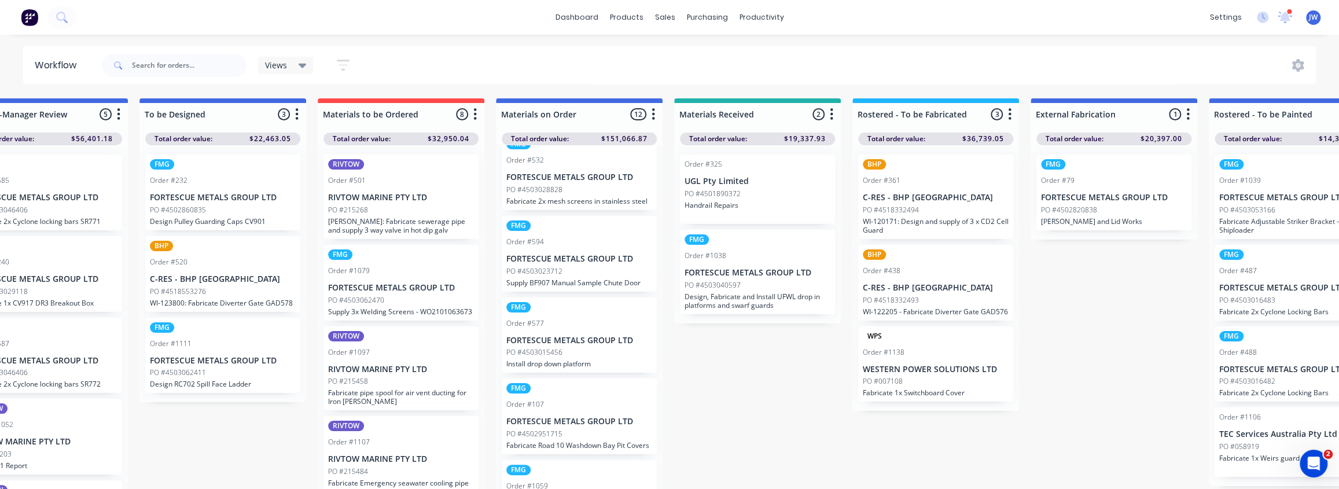
scroll to position [52, 0]
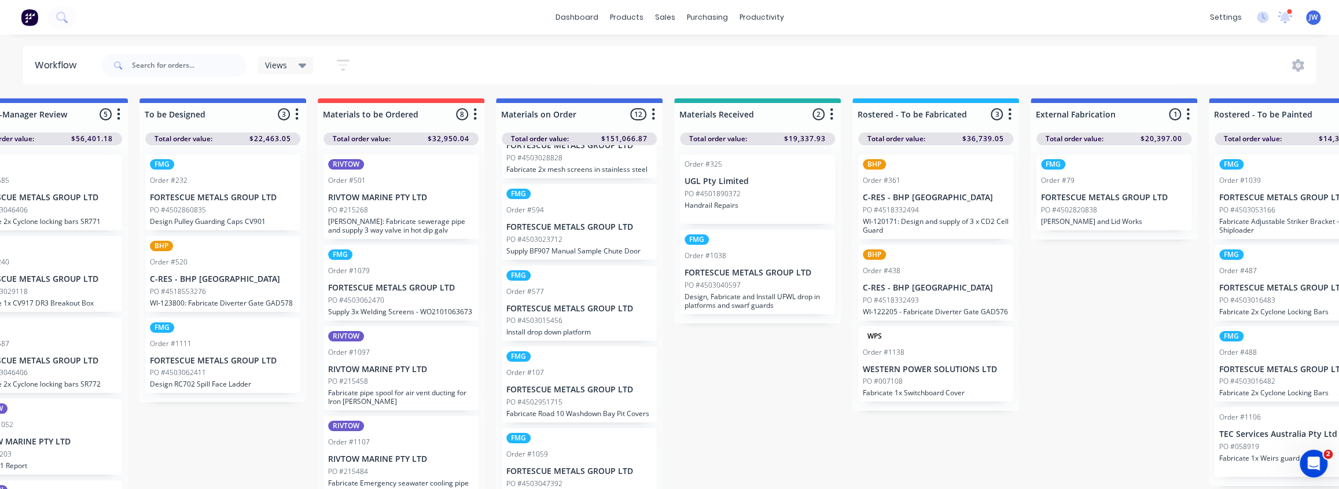
click at [771, 301] on p "Design, Fabricate and Install UFWL drop in platforms and swarf guards" at bounding box center [758, 300] width 146 height 17
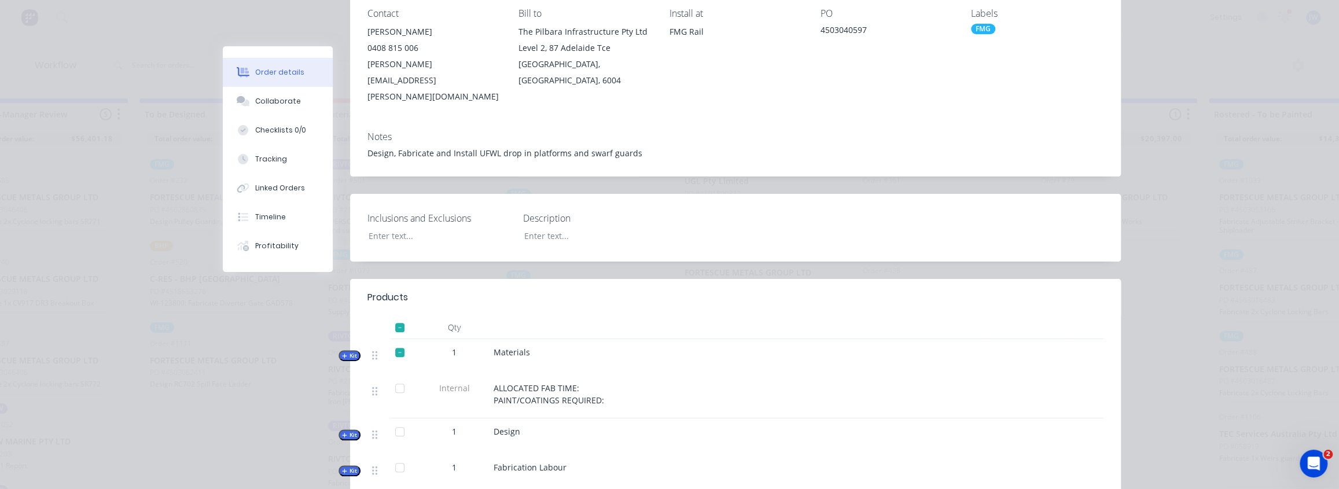
scroll to position [105, 0]
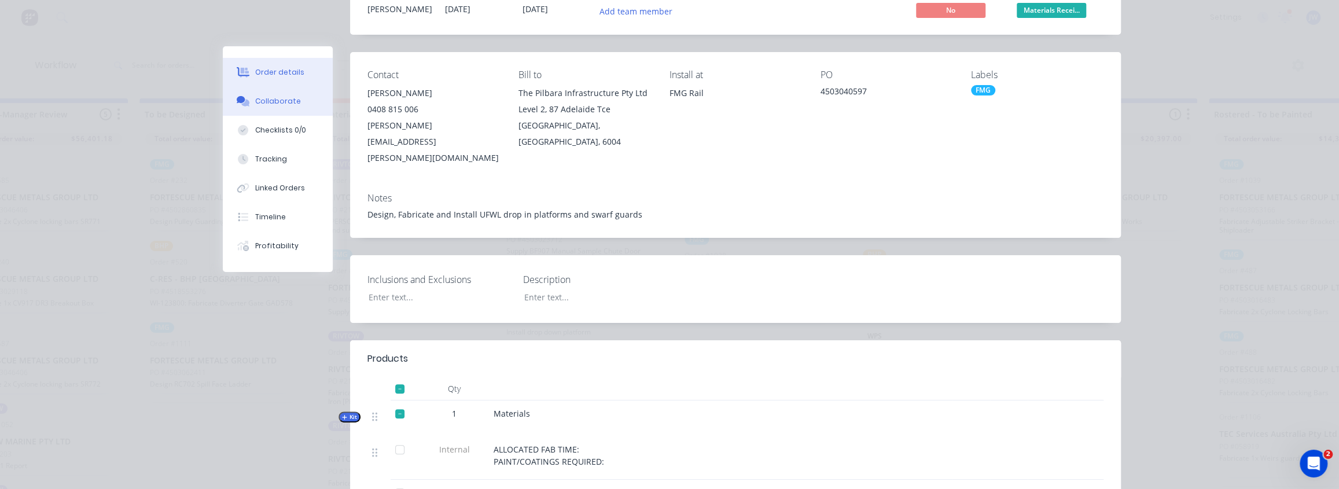
click at [259, 98] on div "Collaborate" at bounding box center [278, 101] width 46 height 10
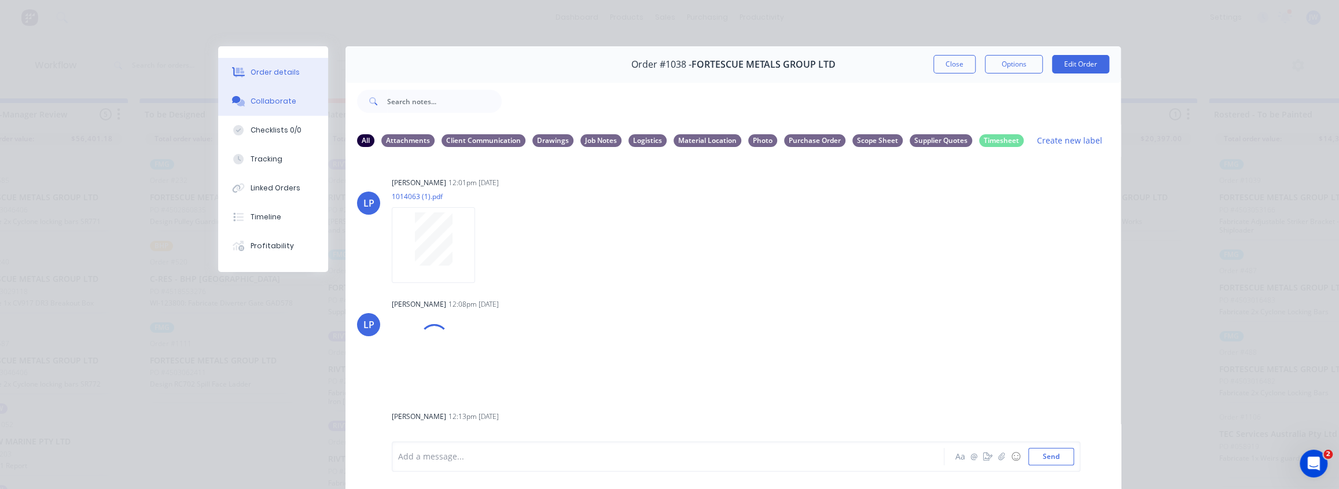
click at [260, 79] on button "Order details" at bounding box center [273, 72] width 110 height 29
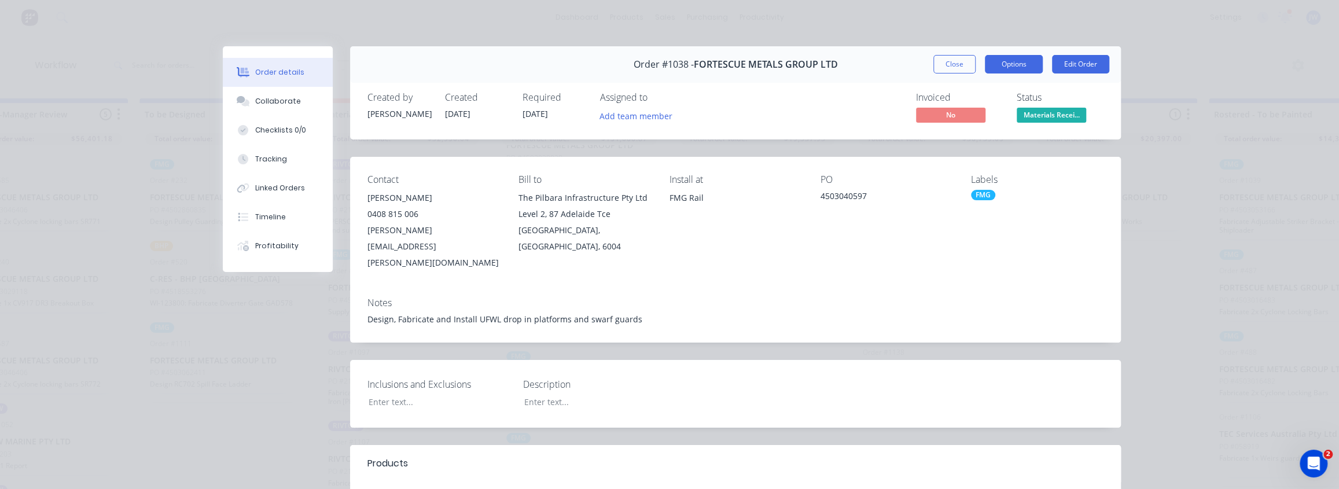
click at [1023, 64] on button "Options" at bounding box center [1014, 64] width 58 height 19
click at [973, 116] on div "Work Order" at bounding box center [982, 117] width 101 height 17
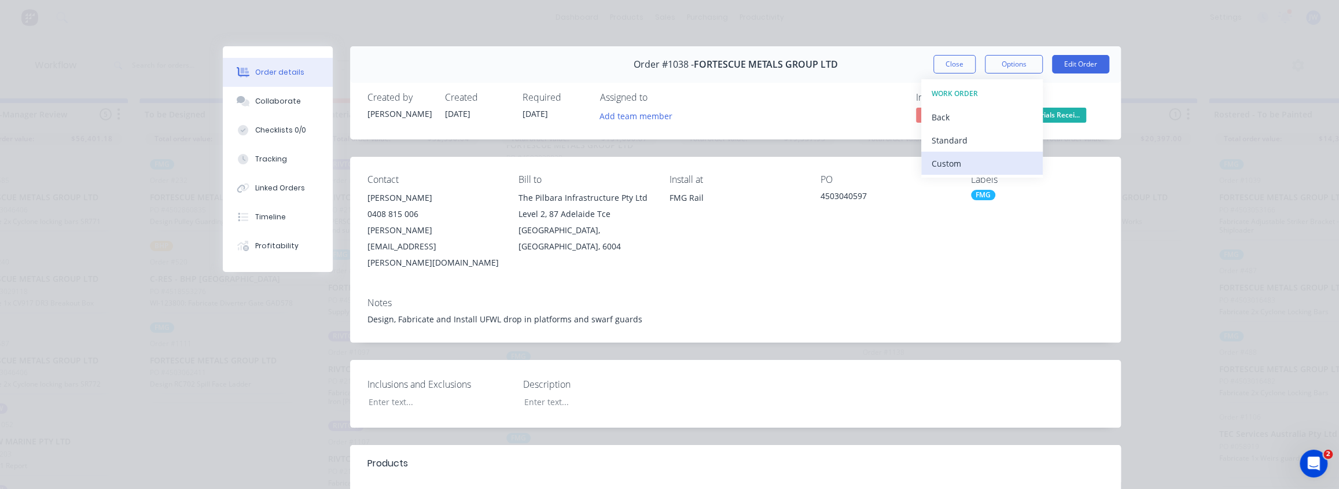
click at [956, 158] on div "Custom" at bounding box center [982, 163] width 101 height 17
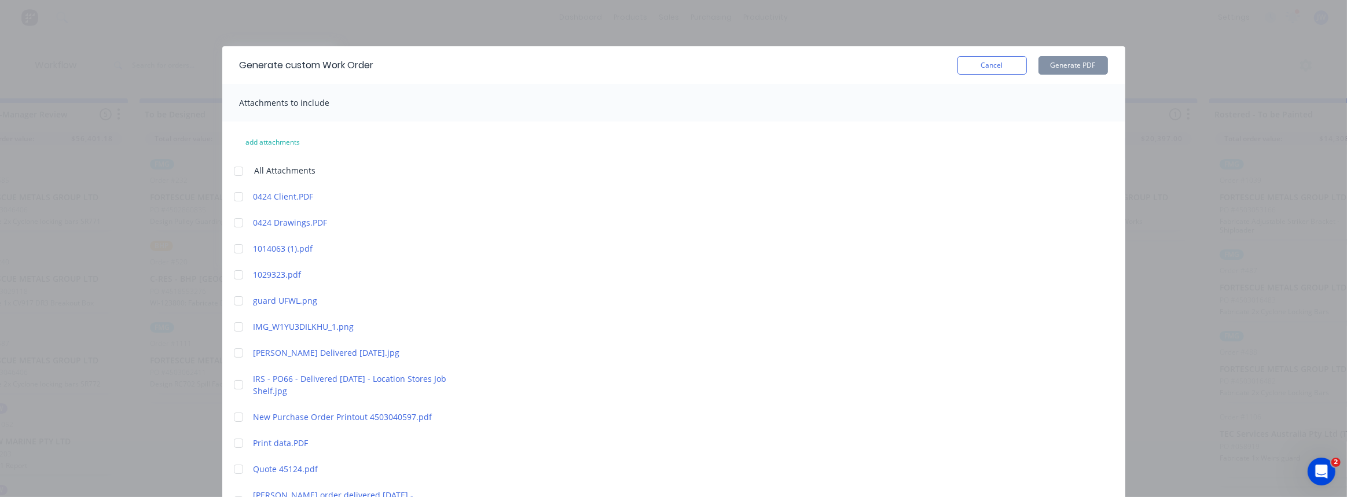
click at [238, 196] on div at bounding box center [238, 196] width 23 height 23
click at [983, 67] on button "Cancel" at bounding box center [991, 65] width 69 height 19
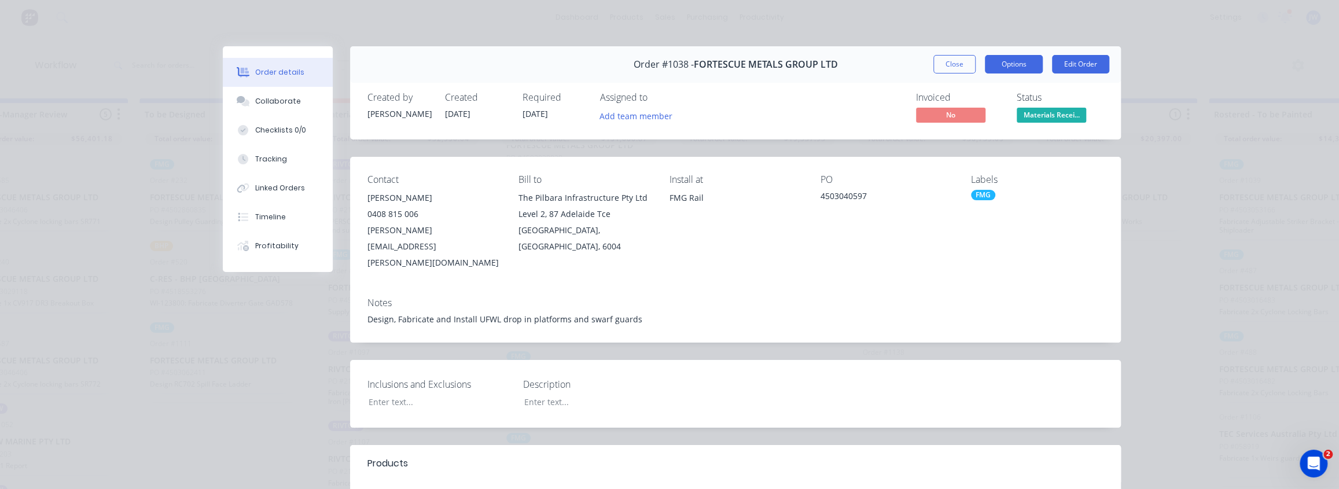
click at [1023, 61] on button "Options" at bounding box center [1014, 64] width 58 height 19
click at [976, 121] on div "Work Order" at bounding box center [982, 117] width 101 height 17
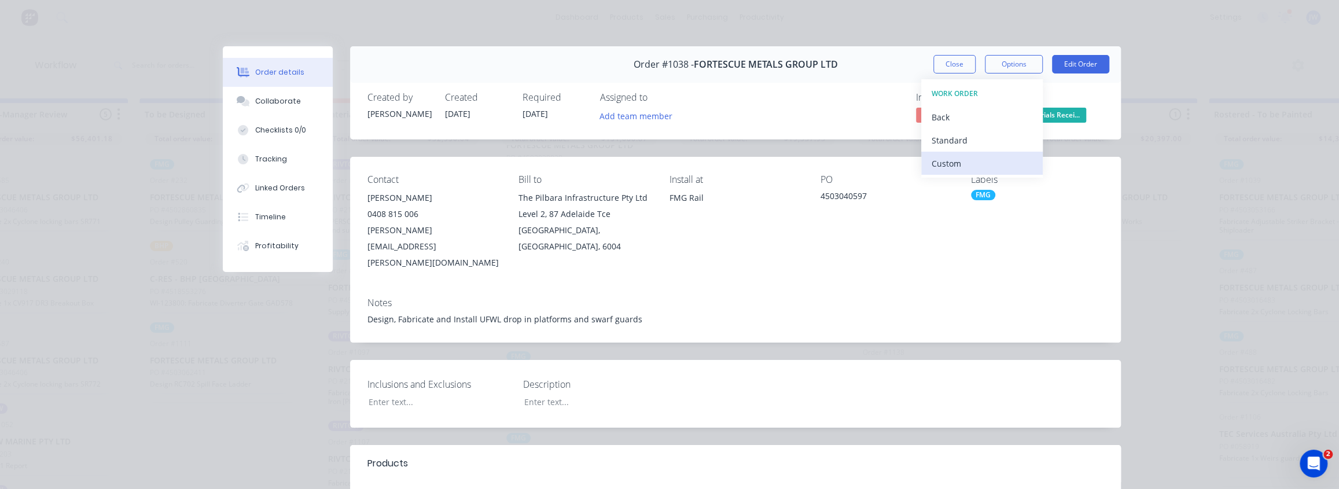
click at [951, 160] on div "Custom" at bounding box center [982, 163] width 101 height 17
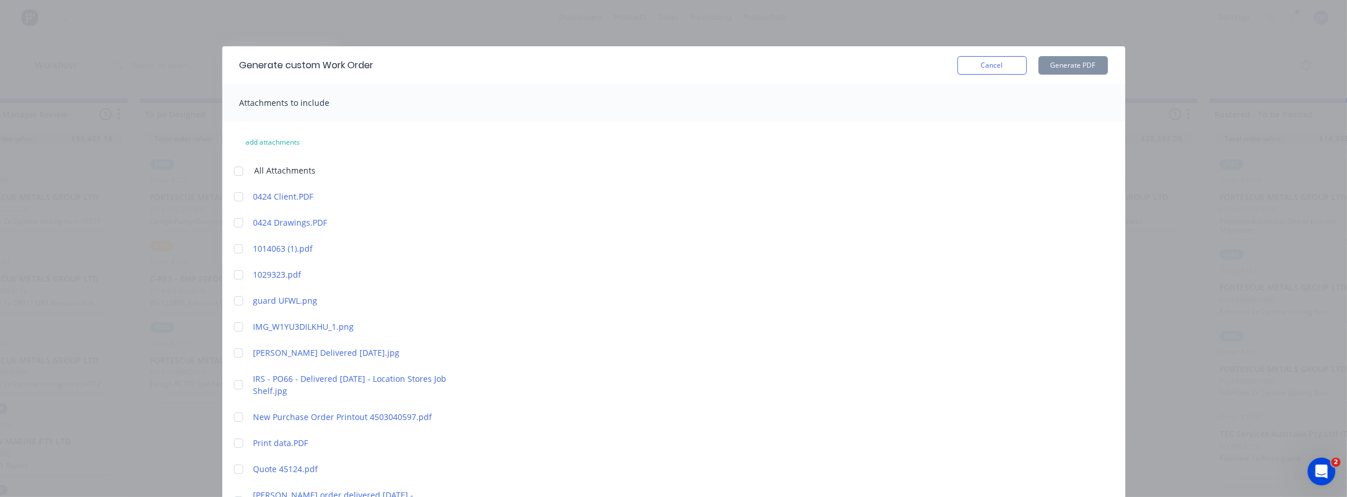
click at [199, 343] on div "Generate custom Work Order Cancel Generate PDF Attachments to include add attac…" at bounding box center [673, 248] width 1347 height 497
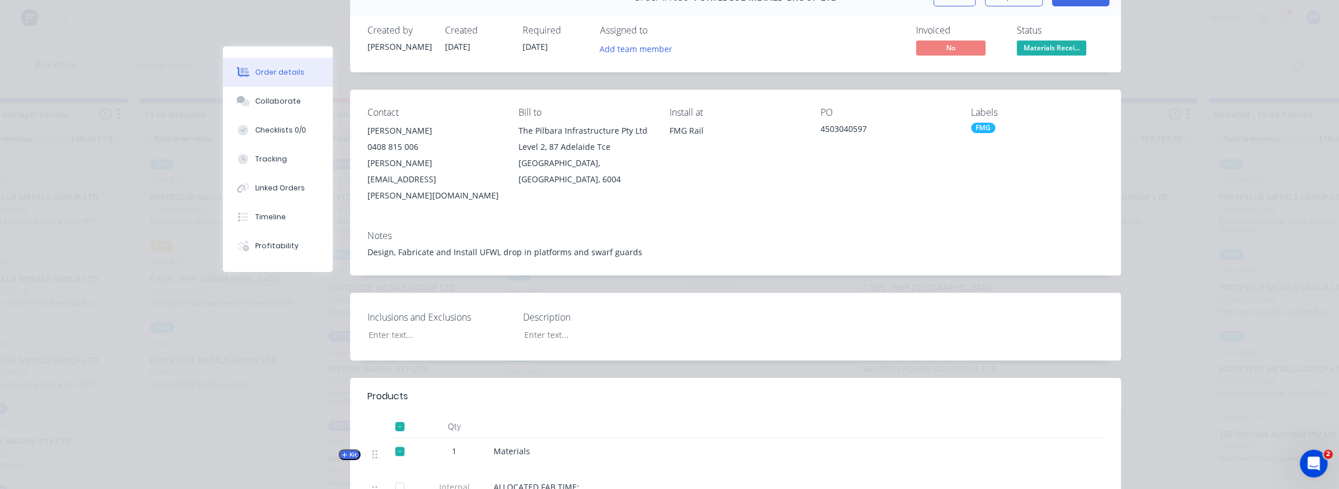
scroll to position [263, 0]
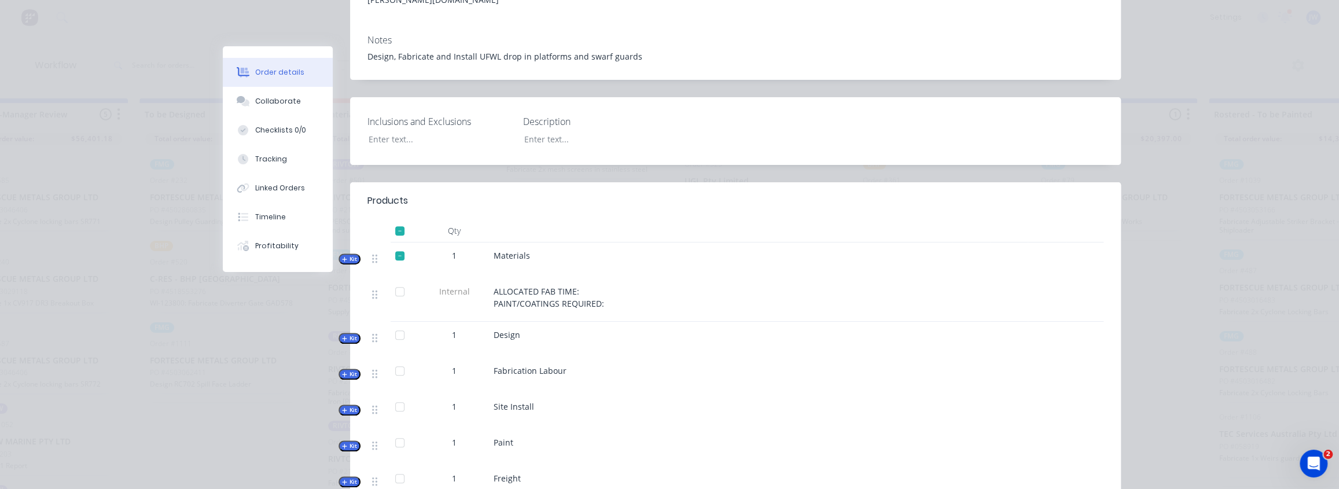
click at [343, 370] on span "Kit" at bounding box center [349, 374] width 15 height 9
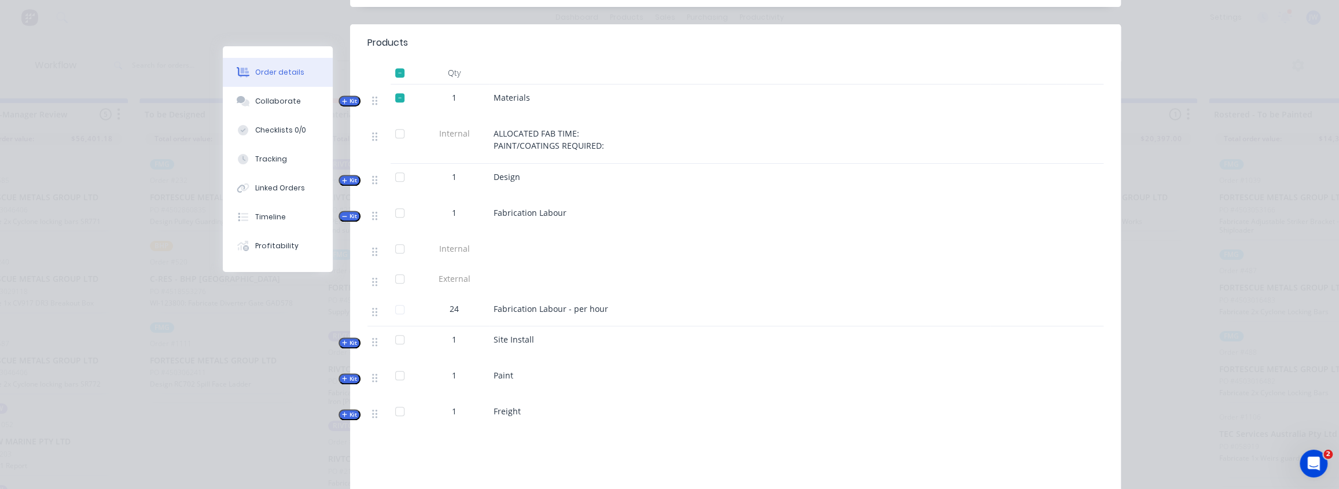
click at [350, 339] on span "Kit" at bounding box center [349, 343] width 15 height 9
click at [345, 339] on span "Kit" at bounding box center [349, 343] width 15 height 9
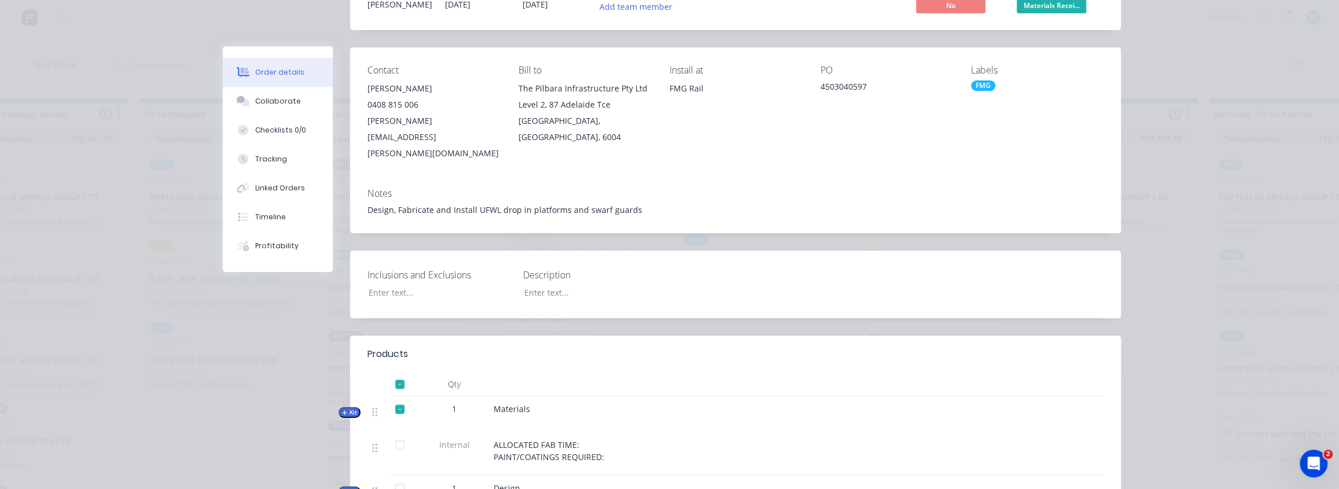
scroll to position [0, 0]
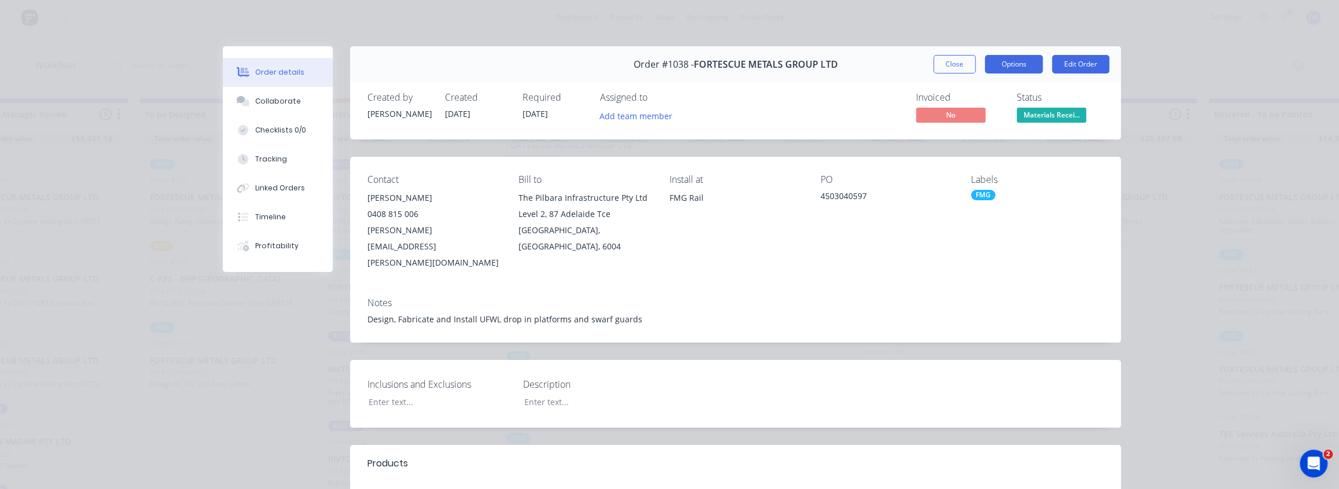
click at [1020, 67] on button "Options" at bounding box center [1014, 64] width 58 height 19
click at [962, 64] on button "Close" at bounding box center [954, 64] width 42 height 19
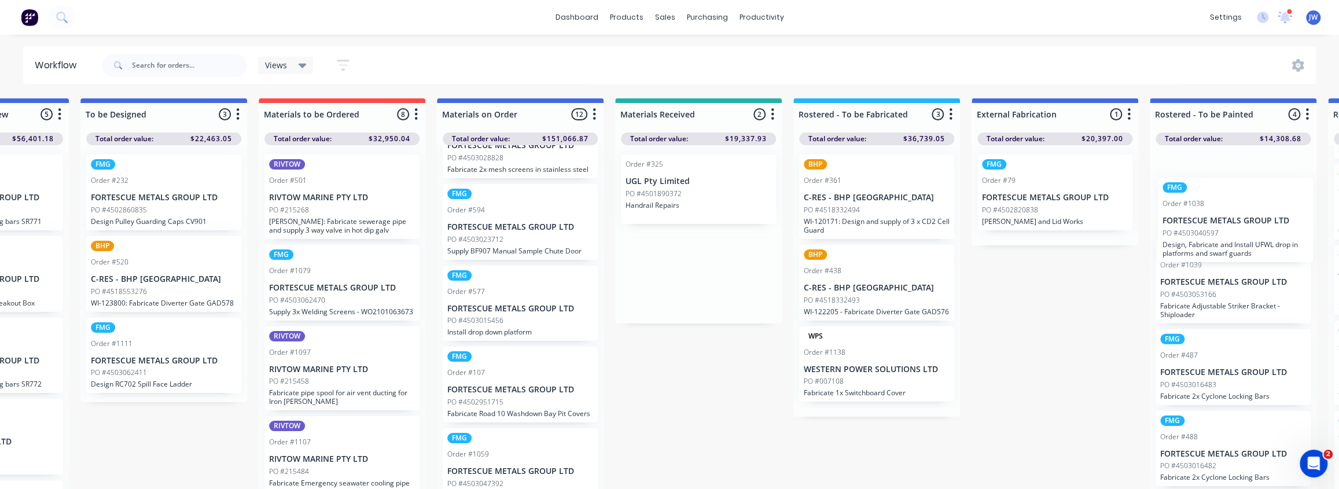
scroll to position [0, 424]
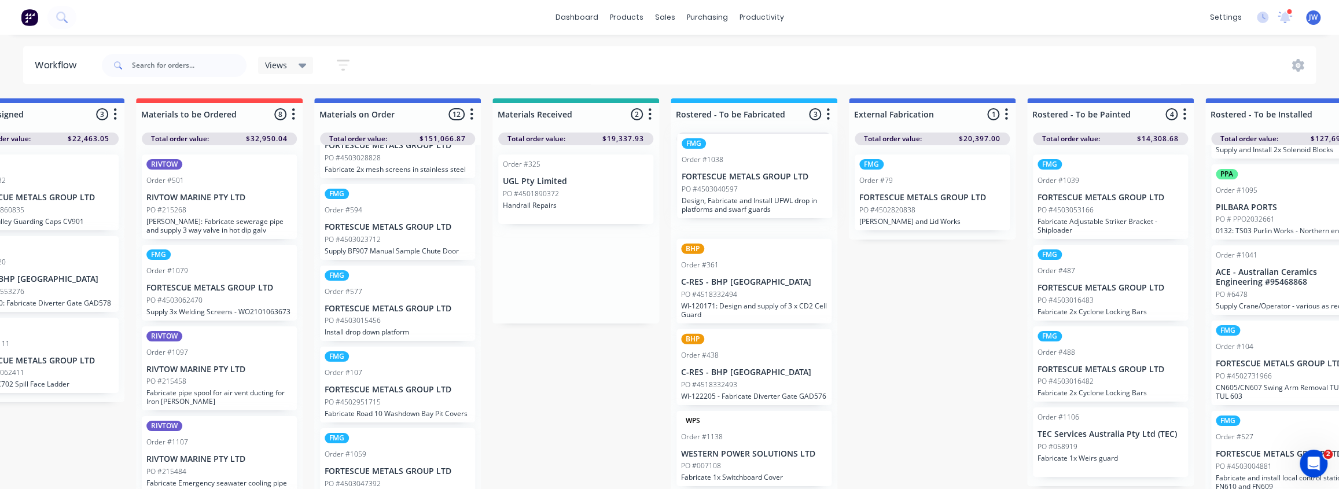
drag, startPoint x: 773, startPoint y: 290, endPoint x: 775, endPoint y: 193, distance: 97.3
click at [775, 193] on div "Submitted 57 Status colour #CDDAF4 hex #CDDAF4 Save Cancel Summaries Total orde…" at bounding box center [1120, 296] width 3105 height 397
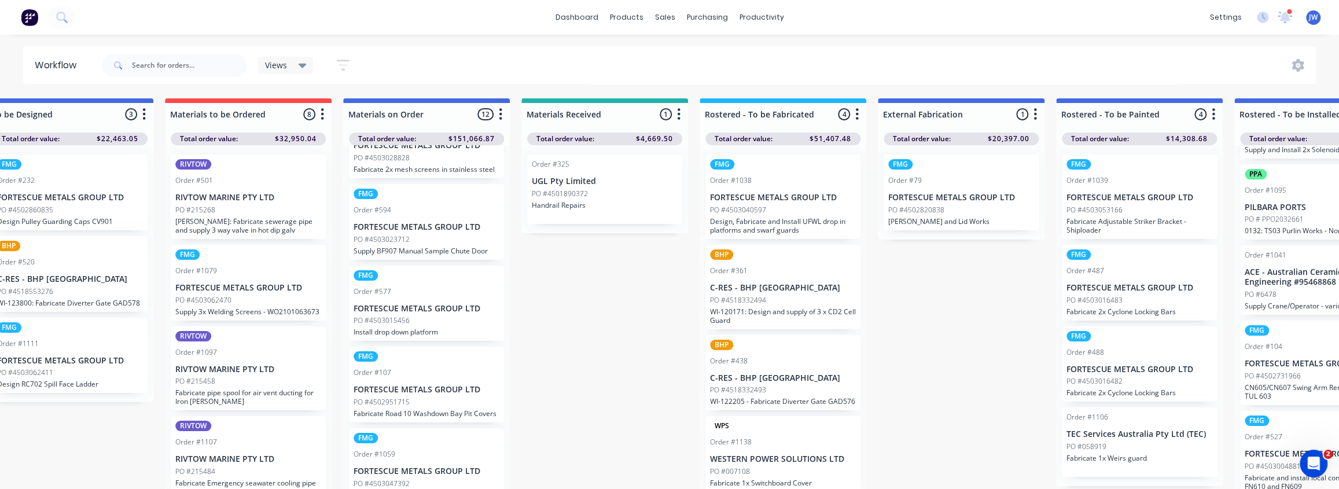
drag, startPoint x: 538, startPoint y: 267, endPoint x: 495, endPoint y: 271, distance: 43.6
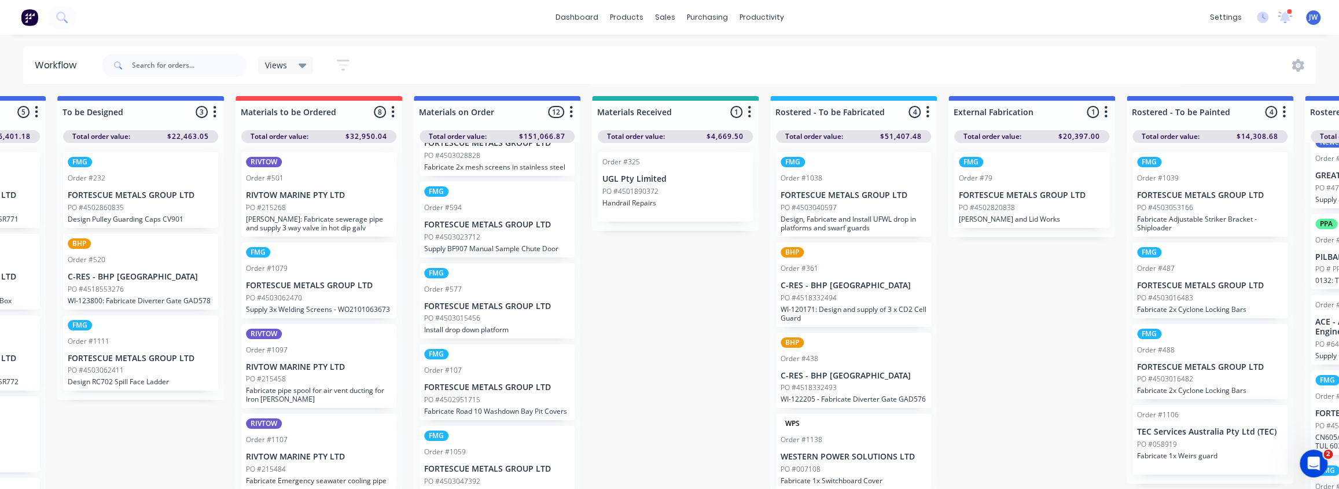
scroll to position [10, 84]
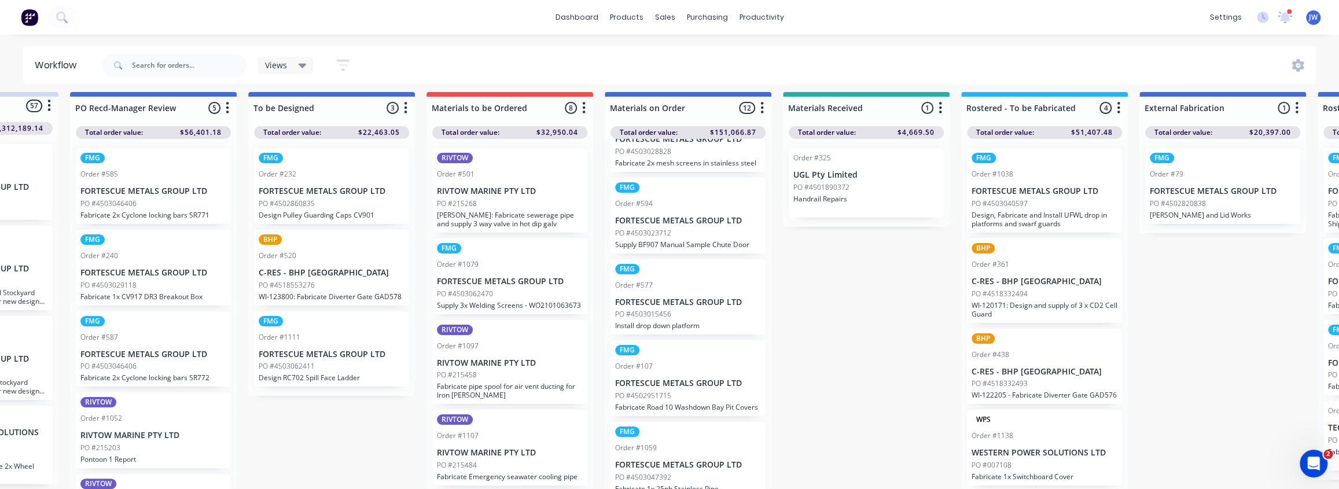
drag, startPoint x: 625, startPoint y: 301, endPoint x: 578, endPoint y: 308, distance: 47.5
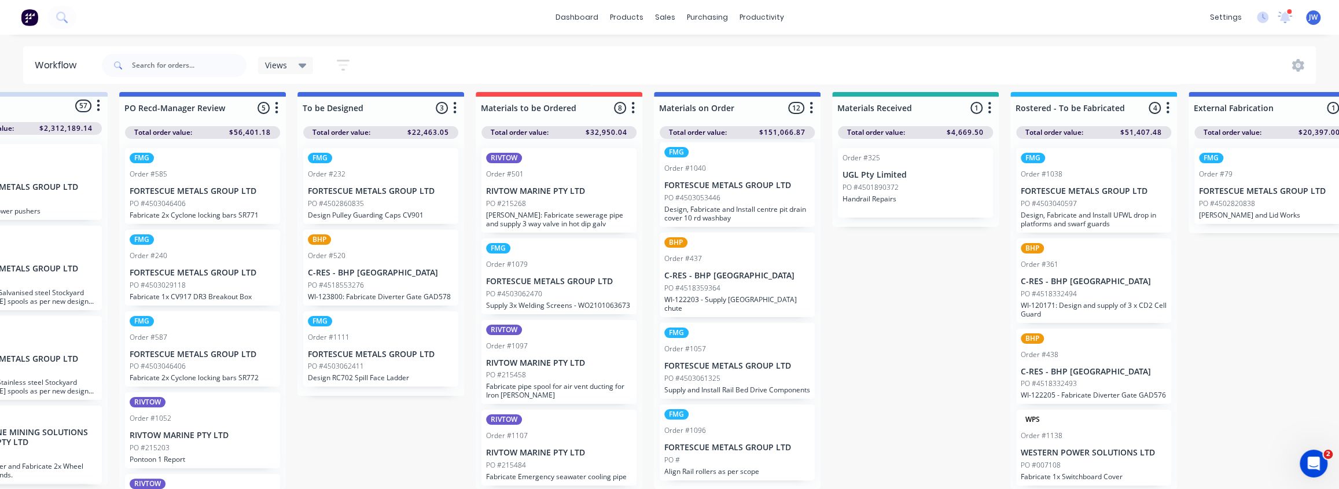
scroll to position [13, 84]
click at [723, 452] on div "FMG Order #1096 FORTESCUE METALS GROUP LTD PO # Align Rail rollers as per scope" at bounding box center [737, 442] width 155 height 76
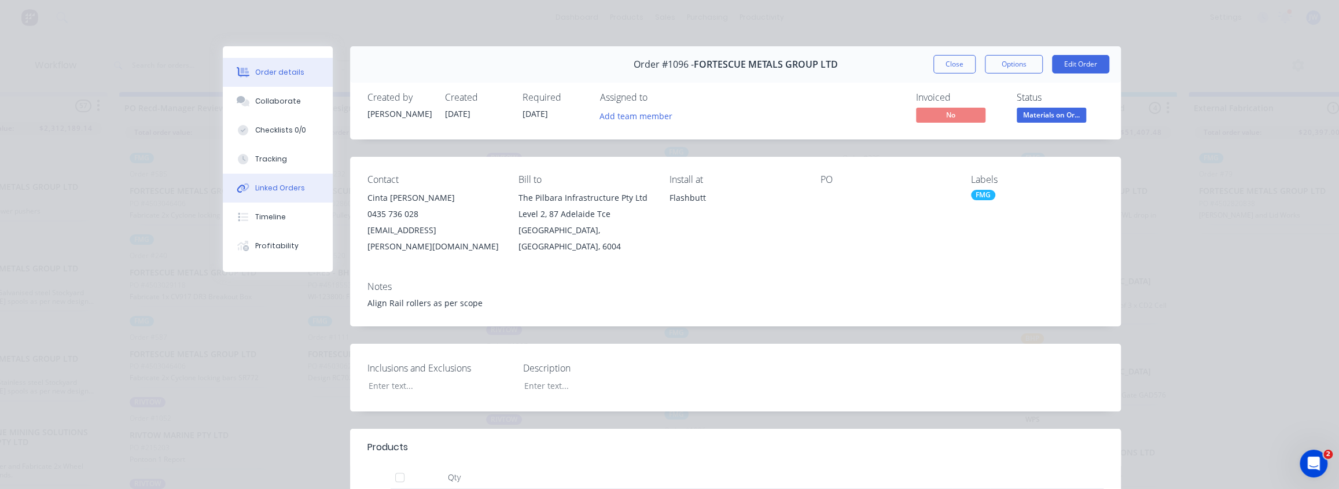
click at [282, 182] on button "Linked Orders" at bounding box center [278, 188] width 110 height 29
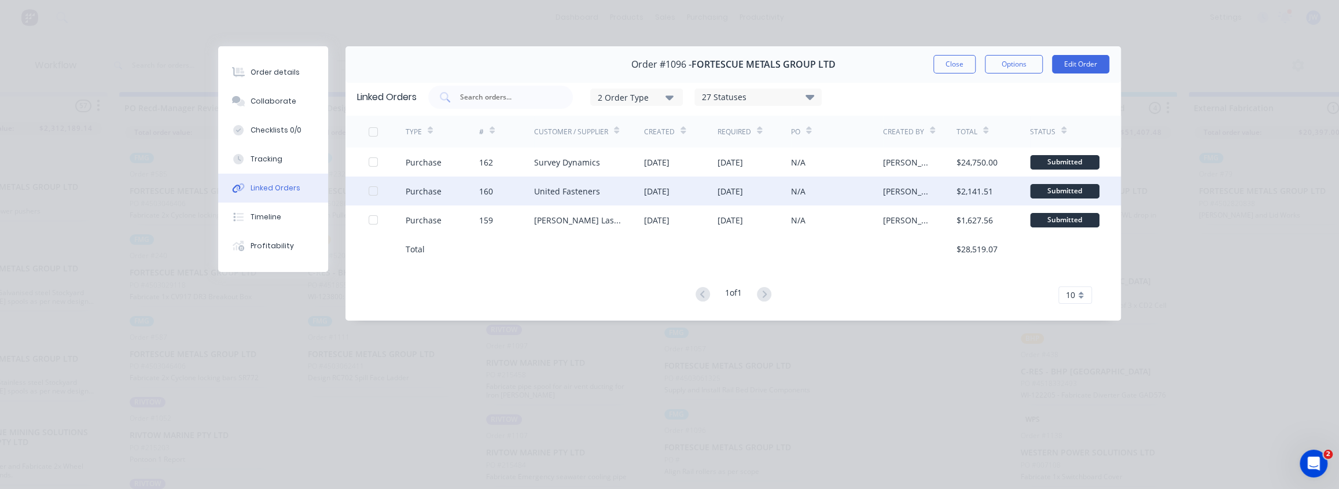
click at [555, 187] on div "United Fasteners" at bounding box center [567, 191] width 66 height 12
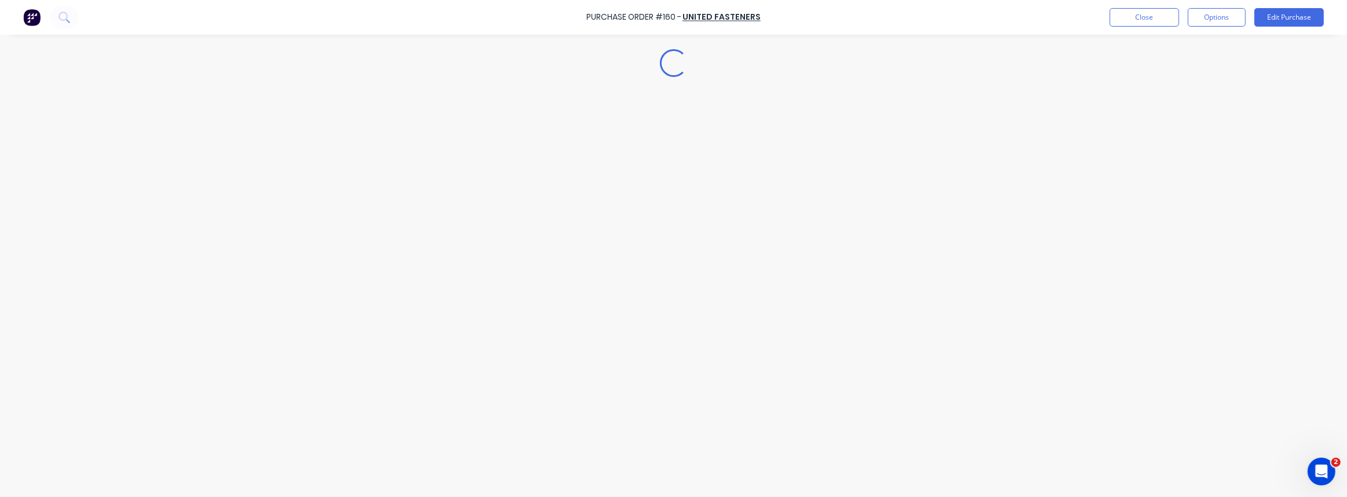
type textarea "x"
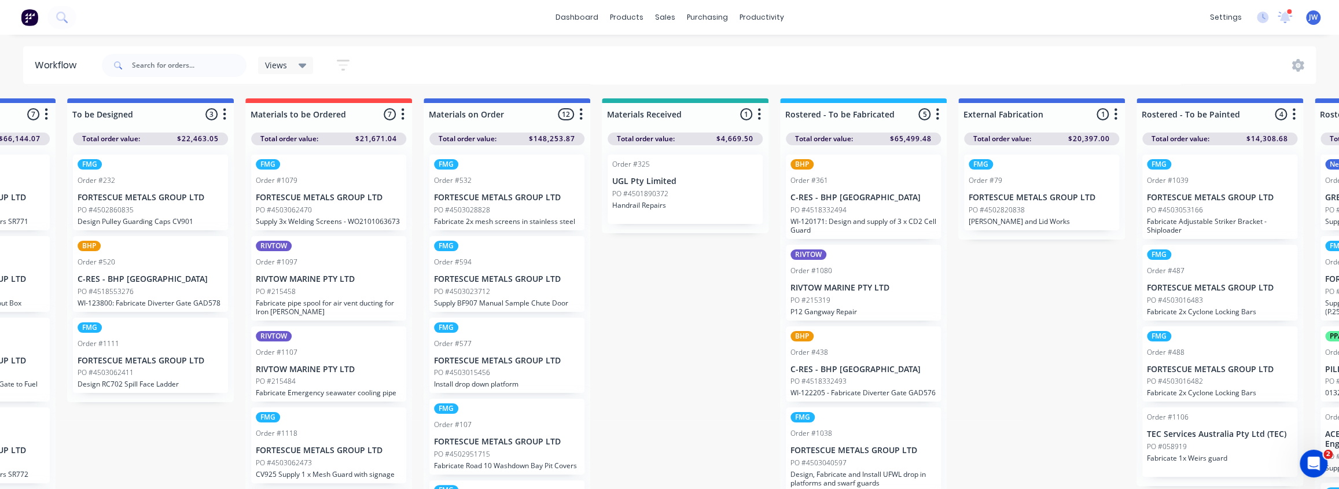
scroll to position [0, 453]
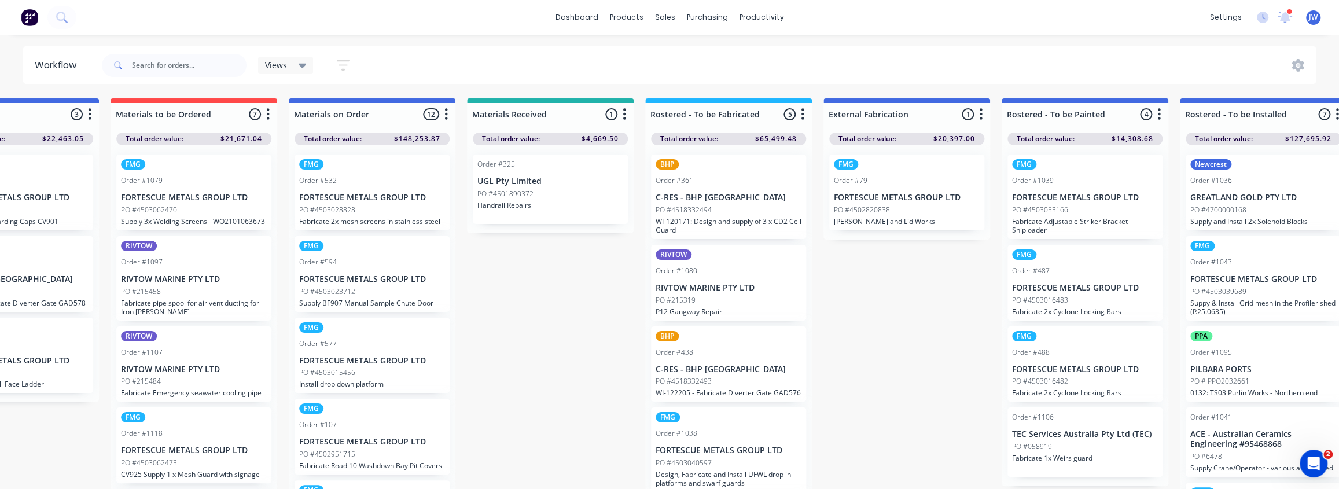
drag, startPoint x: 993, startPoint y: 285, endPoint x: 1056, endPoint y: 292, distance: 63.5
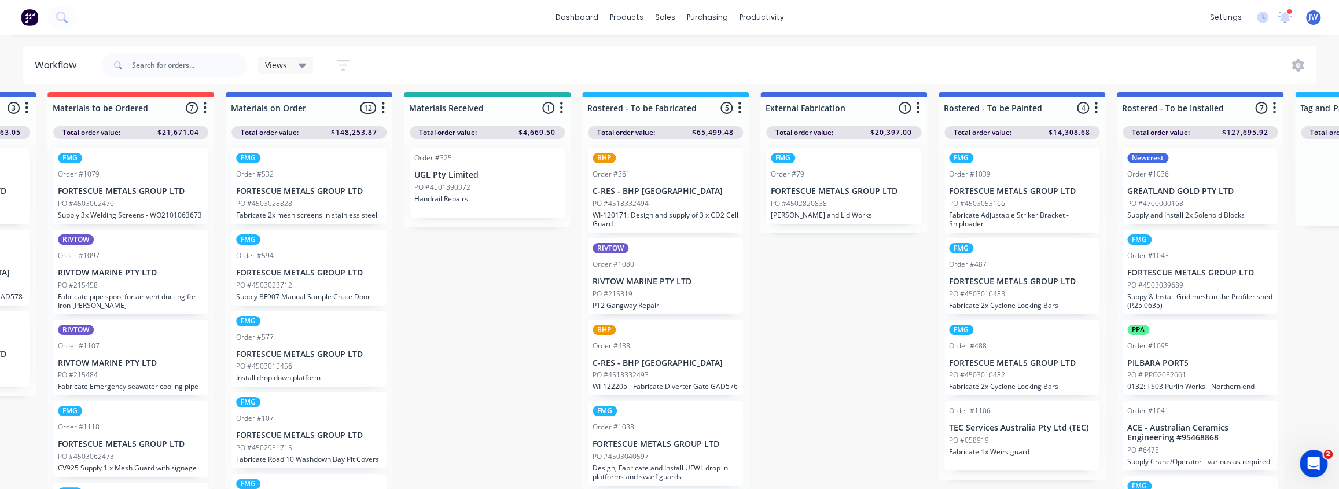
drag, startPoint x: 1029, startPoint y: 299, endPoint x: 1075, endPoint y: 301, distance: 45.2
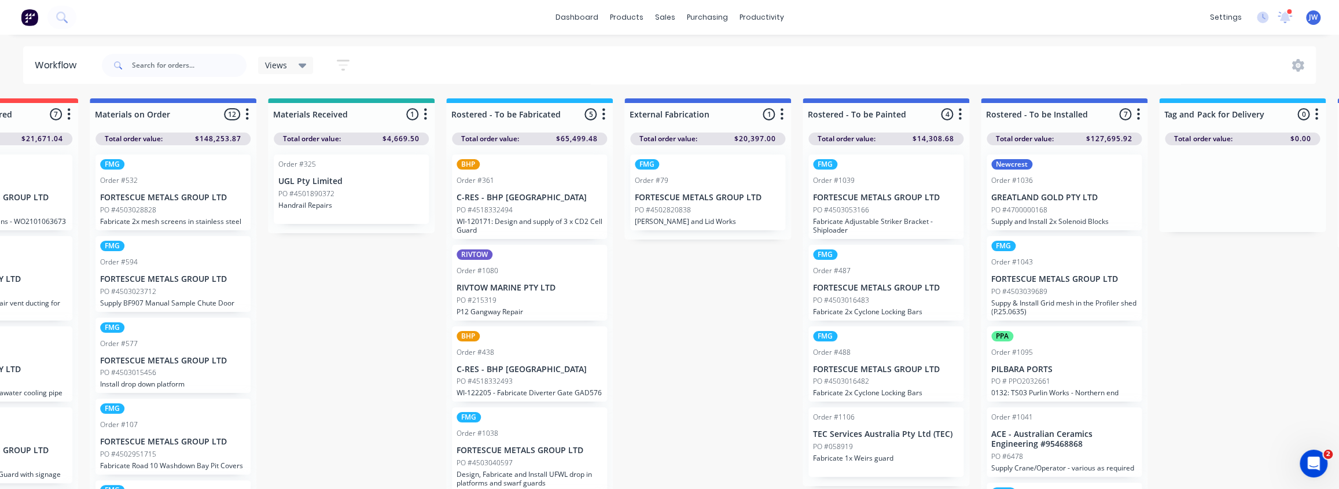
scroll to position [0, 745]
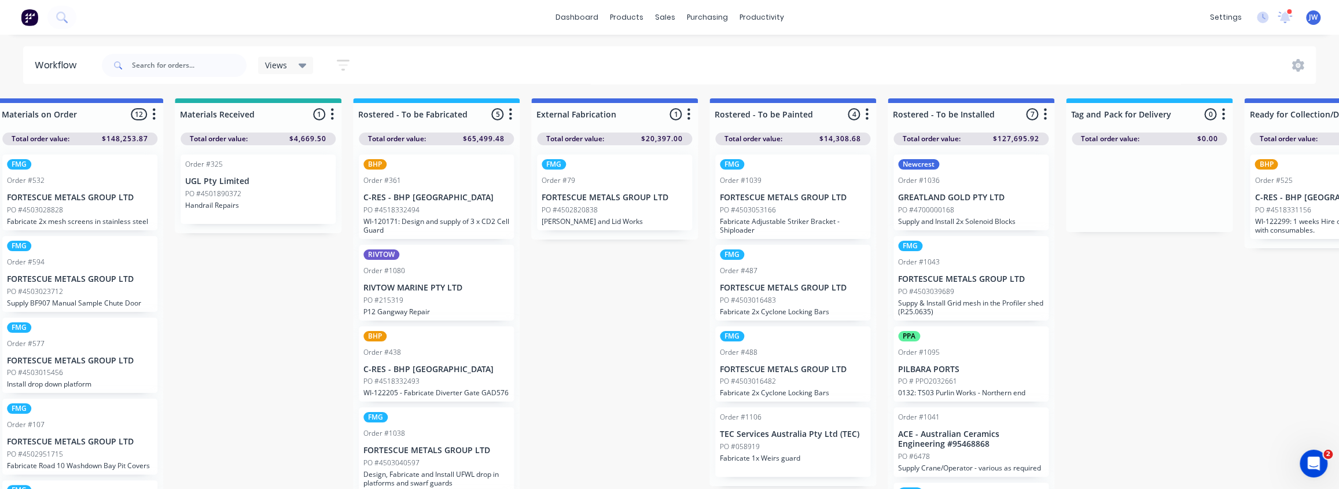
drag, startPoint x: 801, startPoint y: 417, endPoint x: 855, endPoint y: 421, distance: 54.0
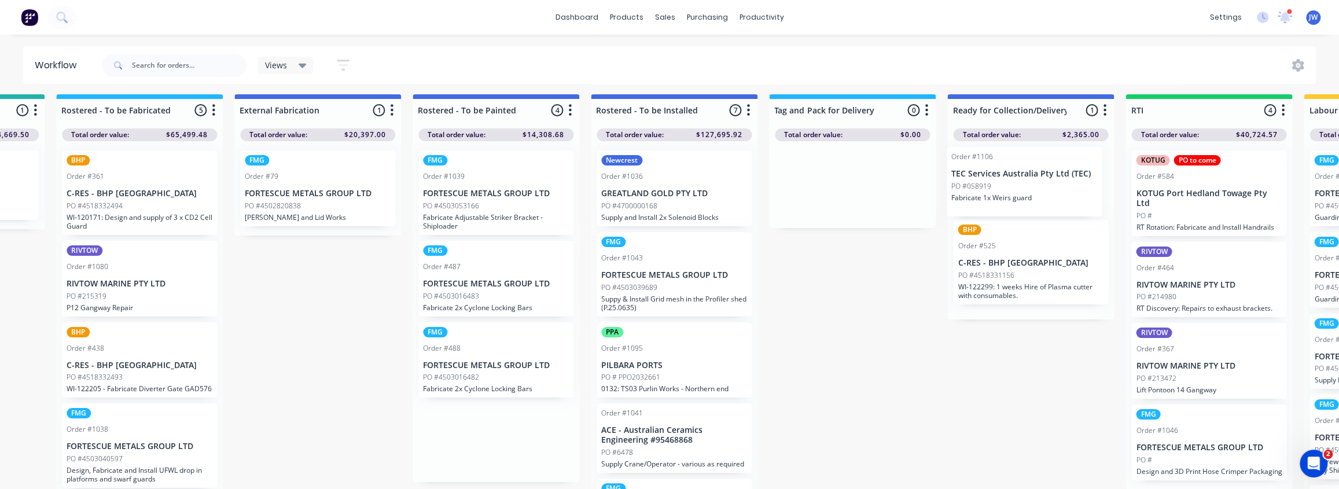
scroll to position [4, 1044]
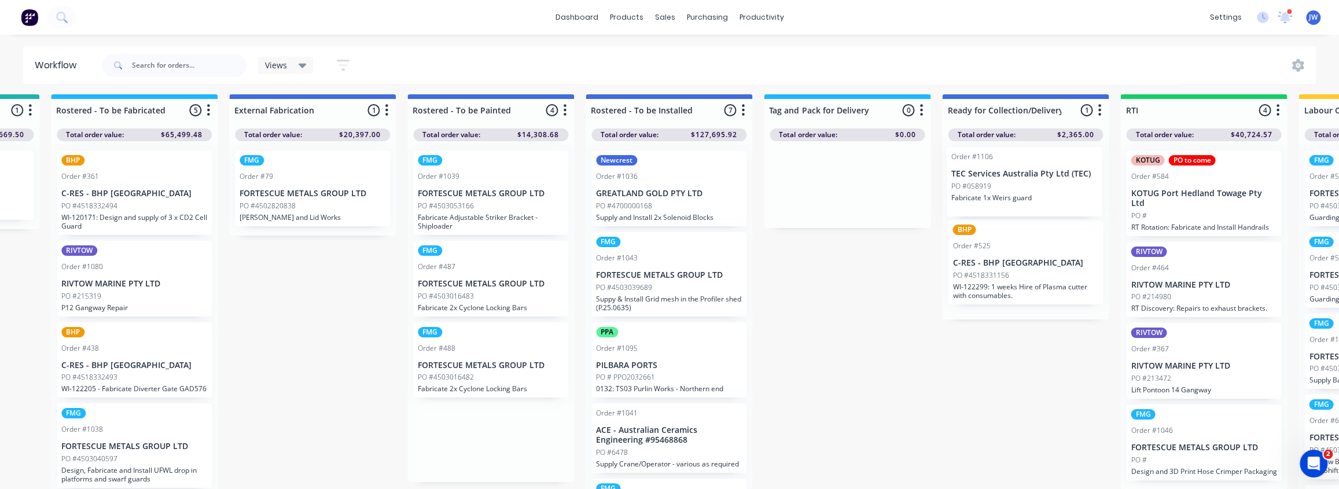
drag, startPoint x: 793, startPoint y: 464, endPoint x: 1031, endPoint y: 203, distance: 353.1
click at [1031, 203] on div "Submitted 57 Status colour #CDDAF4 hex #CDDAF4 Save Cancel Summaries Total orde…" at bounding box center [500, 292] width 3105 height 397
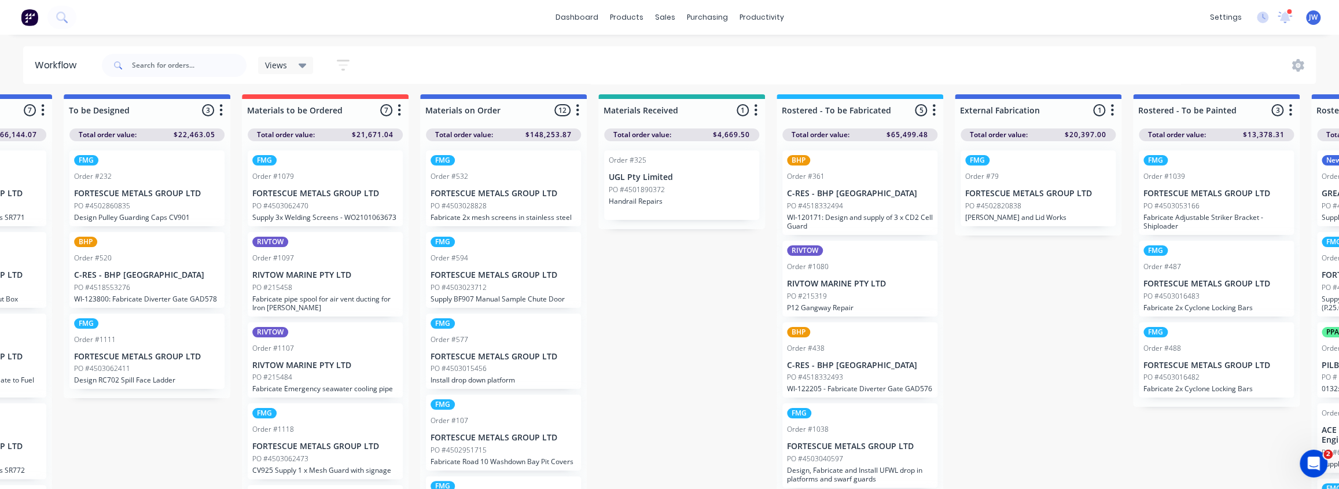
scroll to position [4, 0]
